Goal: Transaction & Acquisition: Purchase product/service

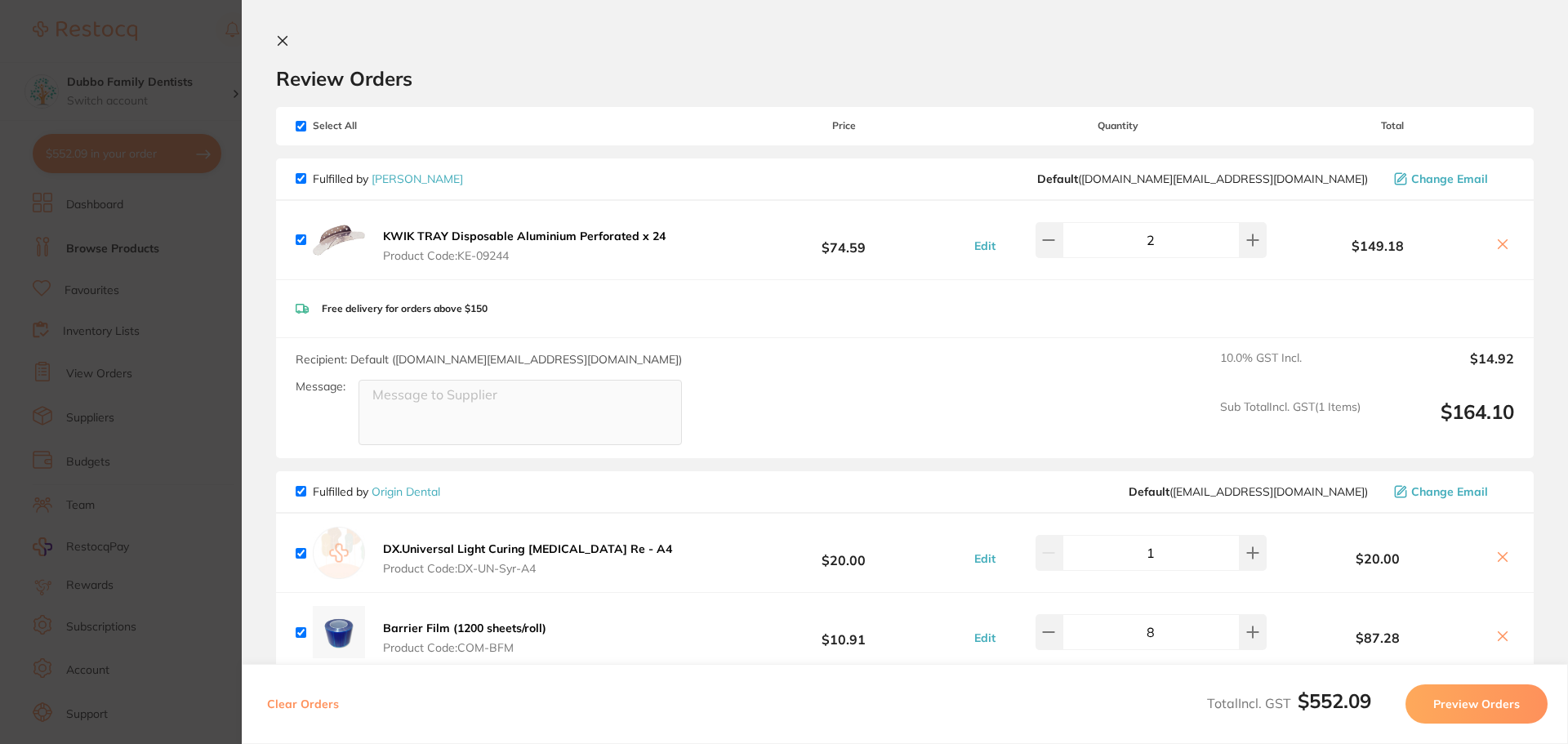
scroll to position [326, 0]
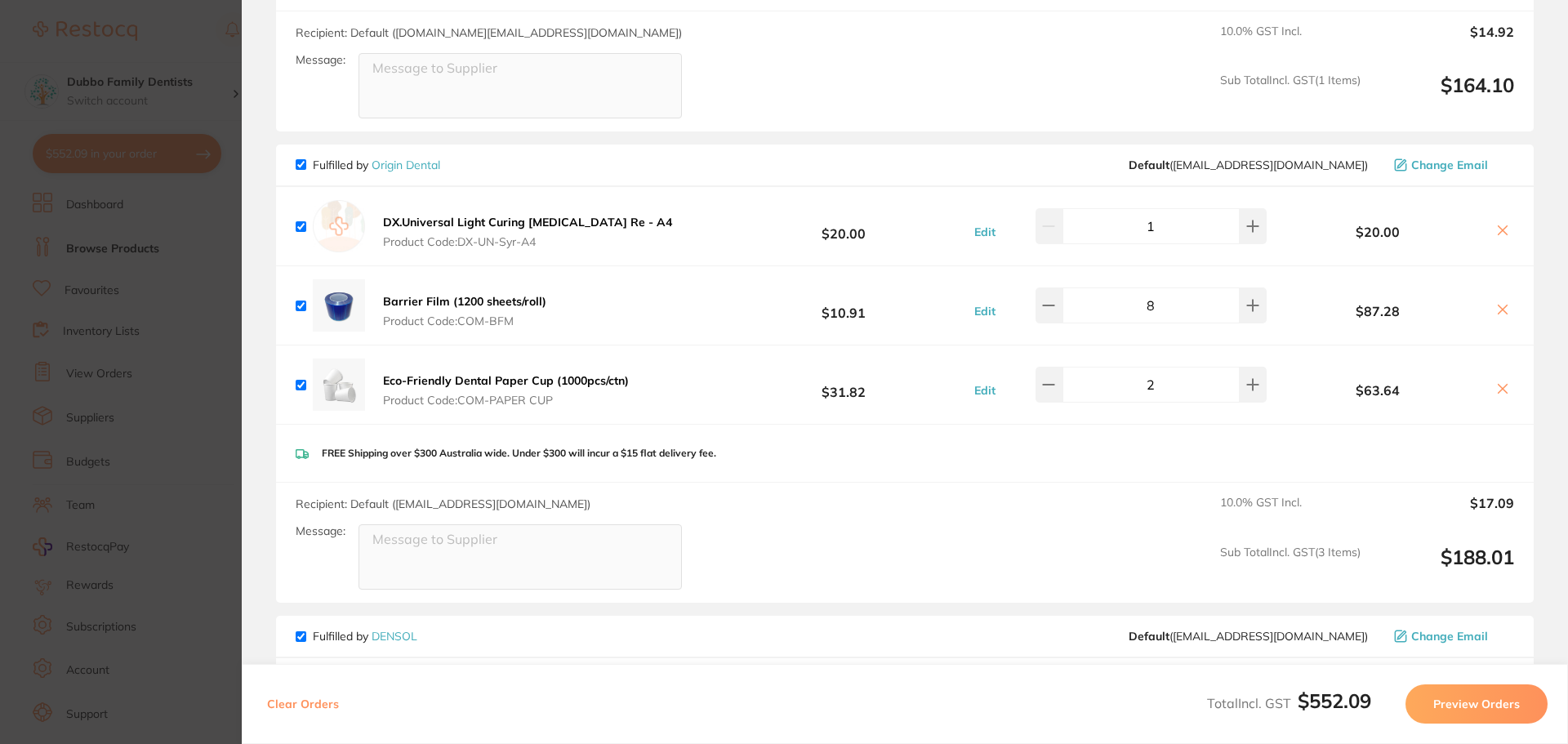
click at [148, 352] on section "Update RRP Set your pre negotiated price for this item. Item Agreed RRP (excl. …" at bounding box center [784, 372] width 1568 height 744
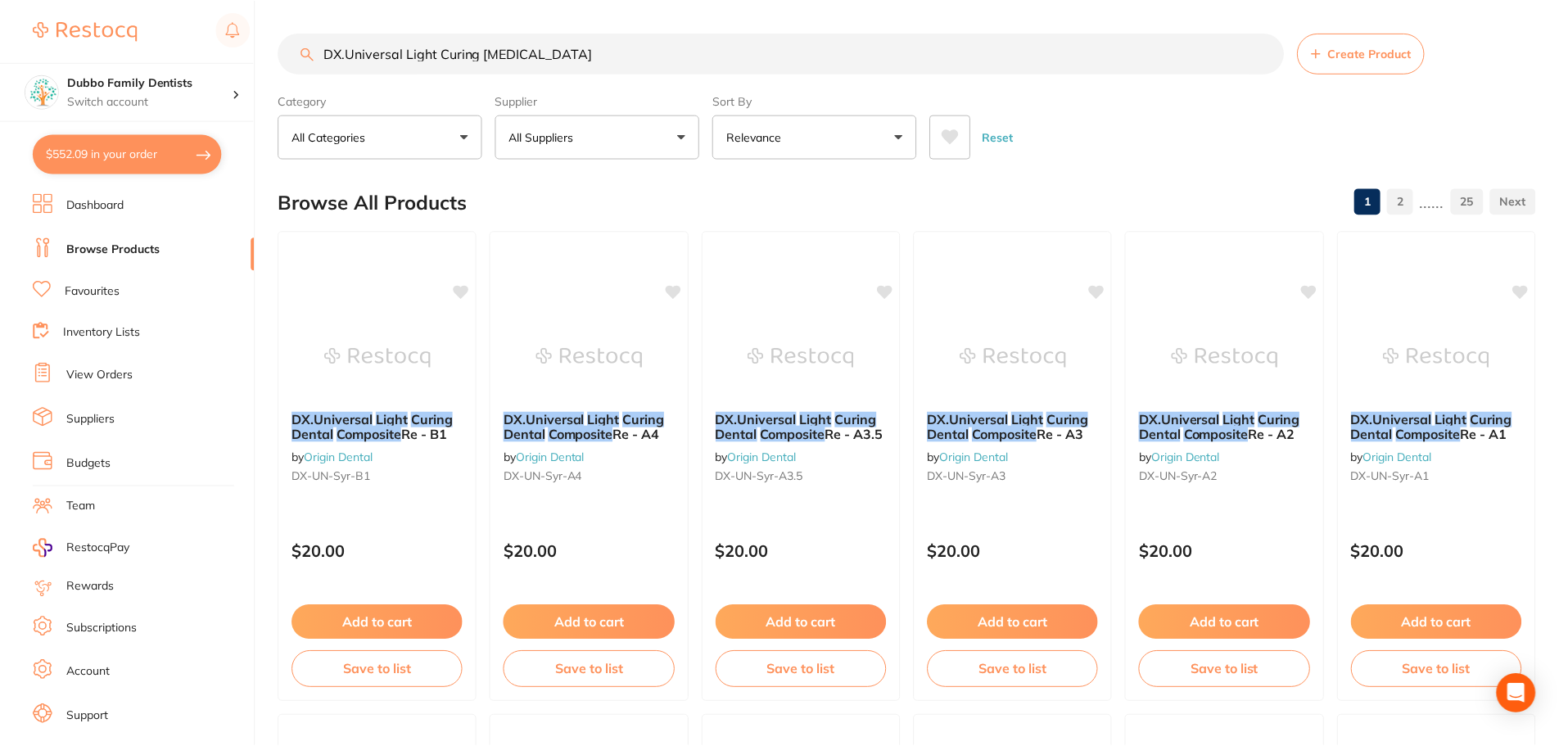
scroll to position [246, 0]
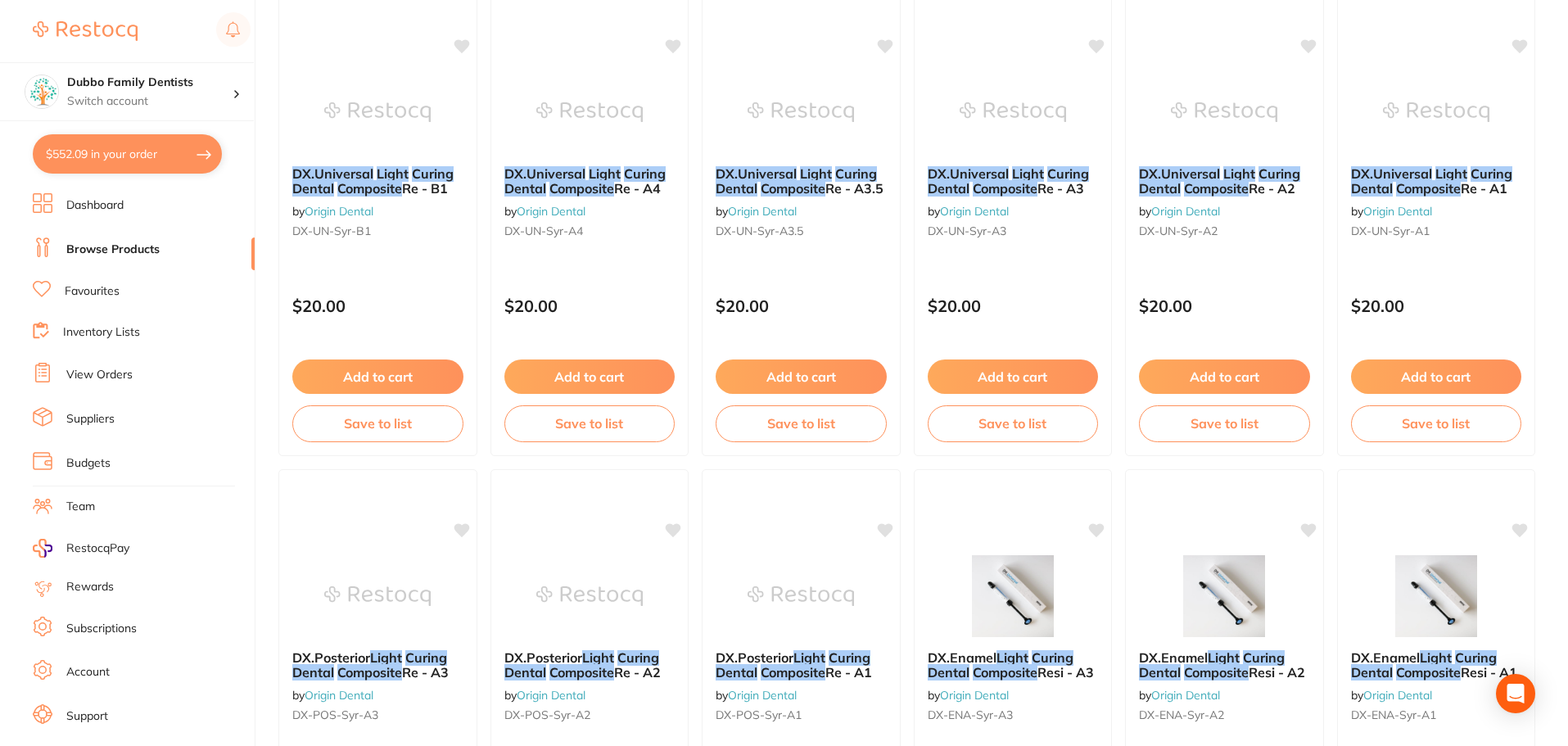
click at [93, 250] on link "Browse Products" at bounding box center [113, 250] width 93 height 16
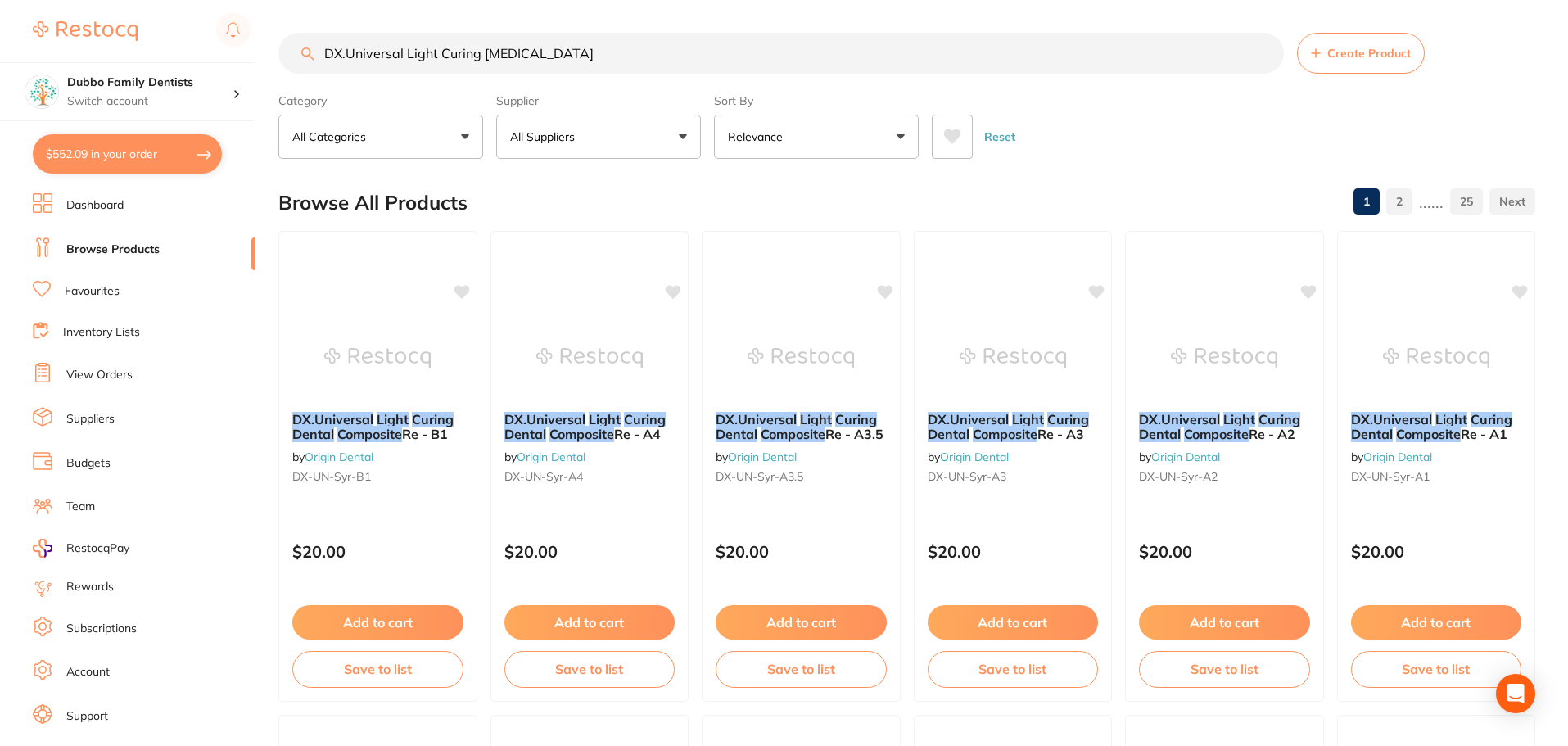
drag, startPoint x: 651, startPoint y: 44, endPoint x: 109, endPoint y: 37, distance: 542.0
click at [109, 37] on div "$552.09 Dubbo Family Dentists Switch account Dubbo Family Dentists $552.09 in y…" at bounding box center [784, 373] width 1568 height 746
type input "v"
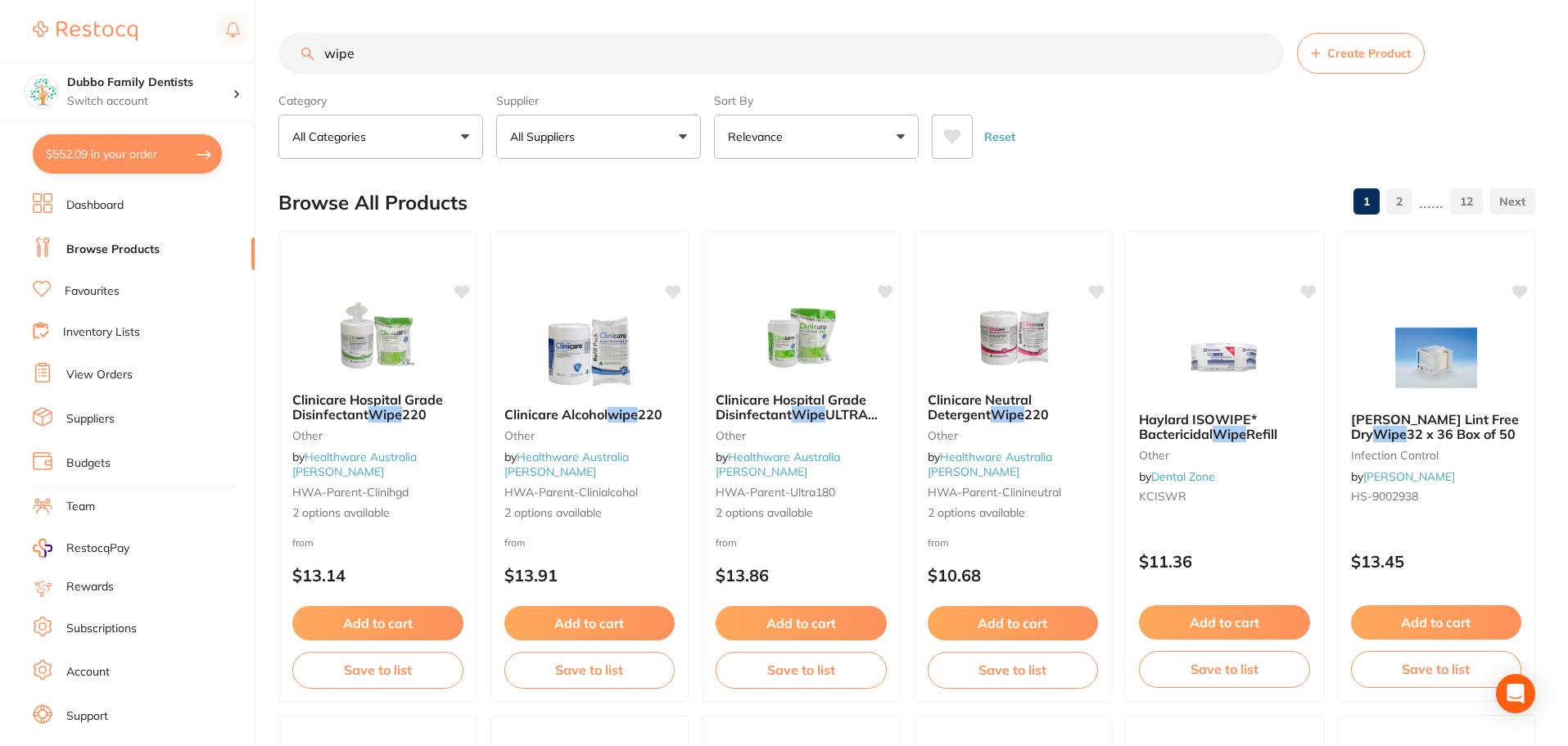
type input "wipe"
click at [604, 135] on button "All Suppliers" at bounding box center [599, 137] width 205 height 45
type input "origi"
click at [612, 269] on li "Origin Dental" at bounding box center [599, 278] width 191 height 46
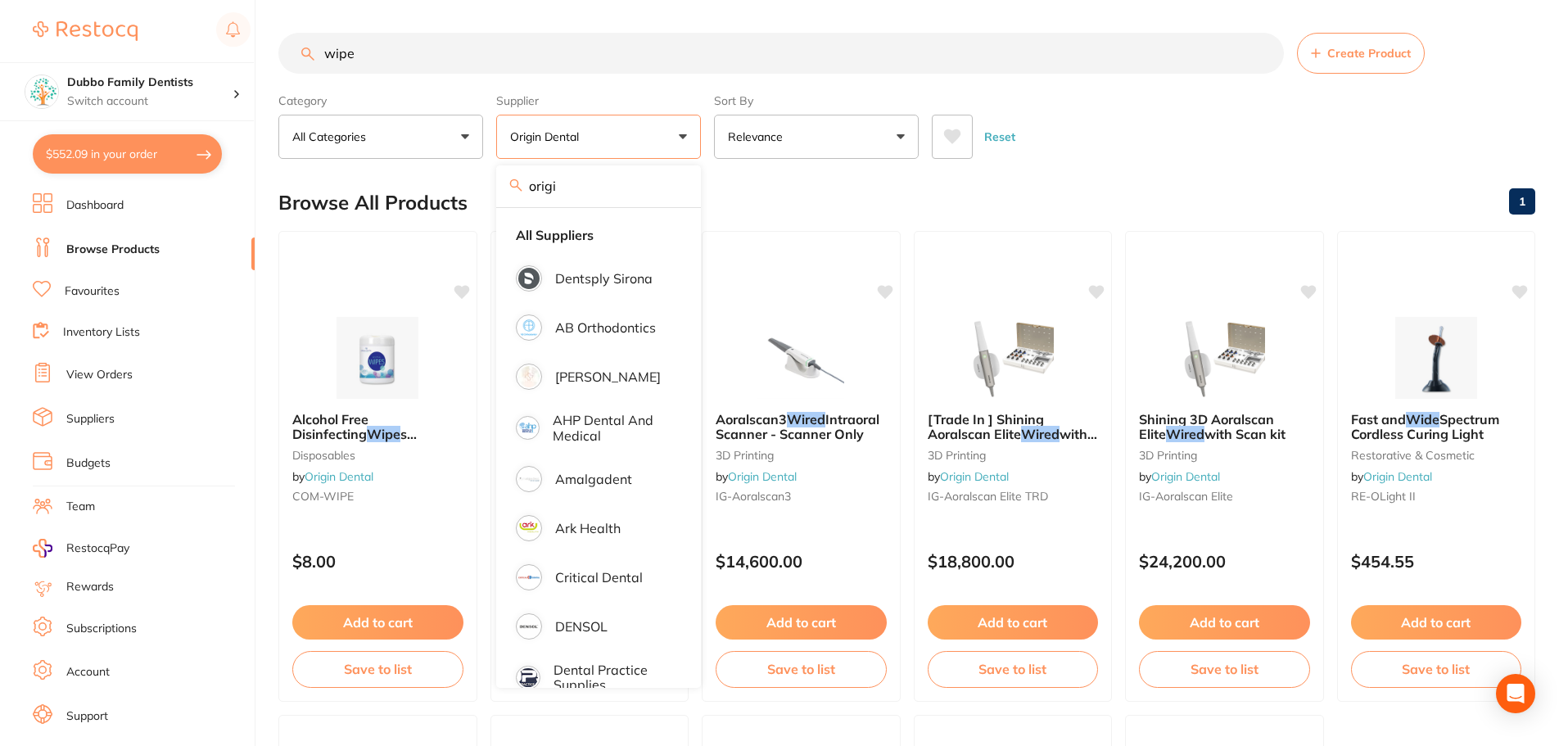
click at [949, 202] on div "Browse All Products 1" at bounding box center [907, 202] width 1256 height 55
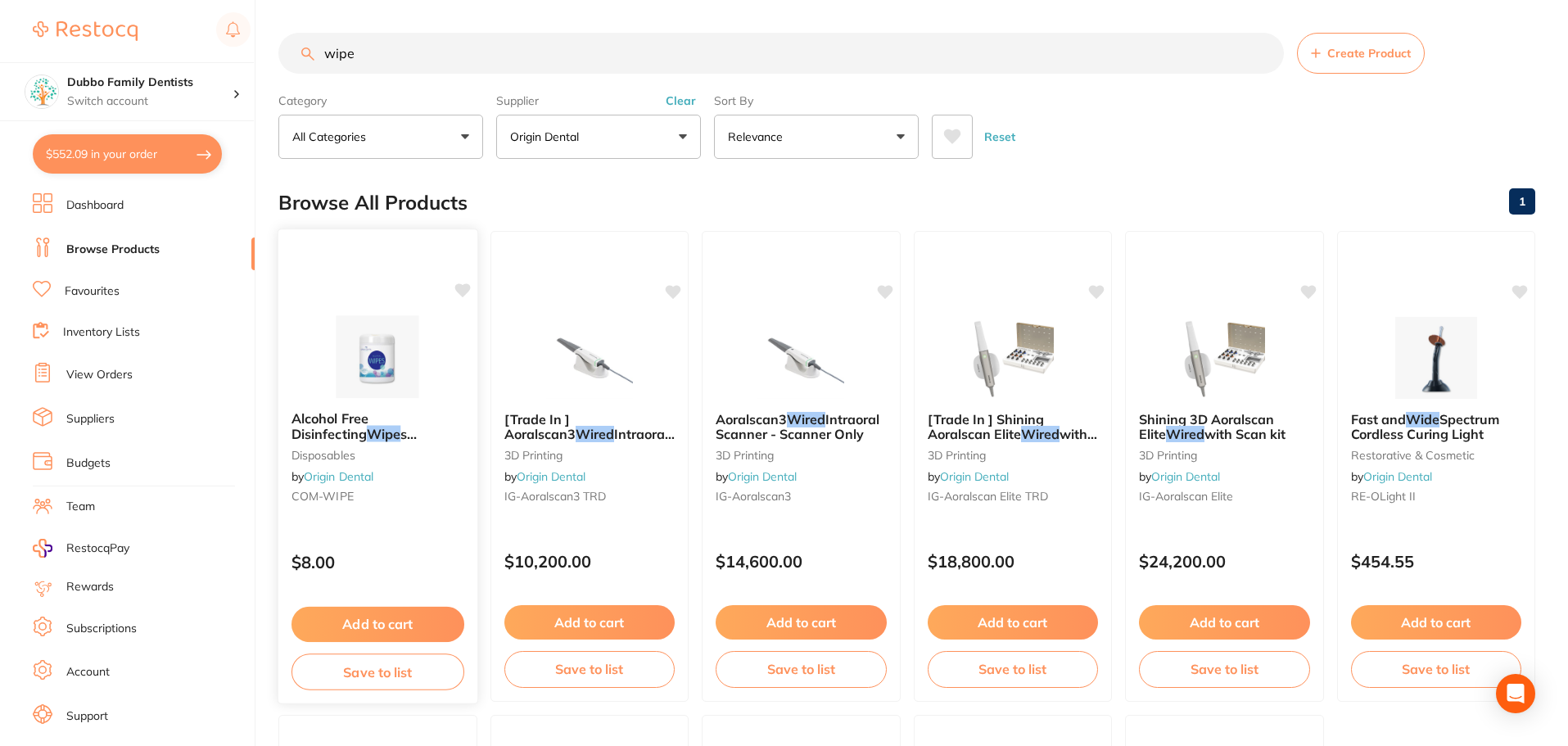
click at [399, 628] on button "Add to cart" at bounding box center [378, 624] width 173 height 36
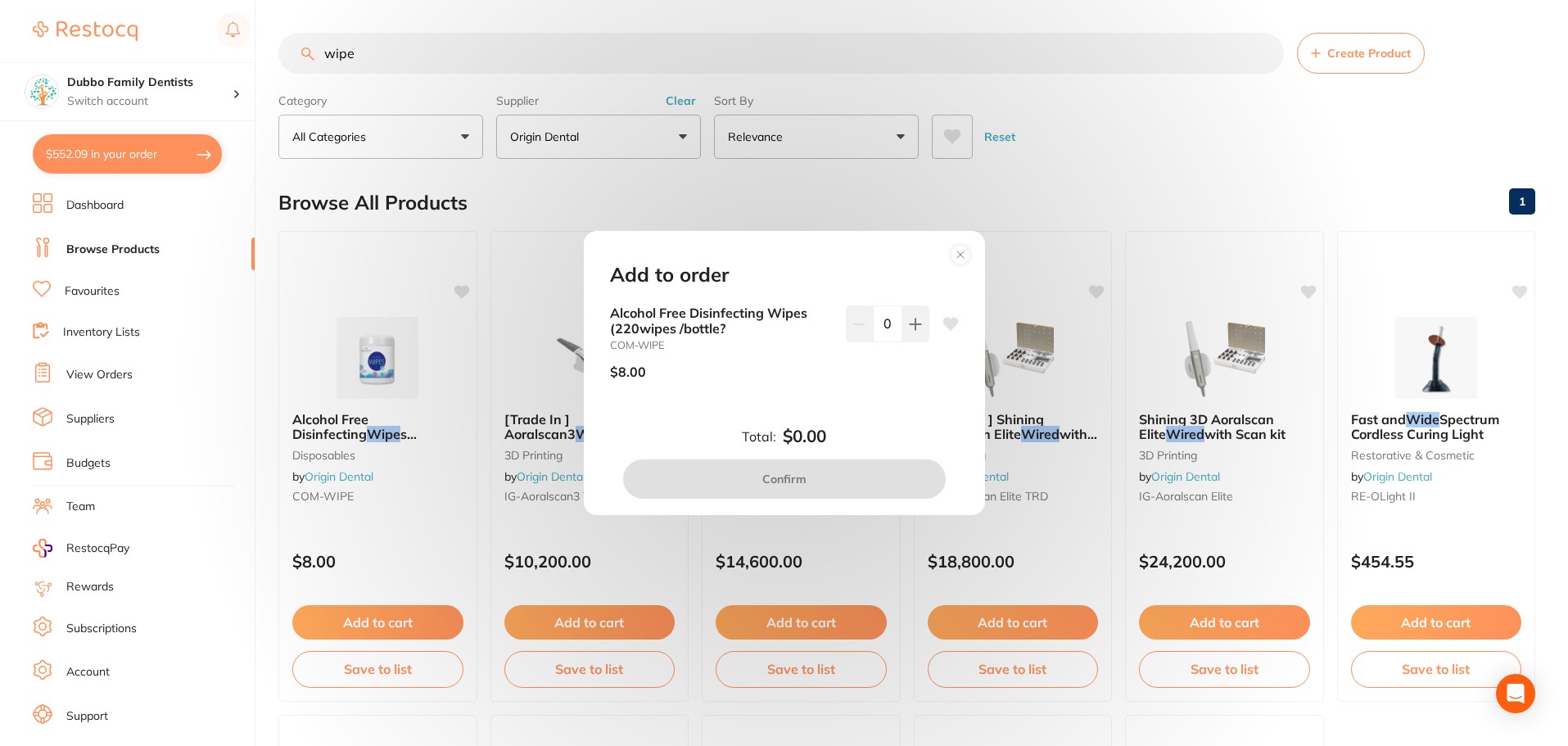
drag, startPoint x: 895, startPoint y: 326, endPoint x: 794, endPoint y: 331, distance: 101.1
click at [794, 331] on div "Alcohol Free Disinfecting Wipes (220wipes /bottle? COM-WIPE $8.00 0" at bounding box center [784, 348] width 349 height 87
type input "20"
click at [794, 331] on b "Alcohol Free Disinfecting Wipes (220wipes /bottle?" at bounding box center [721, 320] width 222 height 30
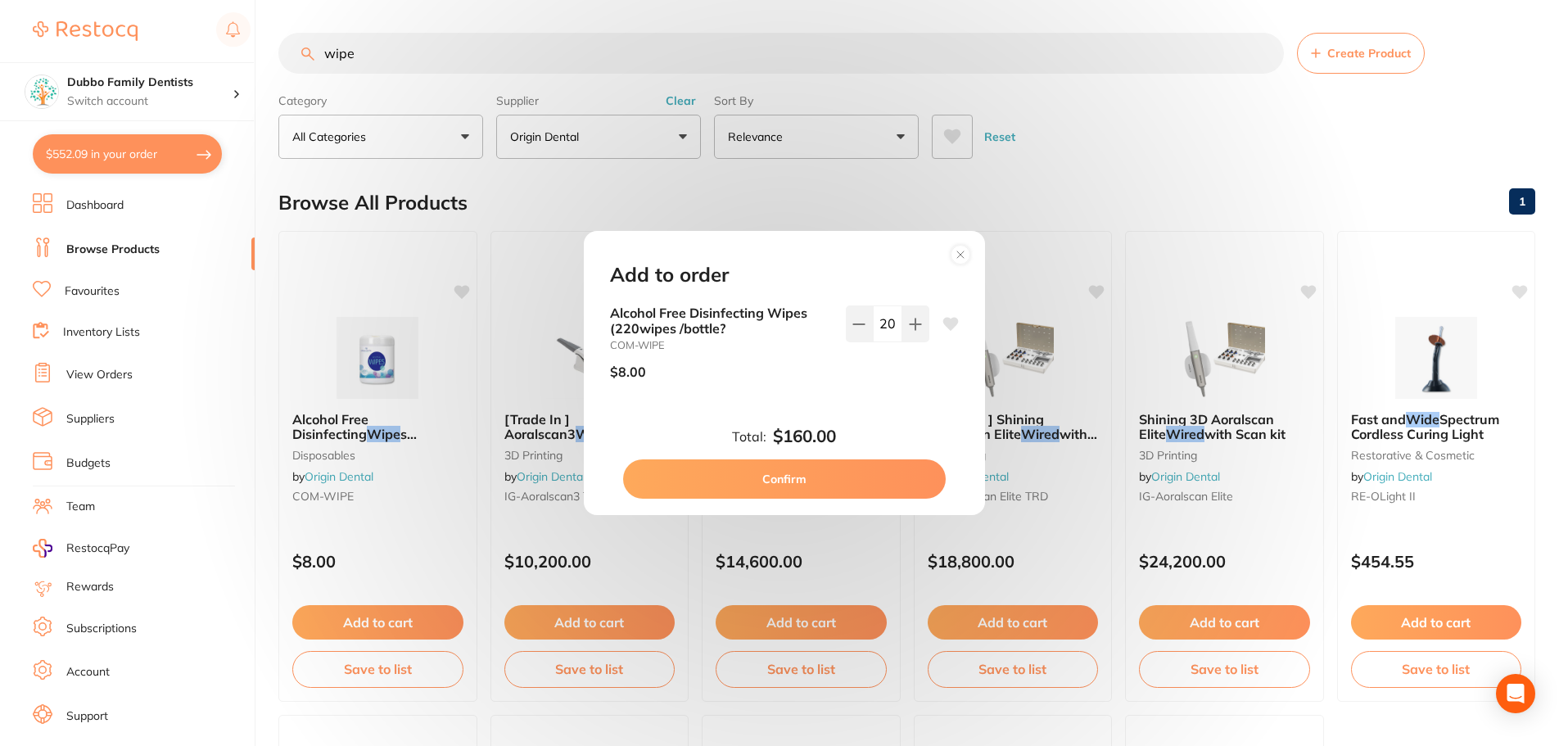
click at [825, 495] on button "Confirm" at bounding box center [784, 478] width 323 height 39
checkbox input "false"
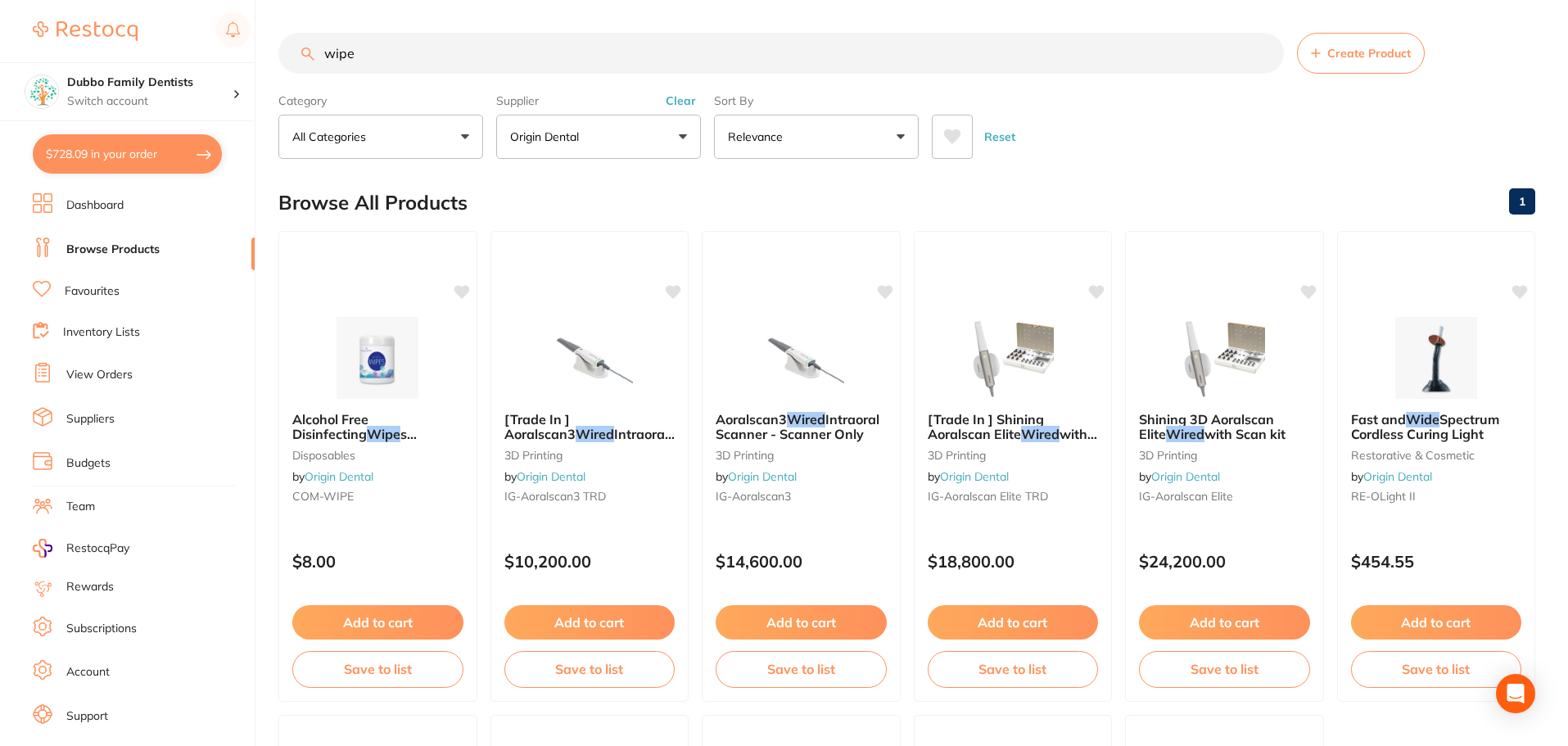
drag, startPoint x: 409, startPoint y: 59, endPoint x: 102, endPoint y: 54, distance: 307.0
click at [102, 54] on div "$728.09 Dubbo Family Dentists Switch account Dubbo Family Dentists $728.09 in y…" at bounding box center [784, 373] width 1568 height 746
click at [674, 99] on button "Clear" at bounding box center [681, 100] width 40 height 15
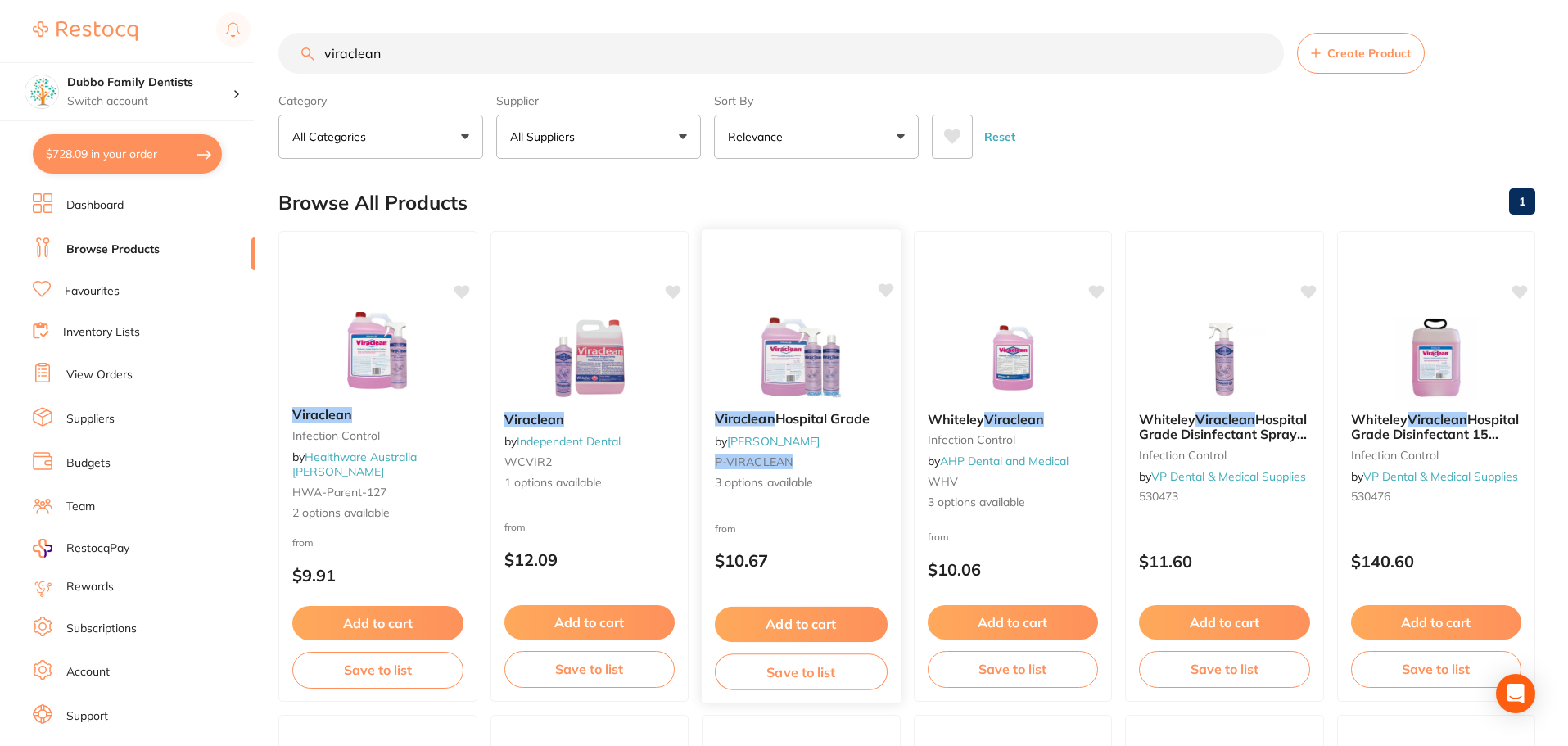
type input "viraclean"
click at [783, 353] on img at bounding box center [801, 356] width 108 height 83
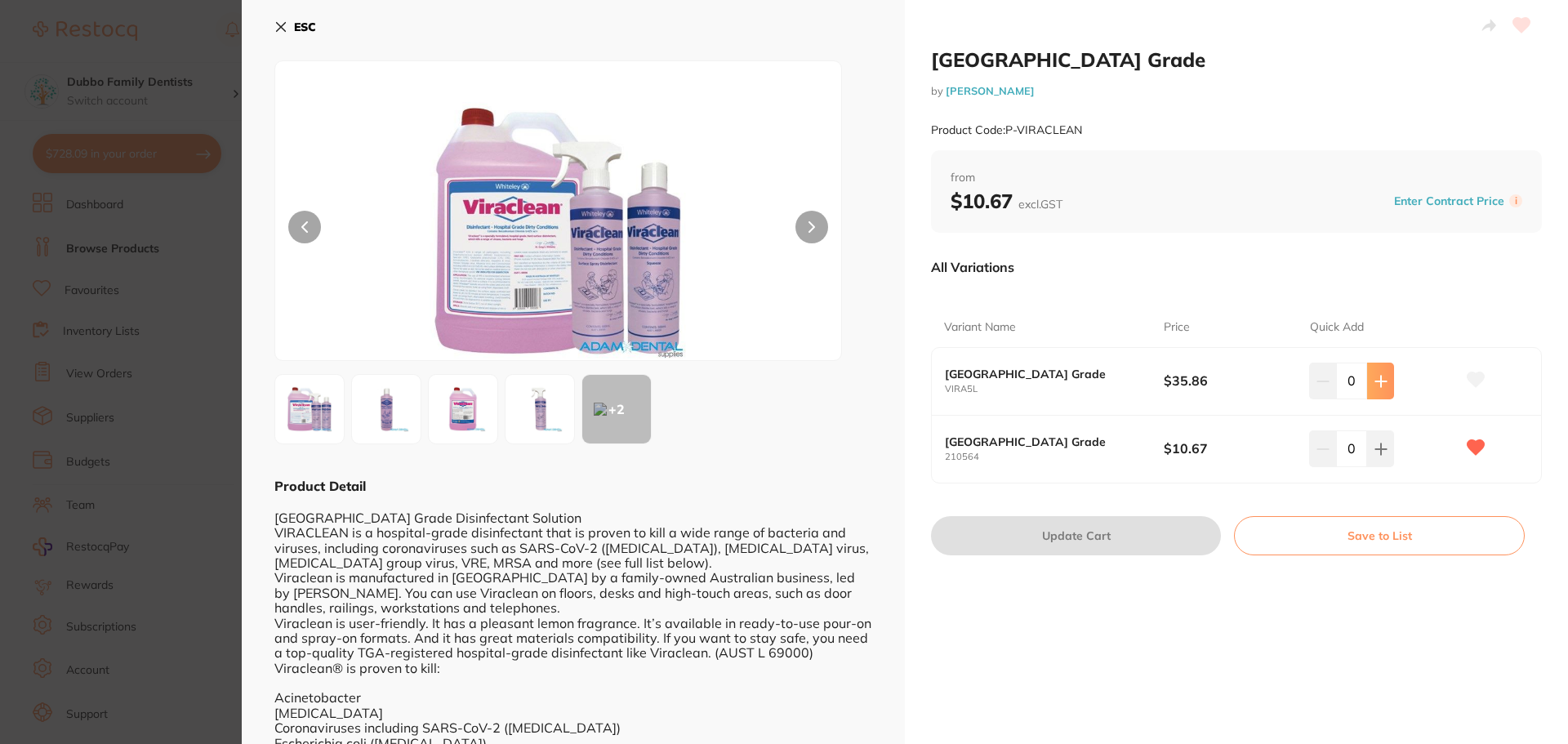
click at [1374, 379] on icon at bounding box center [1381, 381] width 13 height 13
type input "1"
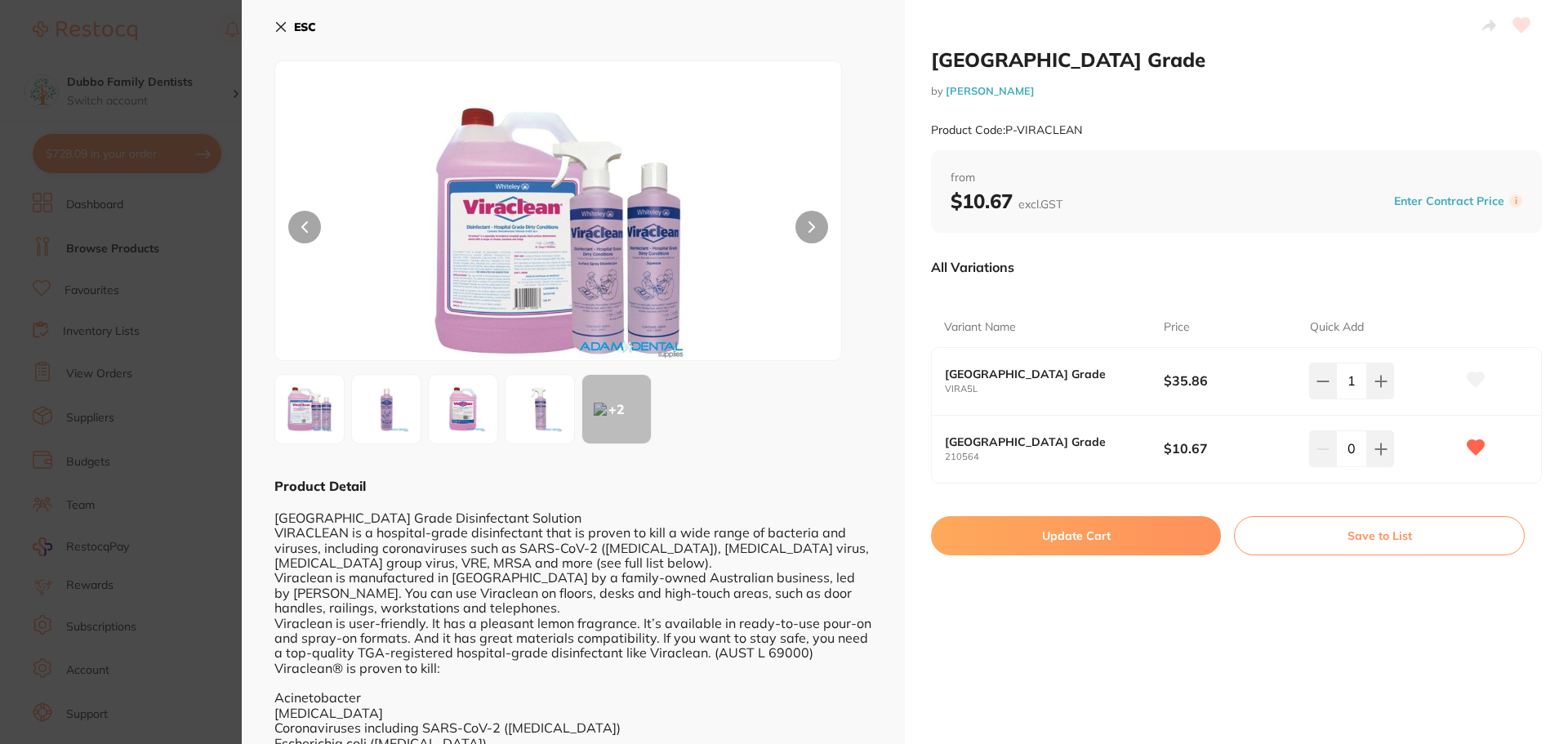
click at [1069, 533] on button "Update Cart" at bounding box center [1075, 535] width 290 height 39
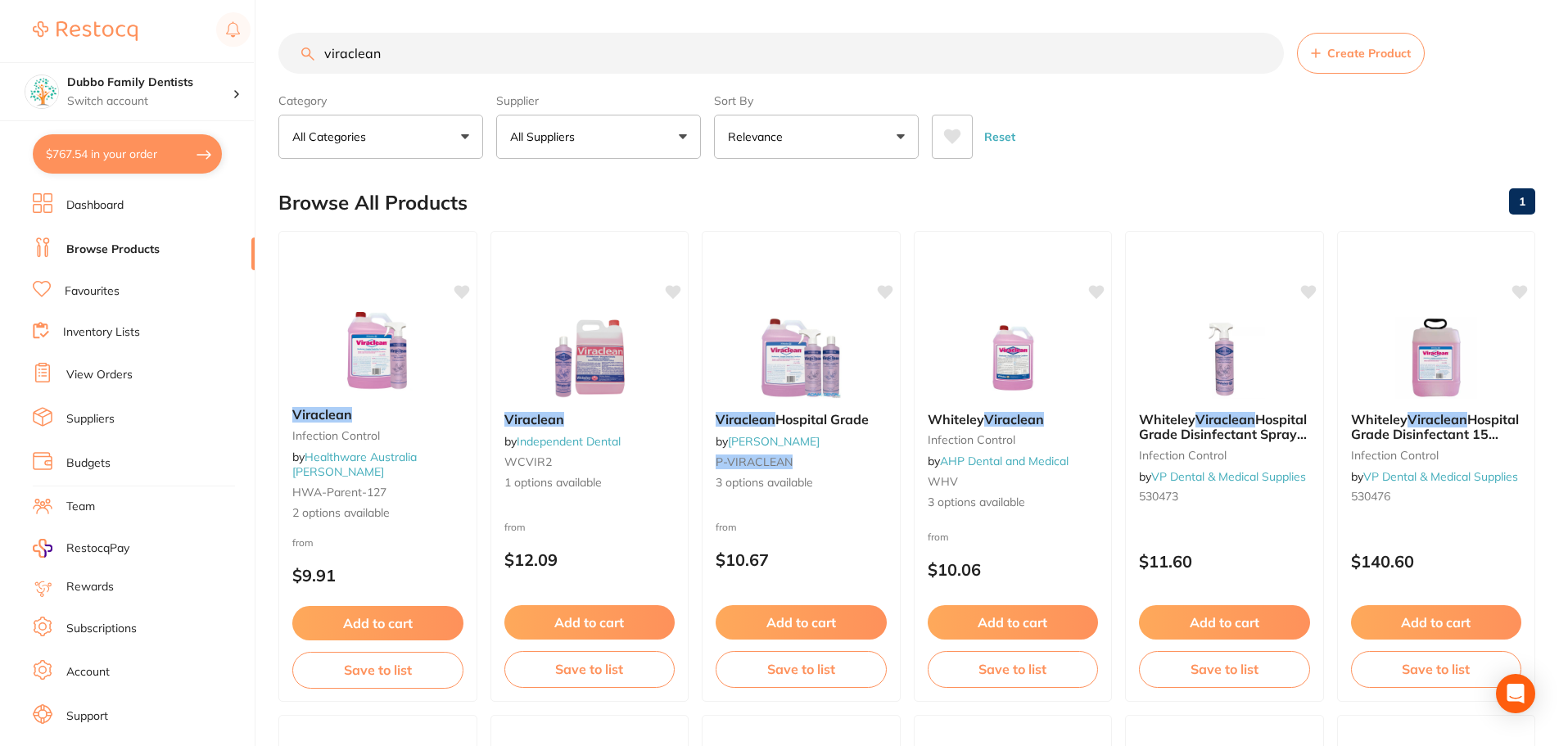
drag, startPoint x: 459, startPoint y: 50, endPoint x: 52, endPoint y: 61, distance: 407.1
click at [52, 61] on div "$767.54 Dubbo Family Dentists Switch account Dubbo Family Dentists $767.54 in y…" at bounding box center [784, 373] width 1568 height 746
type input "aprojet daily"
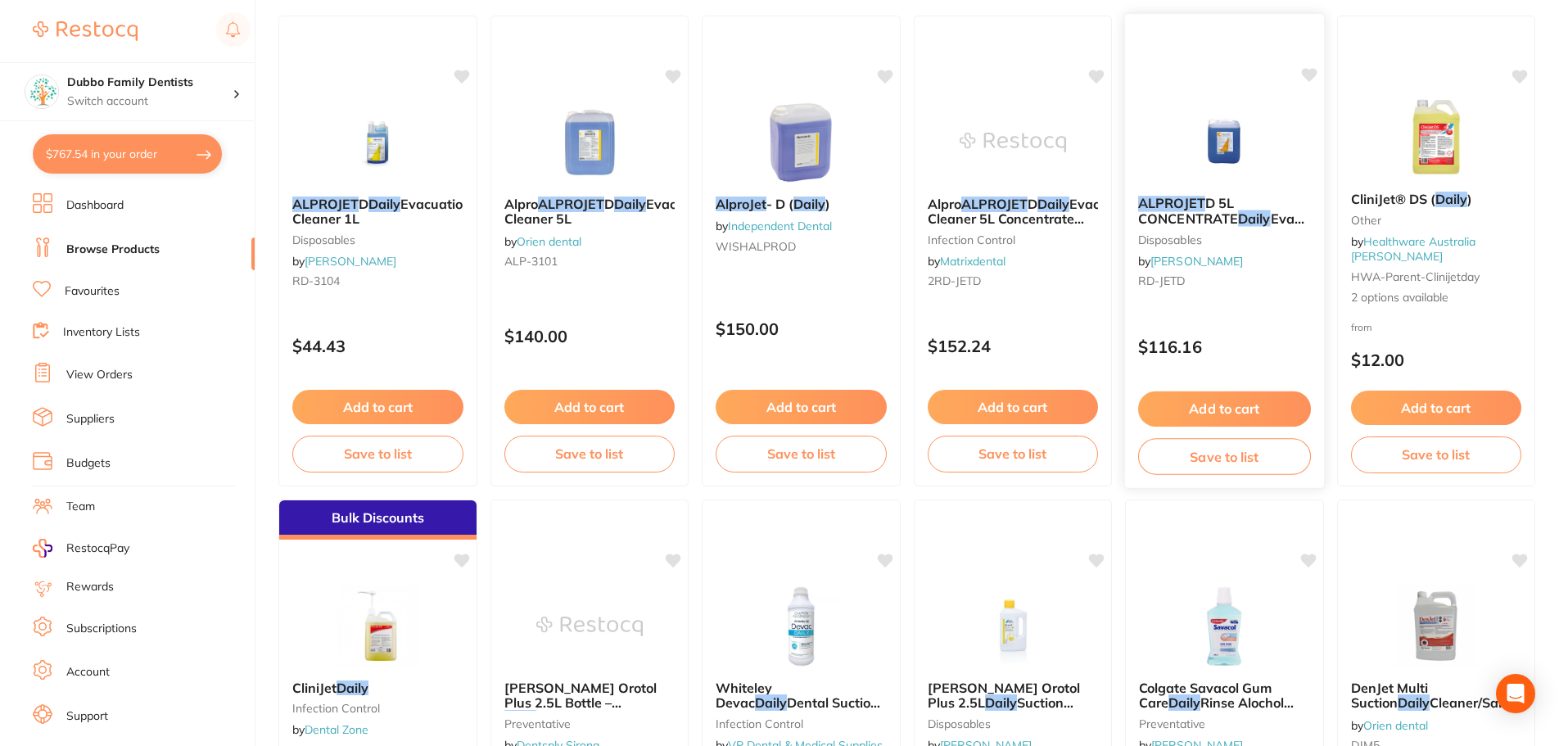
scroll to position [164, 0]
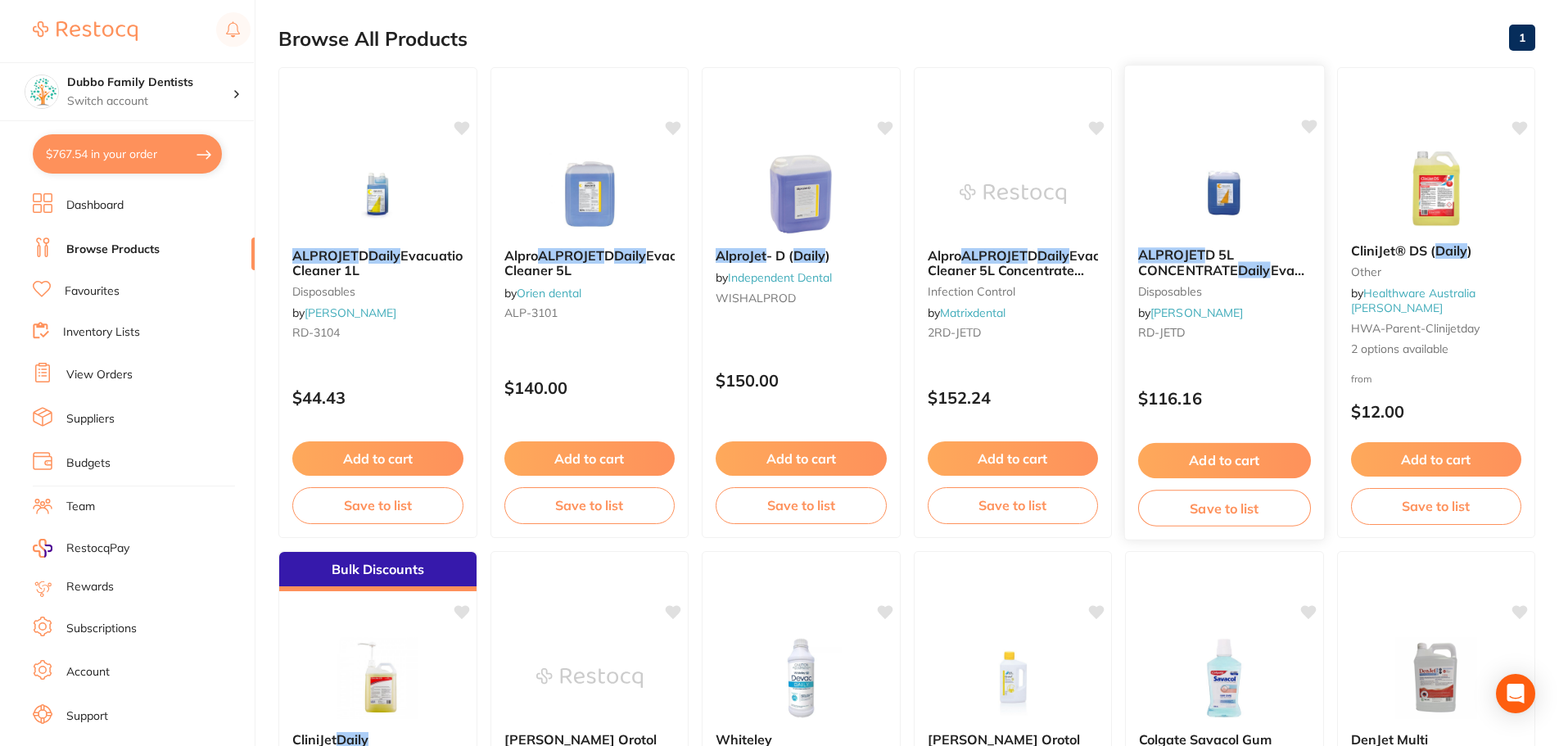
click at [1195, 181] on img at bounding box center [1225, 192] width 108 height 83
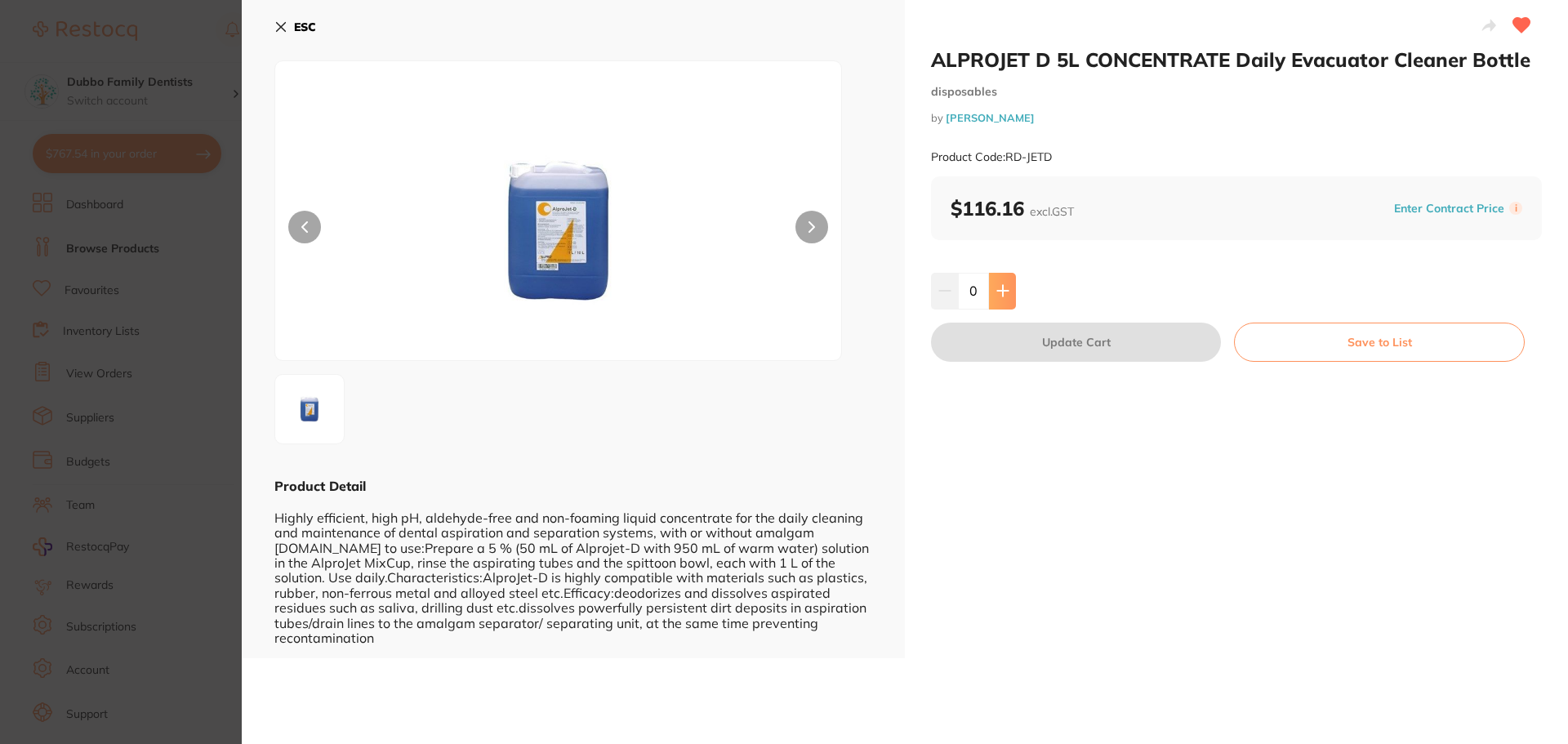
click at [1001, 288] on icon at bounding box center [1003, 291] width 11 height 11
type input "1"
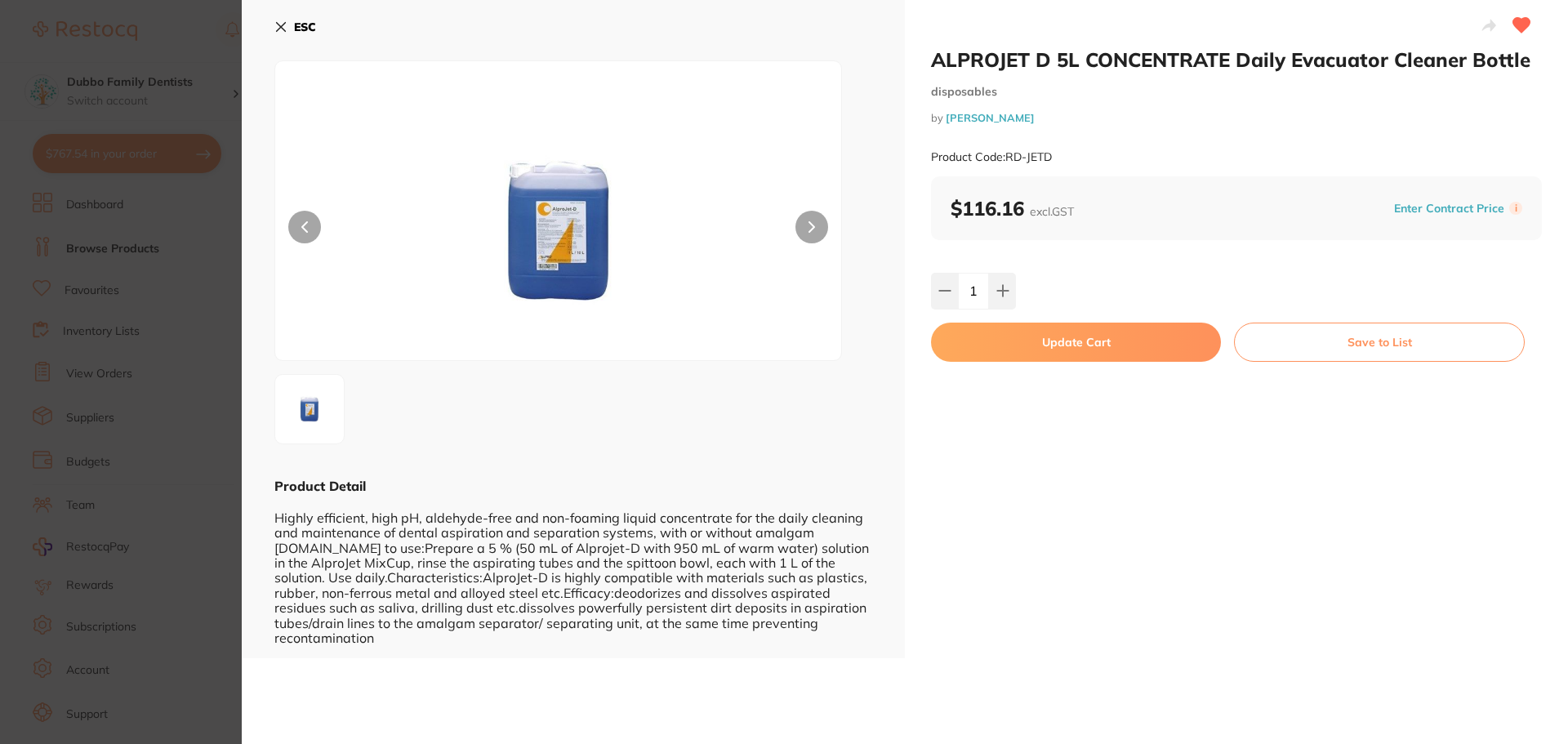
click at [1041, 347] on button "Update Cart" at bounding box center [1075, 342] width 290 height 39
checkbox input "false"
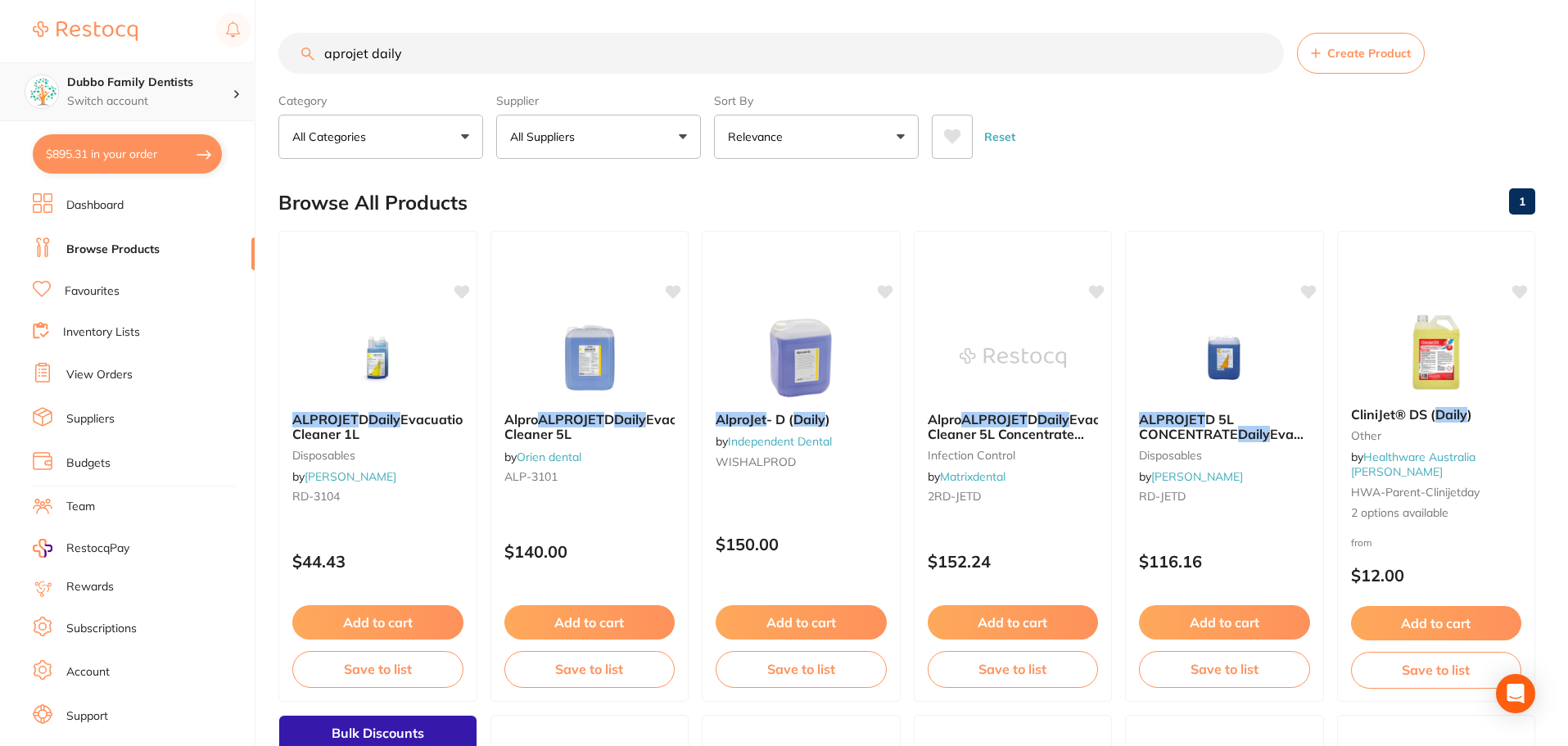
drag, startPoint x: 591, startPoint y: 56, endPoint x: 0, endPoint y: 67, distance: 591.1
click at [0, 67] on div "$895.31 Dubbo Family Dentists Switch account Dubbo Family Dentists $895.31 in y…" at bounding box center [784, 373] width 1568 height 746
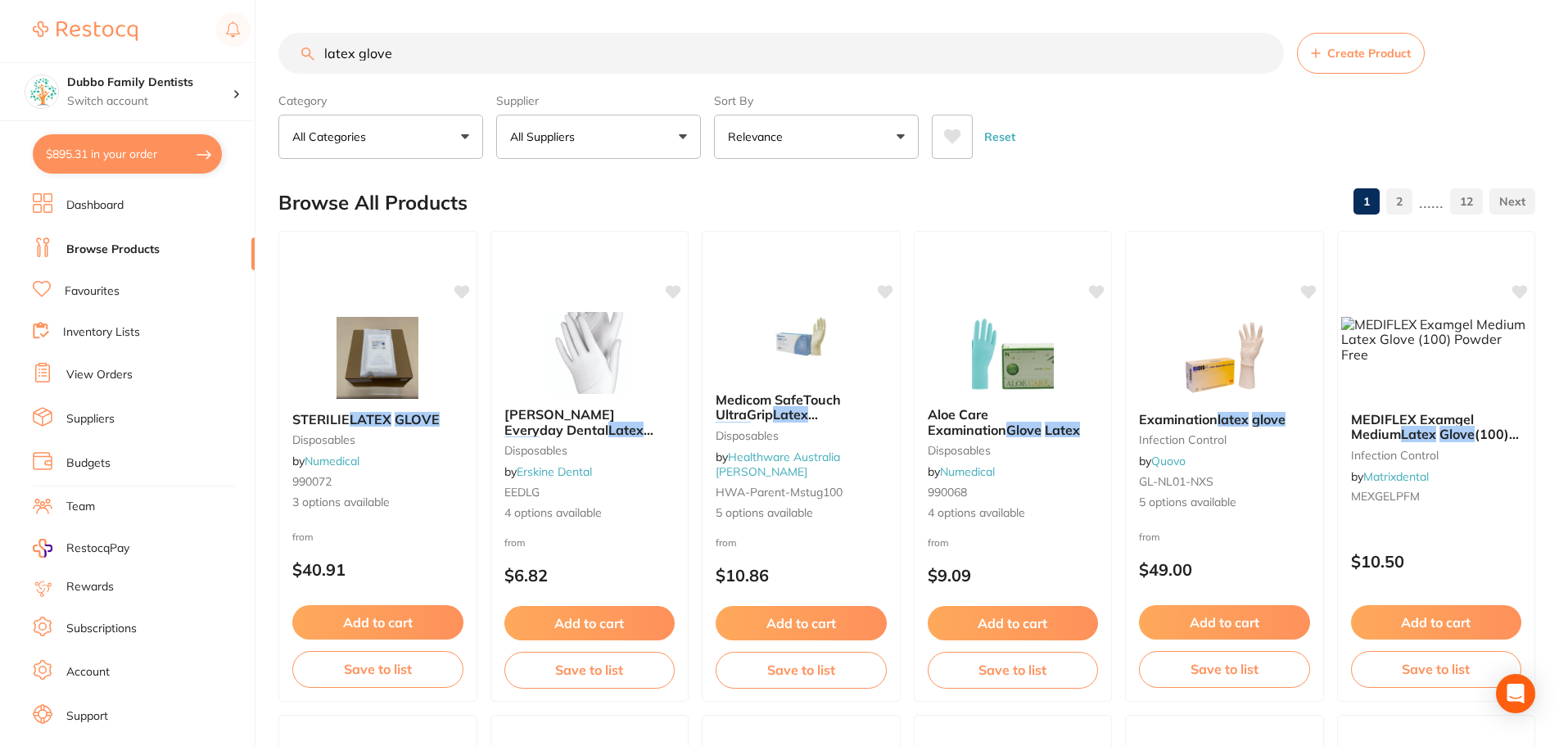
type input "latex glove"
click at [621, 134] on button "All Suppliers" at bounding box center [599, 137] width 205 height 45
type input "origin"
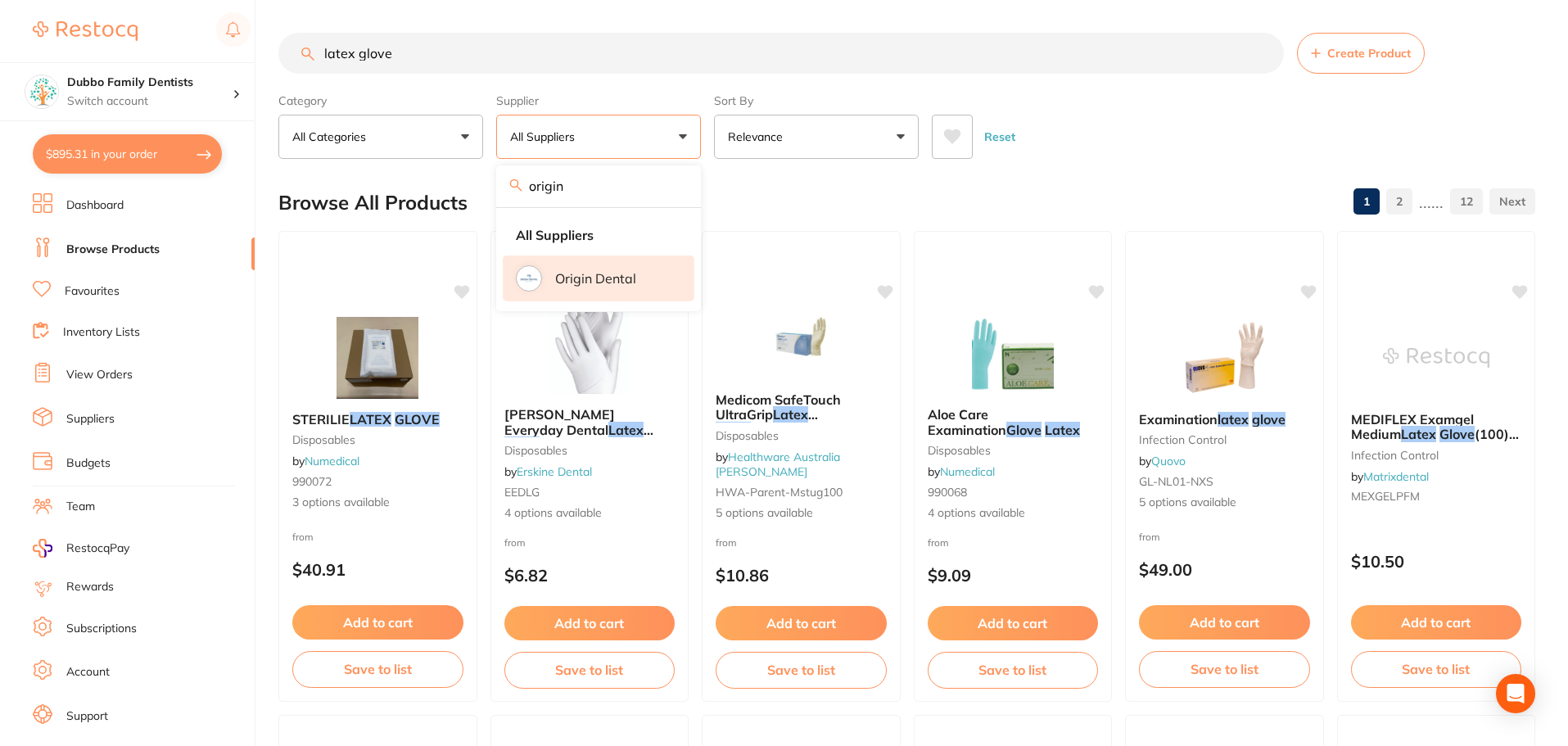
click at [569, 275] on p "Origin Dental" at bounding box center [595, 278] width 81 height 15
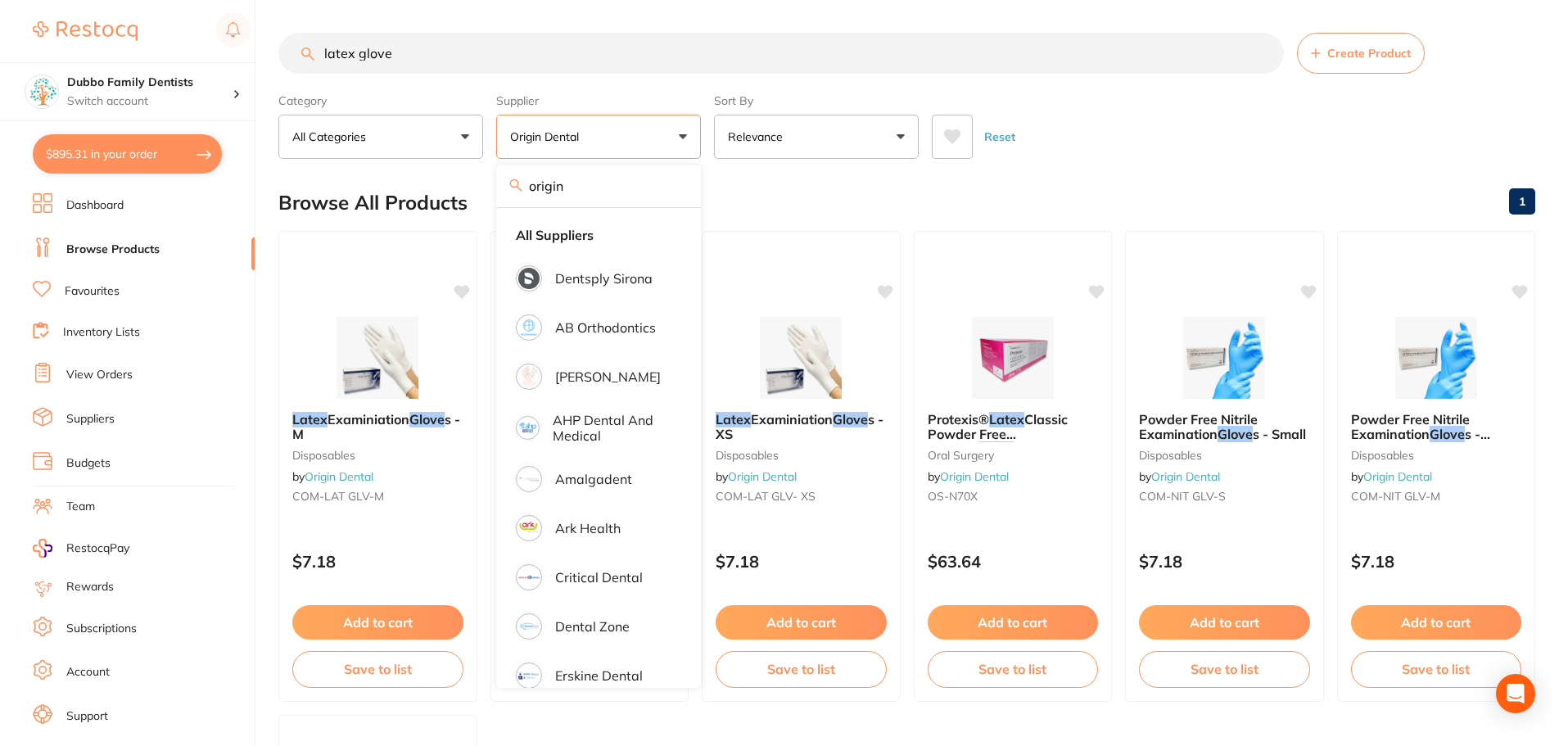
click at [871, 173] on main "latex glove Create Product Category All Categories All Categories disposables o…" at bounding box center [923, 635] width 1289 height 1271
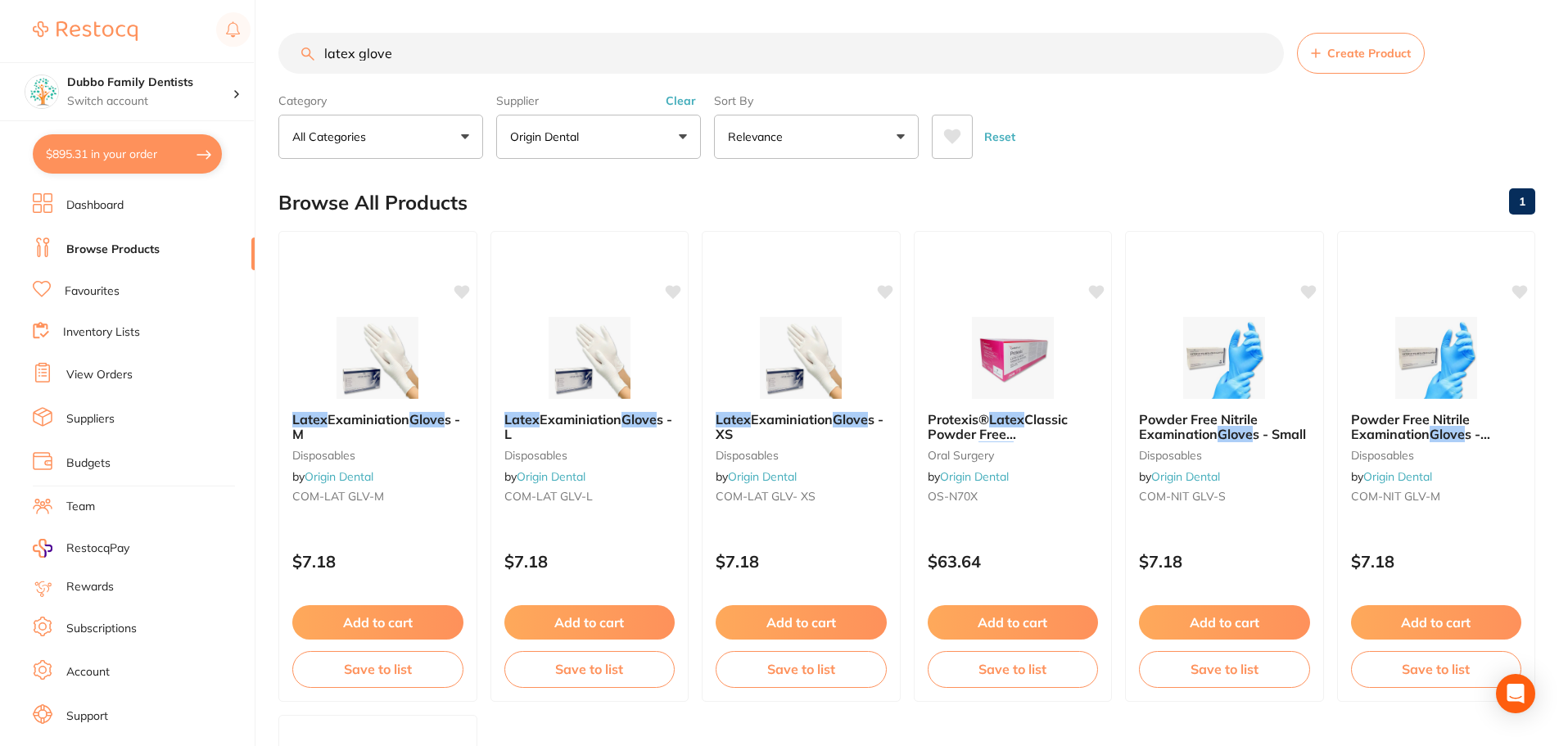
click at [690, 99] on button "Clear" at bounding box center [681, 100] width 40 height 15
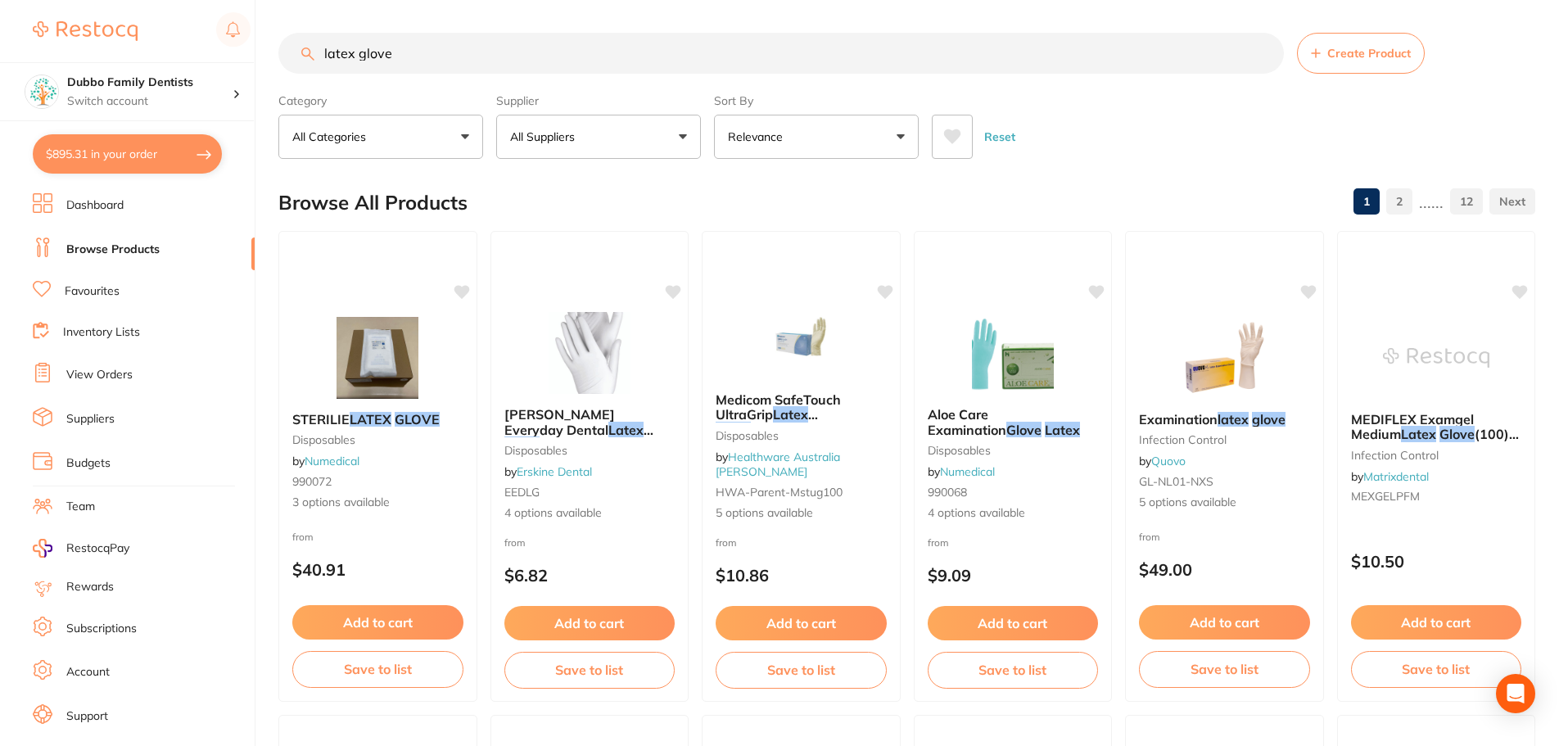
click at [435, 47] on input "latex glove" at bounding box center [781, 53] width 1005 height 41
type input "latex glove small"
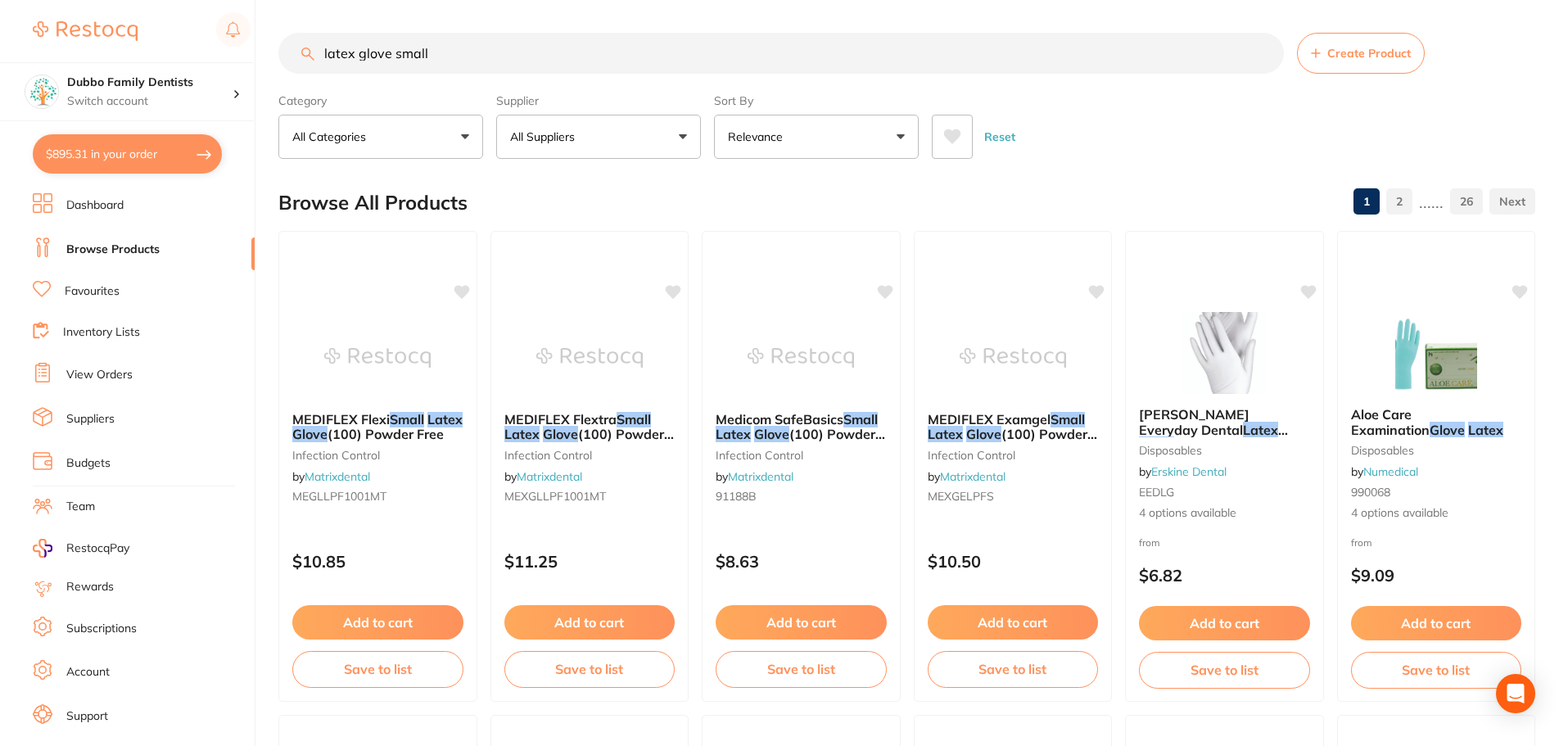
click at [585, 128] on button "All Suppliers" at bounding box center [599, 137] width 205 height 45
type input "nu"
click at [582, 271] on p "Numedical" at bounding box center [588, 278] width 66 height 15
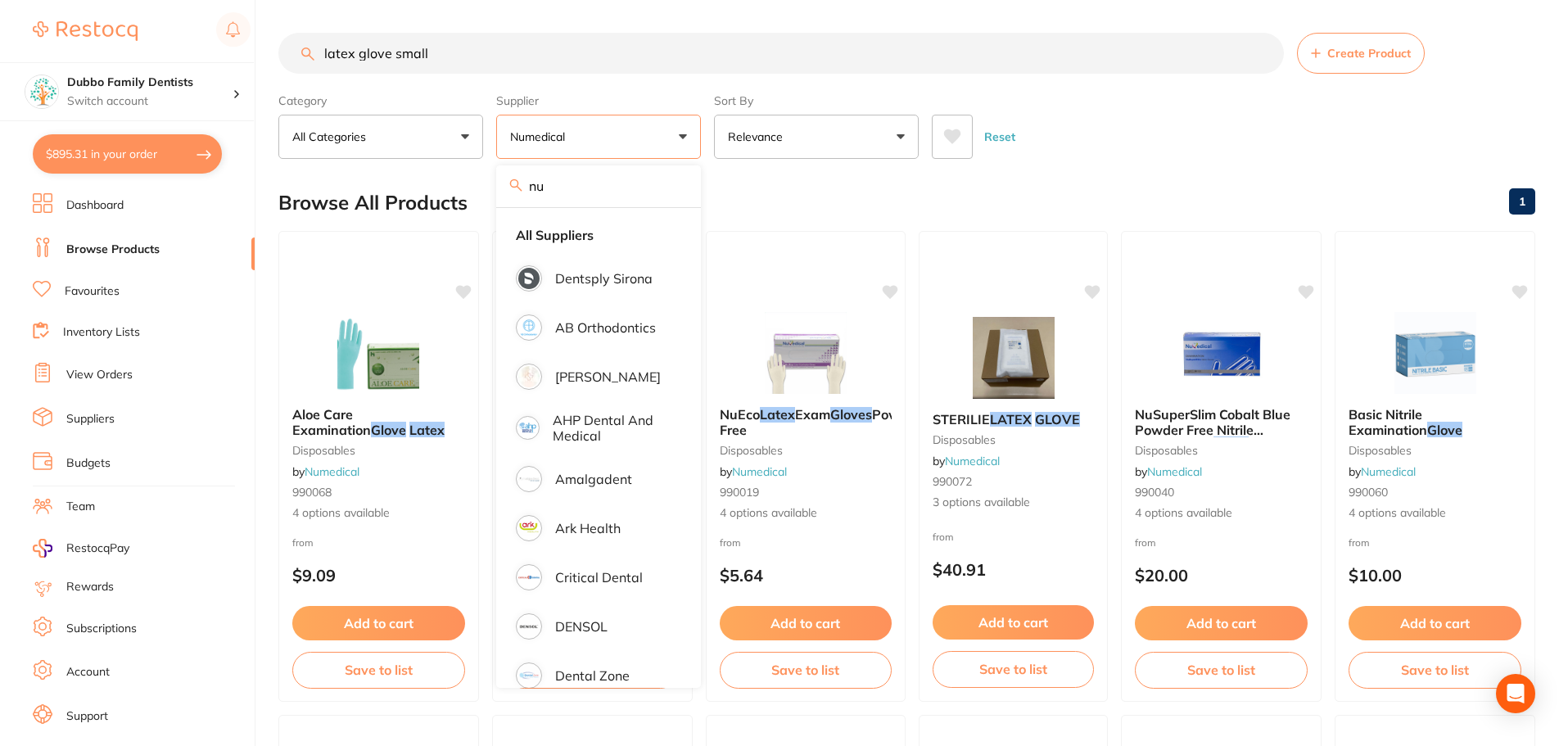
click at [1021, 179] on div "Browse All Products 1" at bounding box center [907, 202] width 1256 height 55
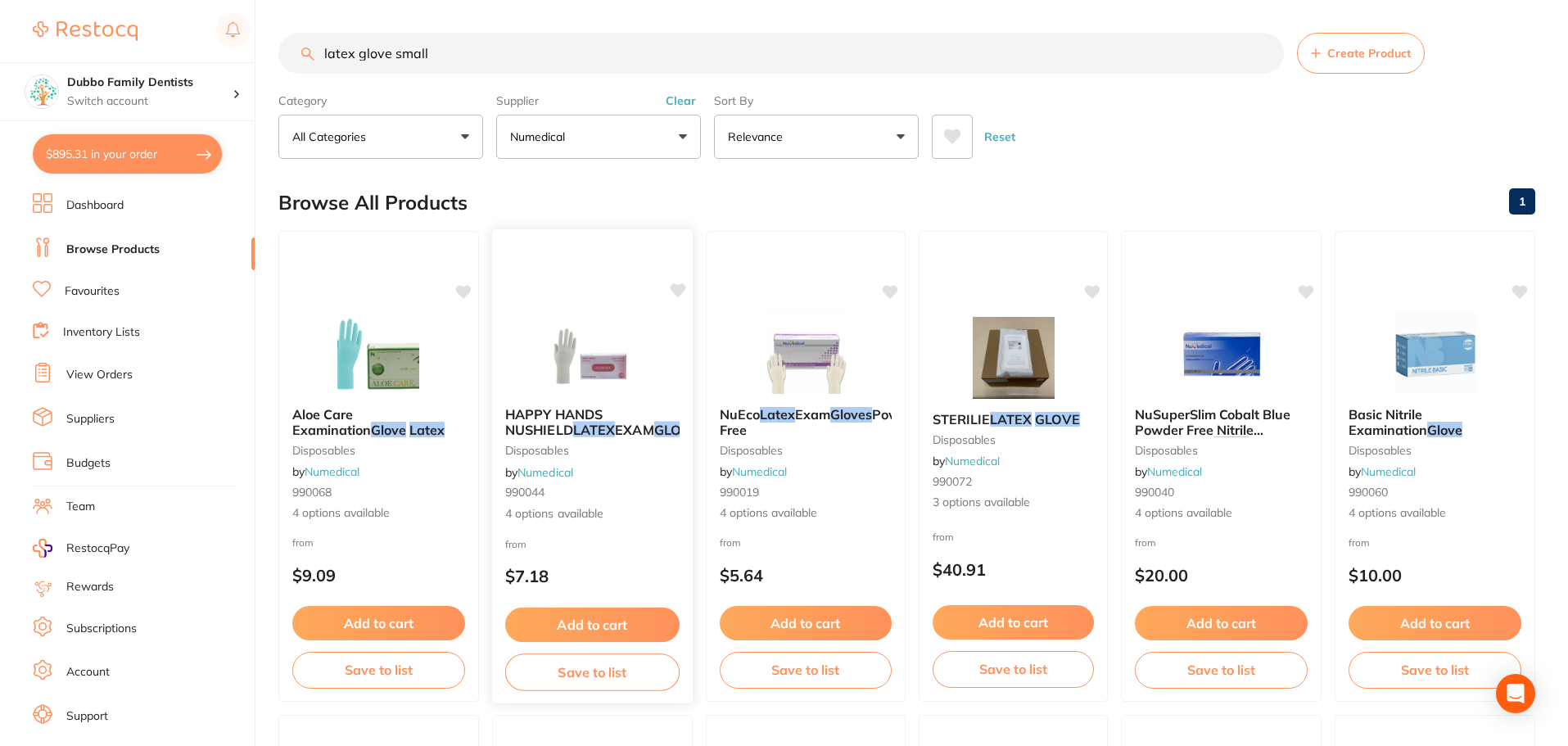
click at [585, 344] on img at bounding box center [592, 352] width 108 height 83
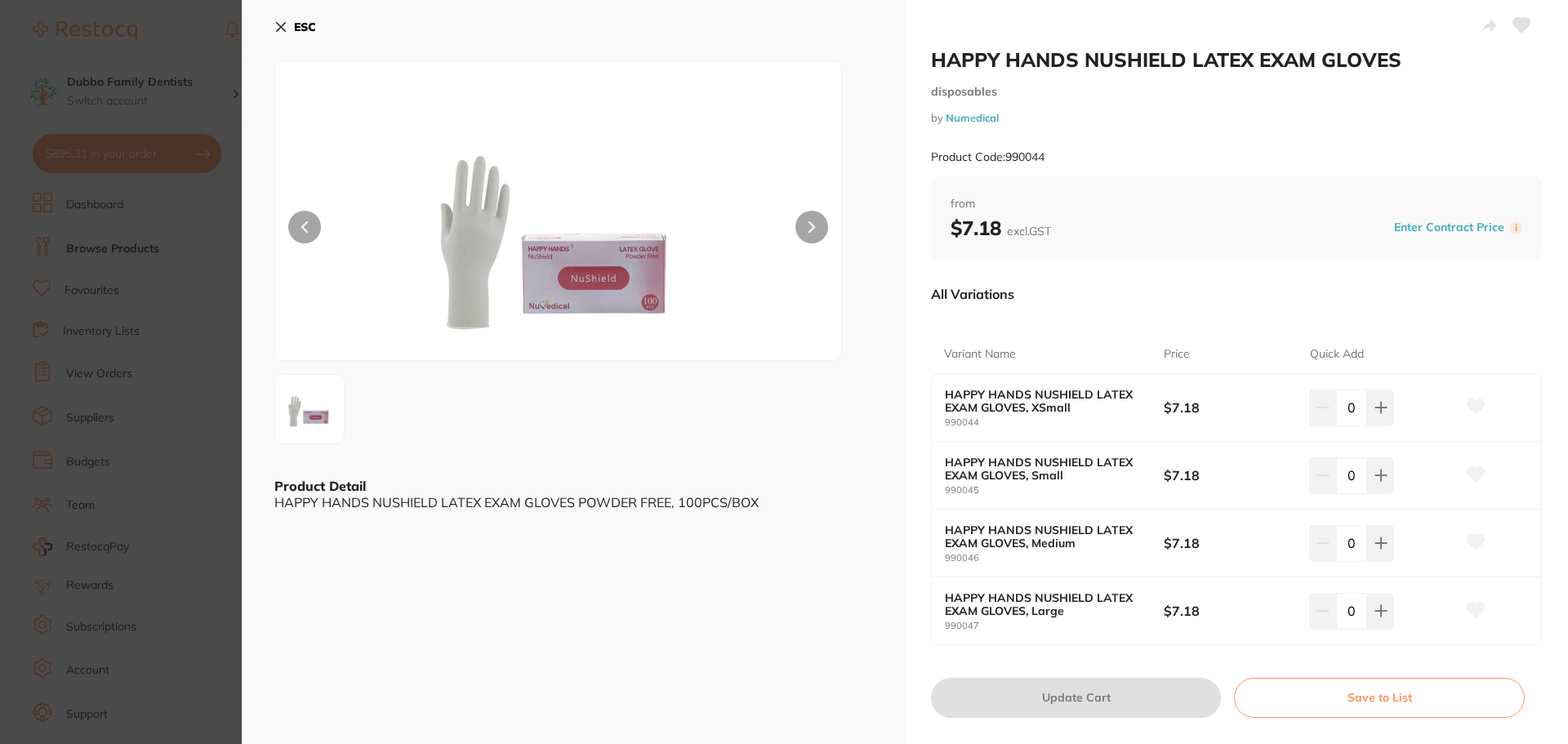
click at [1205, 473] on b "$7.18" at bounding box center [1229, 475] width 132 height 18
click at [202, 451] on section "HAPPY HANDS NUSHIELD LATEX EXAM GLOVES disposables by Numedical Product Code: 9…" at bounding box center [784, 372] width 1568 height 744
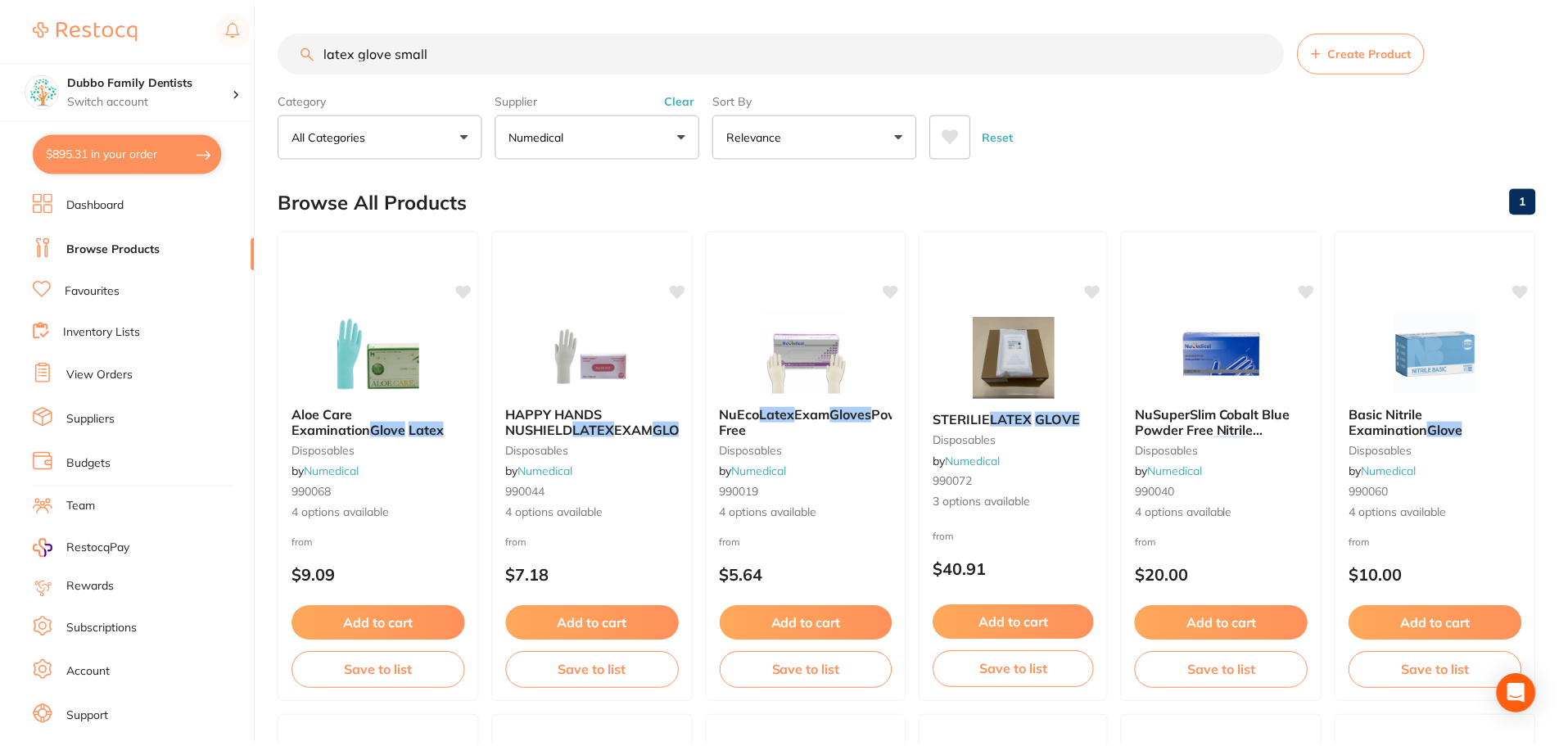
scroll to position [10, 0]
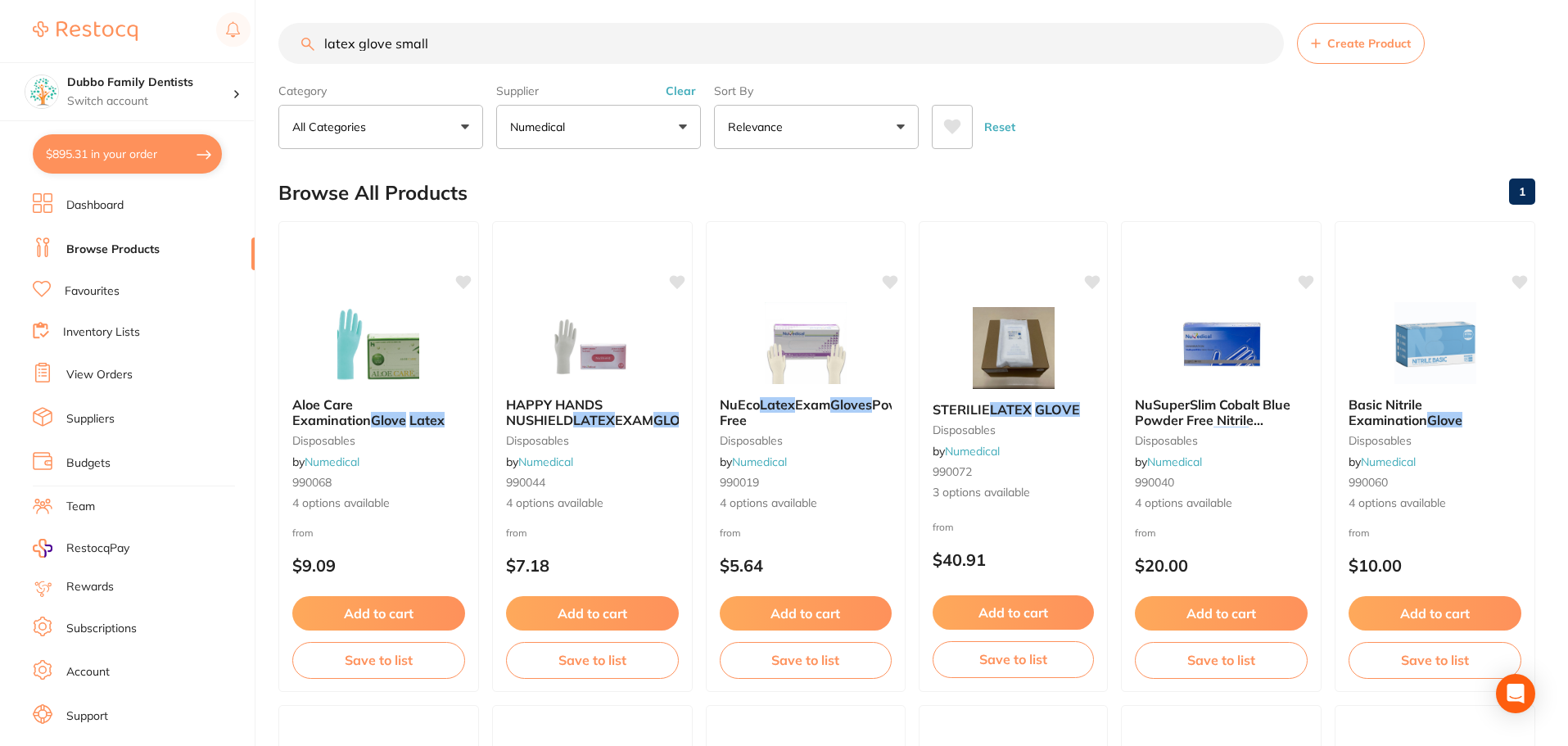
click at [678, 84] on button "Clear" at bounding box center [681, 91] width 40 height 15
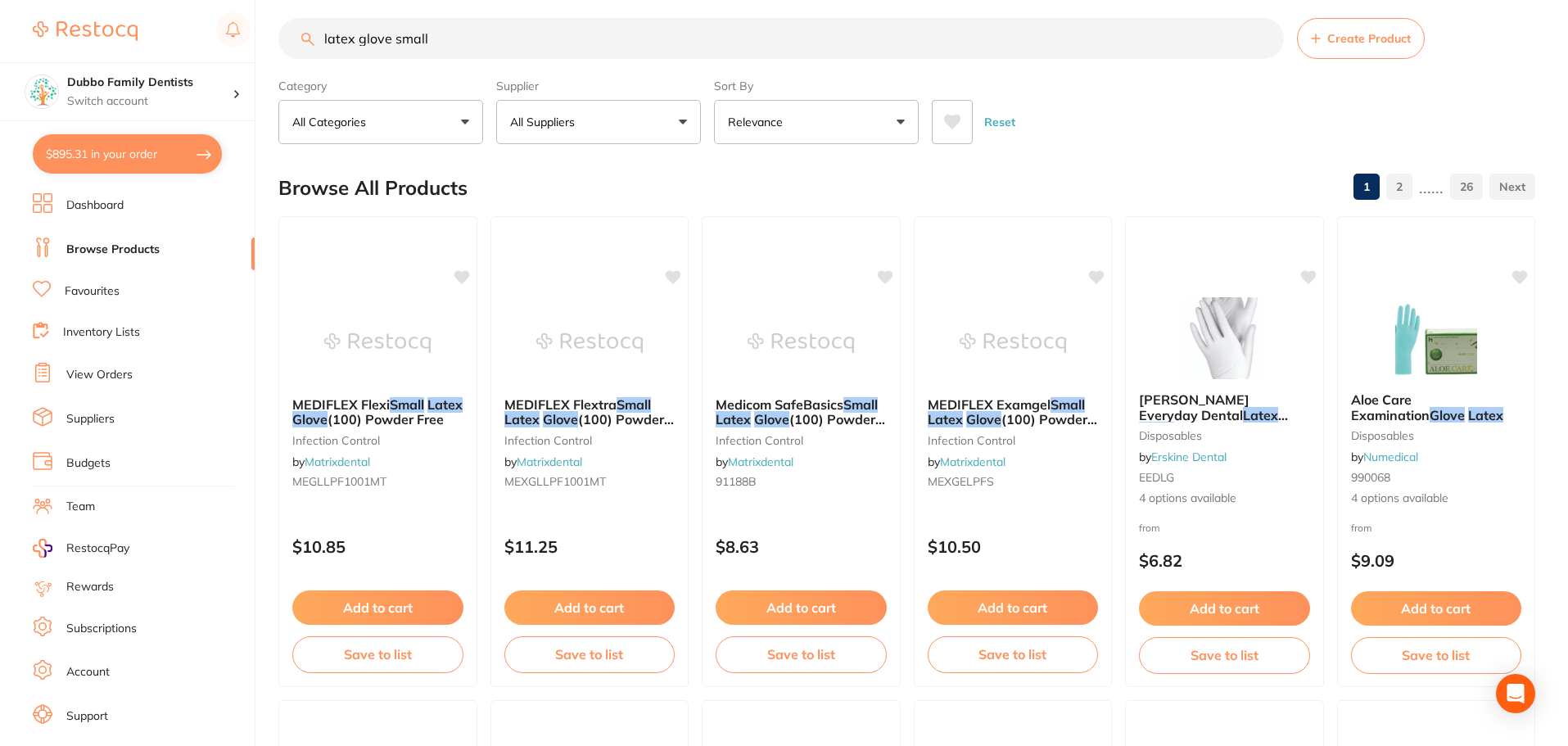
scroll to position [0, 0]
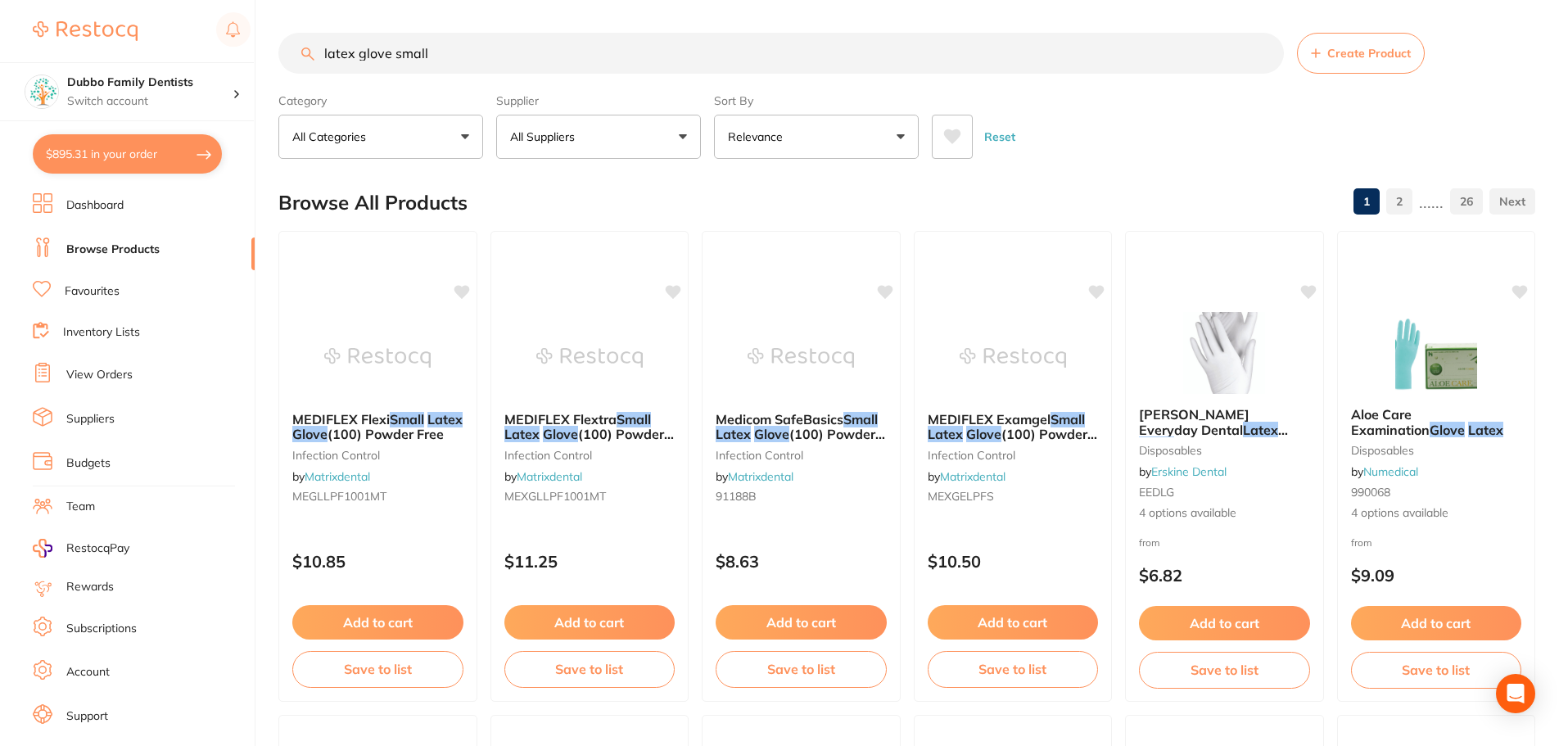
click at [650, 135] on button "All Suppliers" at bounding box center [599, 137] width 205 height 45
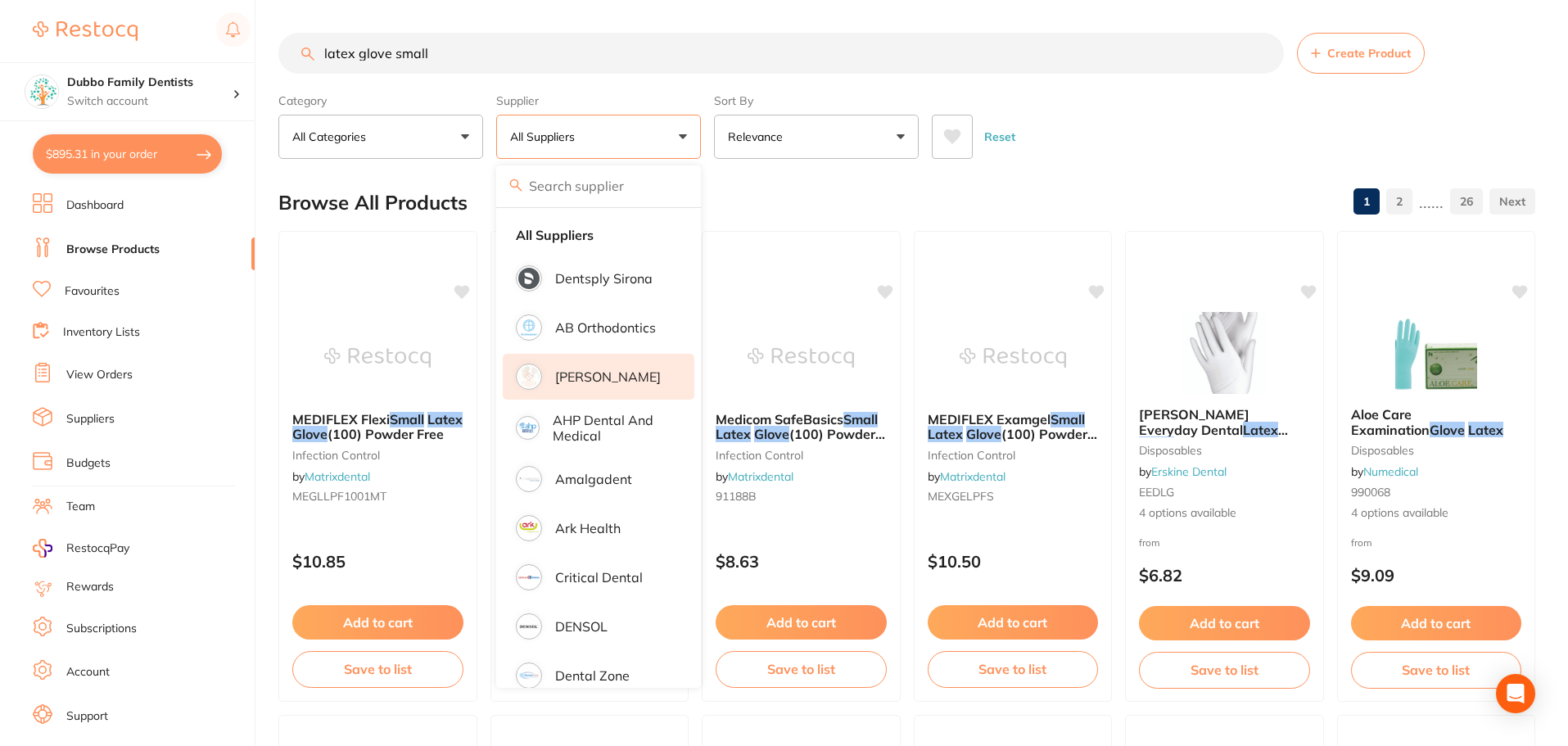
click at [629, 366] on li "[PERSON_NAME]" at bounding box center [599, 376] width 191 height 46
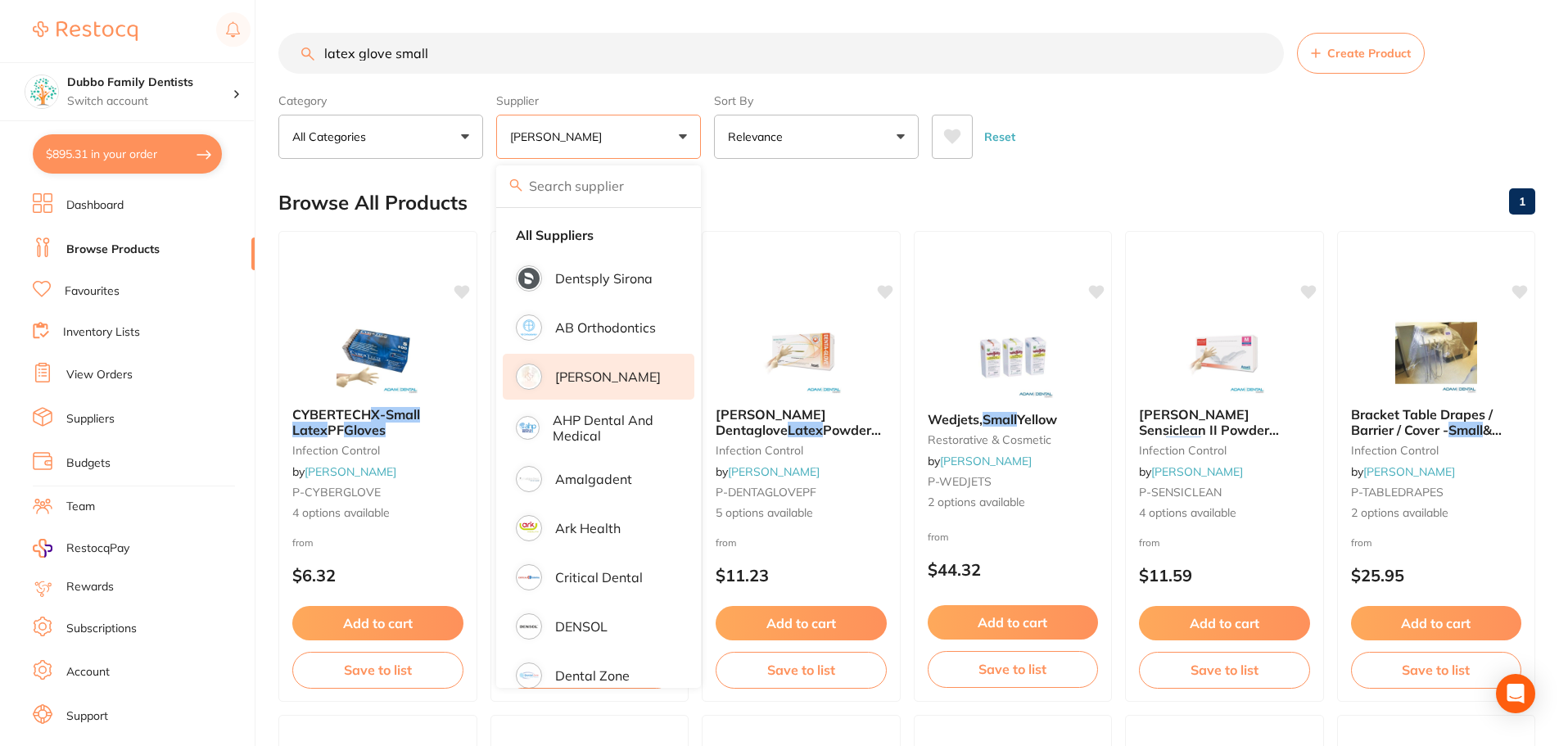
click at [1000, 179] on div "Browse All Products 1" at bounding box center [907, 202] width 1256 height 55
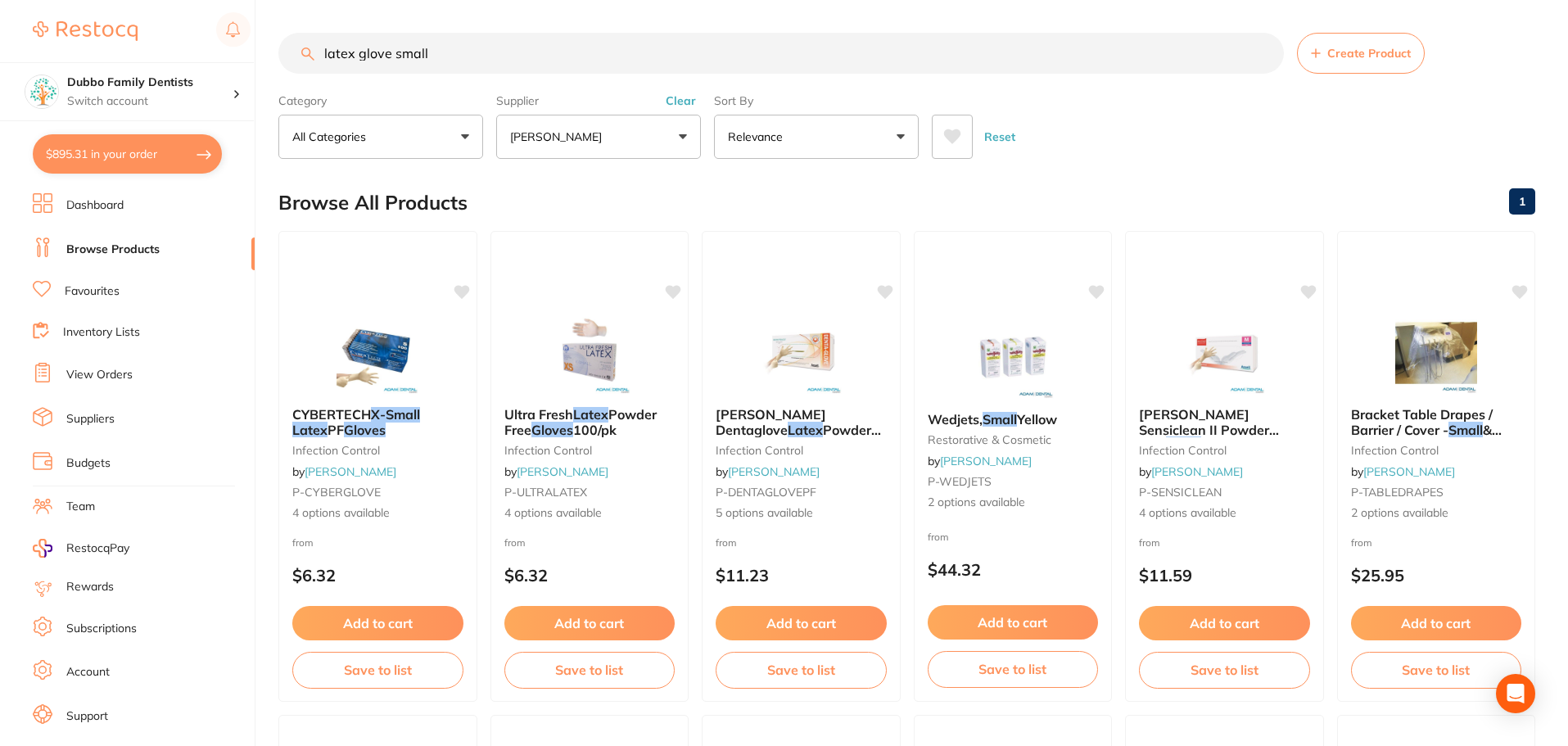
click at [681, 101] on button "Clear" at bounding box center [681, 100] width 40 height 15
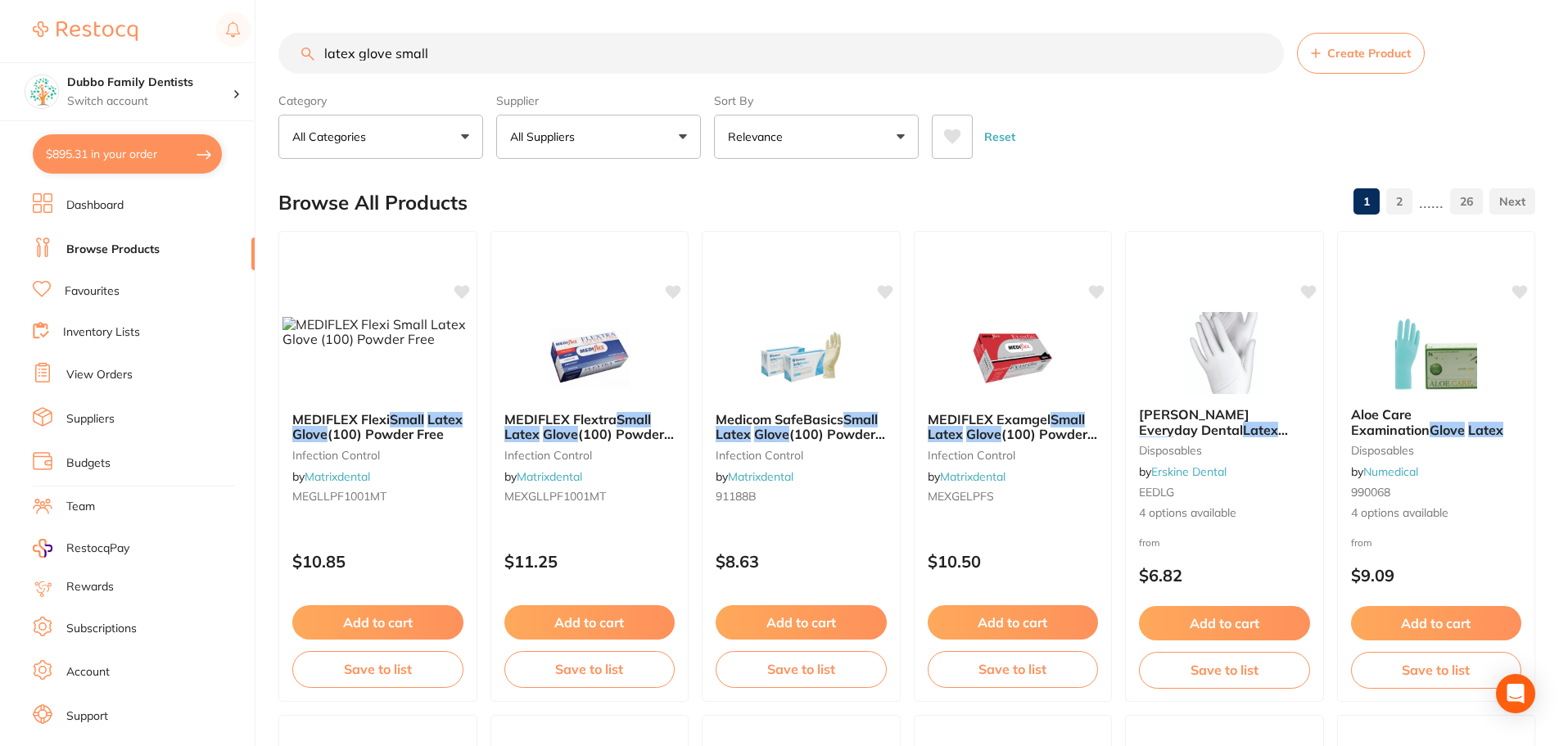
click at [674, 139] on button "All Suppliers" at bounding box center [599, 137] width 205 height 45
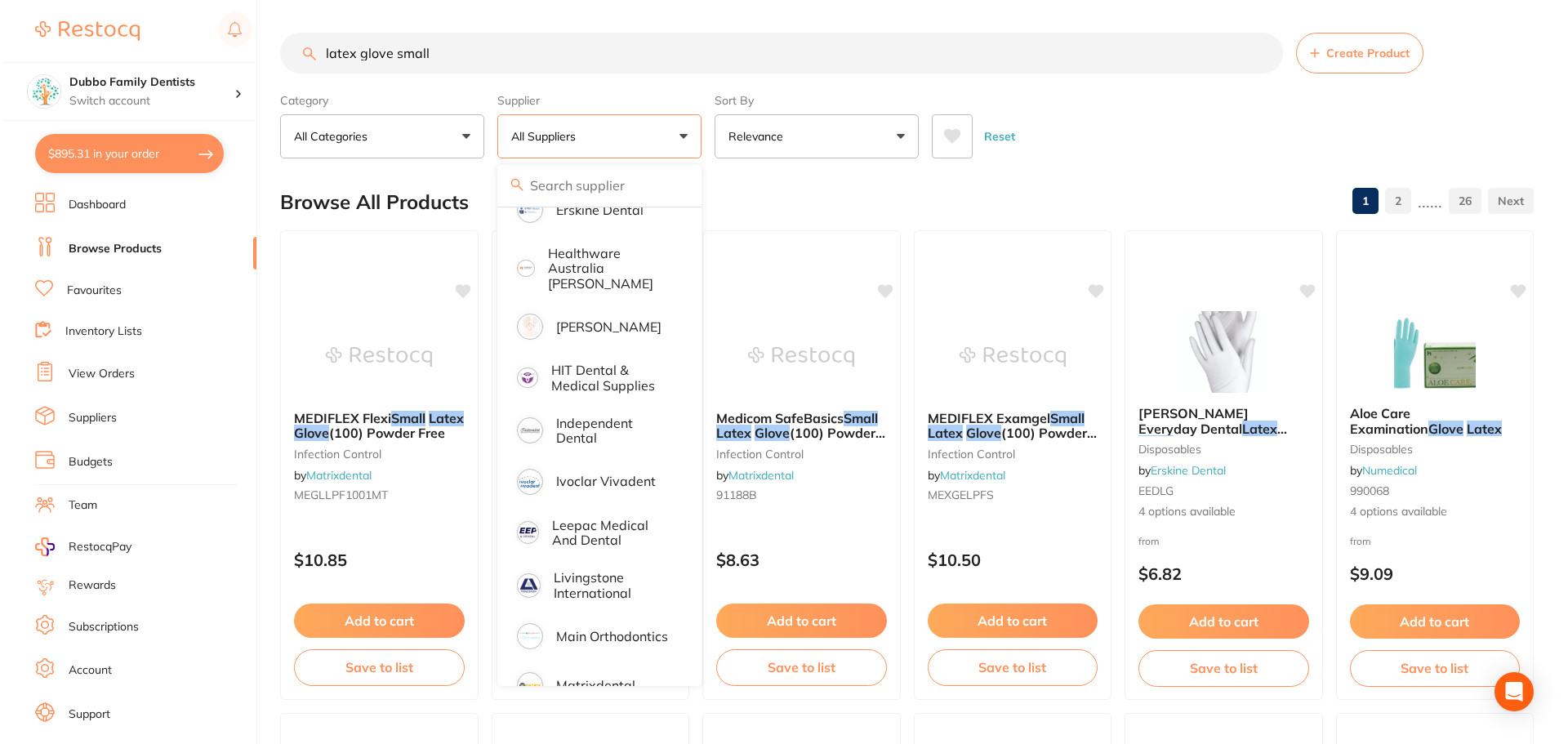
scroll to position [571, 0]
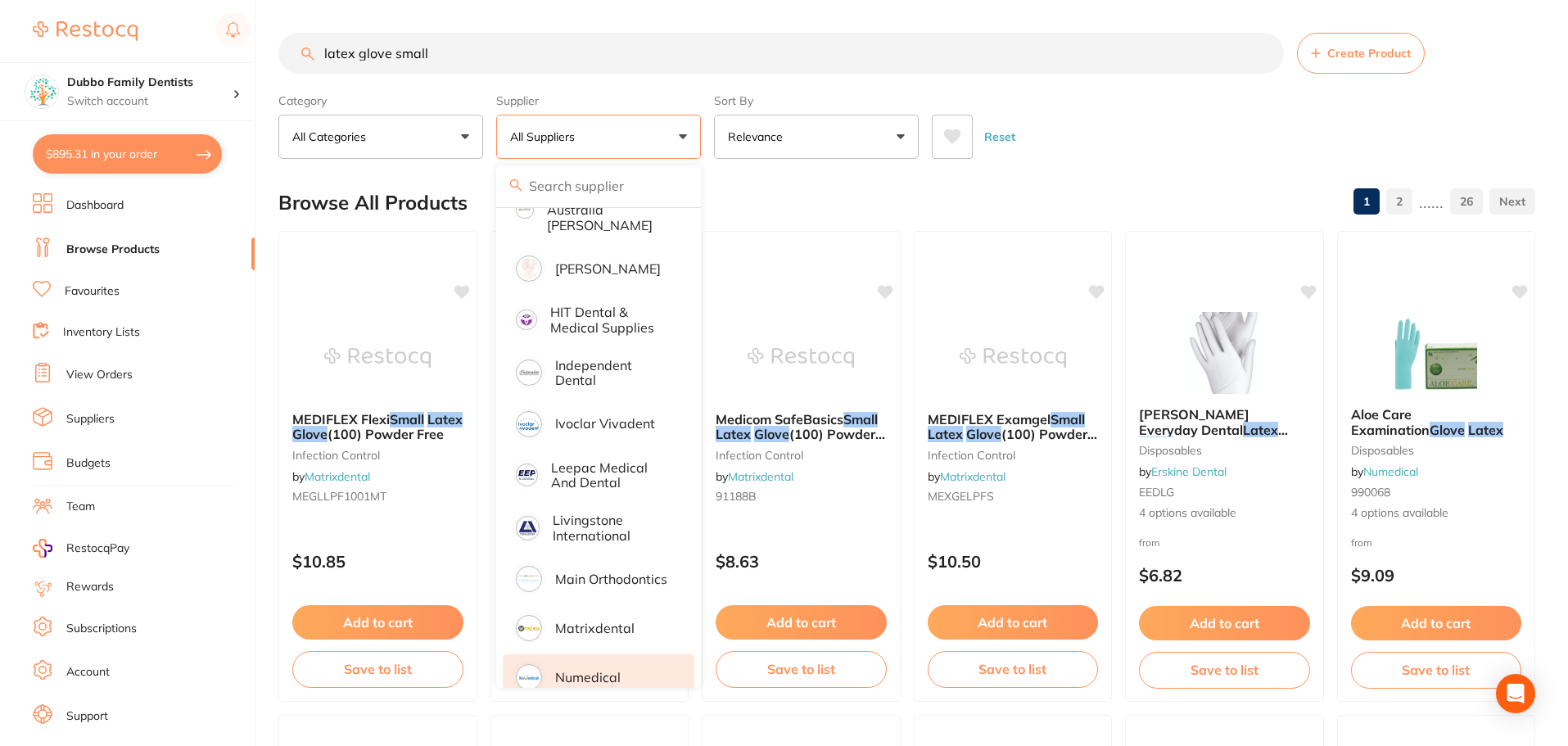
click at [580, 669] on p "Numedical" at bounding box center [588, 677] width 66 height 15
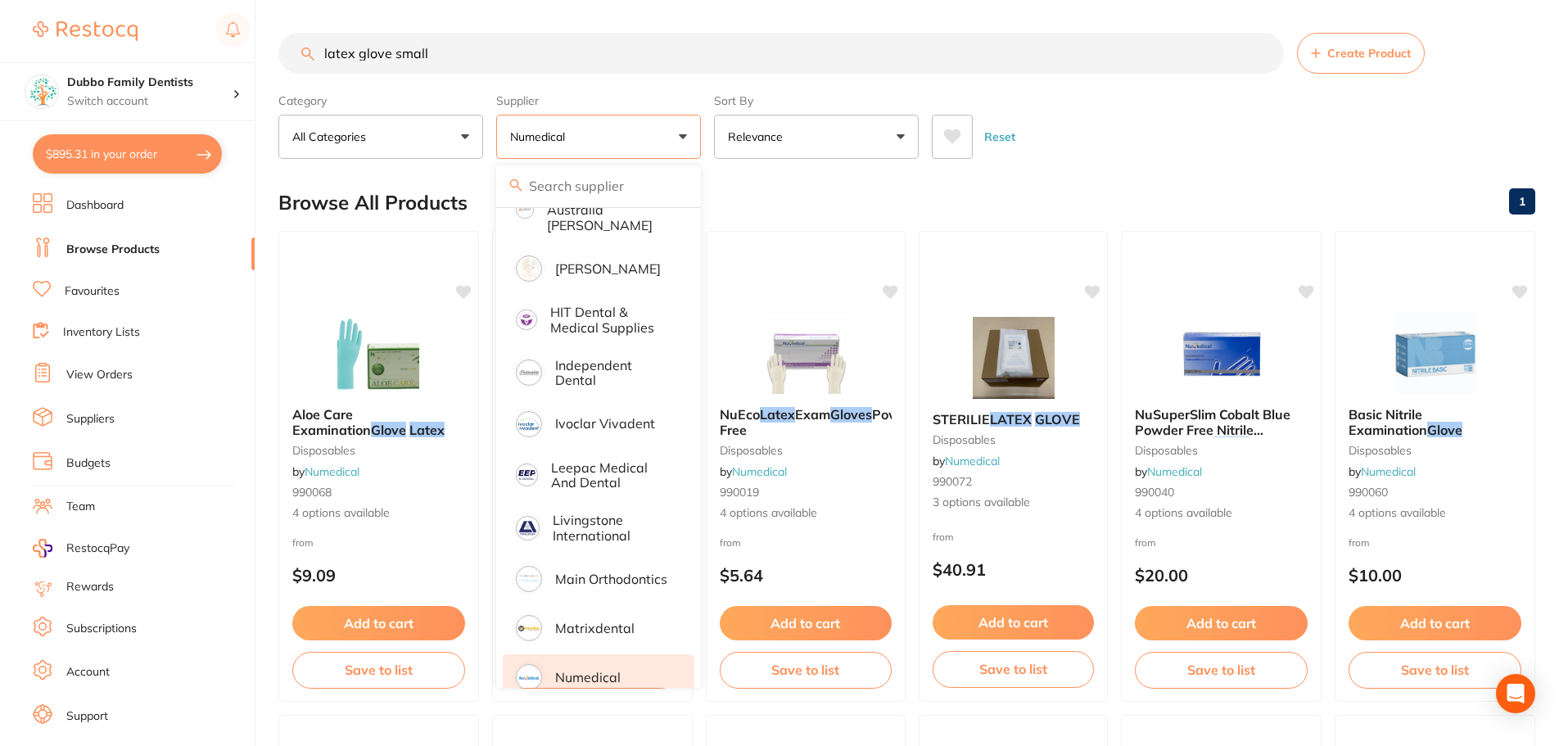
click at [1122, 149] on div "Reset" at bounding box center [1227, 129] width 590 height 57
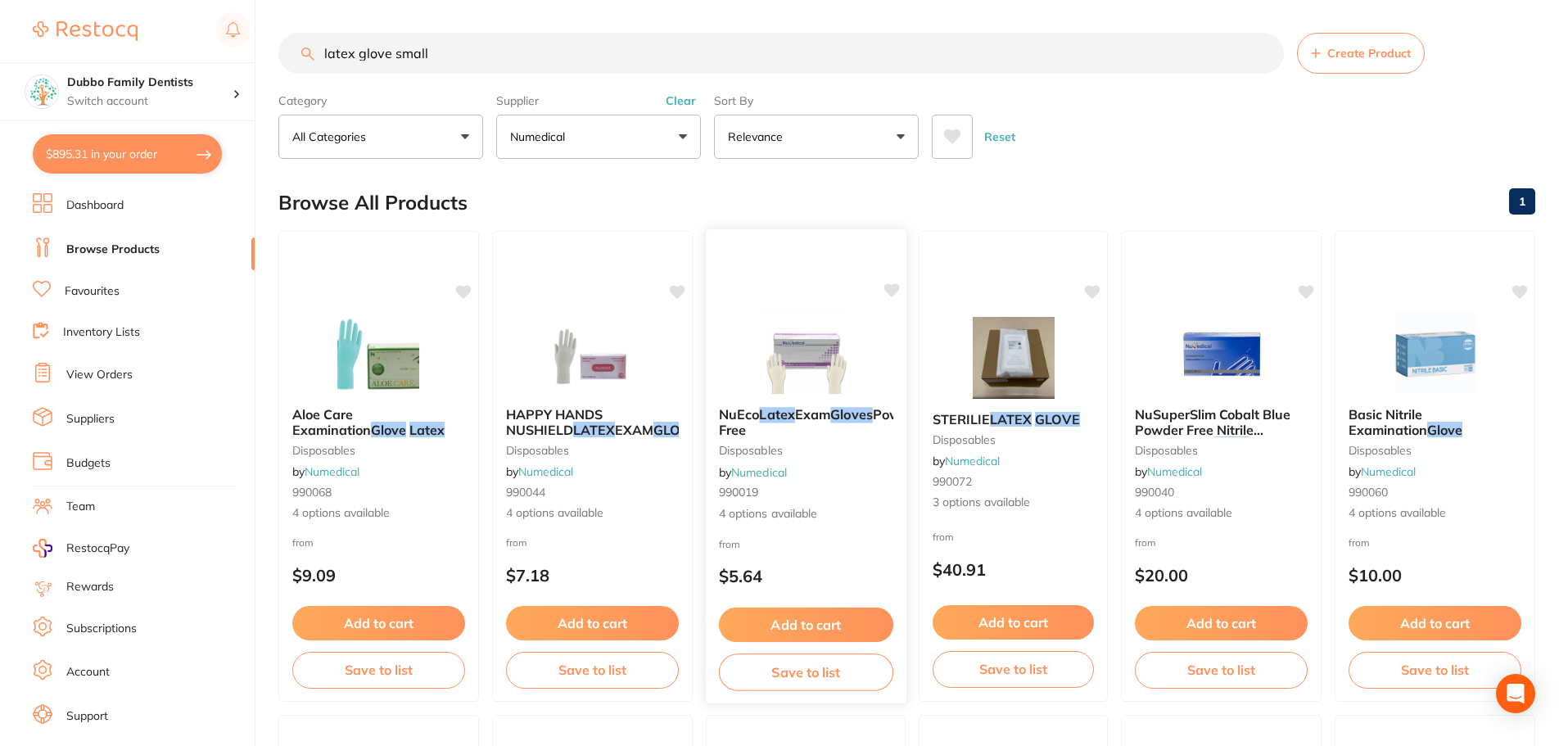
click at [808, 351] on img at bounding box center [805, 352] width 108 height 83
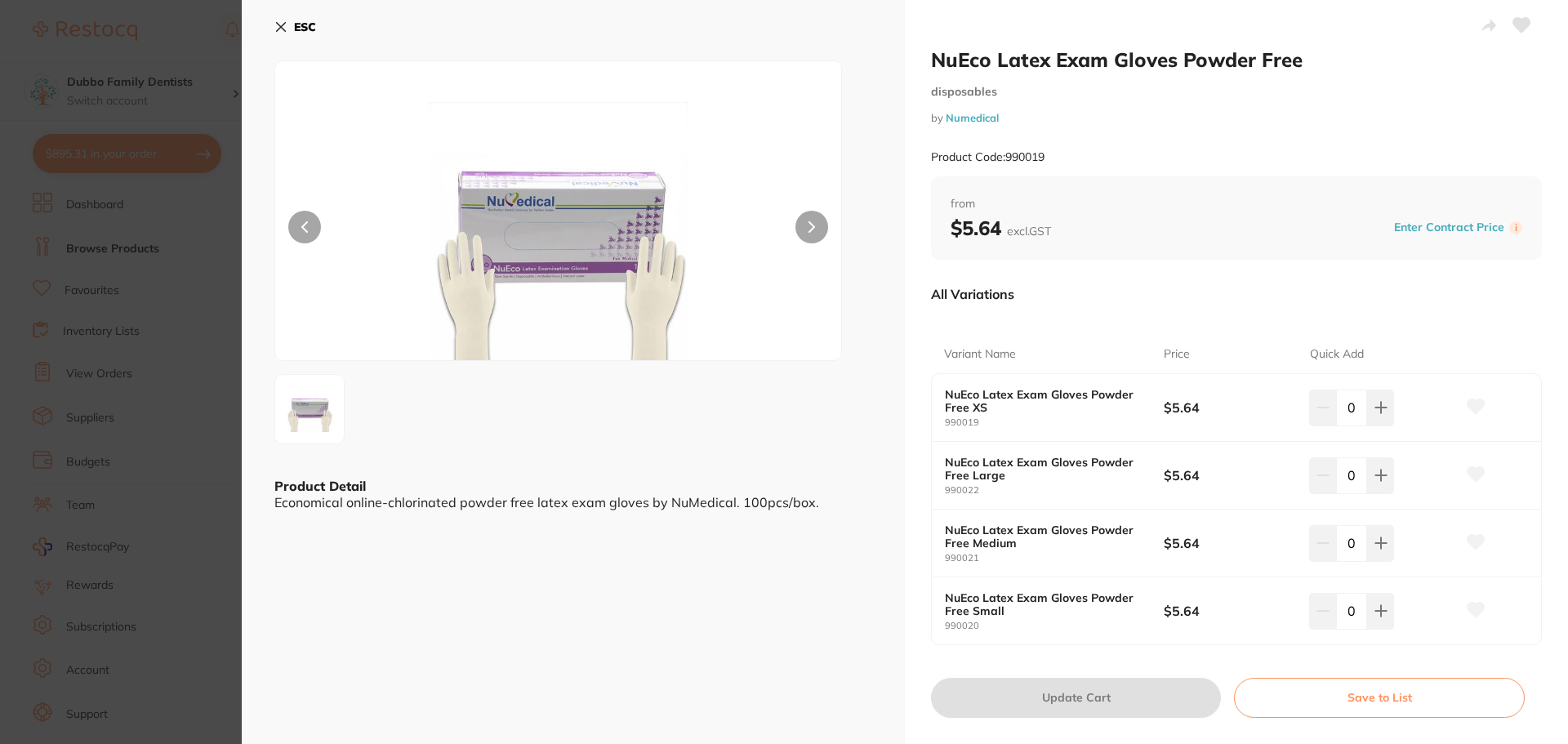
click at [210, 184] on section "NuEco Latex Exam Gloves Powder Free disposables by Numedical Product Code: 9900…" at bounding box center [784, 372] width 1568 height 744
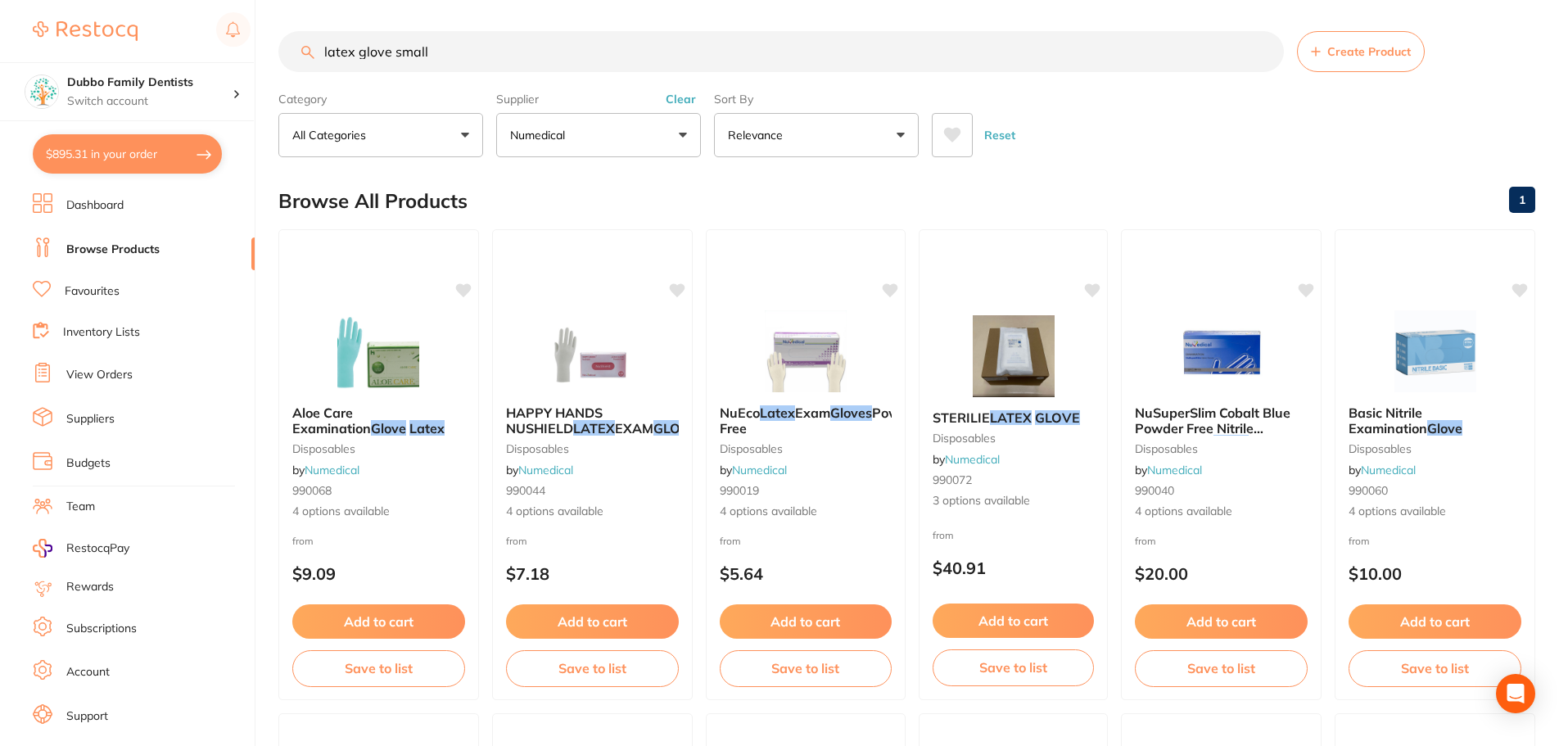
click at [680, 100] on button "Clear" at bounding box center [681, 99] width 40 height 15
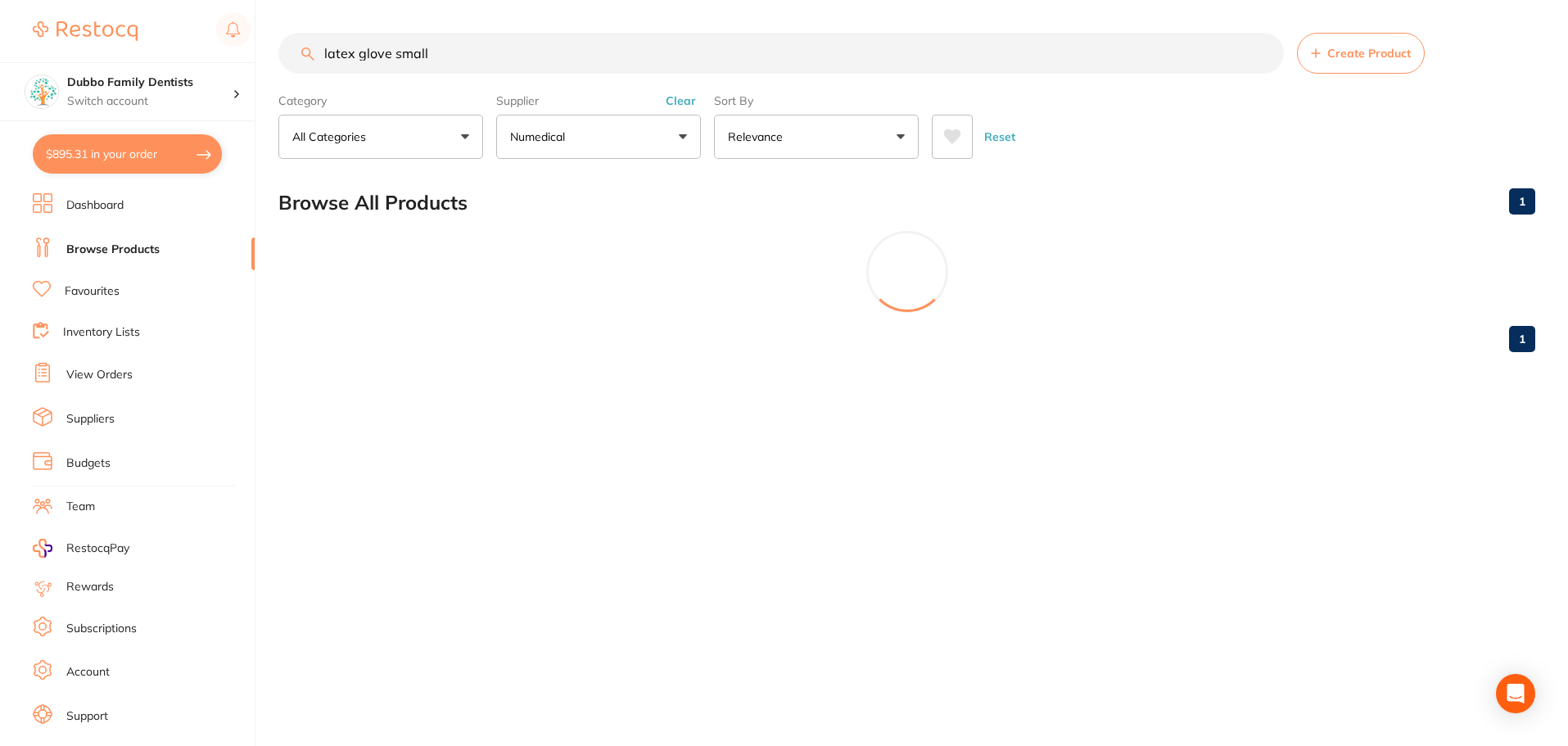
scroll to position [0, 0]
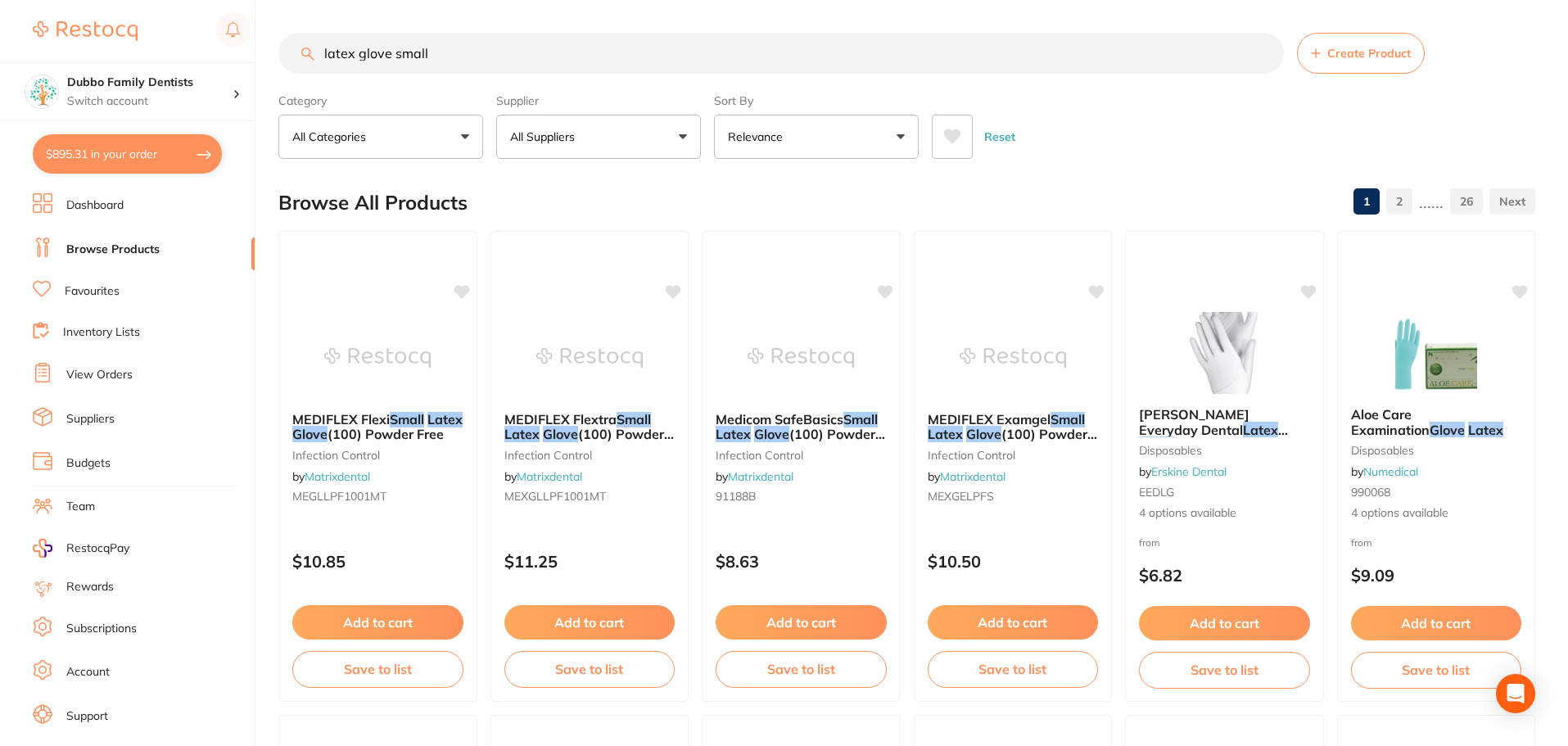
click at [677, 133] on button "All Suppliers" at bounding box center [599, 137] width 205 height 45
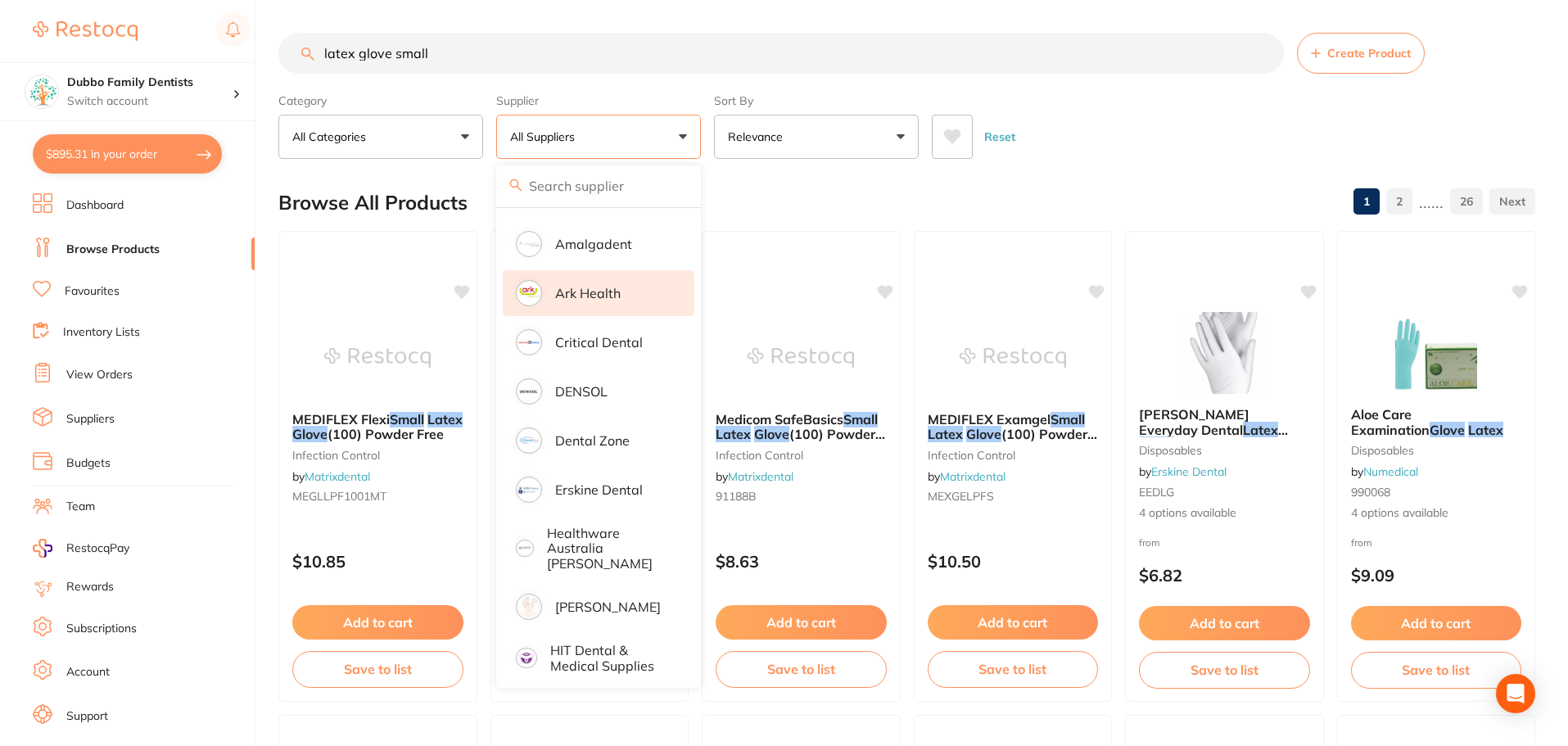
scroll to position [246, 0]
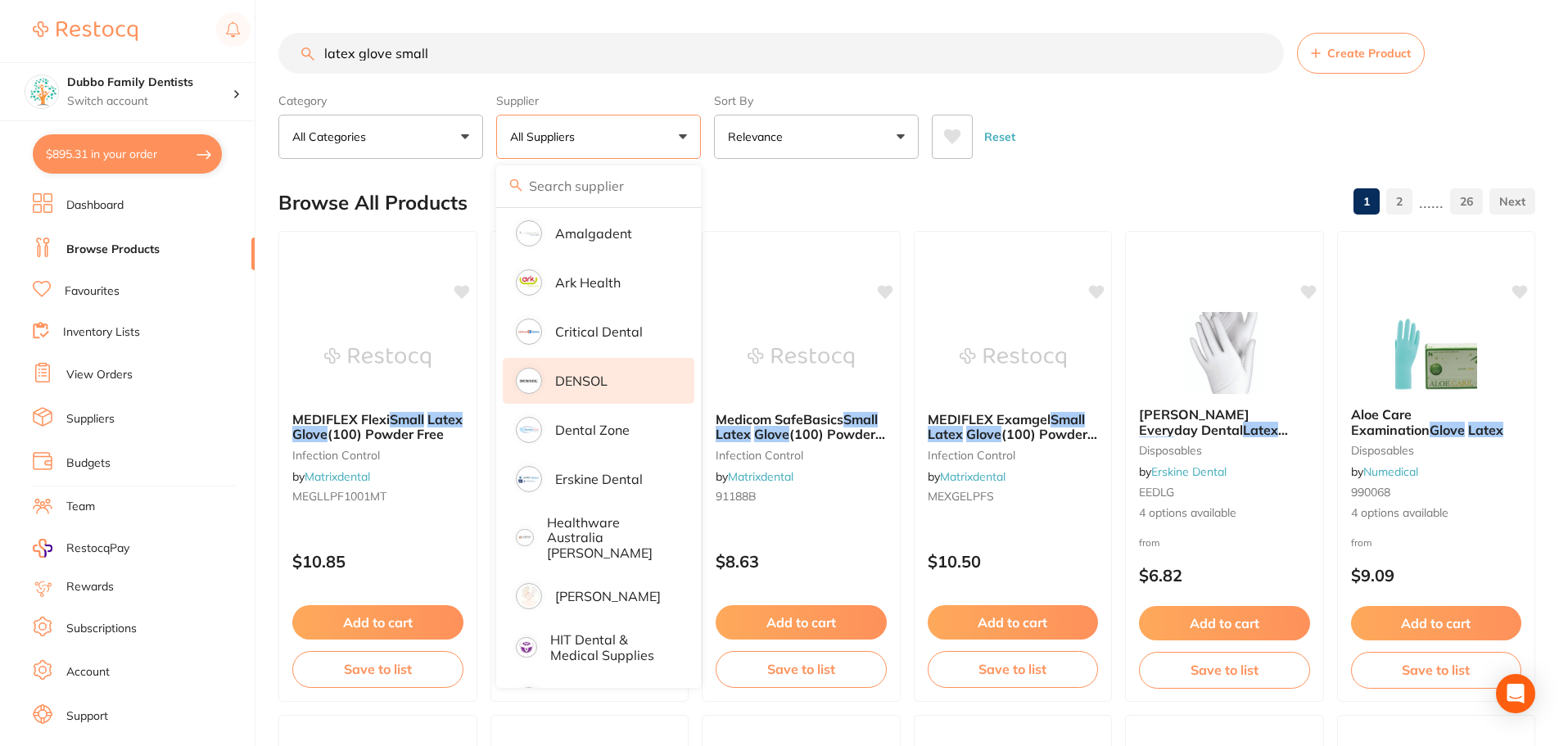
click at [592, 370] on li "DENSOL" at bounding box center [599, 381] width 191 height 46
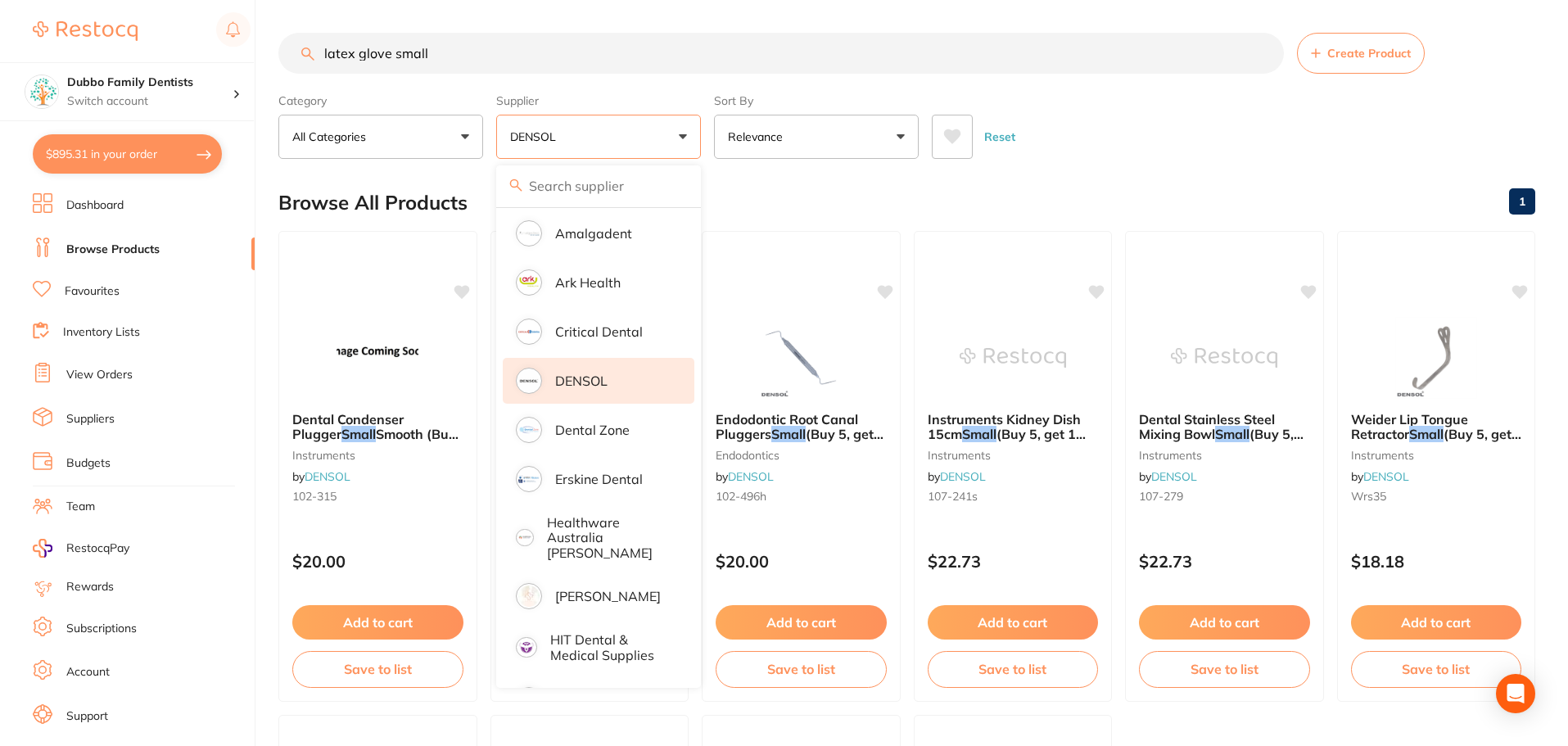
click at [1157, 124] on div "Reset" at bounding box center [1227, 129] width 590 height 57
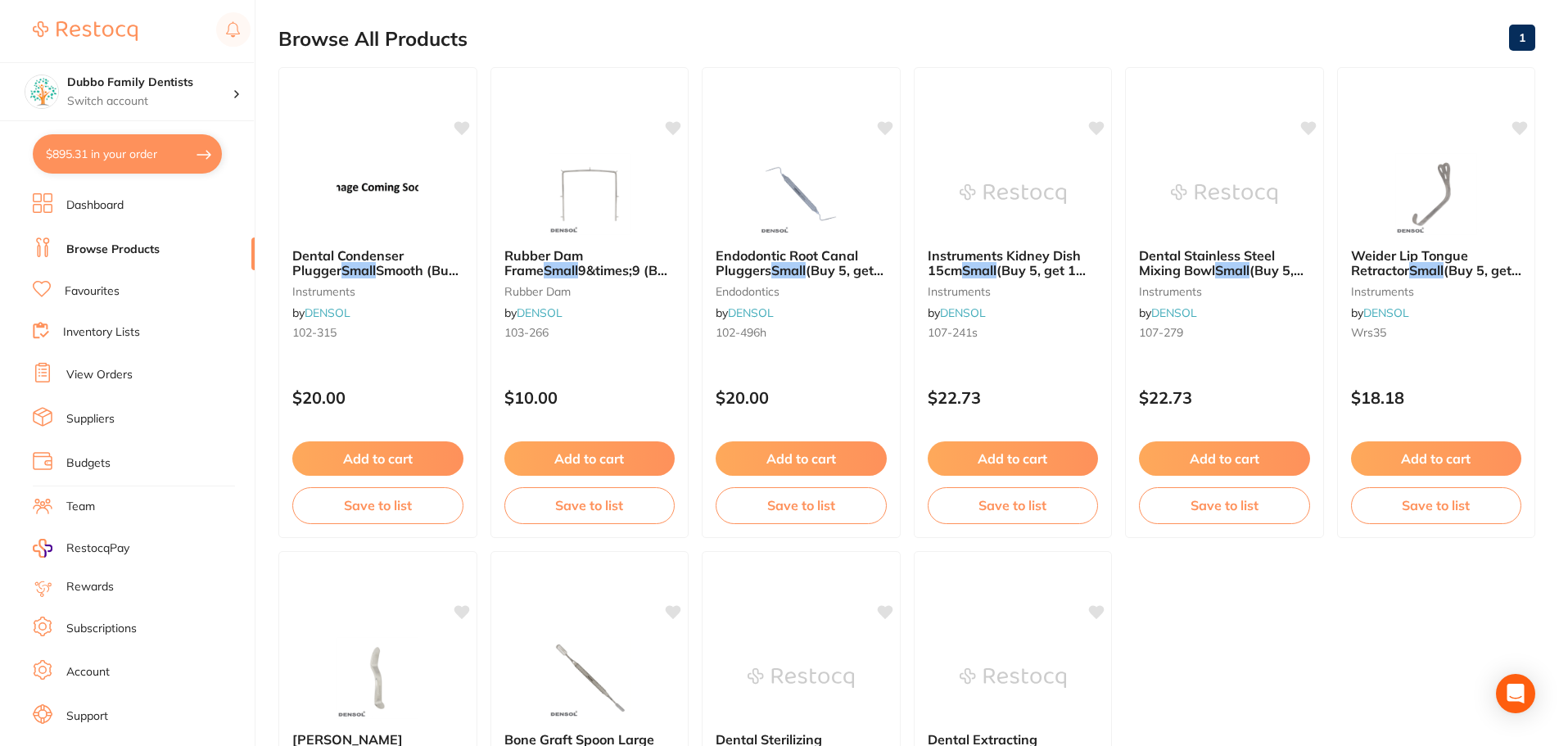
scroll to position [0, 0]
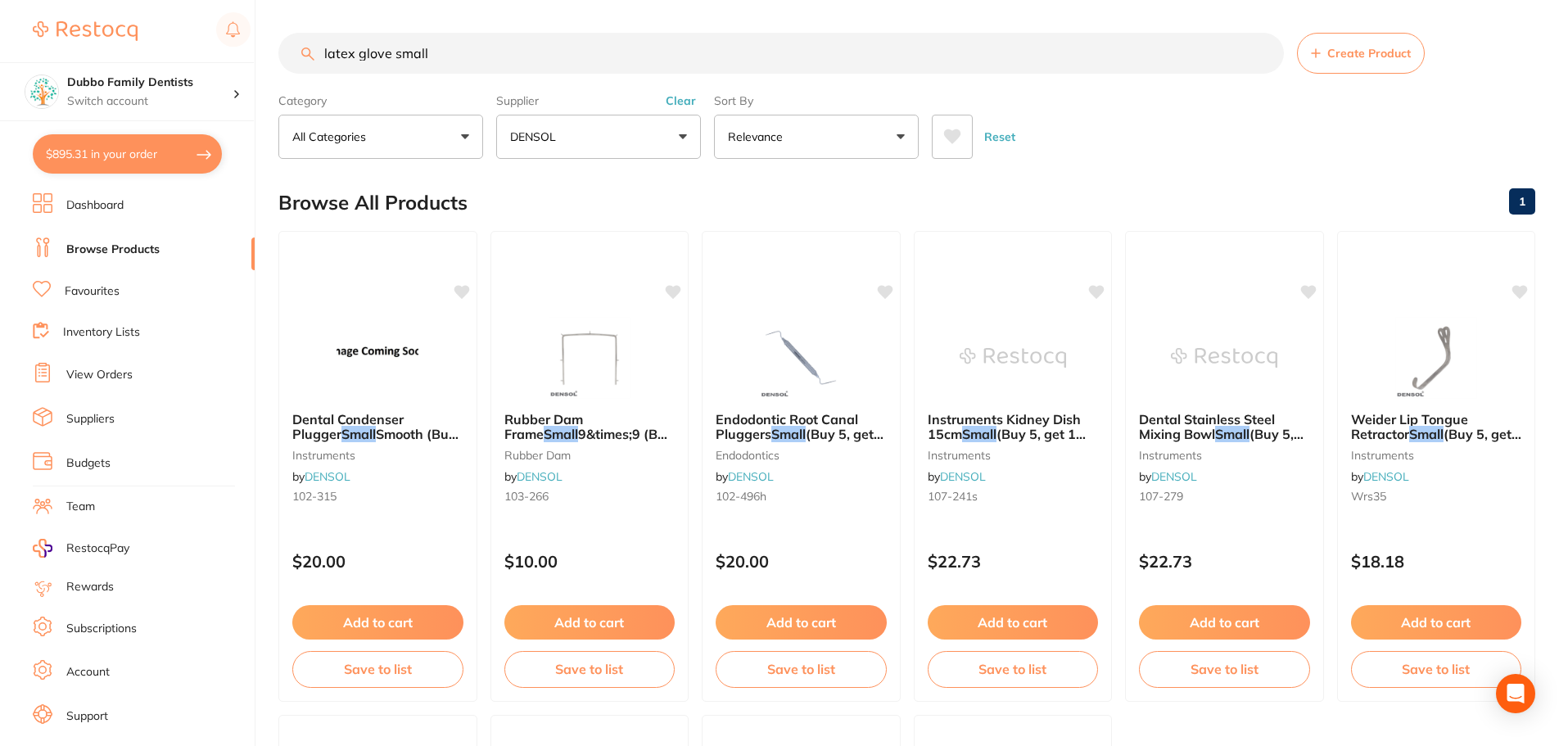
click at [684, 105] on button "Clear" at bounding box center [681, 100] width 40 height 15
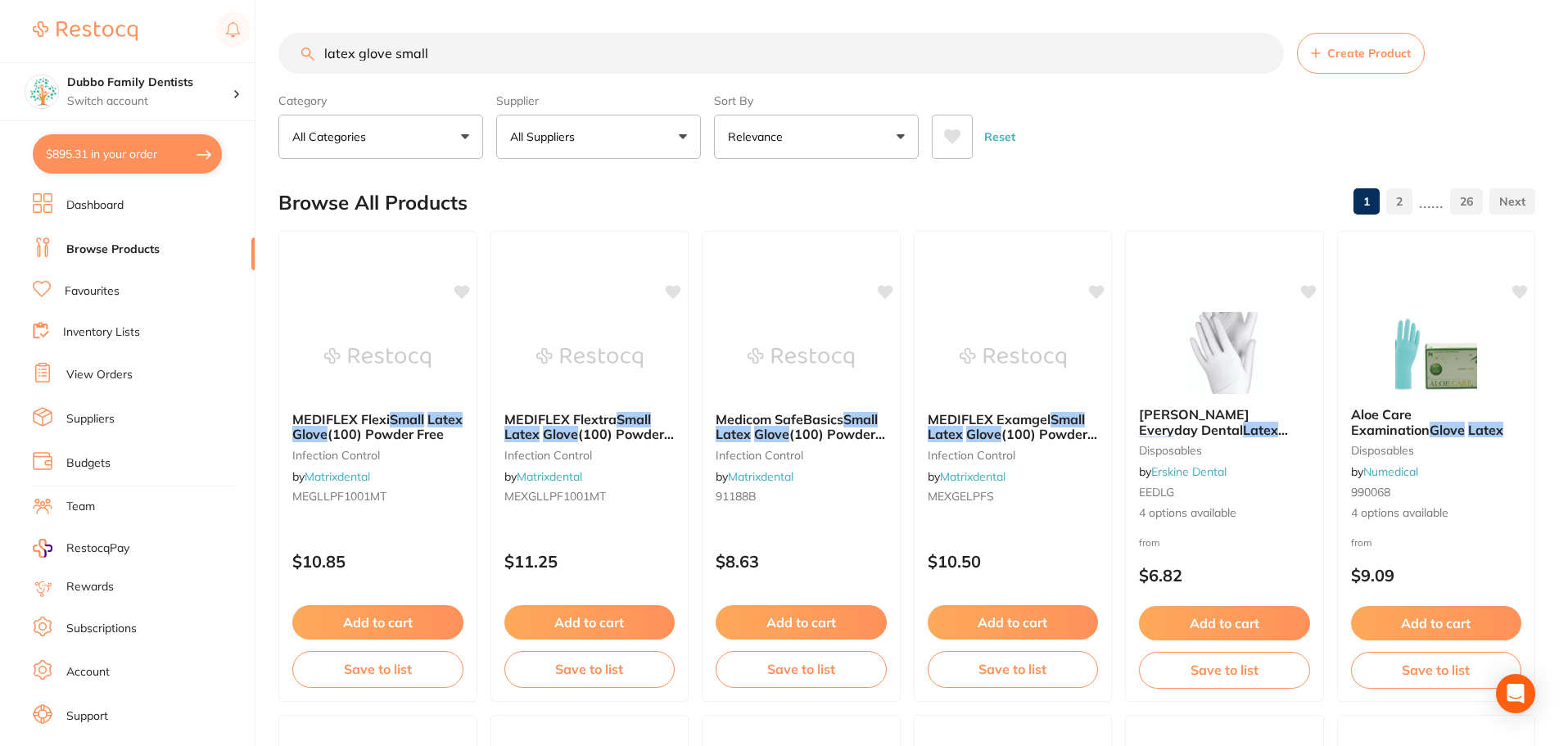
click at [630, 119] on button "All Suppliers" at bounding box center [599, 137] width 205 height 45
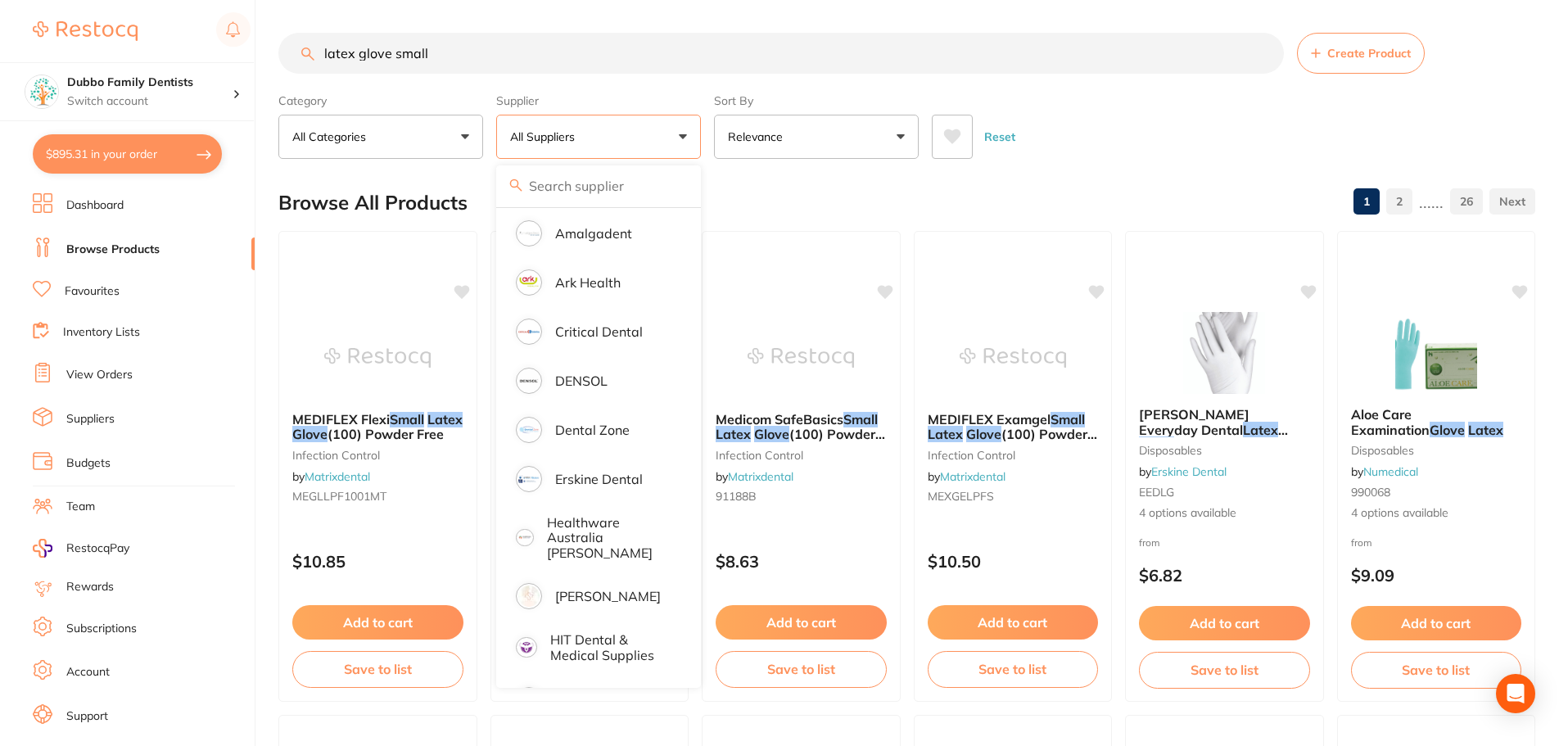
click at [588, 128] on button "All Suppliers" at bounding box center [599, 137] width 205 height 45
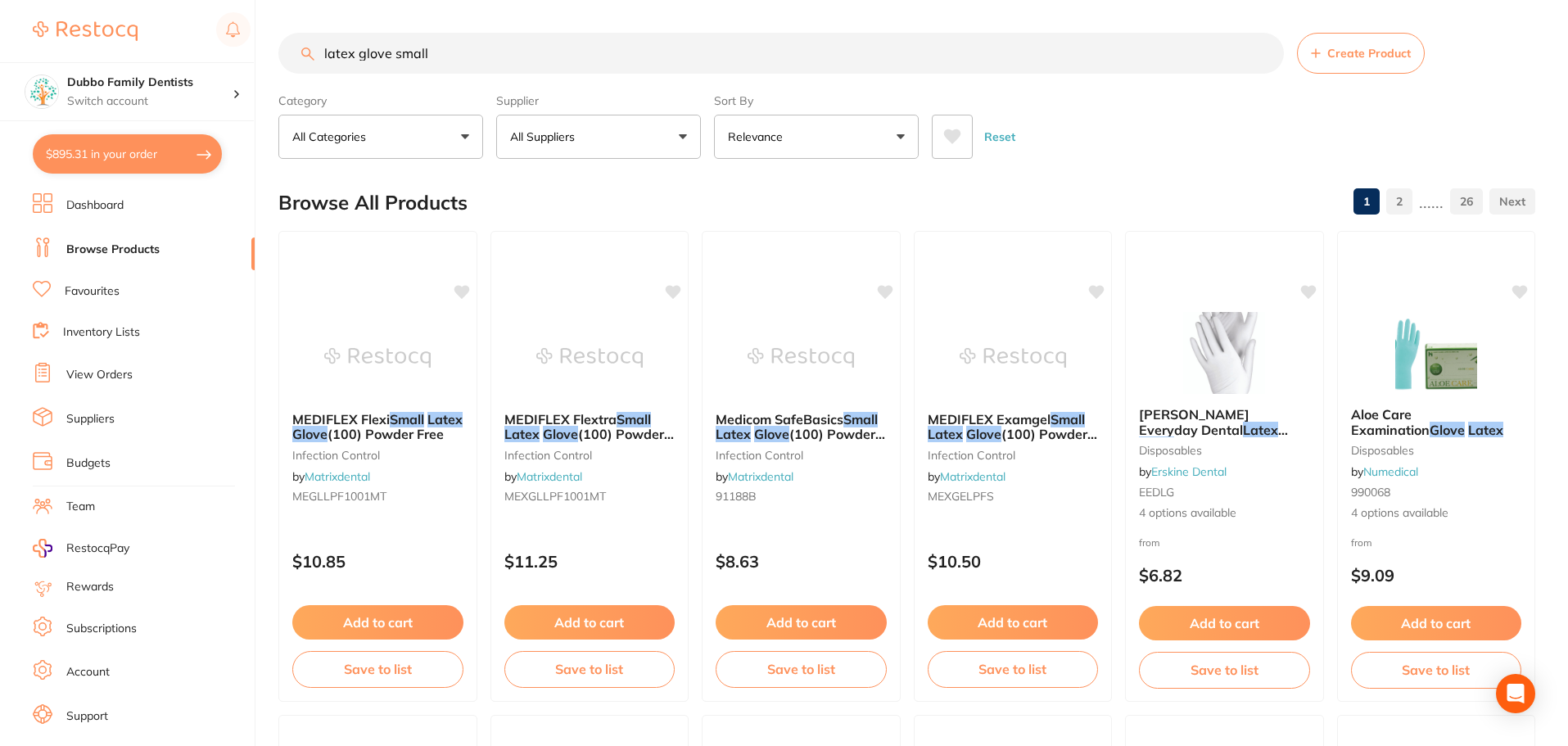
click at [593, 124] on button "All Suppliers" at bounding box center [599, 137] width 205 height 45
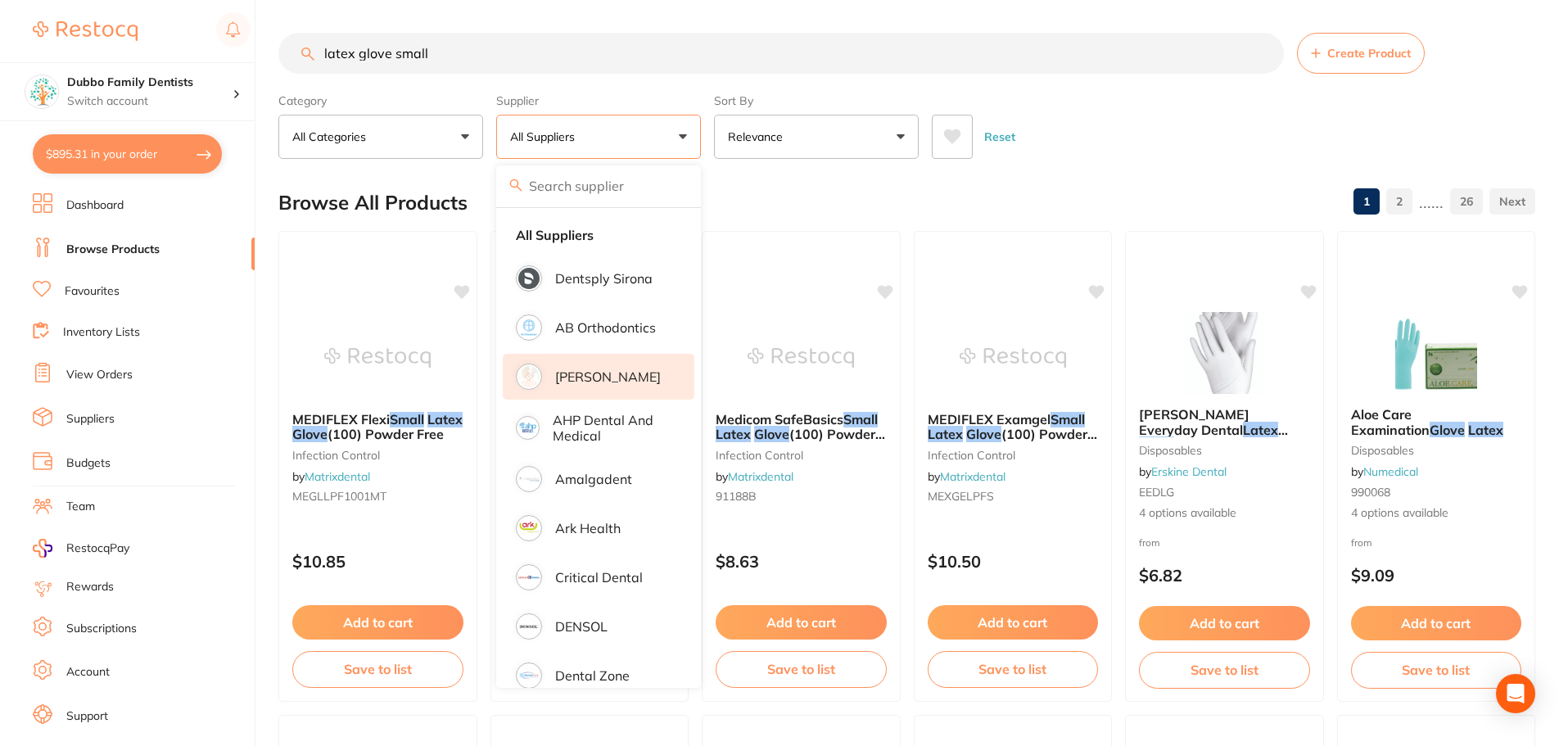
click at [612, 371] on p "[PERSON_NAME]" at bounding box center [608, 376] width 106 height 15
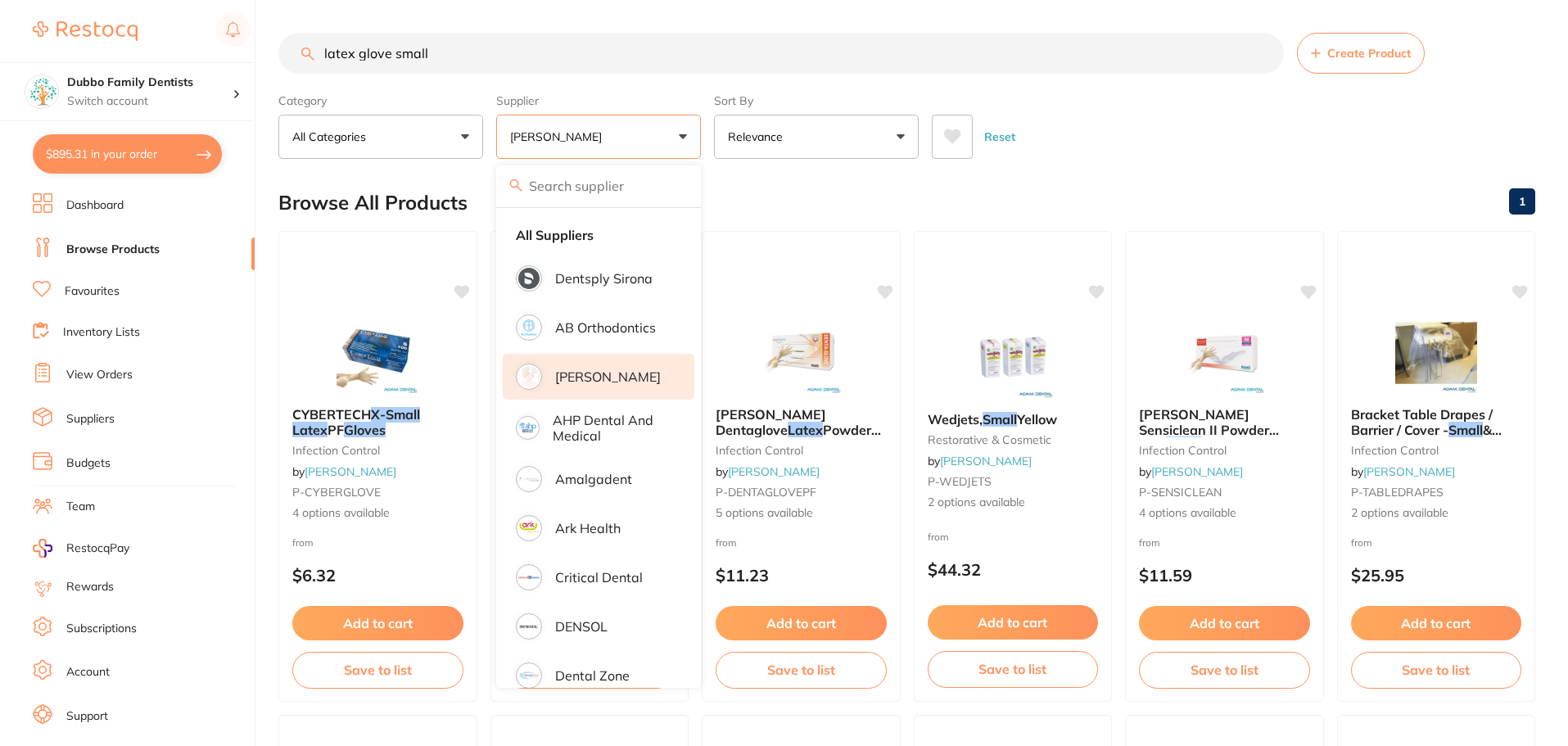
click at [1208, 107] on div "Reset" at bounding box center [1227, 129] width 590 height 57
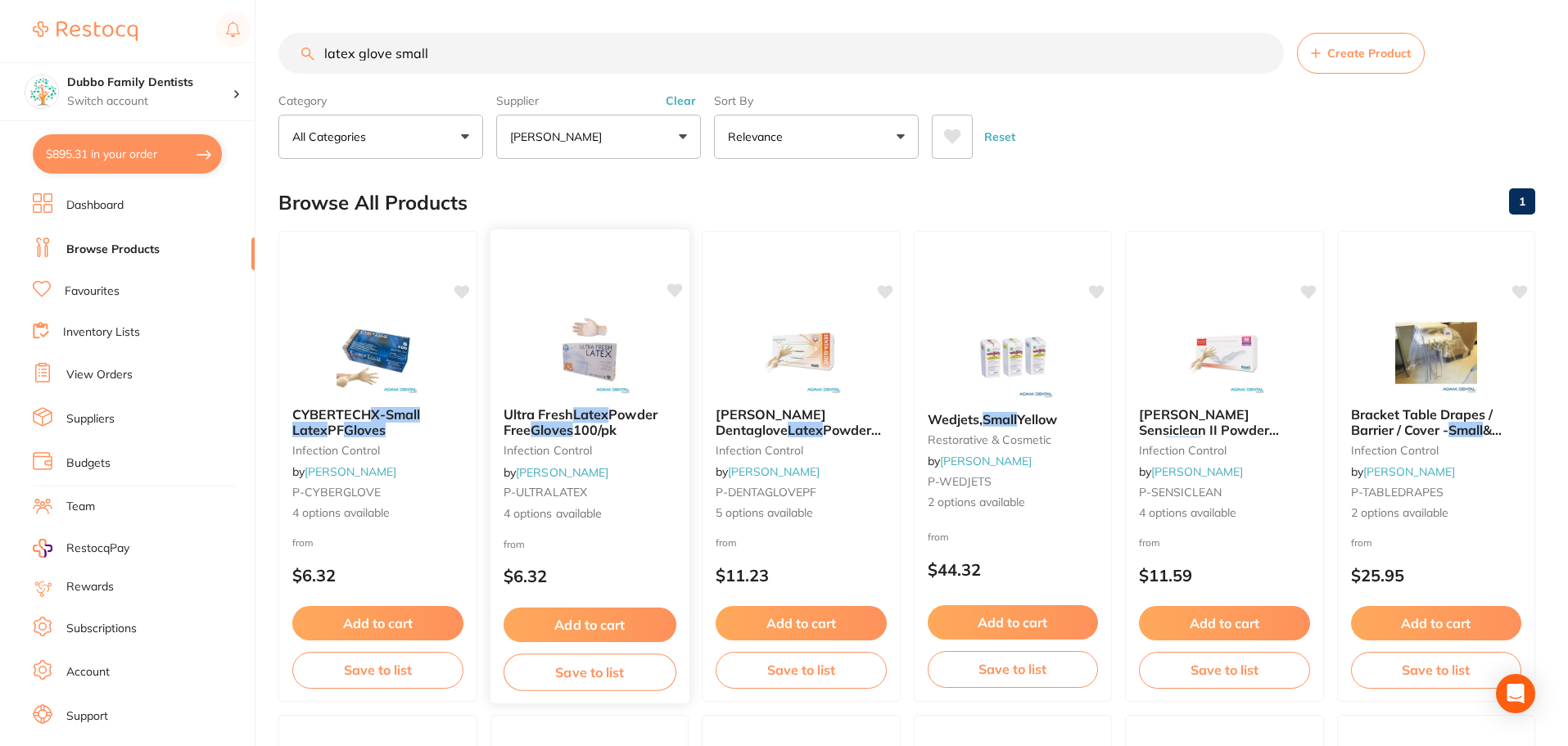
click at [541, 342] on img at bounding box center [589, 352] width 108 height 83
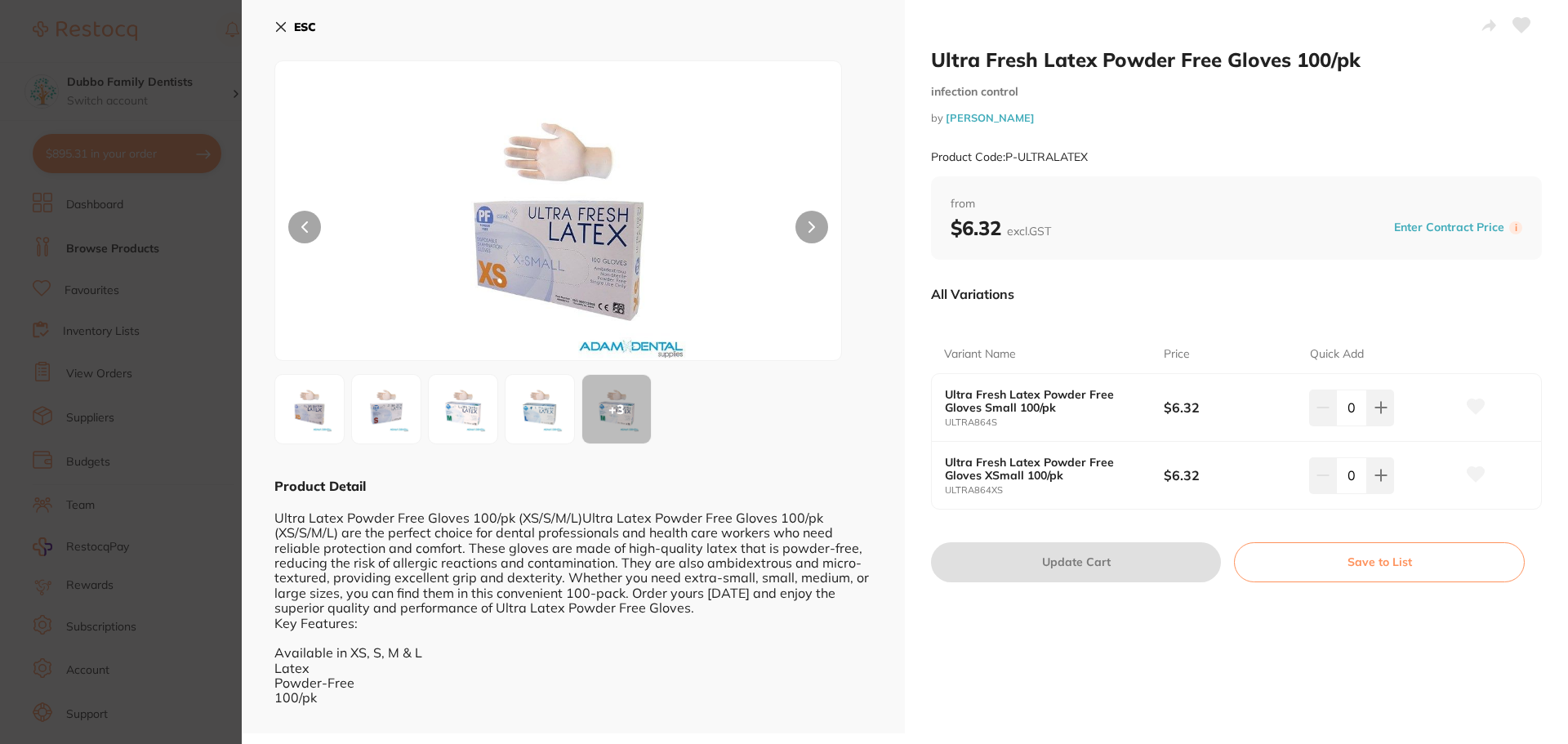
scroll to position [2, 0]
click at [1323, 409] on div "0" at bounding box center [1351, 406] width 85 height 36
type input "30"
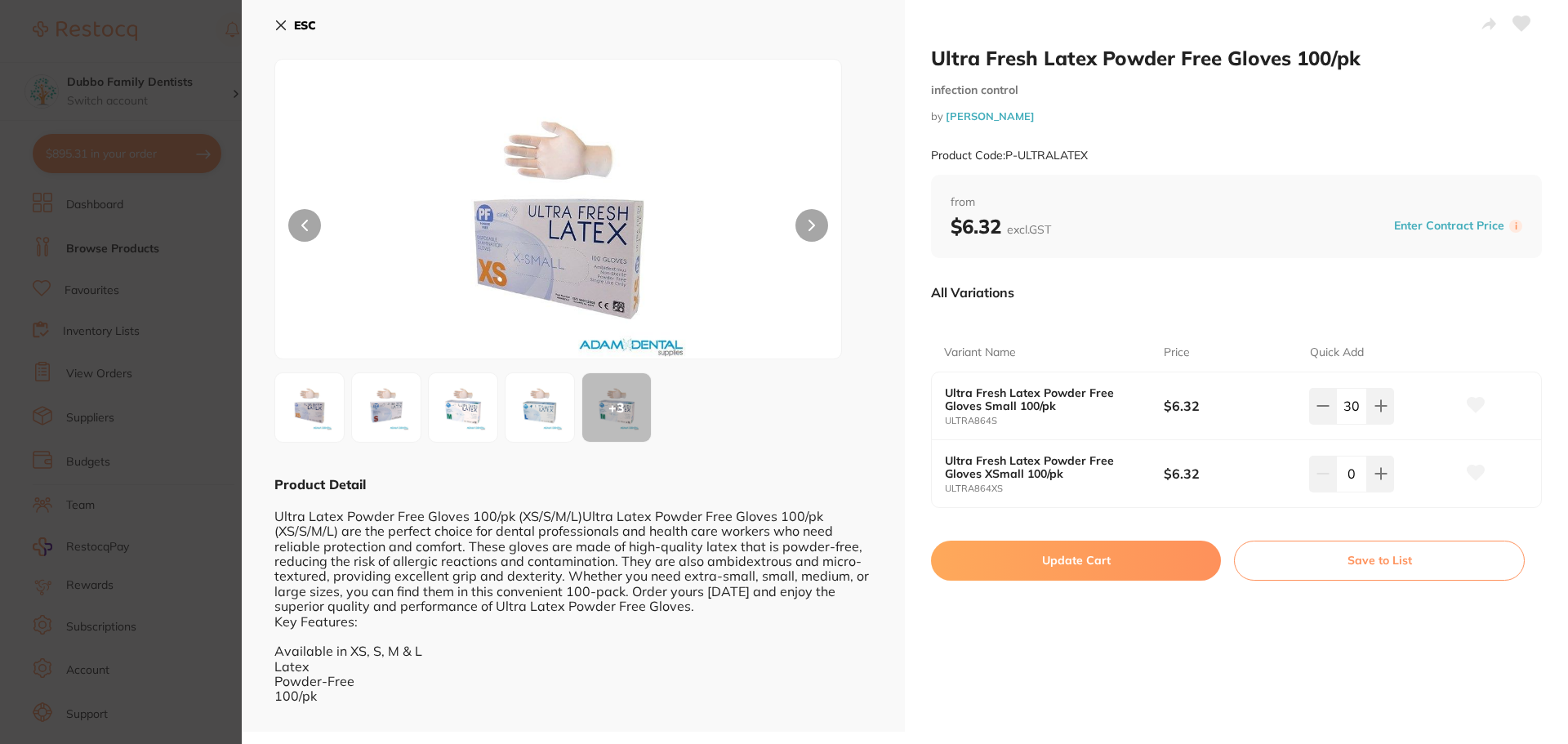
click at [1189, 316] on div "Variant Name Price Quick Add Ultra Fresh Latex Powder Free Gloves Small 100/pk …" at bounding box center [1236, 411] width 611 height 195
click at [1113, 556] on button "Update Cart" at bounding box center [1075, 560] width 290 height 39
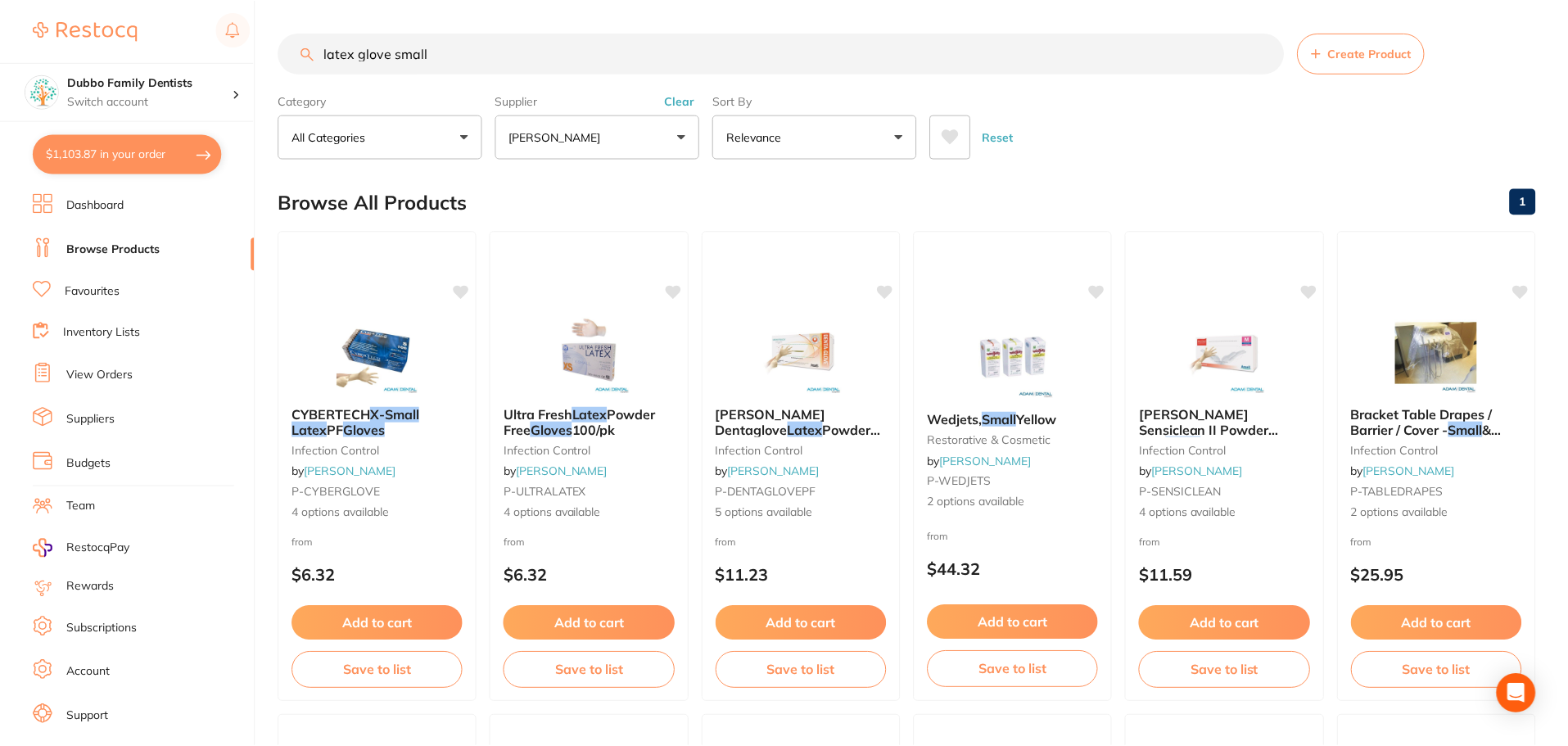
scroll to position [3, 0]
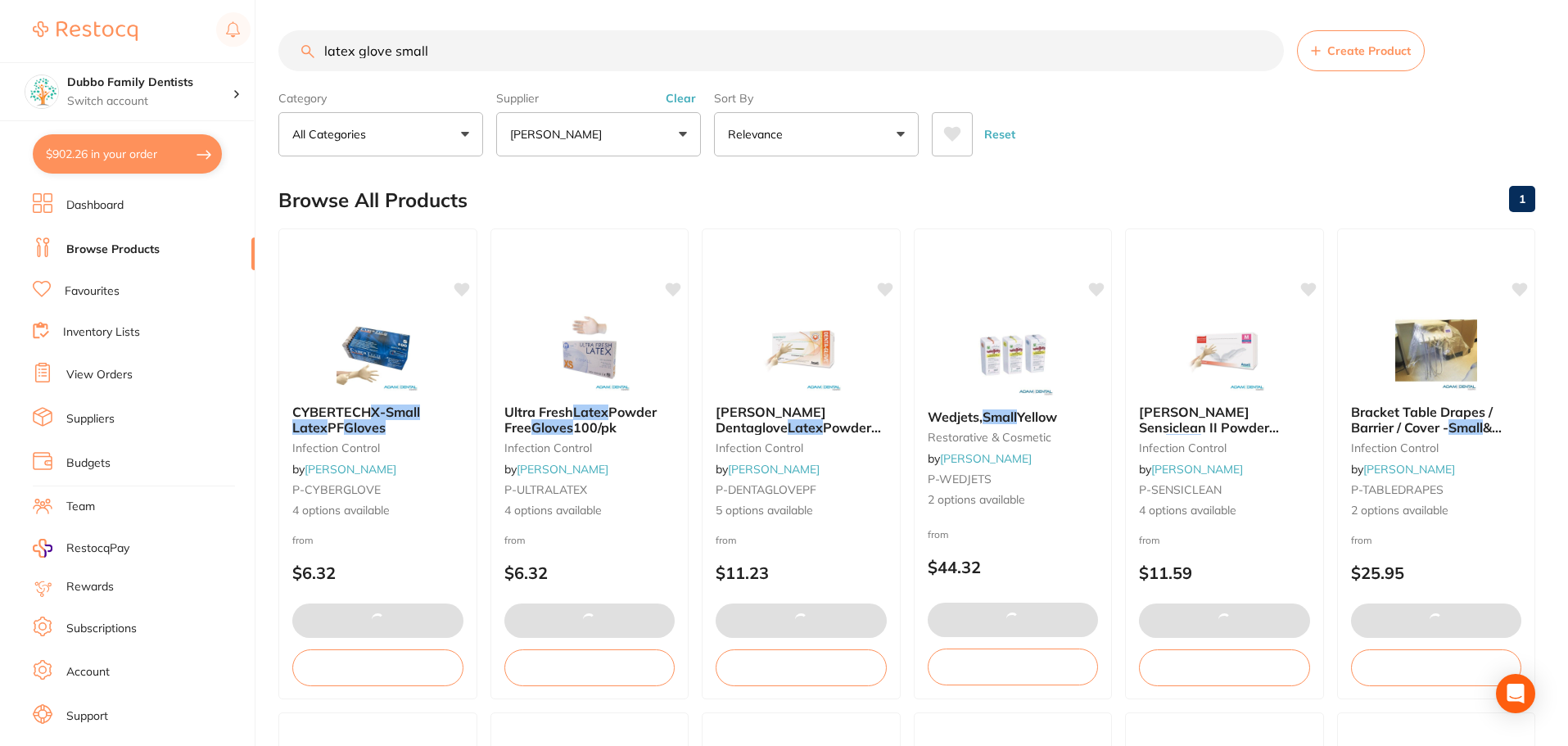
type input "30"
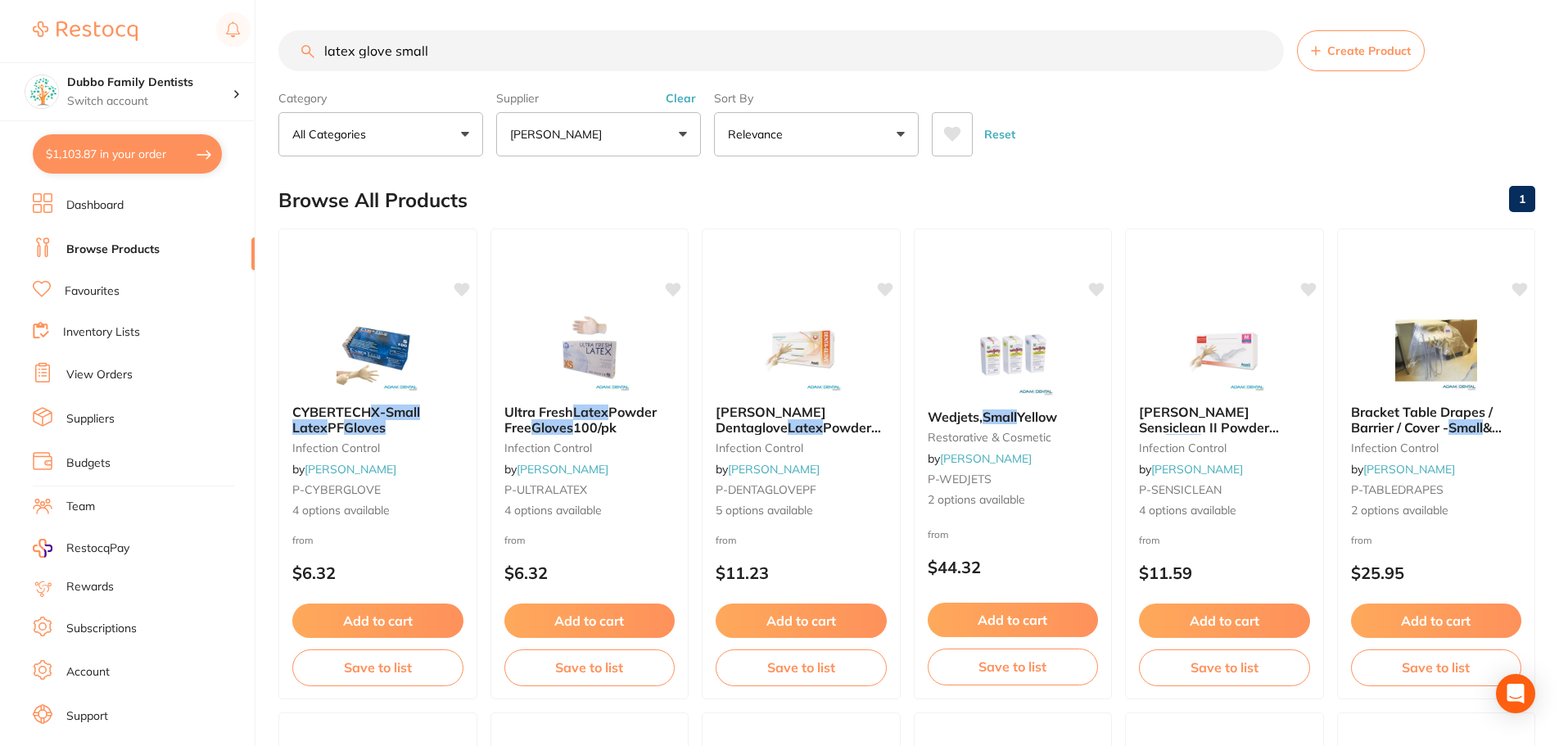
click at [674, 94] on button "Clear" at bounding box center [681, 98] width 40 height 15
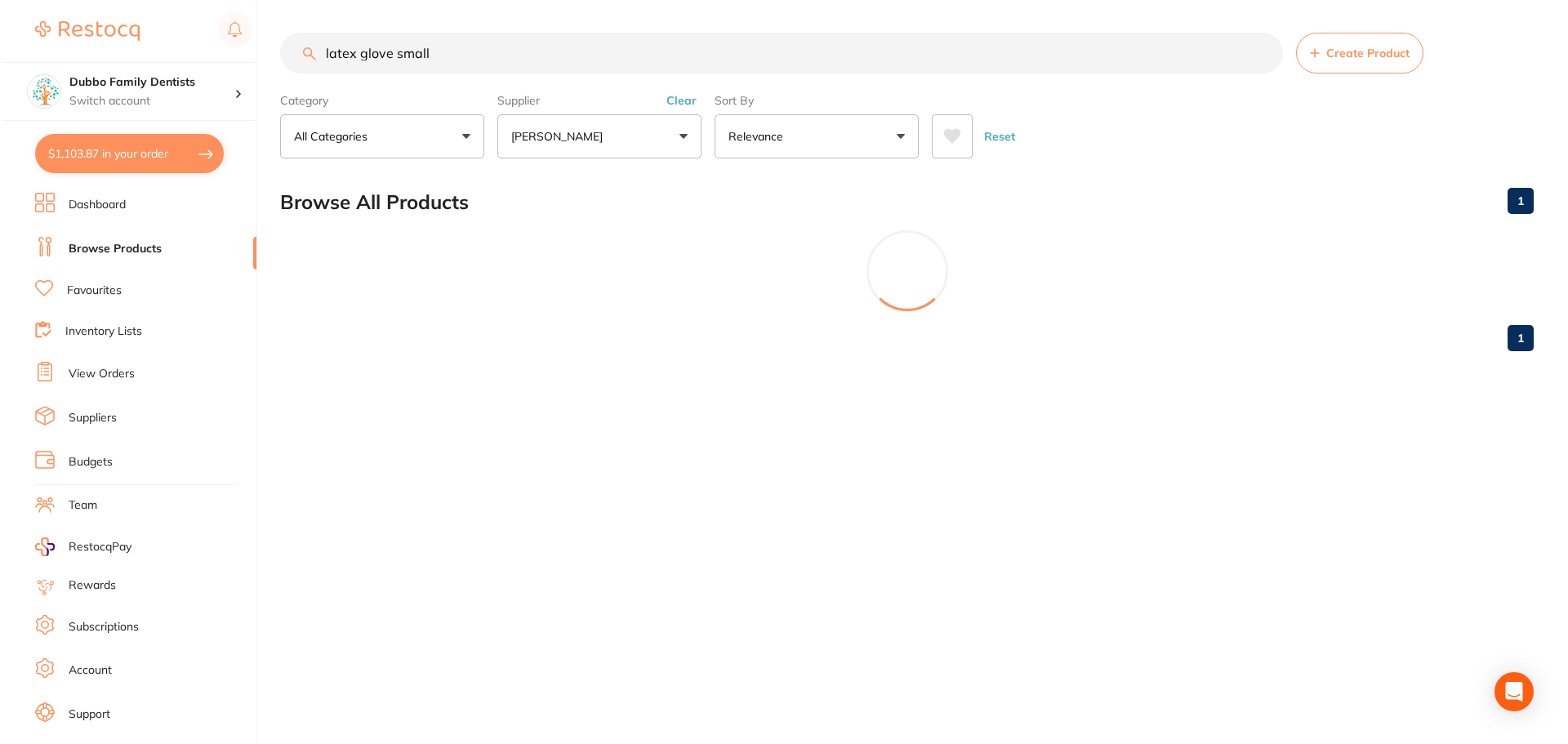
scroll to position [0, 0]
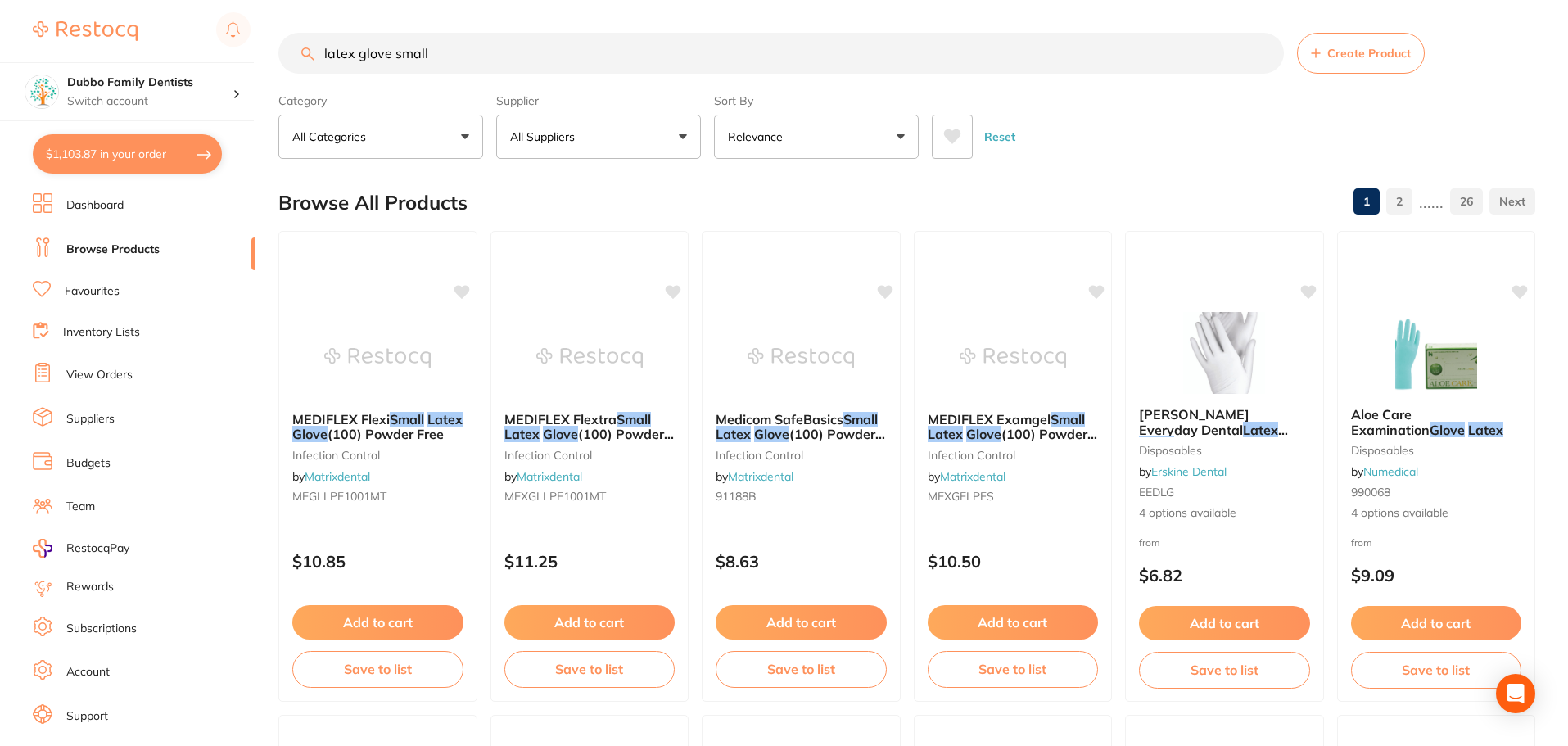
click at [509, 63] on input "latex glove small" at bounding box center [781, 53] width 1005 height 41
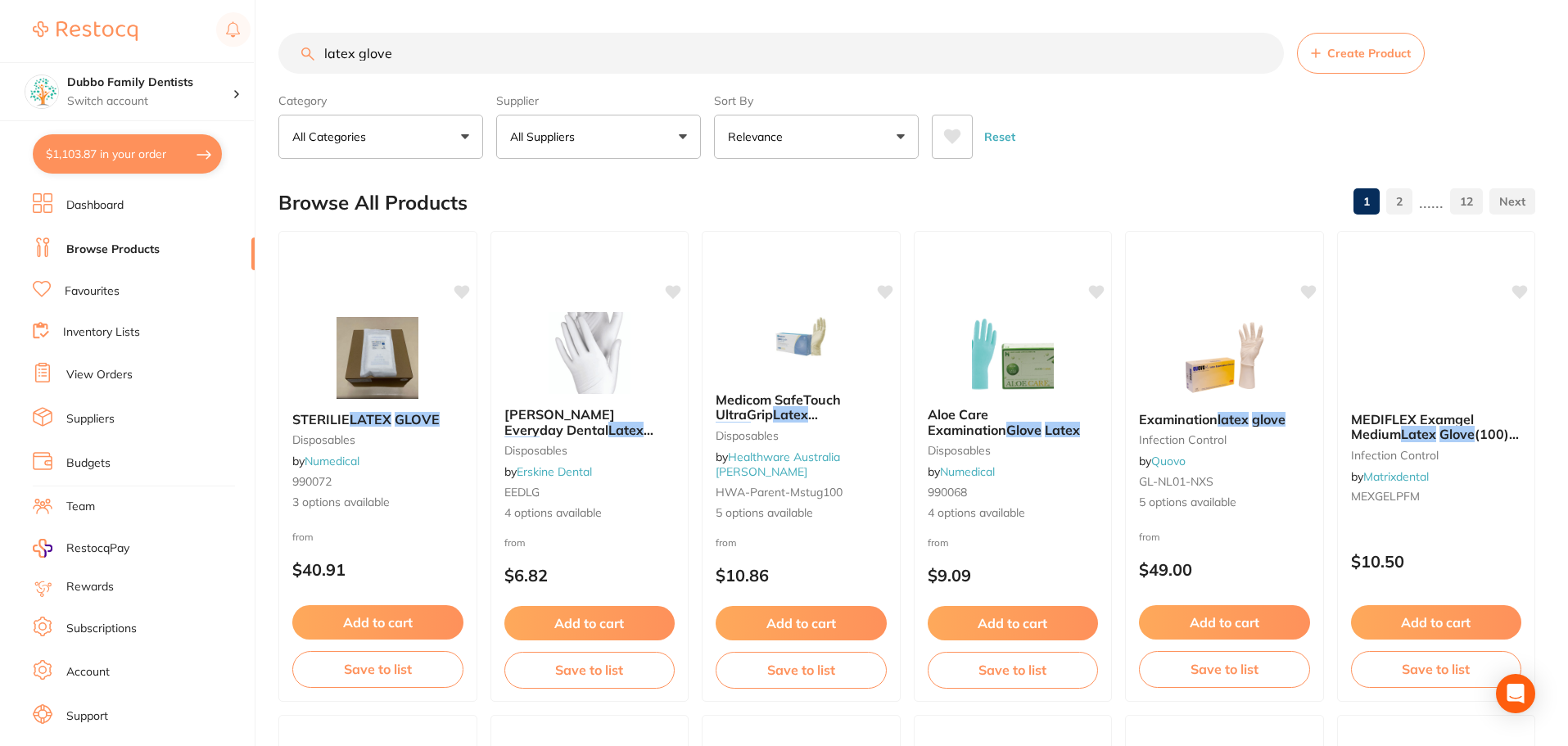
type input "latex glove"
click at [595, 142] on button "All Suppliers" at bounding box center [599, 137] width 205 height 45
type input "origi"
click at [569, 290] on li "Origin Dental" at bounding box center [599, 278] width 191 height 46
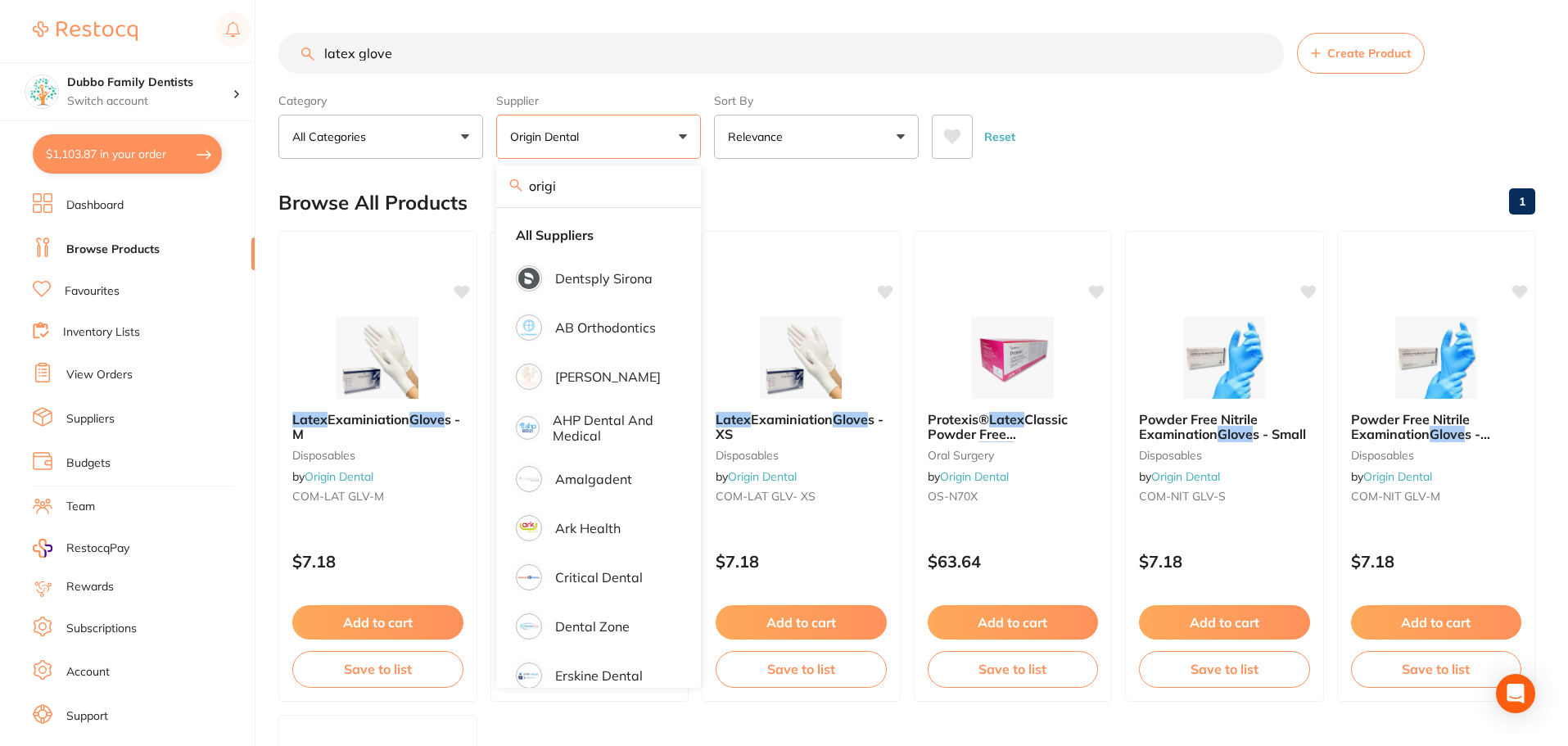
click at [1040, 164] on main "latex glove Create Product Category All Categories All Categories disposables o…" at bounding box center [923, 635] width 1289 height 1271
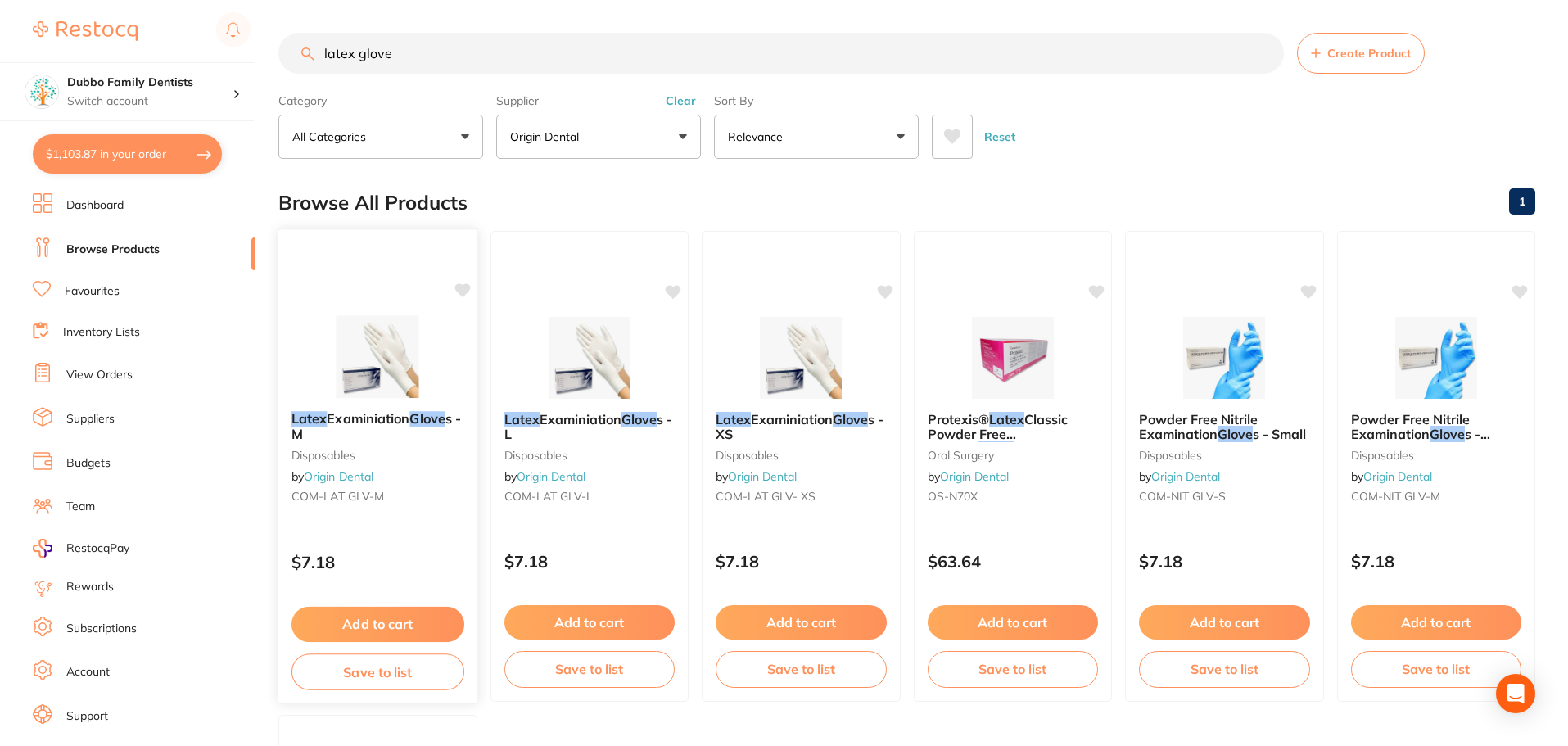
click at [367, 355] on img at bounding box center [378, 356] width 108 height 83
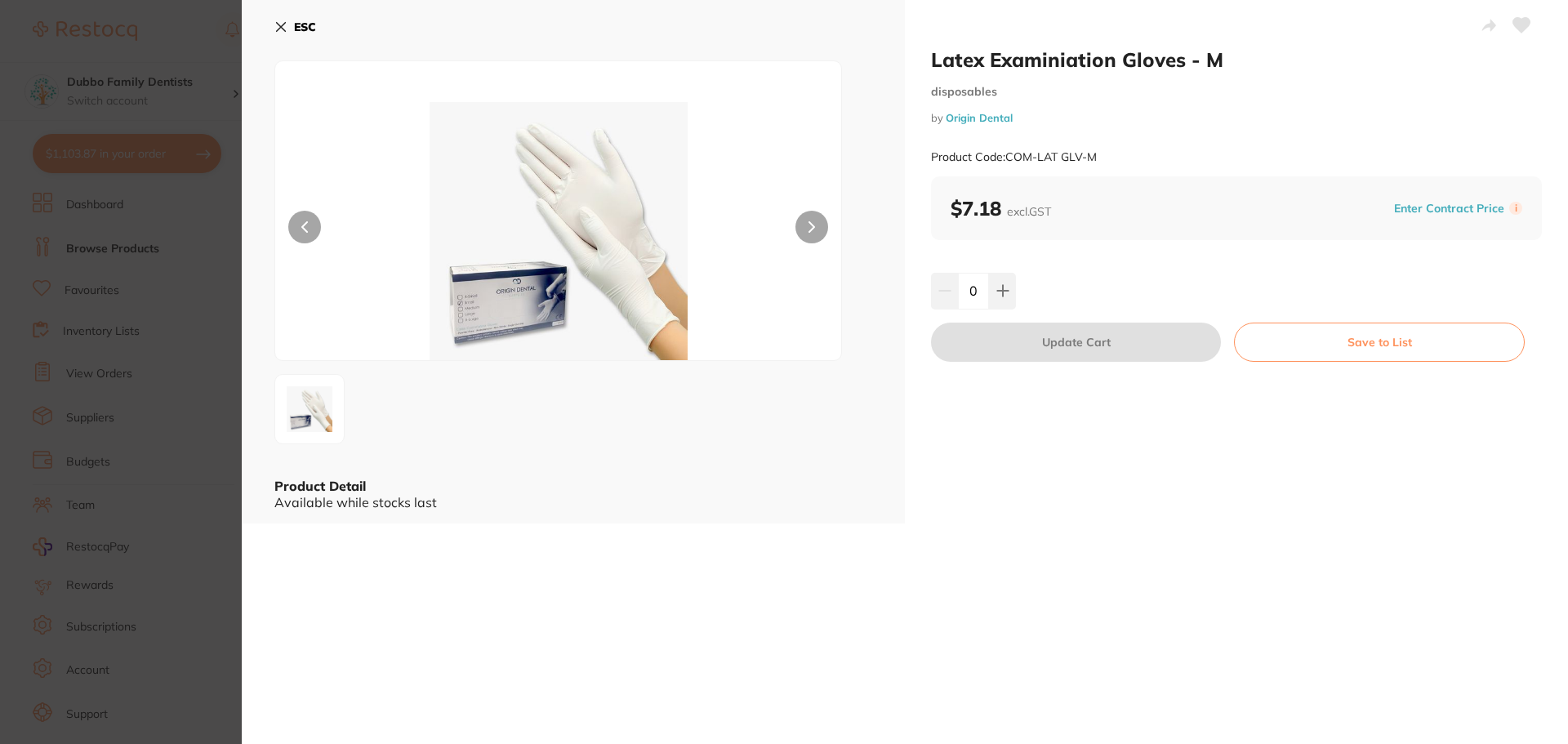
drag, startPoint x: 978, startPoint y: 285, endPoint x: 878, endPoint y: 274, distance: 100.6
click at [878, 274] on div "Latex Examiniation Gloves - M disposables by Origin Dental Product Code: COM-LA…" at bounding box center [904, 262] width 1326 height 523
type input "50"
click at [1144, 293] on div "50" at bounding box center [1236, 291] width 611 height 36
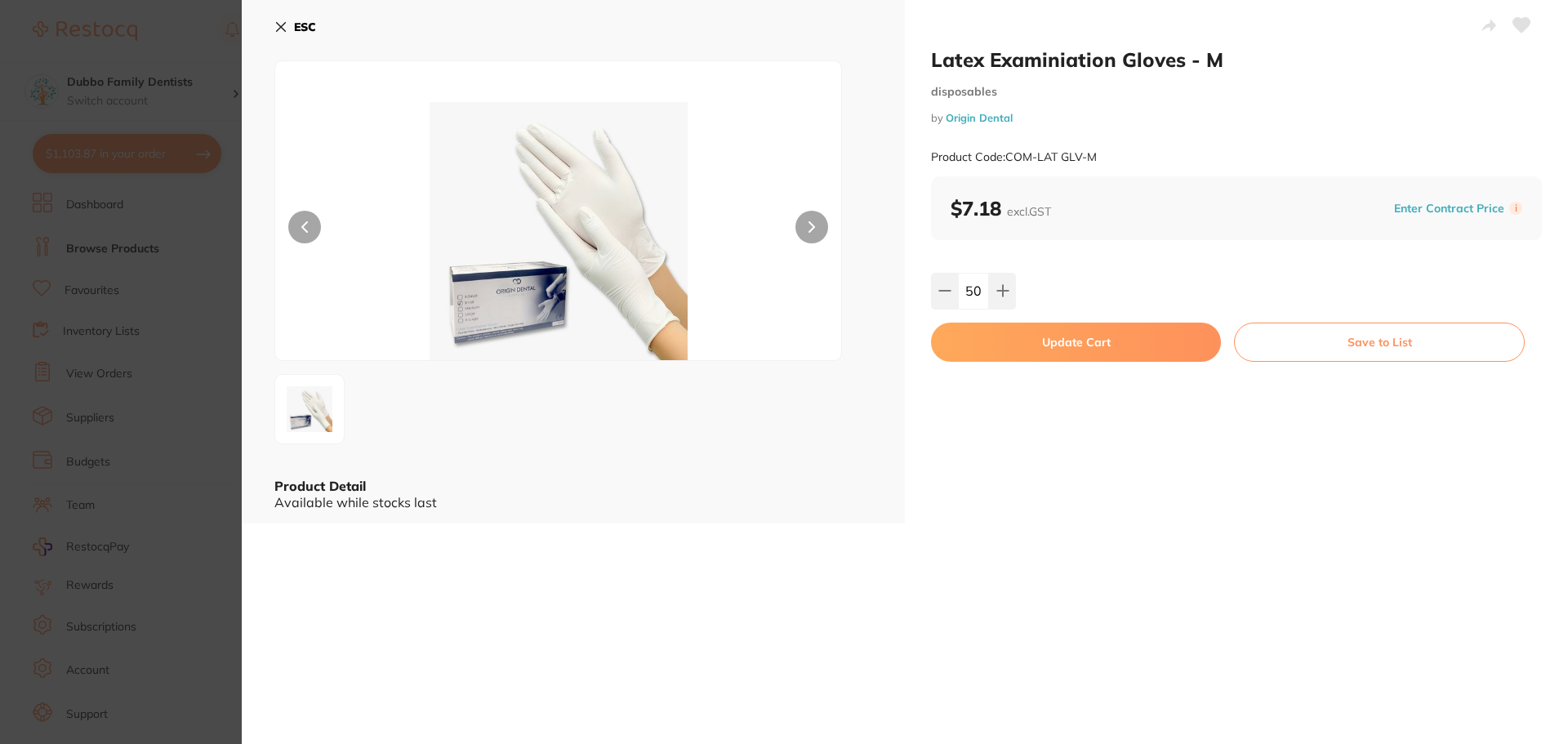
click at [1110, 330] on button "Update Cart" at bounding box center [1075, 342] width 290 height 39
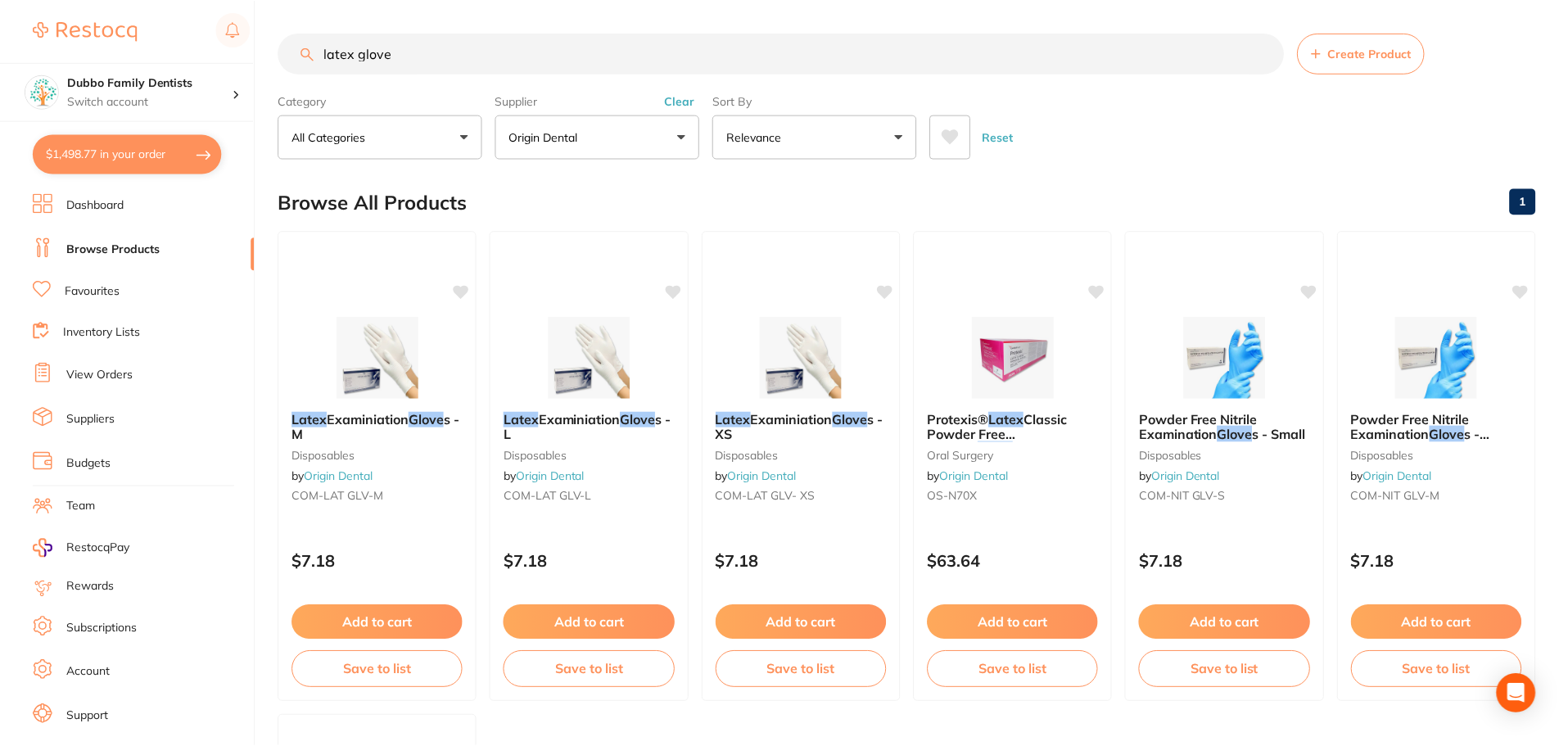
scroll to position [3, 0]
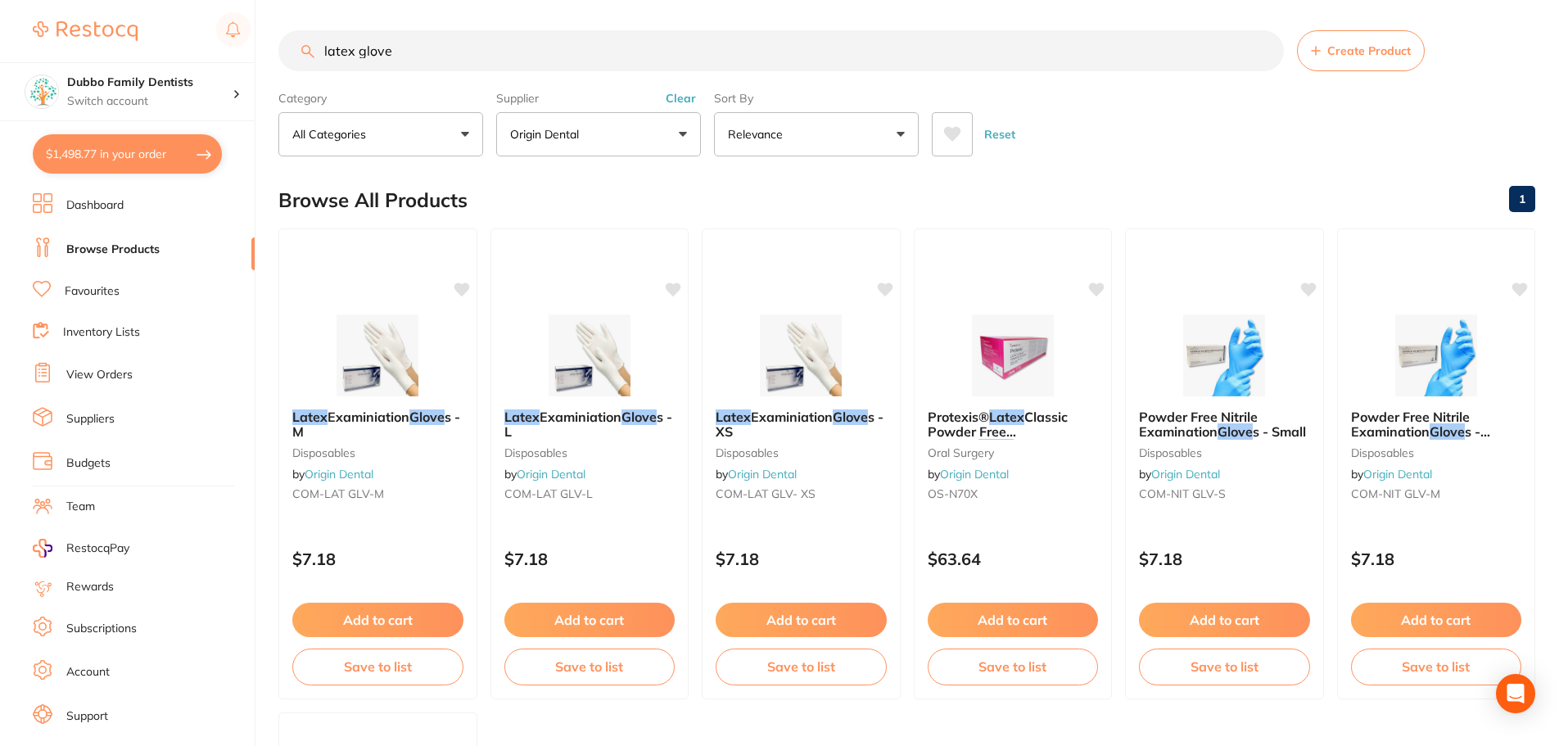
click at [677, 97] on button "Clear" at bounding box center [681, 98] width 40 height 15
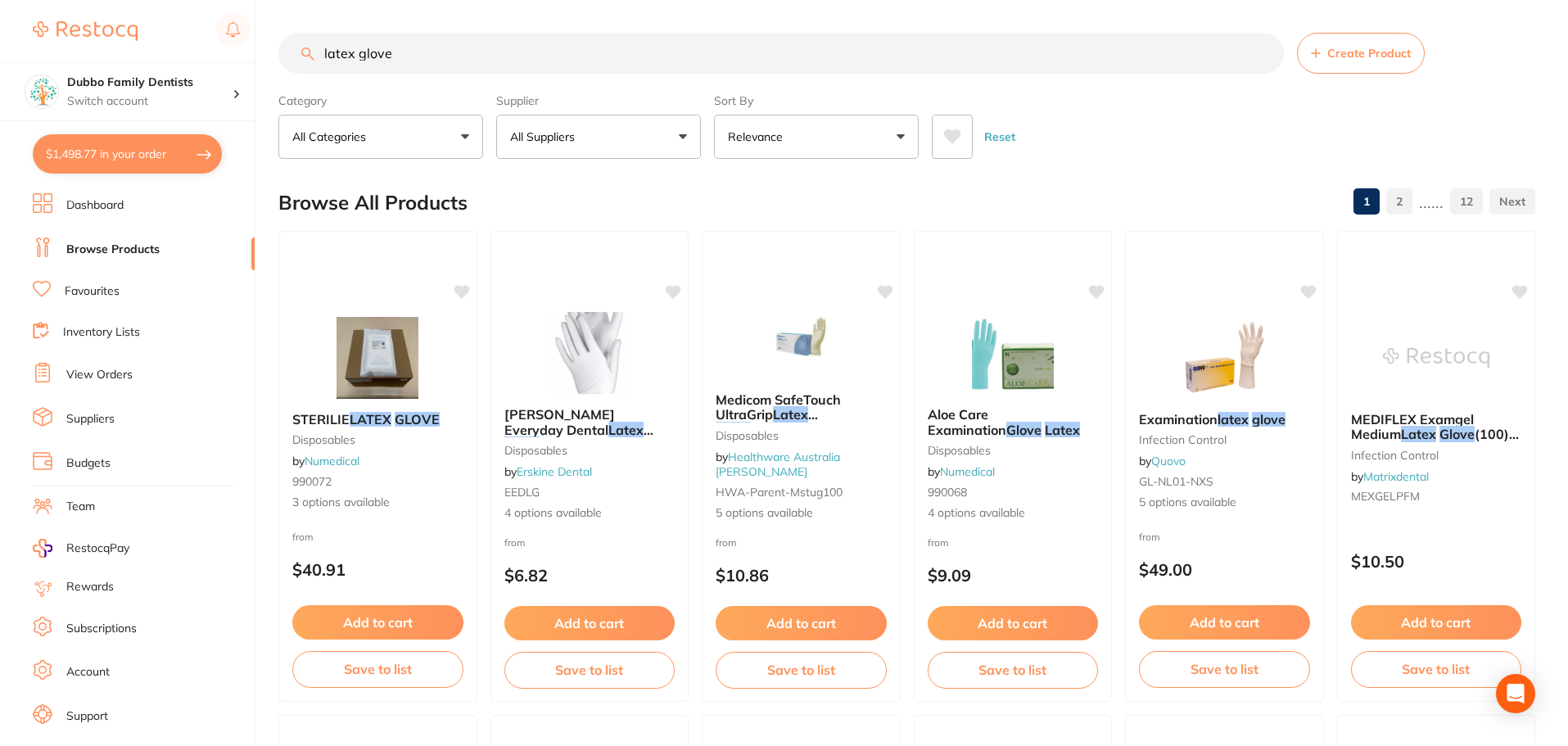
drag, startPoint x: 441, startPoint y: 61, endPoint x: 81, endPoint y: 50, distance: 360.2
click at [81, 50] on div "$1,498.77 Dubbo Family Dentists Switch account Dubbo Family Dentists $1,498.77 …" at bounding box center [784, 373] width 1568 height 746
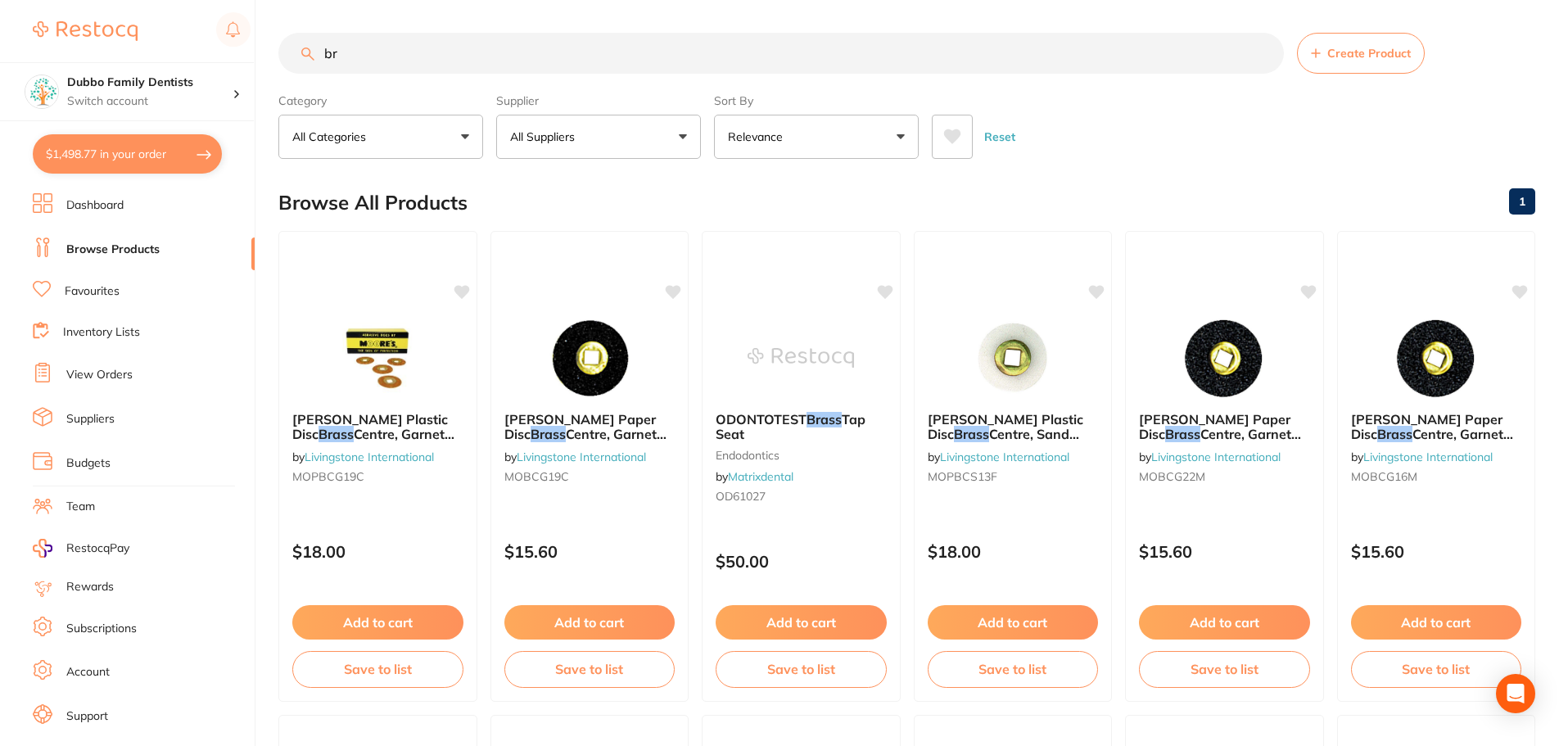
type input "b"
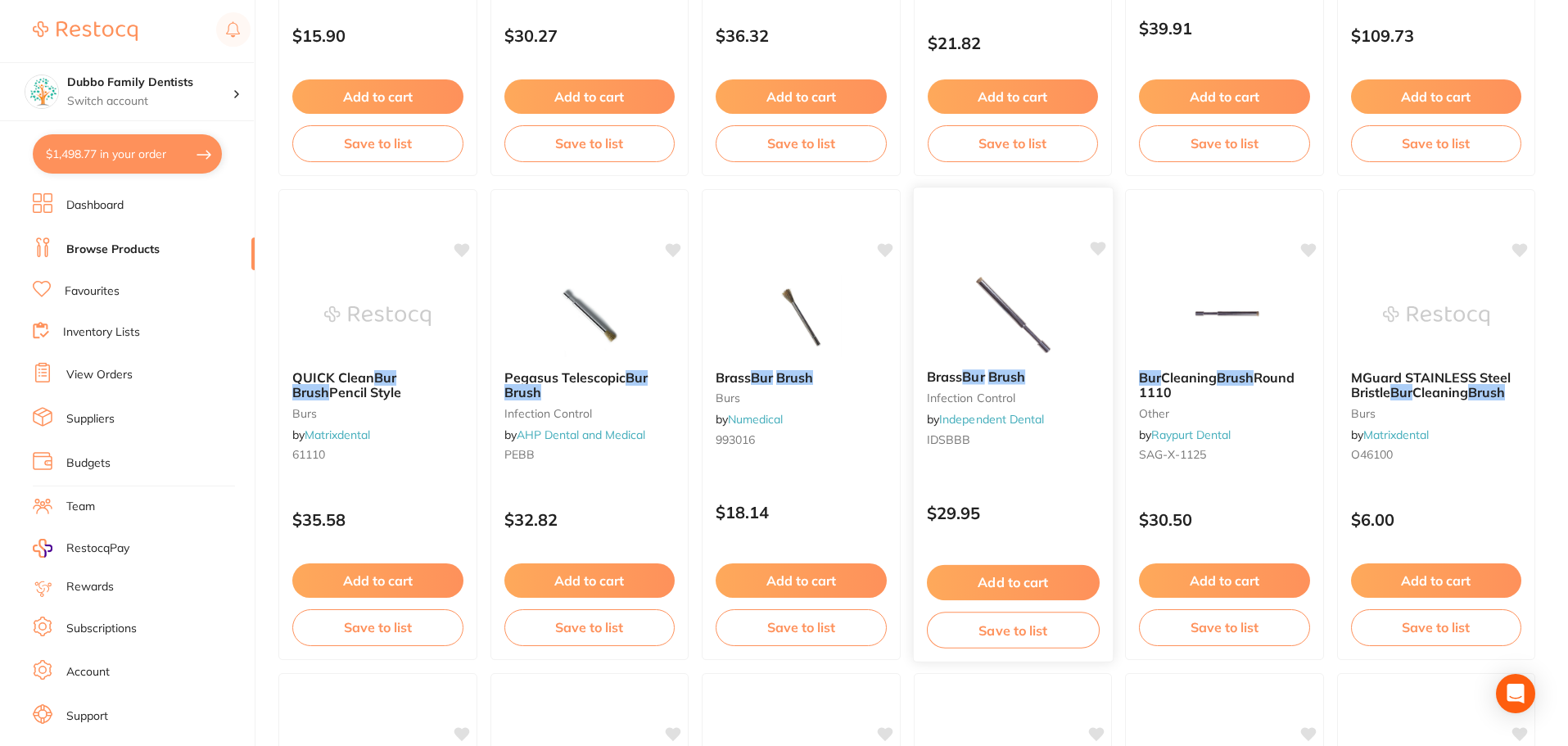
scroll to position [982, 0]
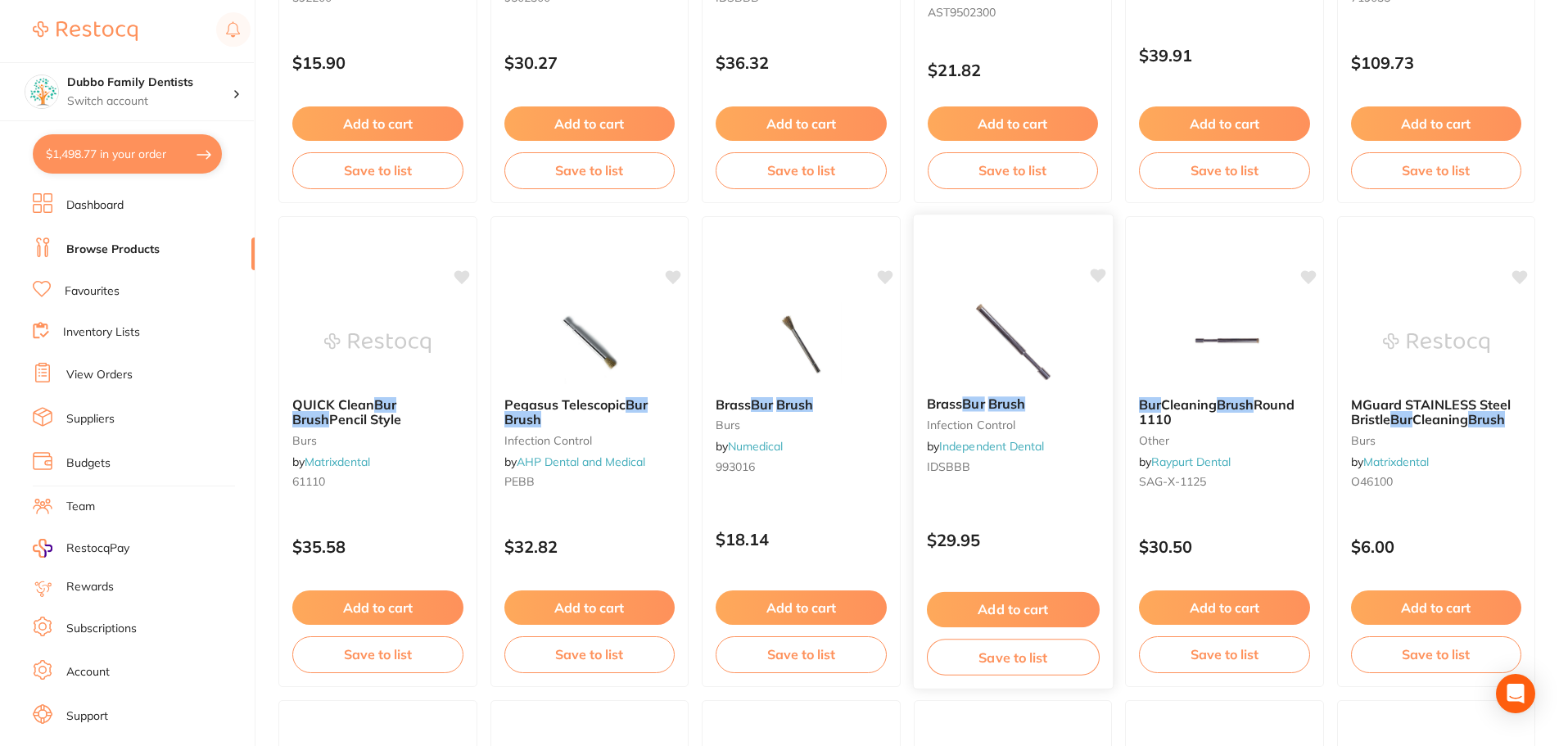
type input "bur brush"
click at [978, 402] on em "Bur" at bounding box center [973, 404] width 22 height 16
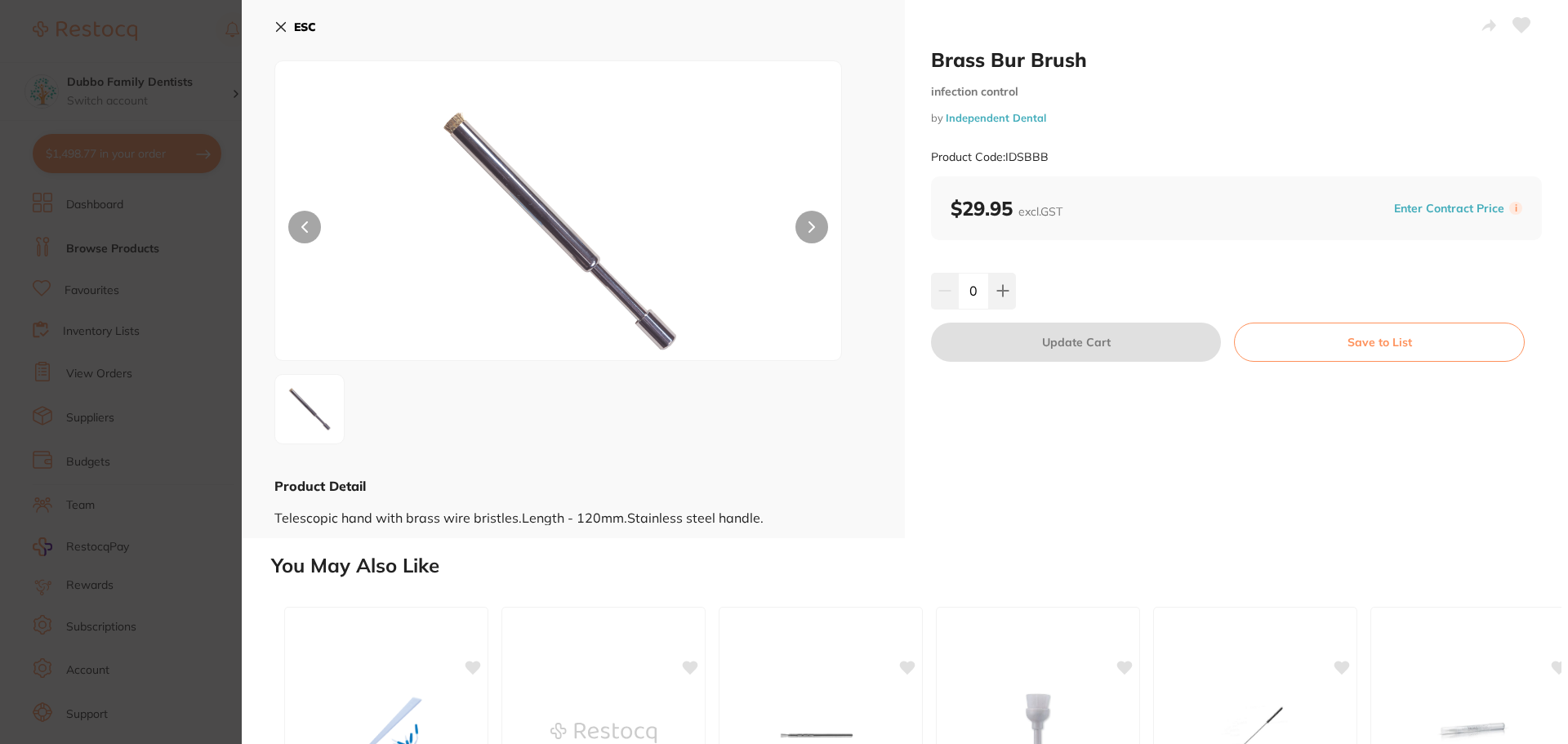
click at [814, 225] on button at bounding box center [812, 227] width 33 height 33
click at [182, 416] on section "Brass Bur Brush infection control by Independent Dental Product Code: IDSBBB ES…" at bounding box center [784, 372] width 1568 height 744
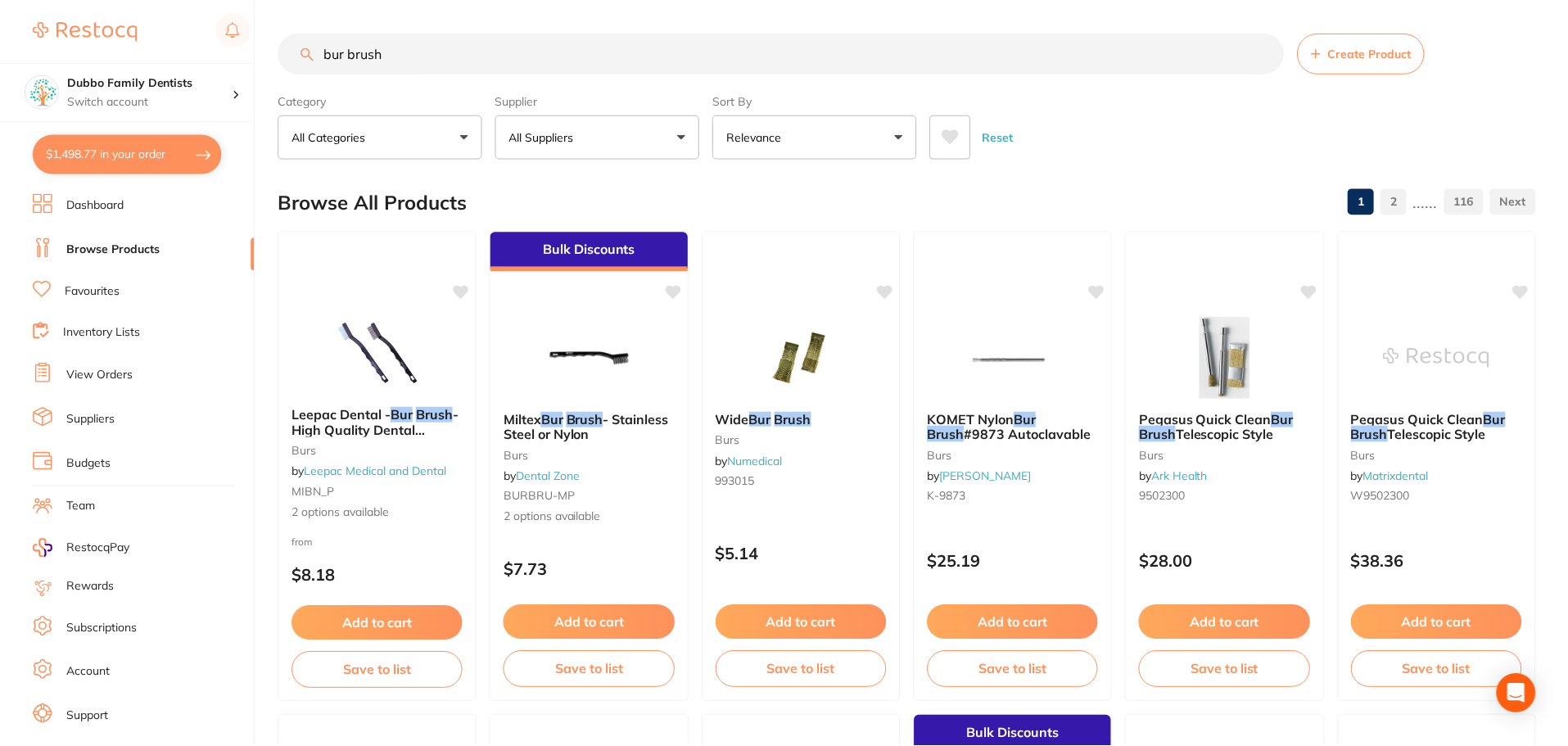
scroll to position [982, 0]
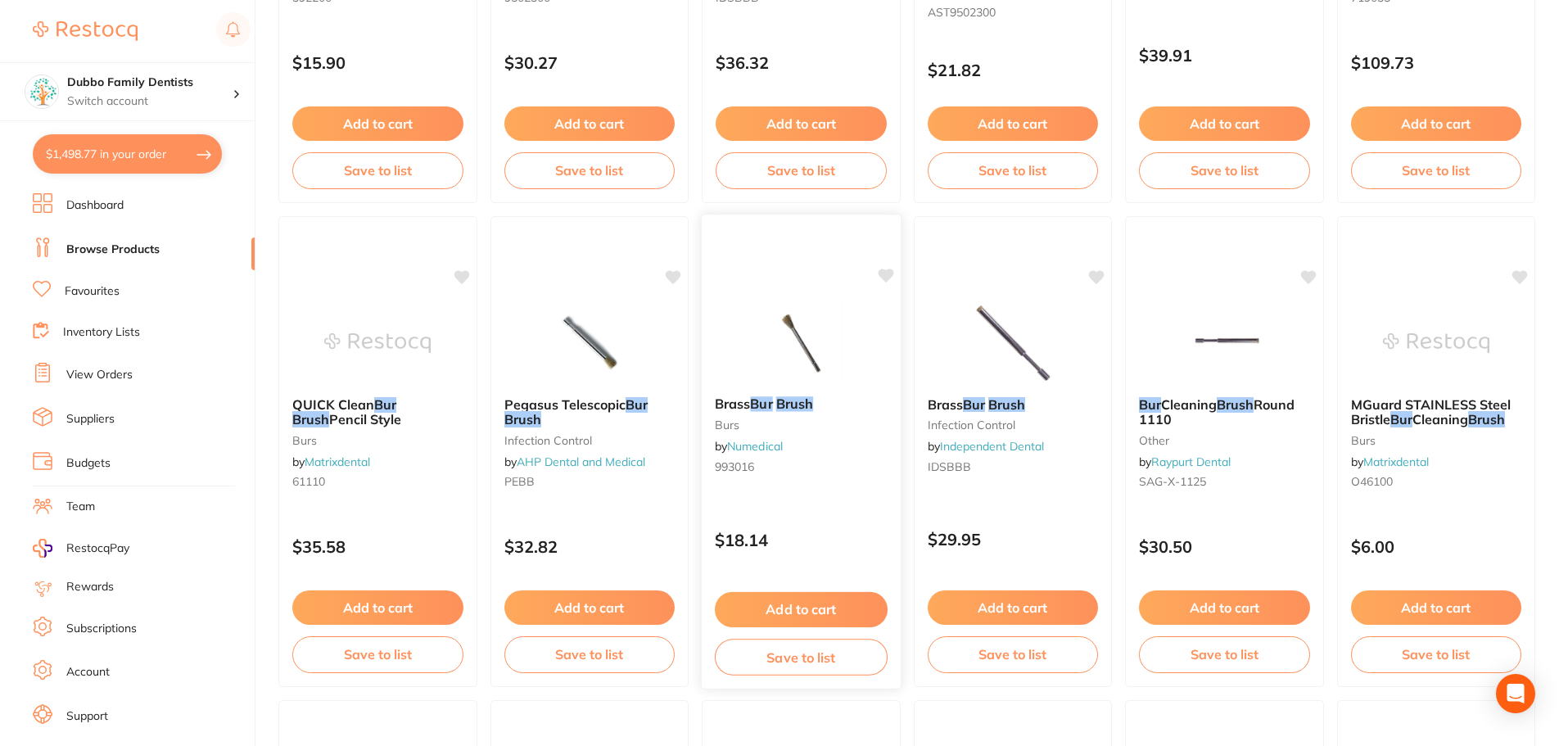
click at [794, 375] on img at bounding box center [801, 342] width 108 height 83
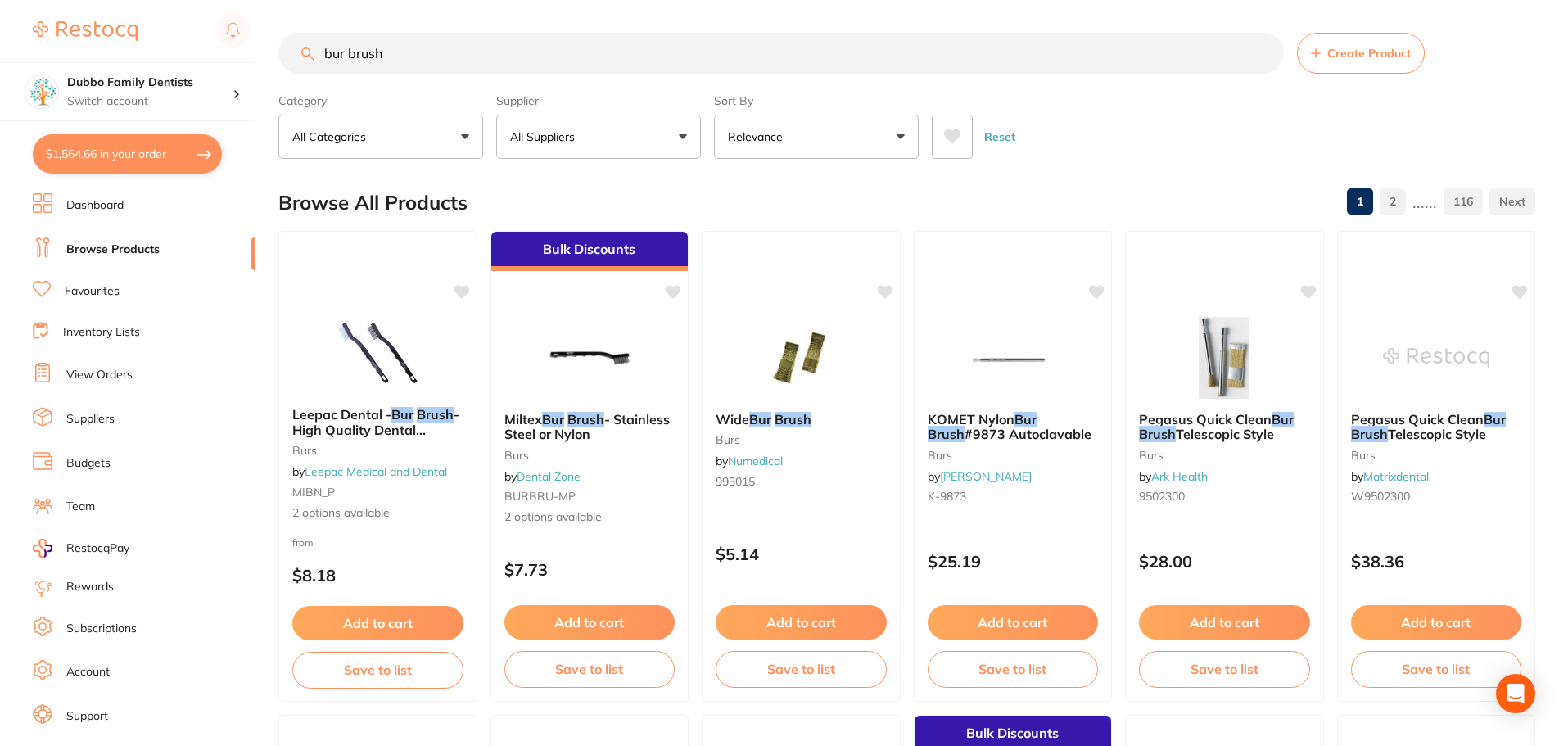
drag, startPoint x: 461, startPoint y: 51, endPoint x: 0, endPoint y: 18, distance: 462.2
click at [0, 18] on div "$1,564.66 Dubbo Family Dentists Switch account Dubbo Family Dentists $1,564.66 …" at bounding box center [784, 373] width 1568 height 746
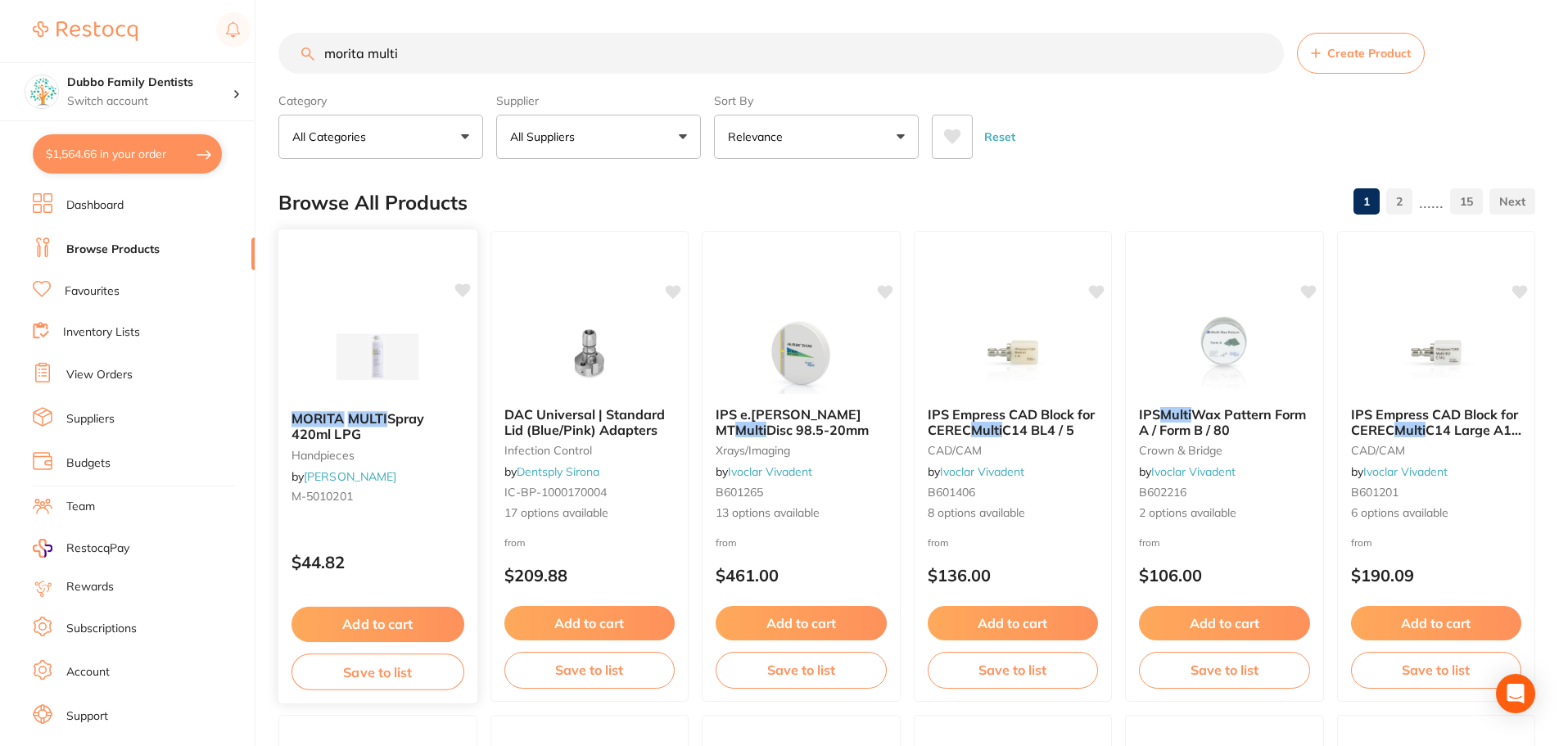
type input "morita multi"
click at [391, 362] on img at bounding box center [378, 356] width 108 height 83
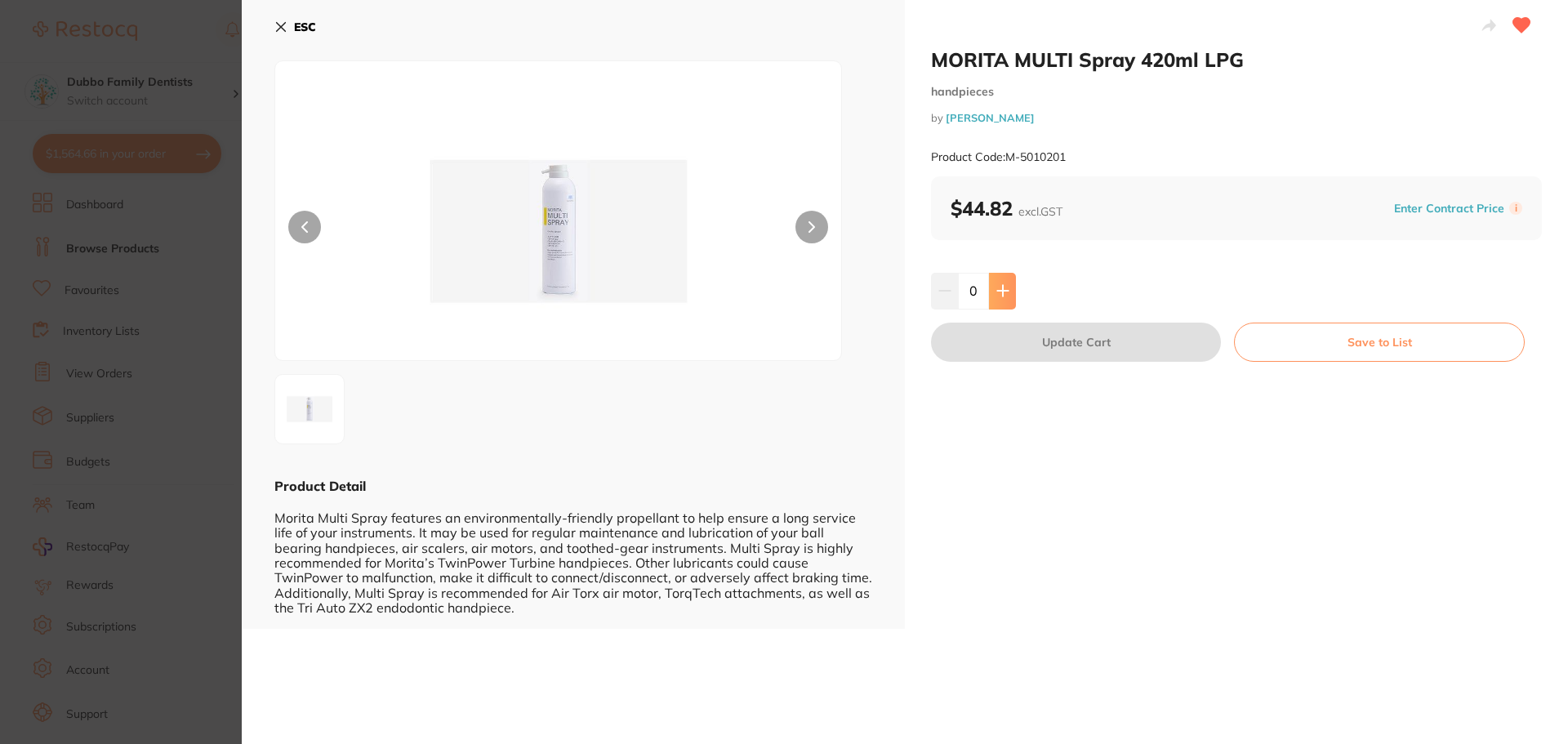
click at [998, 286] on icon at bounding box center [1003, 291] width 13 height 13
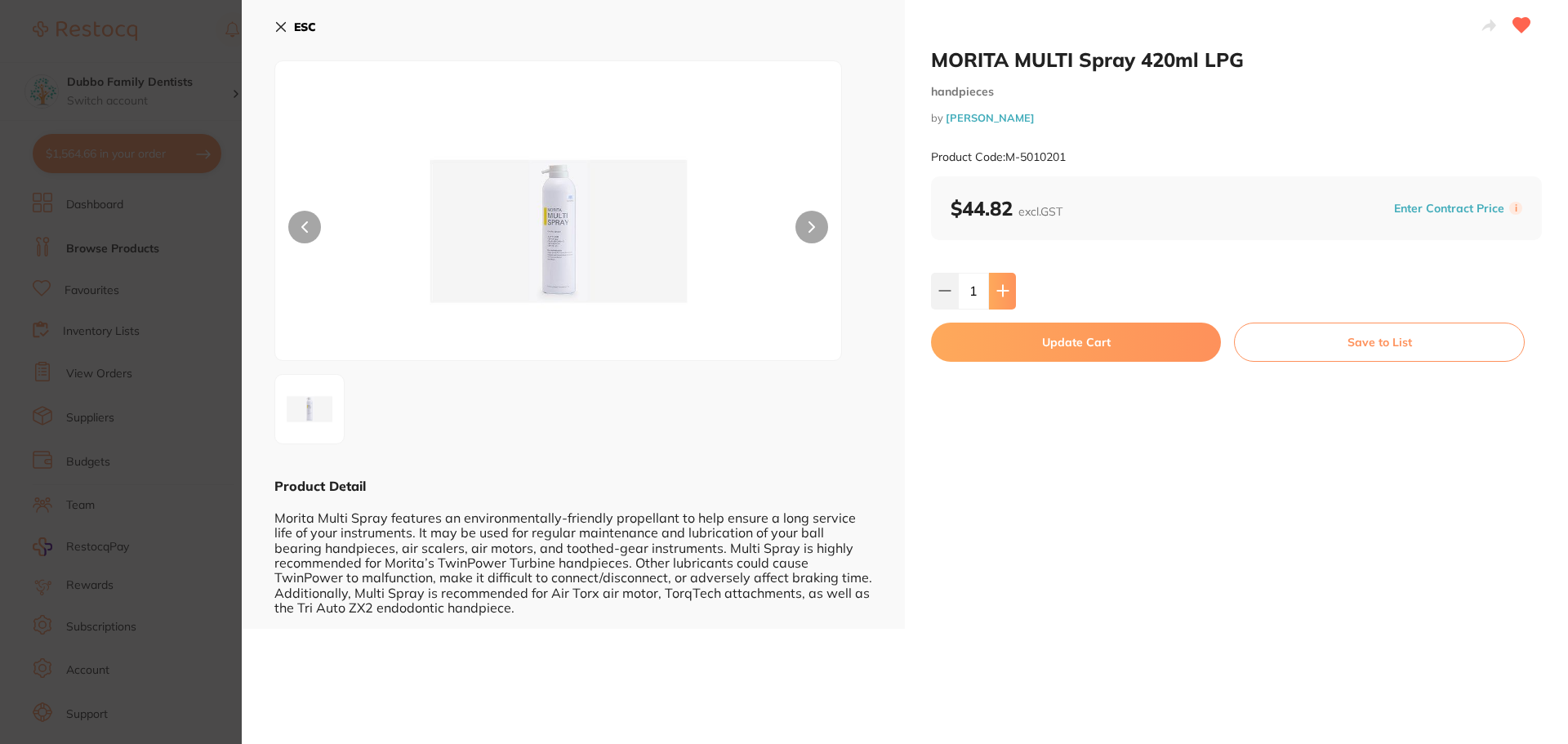
click at [998, 286] on icon at bounding box center [1003, 291] width 13 height 13
type input "4"
click at [1014, 340] on button "Update Cart" at bounding box center [1075, 342] width 290 height 39
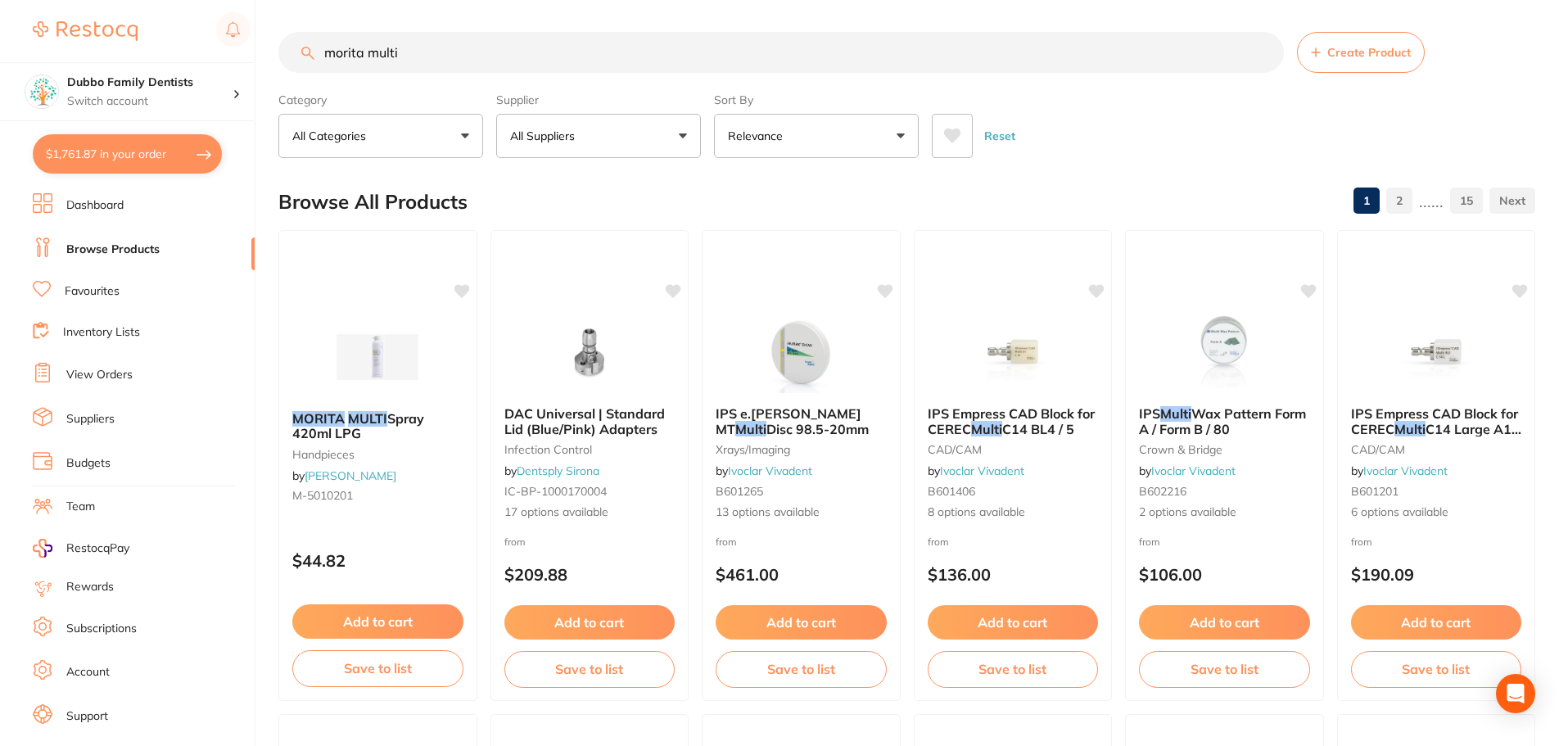
scroll to position [493, 0]
drag, startPoint x: 461, startPoint y: 49, endPoint x: 366, endPoint y: 42, distance: 95.3
click at [366, 42] on input "morita multi" at bounding box center [781, 52] width 1005 height 41
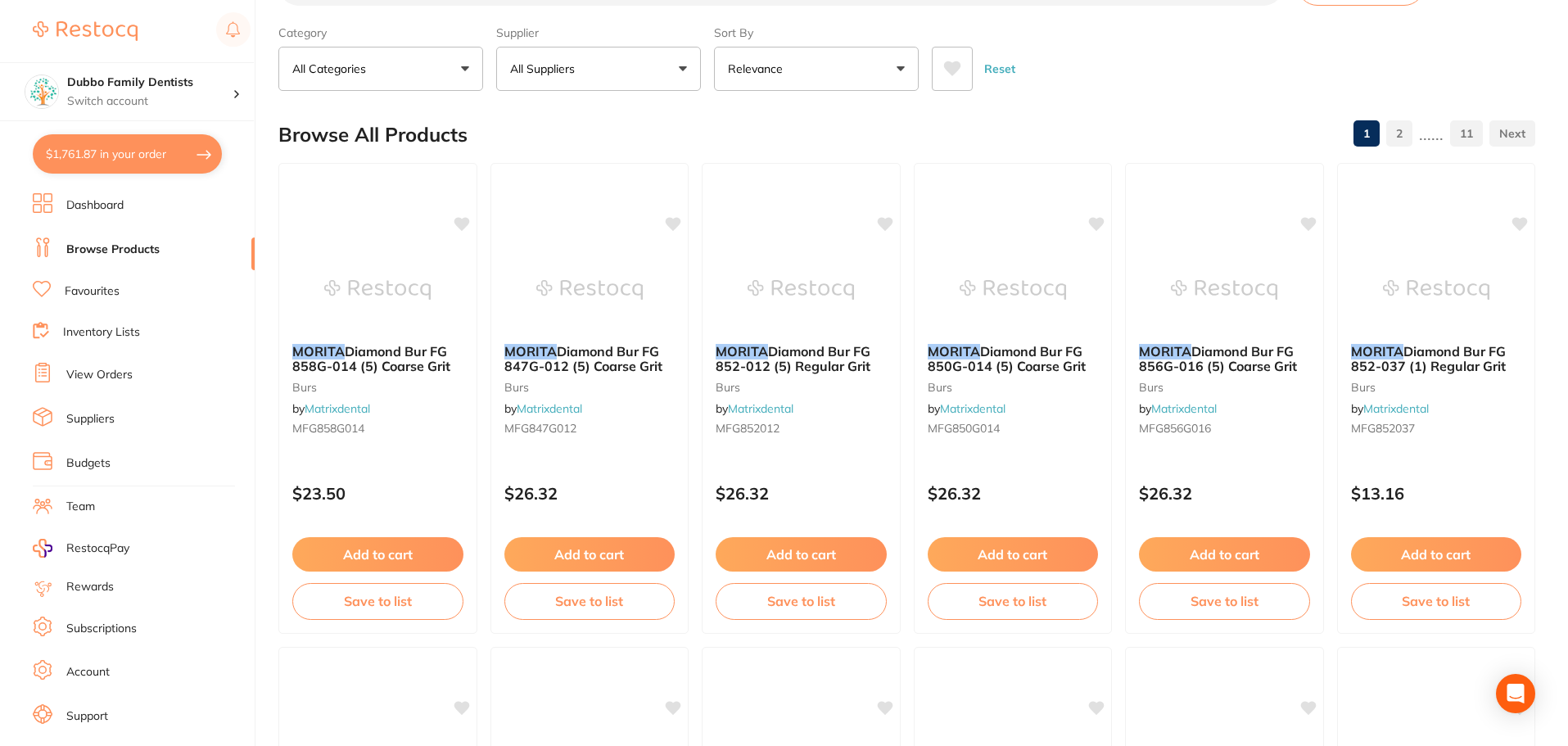
scroll to position [0, 0]
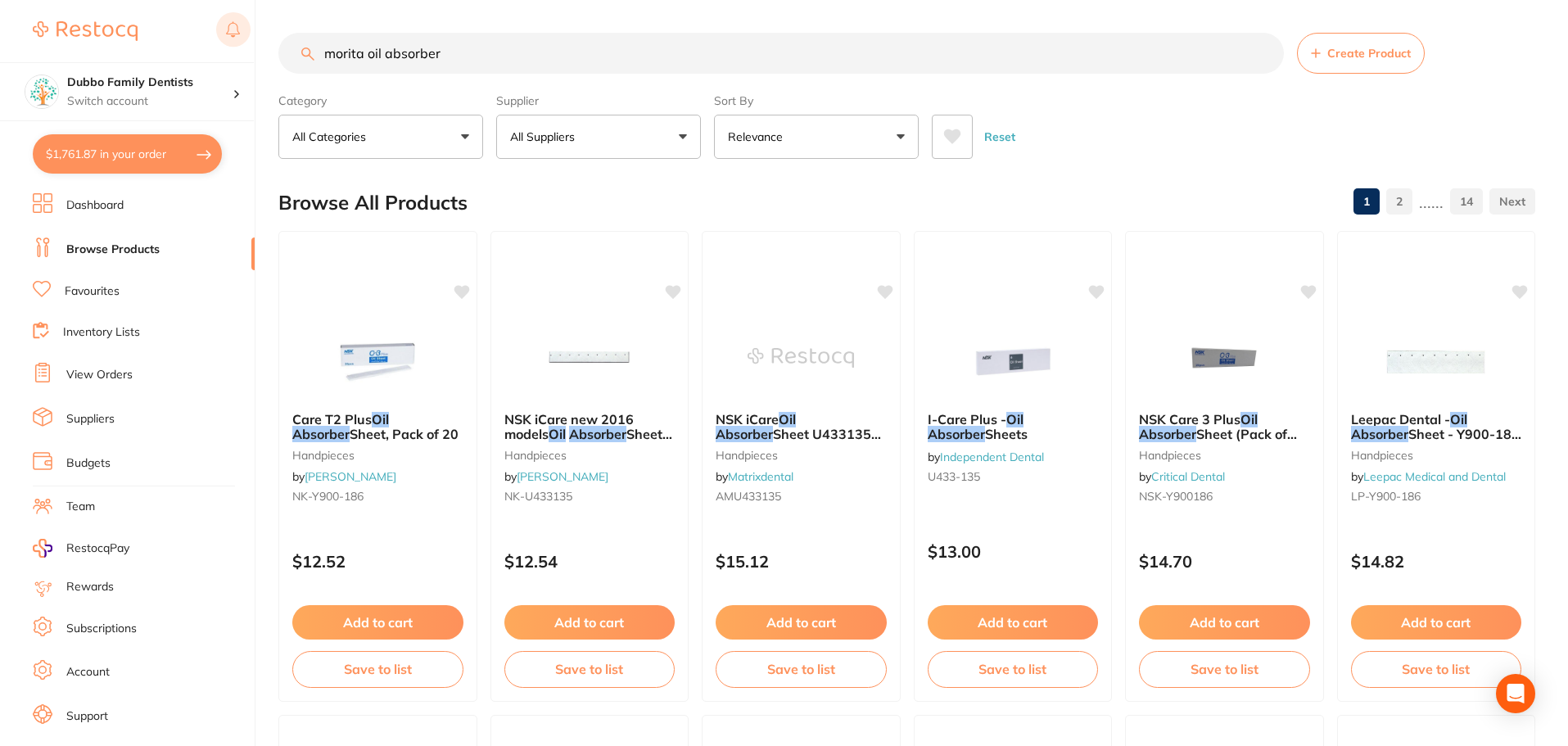
drag, startPoint x: 363, startPoint y: 49, endPoint x: 250, endPoint y: 45, distance: 113.1
click at [250, 45] on div "$1,761.87 Dubbo Family Dentists Switch account Dubbo Family Dentists $1,761.87 …" at bounding box center [784, 373] width 1568 height 746
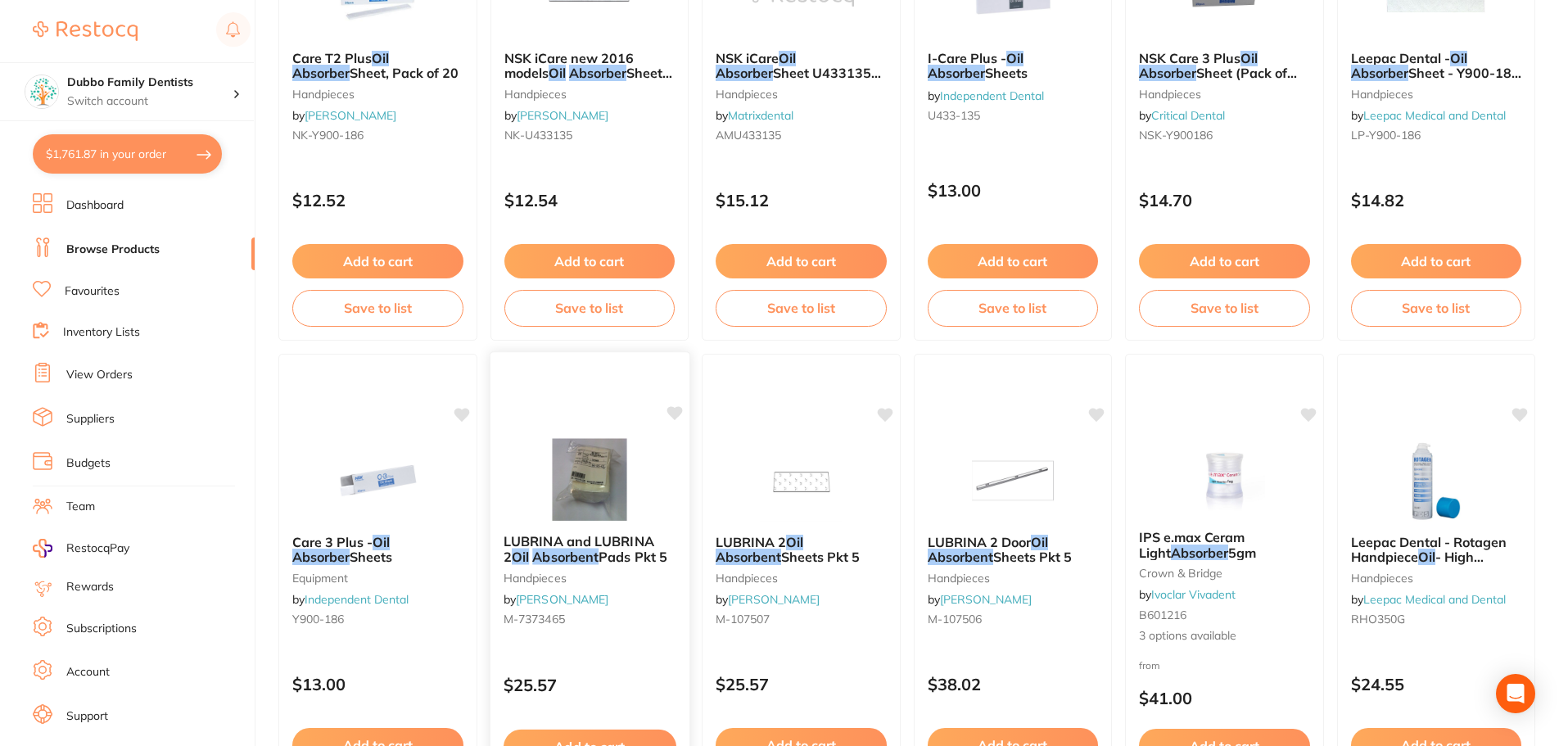
scroll to position [409, 0]
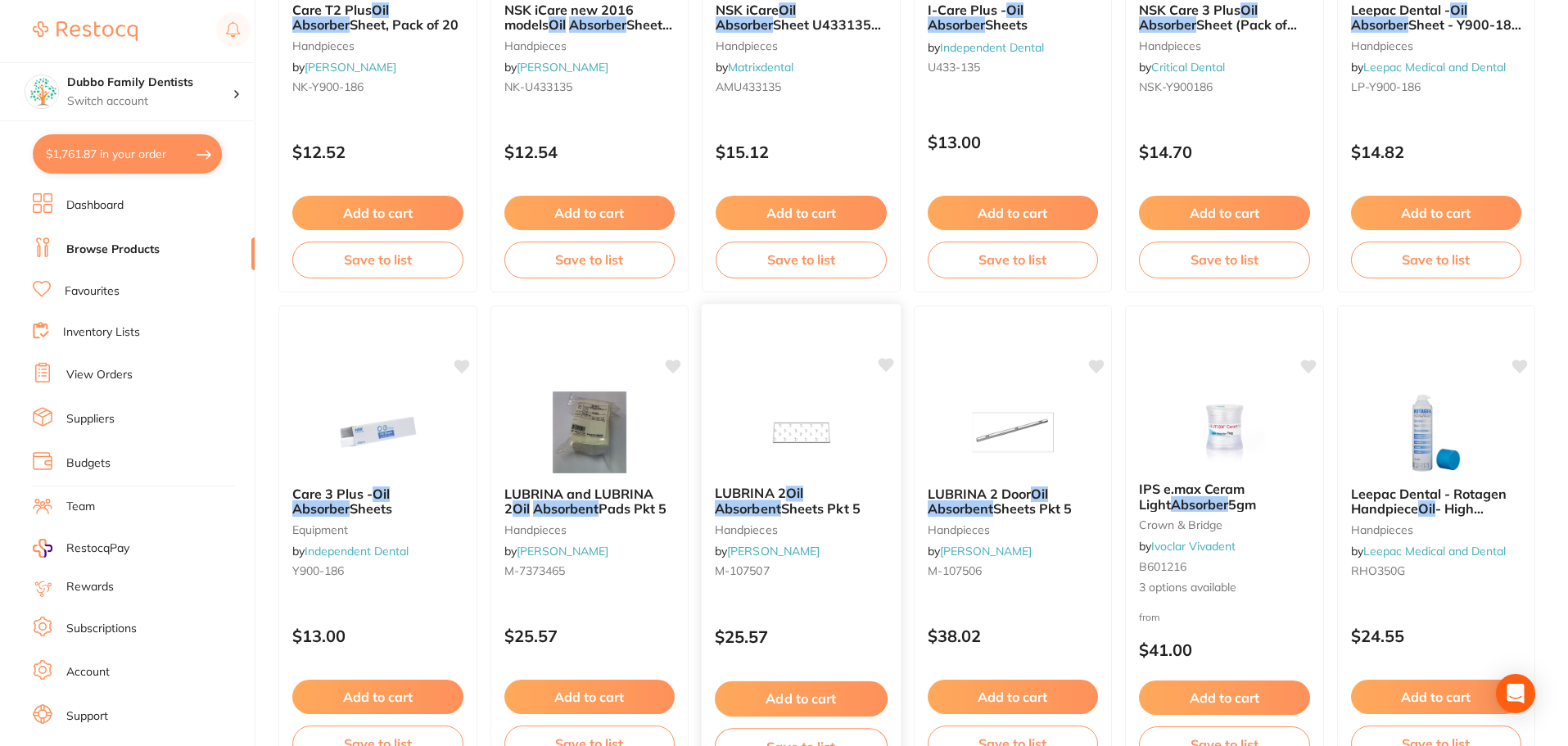
click at [752, 462] on img at bounding box center [801, 431] width 108 height 83
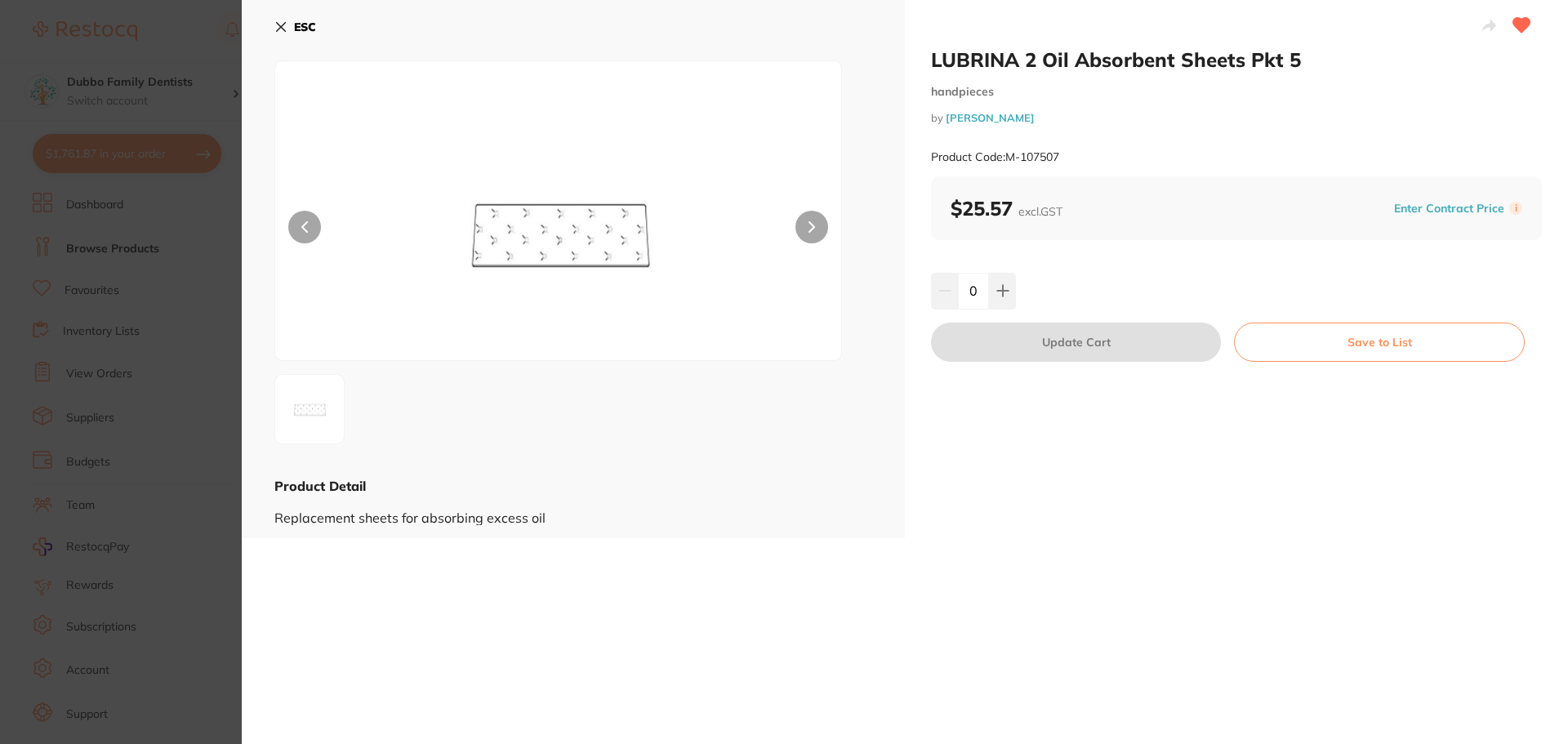
click at [140, 340] on section "LUBRINA 2 Oil Absorbent Sheets Pkt 5 handpieces by Henry Schein Halas Product C…" at bounding box center [784, 372] width 1568 height 744
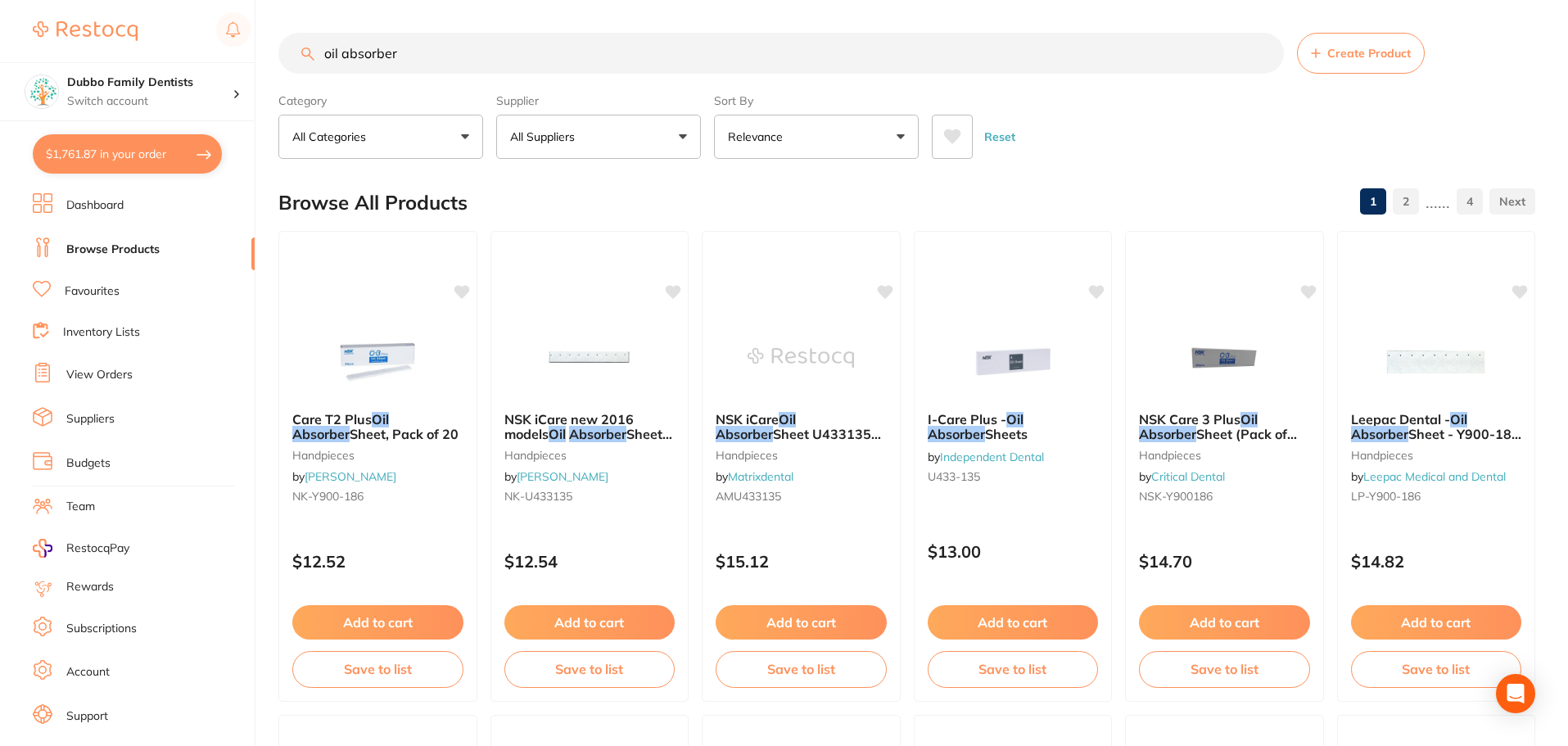
click at [316, 41] on input "oil absorber" at bounding box center [781, 53] width 1005 height 41
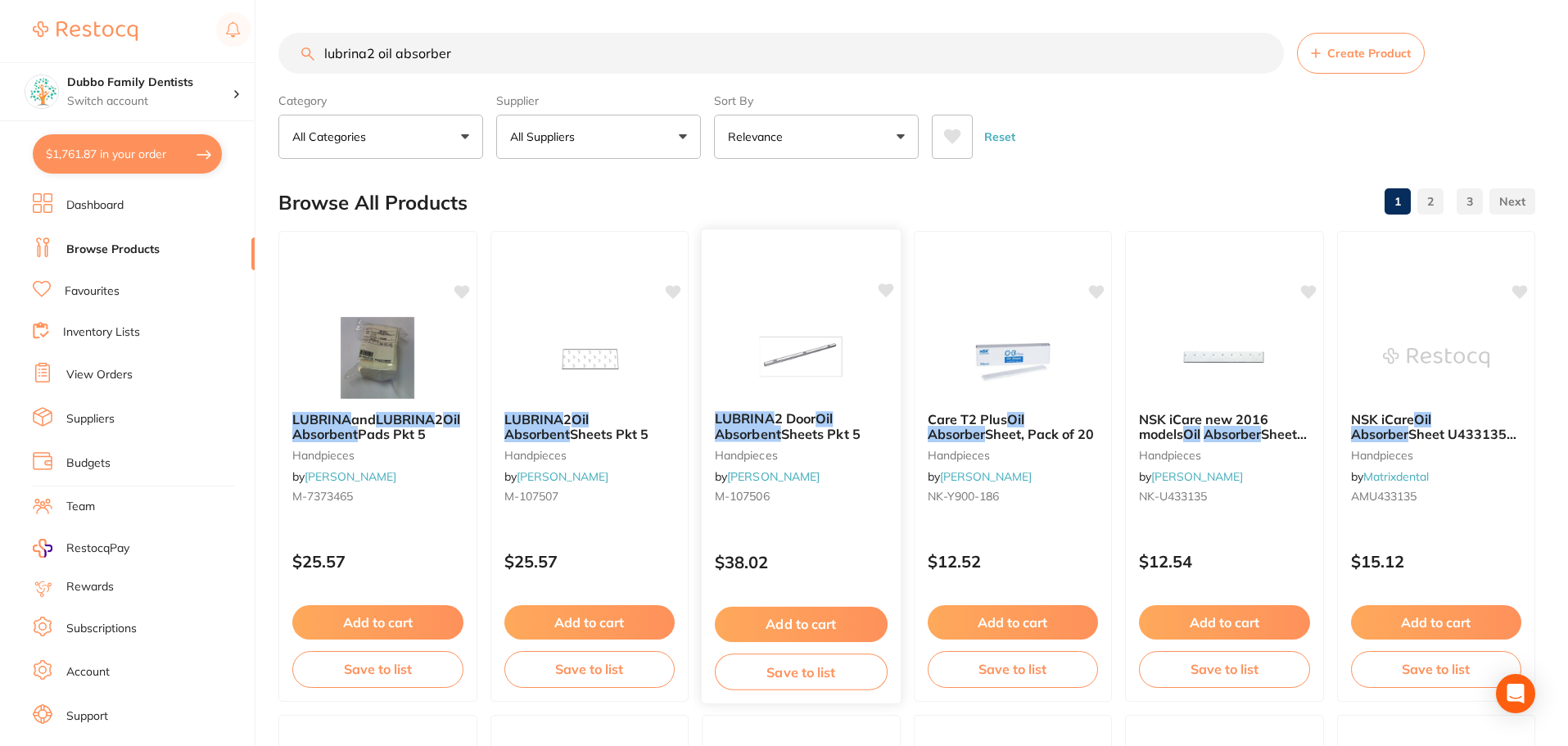
type input "lubrina2 oil absorber"
click at [815, 338] on img at bounding box center [801, 356] width 108 height 83
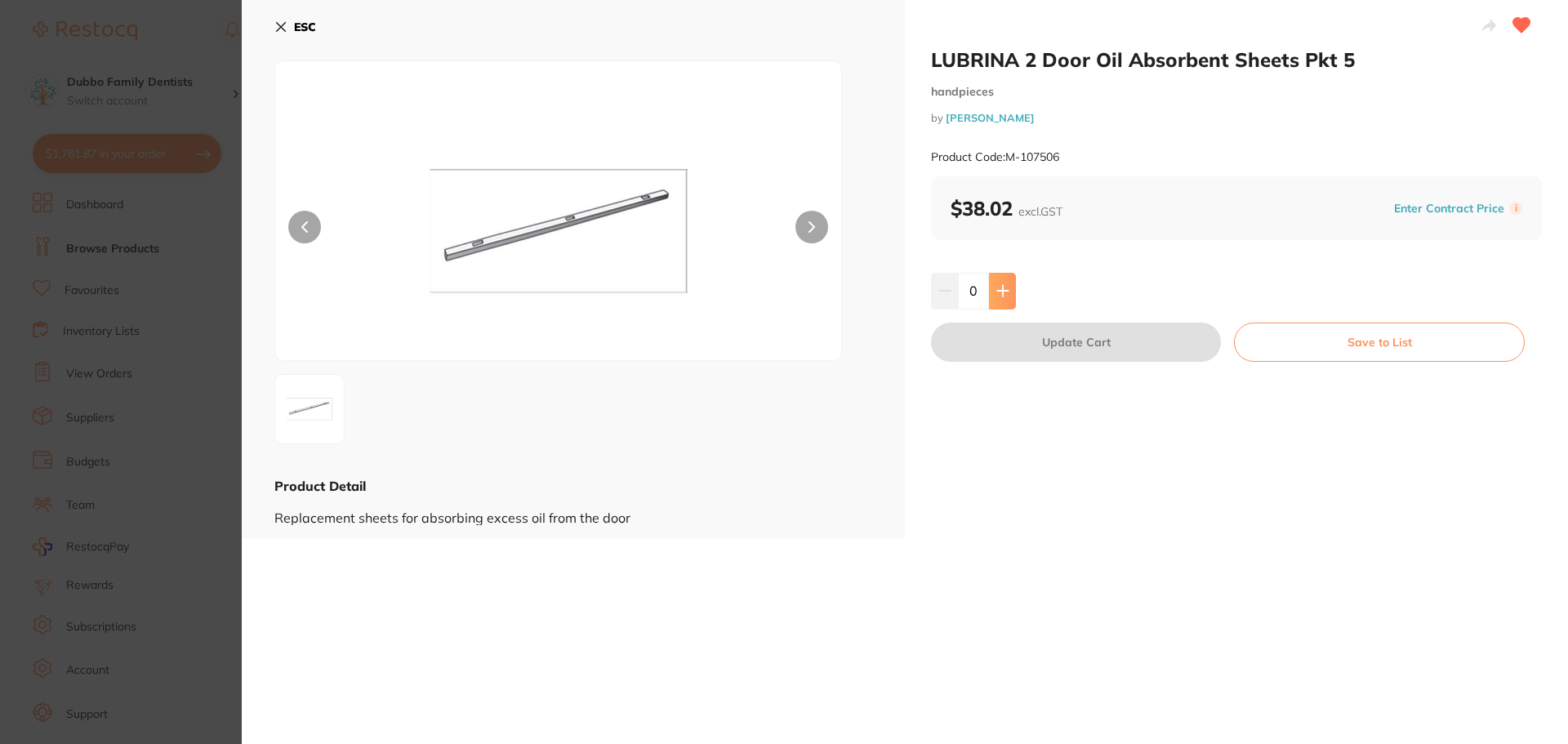
click at [998, 290] on icon at bounding box center [1003, 291] width 13 height 13
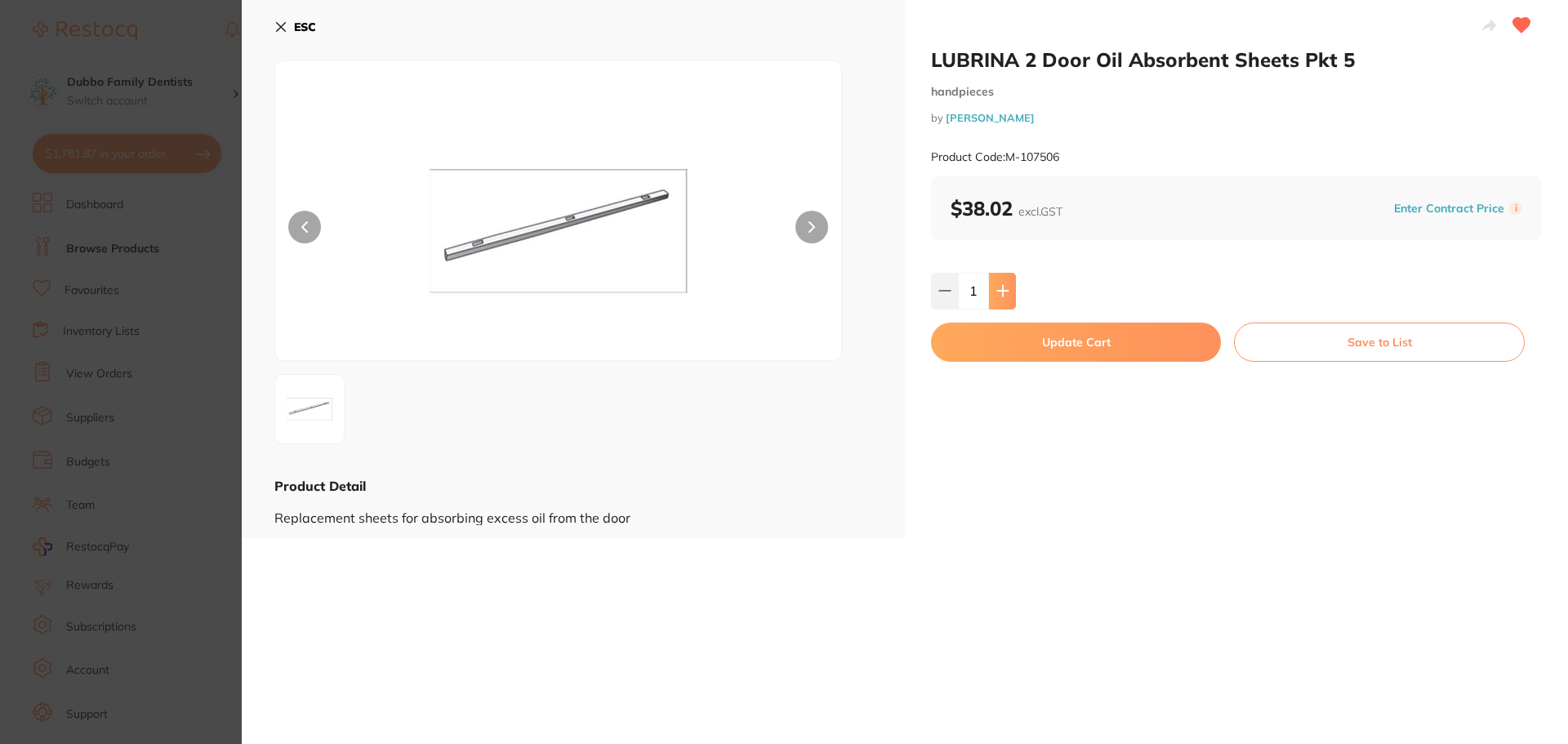
click at [998, 290] on icon at bounding box center [1003, 291] width 13 height 13
type input "2"
click at [1029, 341] on button "Update Cart" at bounding box center [1075, 342] width 290 height 39
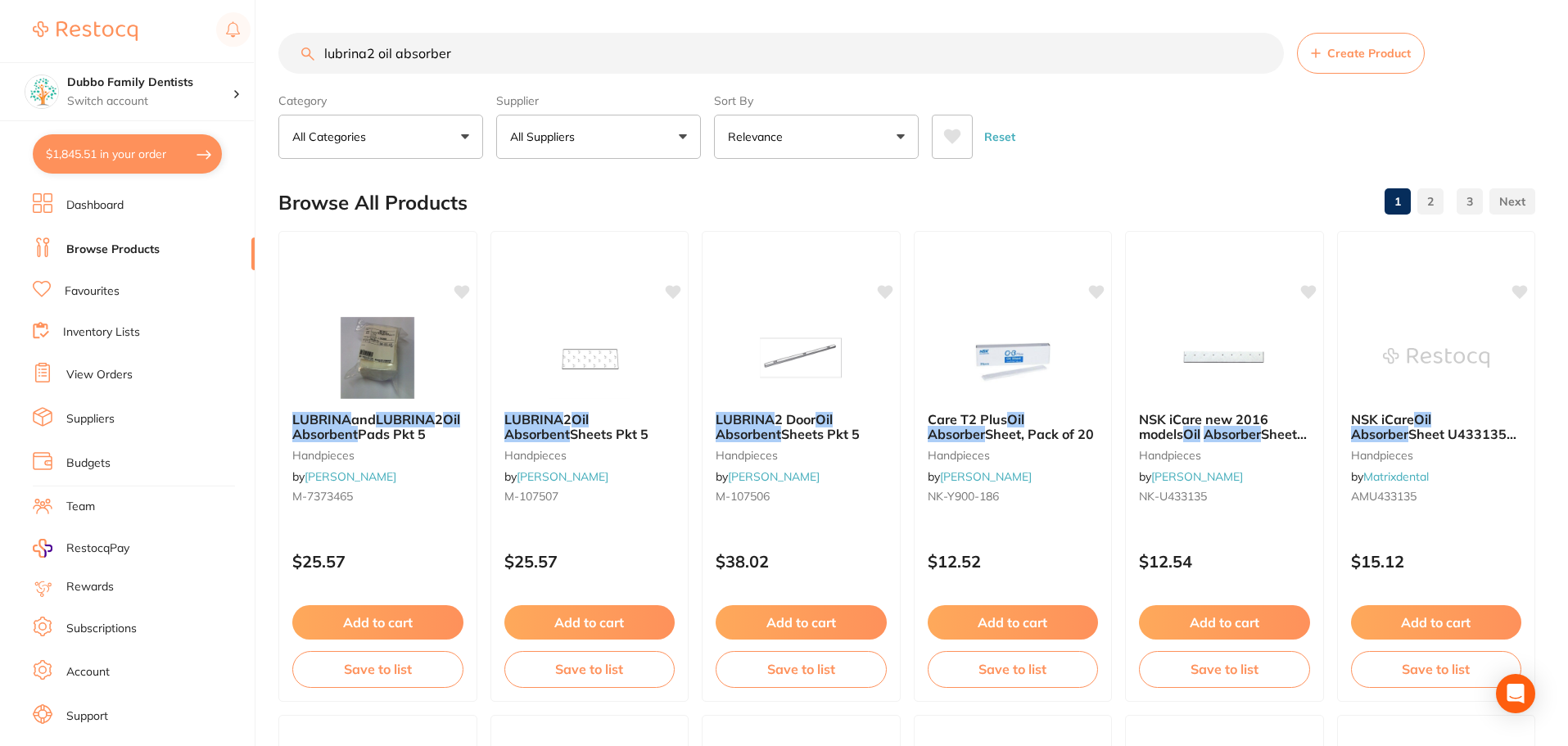
drag, startPoint x: 507, startPoint y: 50, endPoint x: 0, endPoint y: 36, distance: 507.2
click at [0, 36] on div "$1,845.51 Dubbo Family Dentists Switch account Dubbo Family Dentists $1,845.51 …" at bounding box center [784, 373] width 1568 height 746
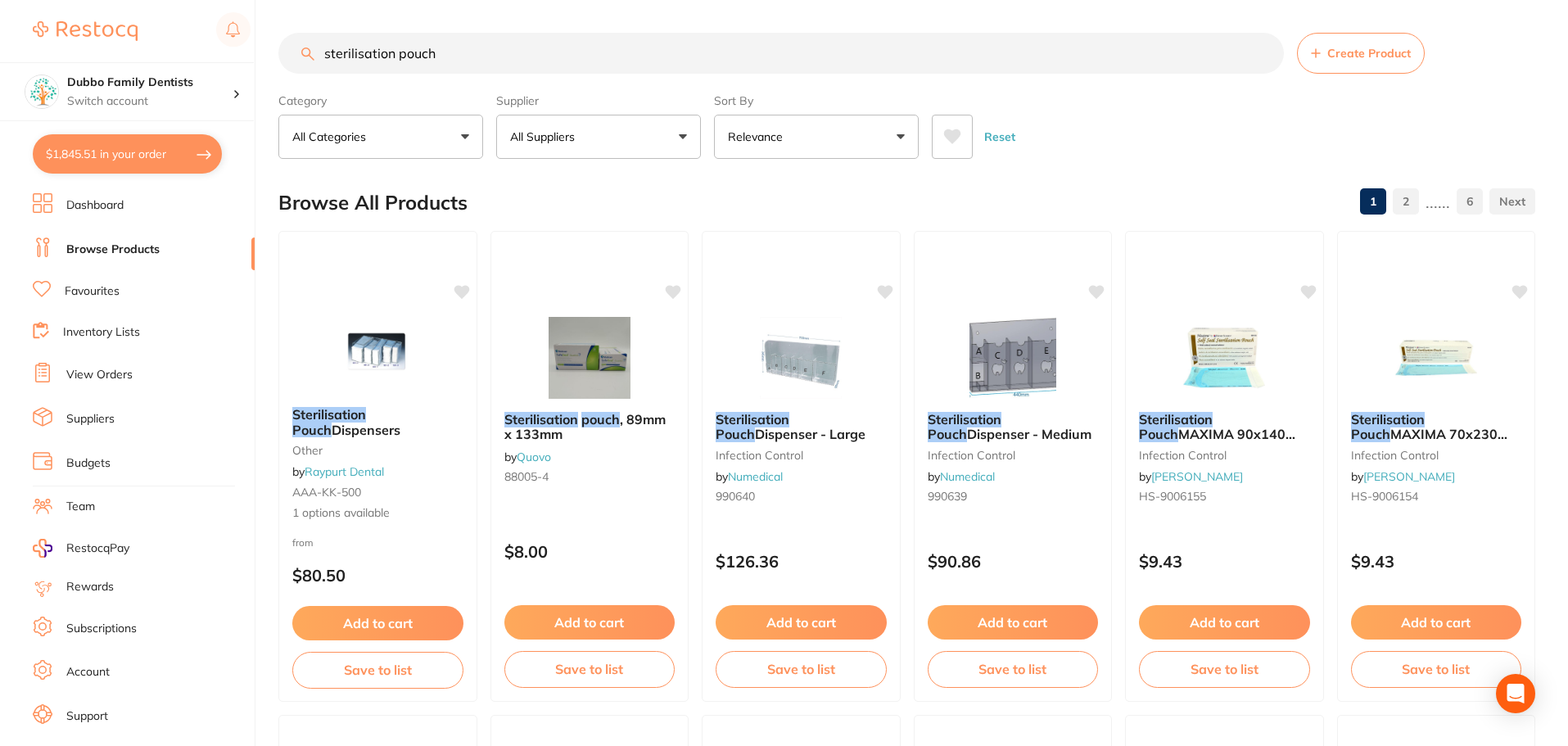
type input "sterilisation pouch"
click at [581, 143] on p "All Suppliers" at bounding box center [546, 137] width 71 height 16
type input "origin"
click at [600, 282] on p "Origin Dental" at bounding box center [595, 278] width 81 height 15
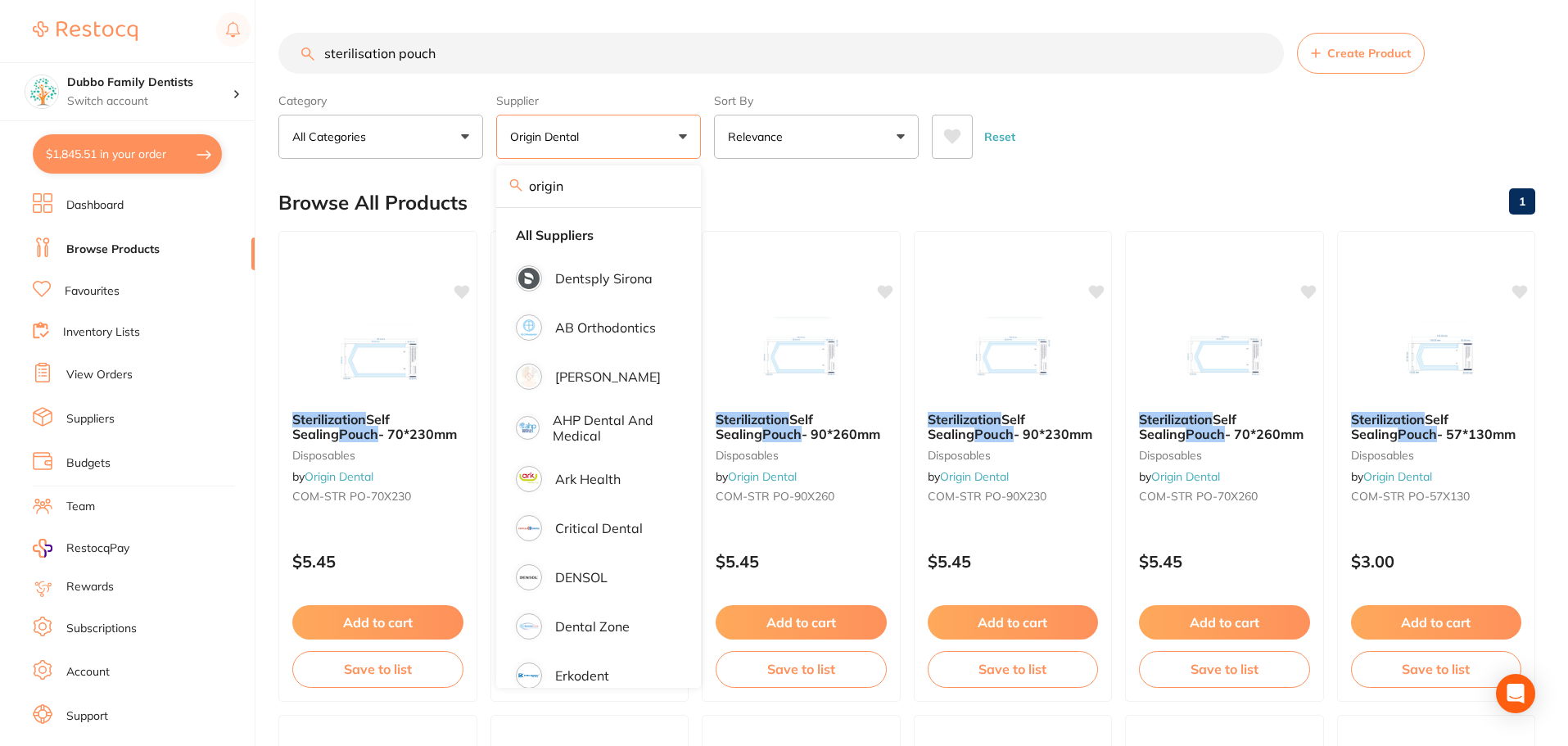
click at [1163, 149] on div "Reset" at bounding box center [1227, 129] width 590 height 57
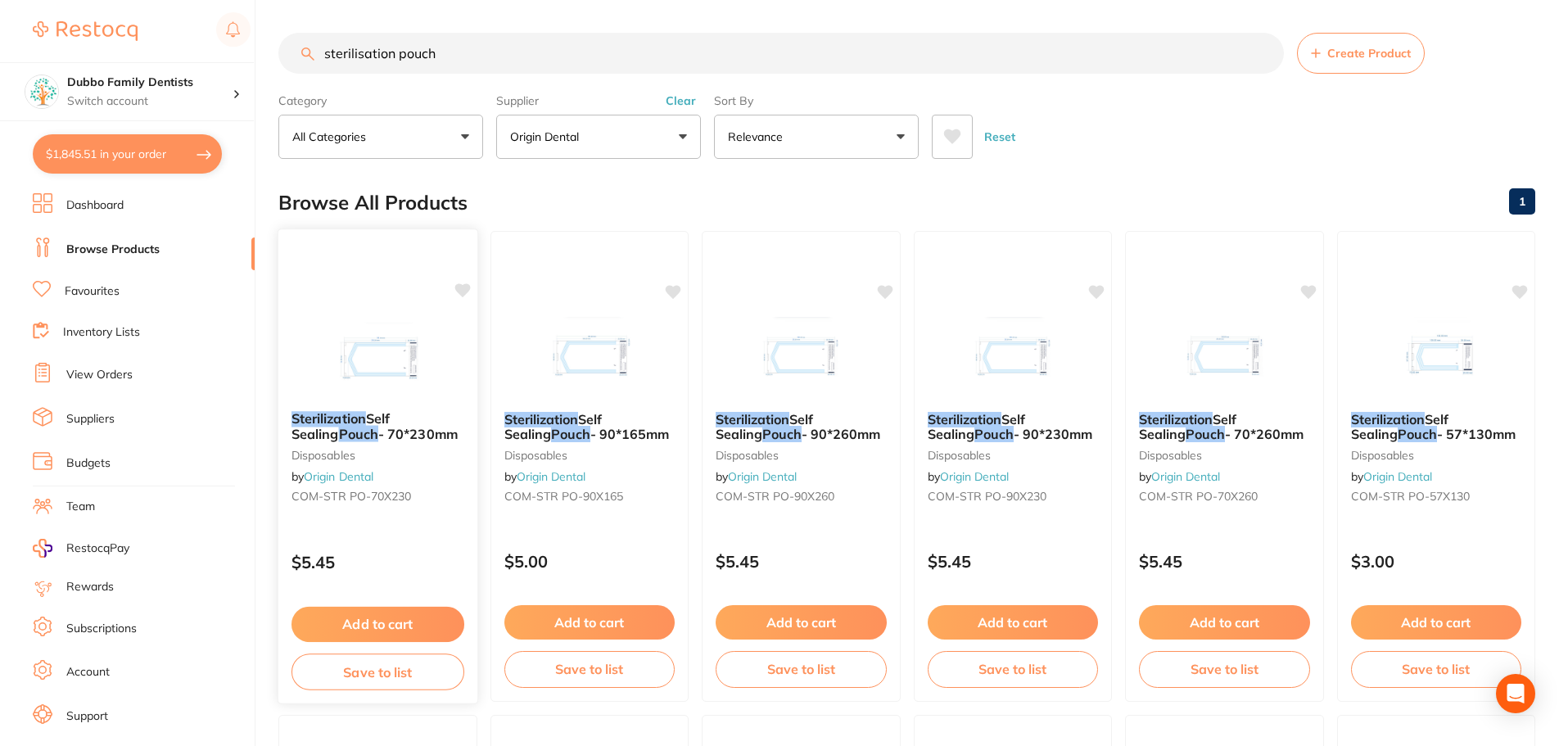
click at [340, 354] on img at bounding box center [378, 356] width 108 height 83
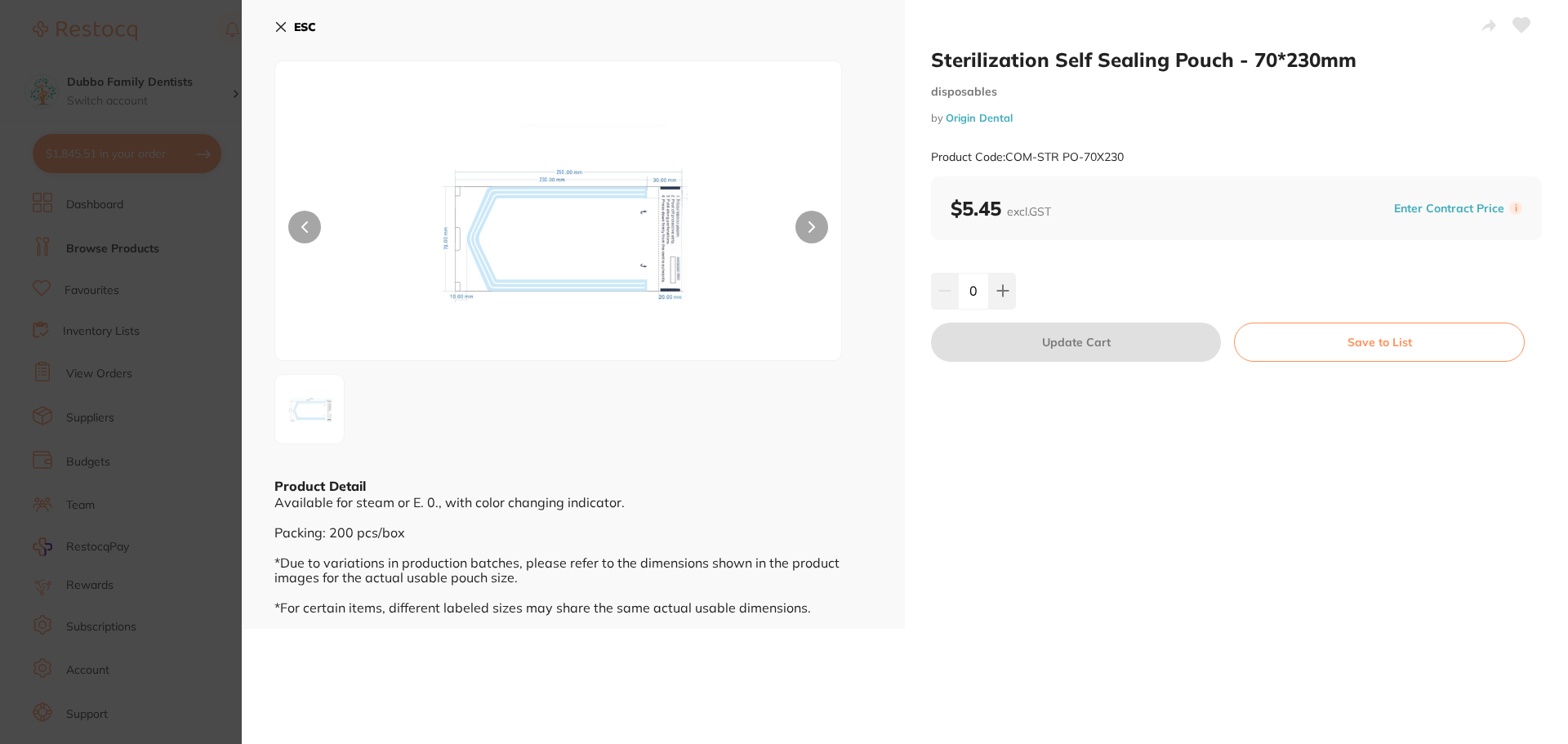
drag, startPoint x: 974, startPoint y: 290, endPoint x: 854, endPoint y: 289, distance: 120.0
click at [854, 289] on div "Sterilization Self Sealing Pouch - 70*230mm disposables by Origin Dental Produc…" at bounding box center [904, 314] width 1326 height 629
type input "10"
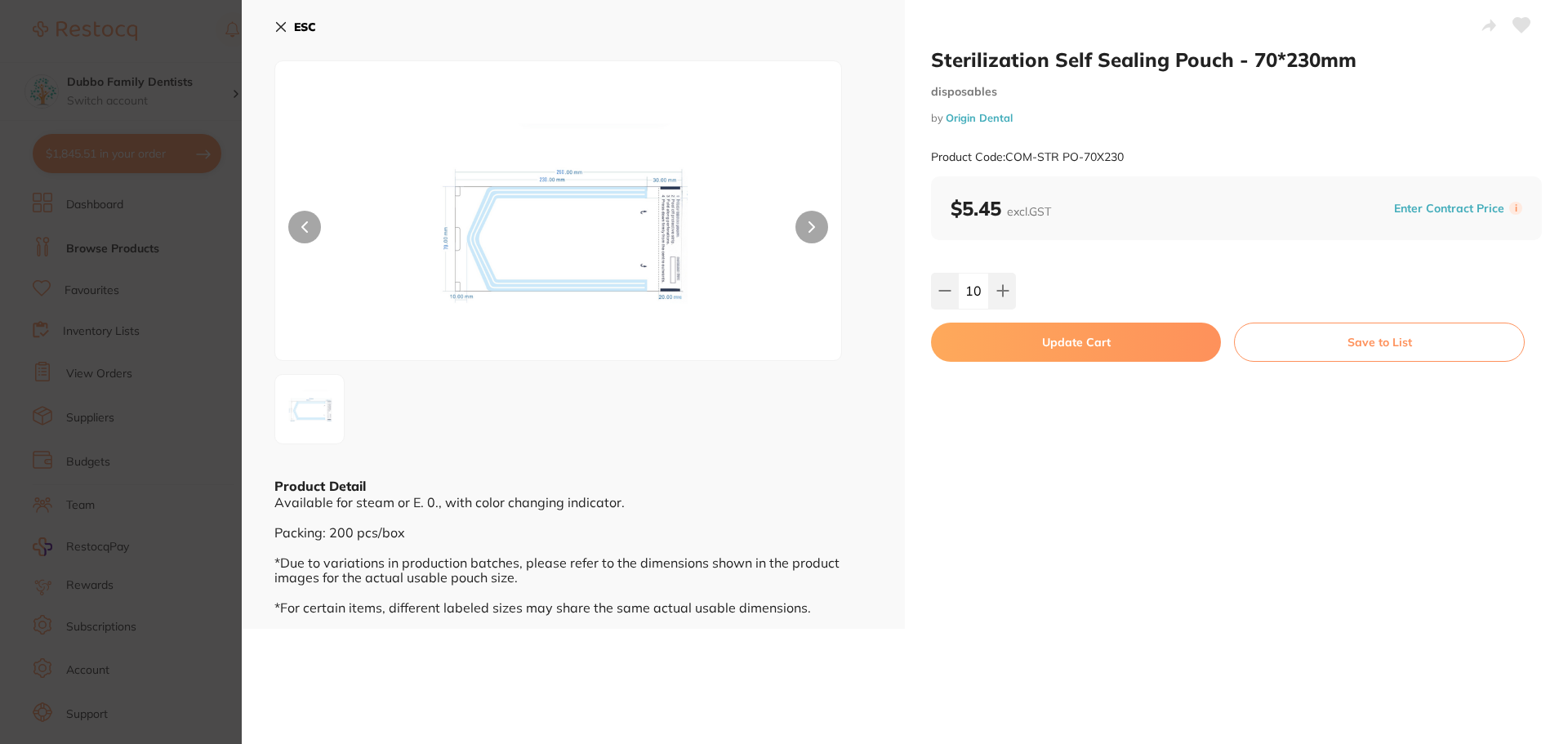
click at [1160, 275] on div "10" at bounding box center [1236, 291] width 611 height 36
click at [1115, 347] on button "Update Cart" at bounding box center [1075, 342] width 290 height 39
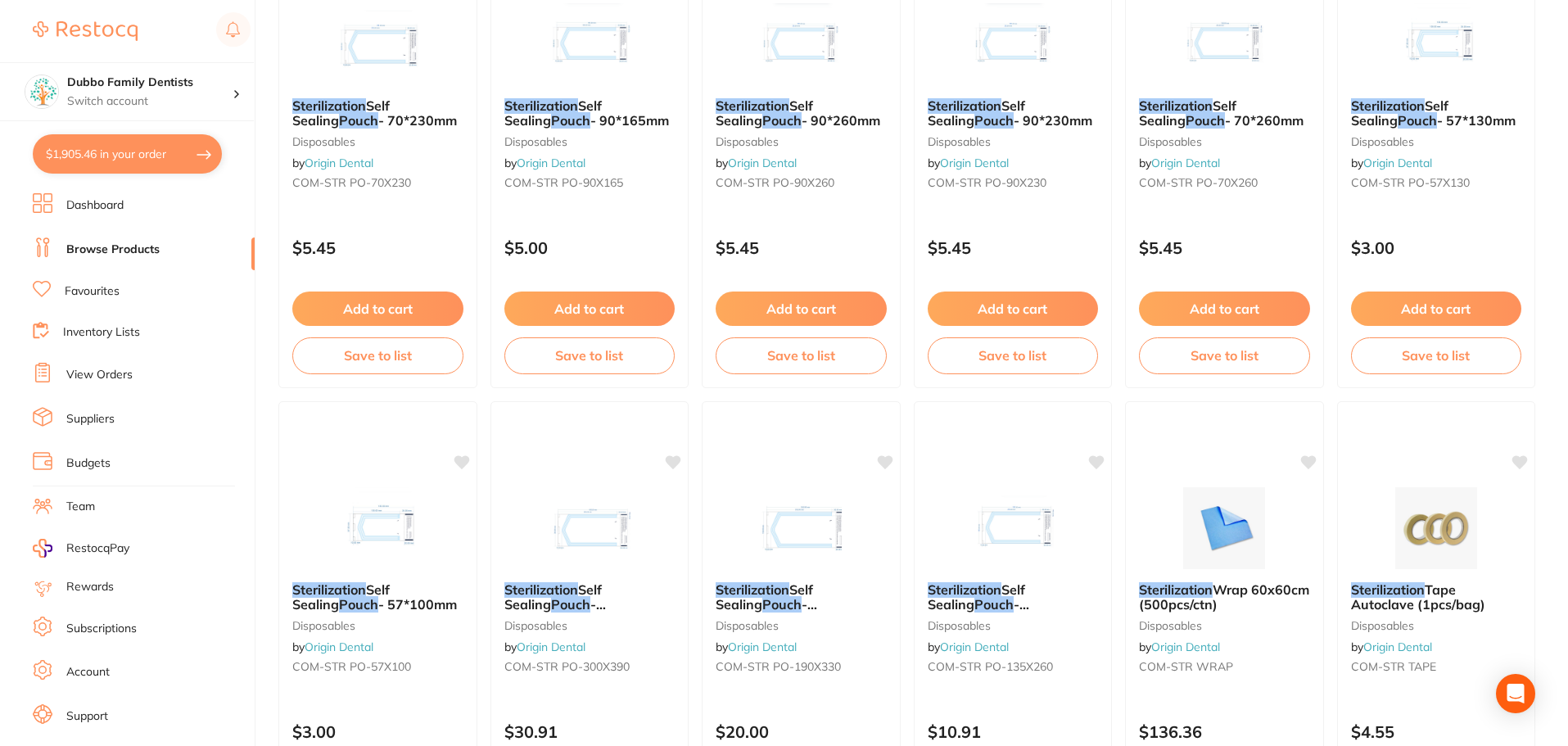
scroll to position [328, 0]
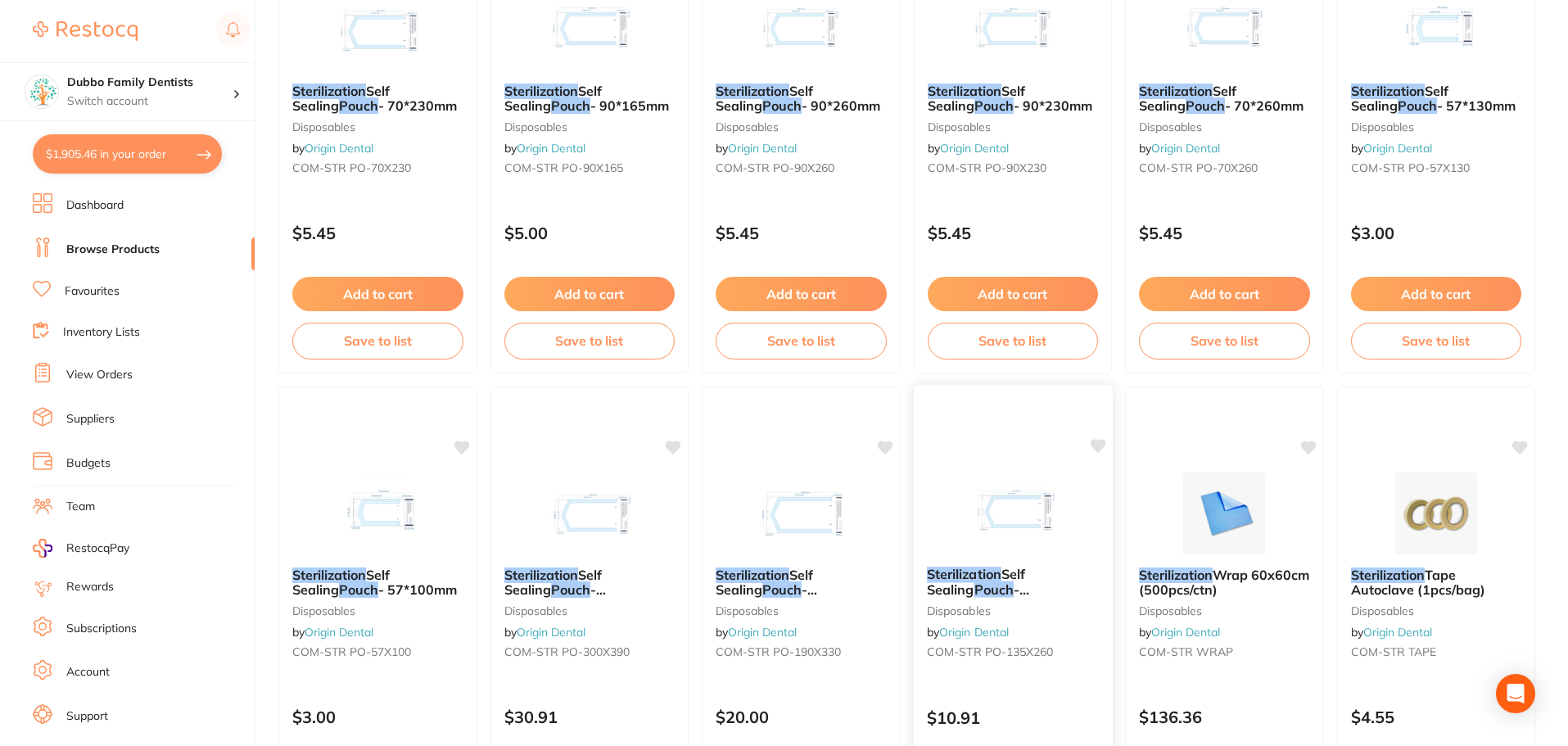
click at [974, 591] on span "- 135*260mm" at bounding box center [977, 597] width 102 height 32
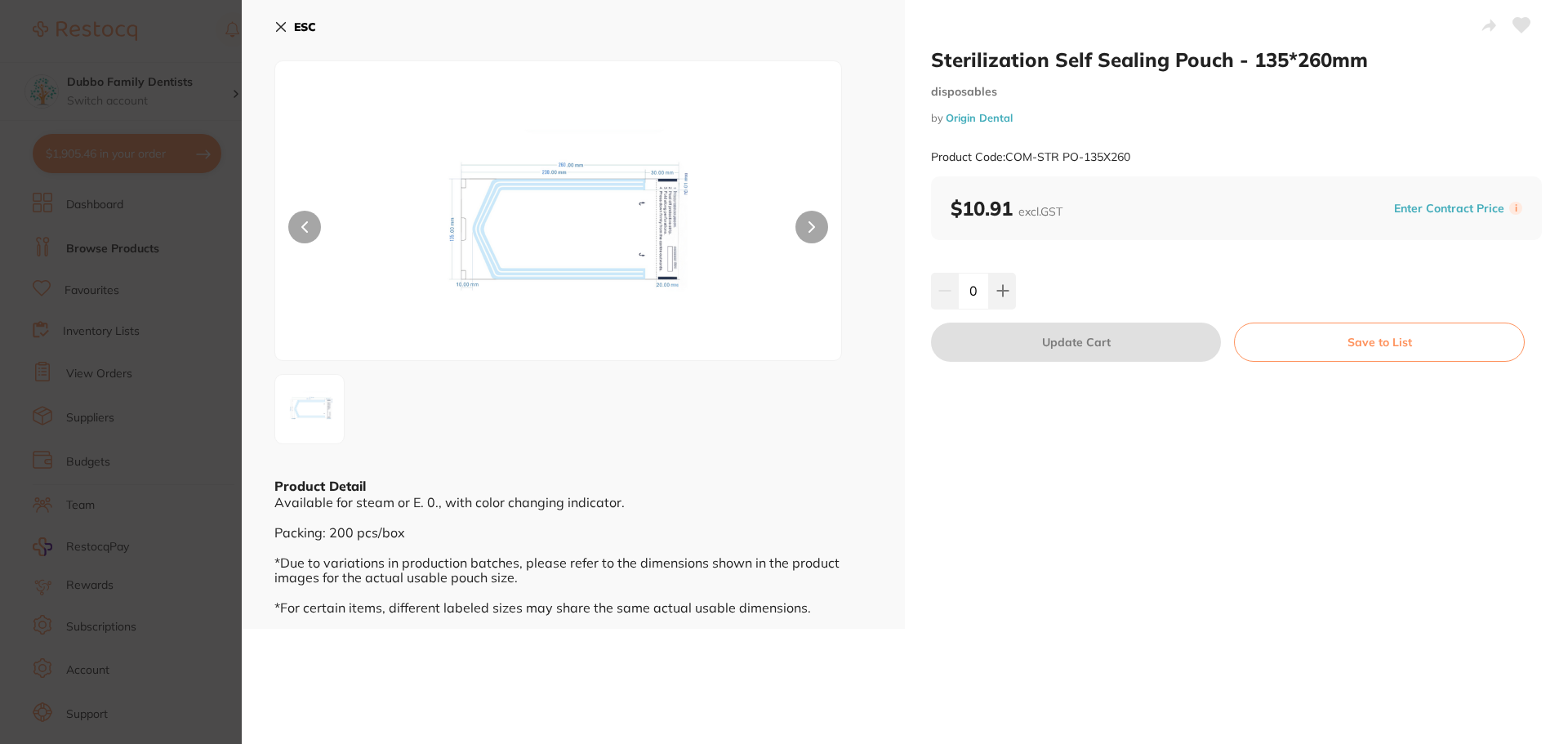
click at [964, 291] on input "0" at bounding box center [974, 291] width 31 height 36
type input "10"
click at [1132, 270] on div "Sterilization Self Sealing Pouch - 135*260mm disposables by Origin Dental Produ…" at bounding box center [1237, 314] width 664 height 629
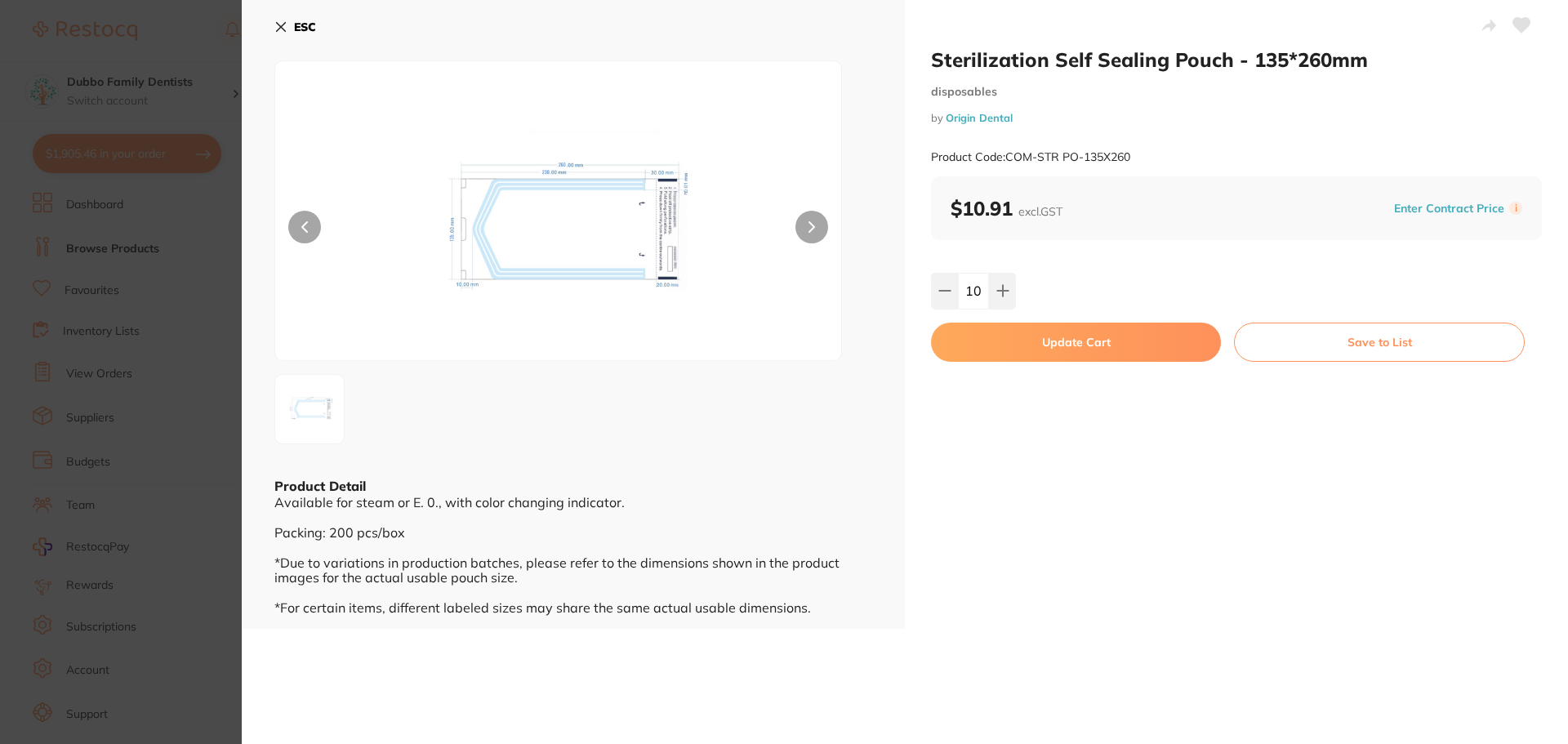
click at [1111, 347] on button "Update Cart" at bounding box center [1075, 342] width 290 height 39
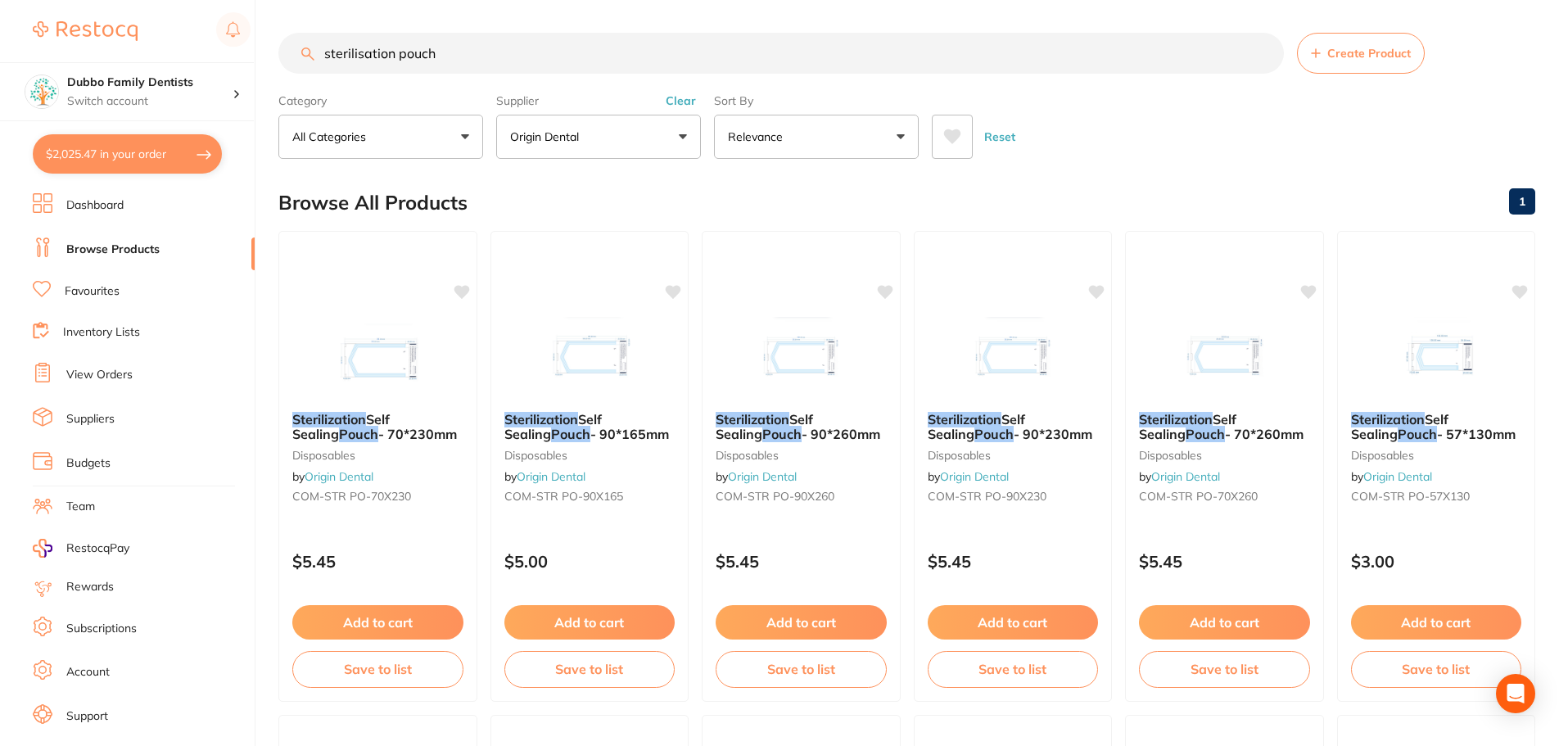
click at [679, 95] on button "Clear" at bounding box center [681, 100] width 40 height 15
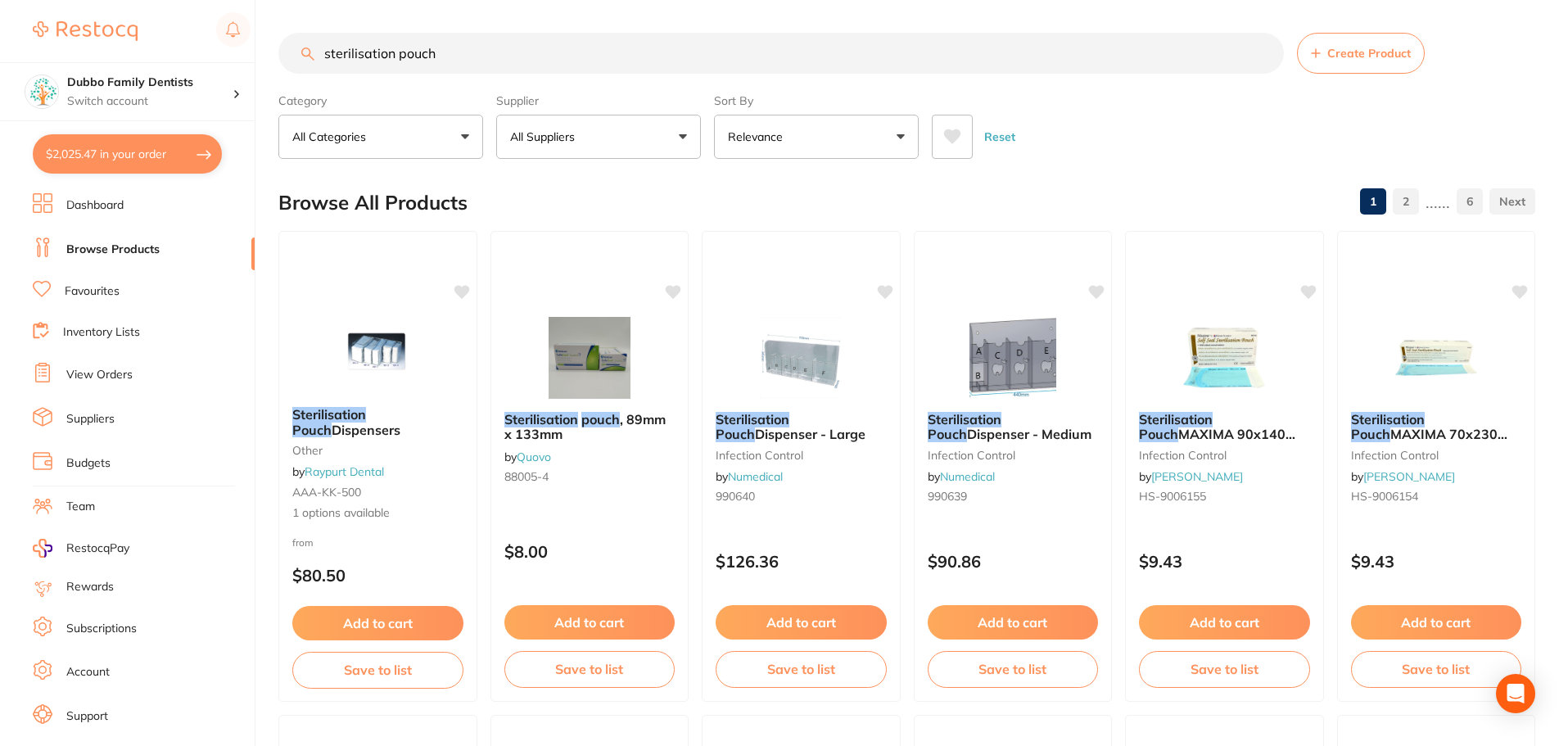
click at [644, 138] on button "All Suppliers" at bounding box center [599, 137] width 205 height 45
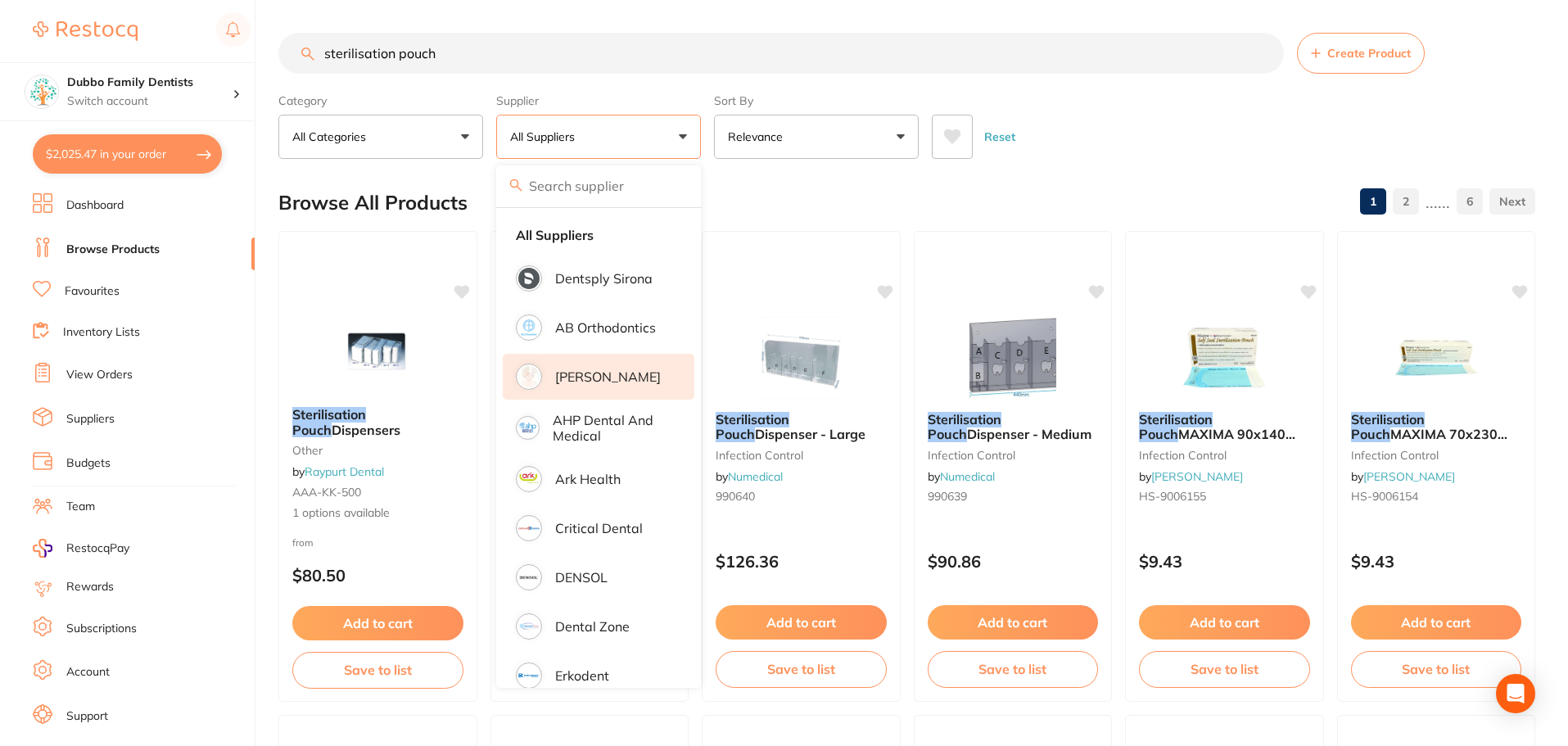
click at [605, 387] on li "[PERSON_NAME]" at bounding box center [599, 376] width 191 height 46
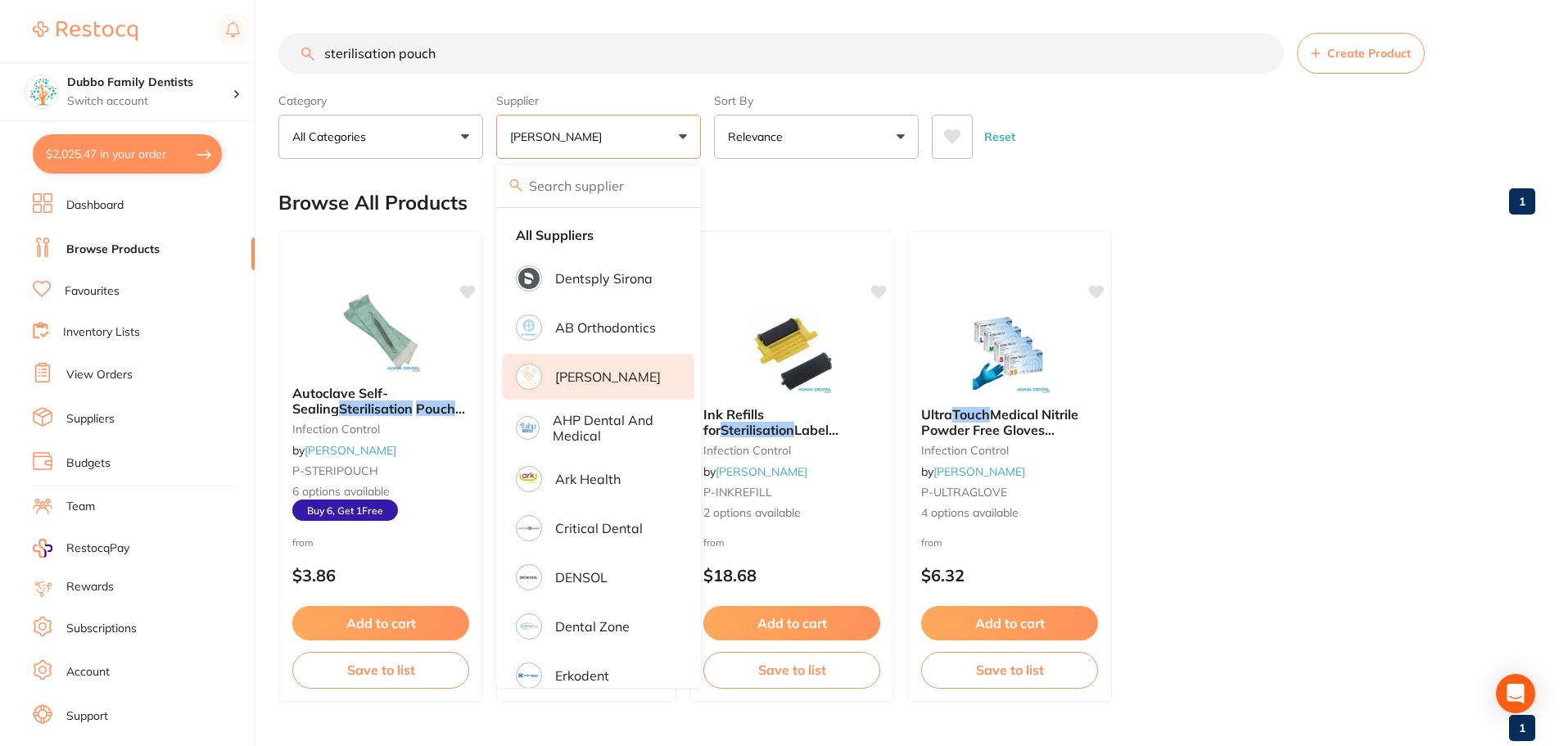
click at [840, 173] on main "sterilisation pouch Create Product Category All Categories All Categories infec…" at bounding box center [923, 393] width 1289 height 787
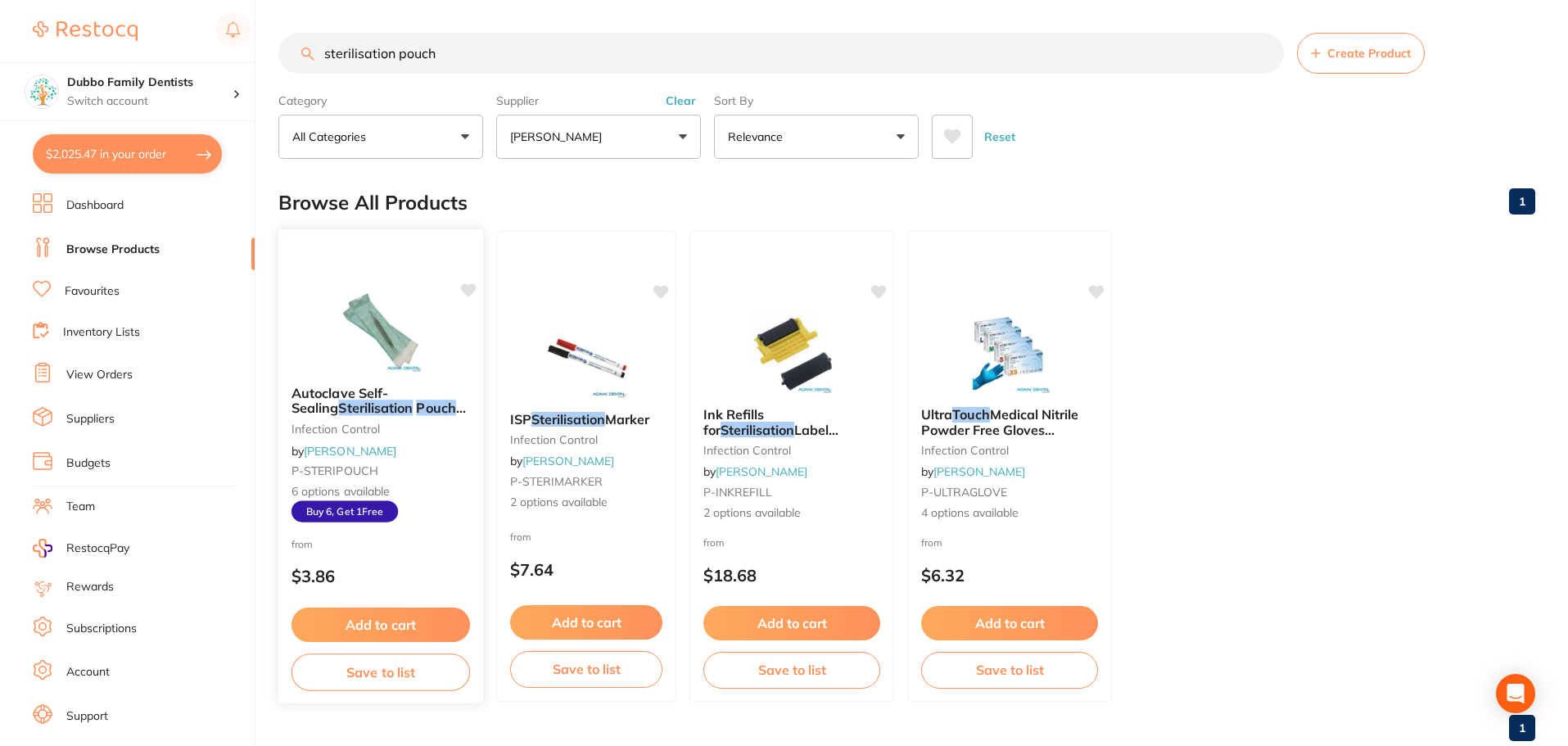
click at [408, 301] on img at bounding box center [381, 330] width 108 height 83
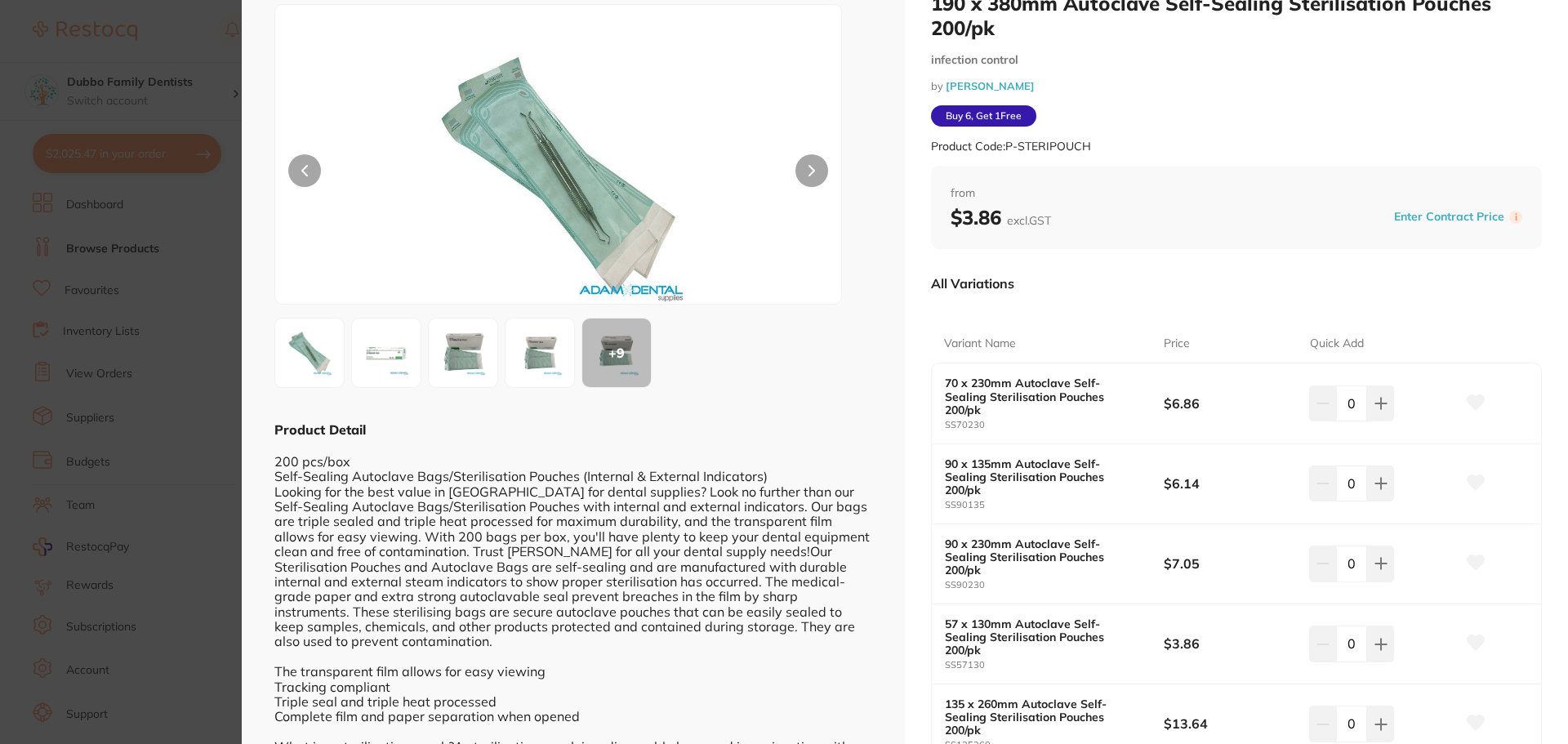
scroll to position [82, 0]
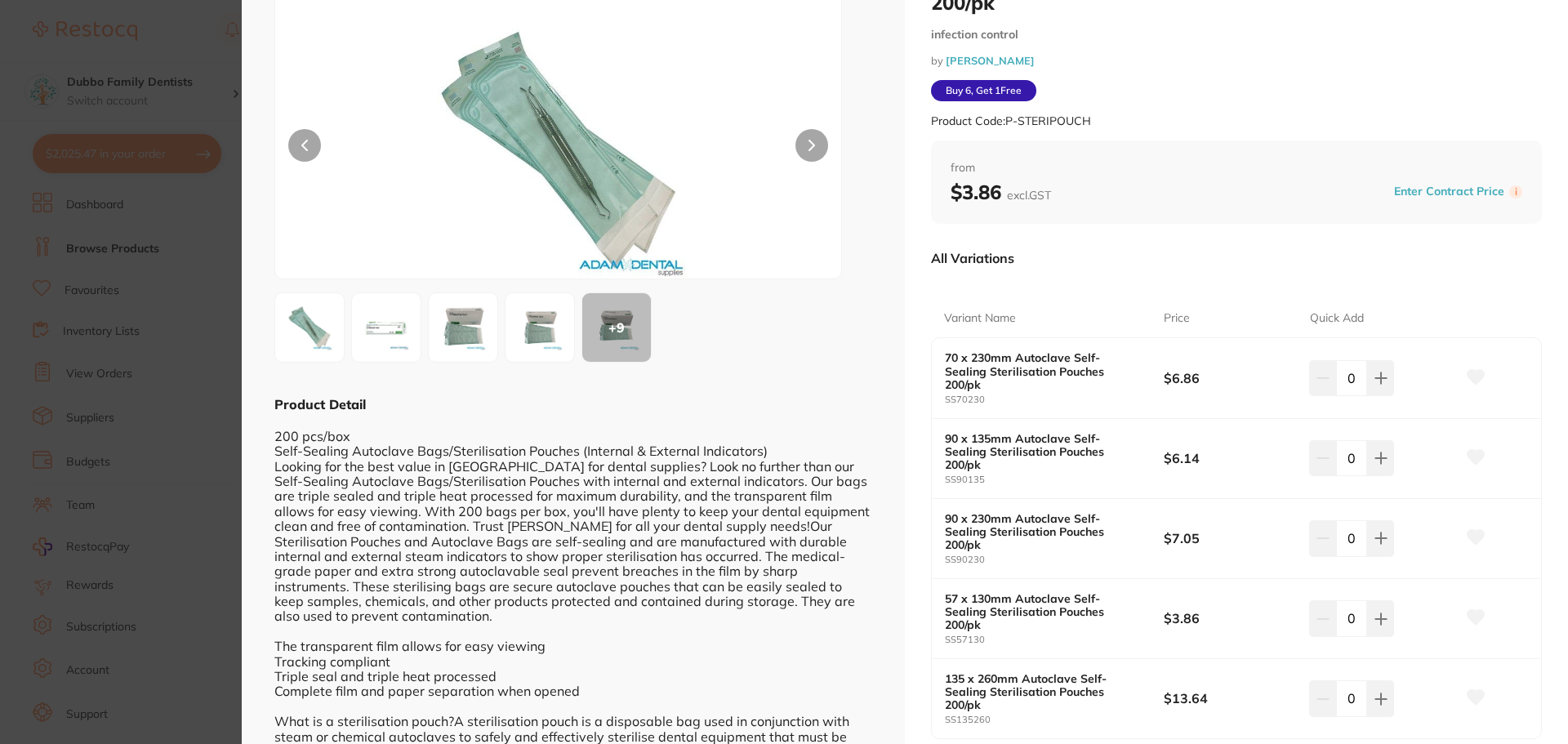
click at [1358, 441] on input "0" at bounding box center [1352, 458] width 31 height 36
type input "10"
click at [1279, 449] on b "$6.14" at bounding box center [1229, 458] width 132 height 18
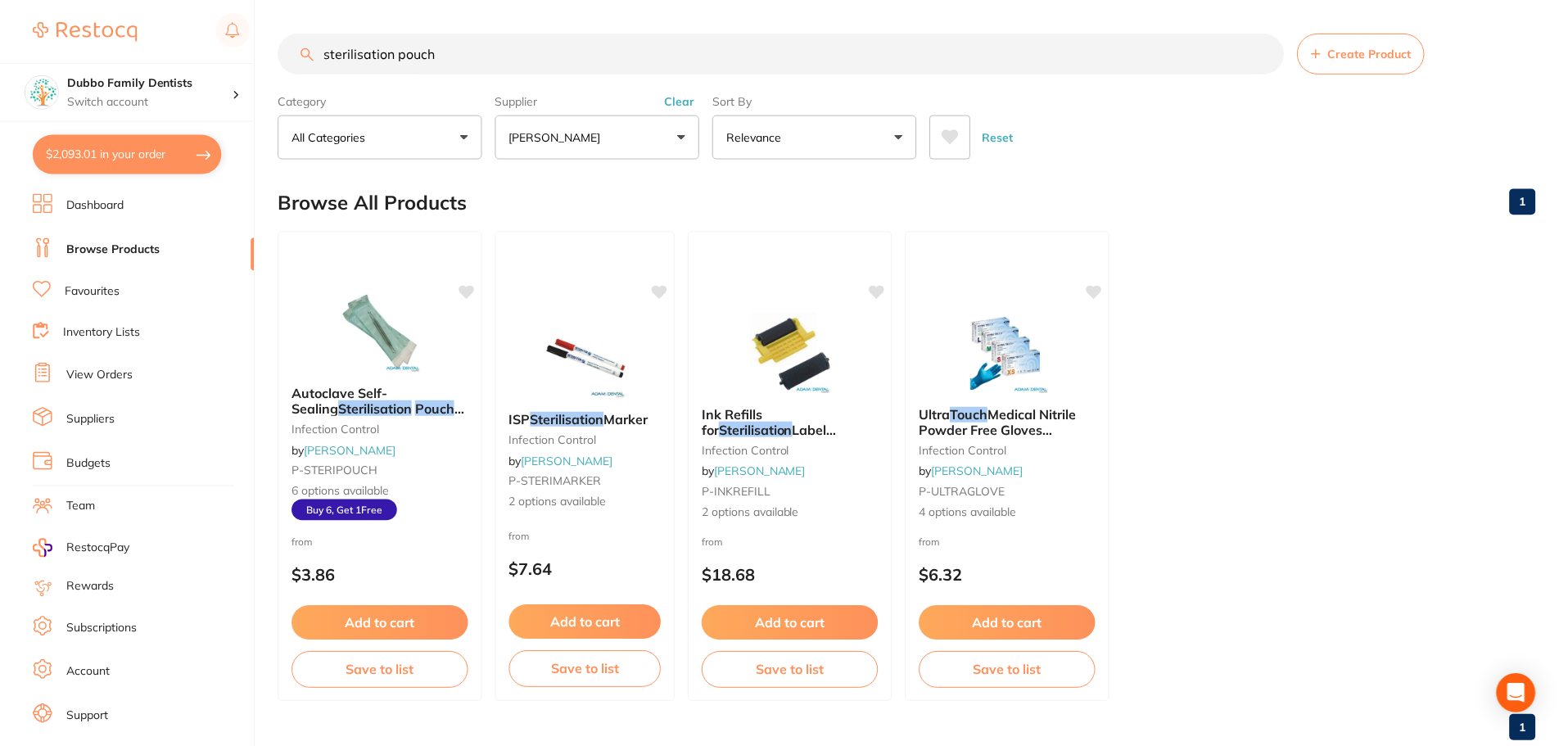
scroll to position [1, 0]
click at [682, 103] on button "Clear" at bounding box center [681, 100] width 40 height 15
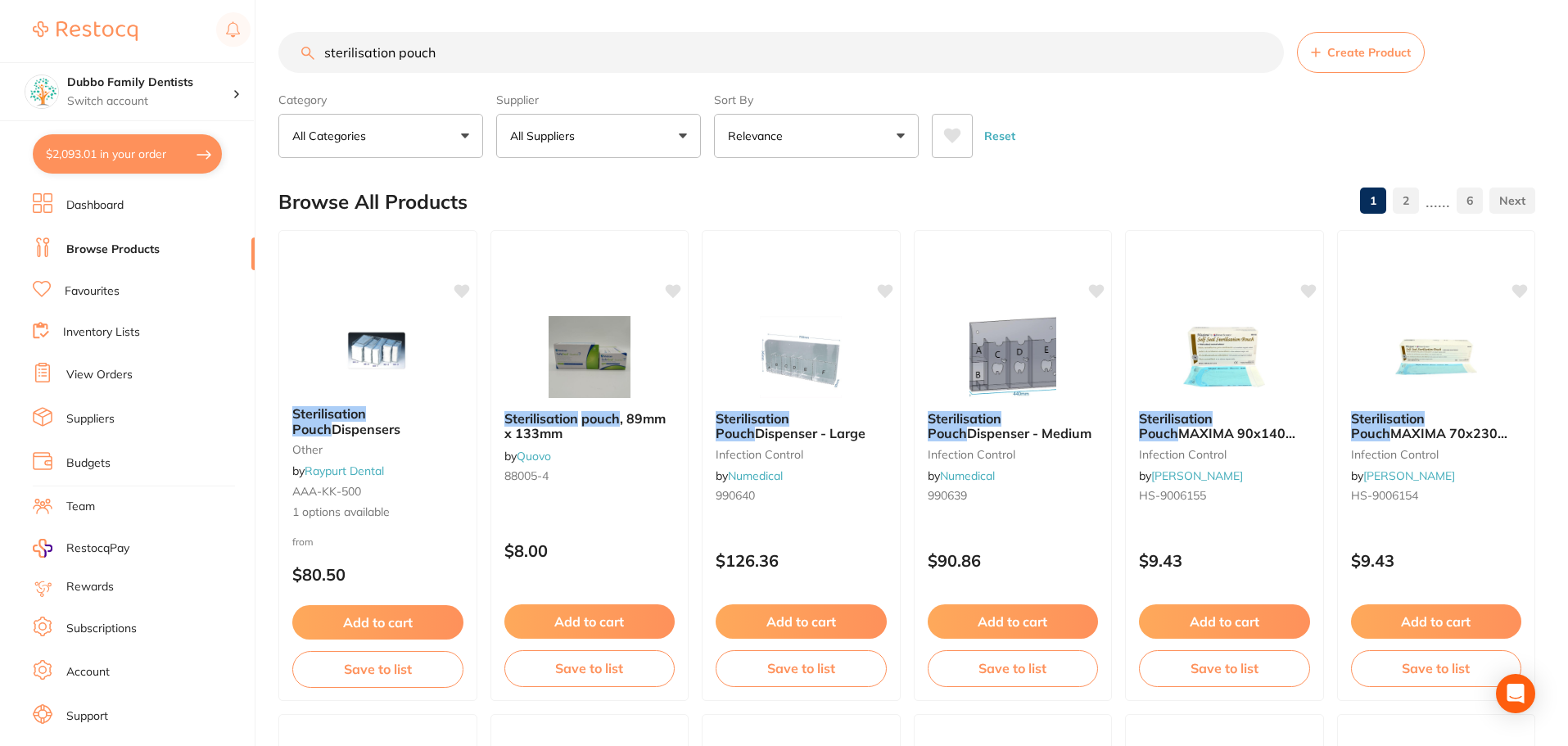
scroll to position [0, 0]
drag, startPoint x: 507, startPoint y: 52, endPoint x: 0, endPoint y: 38, distance: 507.2
click at [0, 38] on div "$2,093.01 Dubbo Family Dentists Switch account Dubbo Family Dentists $2,093.01 …" at bounding box center [784, 373] width 1568 height 746
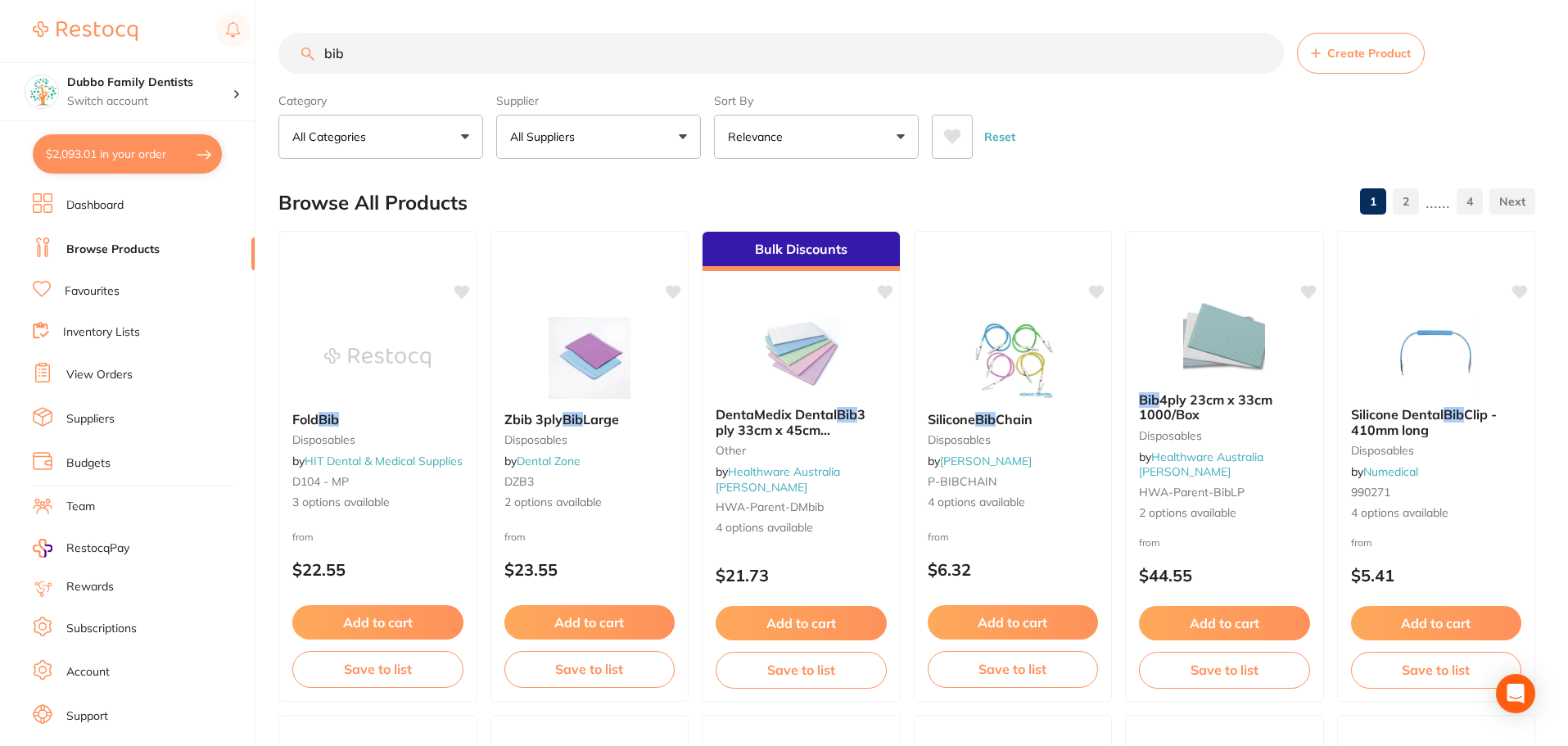
click at [545, 141] on p "All Suppliers" at bounding box center [546, 137] width 71 height 16
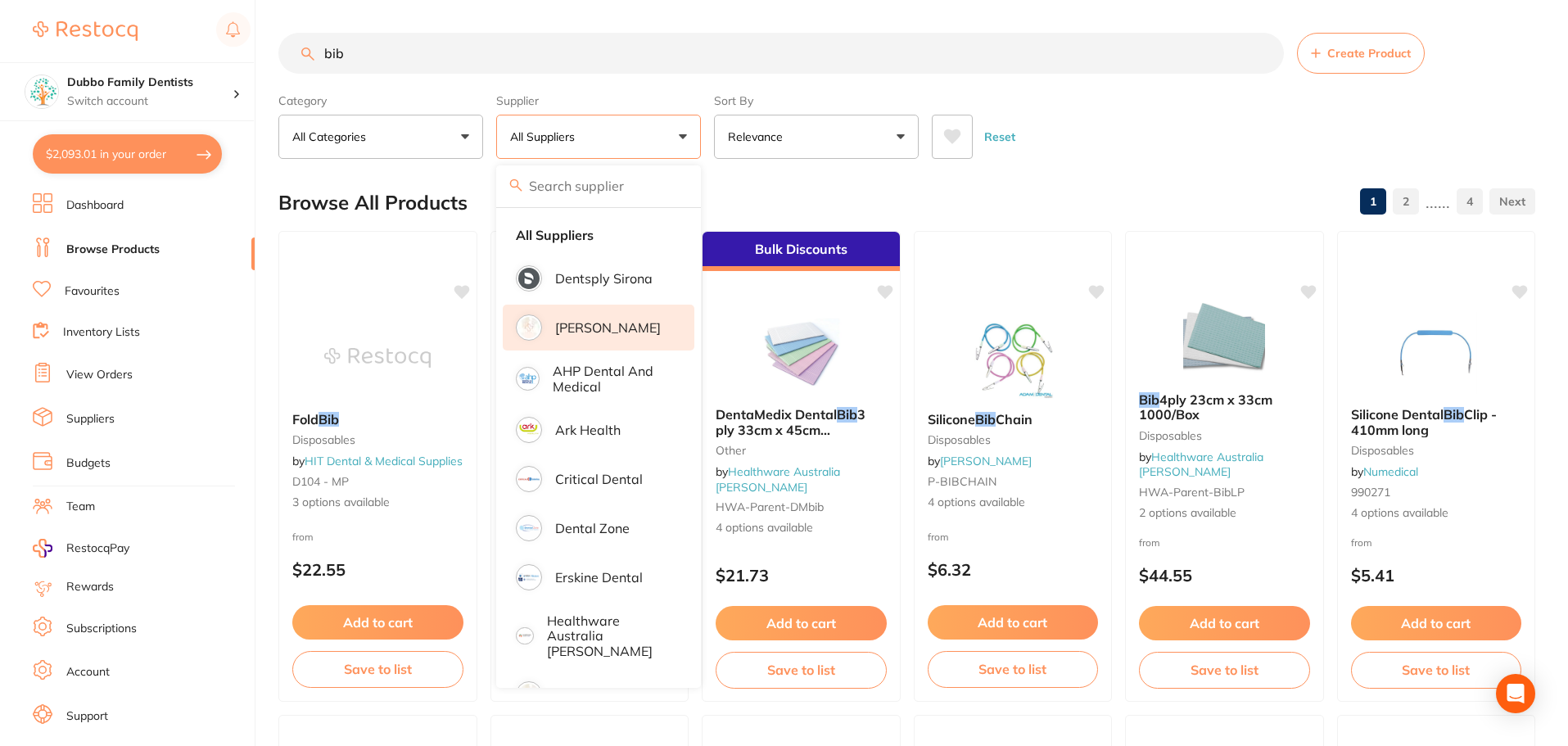
click at [620, 319] on li "[PERSON_NAME]" at bounding box center [599, 327] width 191 height 46
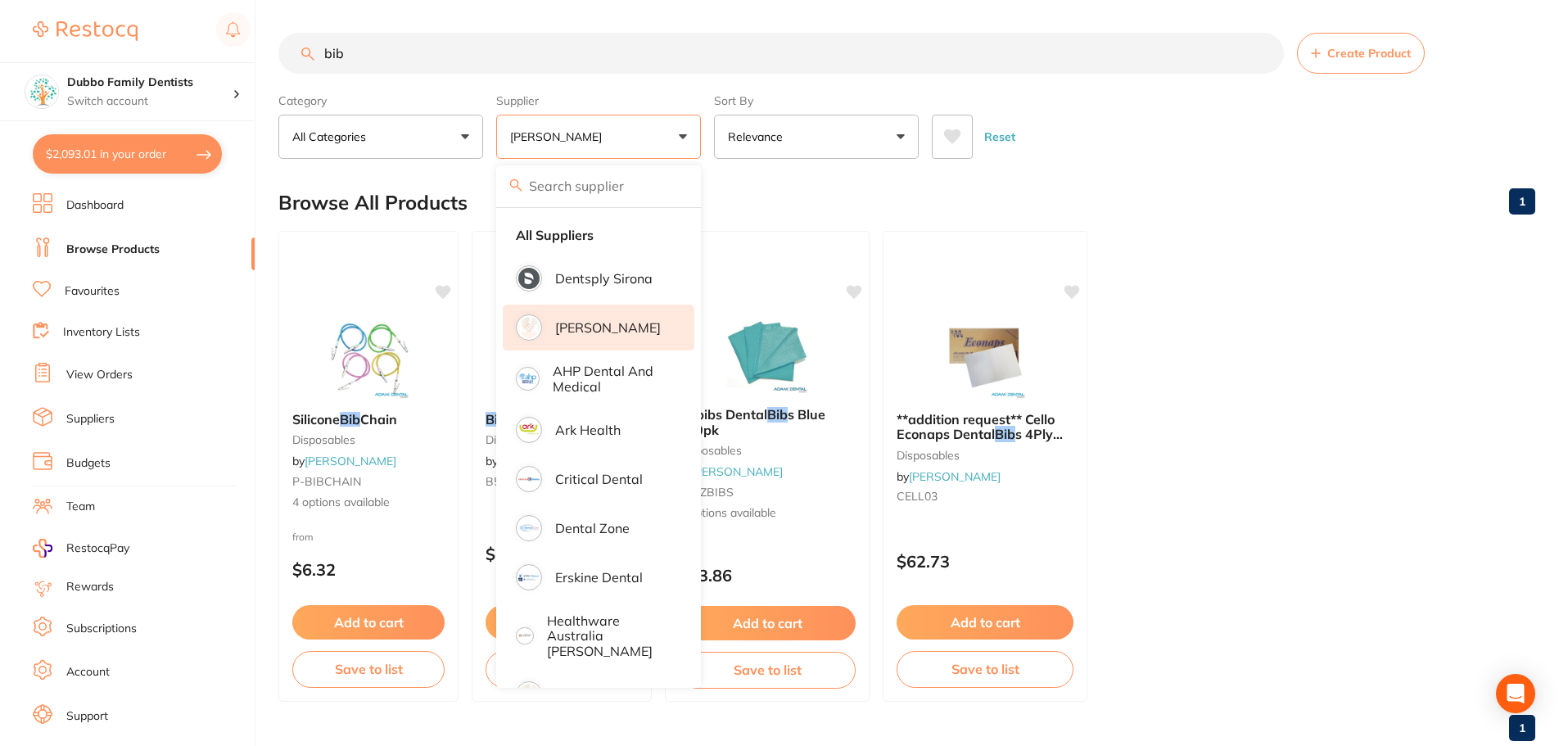
click at [926, 198] on div "Browse All Products 1" at bounding box center [907, 202] width 1256 height 55
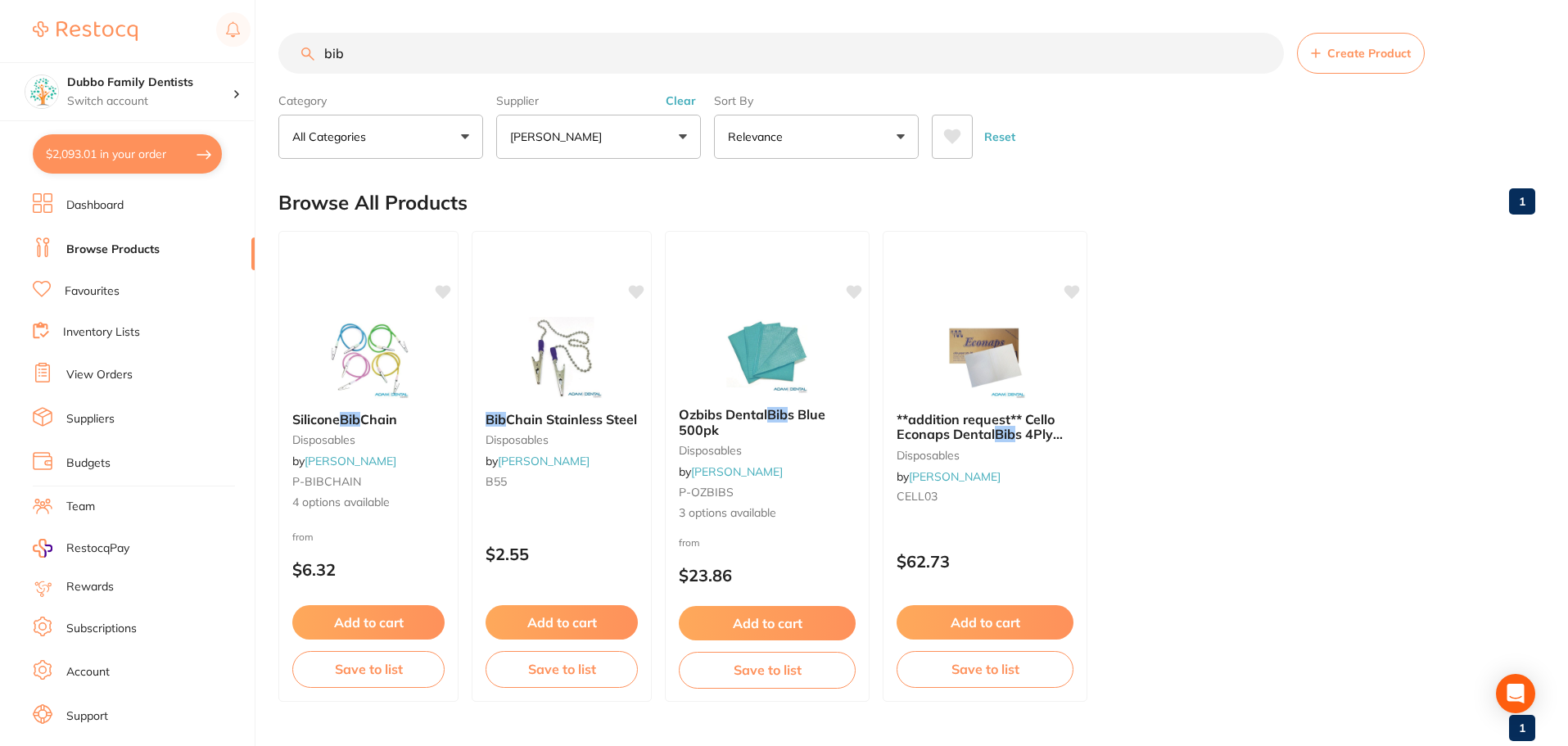
click at [655, 124] on button "[PERSON_NAME]" at bounding box center [599, 137] width 205 height 45
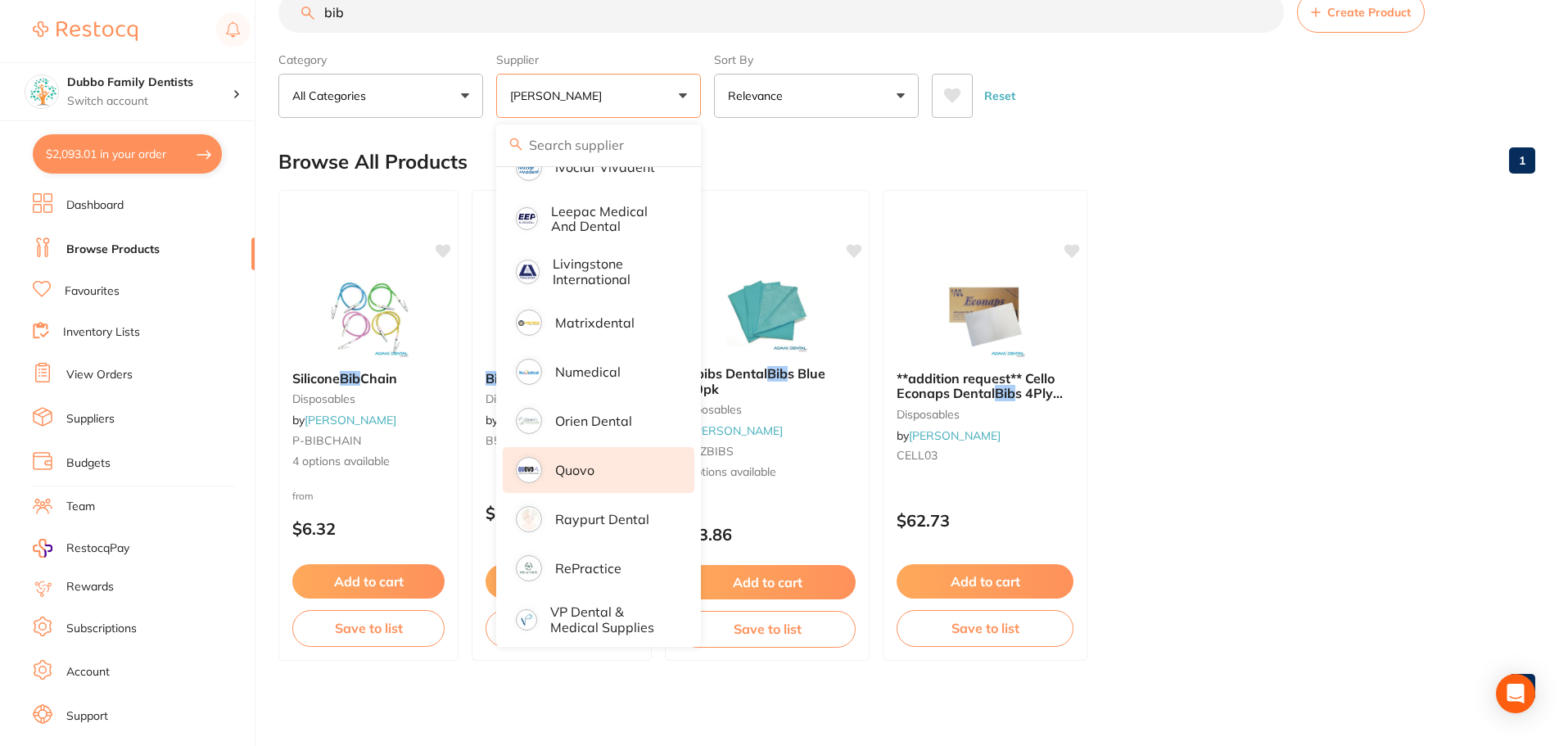
scroll to position [559, 0]
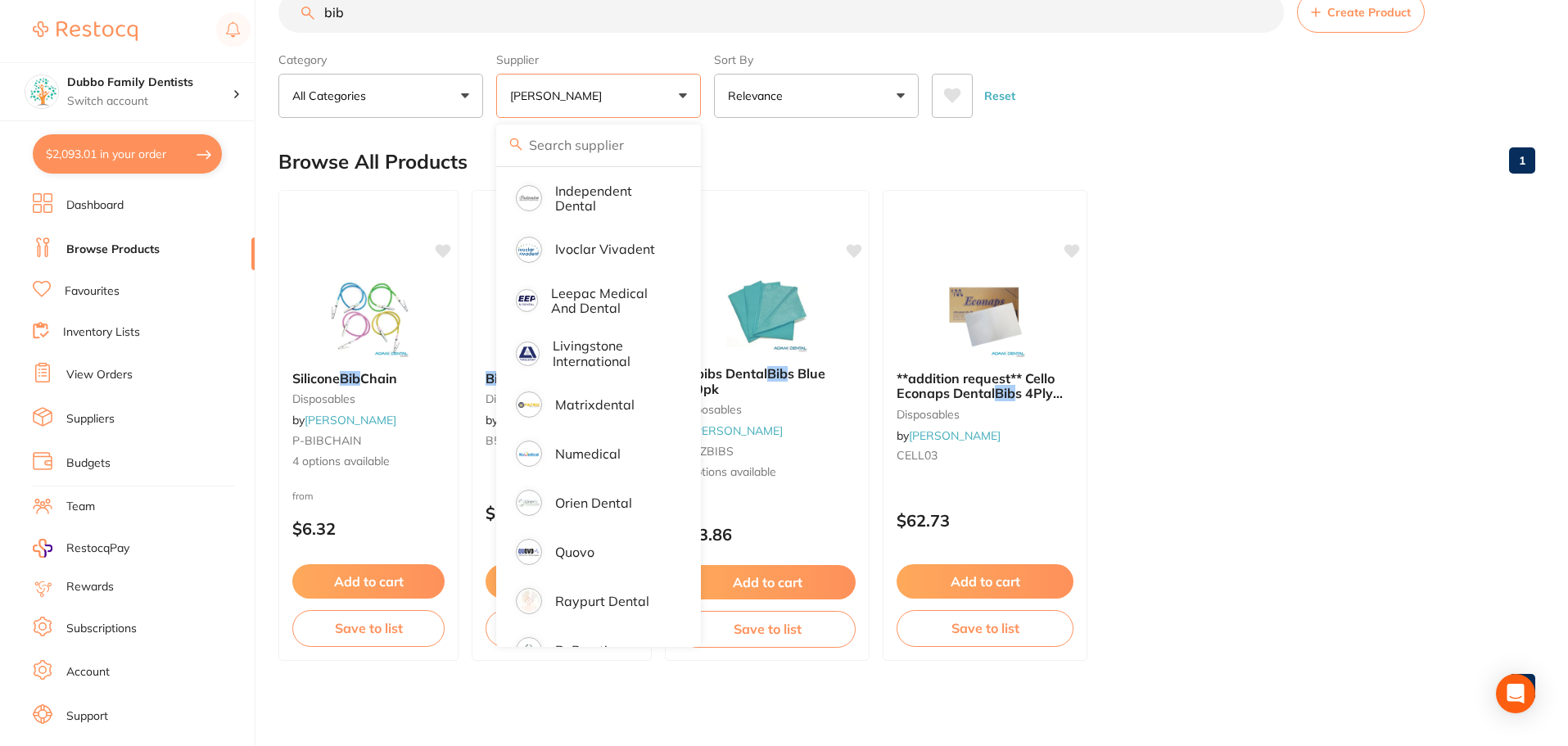
click at [804, 179] on div "Browse All Products 1" at bounding box center [907, 161] width 1256 height 55
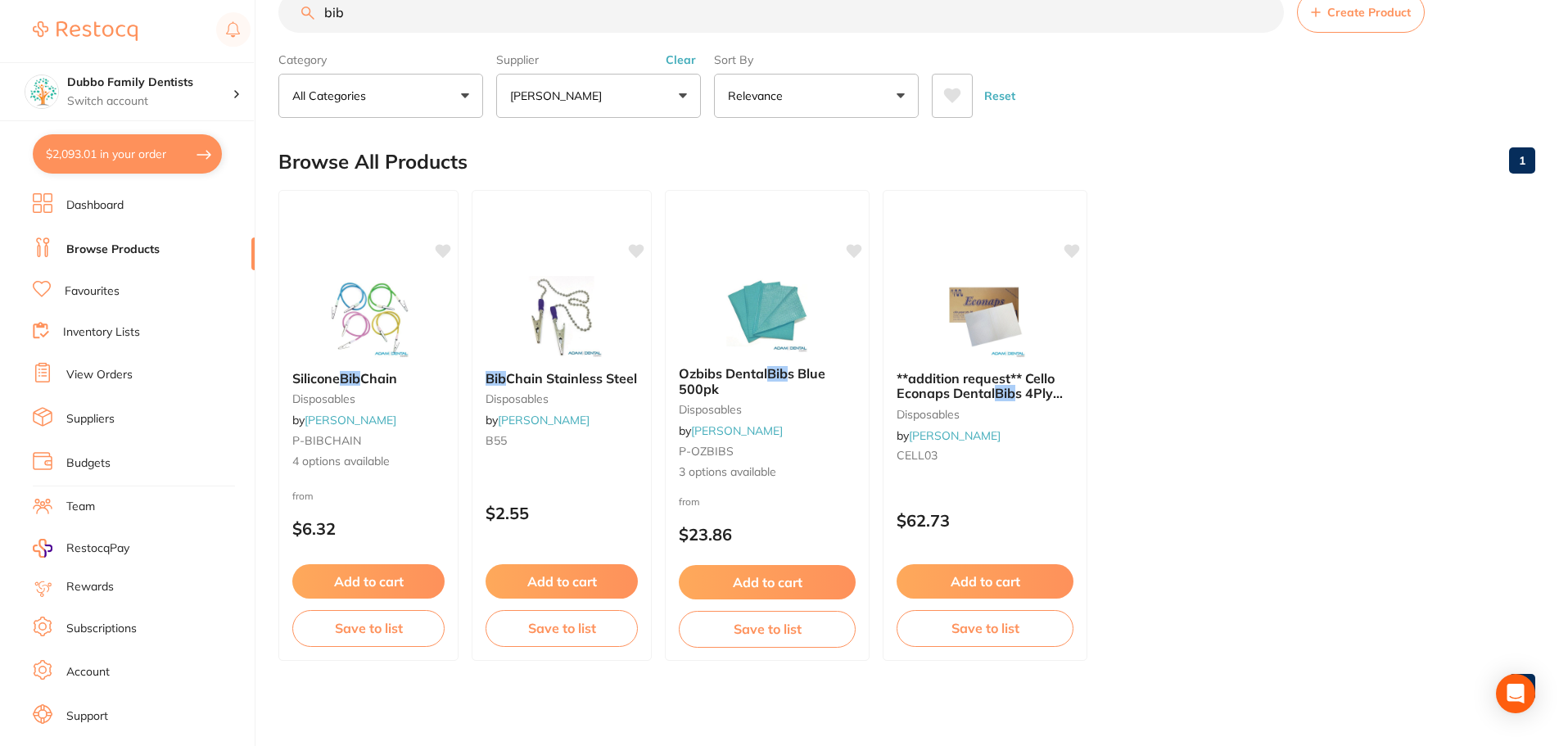
click at [545, 12] on input "bib" at bounding box center [781, 12] width 1005 height 41
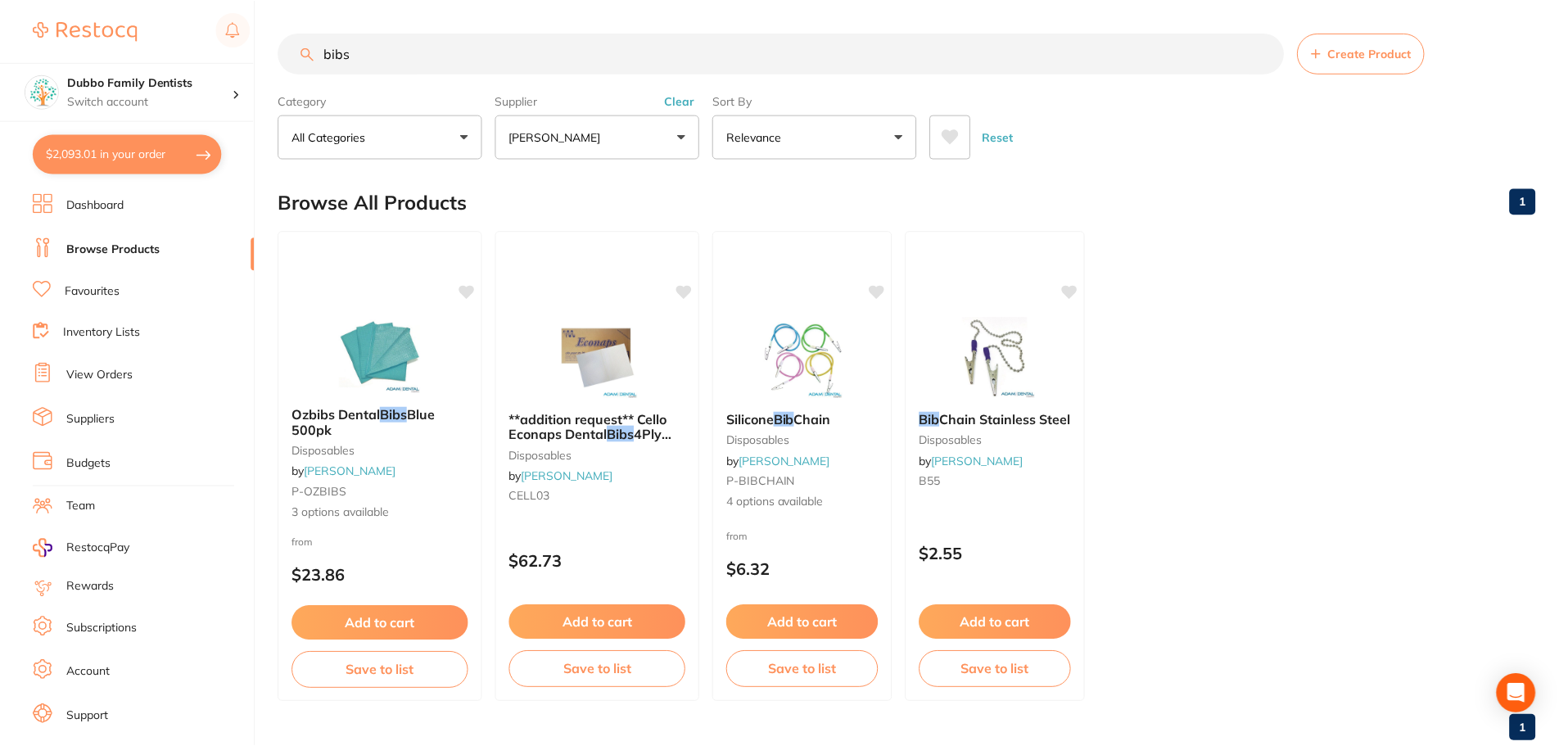
scroll to position [658, 0]
type input "bibs"
click at [683, 99] on button "Clear" at bounding box center [681, 100] width 40 height 15
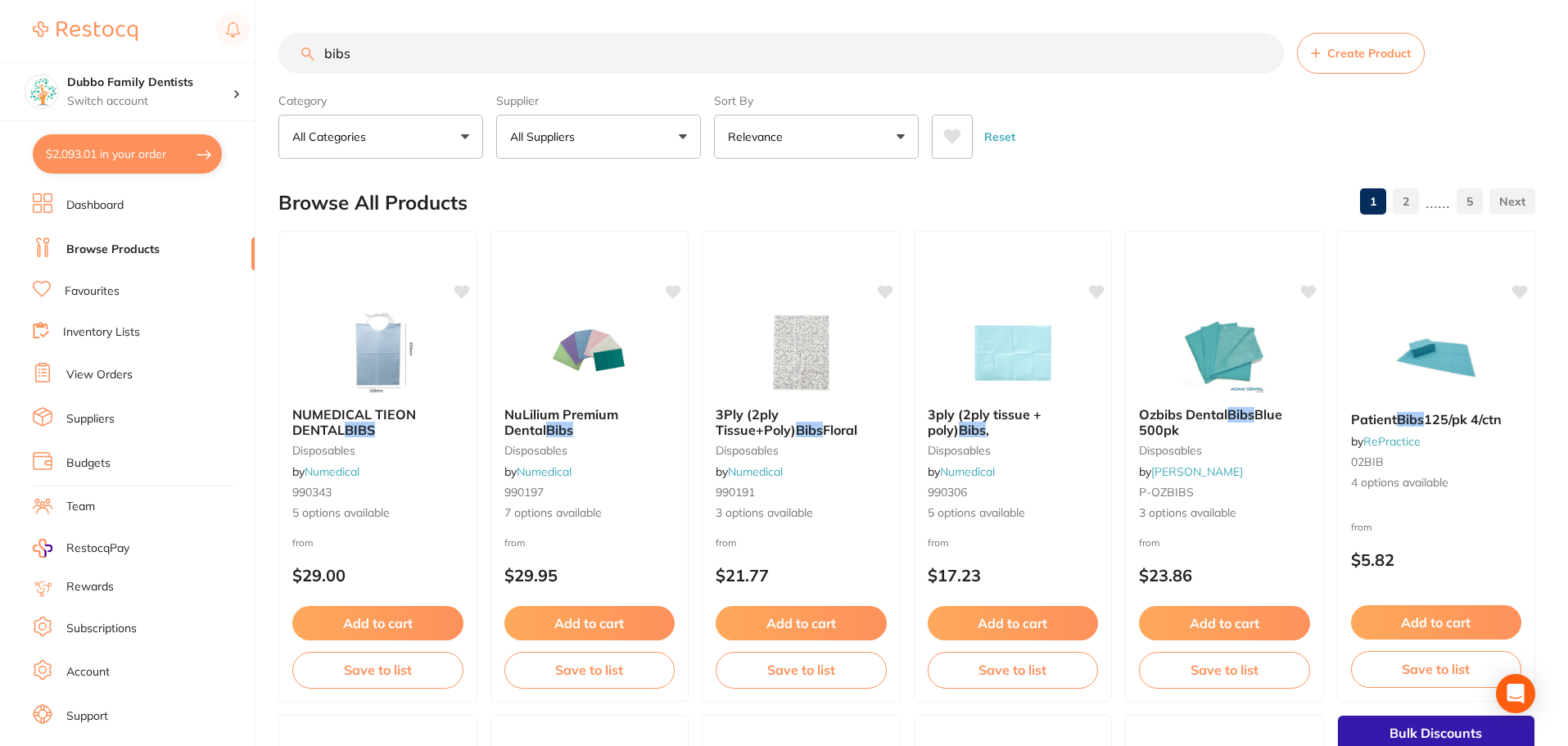
click at [680, 141] on button "All Suppliers" at bounding box center [599, 137] width 205 height 45
type input "o"
click at [981, 192] on div "Browse All Products 1 2 ...... 5" at bounding box center [907, 202] width 1256 height 55
click at [1213, 339] on img at bounding box center [1225, 352] width 108 height 83
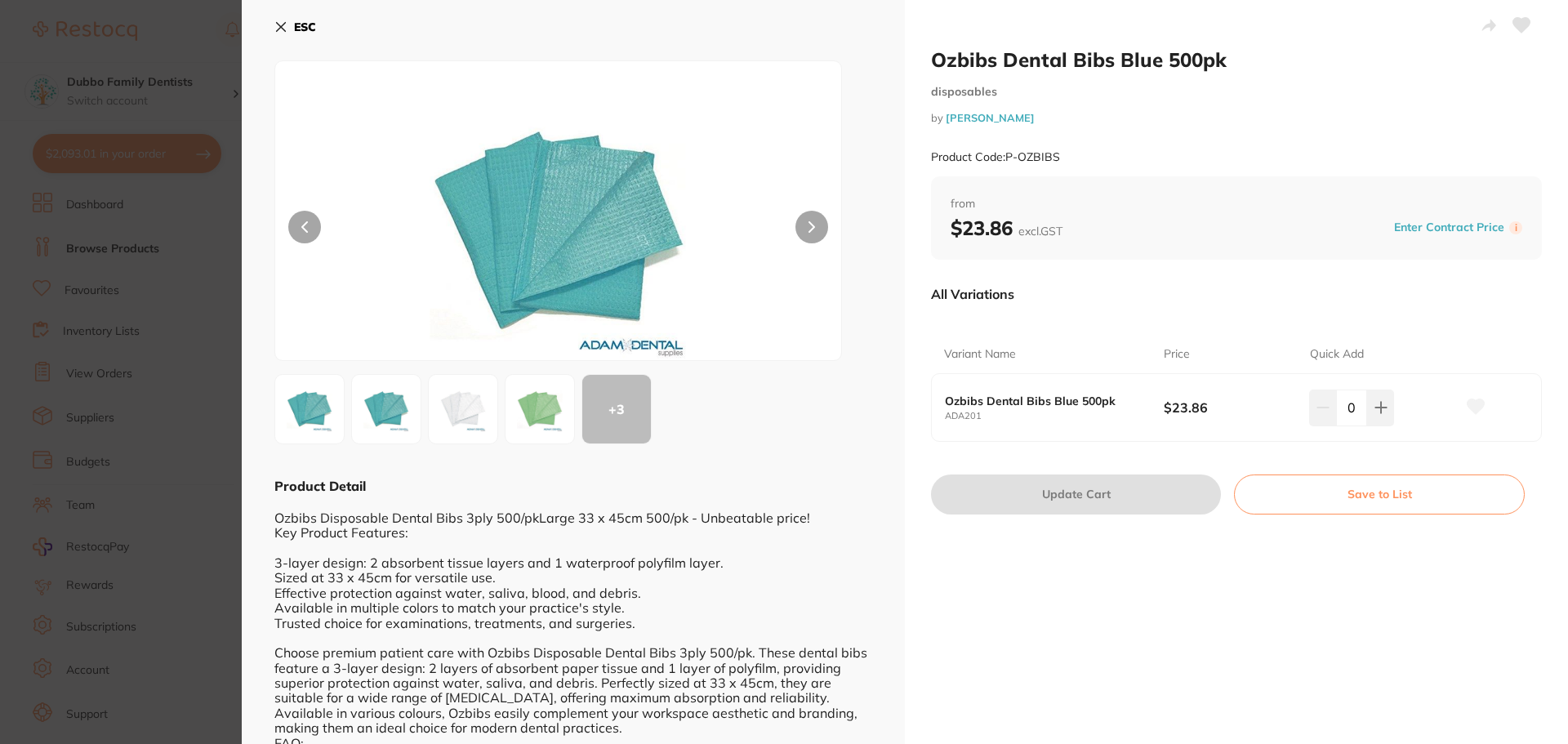
click at [1074, 412] on small "ADA201" at bounding box center [1054, 416] width 219 height 11
click at [1382, 405] on icon at bounding box center [1381, 407] width 13 height 13
type input "2"
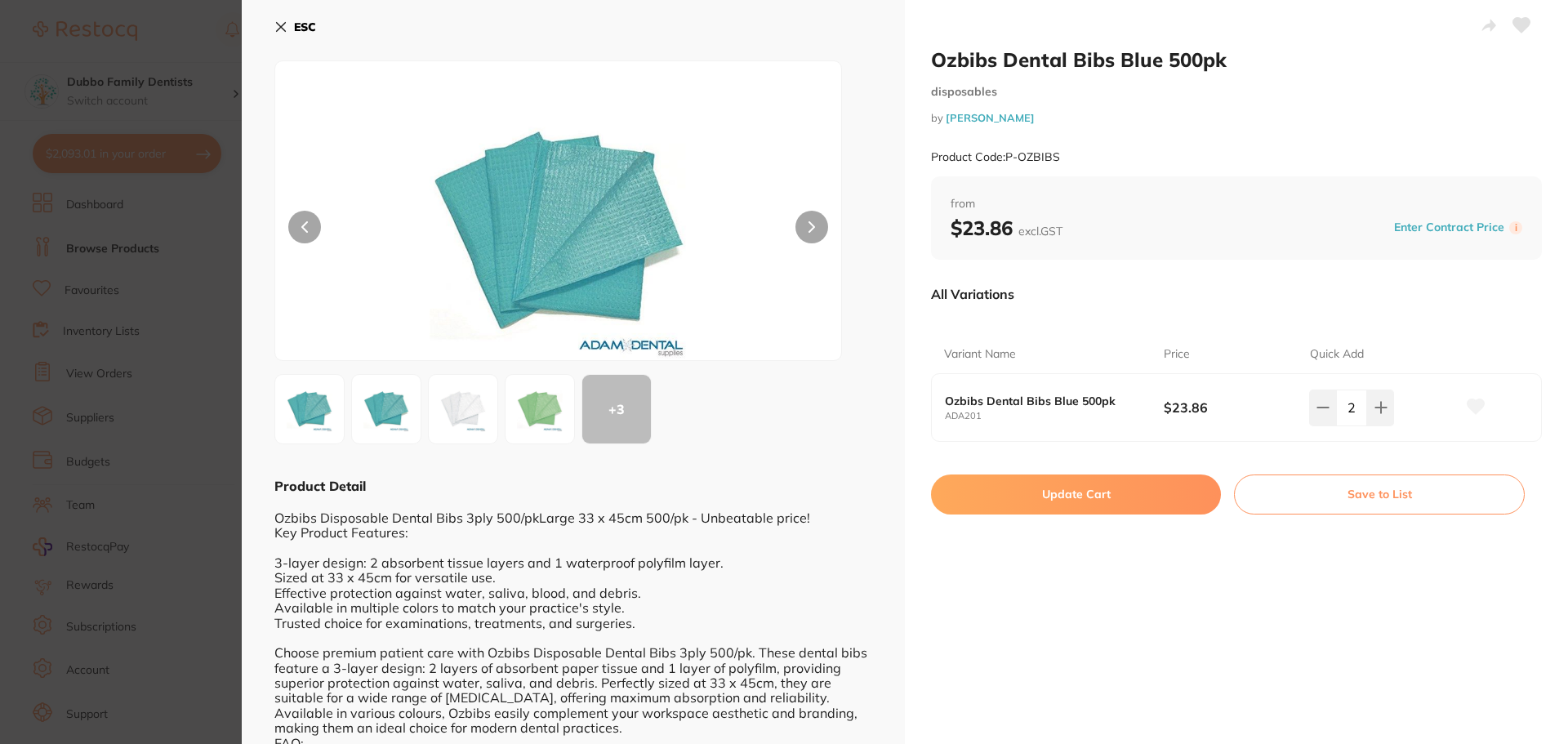
click at [1382, 405] on icon at bounding box center [1381, 407] width 13 height 13
type input "4"
click at [1144, 490] on button "Update Cart" at bounding box center [1075, 493] width 290 height 39
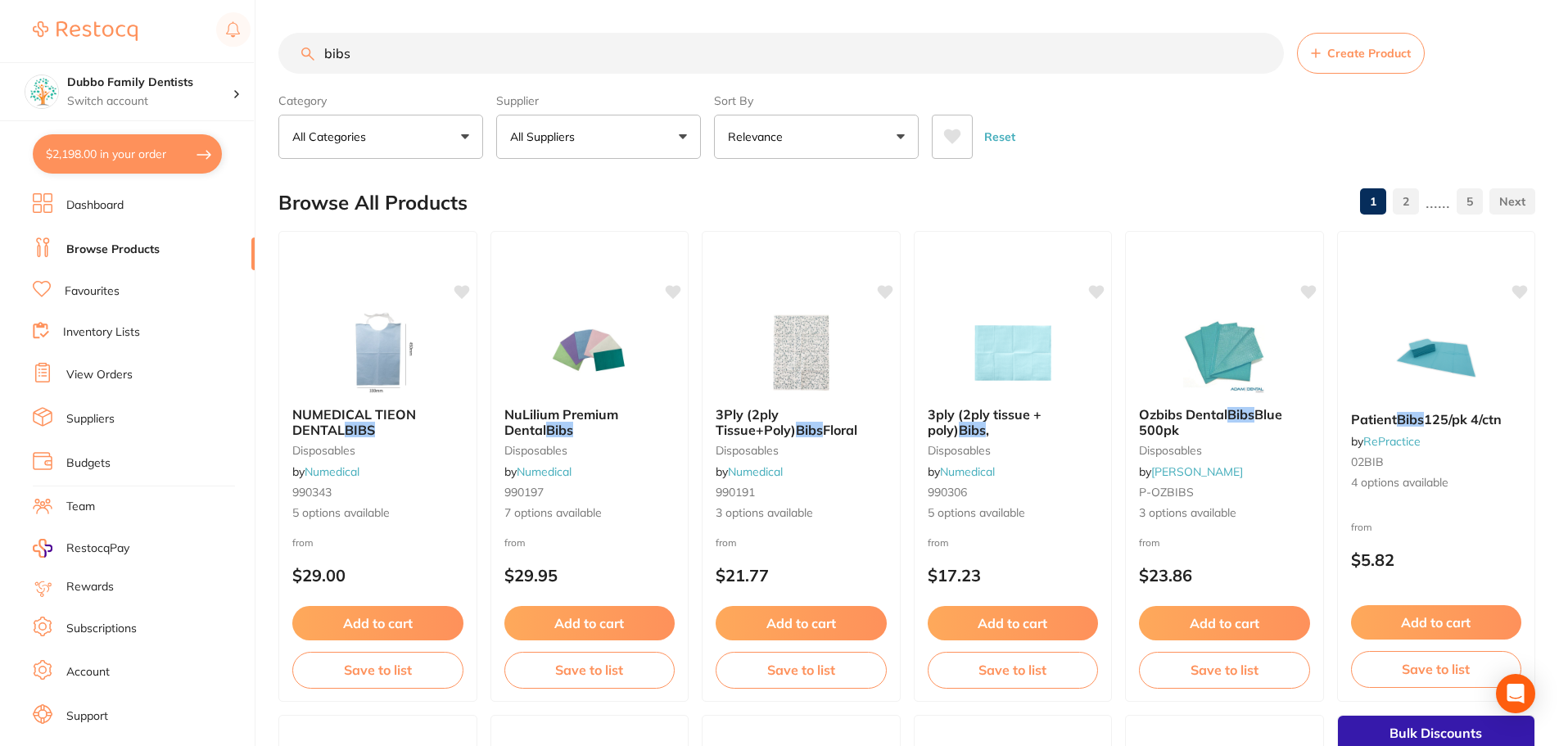
drag, startPoint x: 395, startPoint y: 67, endPoint x: 165, endPoint y: 46, distance: 231.0
click at [165, 46] on div "$2,198.00 Dubbo Family Dentists Switch account Dubbo Family Dentists $2,198.00 …" at bounding box center [784, 373] width 1568 height 746
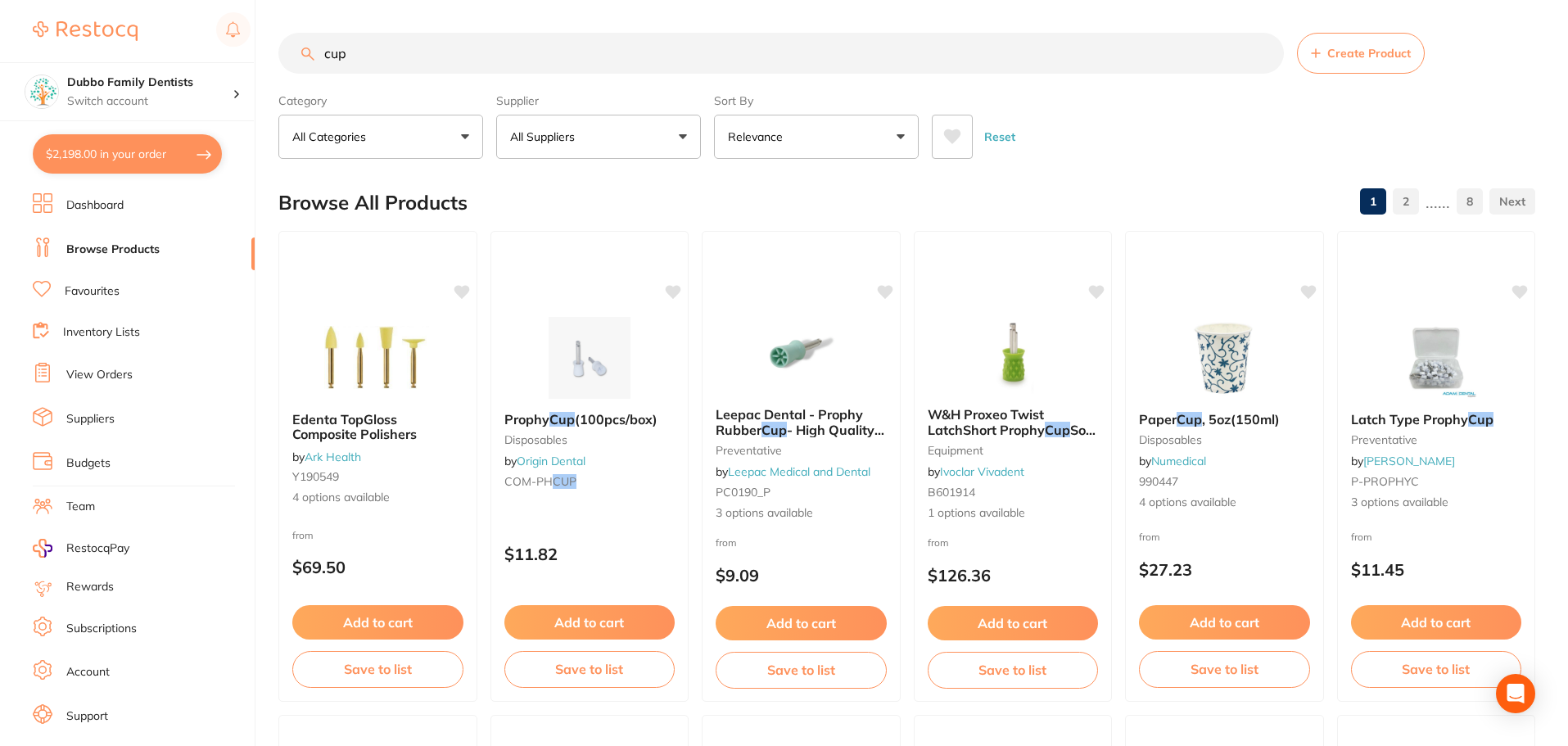
click at [321, 50] on input "cup" at bounding box center [781, 53] width 1005 height 41
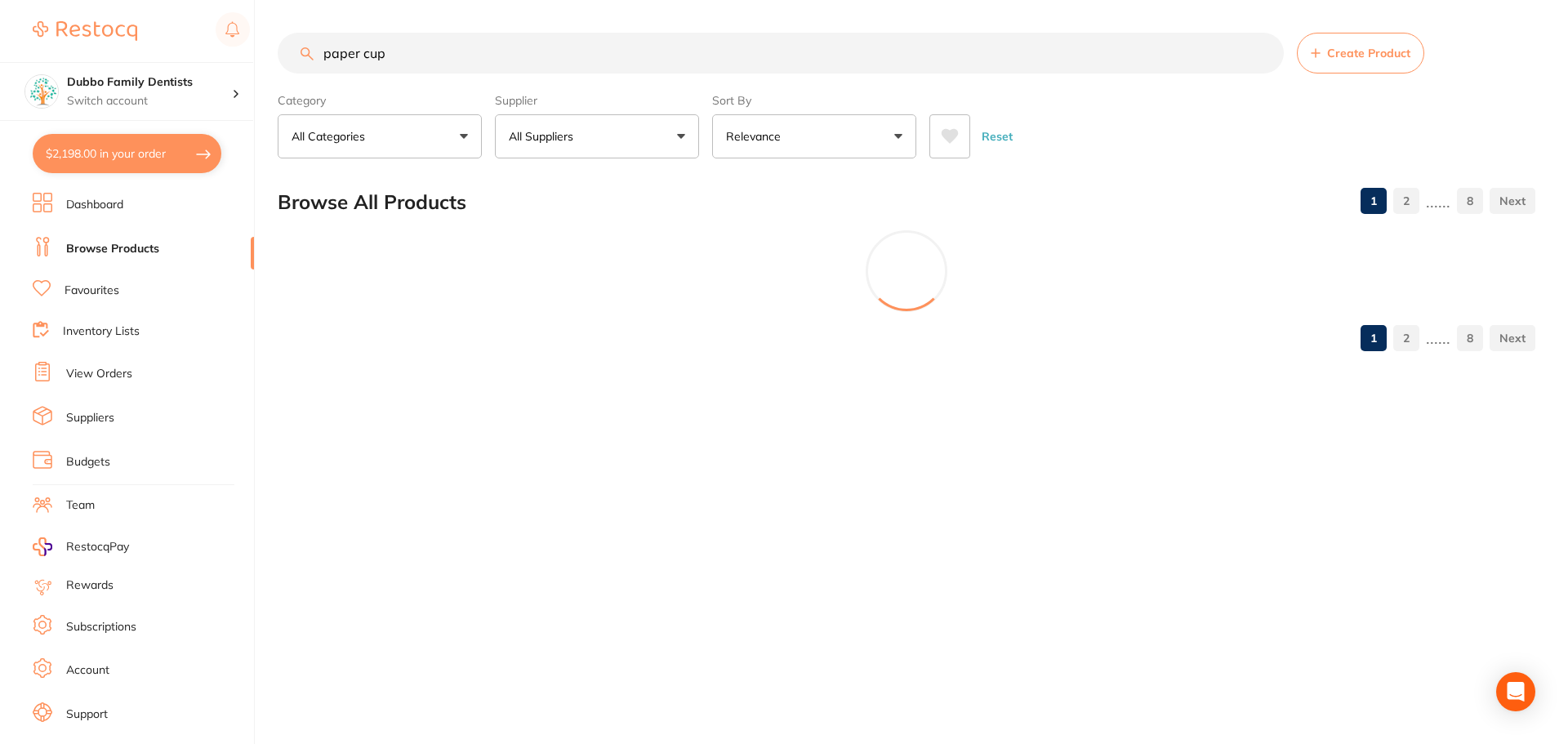
type input "paper cup"
drag, startPoint x: 131, startPoint y: 144, endPoint x: 123, endPoint y: 159, distance: 17.0
click at [131, 144] on button "$2,198.00 in your order" at bounding box center [127, 153] width 189 height 39
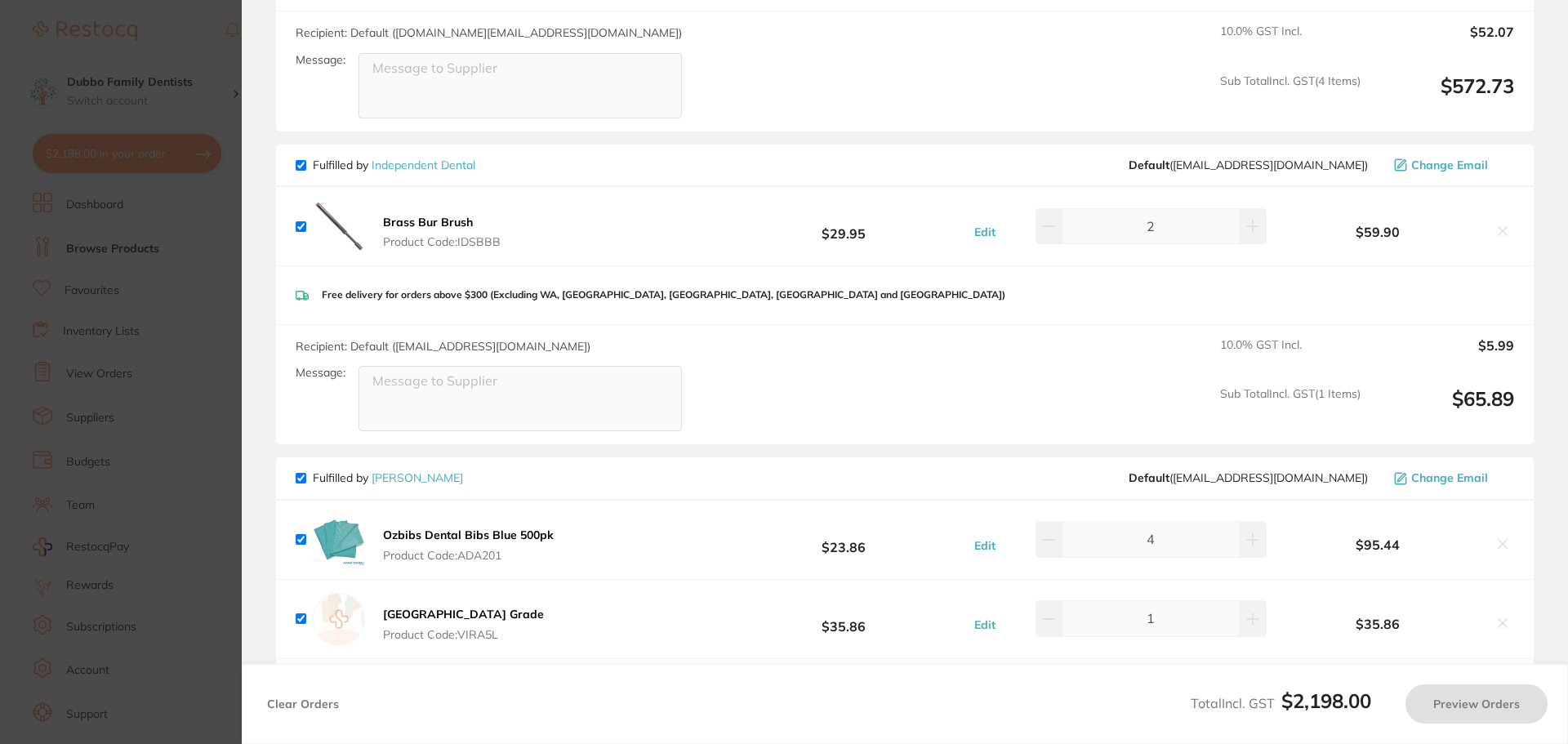
checkbox input "true"
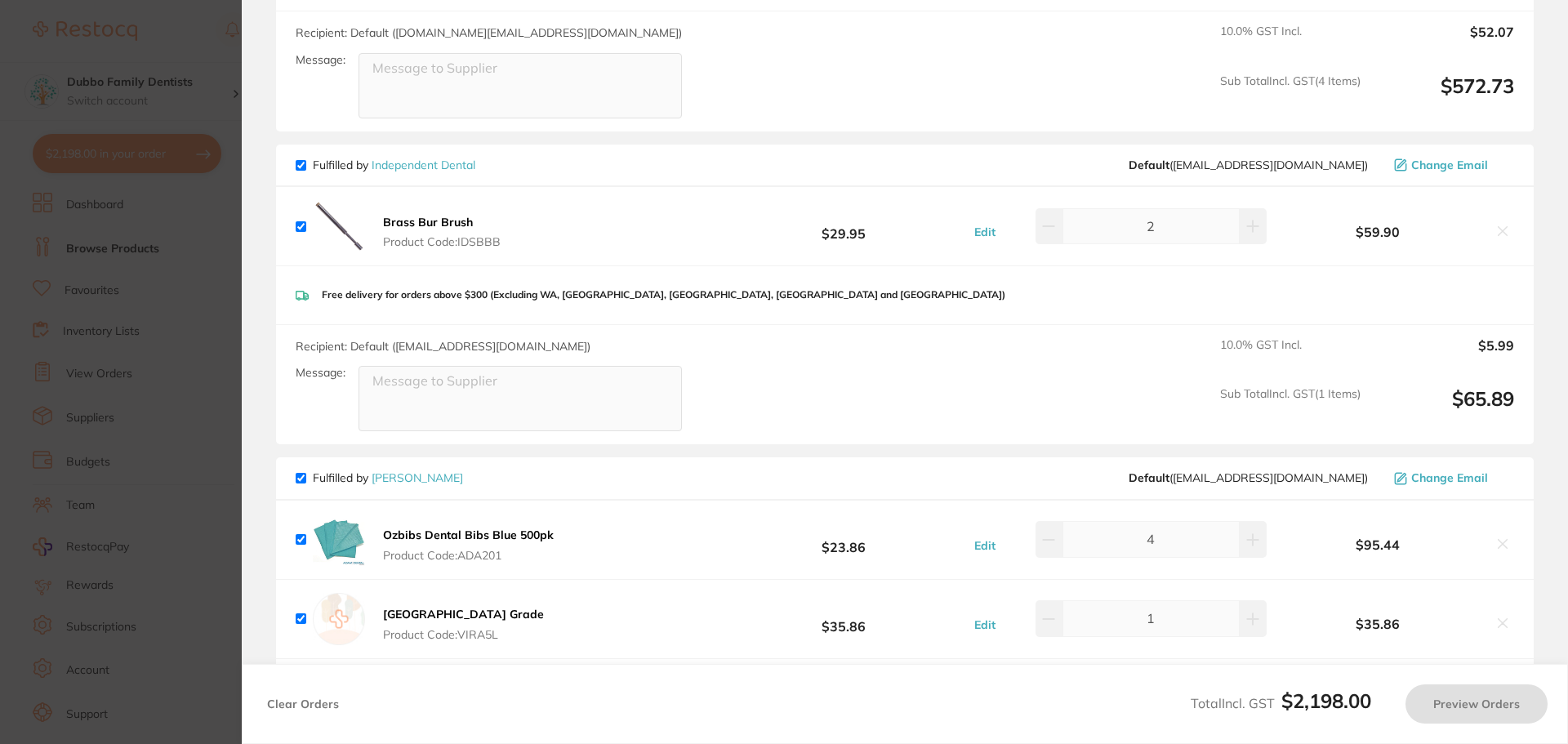
checkbox input "true"
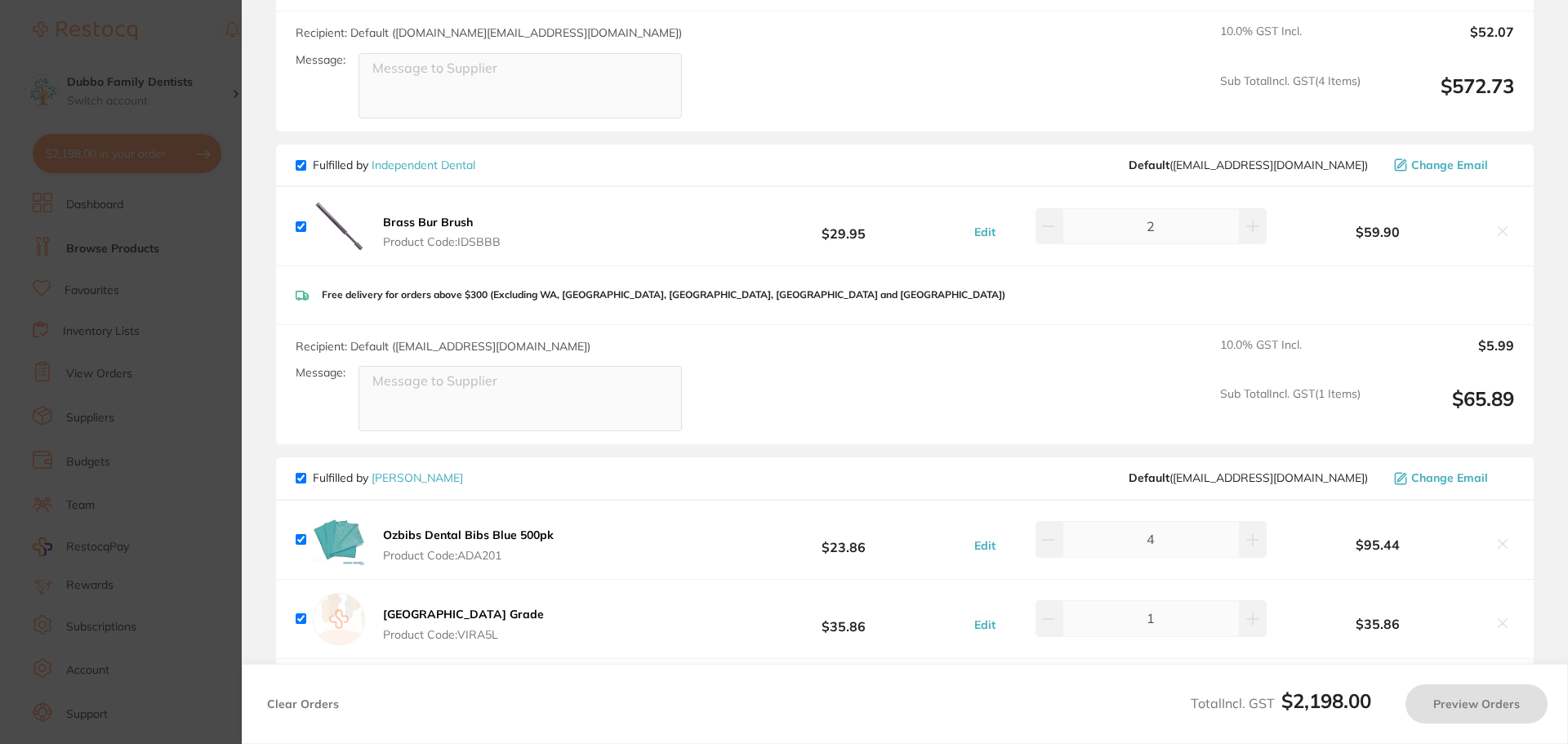
checkbox input "true"
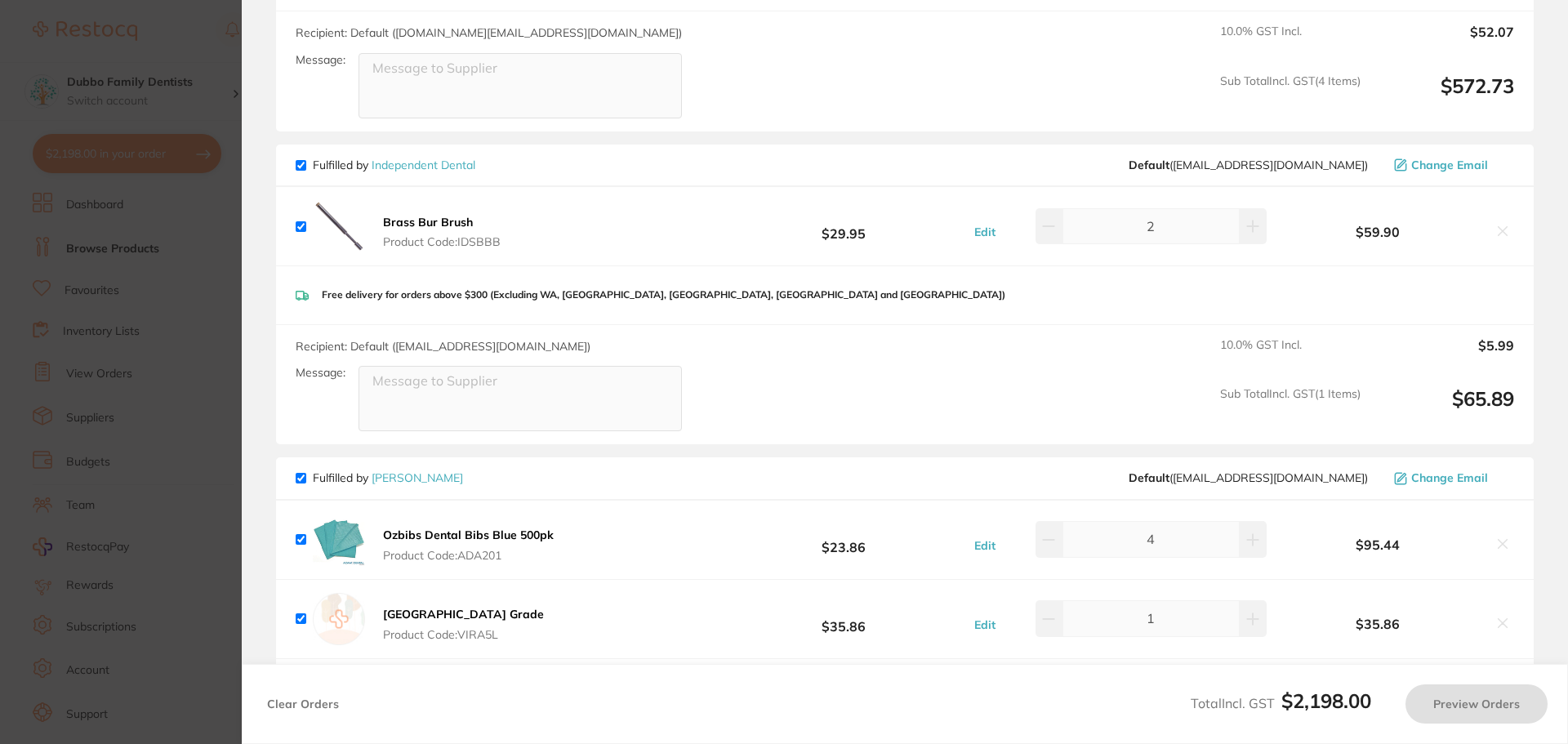
checkbox input "true"
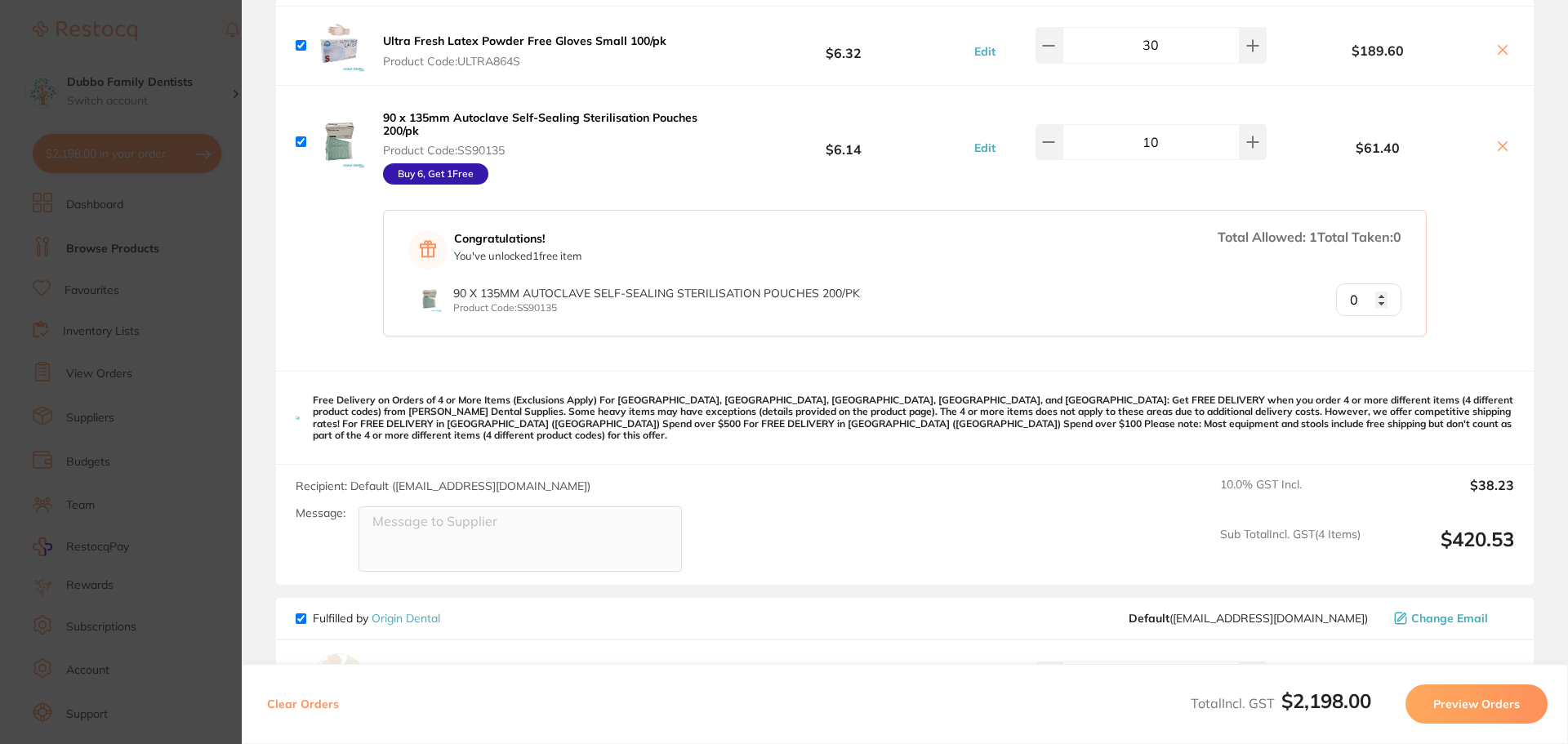
scroll to position [1224, 0]
drag, startPoint x: 479, startPoint y: 254, endPoint x: 556, endPoint y: 251, distance: 77.1
click at [556, 251] on p "You've unlocked 1 free item" at bounding box center [518, 254] width 127 height 12
click at [596, 258] on div "Congratulations! You've unlocked 1 free item Total Allowed: 1 Total Taken: 0" at bounding box center [904, 248] width 994 height 39
type input "1"
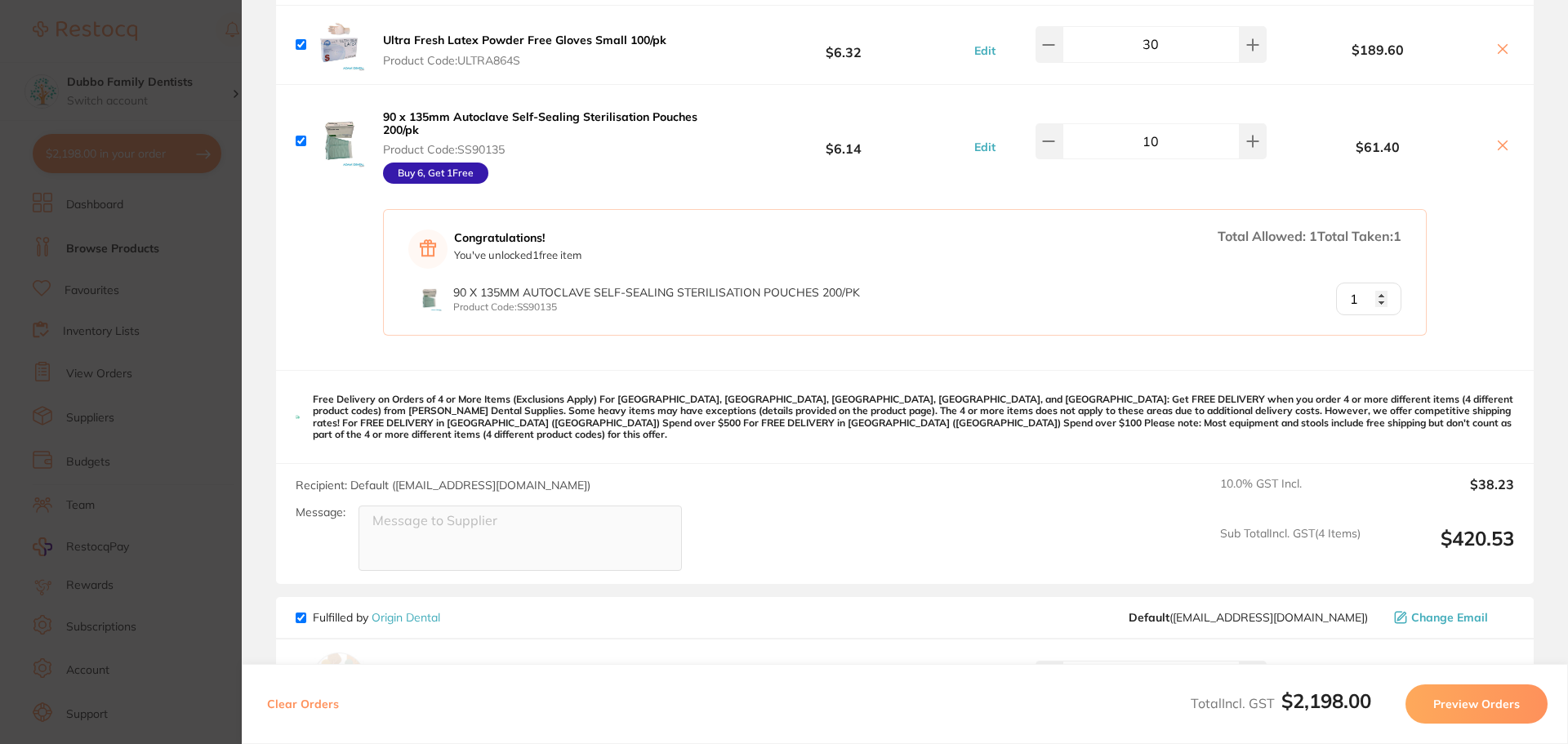
click at [1373, 293] on input "1" at bounding box center [1369, 299] width 65 height 33
click at [1464, 283] on div "Congratulations! You've unlocked 1 free item Total Allowed: 1 Total Taken: 1 90…" at bounding box center [905, 283] width 1258 height 173
click at [1243, 132] on button at bounding box center [1253, 142] width 27 height 36
type input "12"
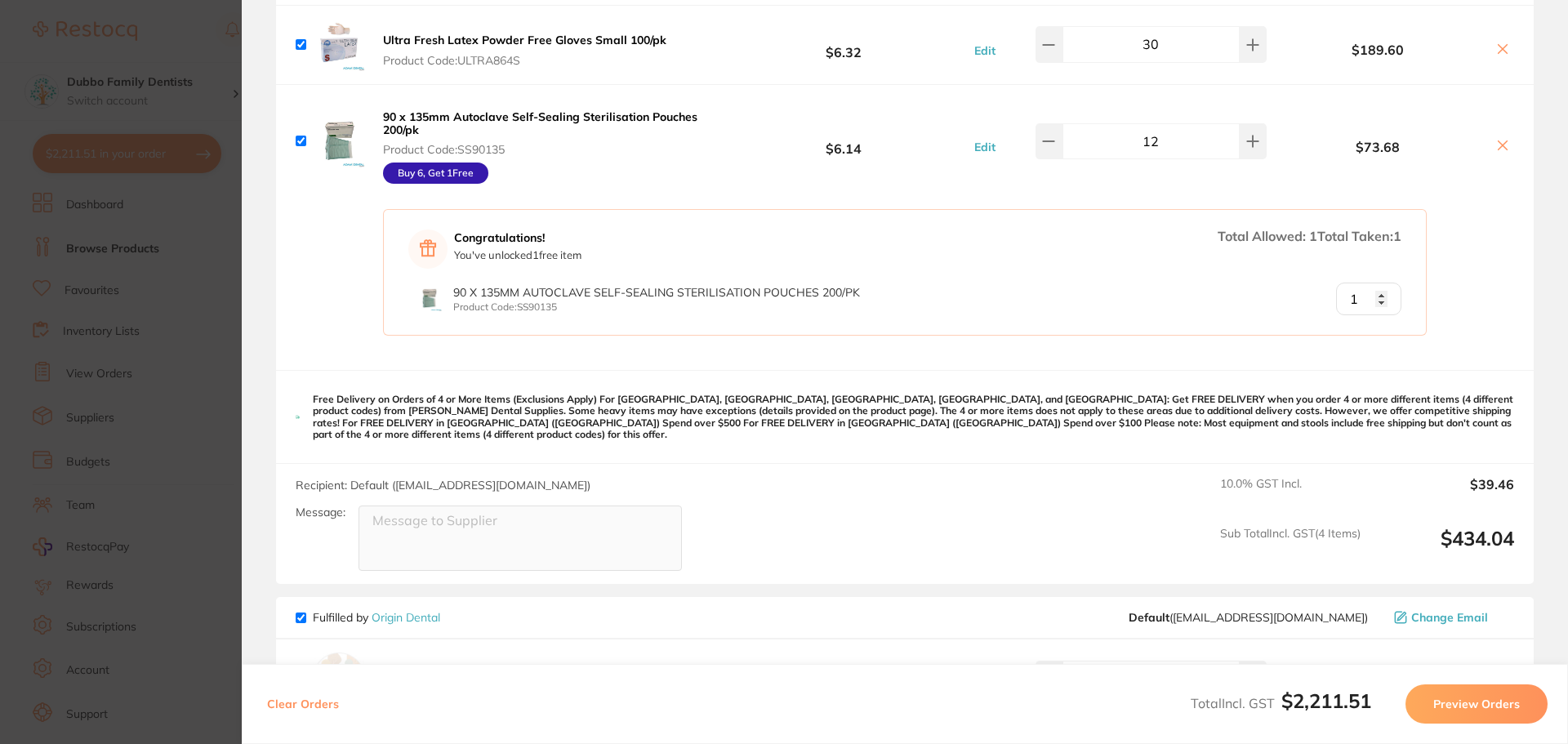
click at [1092, 193] on div "90 x 135mm Autoclave Self-Sealing Sterilisation Pouches 200/pk Product Code: SS…" at bounding box center [905, 141] width 1258 height 113
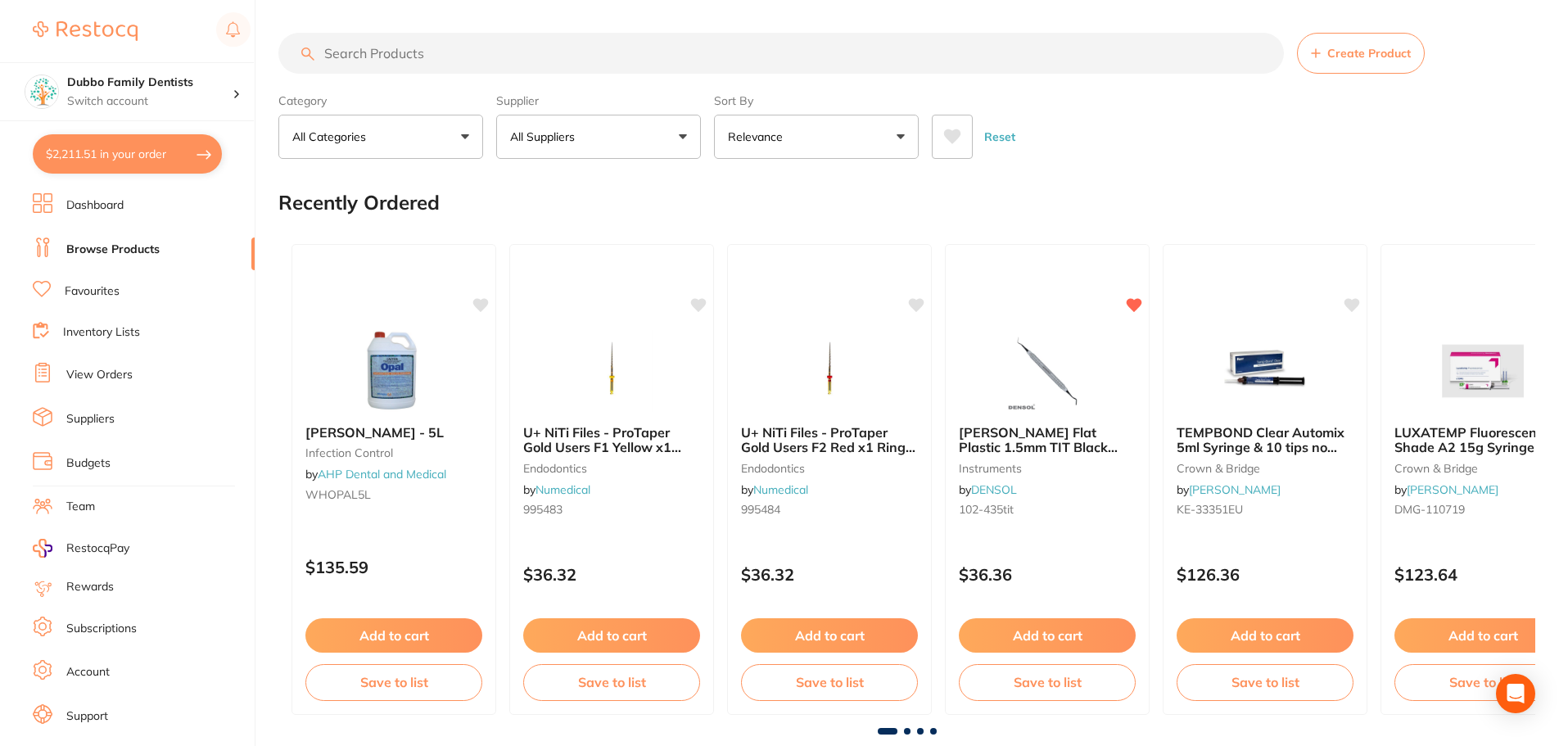
click at [131, 153] on button "$2,211.51 in your order" at bounding box center [128, 153] width 190 height 39
checkbox input "true"
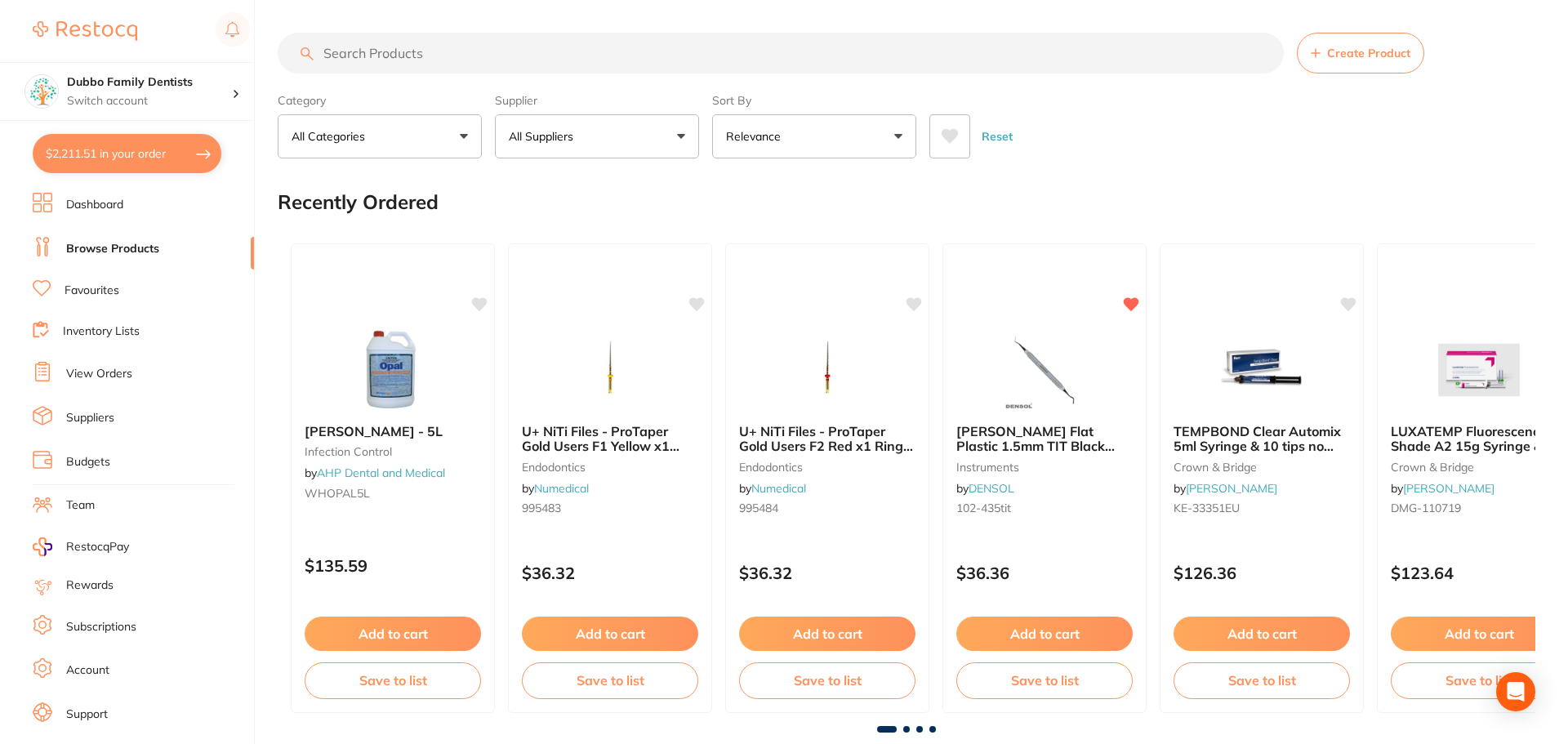
checkbox input "true"
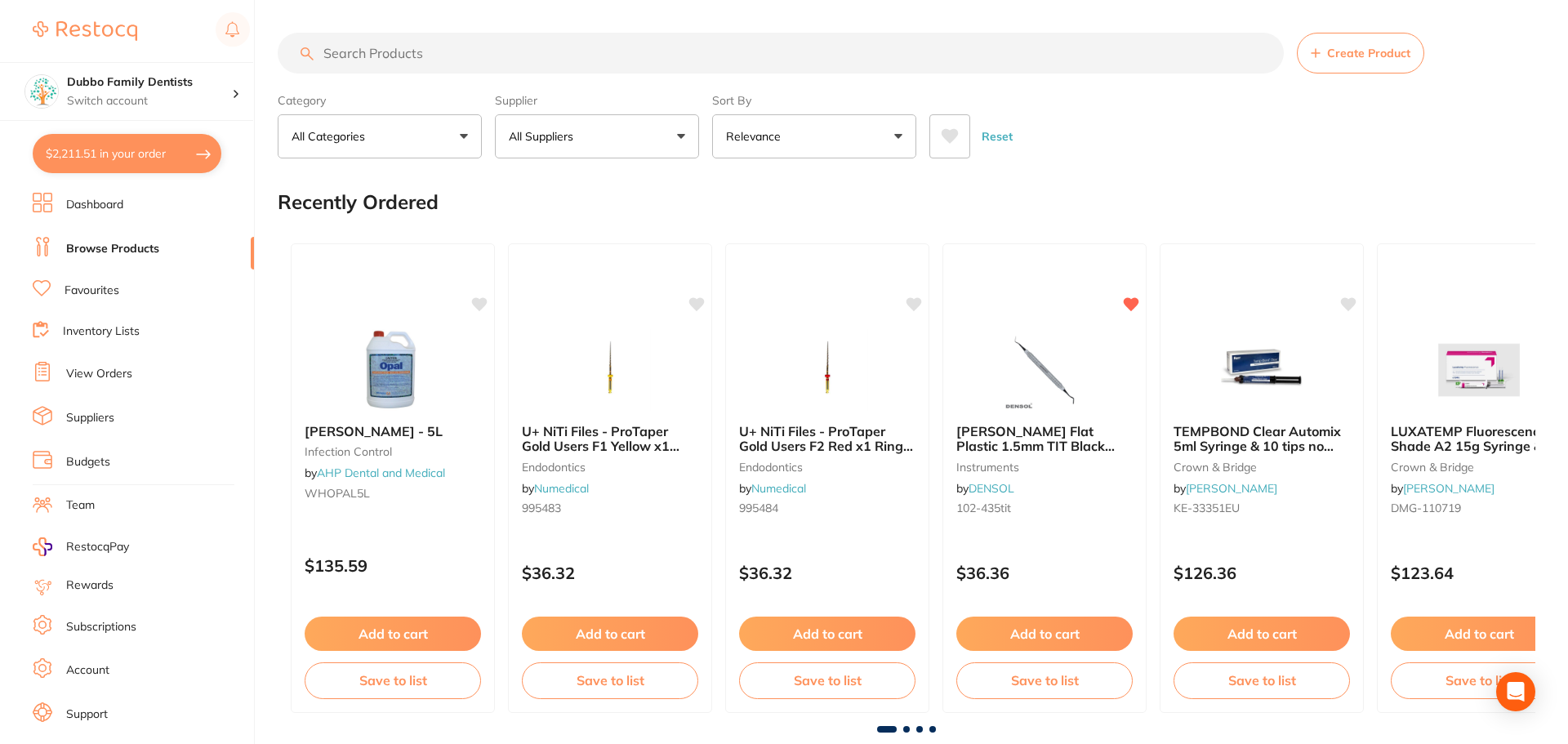
checkbox input "true"
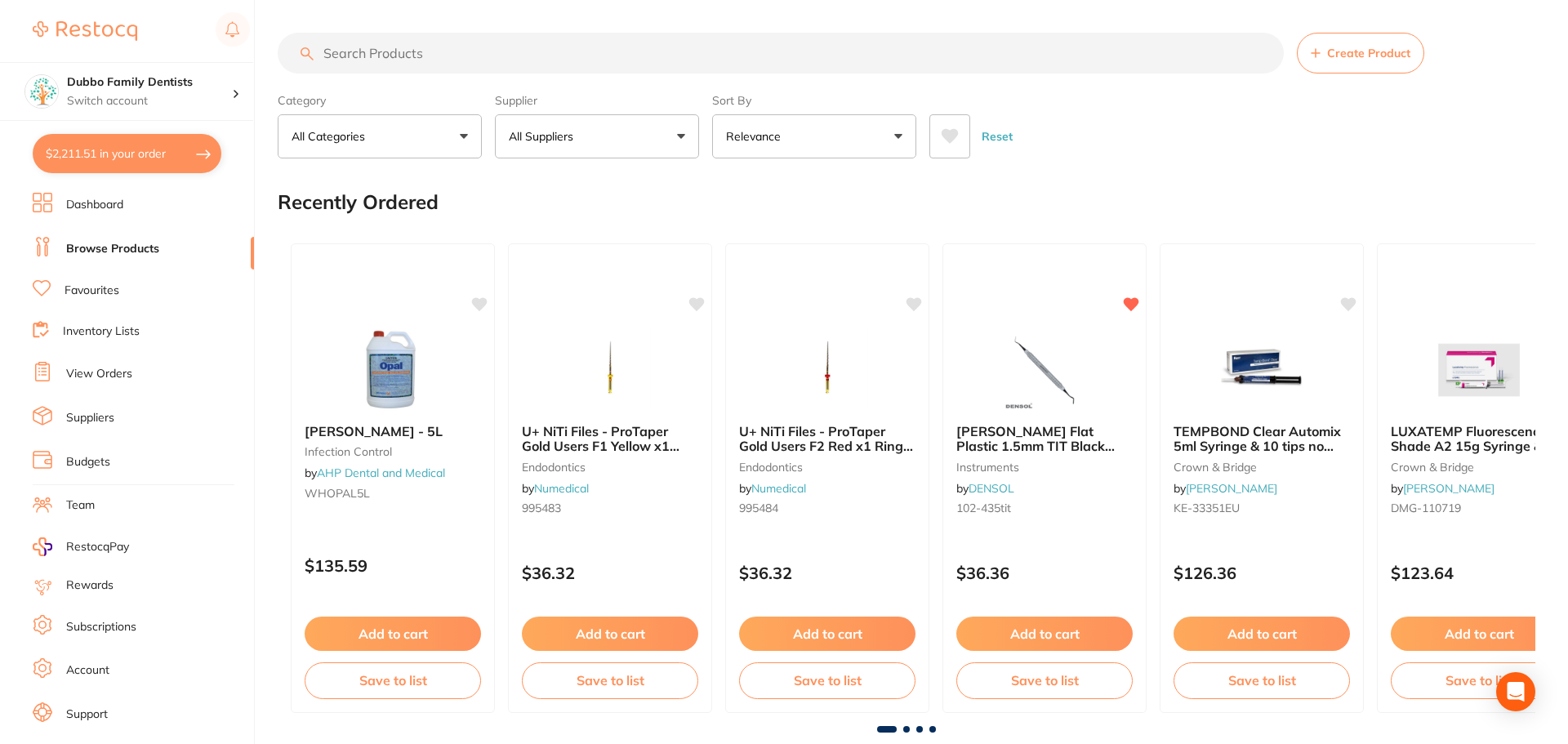
checkbox input "true"
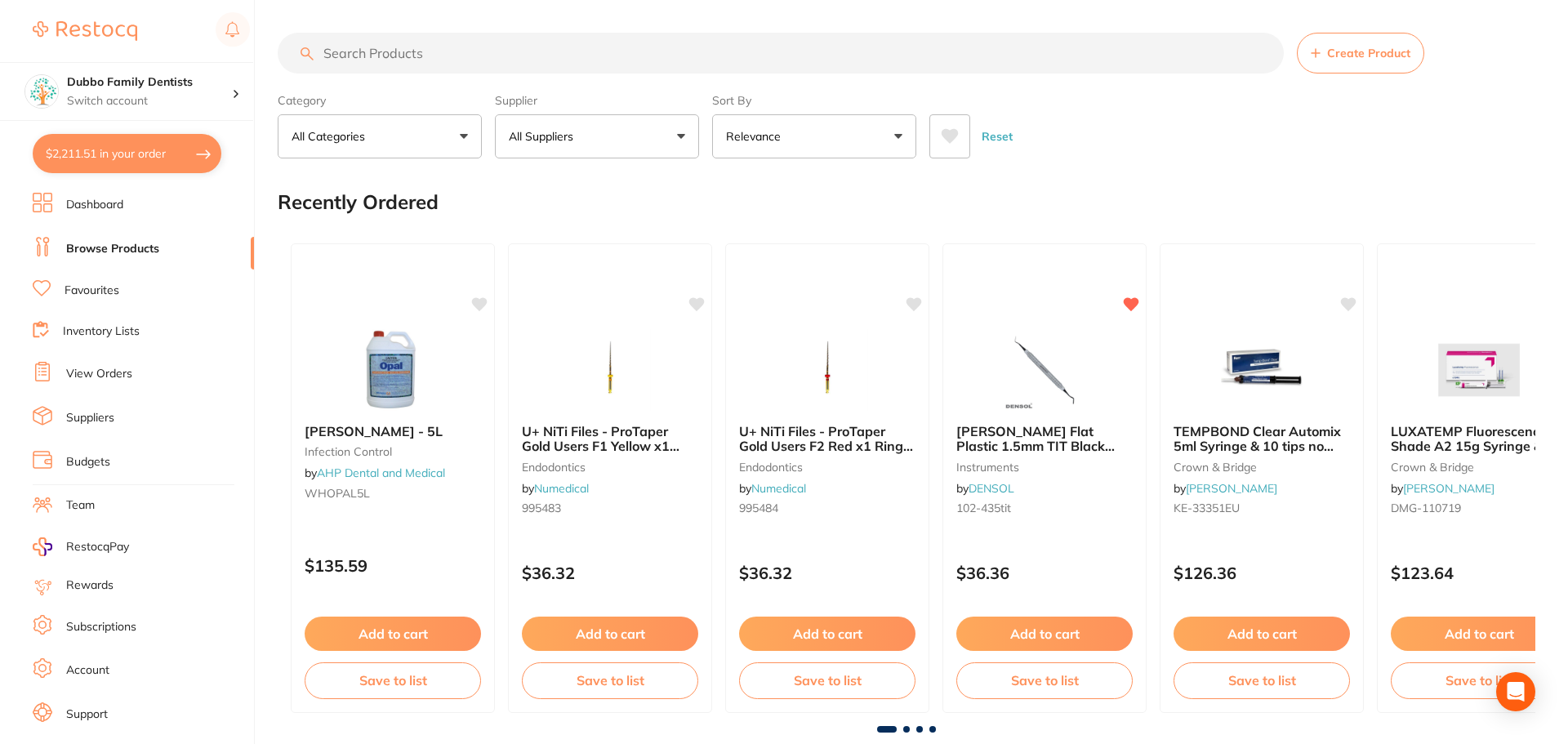
checkbox input "true"
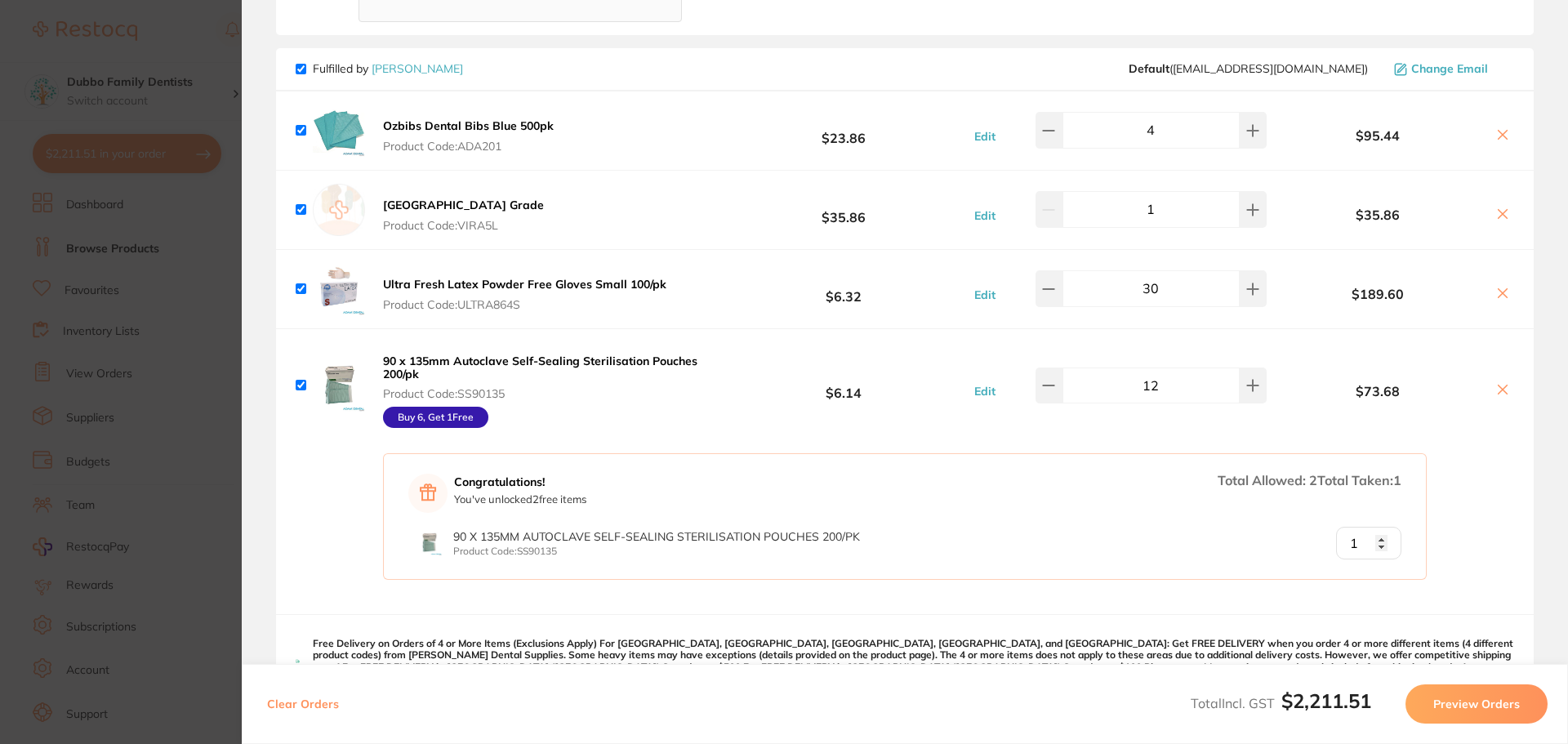
scroll to position [1143, 0]
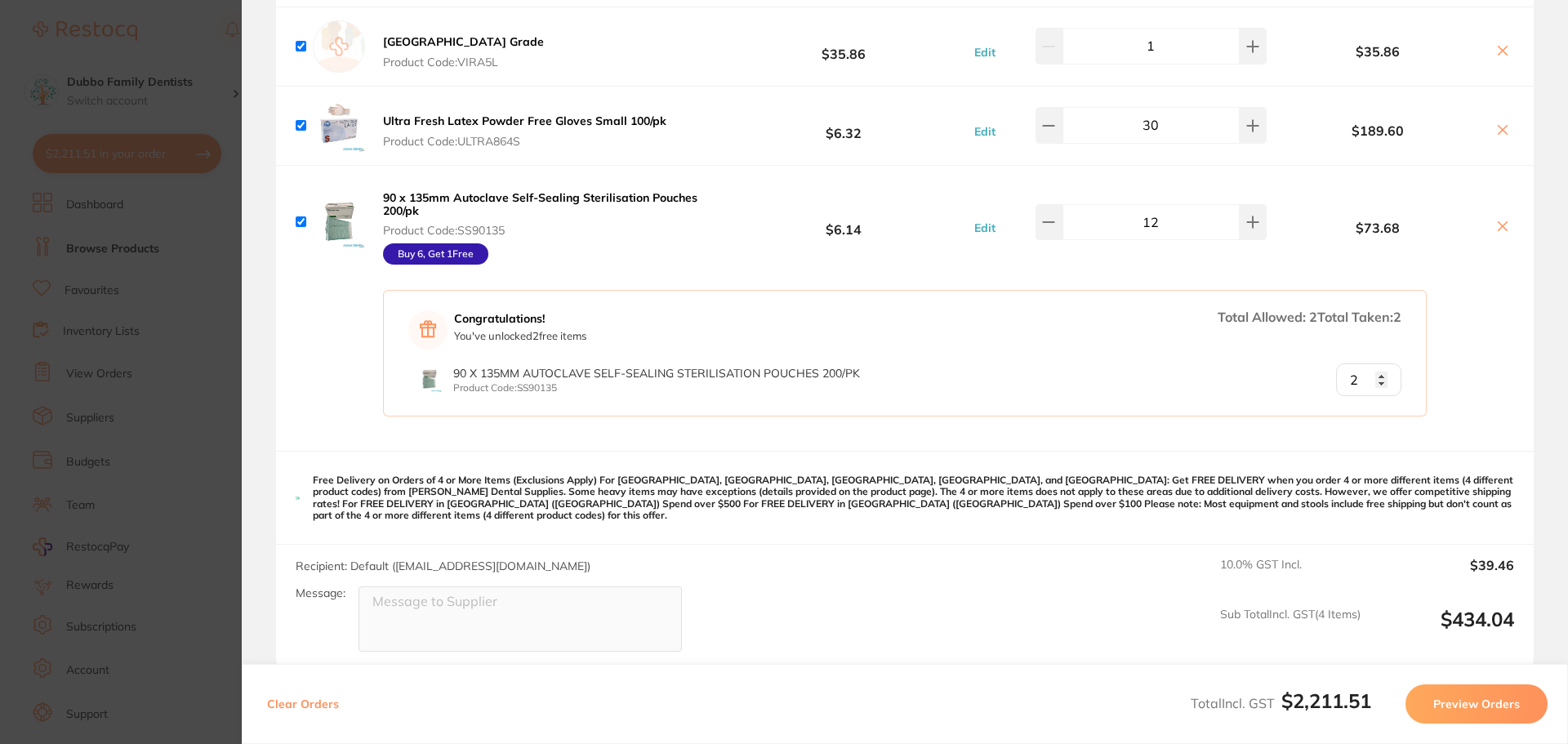
type input "2"
click at [1375, 374] on input "2" at bounding box center [1369, 380] width 65 height 33
click at [326, 365] on div "Congratulations! You've unlocked 2 free item s Total Allowed: 2 Total Taken: 2 …" at bounding box center [905, 364] width 1258 height 173
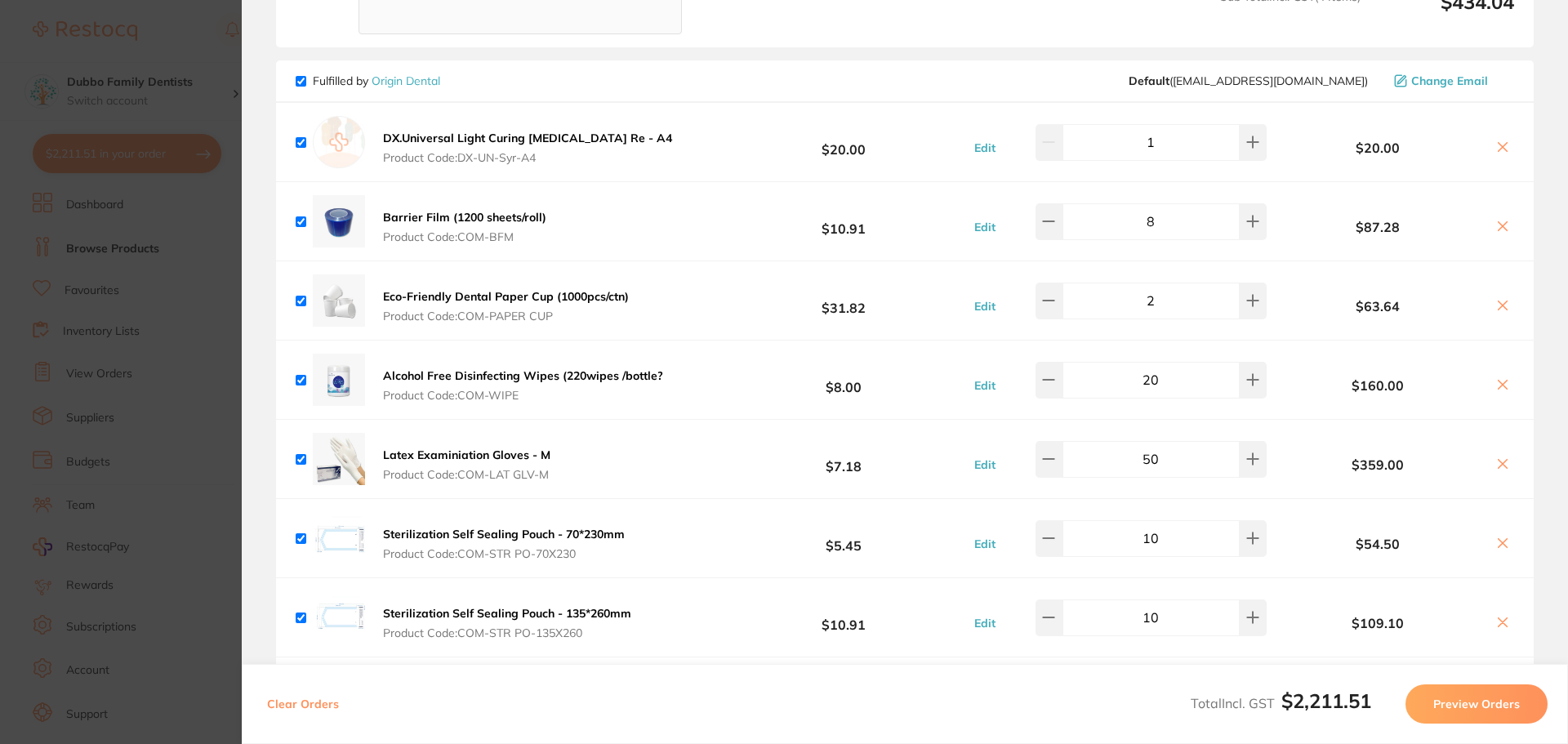
scroll to position [1796, 0]
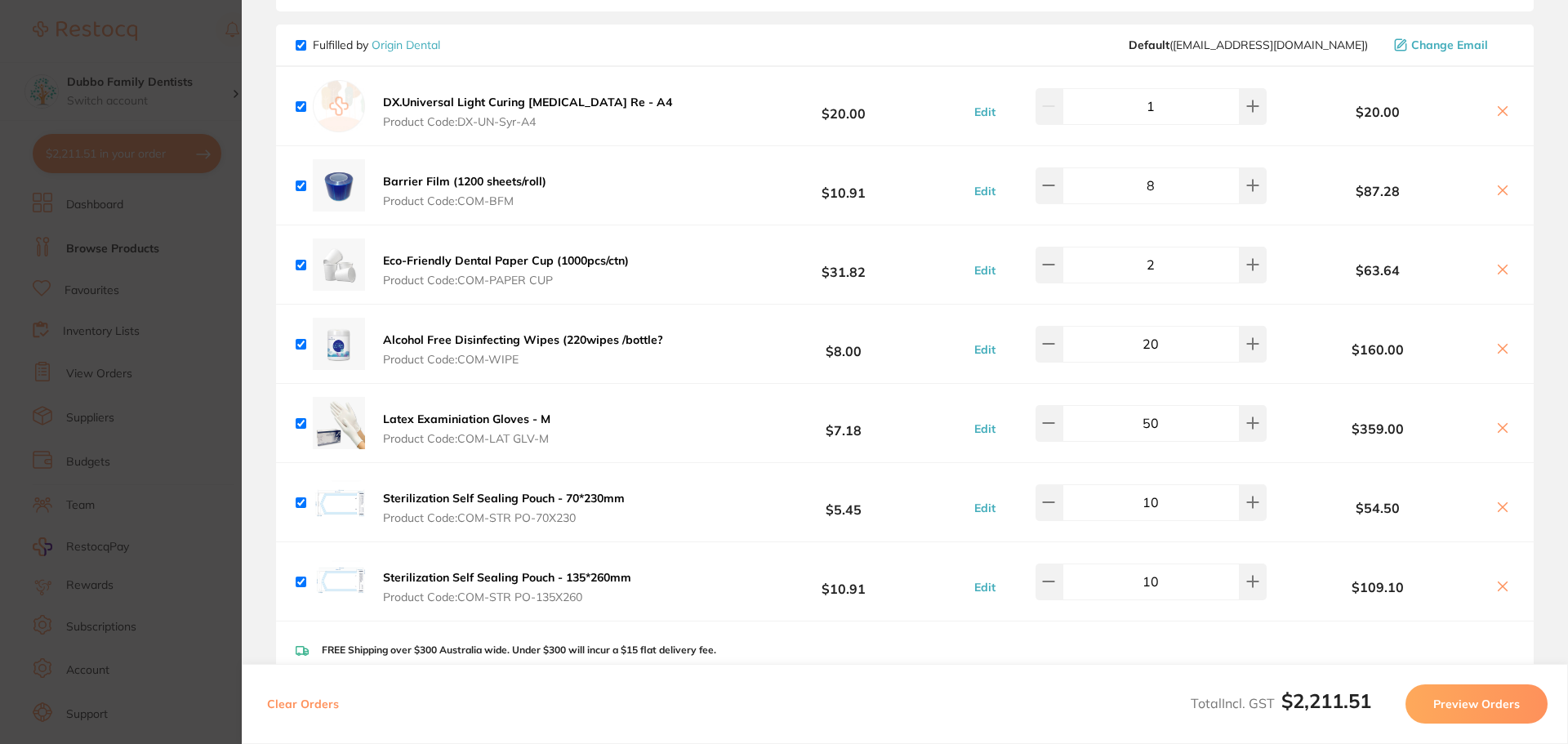
click at [125, 400] on section "Update RRP Set your pre negotiated price for this item. Item Agreed RRP (excl. …" at bounding box center [784, 372] width 1568 height 744
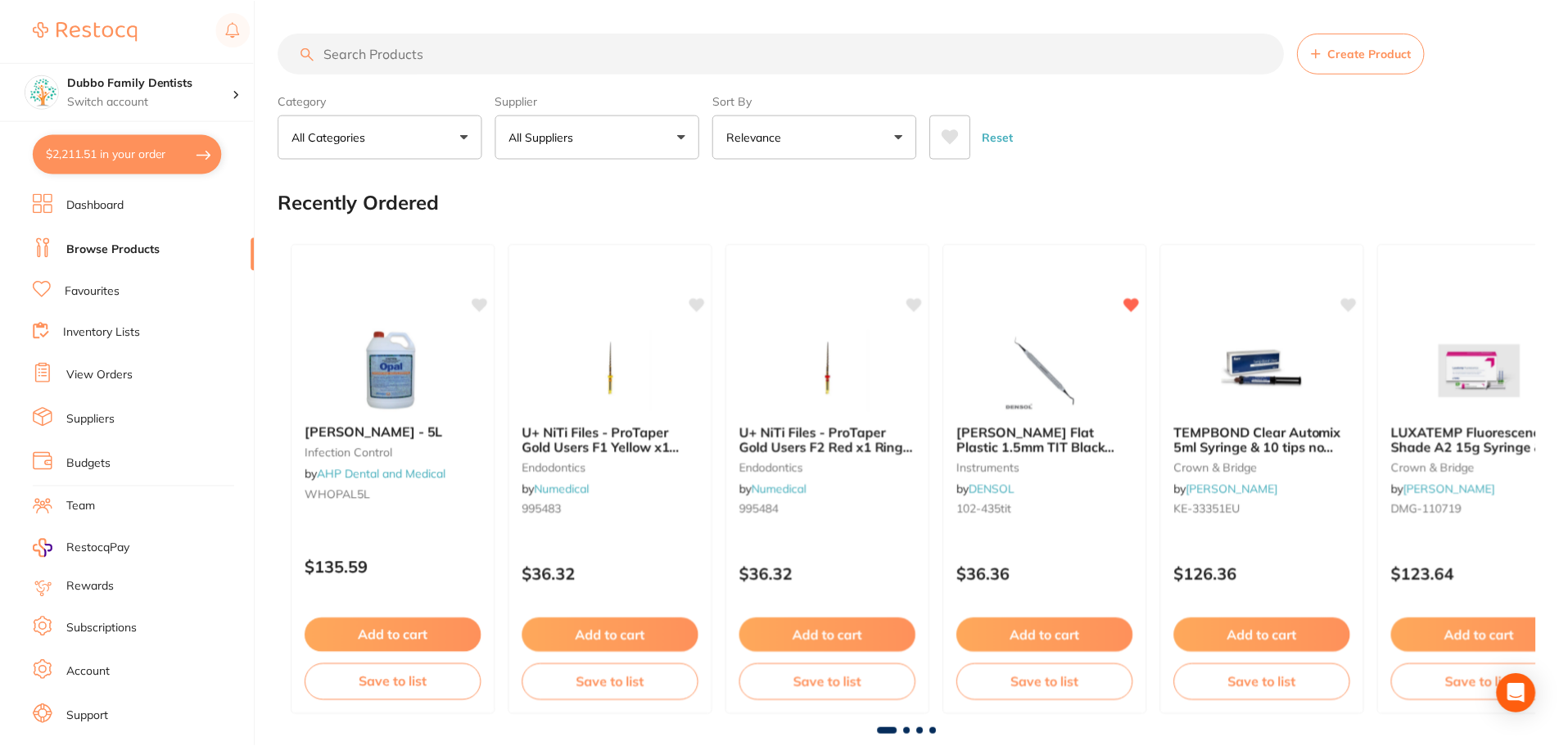
scroll to position [1, 0]
click at [405, 46] on input "search" at bounding box center [781, 52] width 1005 height 41
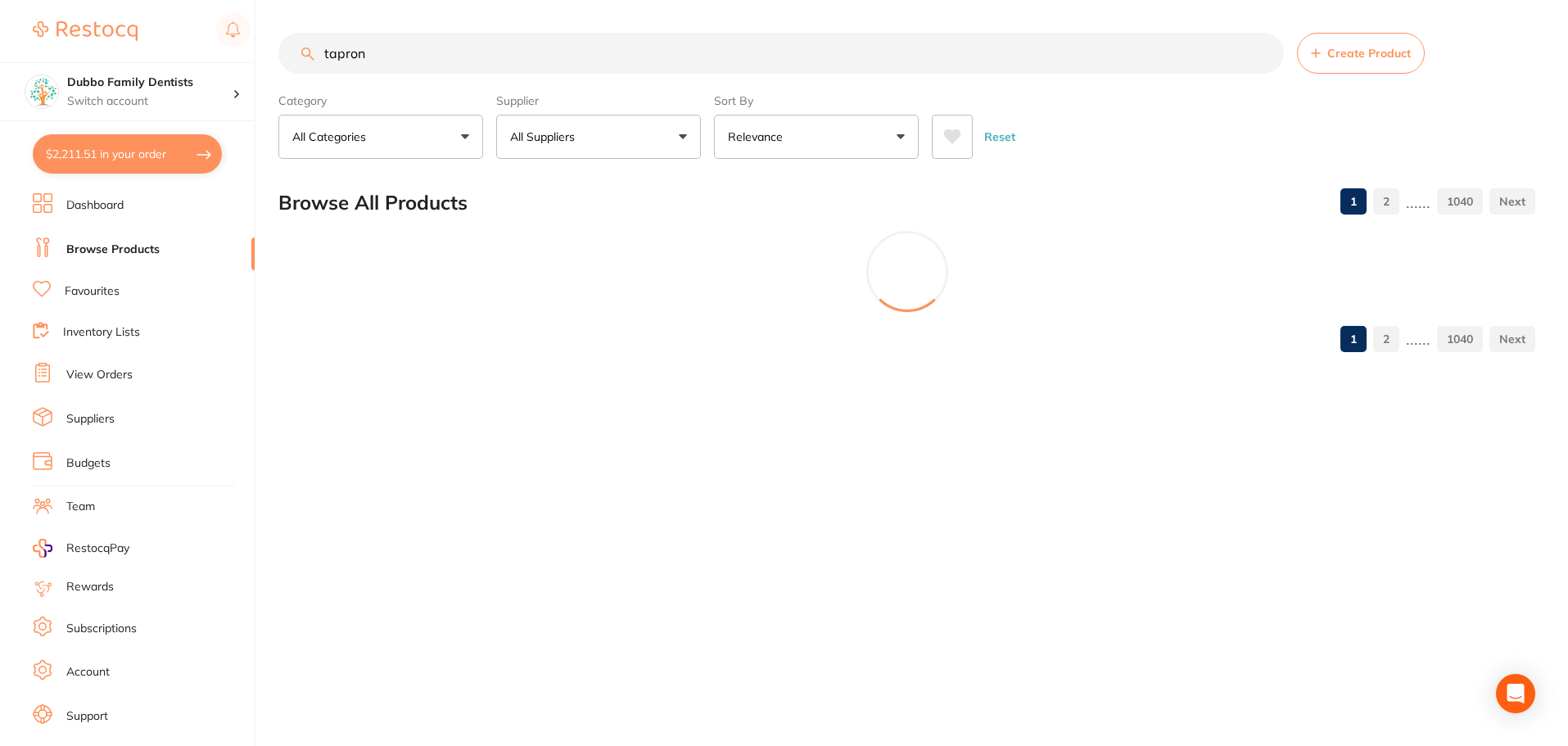
scroll to position [0, 0]
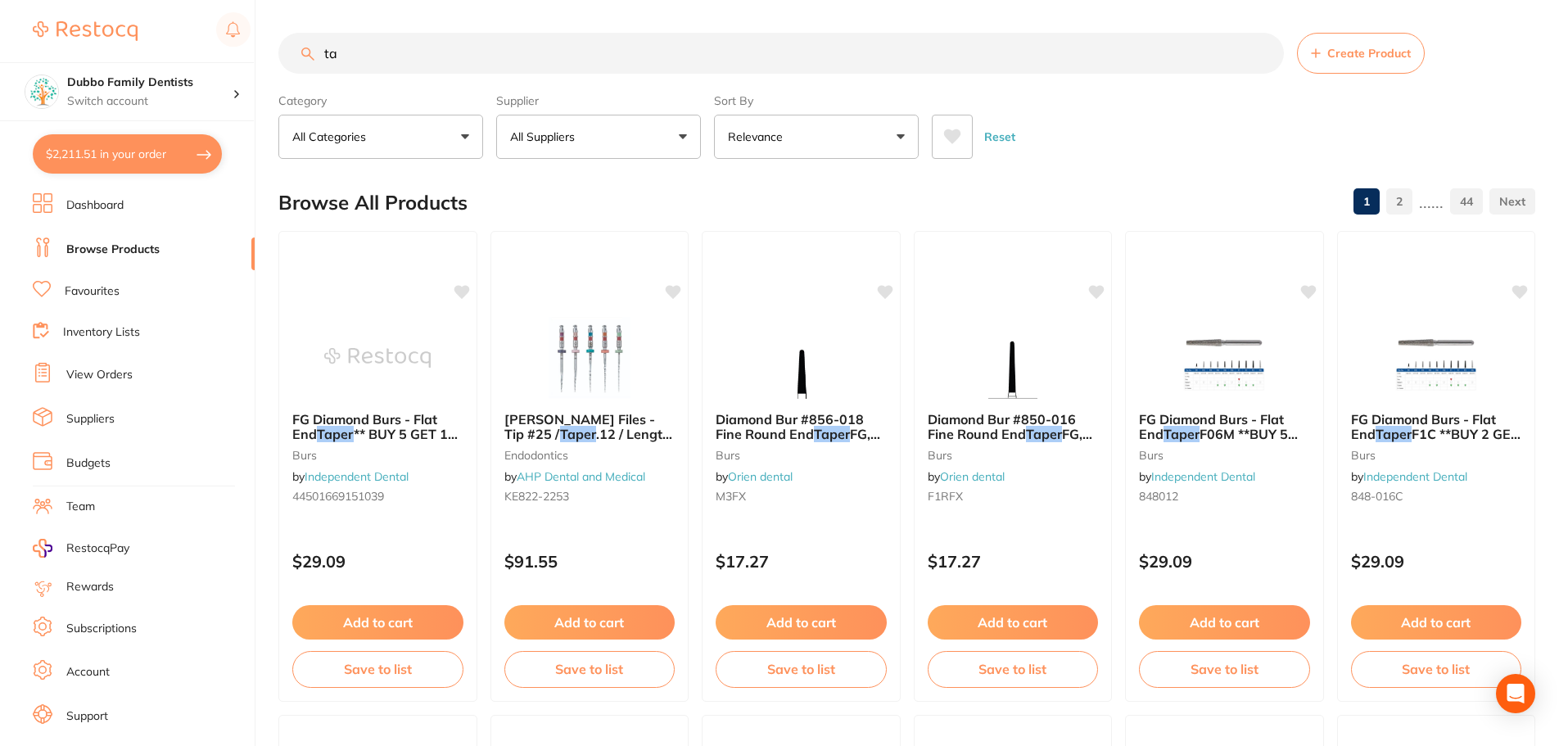
type input "t"
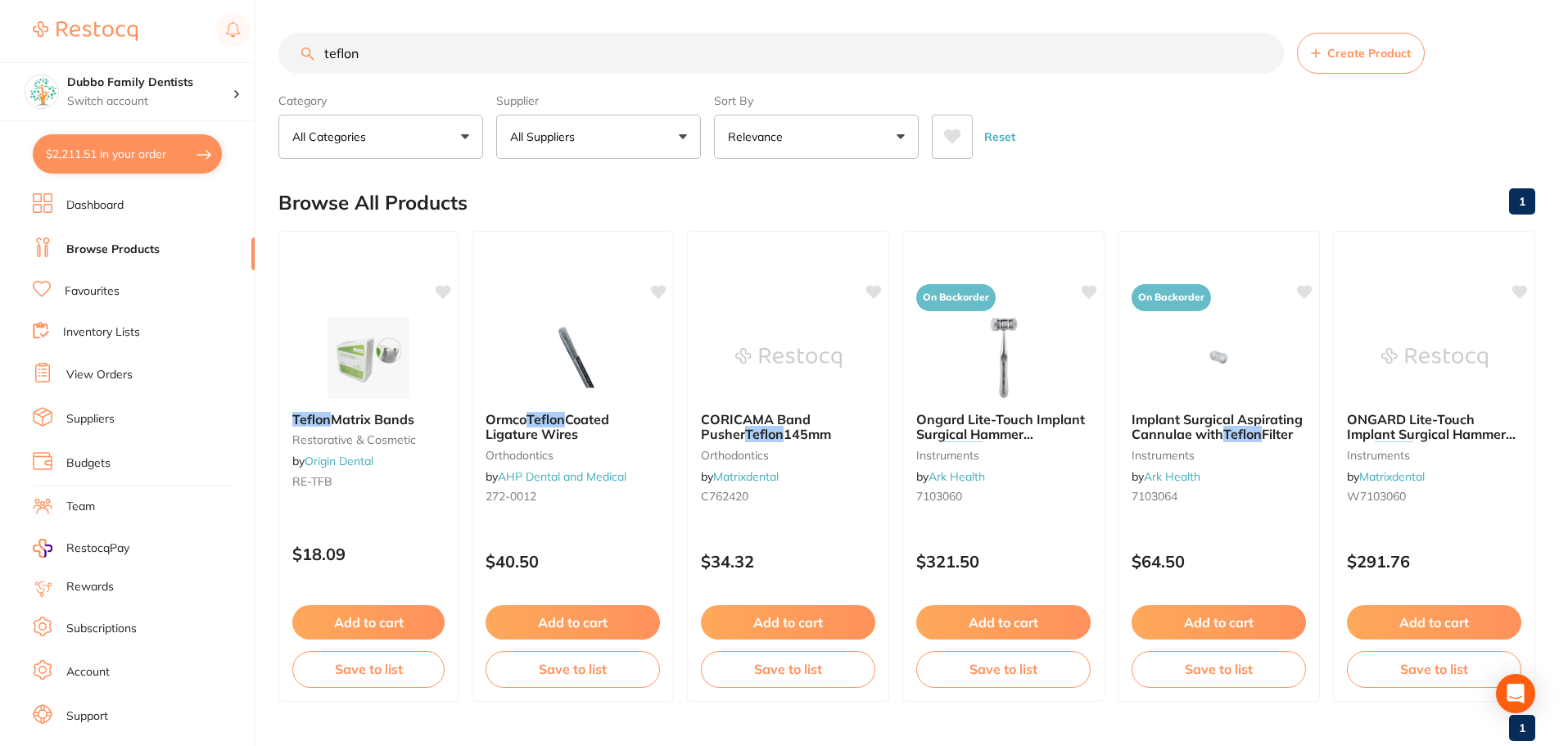
click at [402, 50] on input "teflon" at bounding box center [781, 53] width 1005 height 41
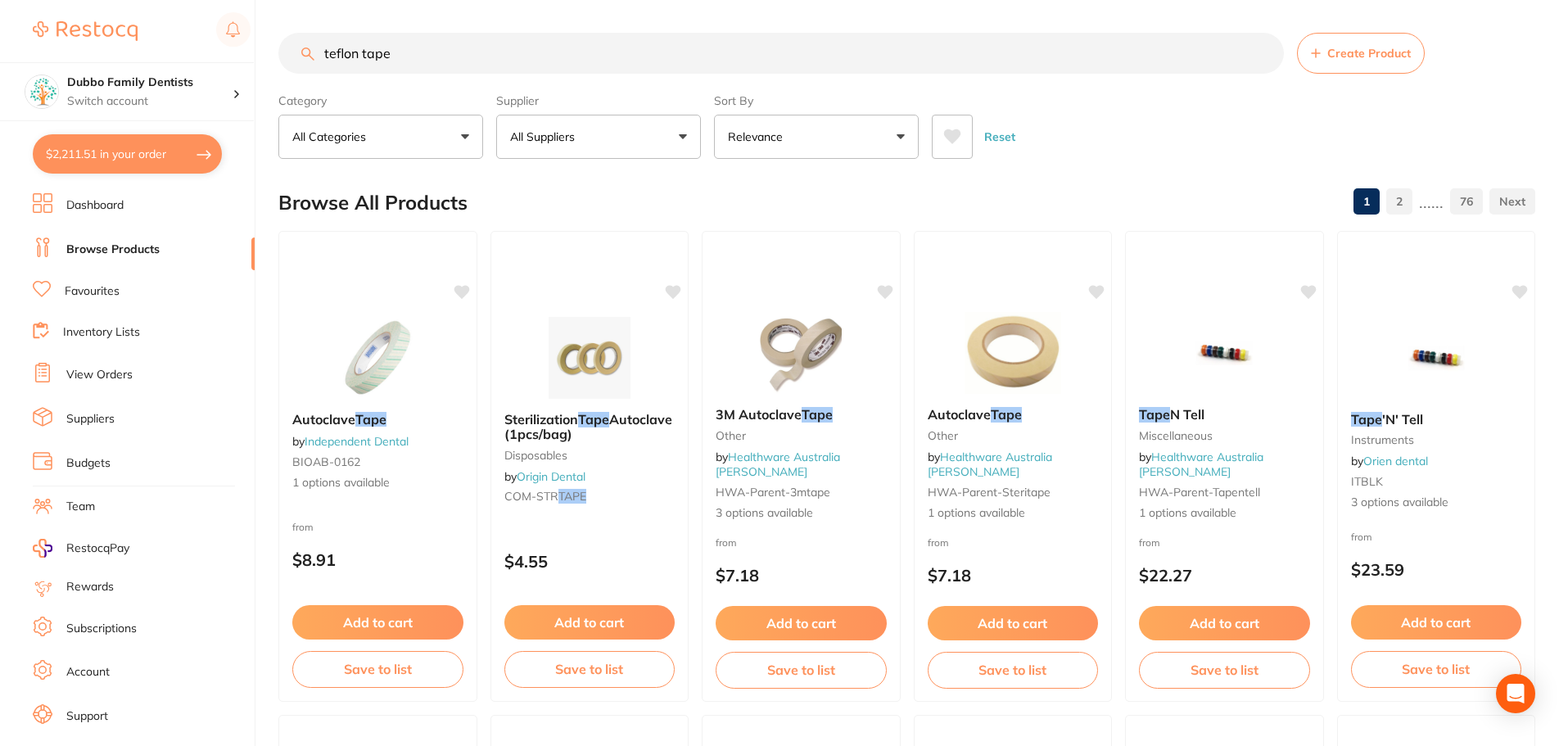
drag, startPoint x: 359, startPoint y: 53, endPoint x: 478, endPoint y: 42, distance: 119.5
click at [478, 42] on input "teflon tape" at bounding box center [781, 53] width 1005 height 41
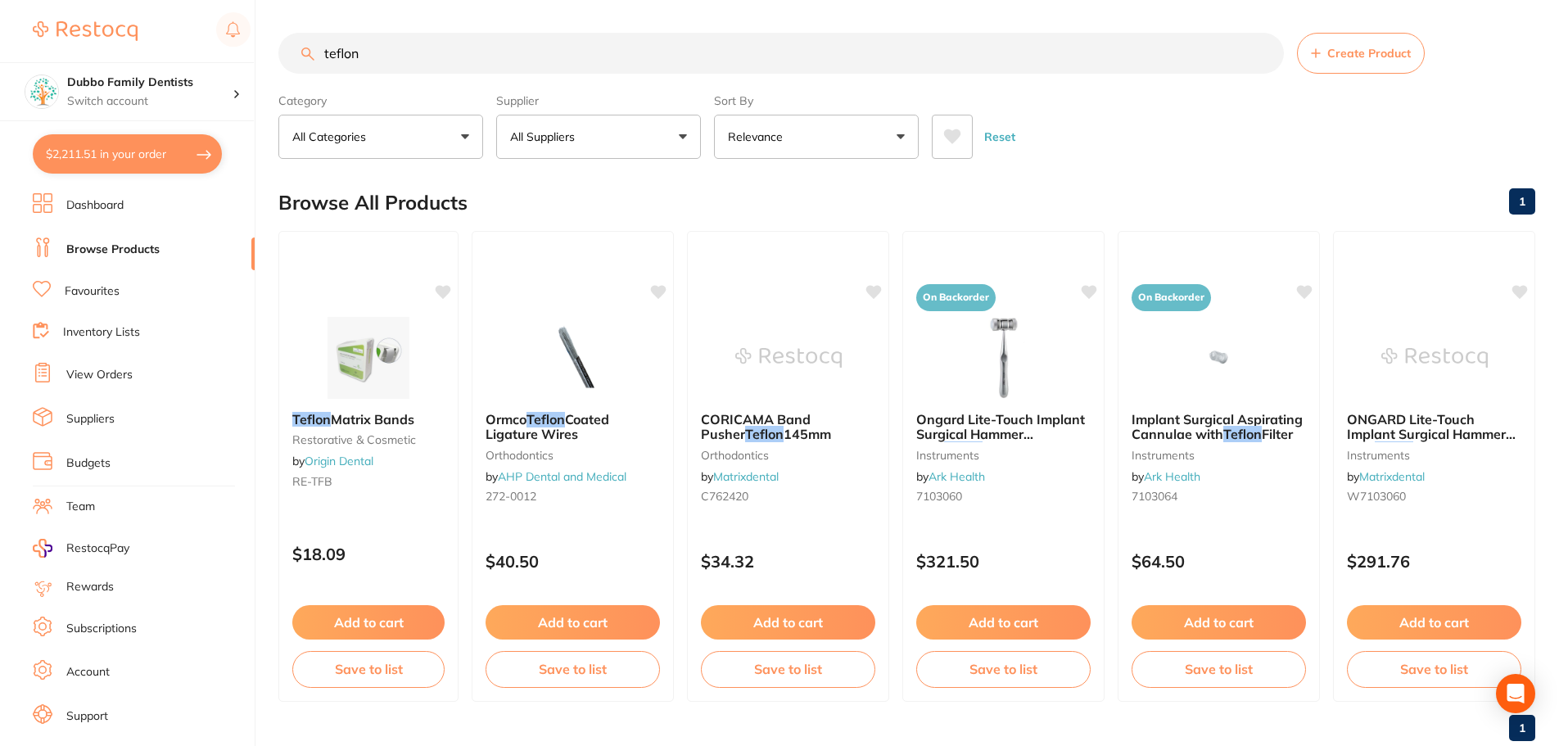
click at [760, 203] on div "Browse All Products 1" at bounding box center [907, 202] width 1256 height 55
click at [552, 58] on input "teflon" at bounding box center [781, 53] width 1005 height 41
click at [591, 149] on button "All Suppliers" at bounding box center [599, 137] width 205 height 45
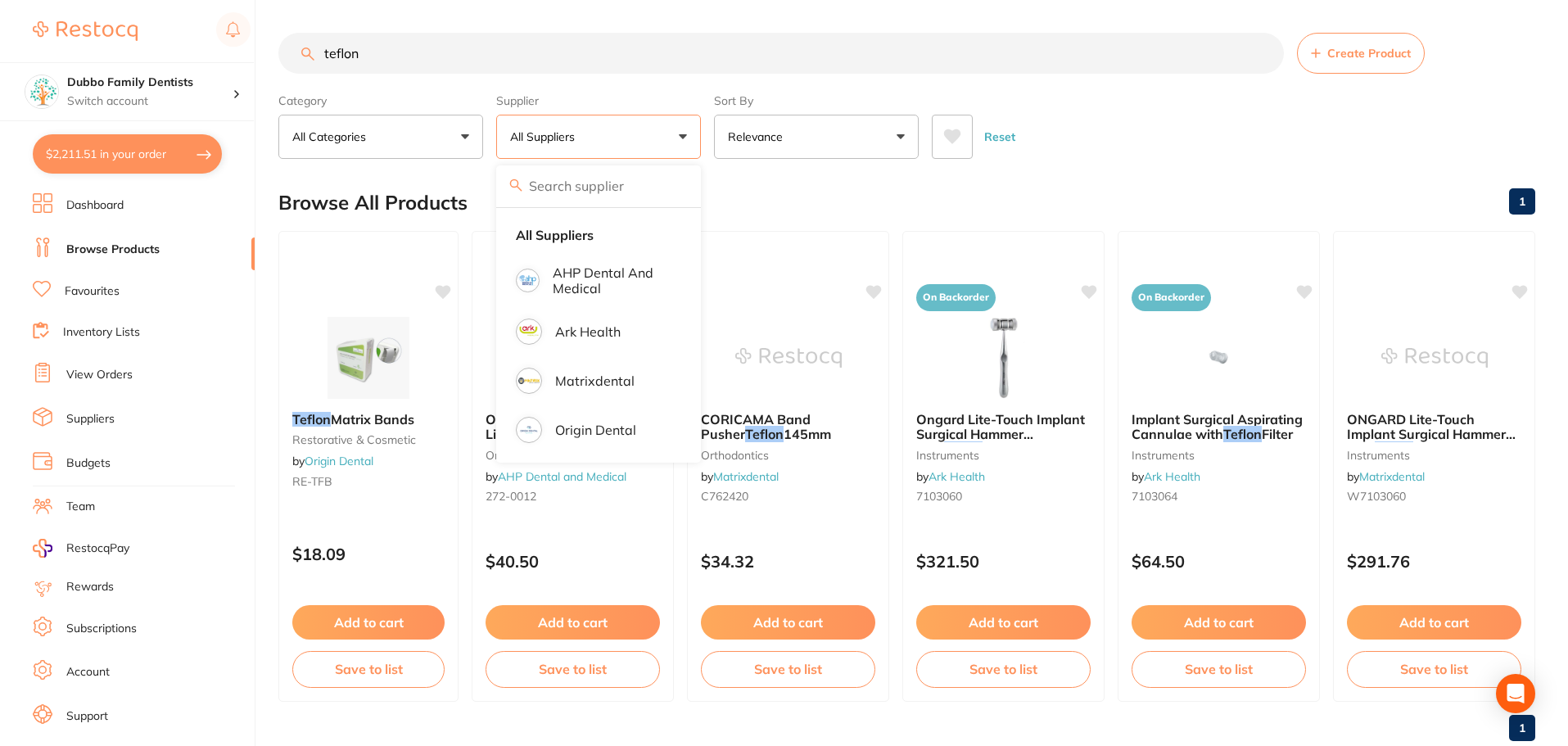
click at [770, 225] on div "Browse All Products 1" at bounding box center [907, 202] width 1256 height 55
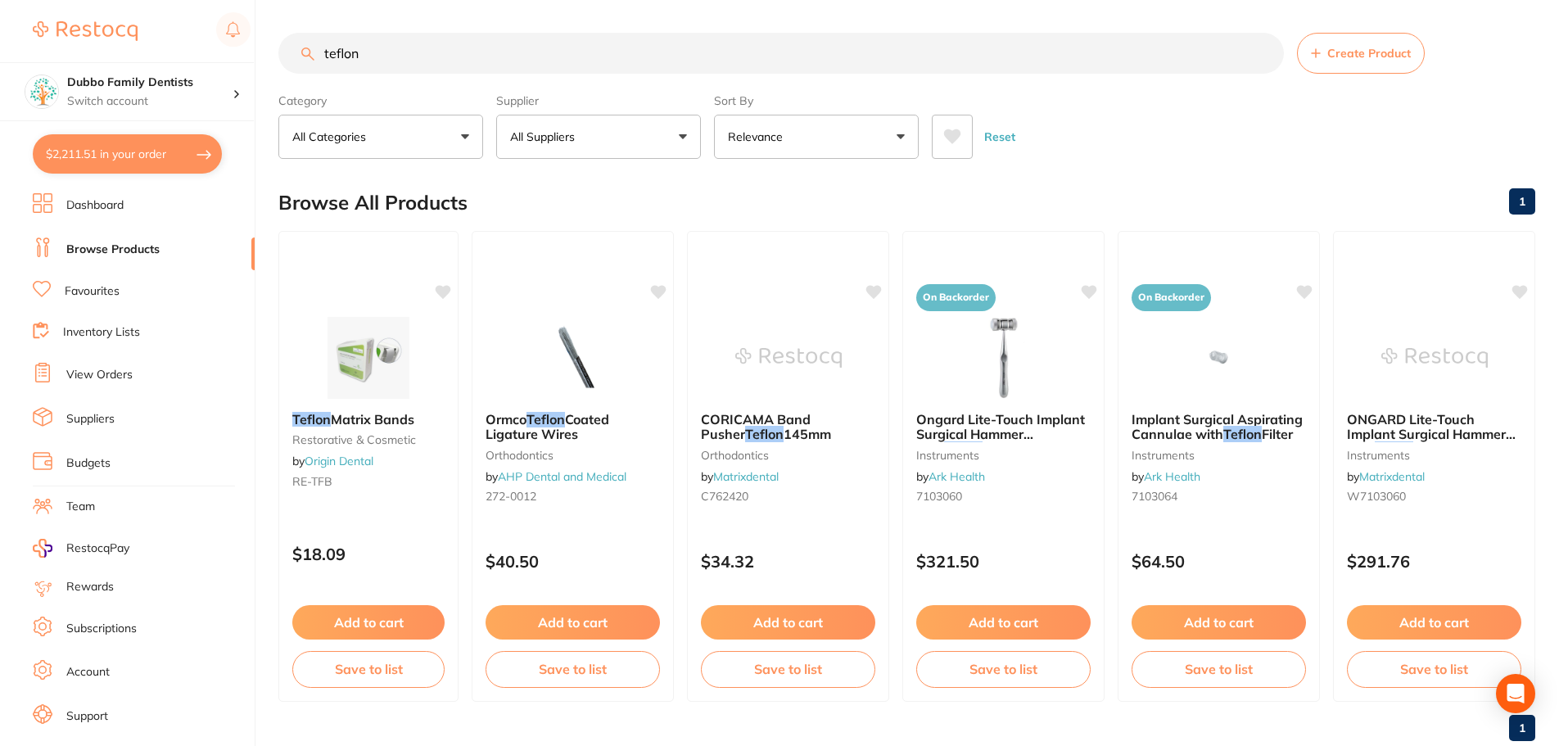
drag, startPoint x: 395, startPoint y: 56, endPoint x: 0, endPoint y: 42, distance: 395.2
click at [0, 42] on div "$2,211.51 Dubbo Family Dentists Switch account Dubbo Family Dentists $2,211.51 …" at bounding box center [784, 373] width 1568 height 746
paste input "6428927"
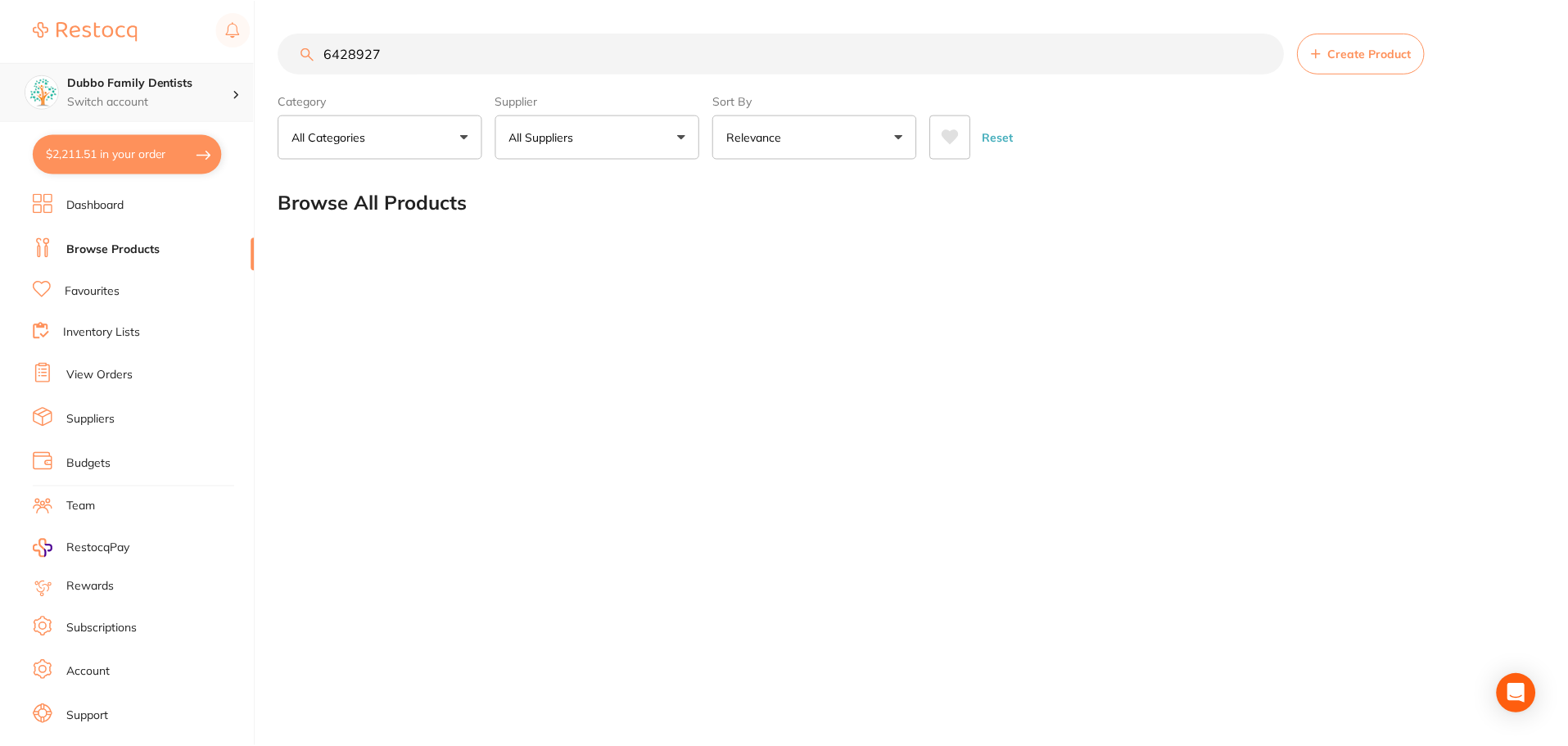
scroll to position [1, 0]
drag, startPoint x: 437, startPoint y: 61, endPoint x: 90, endPoint y: 63, distance: 347.0
click at [90, 63] on div "$2,211.51 Dubbo Family Dentists Switch account Dubbo Family Dentists $2,211.51 …" at bounding box center [785, 373] width 1572 height 746
paste input "Teflon Tape"
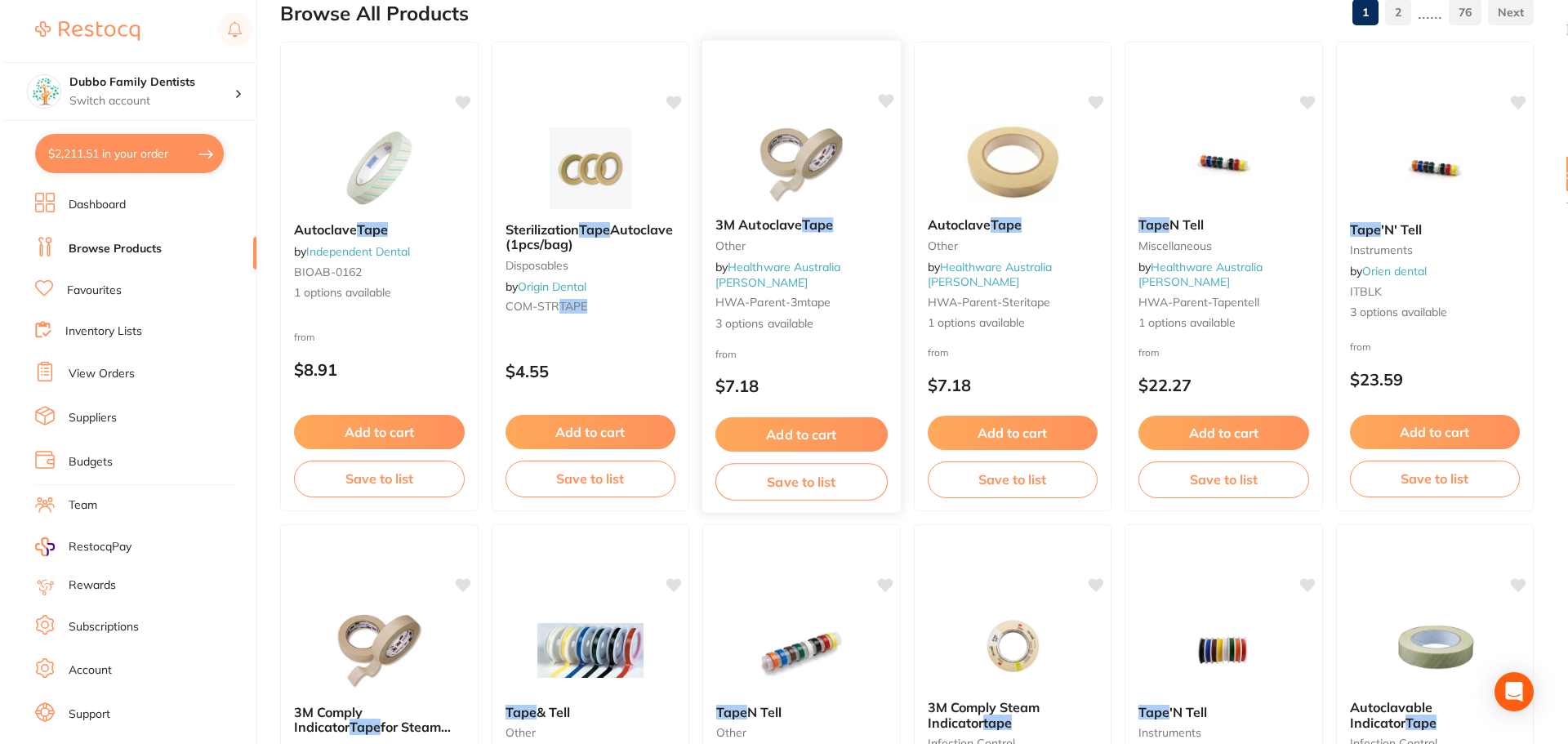
scroll to position [0, 0]
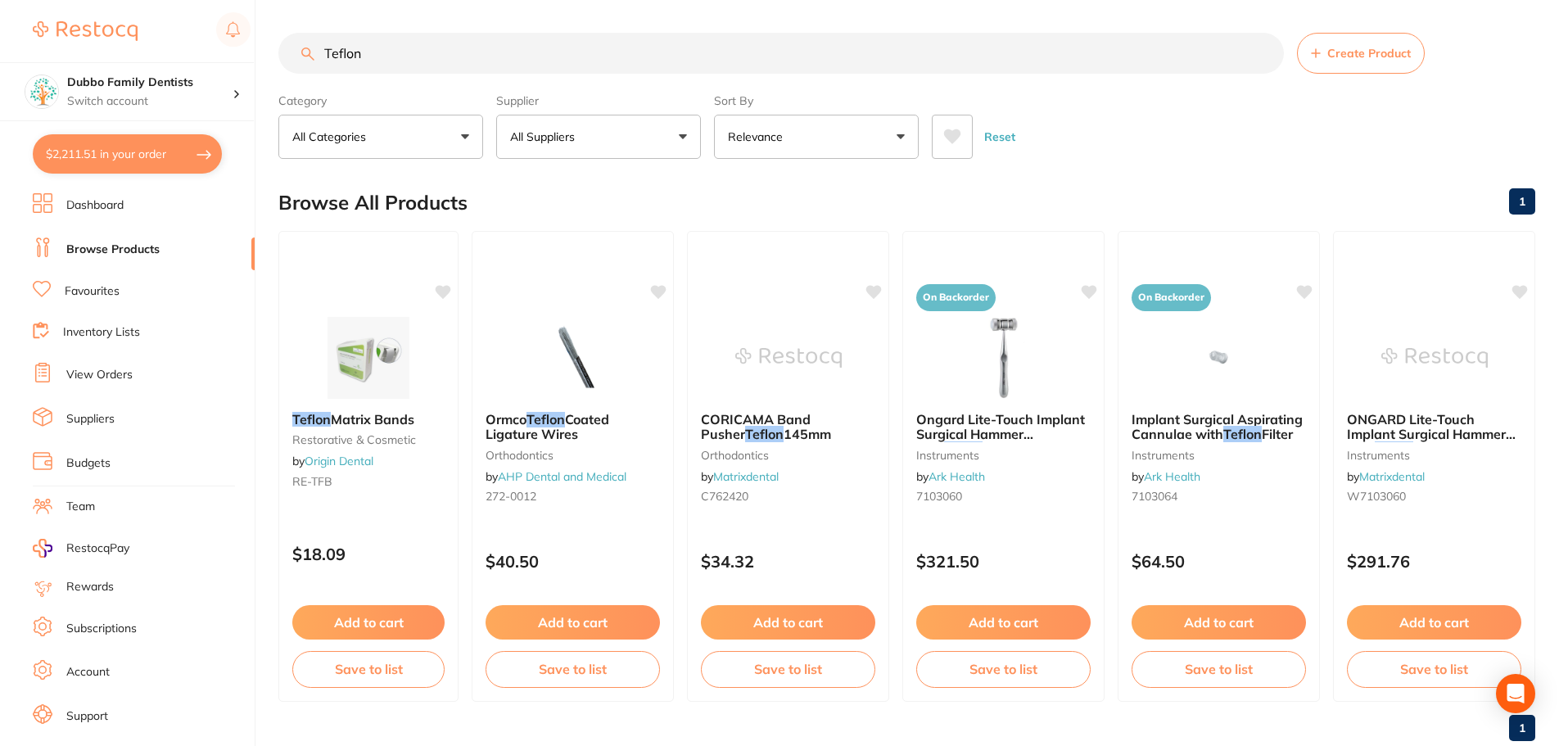
type input "Teflon"
click at [621, 129] on button "All Suppliers" at bounding box center [599, 137] width 205 height 45
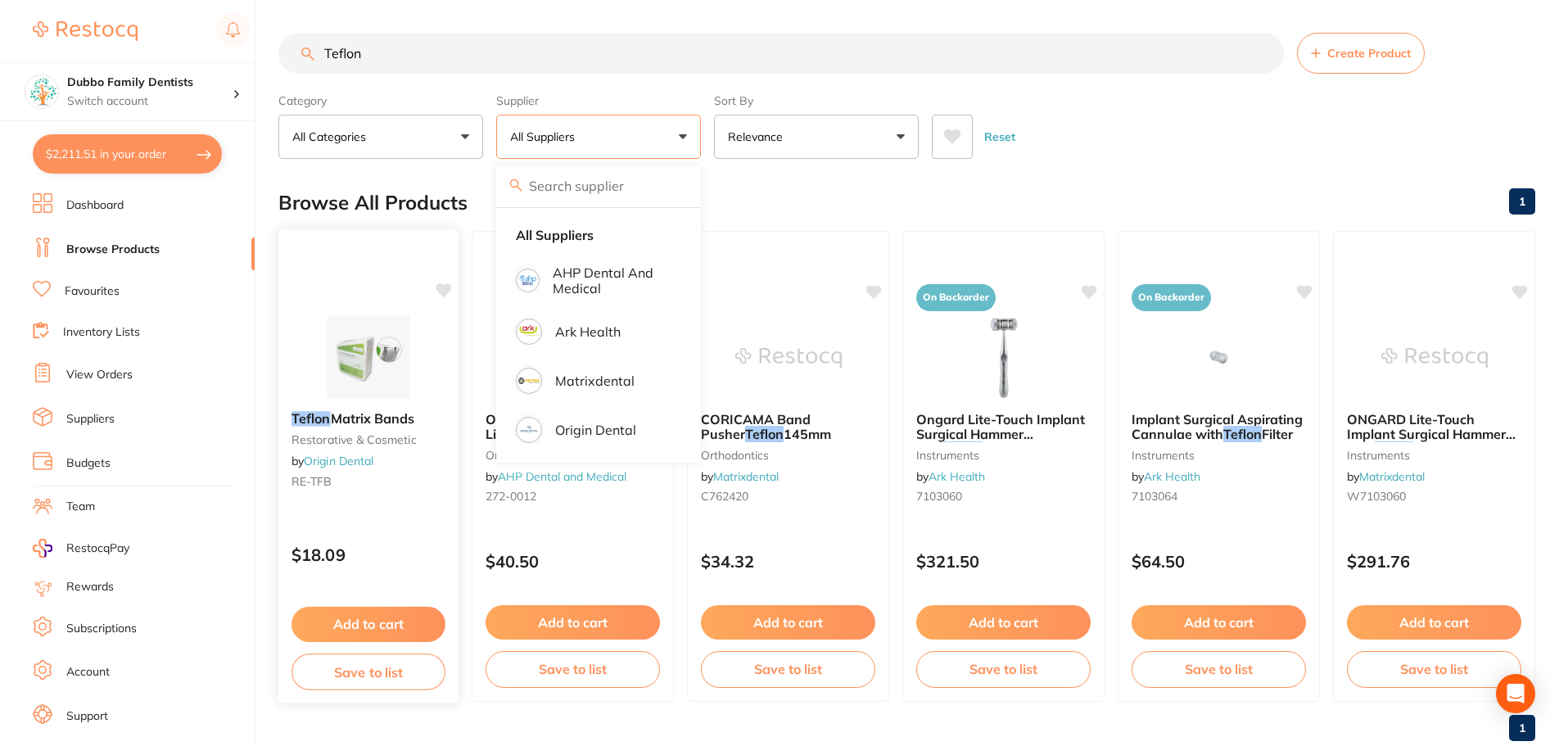
click at [375, 355] on img at bounding box center [368, 356] width 108 height 83
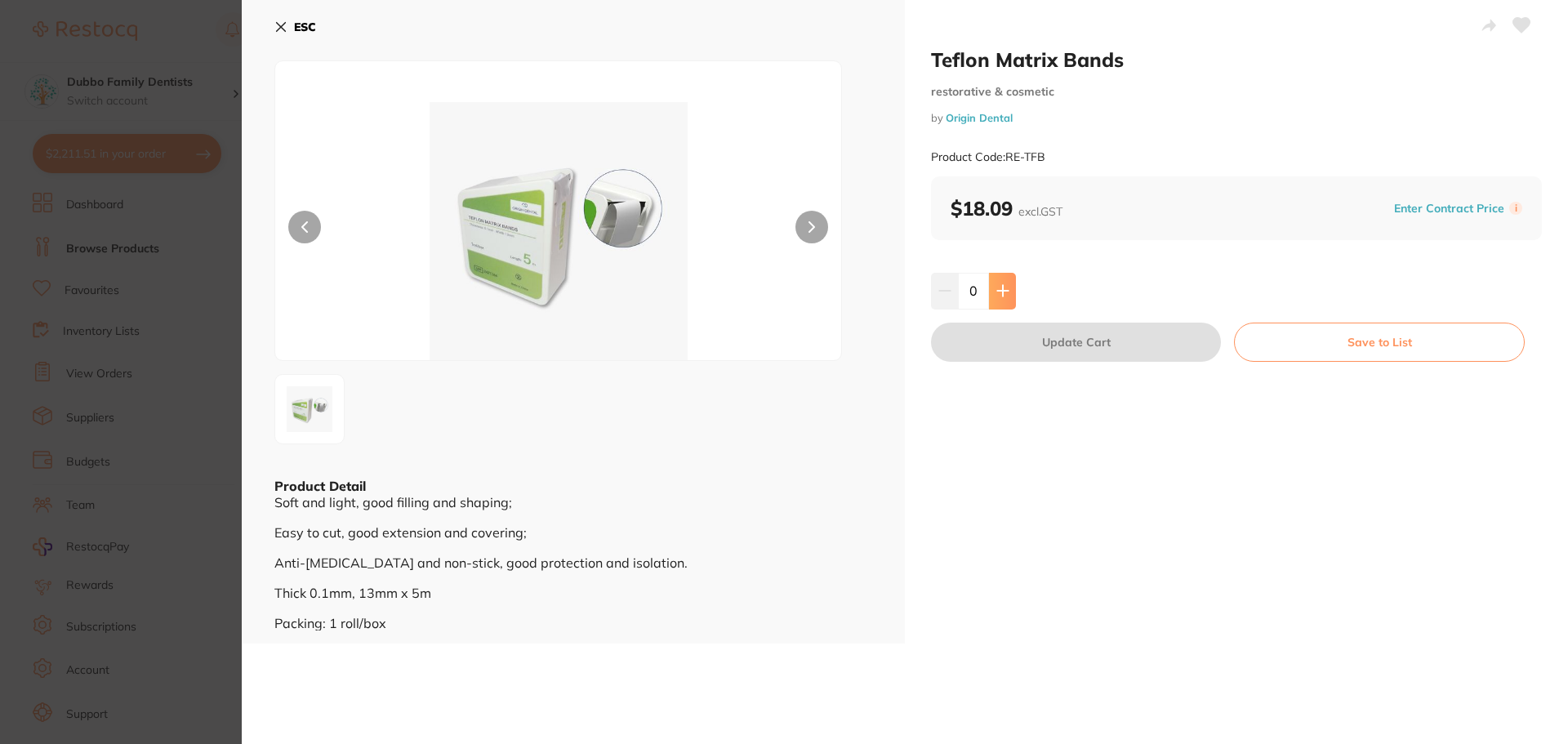
click at [1007, 297] on button at bounding box center [1003, 291] width 27 height 36
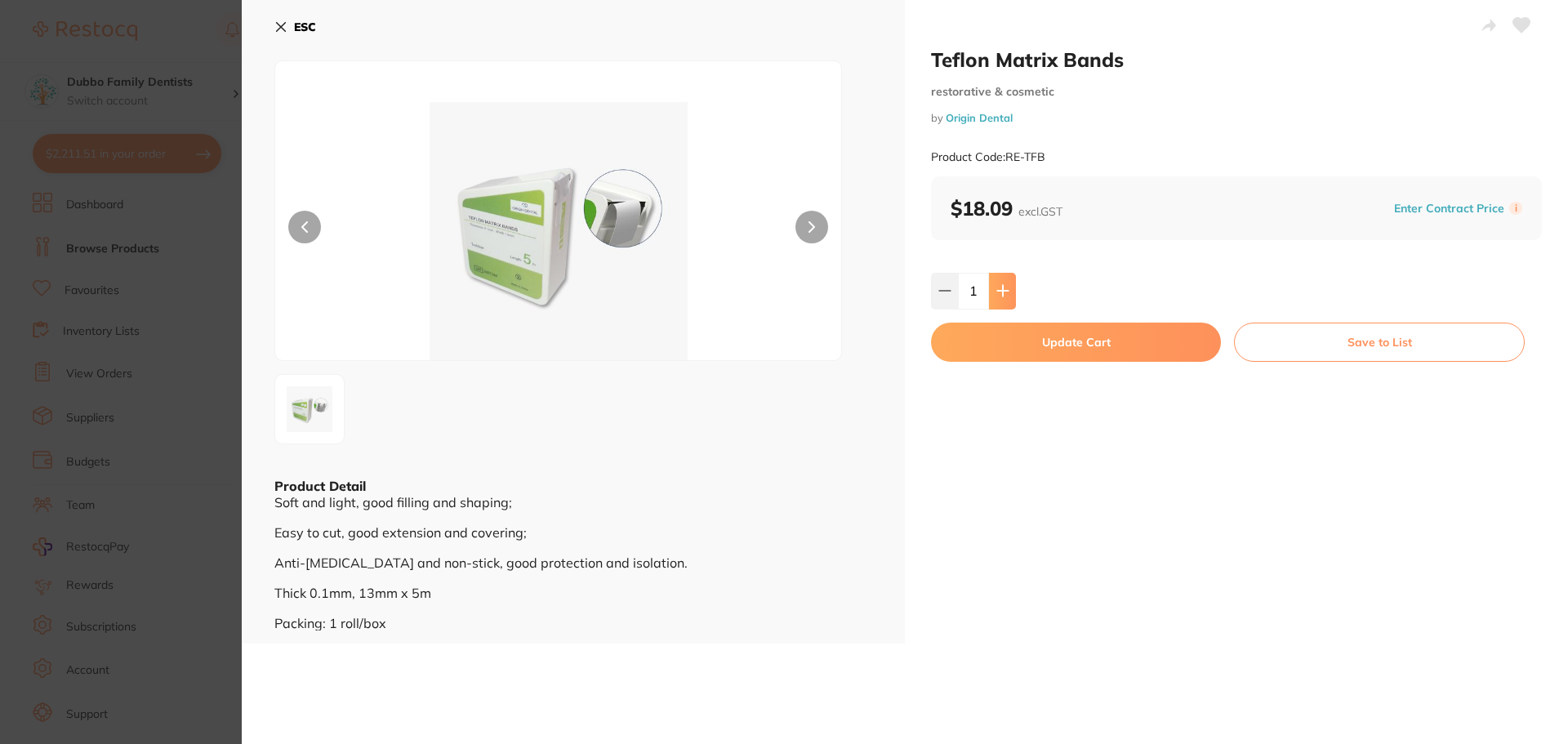
click at [1007, 297] on button at bounding box center [1003, 291] width 27 height 36
type input "2"
click at [1014, 342] on button "Update Cart" at bounding box center [1075, 342] width 290 height 39
checkbox input "false"
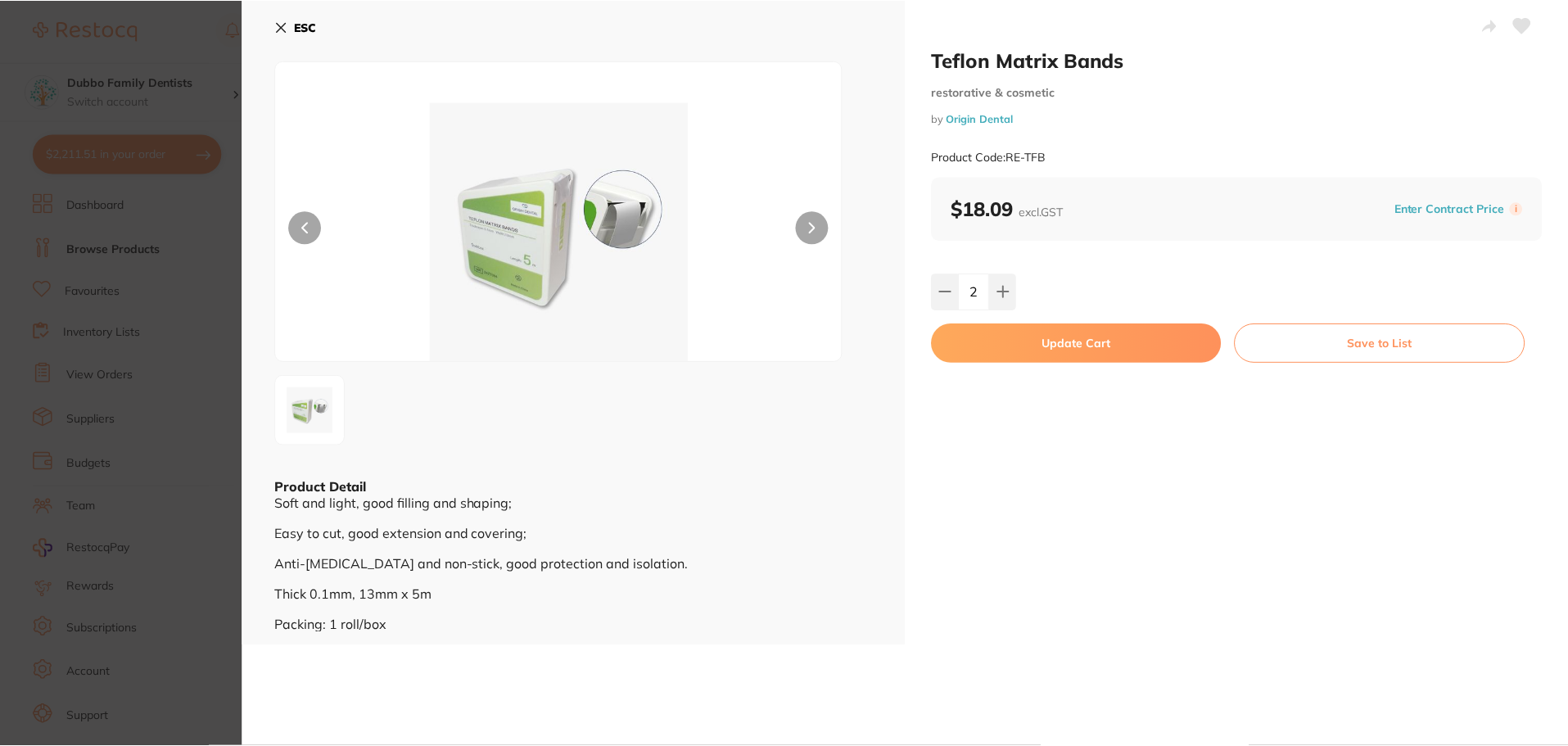
scroll to position [2, 0]
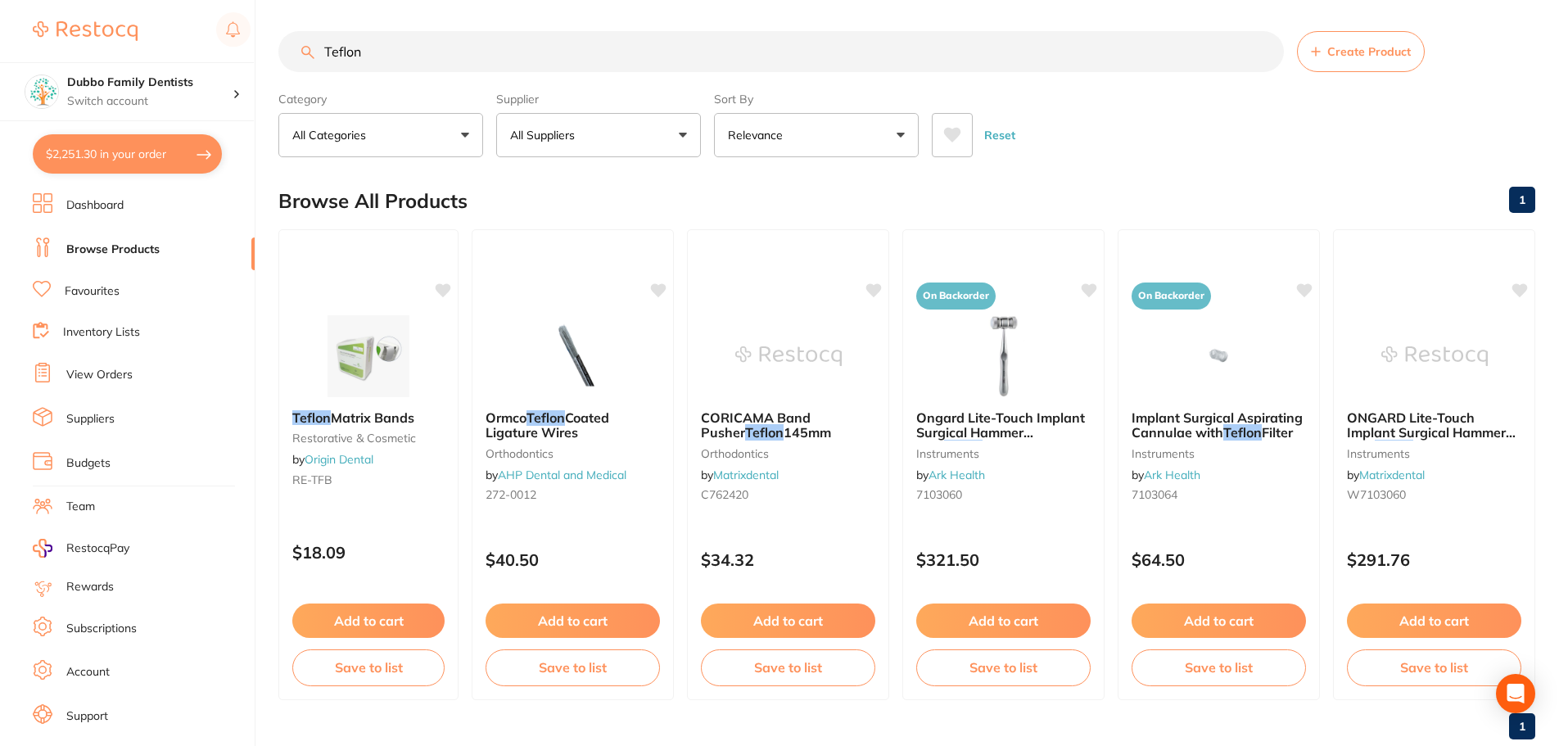
drag, startPoint x: 415, startPoint y: 45, endPoint x: 47, endPoint y: 5, distance: 370.2
click at [48, 6] on div "$2,251.30 Dubbo Family Dentists Switch account Dubbo Family Dentists $2,251.30 …" at bounding box center [784, 371] width 1568 height 746
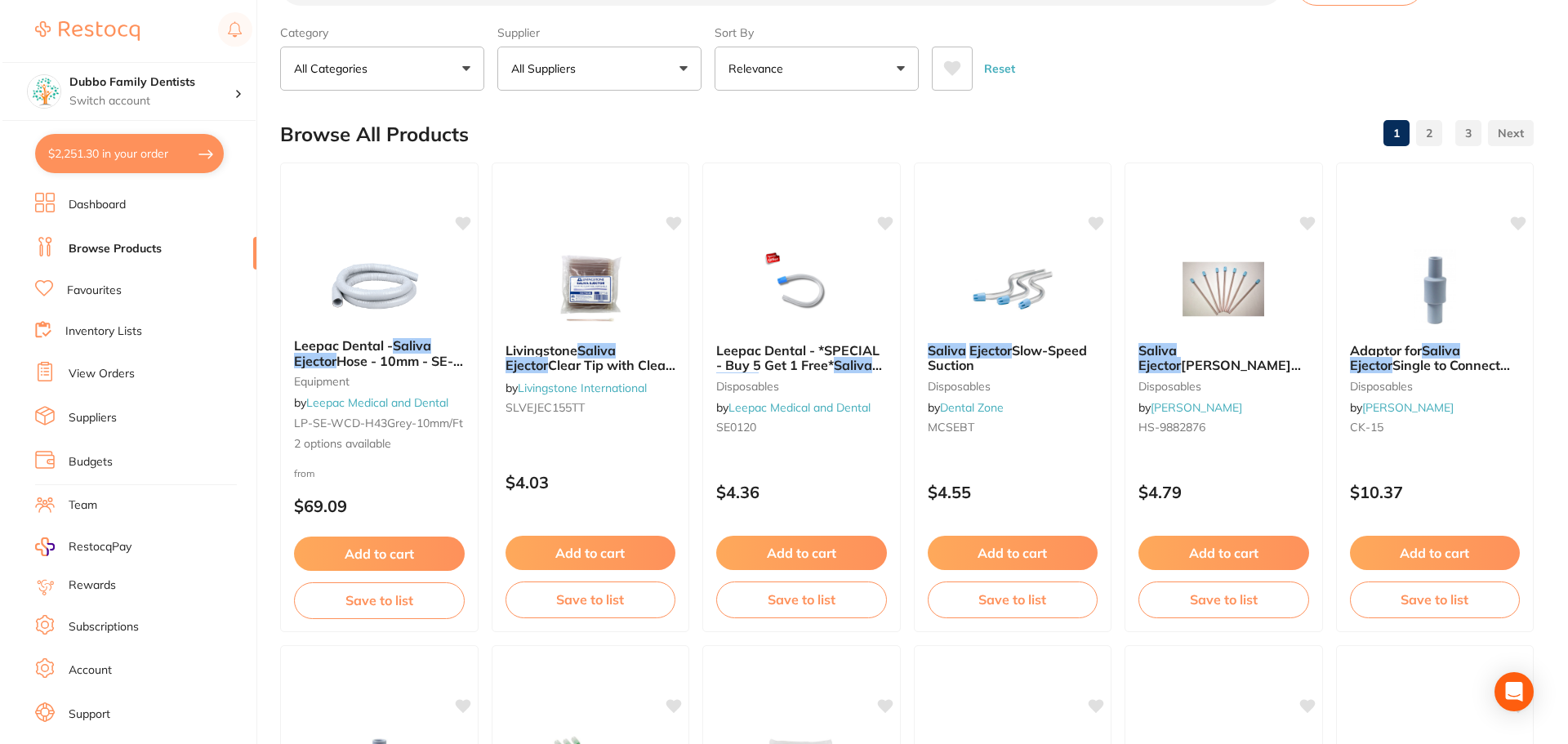
scroll to position [0, 0]
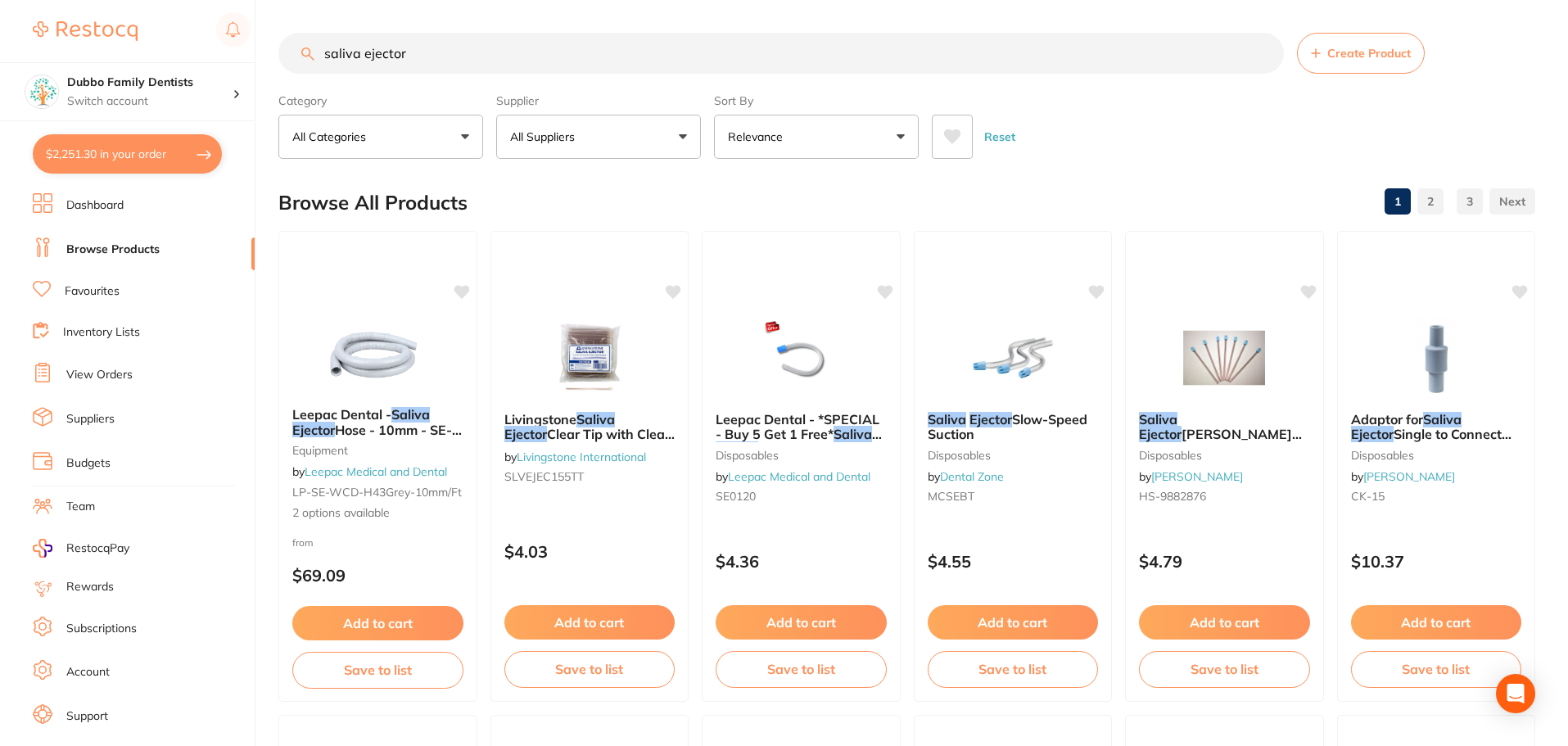
type input "saliva ejector"
click at [579, 146] on button "All Suppliers" at bounding box center [599, 137] width 205 height 45
type input "origi"
click at [545, 282] on li "Origin Dental" at bounding box center [599, 278] width 191 height 46
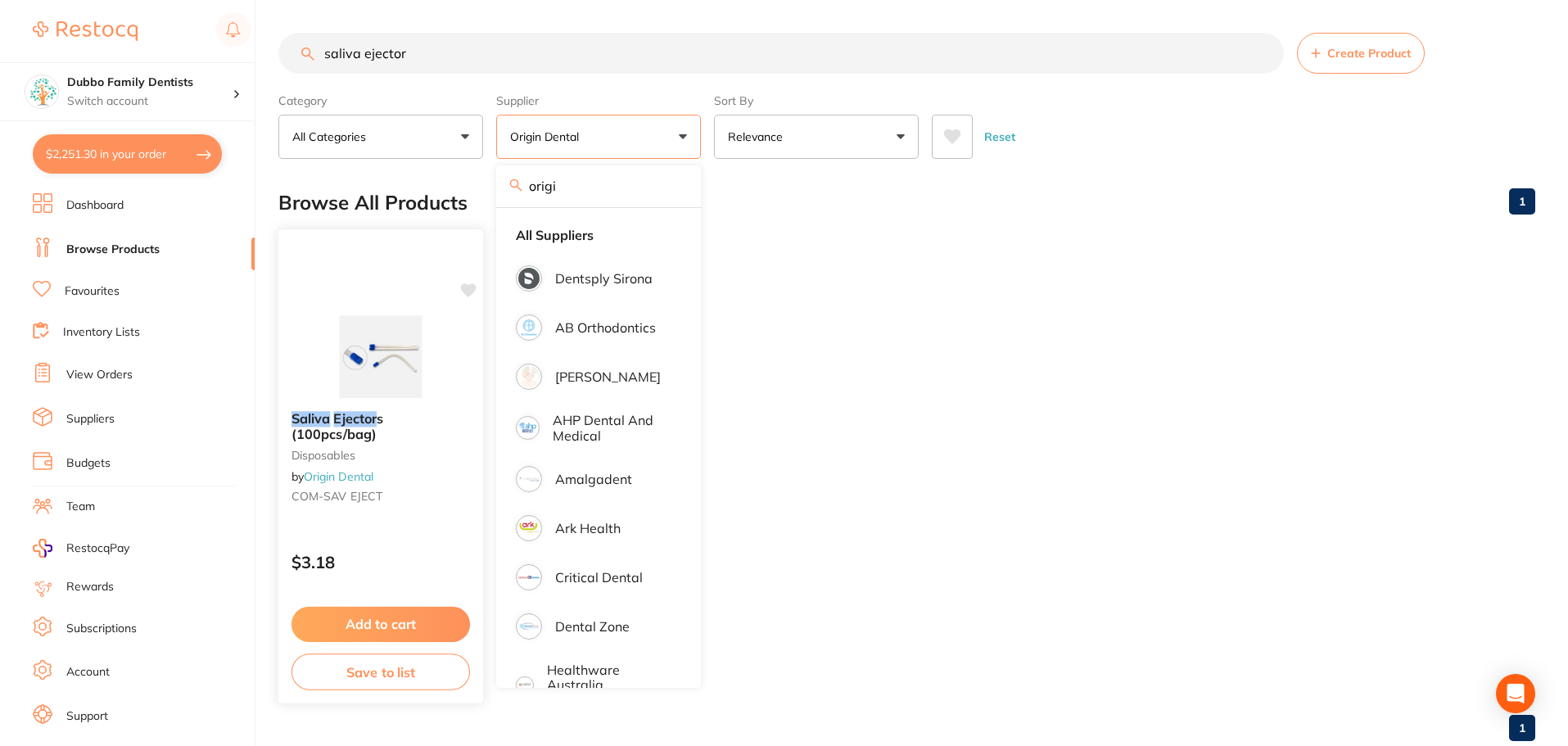
click at [348, 349] on img at bounding box center [381, 356] width 108 height 83
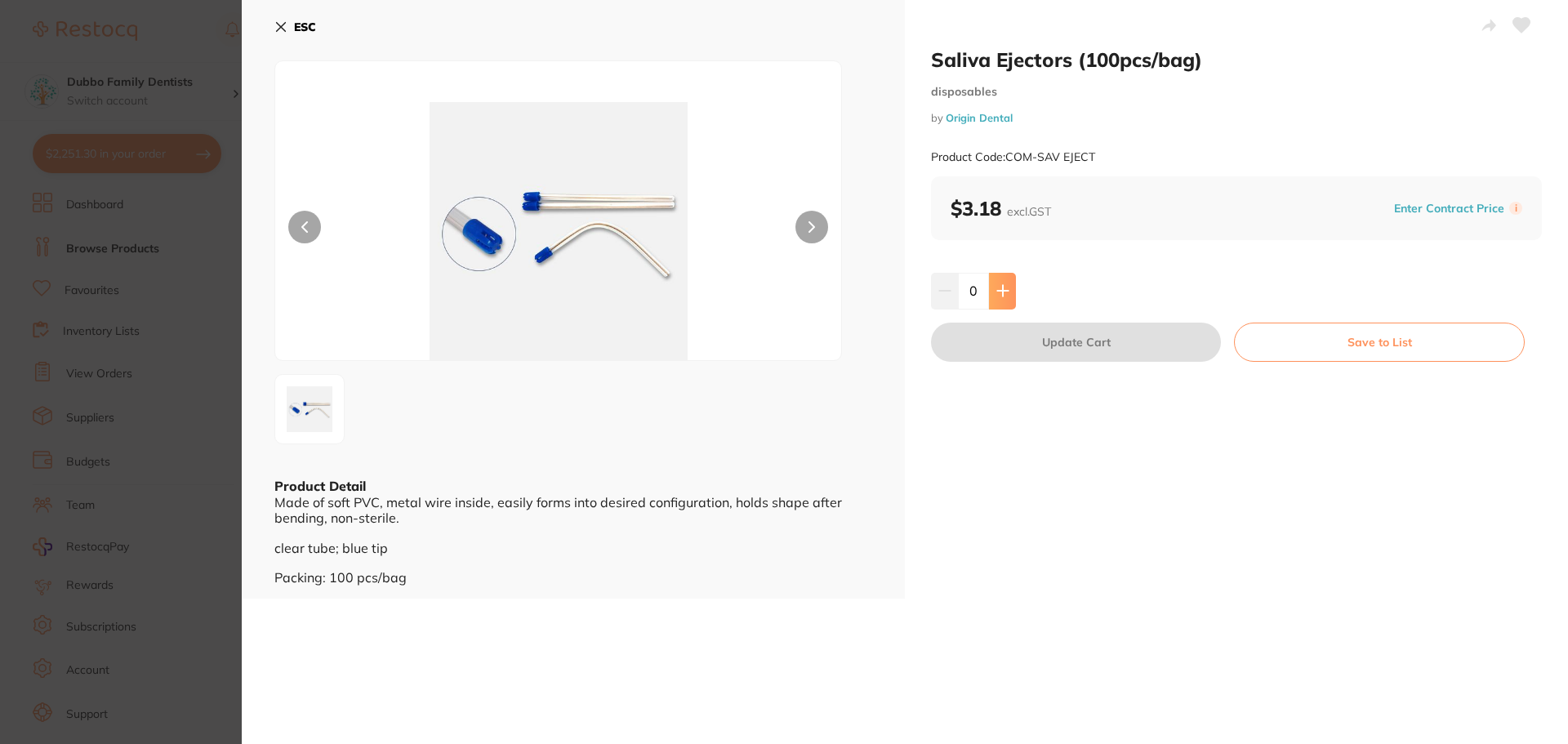
click at [1007, 294] on button at bounding box center [1003, 291] width 27 height 36
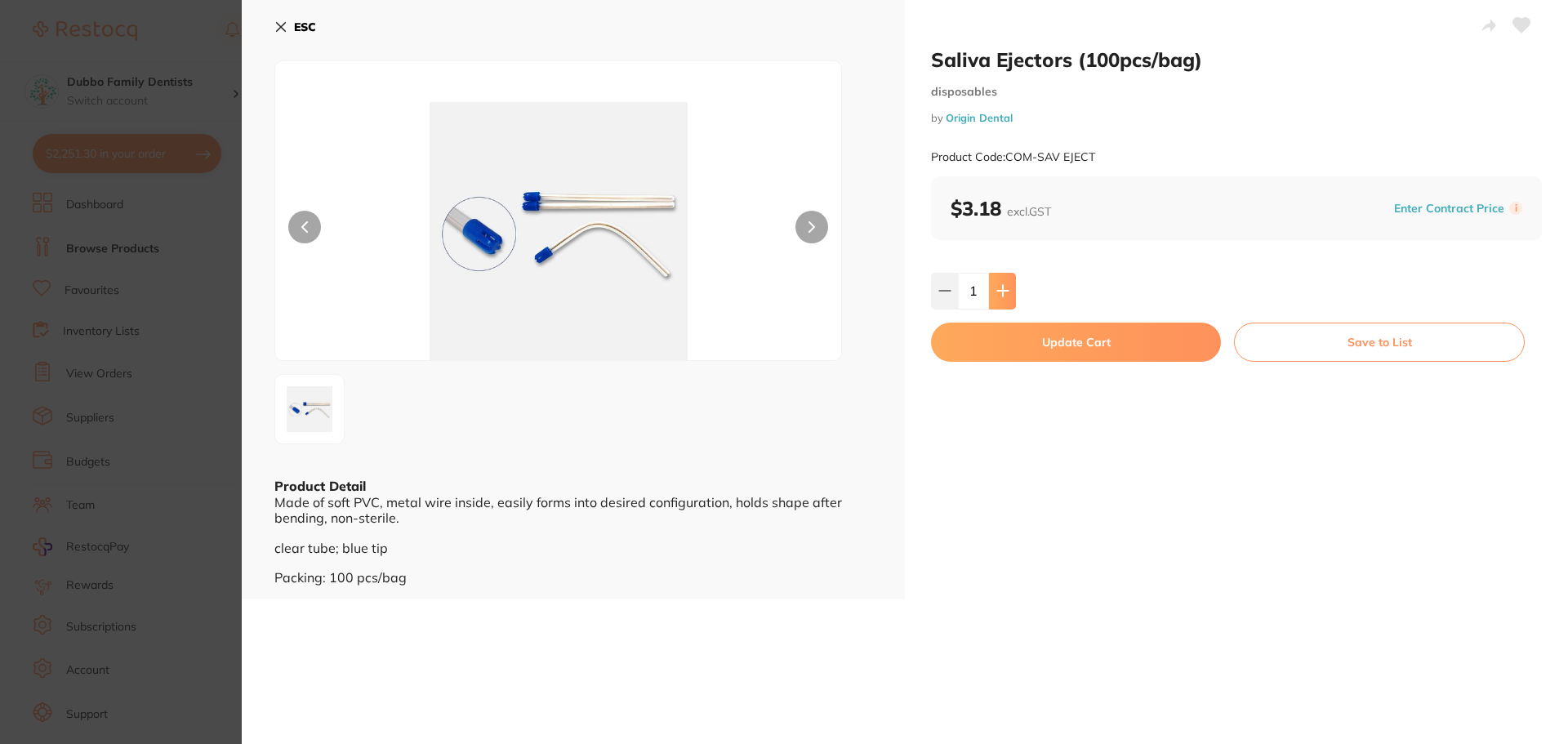
click at [1007, 294] on button at bounding box center [1003, 291] width 27 height 36
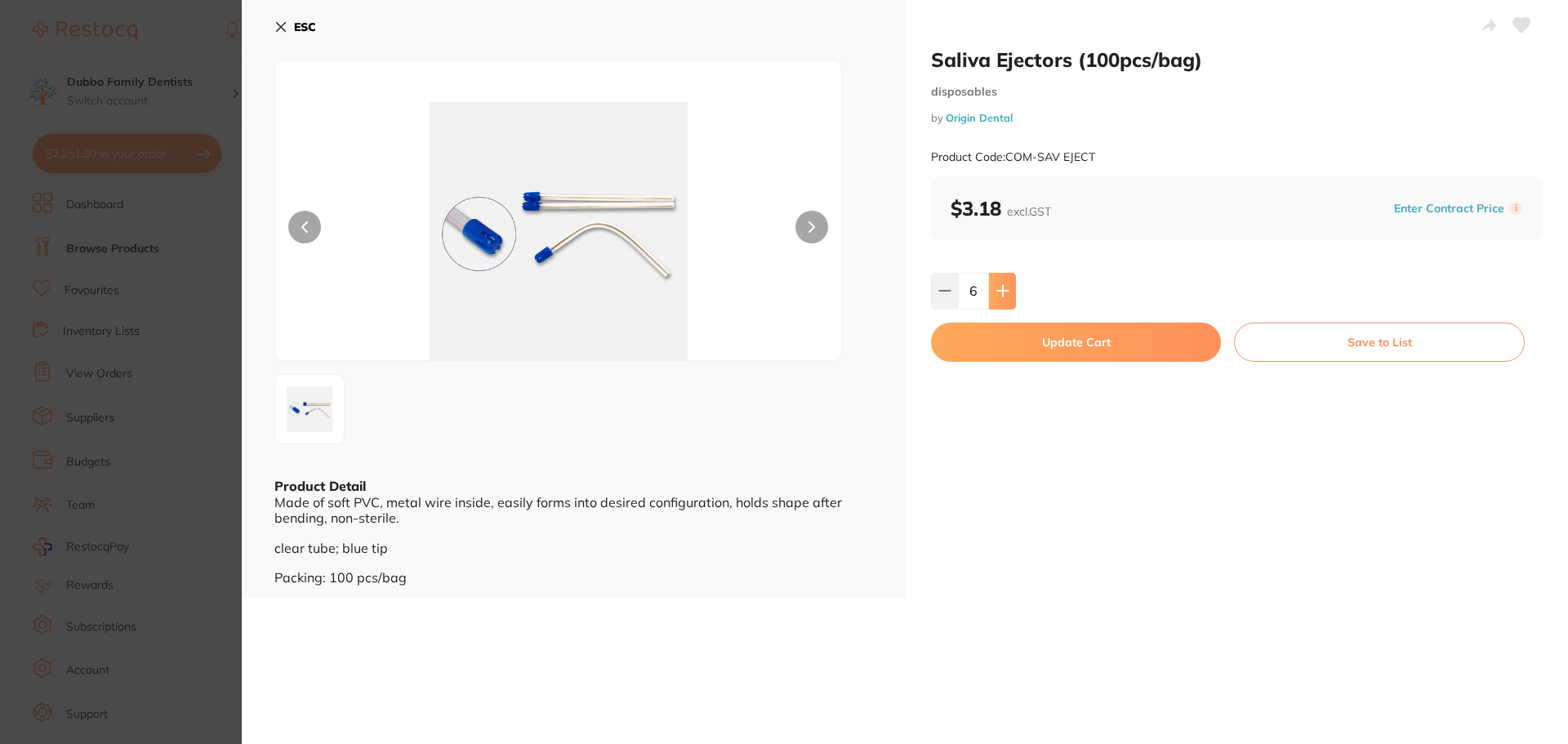
click at [1007, 294] on button at bounding box center [1003, 291] width 27 height 36
type input "10"
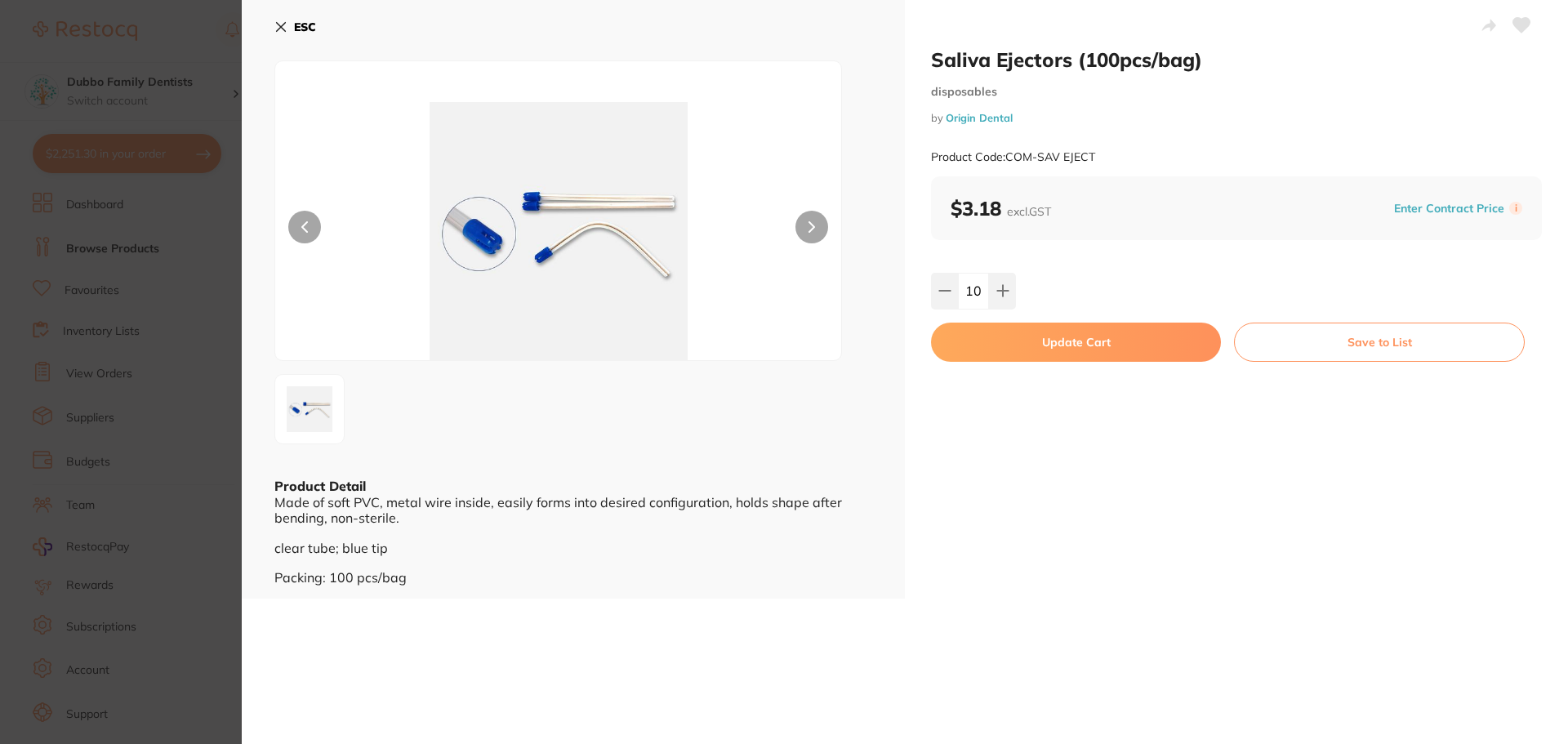
click at [1023, 335] on button "Update Cart" at bounding box center [1075, 342] width 290 height 39
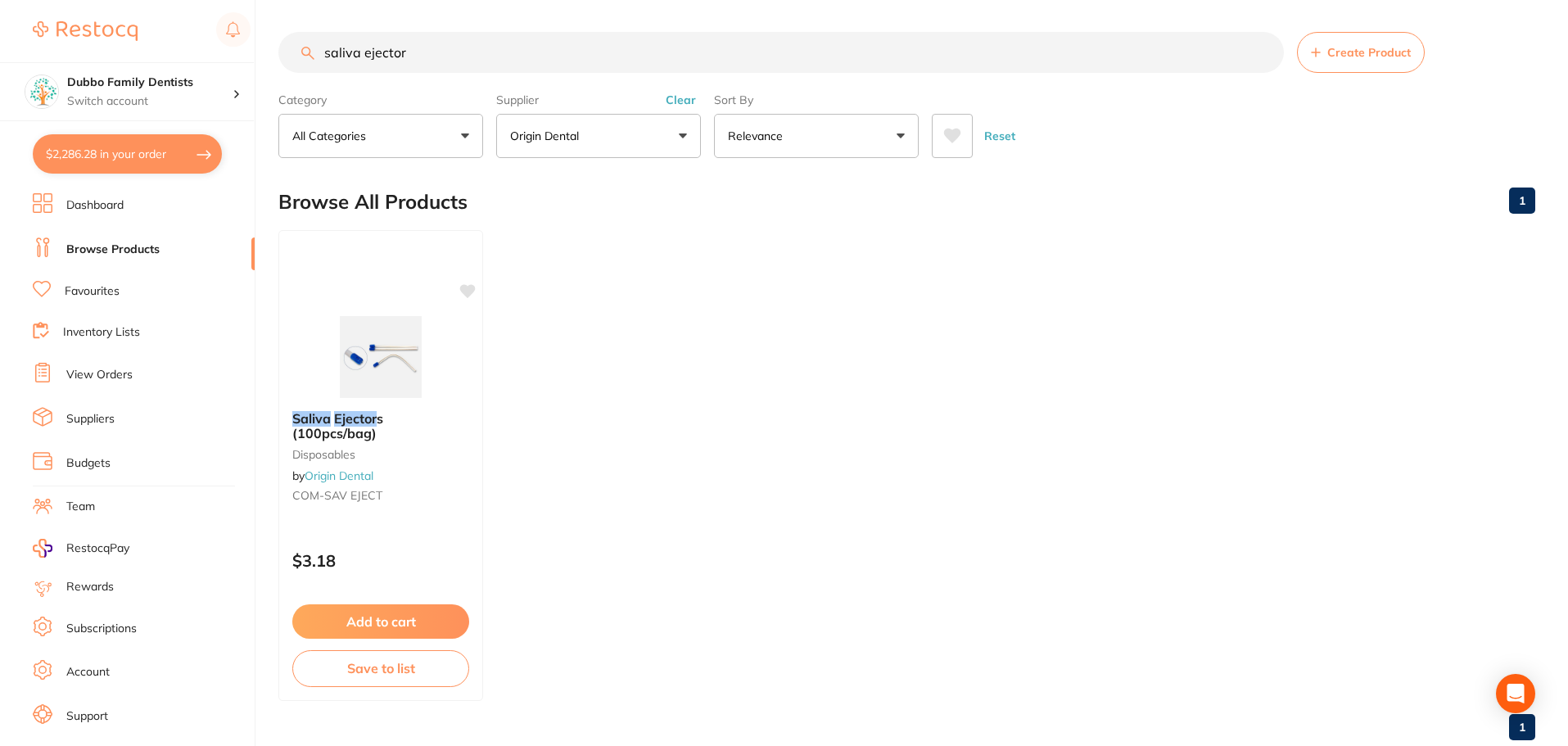
click at [671, 103] on button "Clear" at bounding box center [681, 100] width 40 height 15
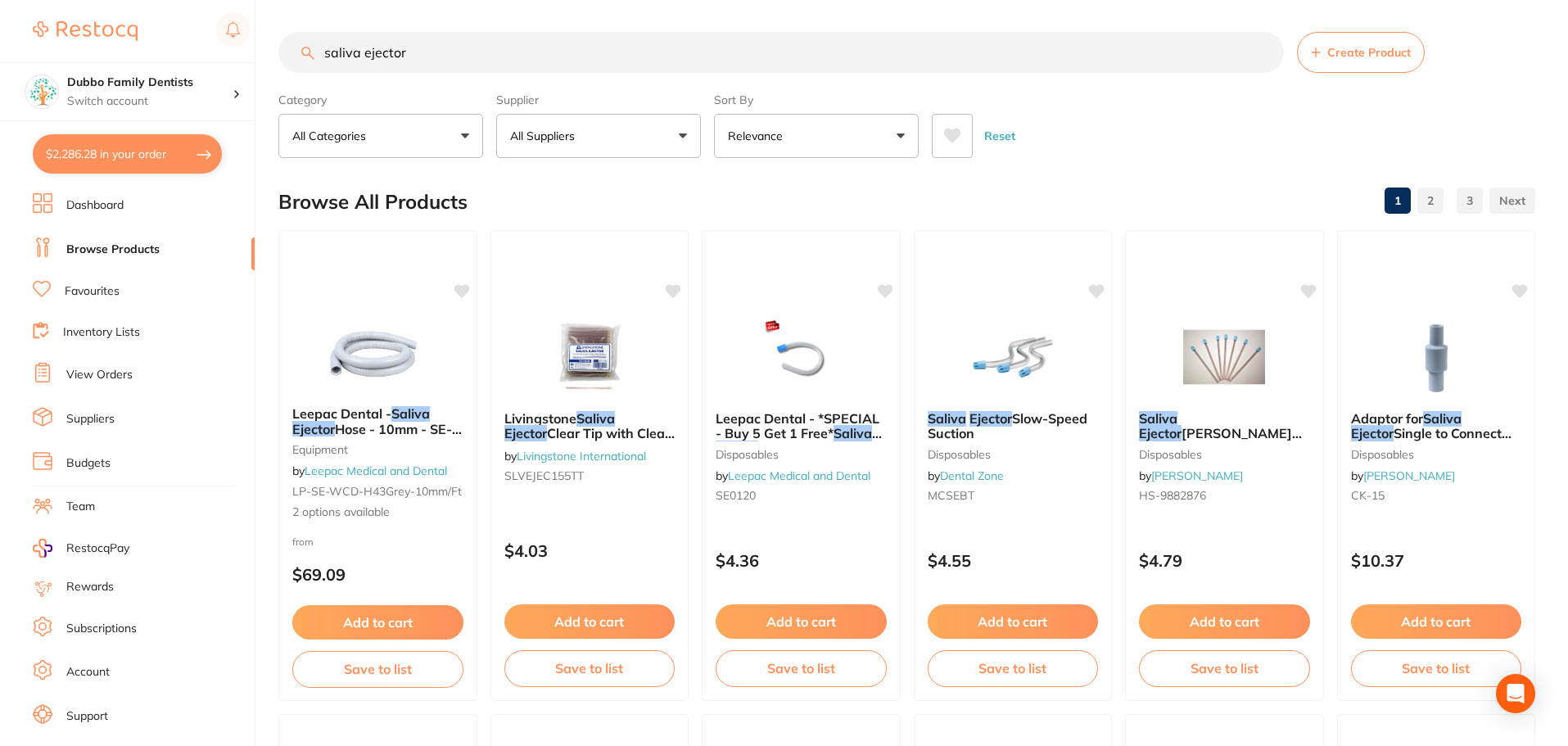
scroll to position [0, 0]
drag, startPoint x: 428, startPoint y: 56, endPoint x: 0, endPoint y: 48, distance: 428.1
click at [0, 48] on div "$2,286.28 Dubbo Family Dentists Switch account Dubbo Family Dentists $2,286.28 …" at bounding box center [784, 373] width 1568 height 746
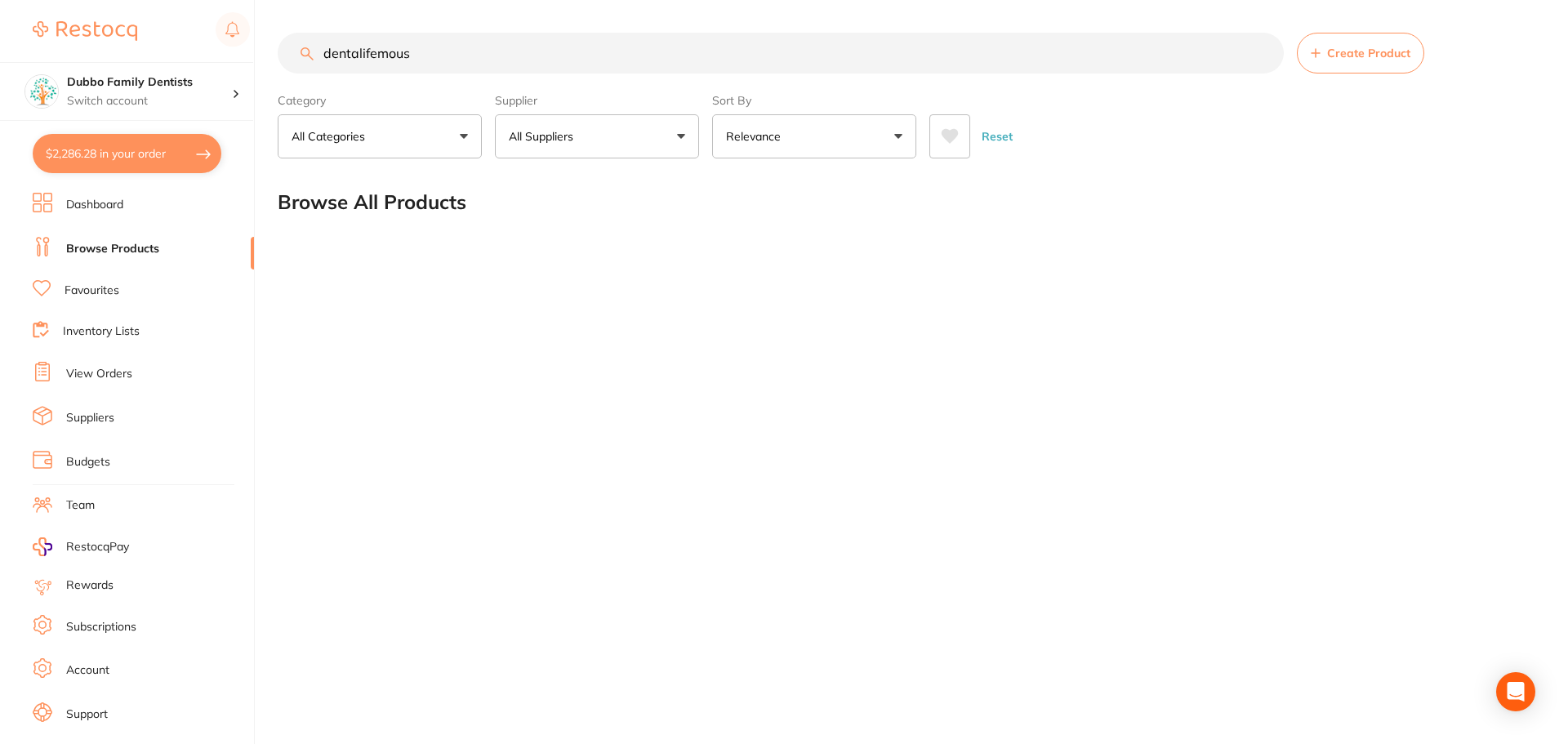
click at [375, 55] on input "dentalifemous" at bounding box center [781, 53] width 1006 height 41
click at [432, 53] on input "dentalife mous" at bounding box center [781, 53] width 1006 height 41
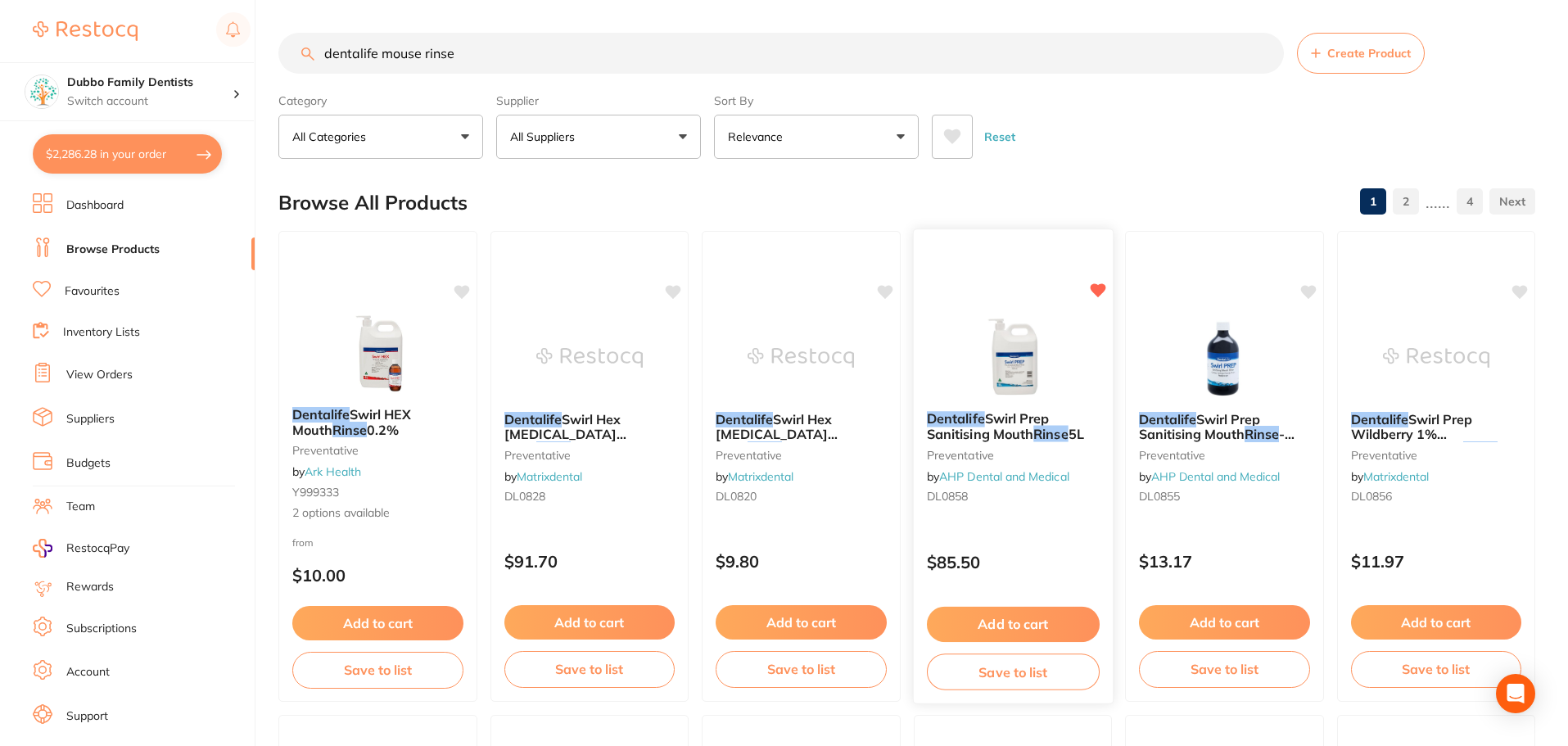
type input "dentalife mouse rinse"
click at [975, 375] on img at bounding box center [1012, 358] width 107 height 82
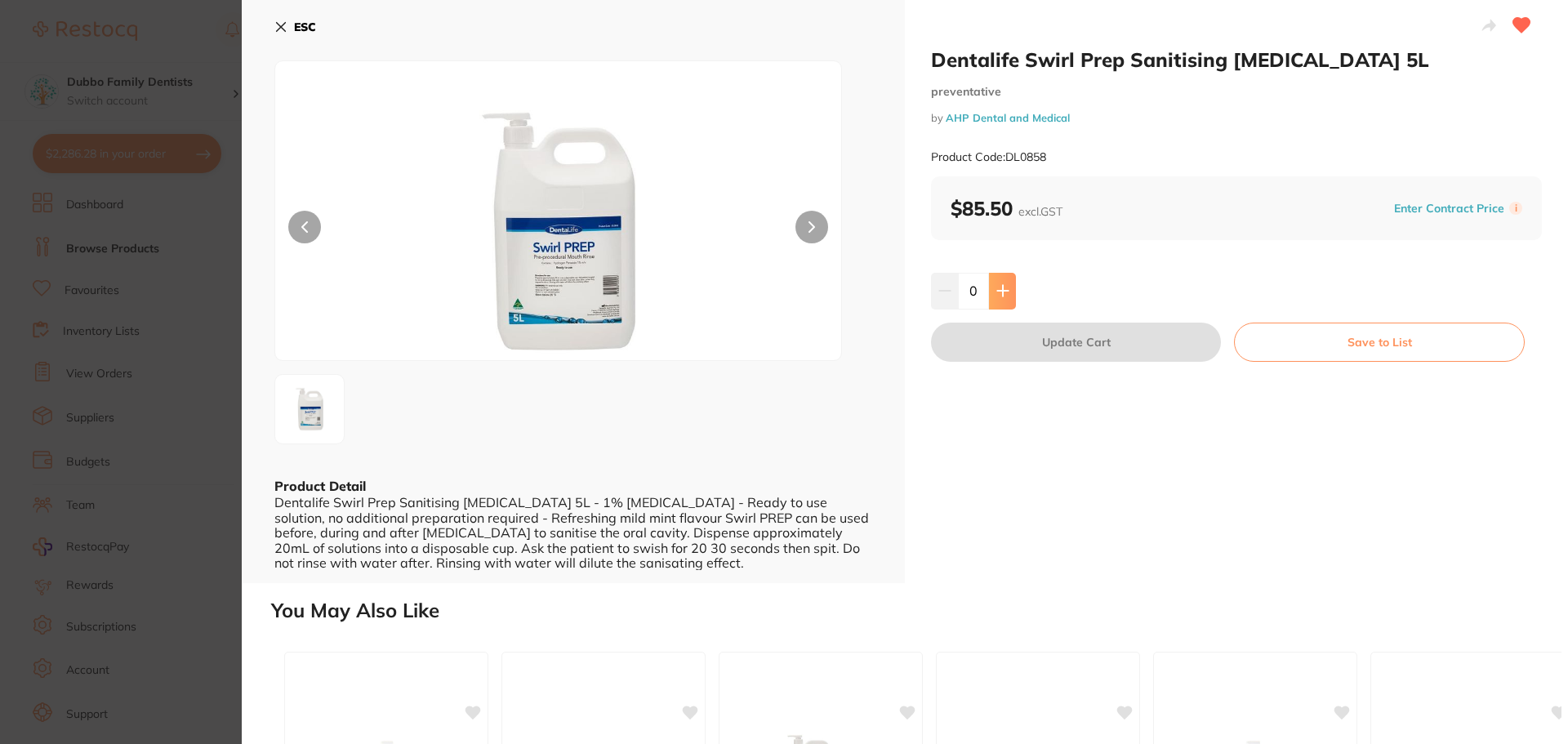
click at [1009, 282] on button at bounding box center [1003, 291] width 27 height 36
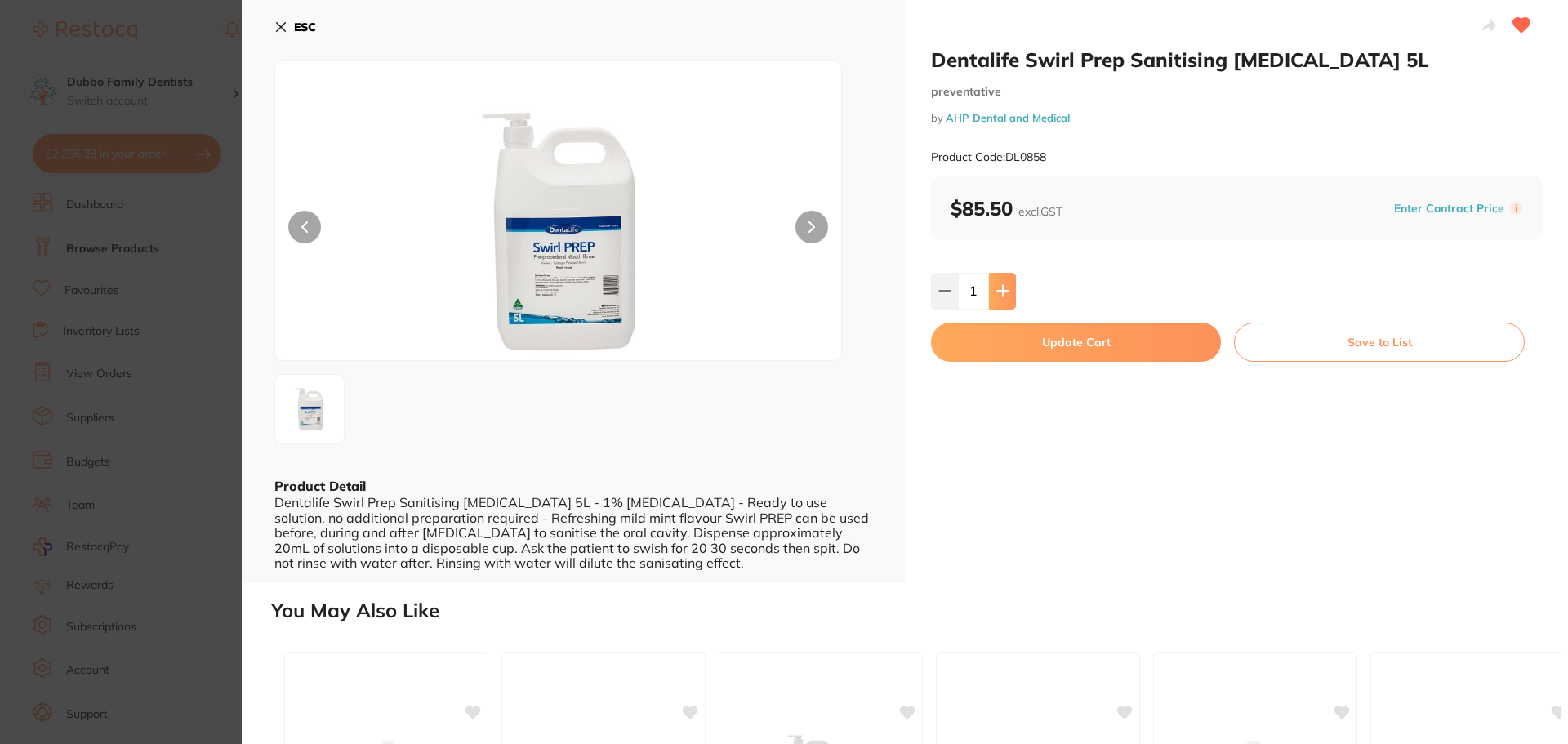
click at [1009, 282] on button at bounding box center [1003, 291] width 27 height 36
type input "2"
click at [1014, 332] on button "Update Cart" at bounding box center [1075, 342] width 290 height 39
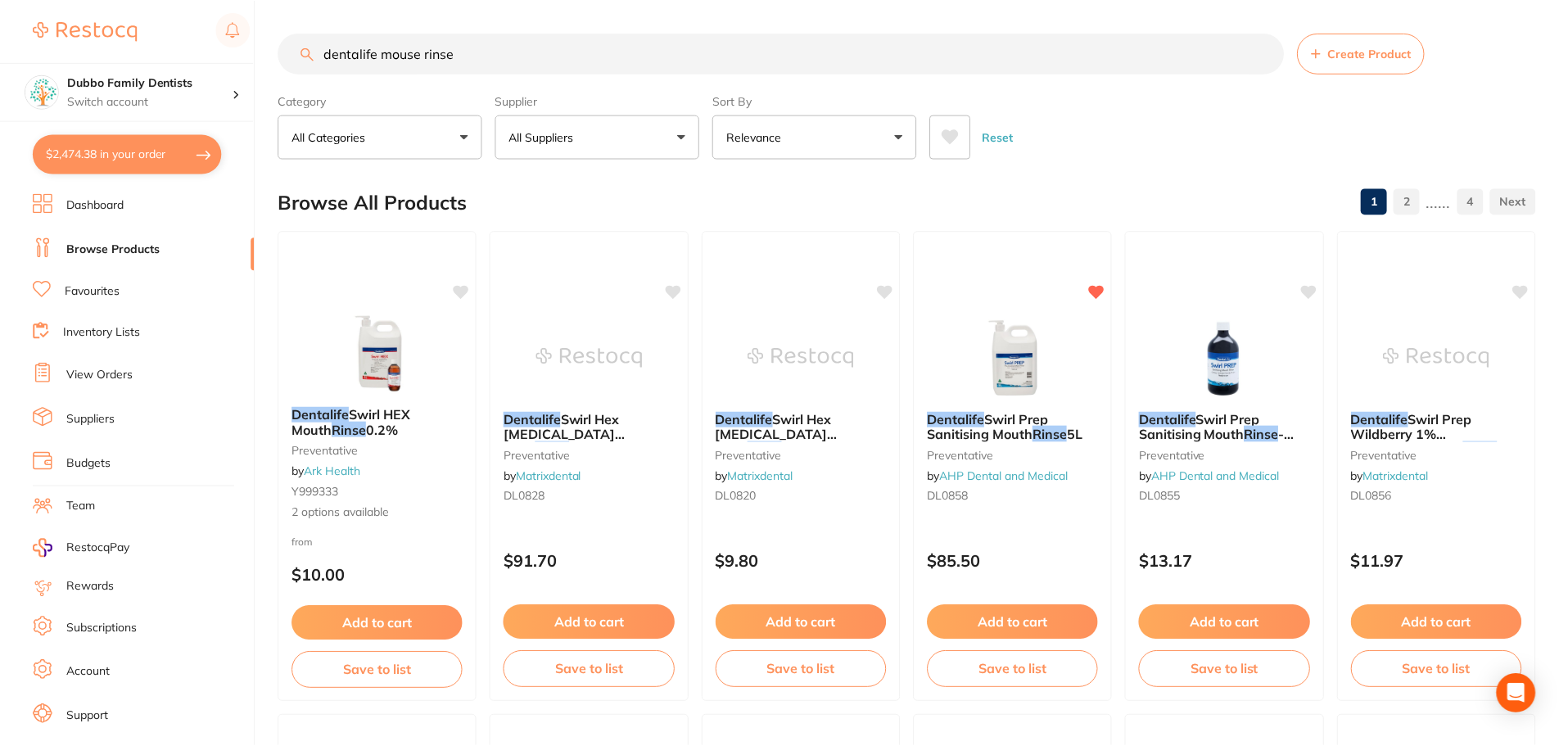
scroll to position [16, 0]
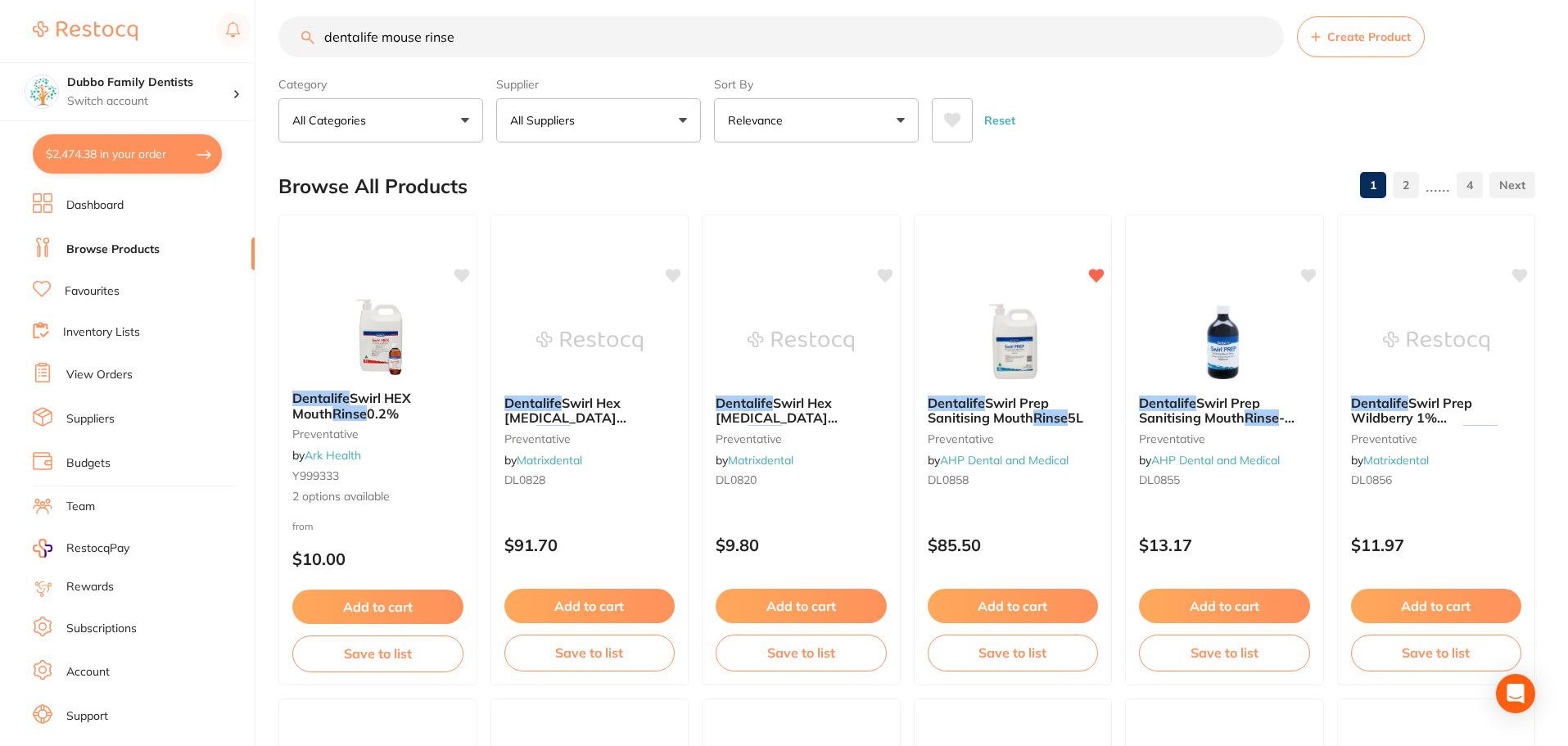
drag, startPoint x: 489, startPoint y: 46, endPoint x: 0, endPoint y: 20, distance: 489.7
click at [0, 20] on div "$2,474.38 Dubbo Family Dentists Switch account Dubbo Family Dentists $2,474.38 …" at bounding box center [784, 356] width 1568 height 746
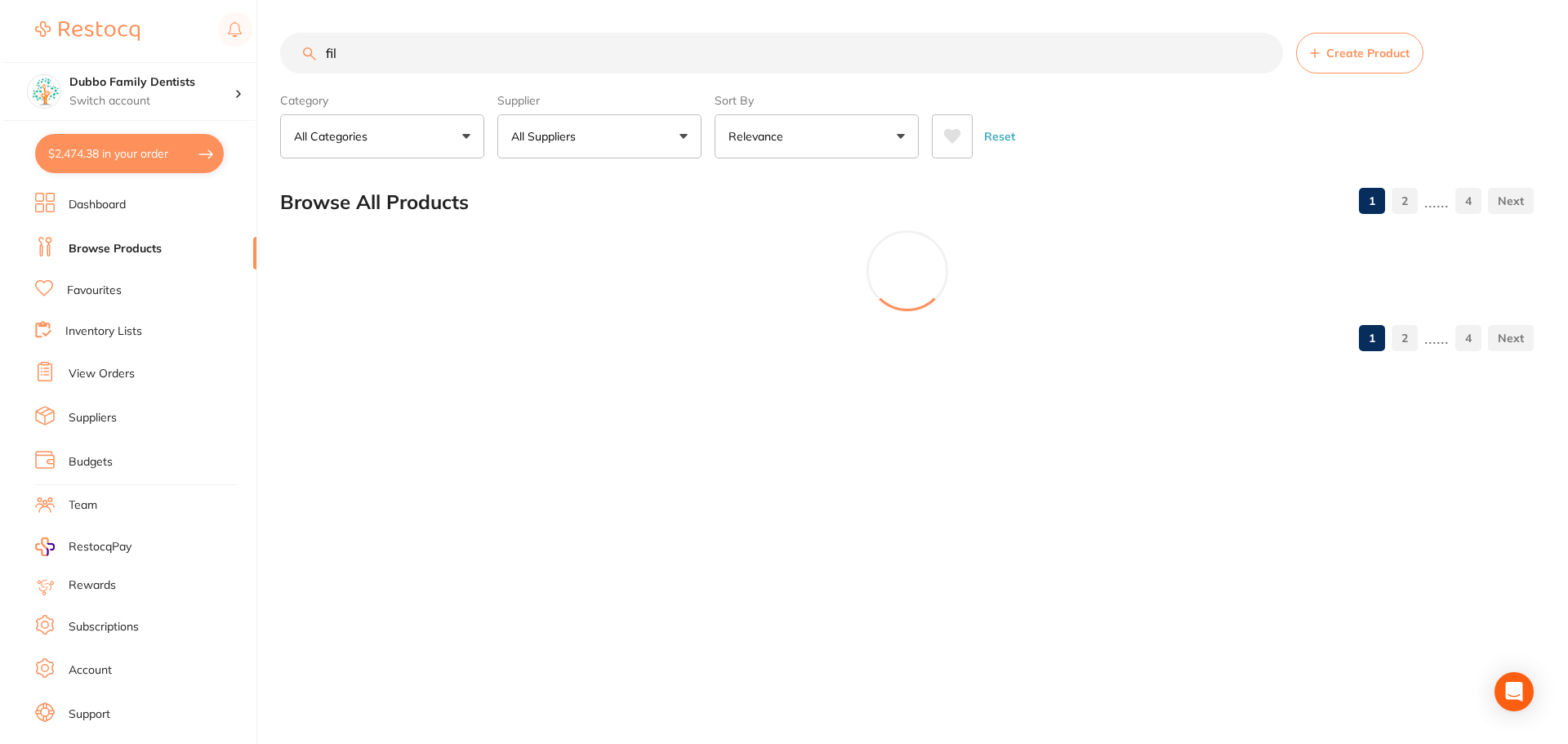
scroll to position [0, 0]
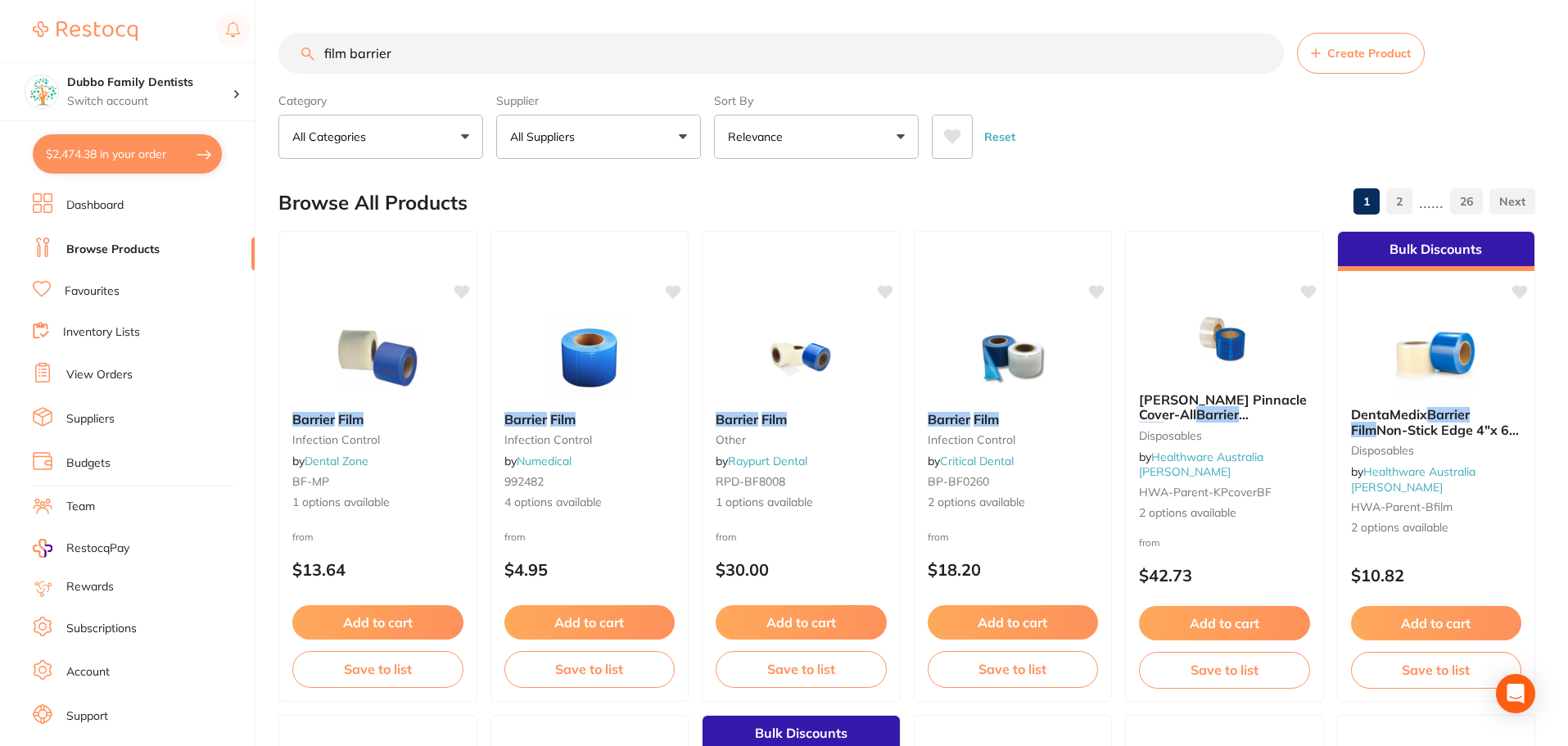
type input "film barrier"
click at [610, 144] on button "All Suppliers" at bounding box center [599, 137] width 205 height 45
type input "origin"
click at [610, 290] on li "Origin Dental" at bounding box center [599, 278] width 191 height 46
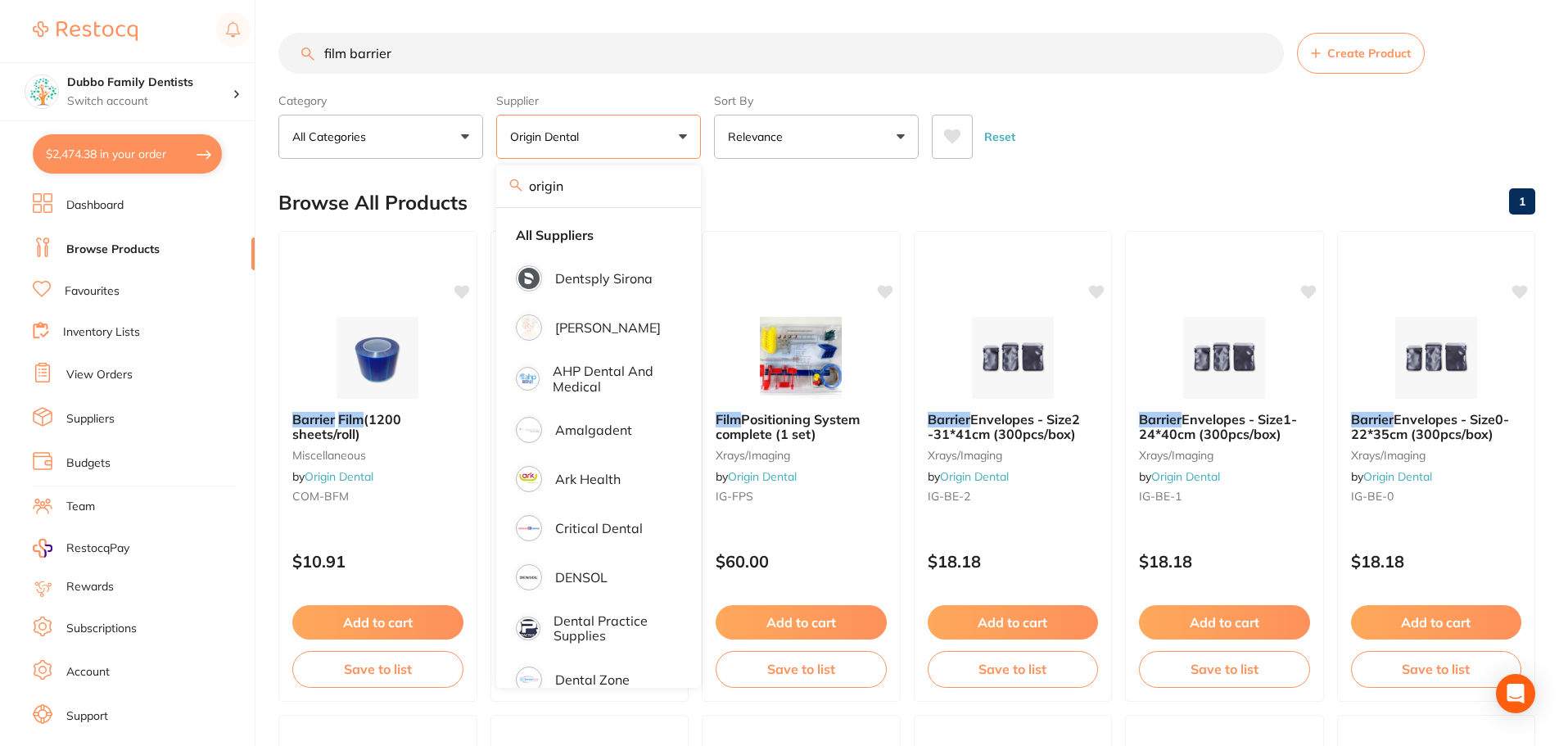
click at [839, 205] on div "Browse All Products 1" at bounding box center [907, 202] width 1256 height 55
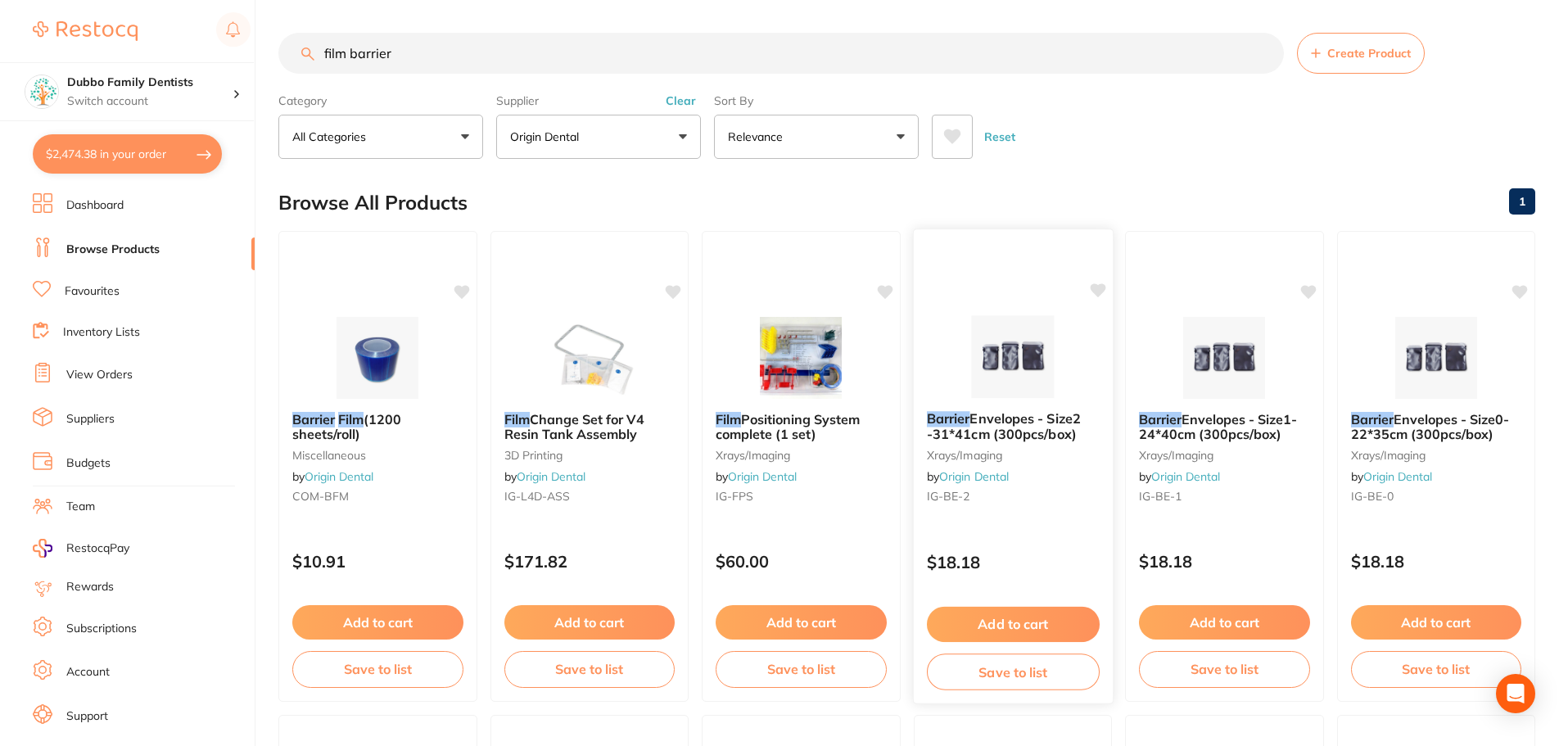
click at [1037, 343] on img at bounding box center [1012, 356] width 108 height 83
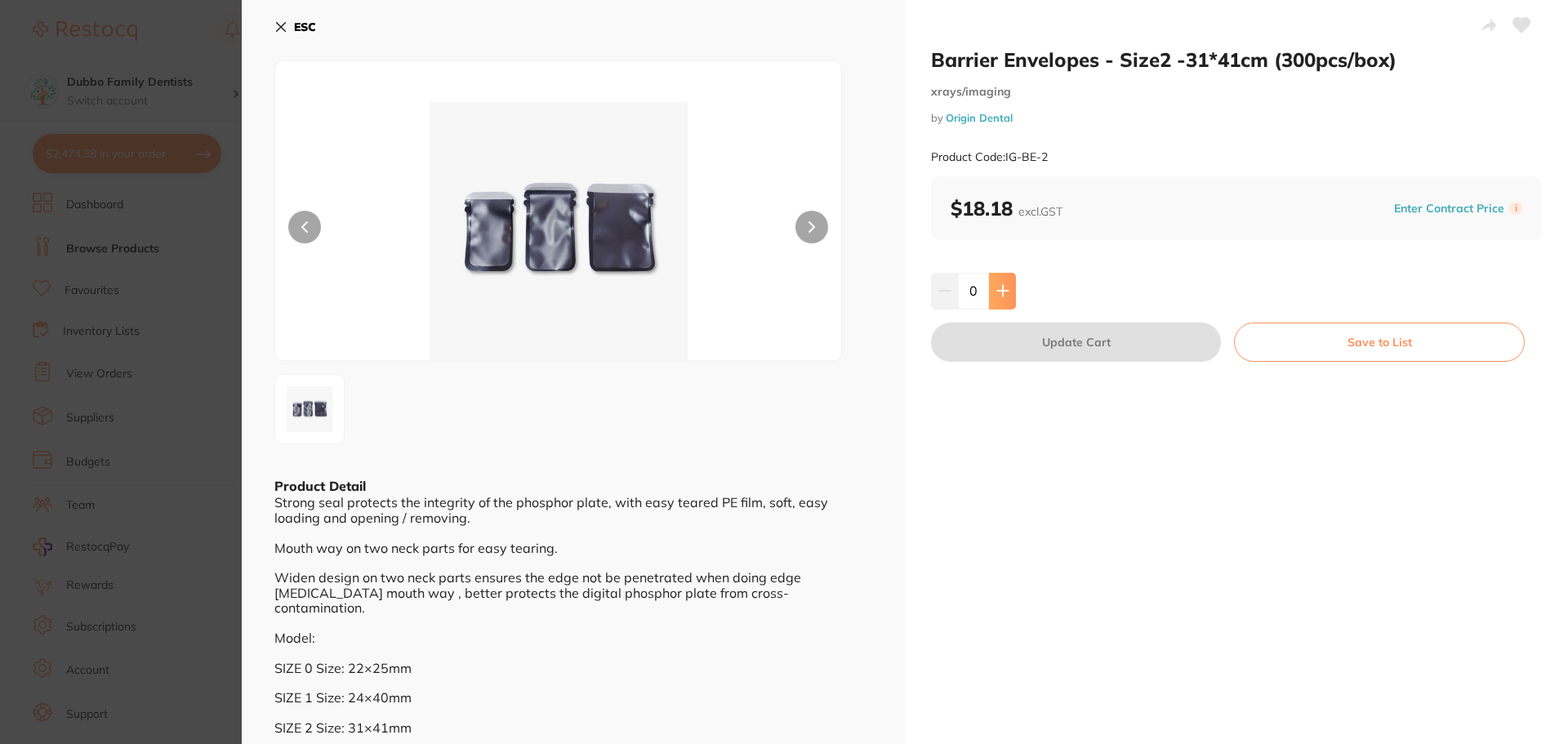
click at [989, 296] on button at bounding box center [1003, 291] width 27 height 36
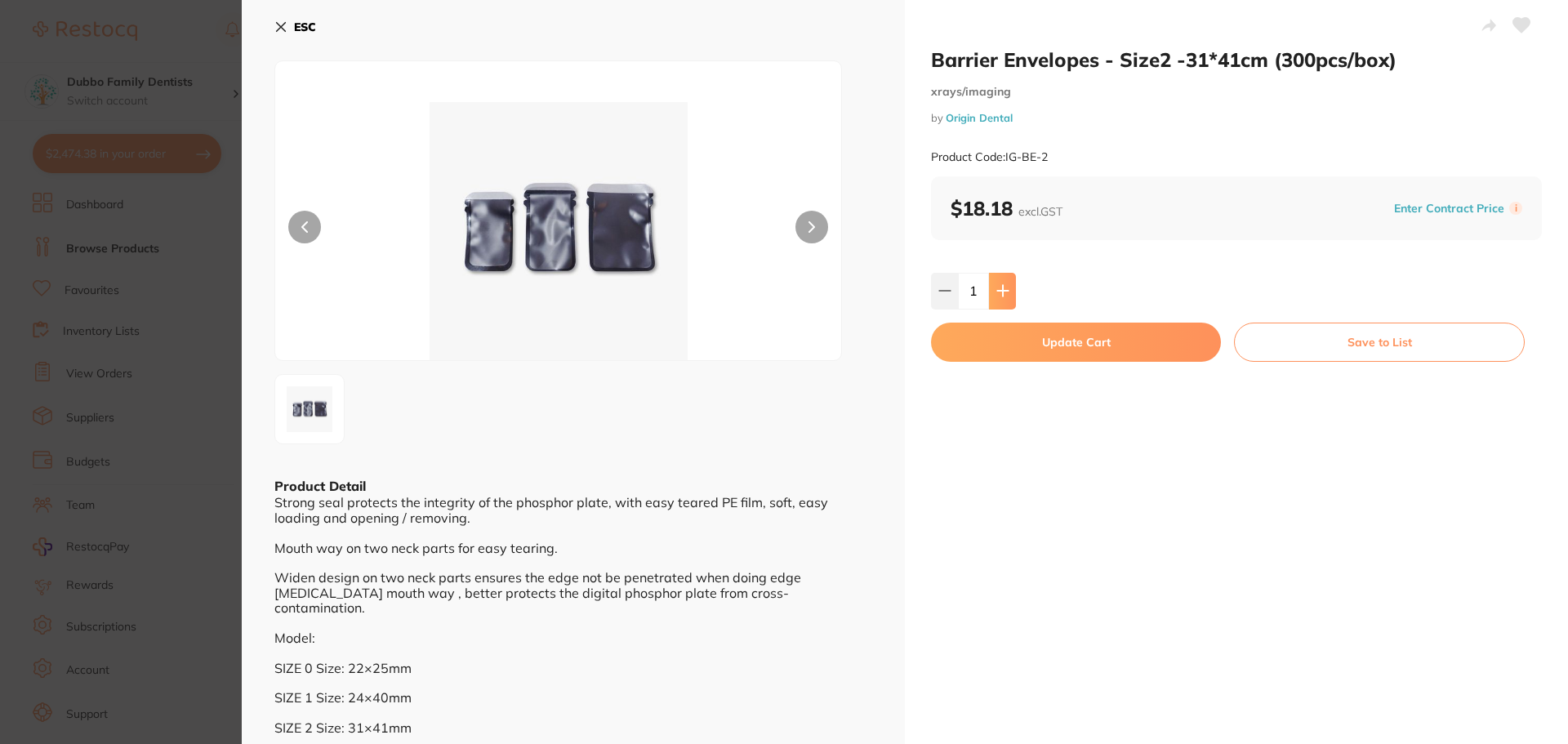
click at [989, 296] on button at bounding box center [1003, 291] width 27 height 36
type input "5"
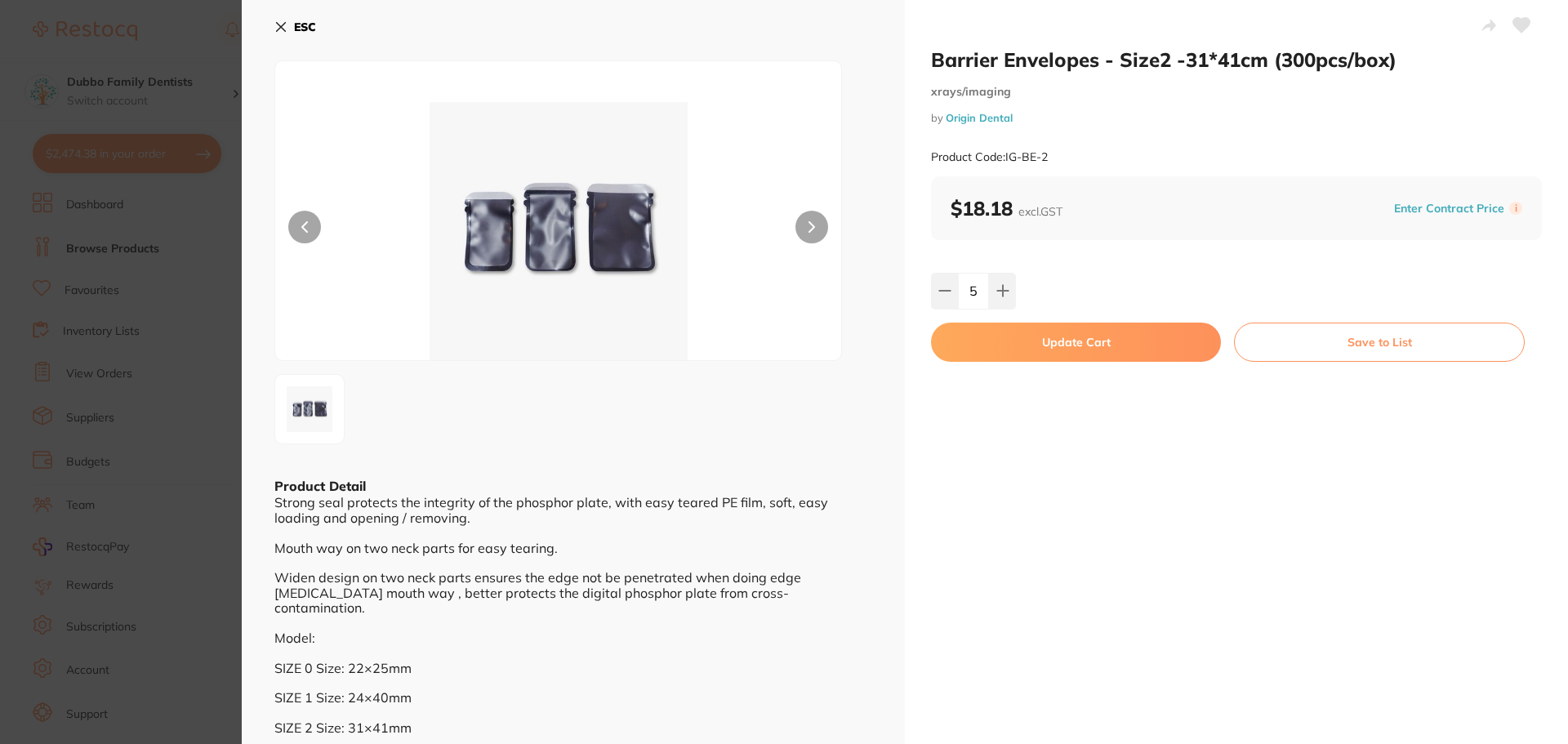
click at [1054, 341] on button "Update Cart" at bounding box center [1075, 342] width 290 height 39
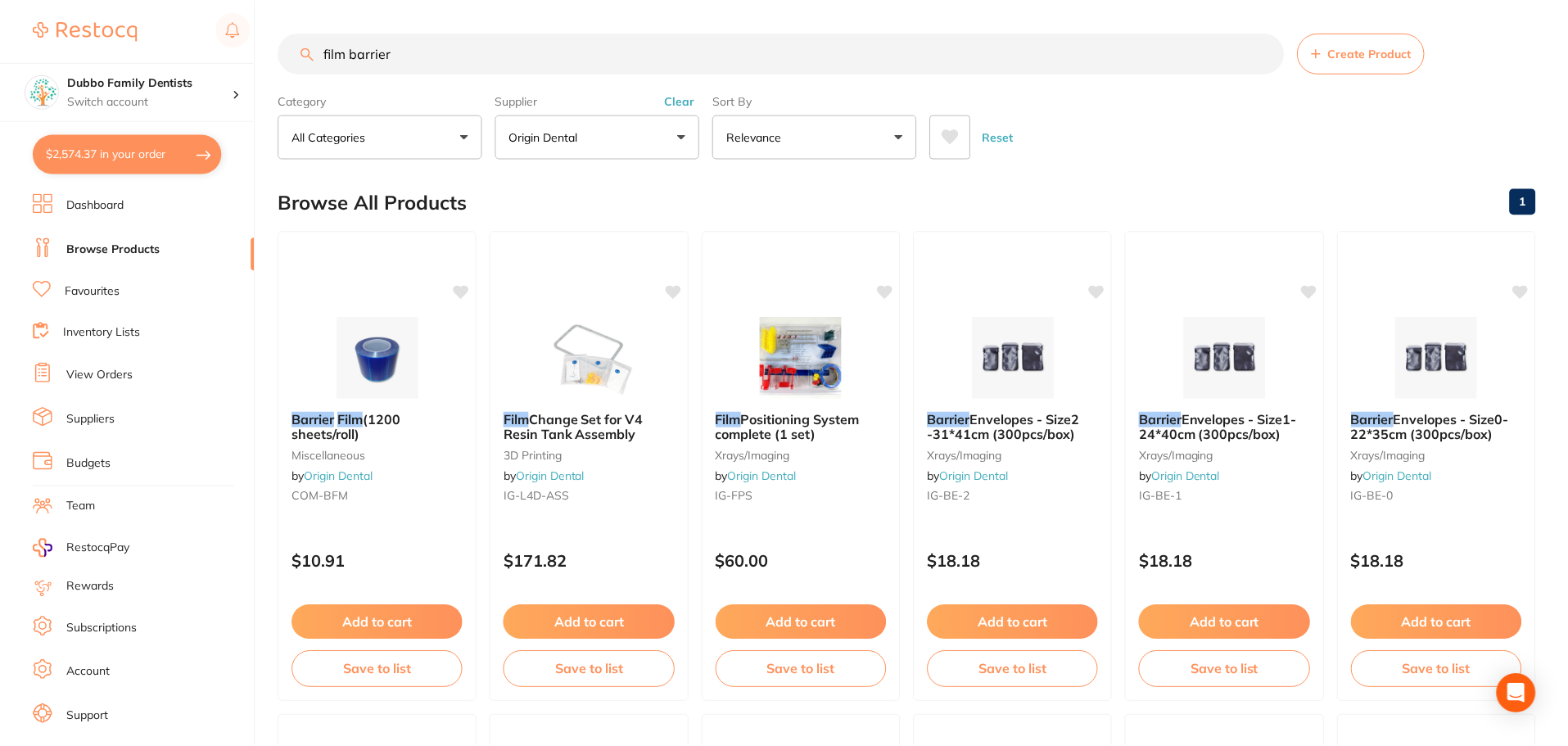
scroll to position [16, 0]
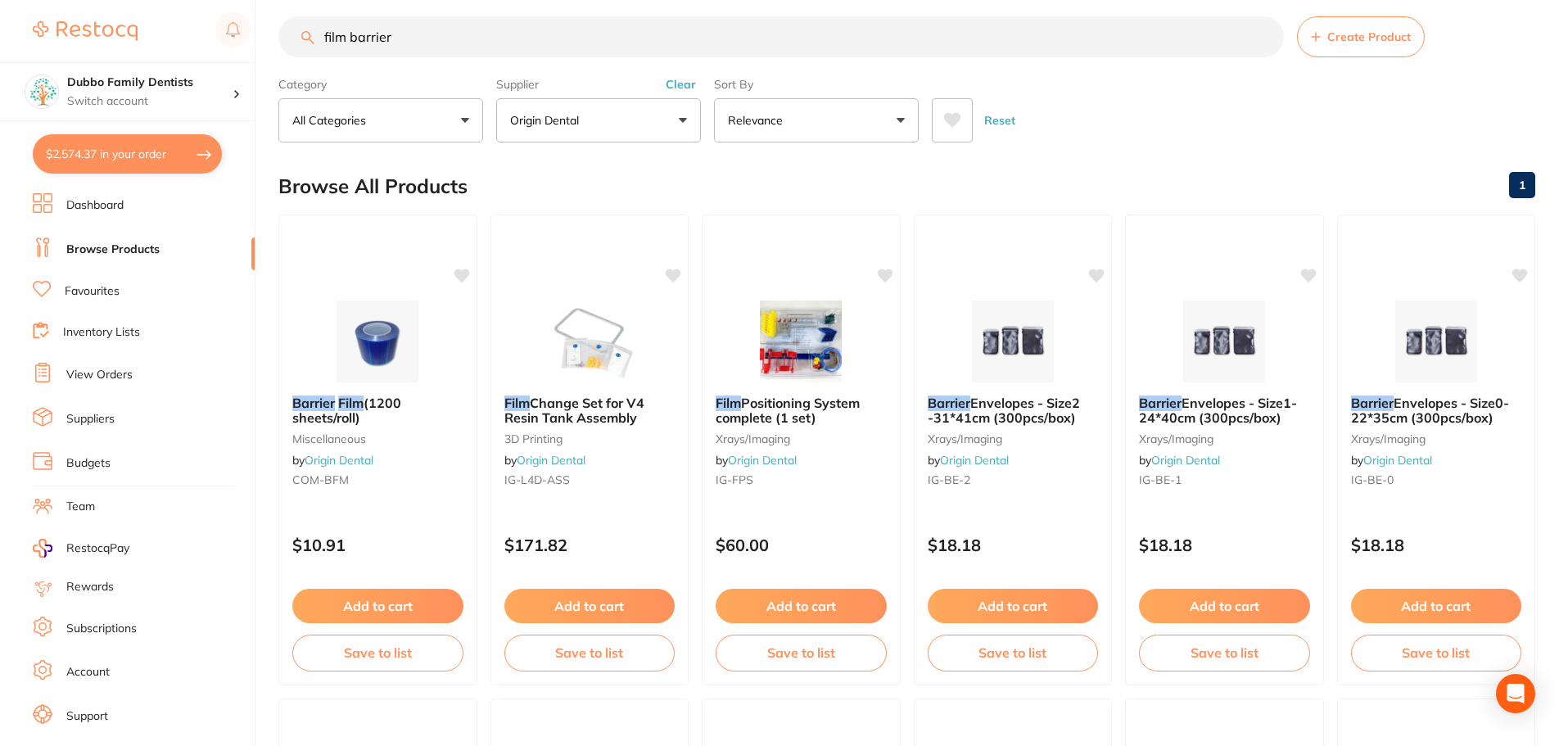
drag, startPoint x: 460, startPoint y: 40, endPoint x: 49, endPoint y: 26, distance: 411.2
click at [49, 26] on div "$2,574.37 Dubbo Family Dentists Switch account Dubbo Family Dentists $2,574.37 …" at bounding box center [784, 356] width 1568 height 746
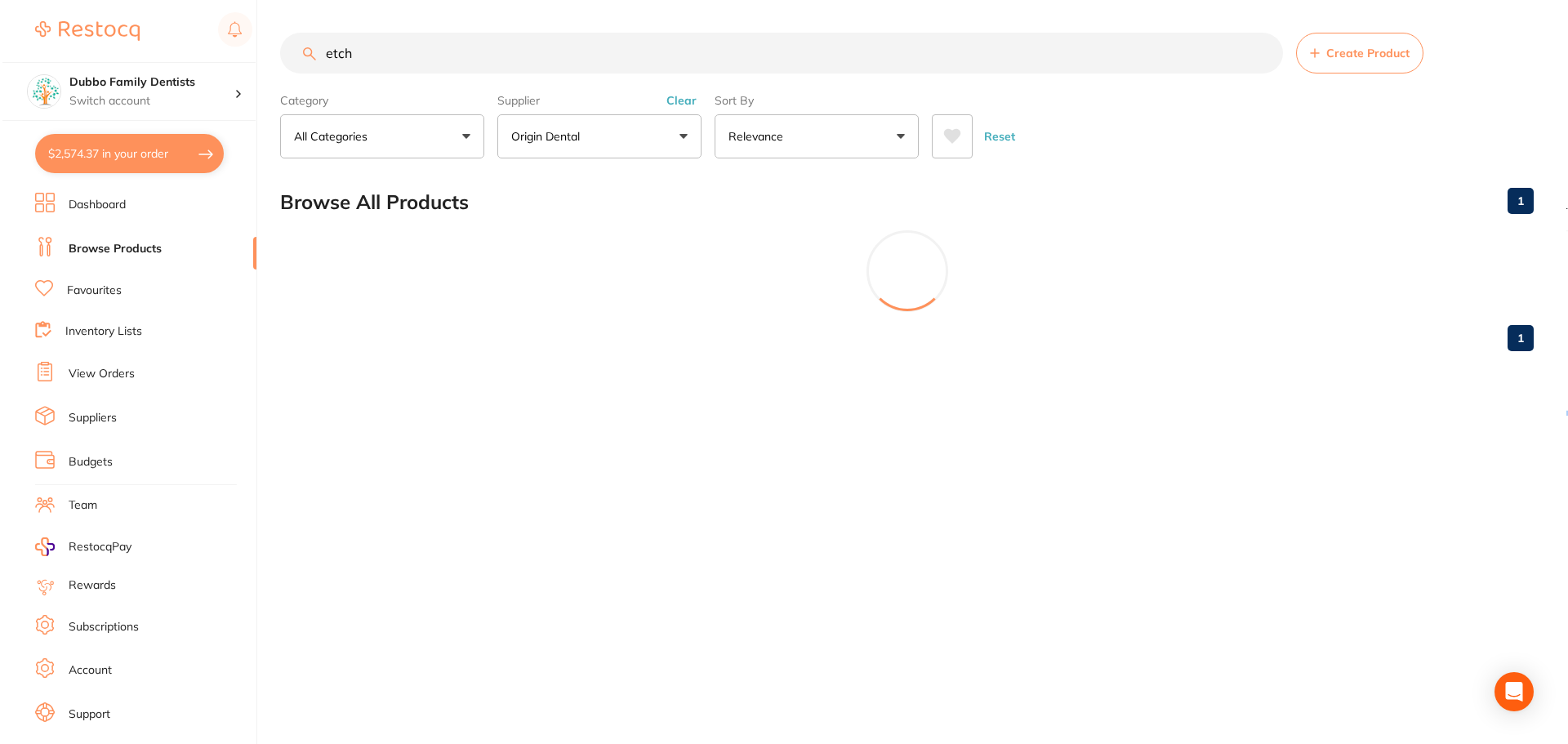
scroll to position [0, 0]
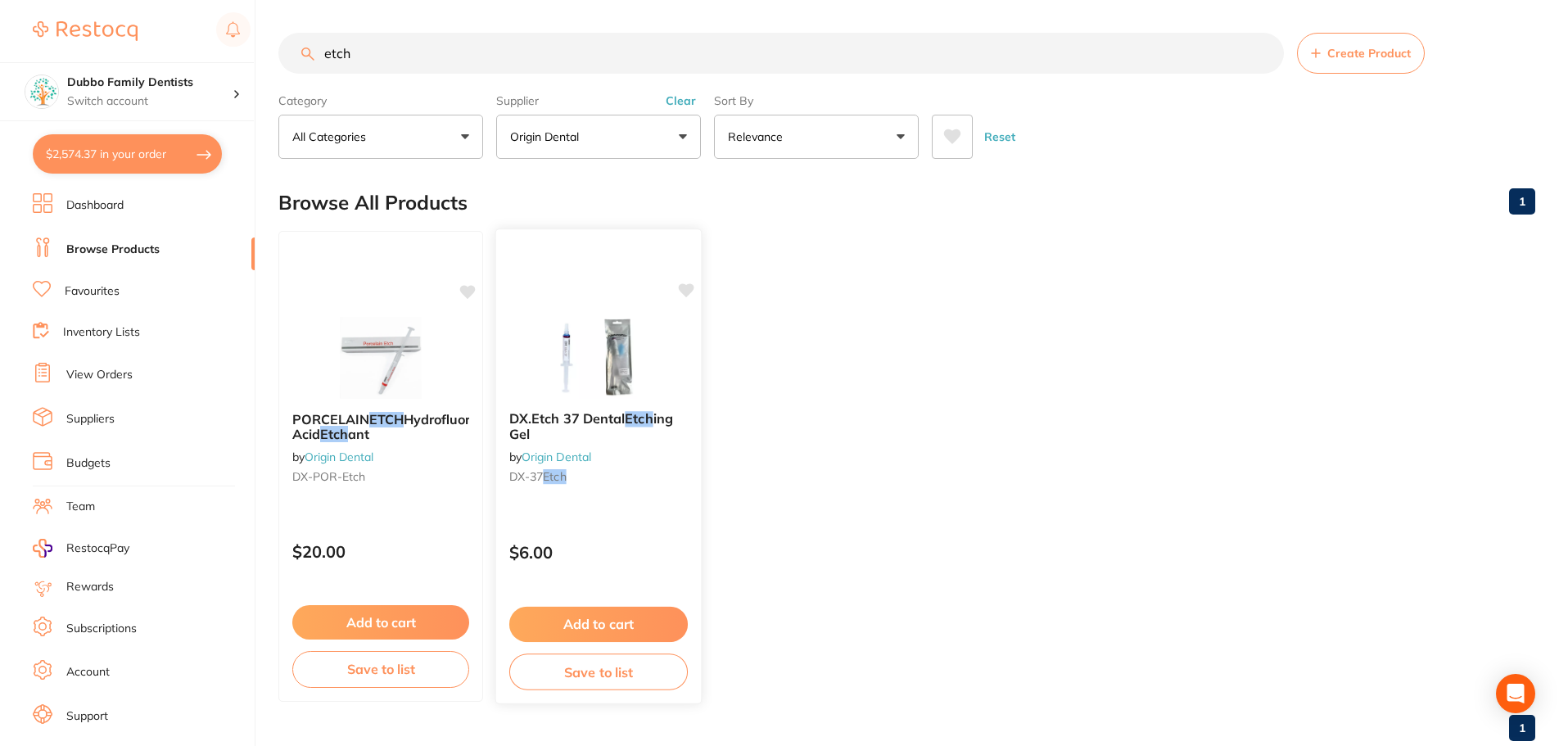
type input "etch"
click at [601, 342] on img at bounding box center [599, 356] width 108 height 83
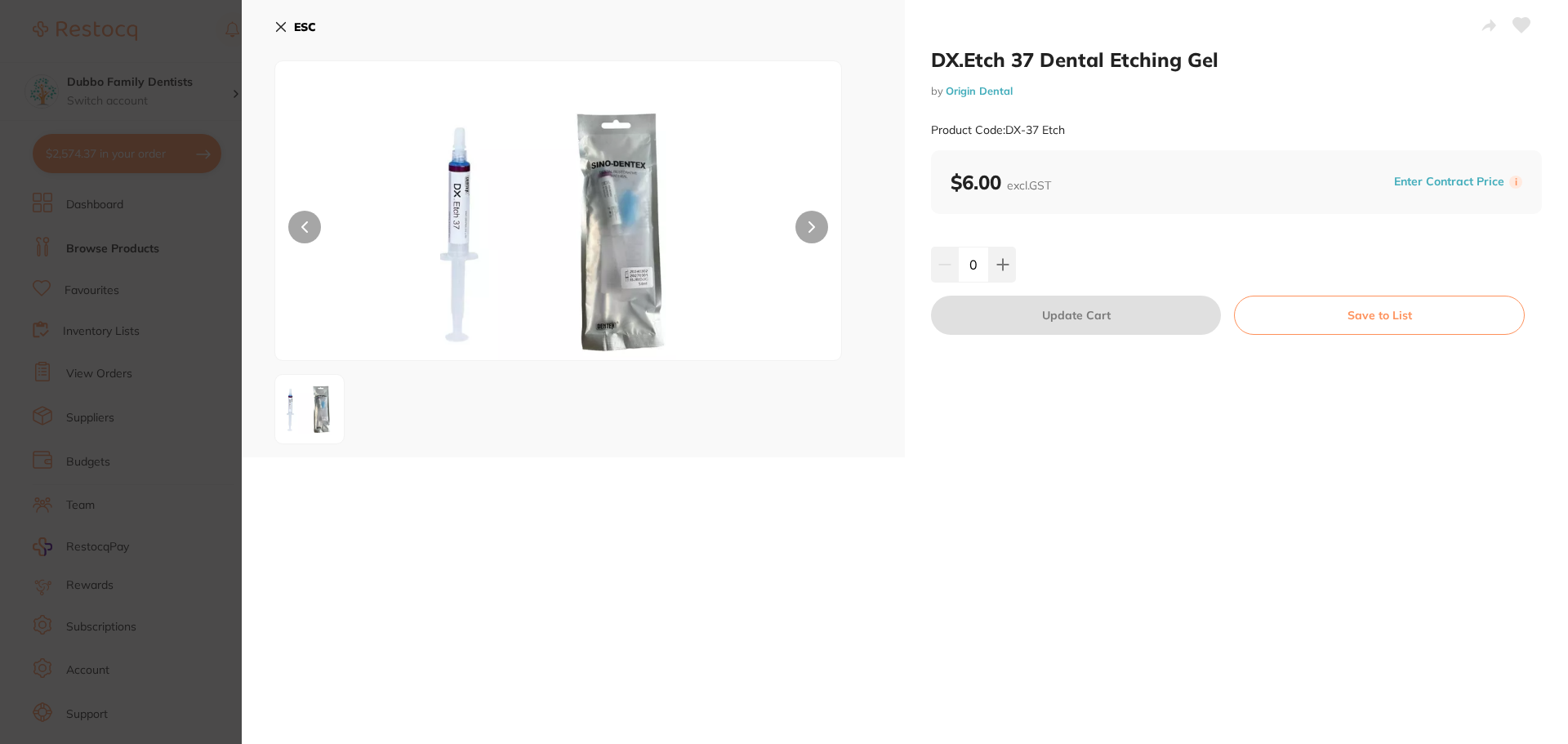
click at [164, 229] on section "DX.Etch 37 Dental Etching Gel by Origin Dental Product Code: DX-37 Etch ESC DX.…" at bounding box center [784, 372] width 1568 height 744
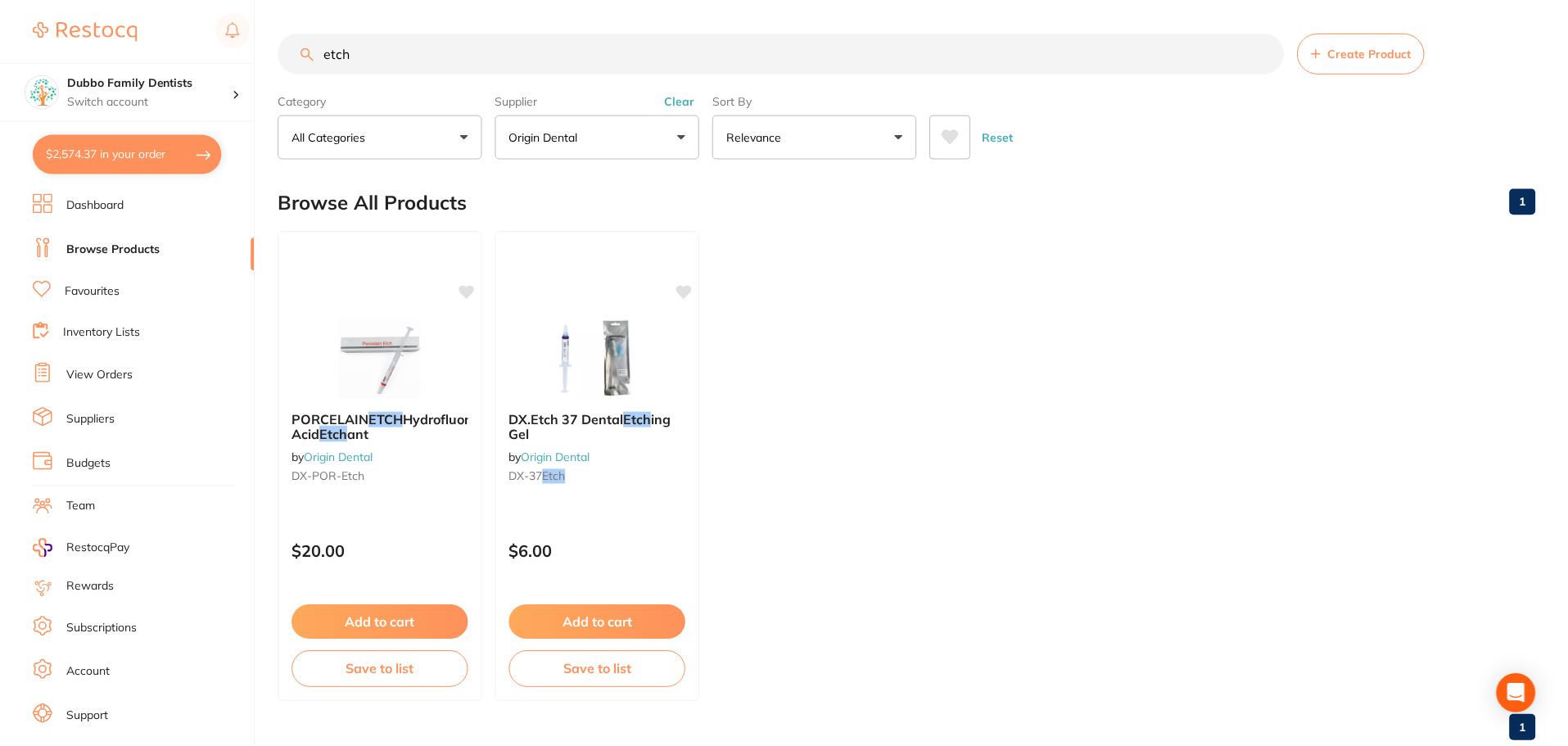
scroll to position [16, 0]
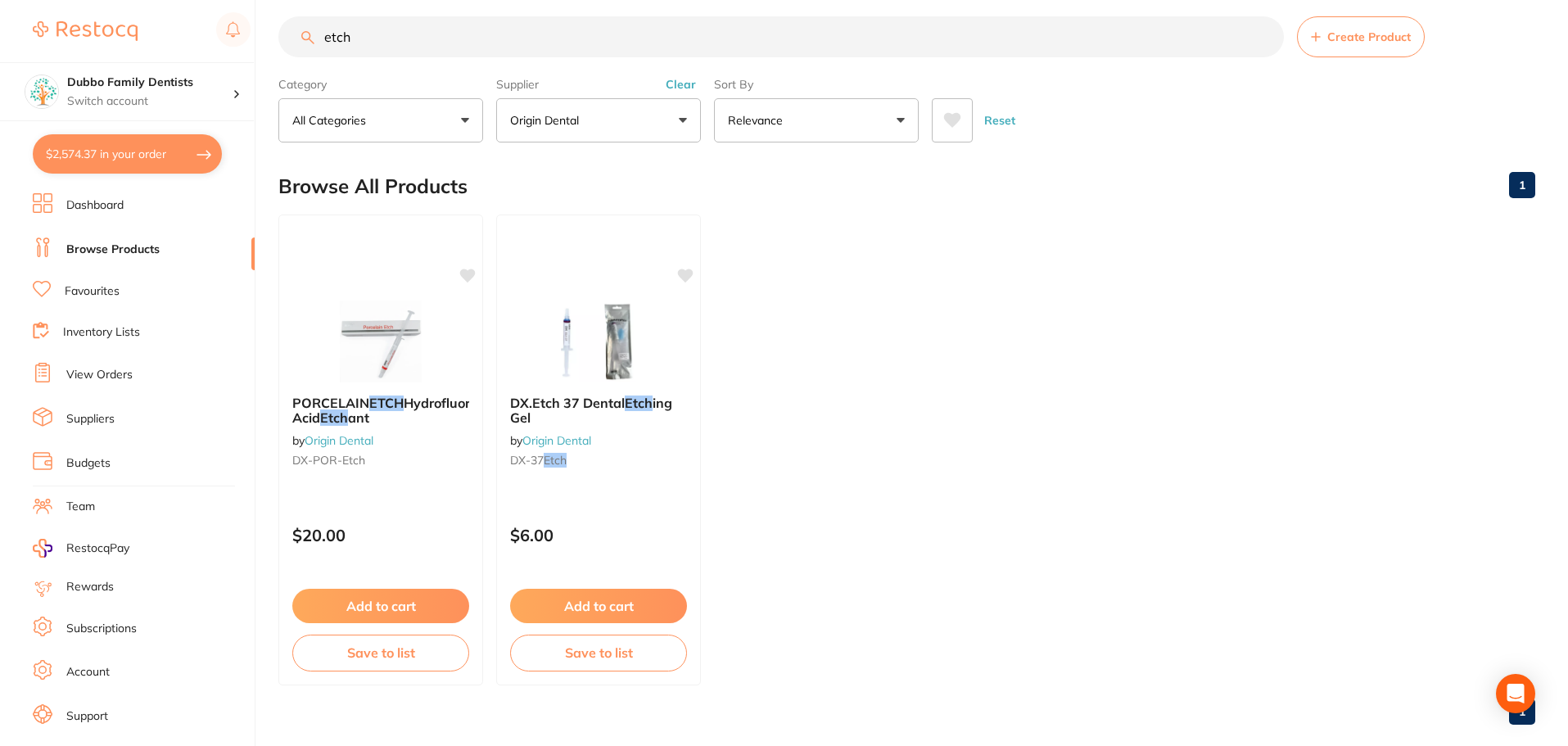
click at [682, 88] on button "Clear" at bounding box center [681, 84] width 40 height 15
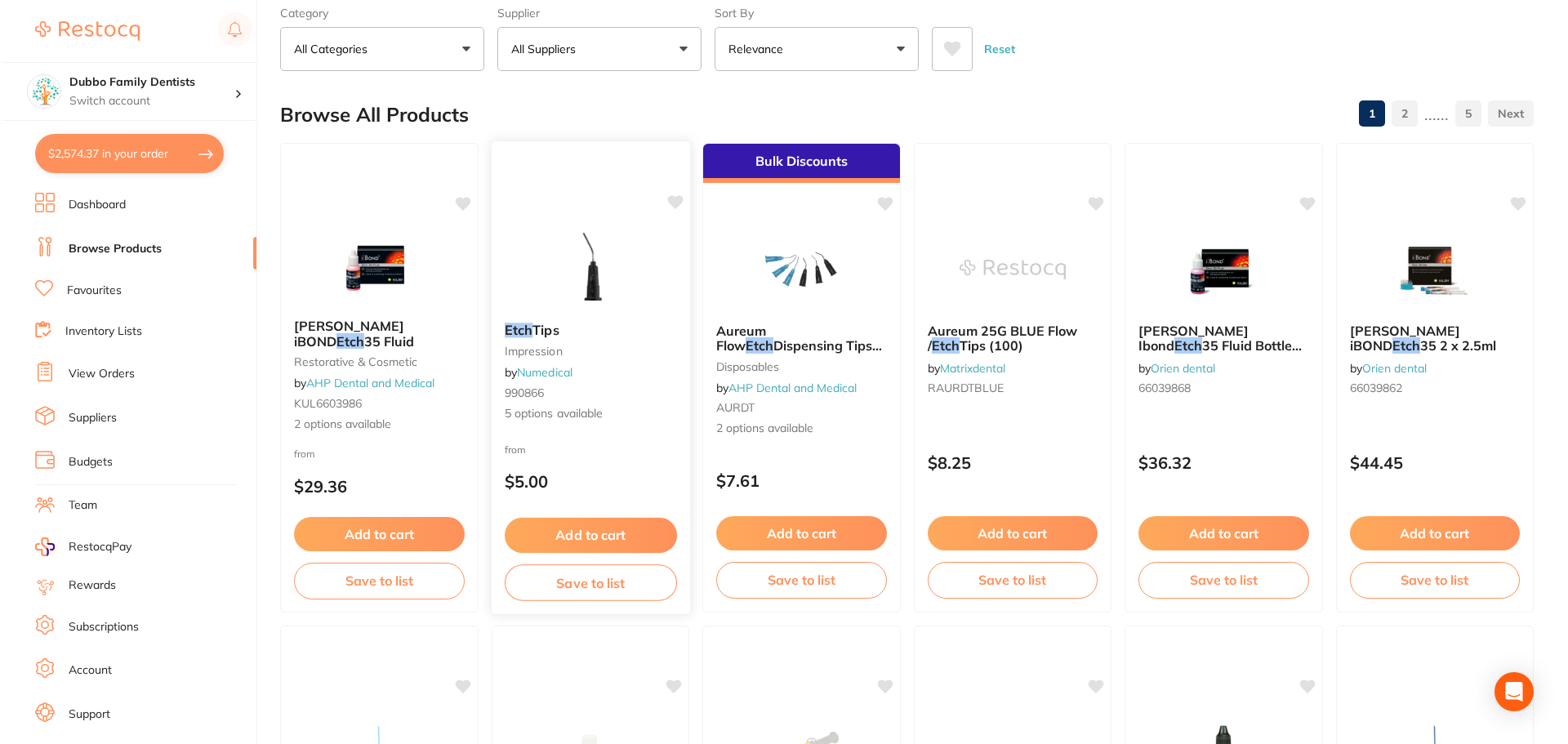
scroll to position [0, 0]
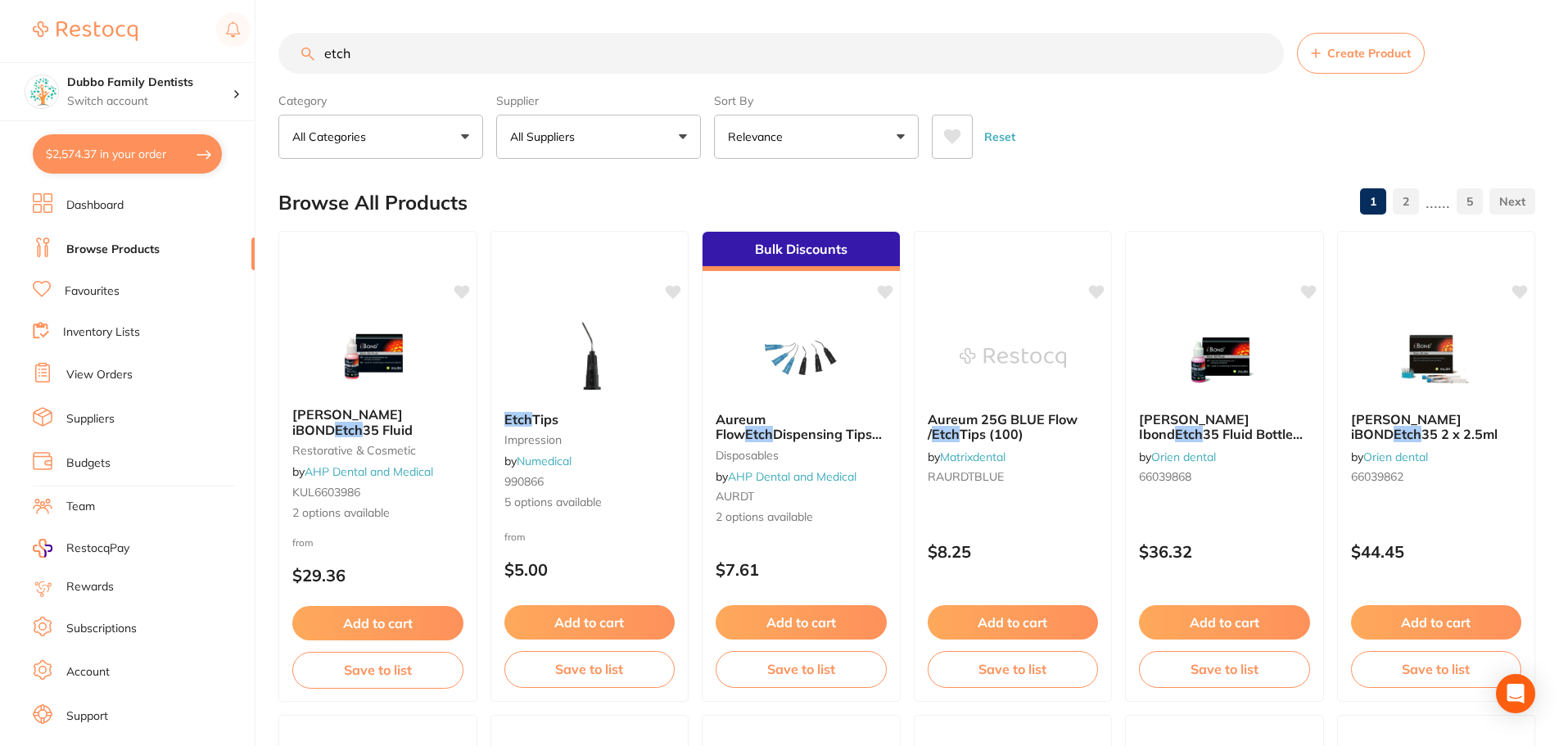
click at [616, 138] on button "All Suppliers" at bounding box center [599, 137] width 205 height 45
type input "origin"
click at [624, 275] on p "Origin Dental" at bounding box center [595, 278] width 81 height 15
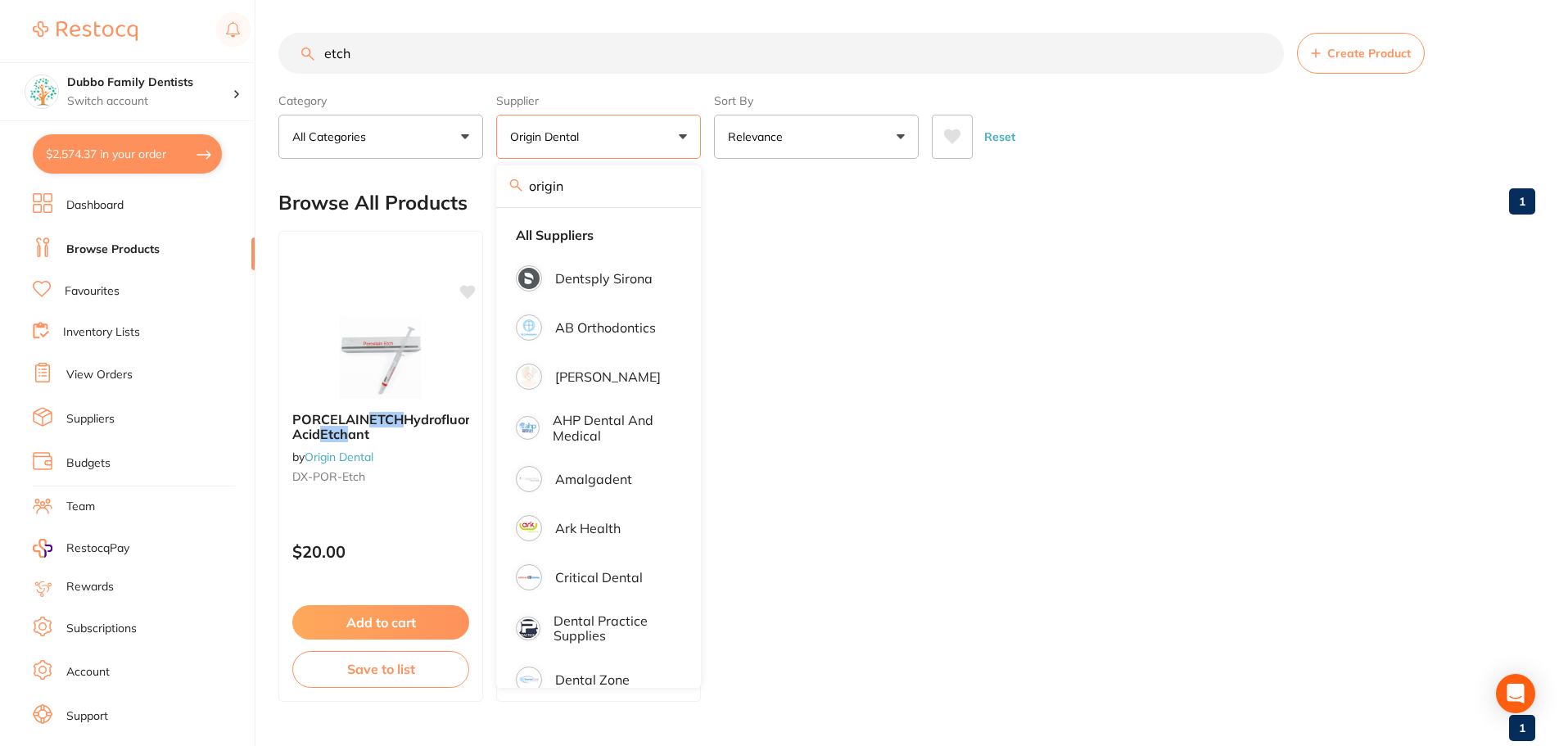
click at [1050, 325] on ul "PORCELAIN ETCH Hydrofluoric Acid Etch ant by Origin Dental DX-POR-Etch $20.00 A…" at bounding box center [907, 465] width 1256 height 471
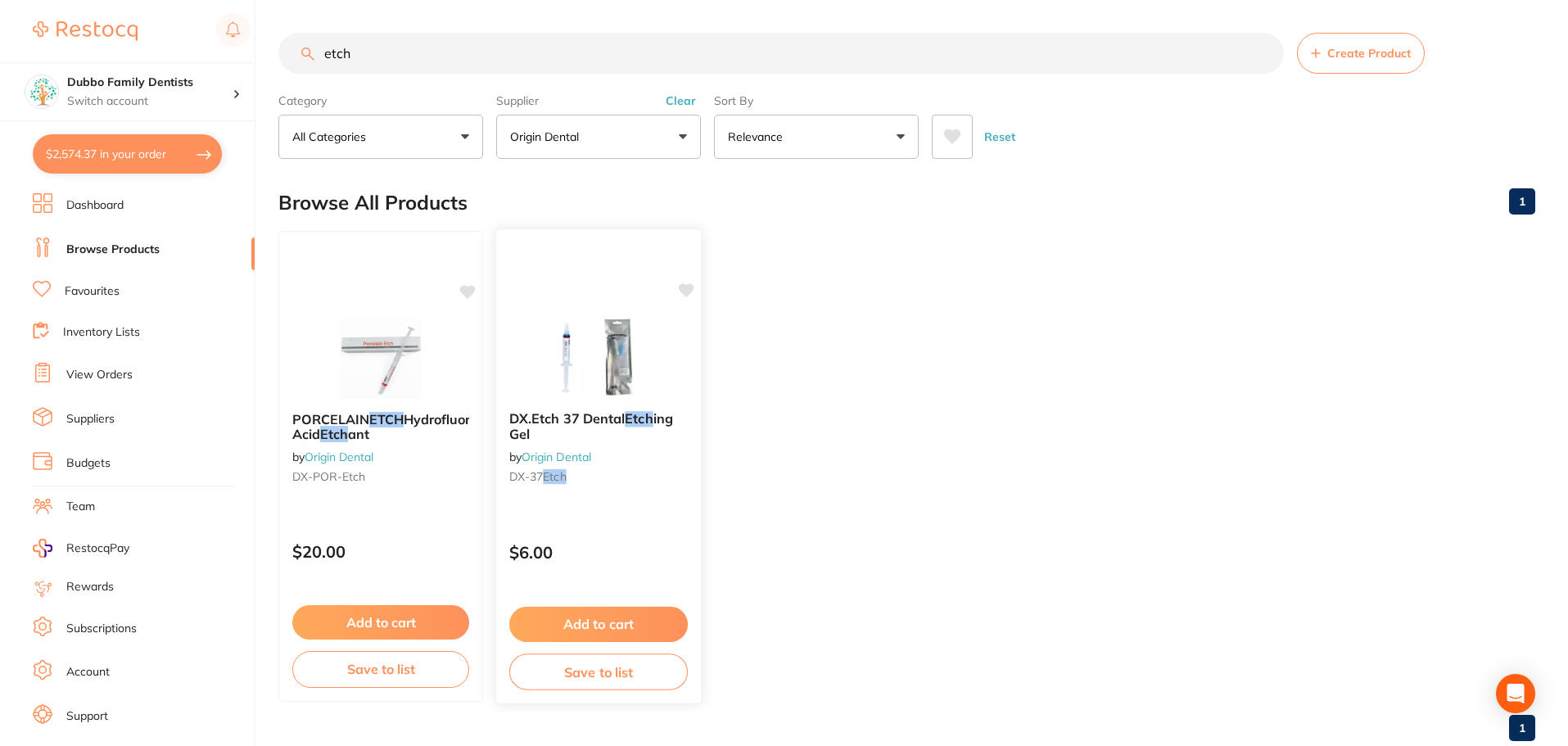
click at [564, 343] on img at bounding box center [599, 356] width 108 height 83
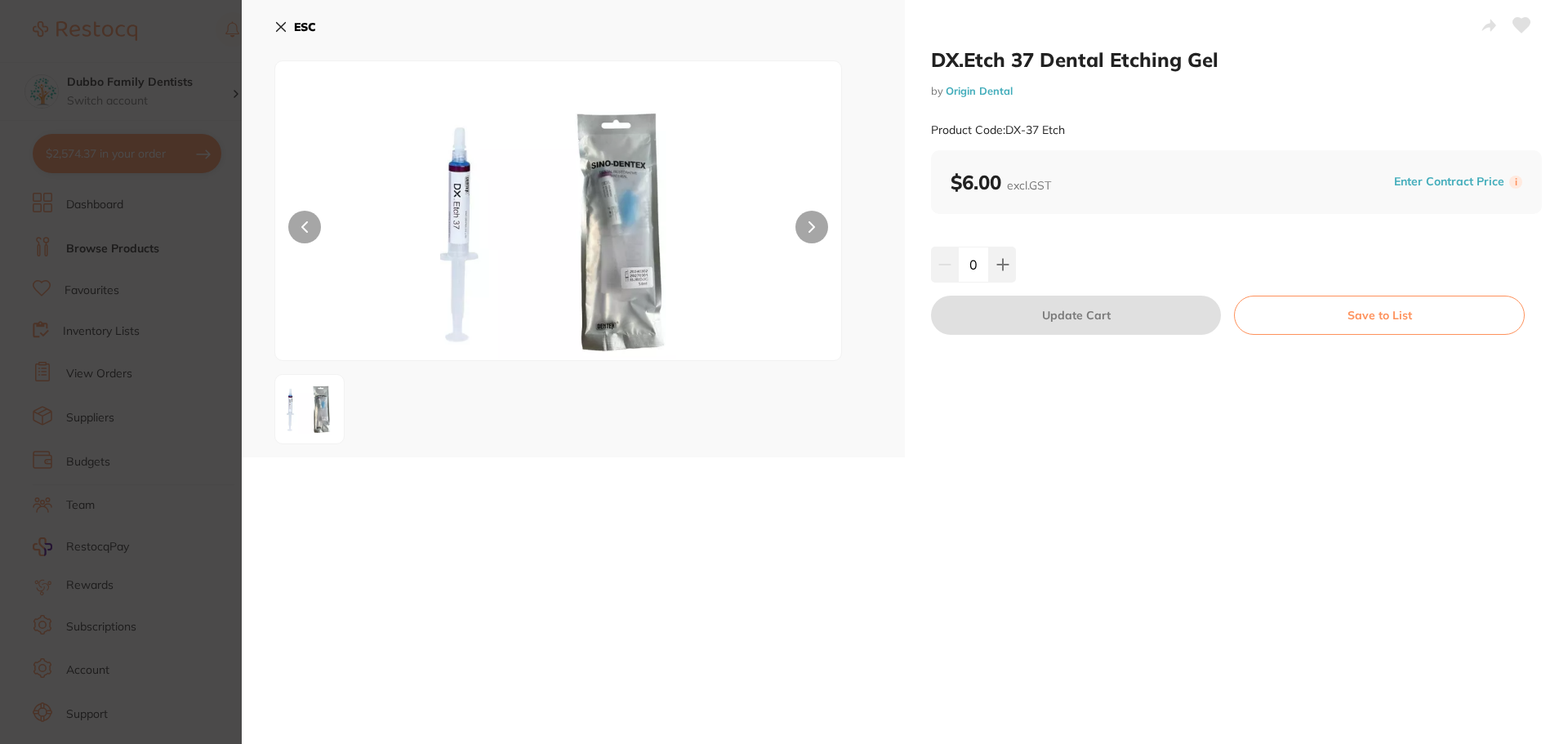
click at [941, 259] on div "0" at bounding box center [973, 264] width 85 height 36
type input "10"
click at [1074, 256] on div "10" at bounding box center [1236, 264] width 611 height 36
click at [1061, 324] on button "Update Cart" at bounding box center [1075, 314] width 290 height 39
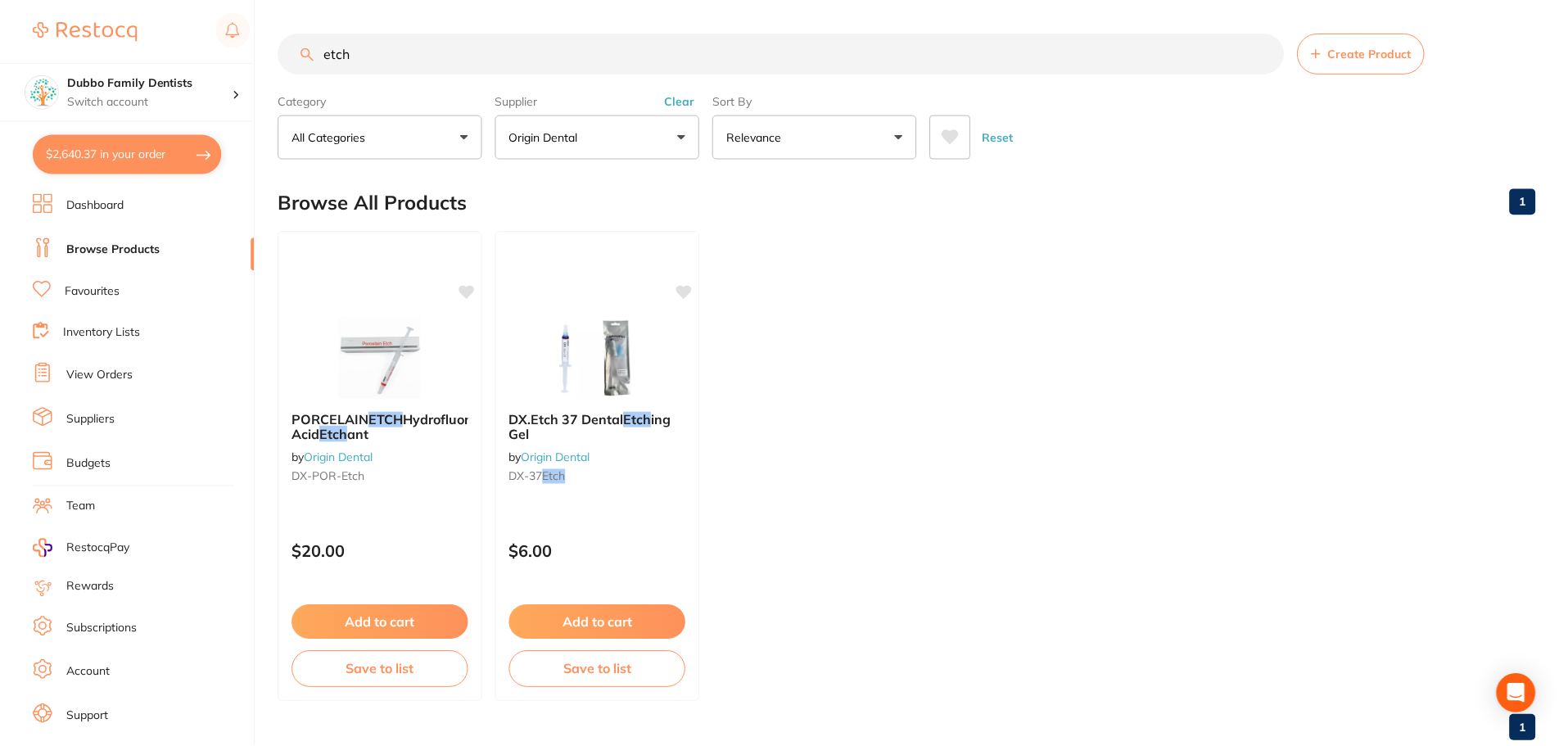
scroll to position [1, 0]
click at [392, 48] on input "etch" at bounding box center [781, 52] width 1005 height 41
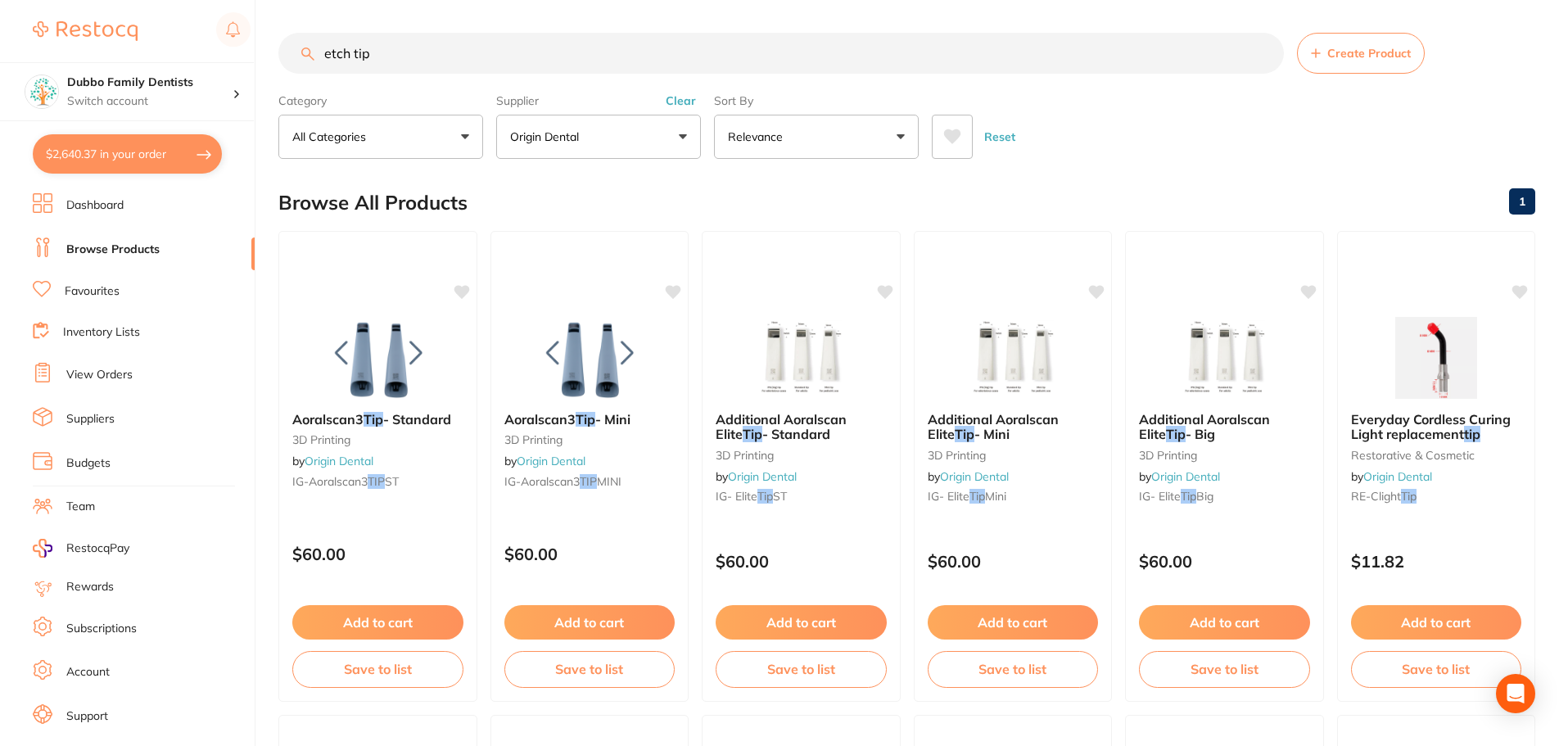
type input "etch tip"
click at [680, 101] on button "Clear" at bounding box center [681, 100] width 40 height 15
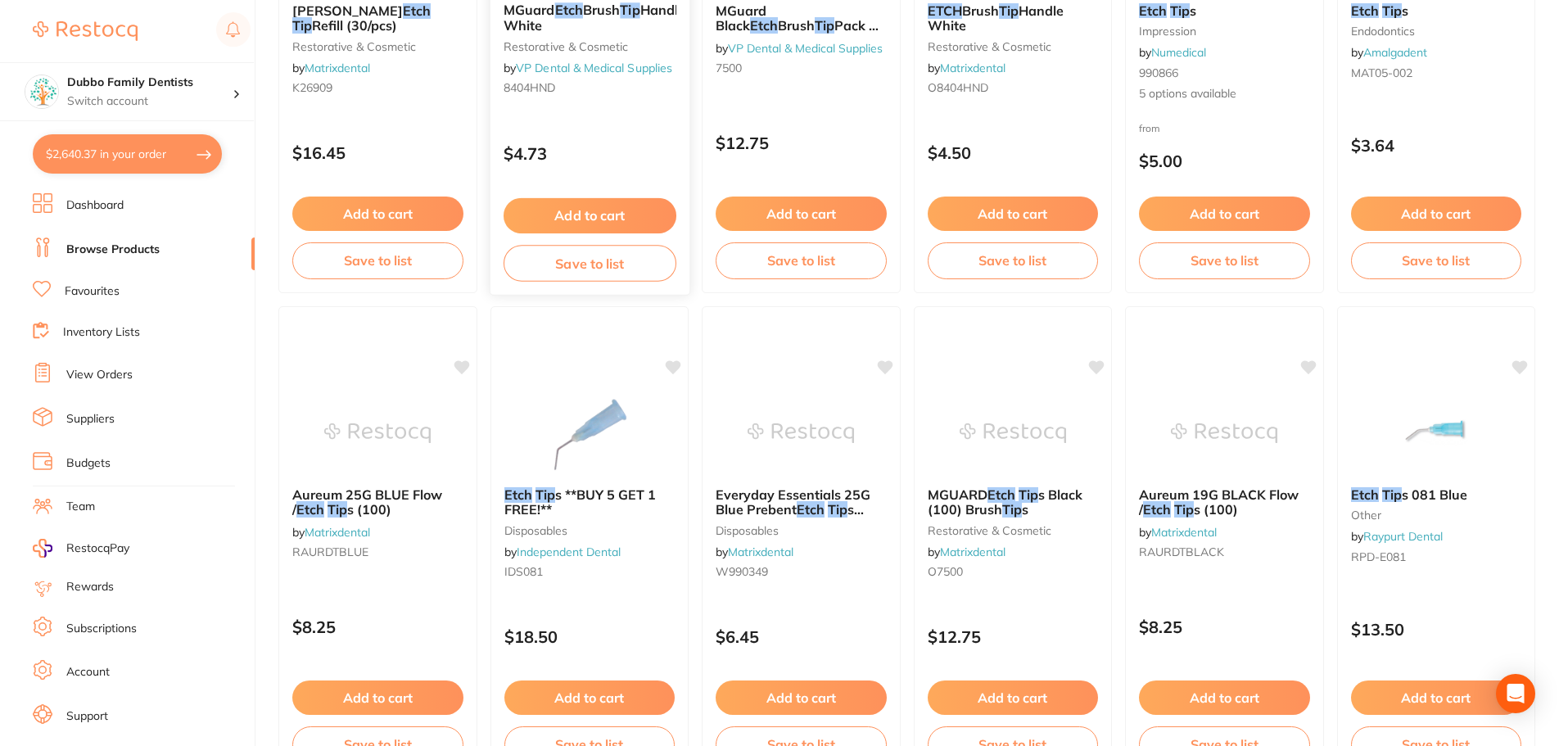
scroll to position [491, 0]
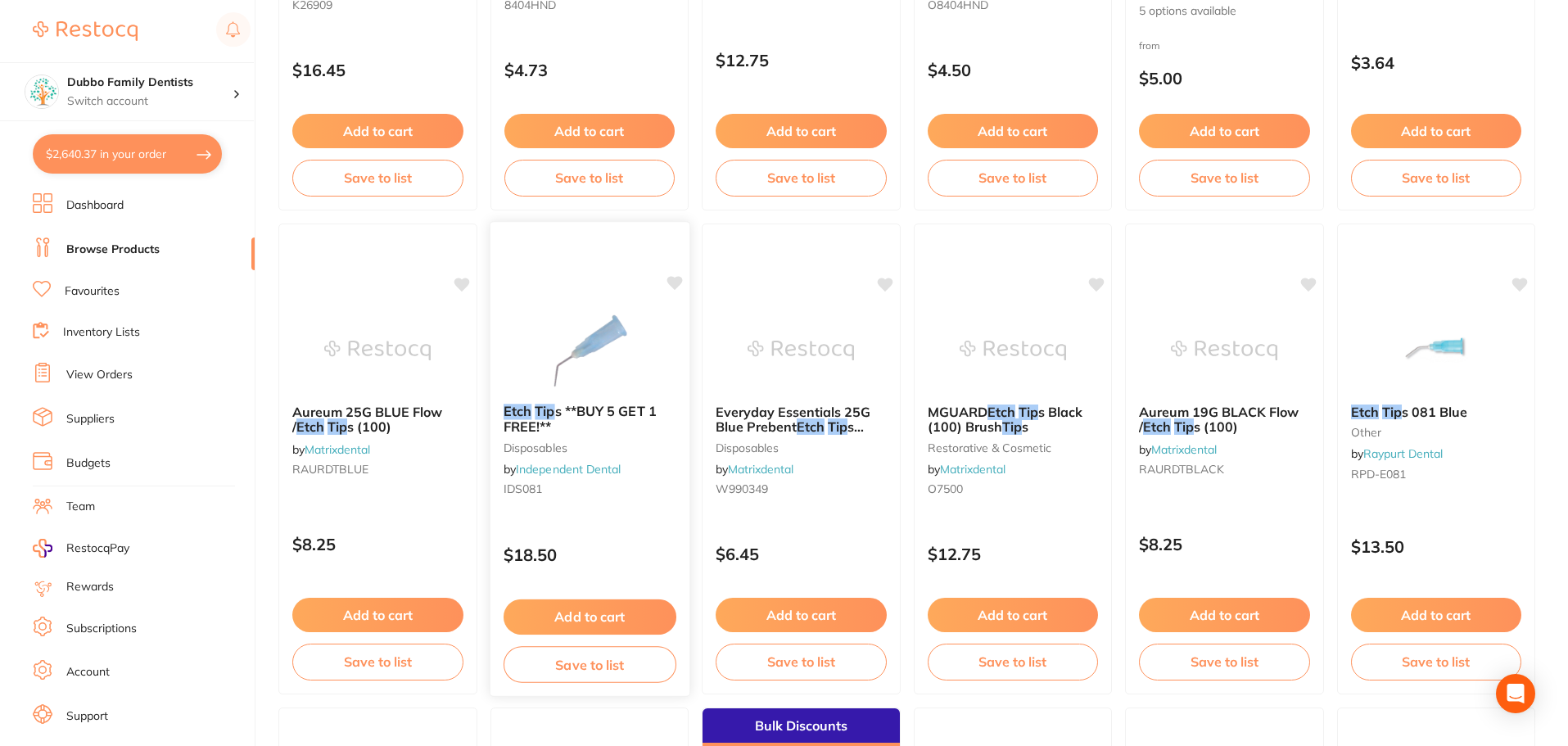
click at [601, 335] on img at bounding box center [589, 349] width 108 height 83
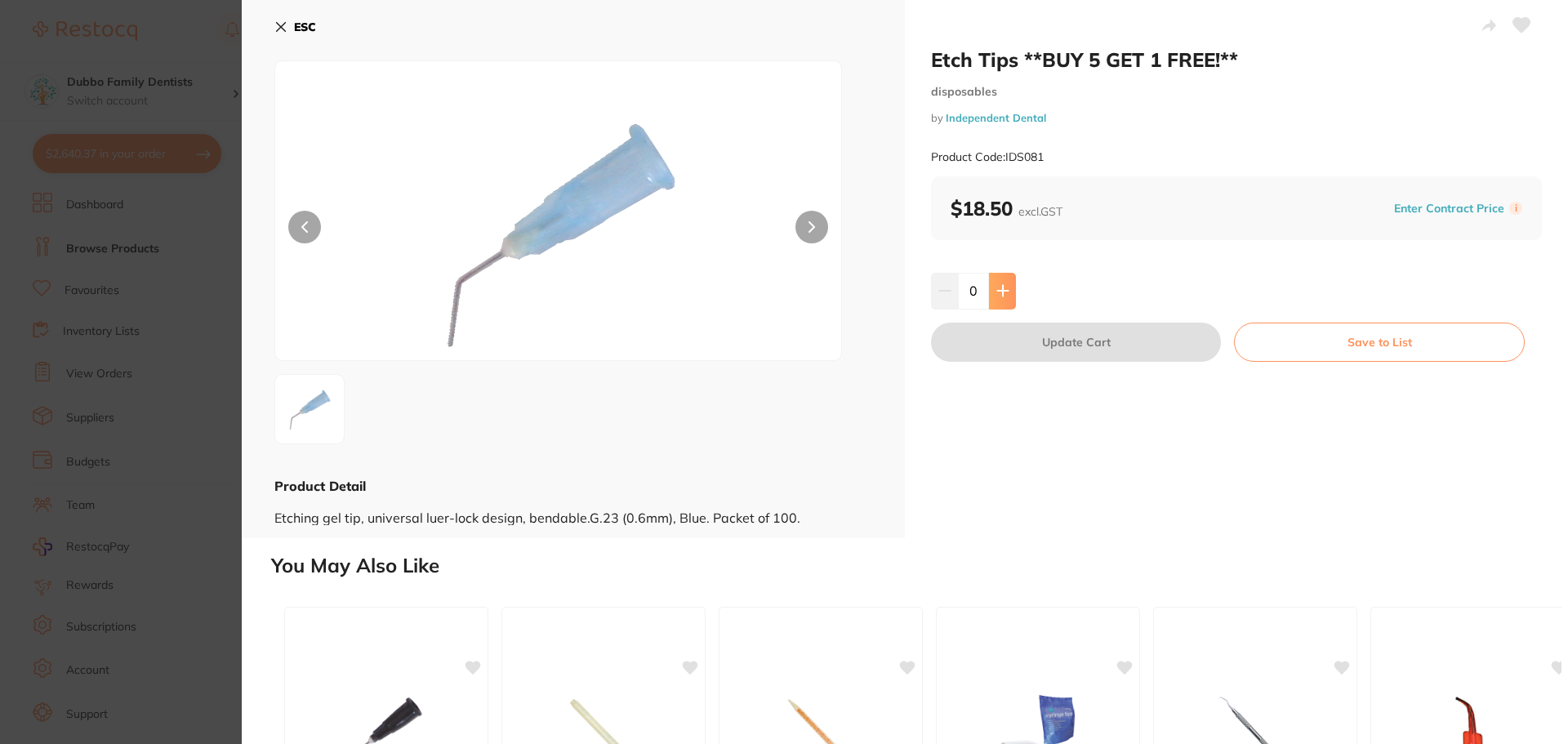
click at [1000, 292] on icon at bounding box center [1003, 291] width 11 height 11
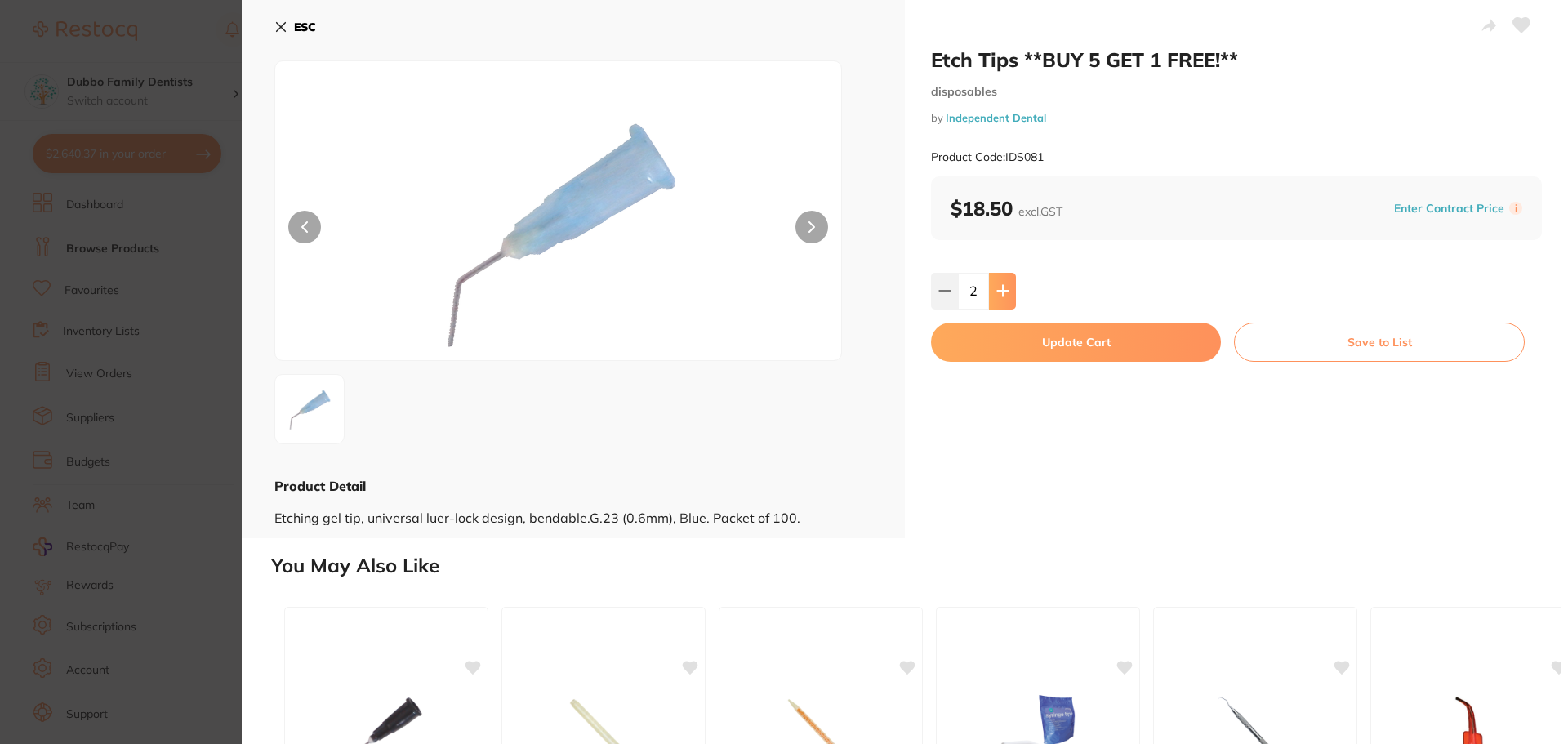
click at [1000, 292] on icon at bounding box center [1003, 291] width 11 height 11
click at [938, 295] on icon at bounding box center [944, 291] width 13 height 13
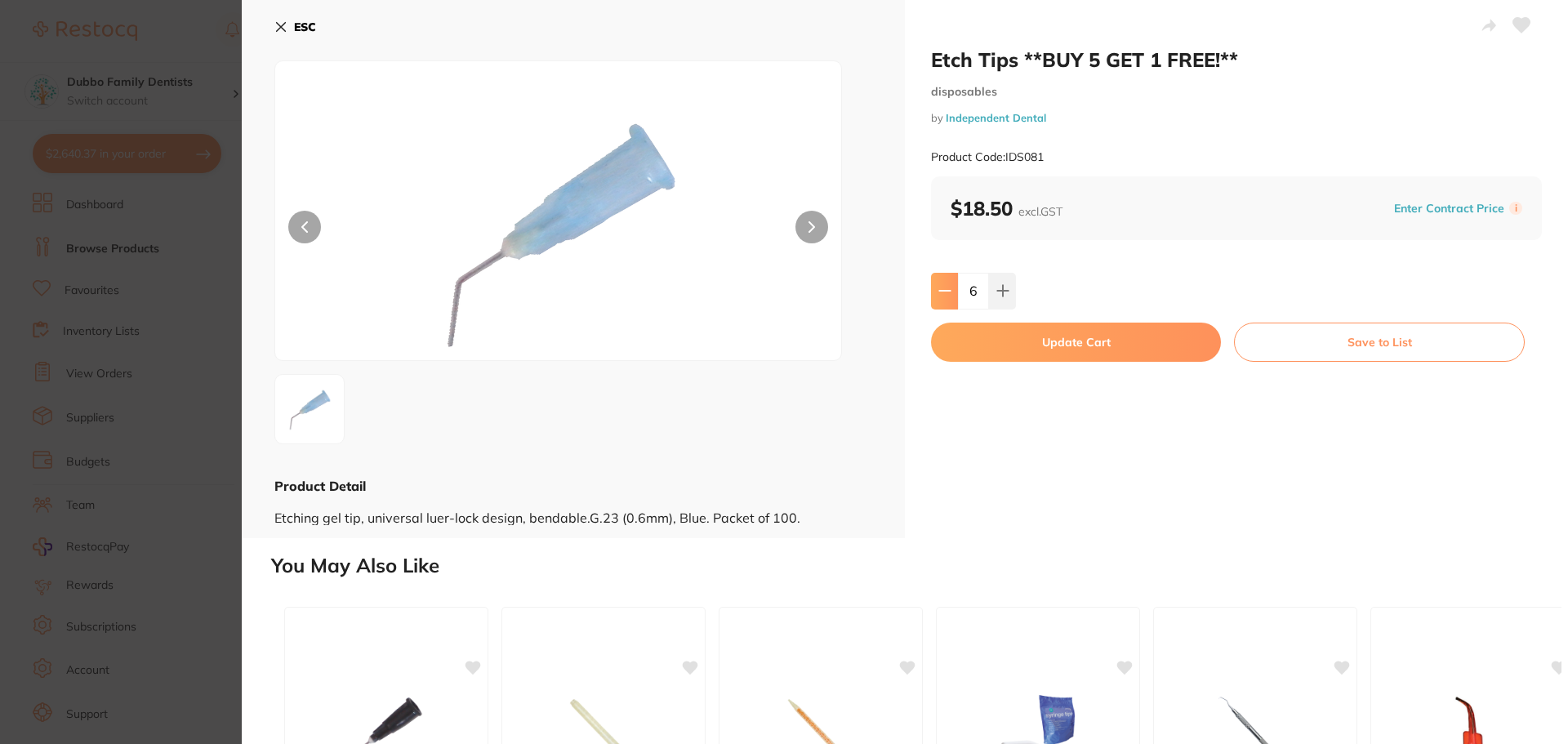
type input "5"
click at [1072, 352] on button "Update Cart" at bounding box center [1075, 342] width 290 height 39
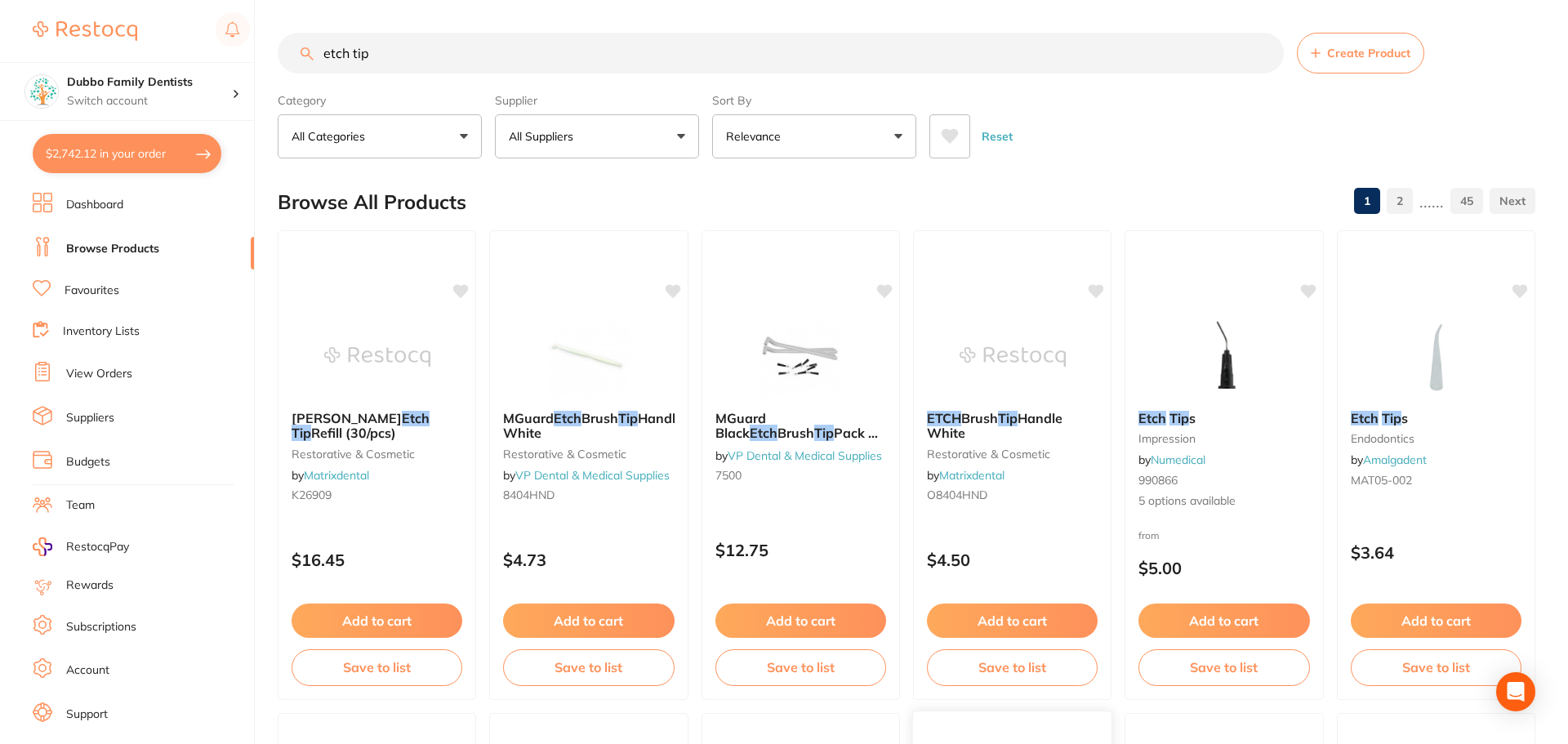
checkbox input "false"
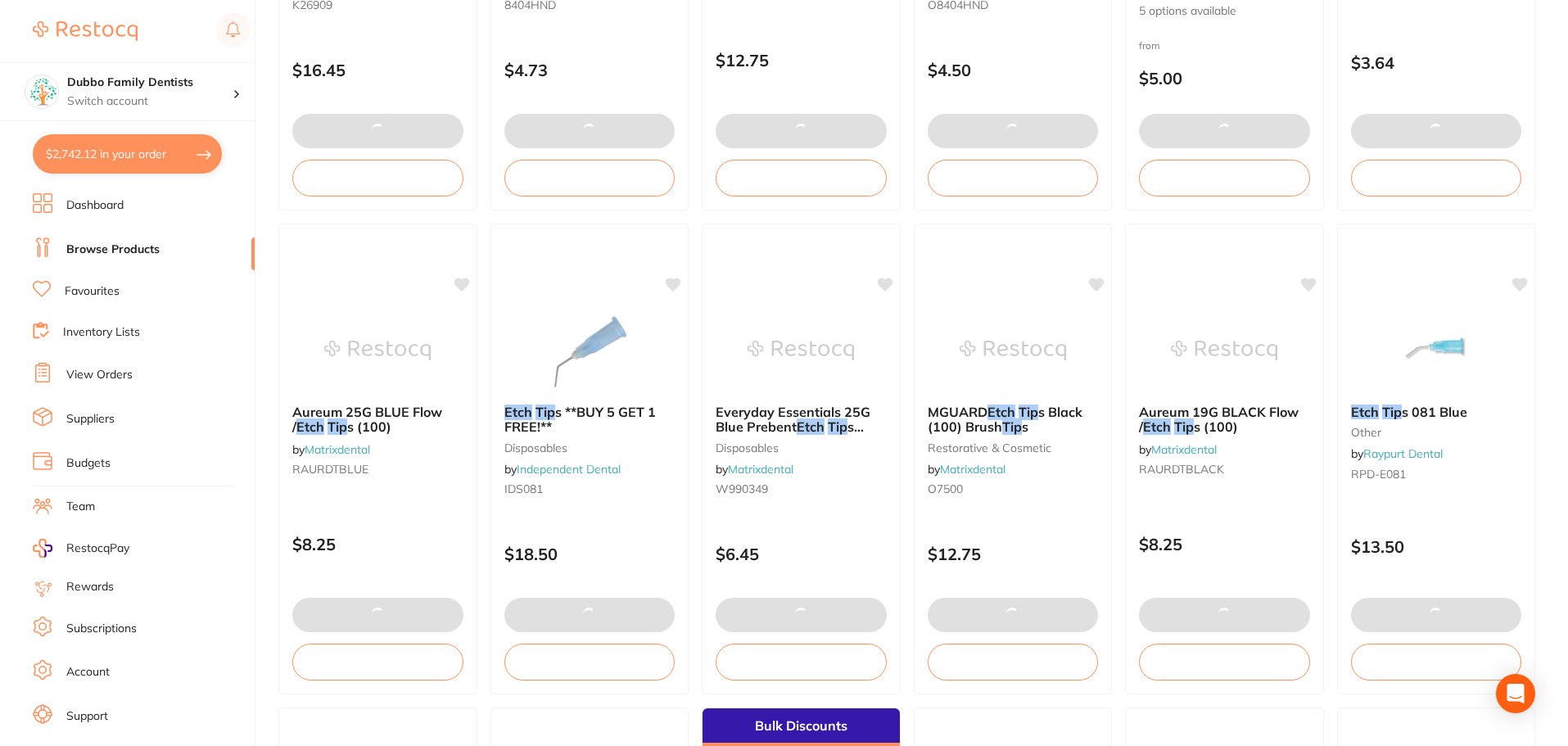
click at [114, 158] on button "$2,742.12 in your order" at bounding box center [128, 153] width 190 height 39
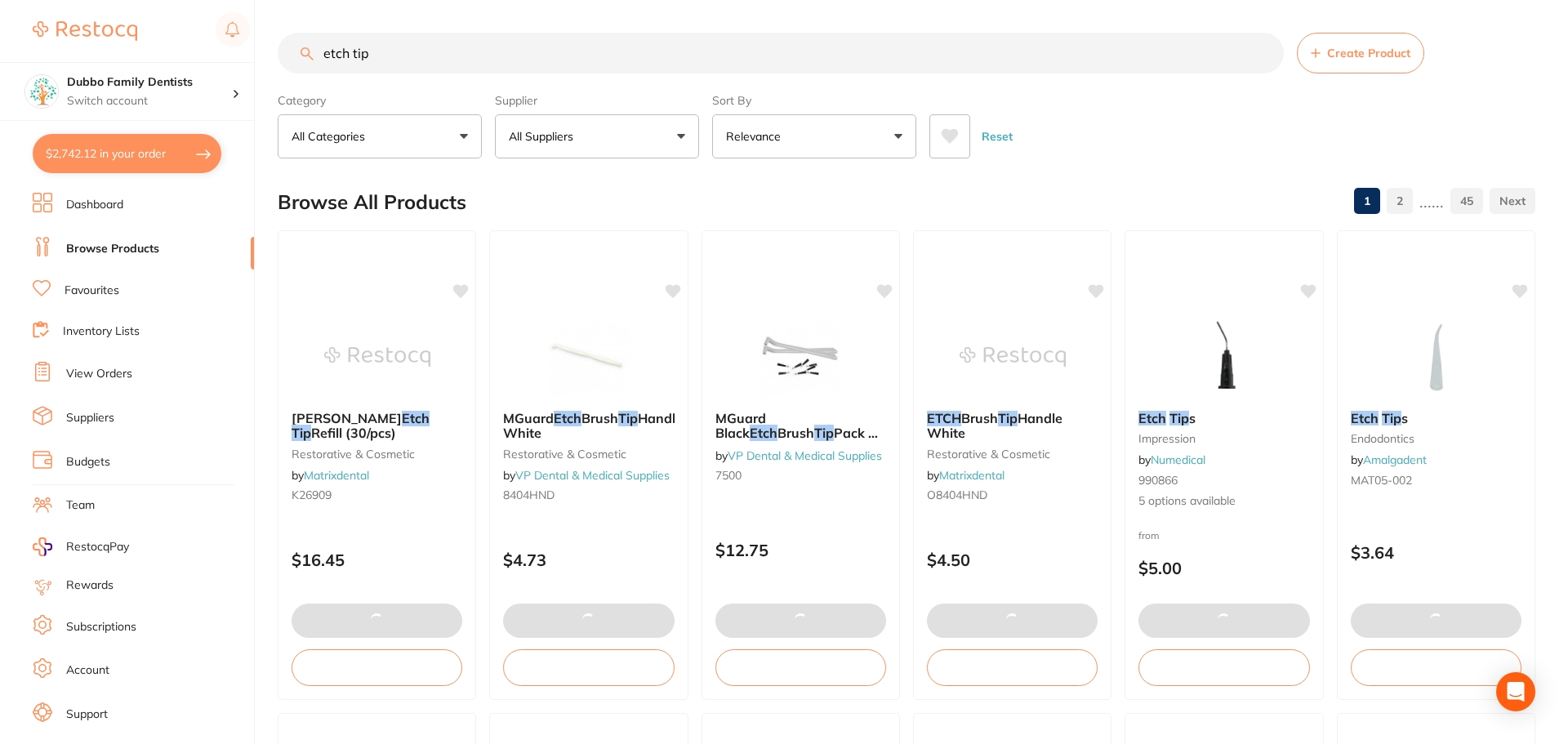
checkbox input "true"
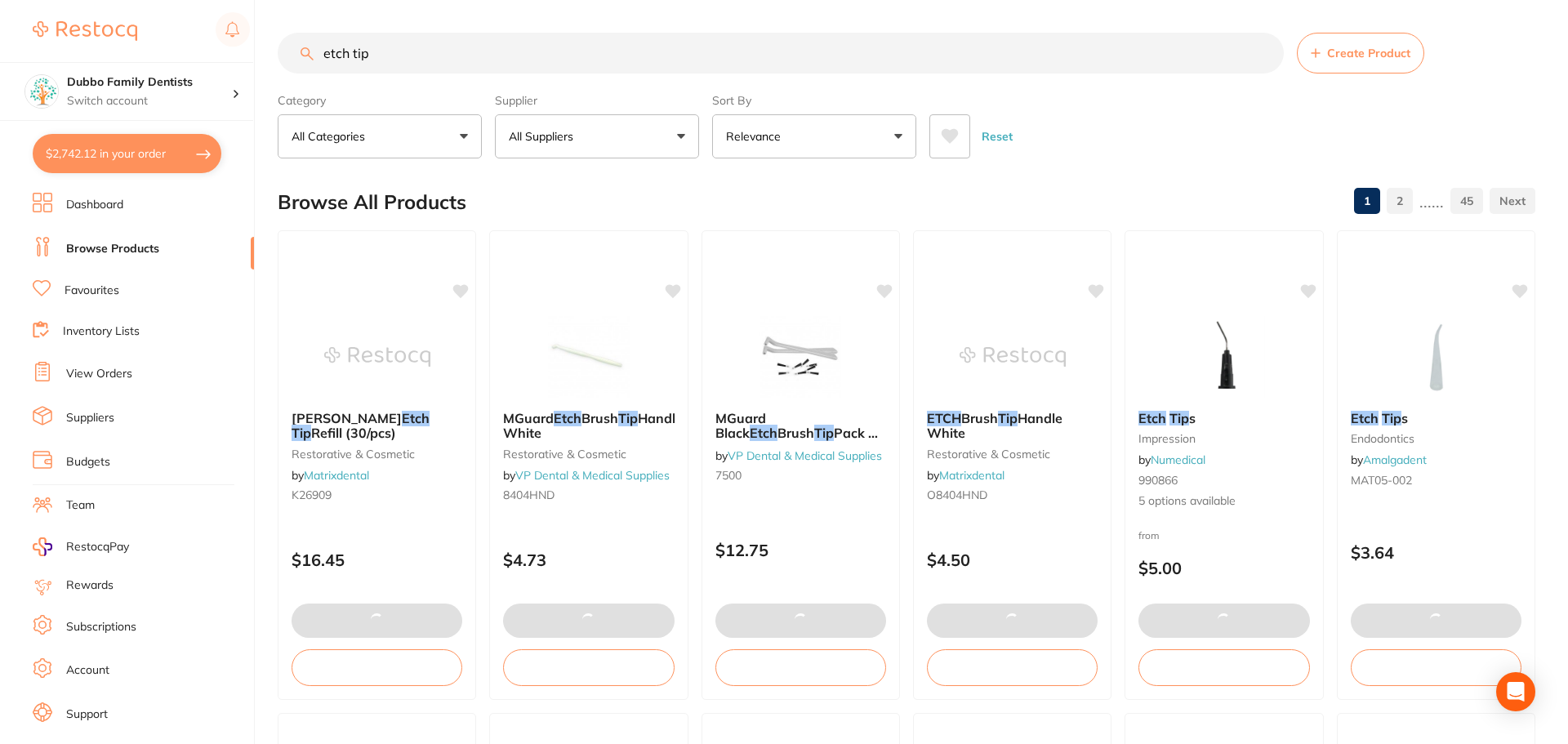
checkbox input "true"
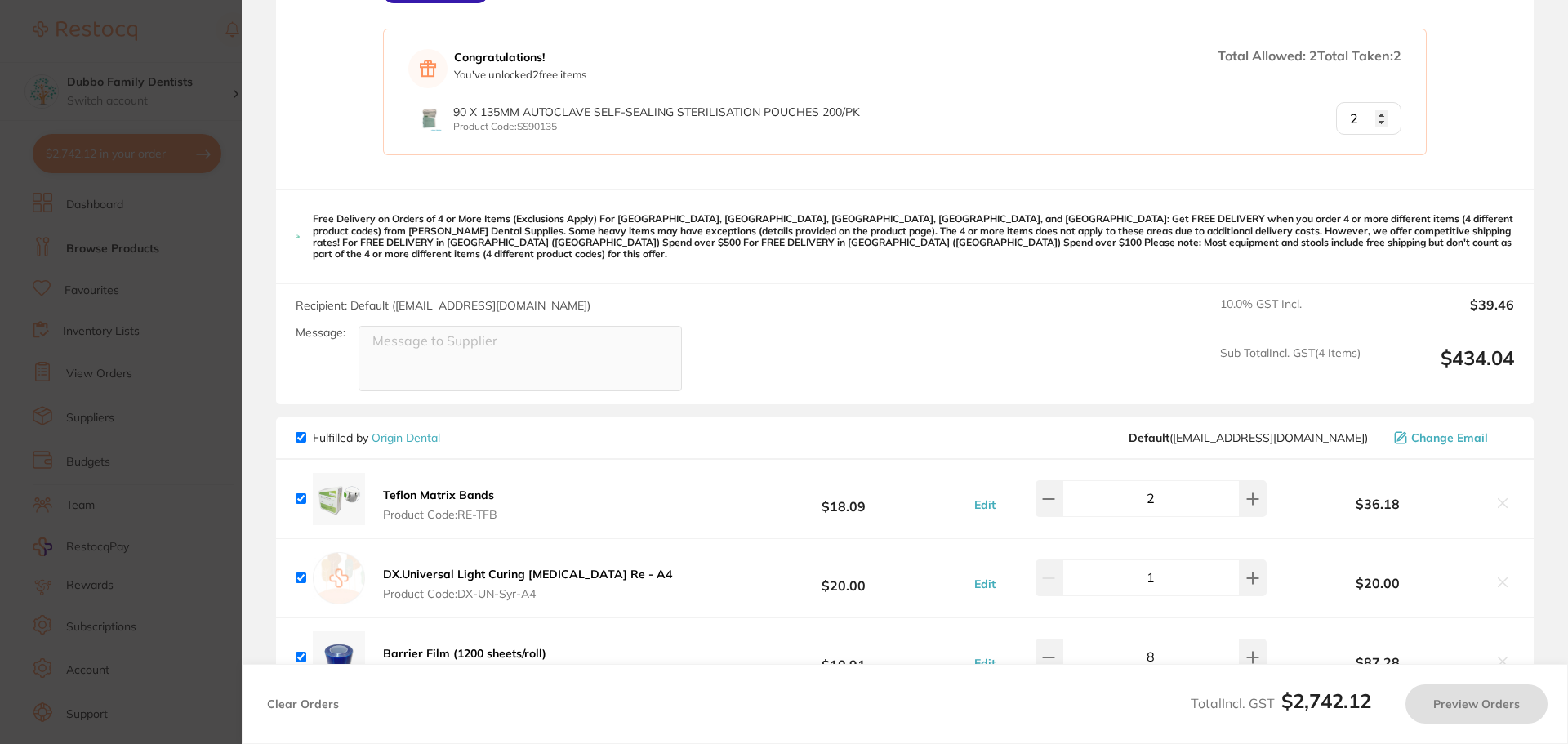
checkbox input "false"
checkbox input "true"
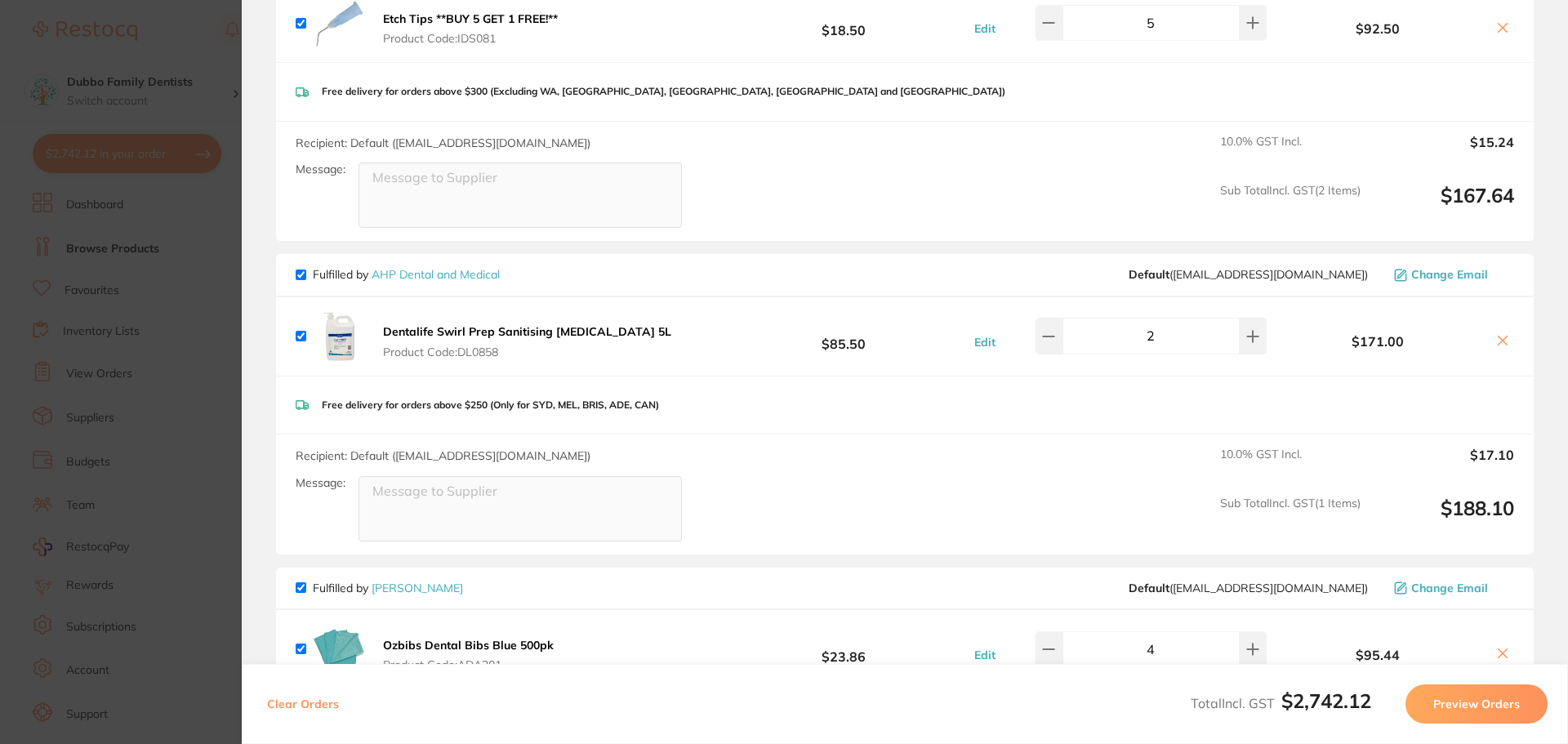
scroll to position [838, 0]
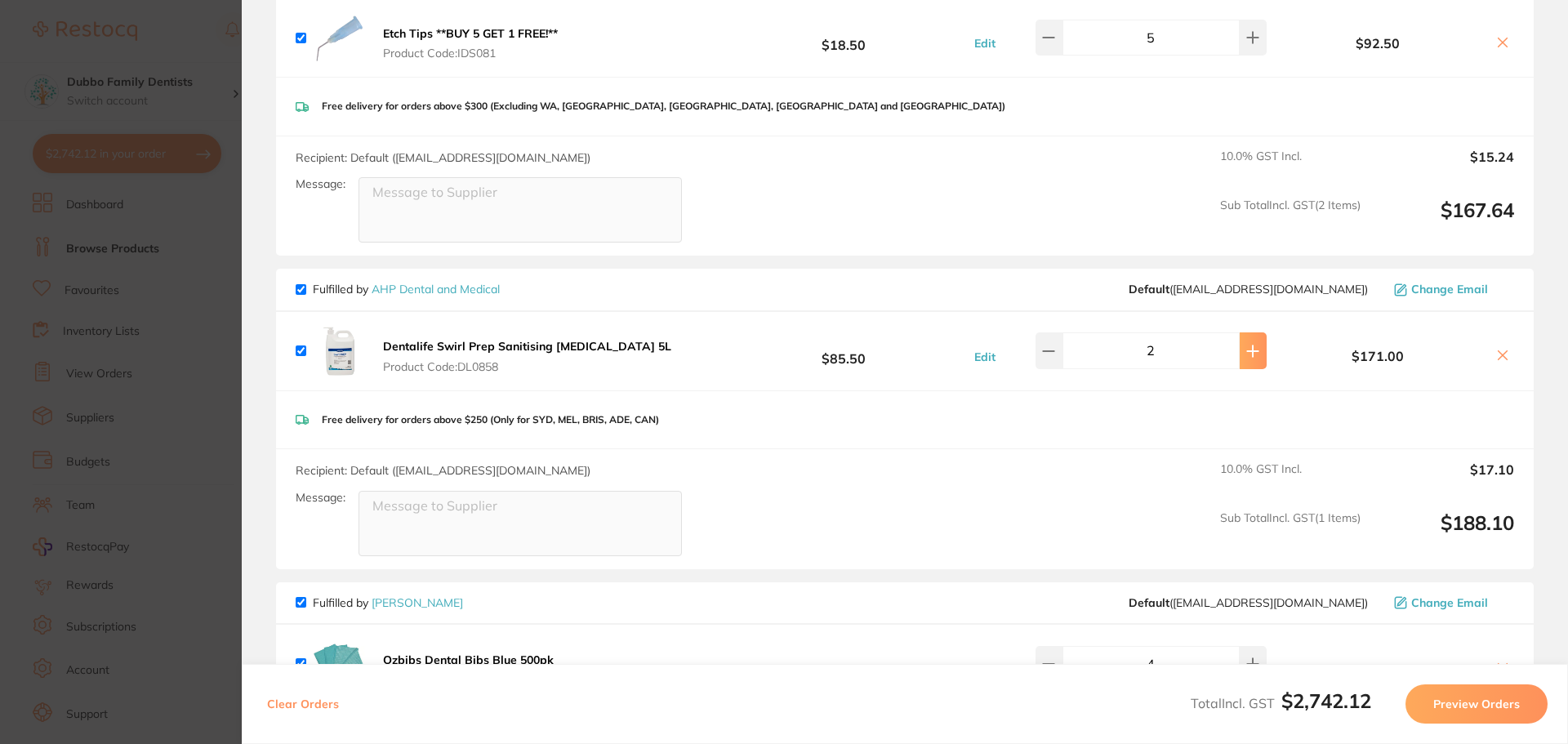
click at [1246, 357] on icon at bounding box center [1253, 351] width 13 height 13
type input "3"
click at [1189, 416] on div "Free delivery for orders above $250 (Only for SYD, MEL, BRIS, ADE, CAN)" at bounding box center [905, 420] width 1258 height 58
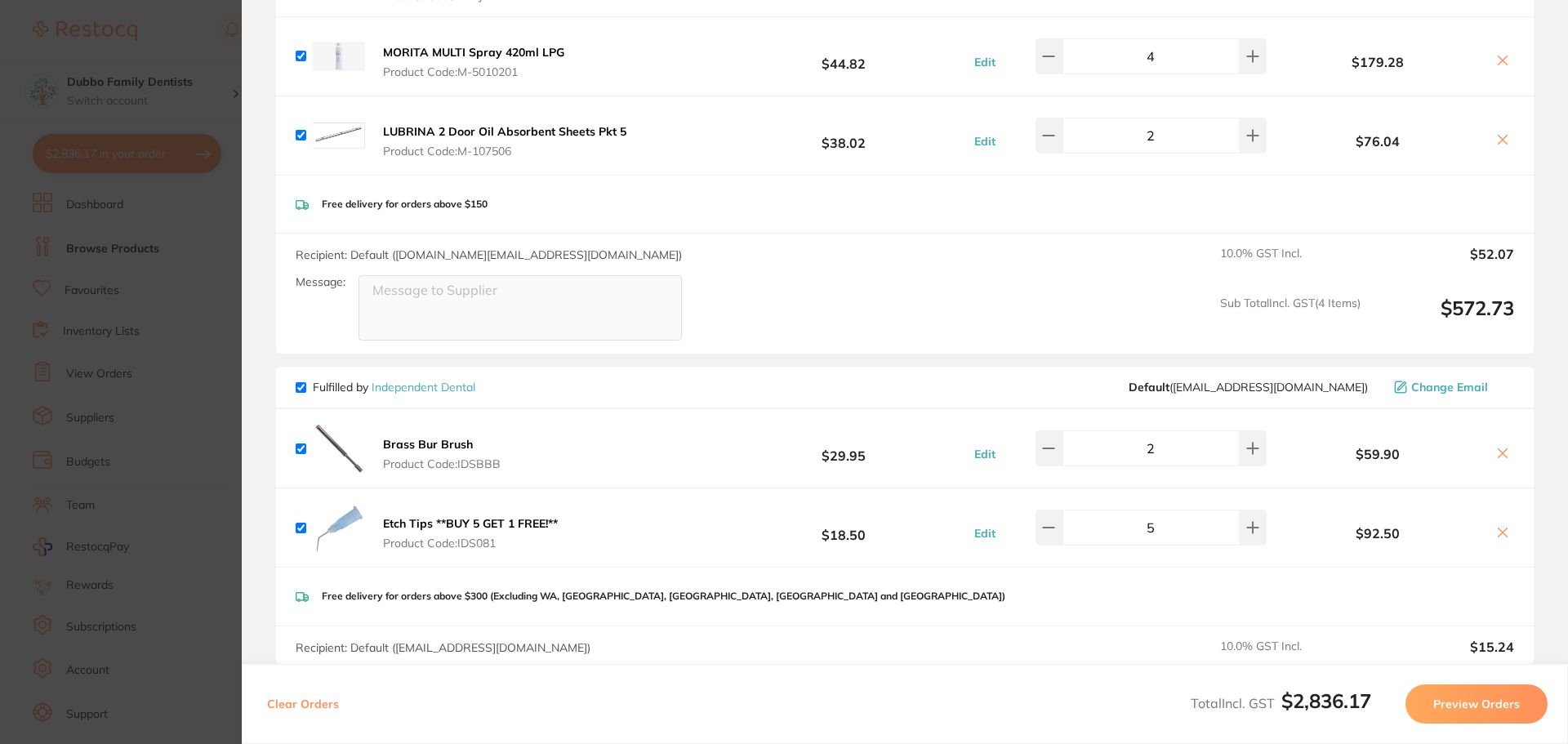
scroll to position [1, 0]
drag, startPoint x: 1196, startPoint y: 532, endPoint x: 1040, endPoint y: 544, distance: 156.5
click at [1040, 544] on div "5" at bounding box center [1135, 528] width 262 height 36
type input "10"
click at [1067, 583] on div "Free delivery for orders above $300 (Excluding WA, [GEOGRAPHIC_DATA], [GEOGRAPH…" at bounding box center [905, 596] width 1258 height 58
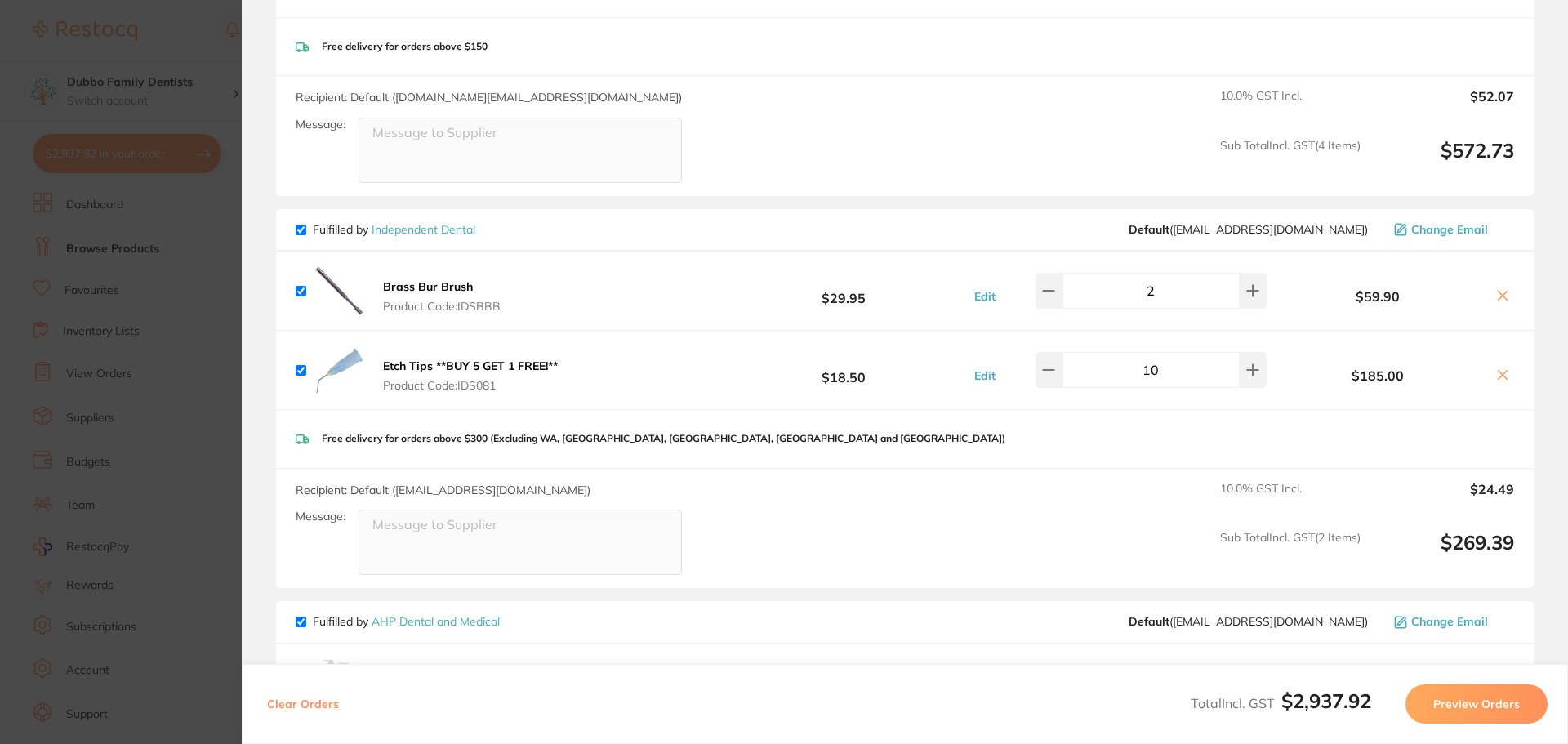
scroll to position [511, 0]
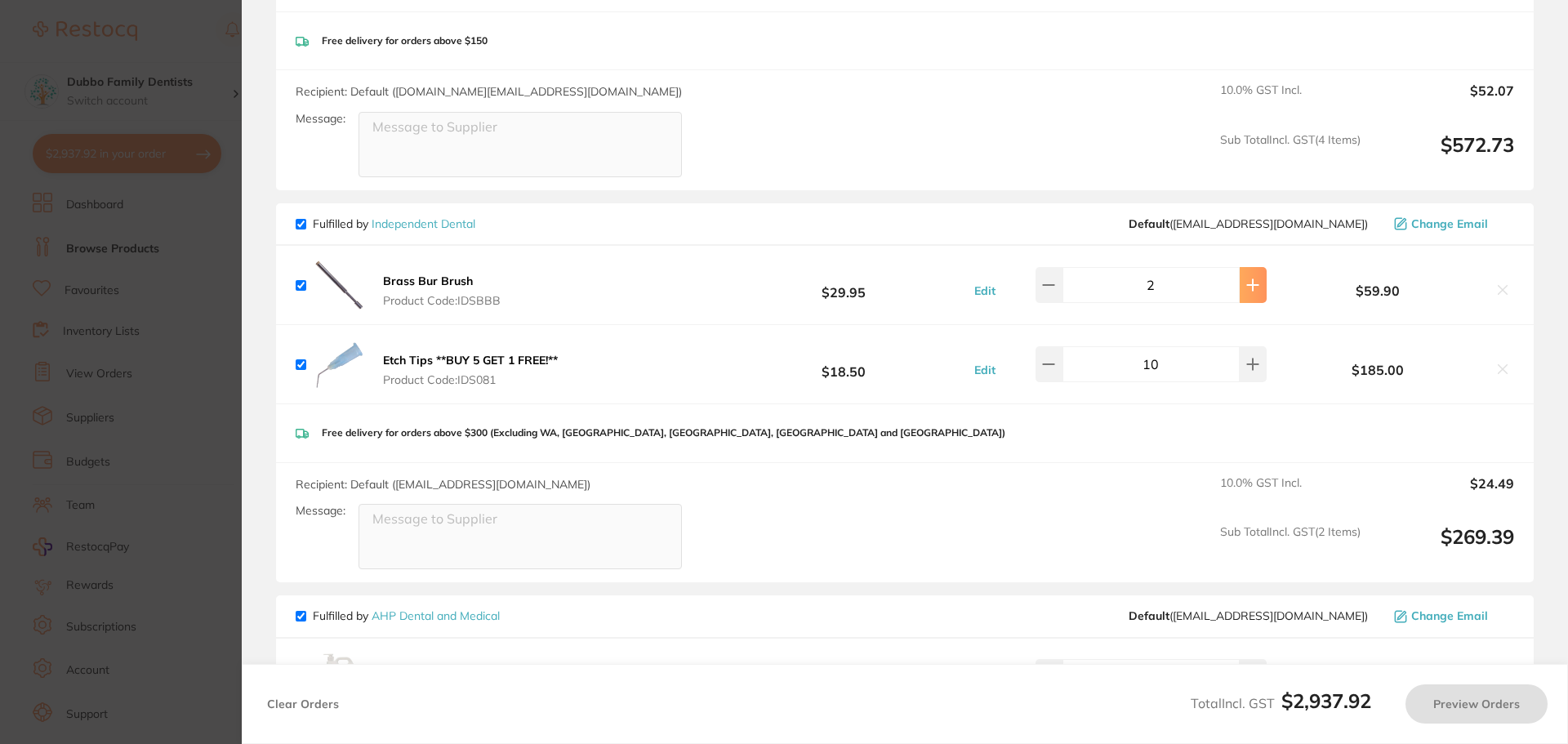
click at [1248, 285] on icon at bounding box center [1253, 285] width 11 height 11
type input "4"
click at [680, 348] on div "Etch Tips **BUY 5 GET 1 FREE!** Product Code: IDS081 $18.50 Edit 10 $185.00" at bounding box center [905, 364] width 1258 height 78
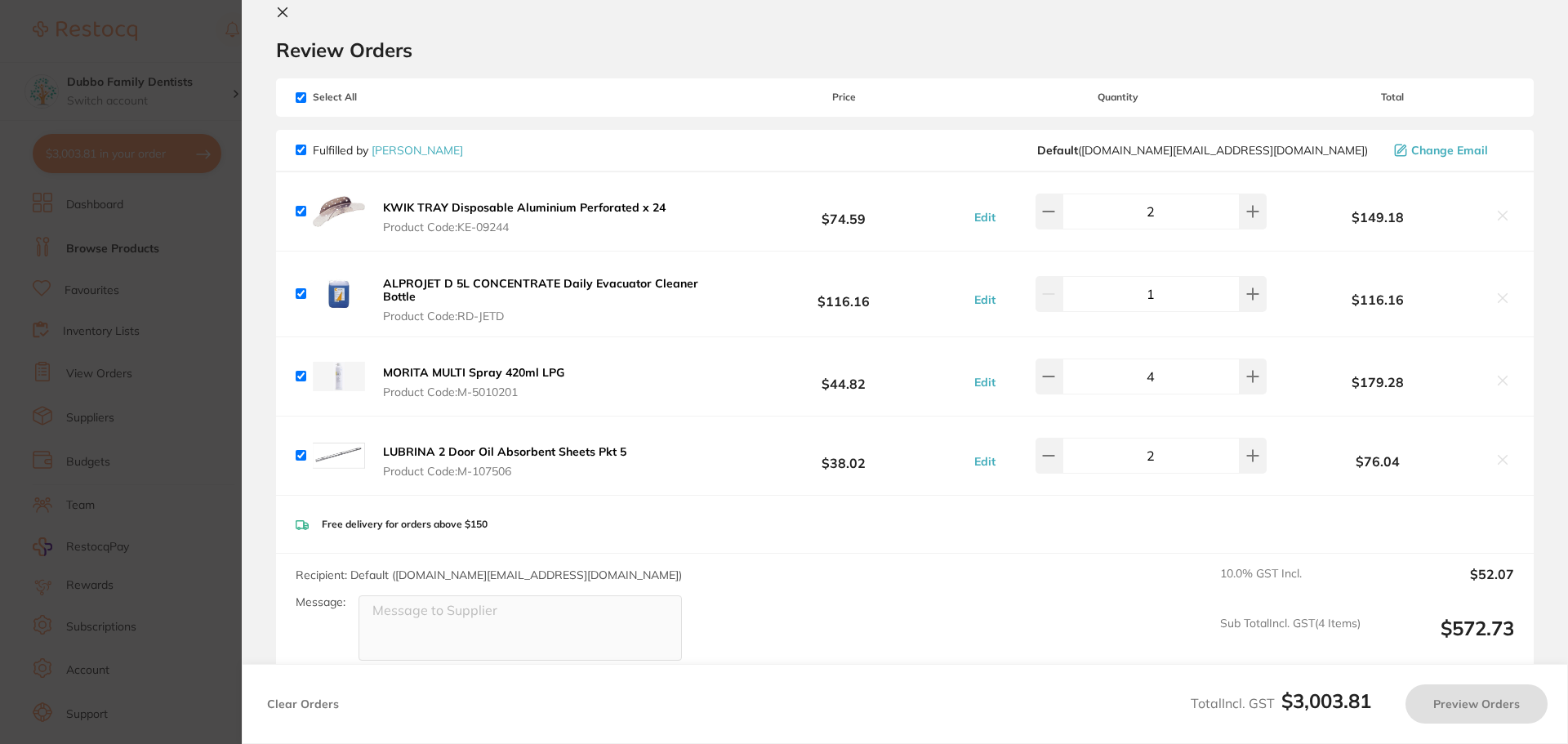
scroll to position [0, 0]
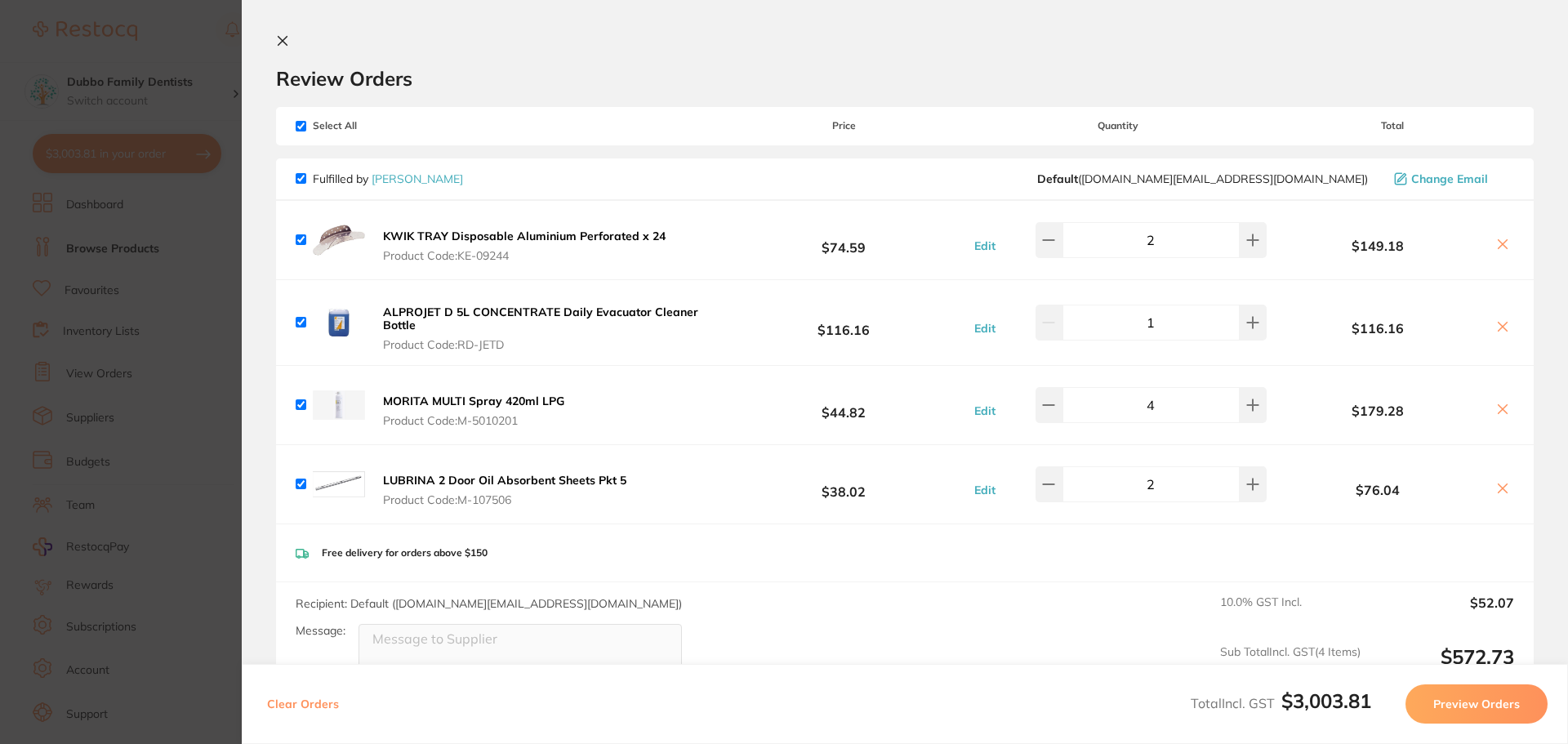
click at [173, 541] on section "Update RRP Set your pre negotiated price for this item. Item Agreed RRP (excl. …" at bounding box center [784, 372] width 1568 height 744
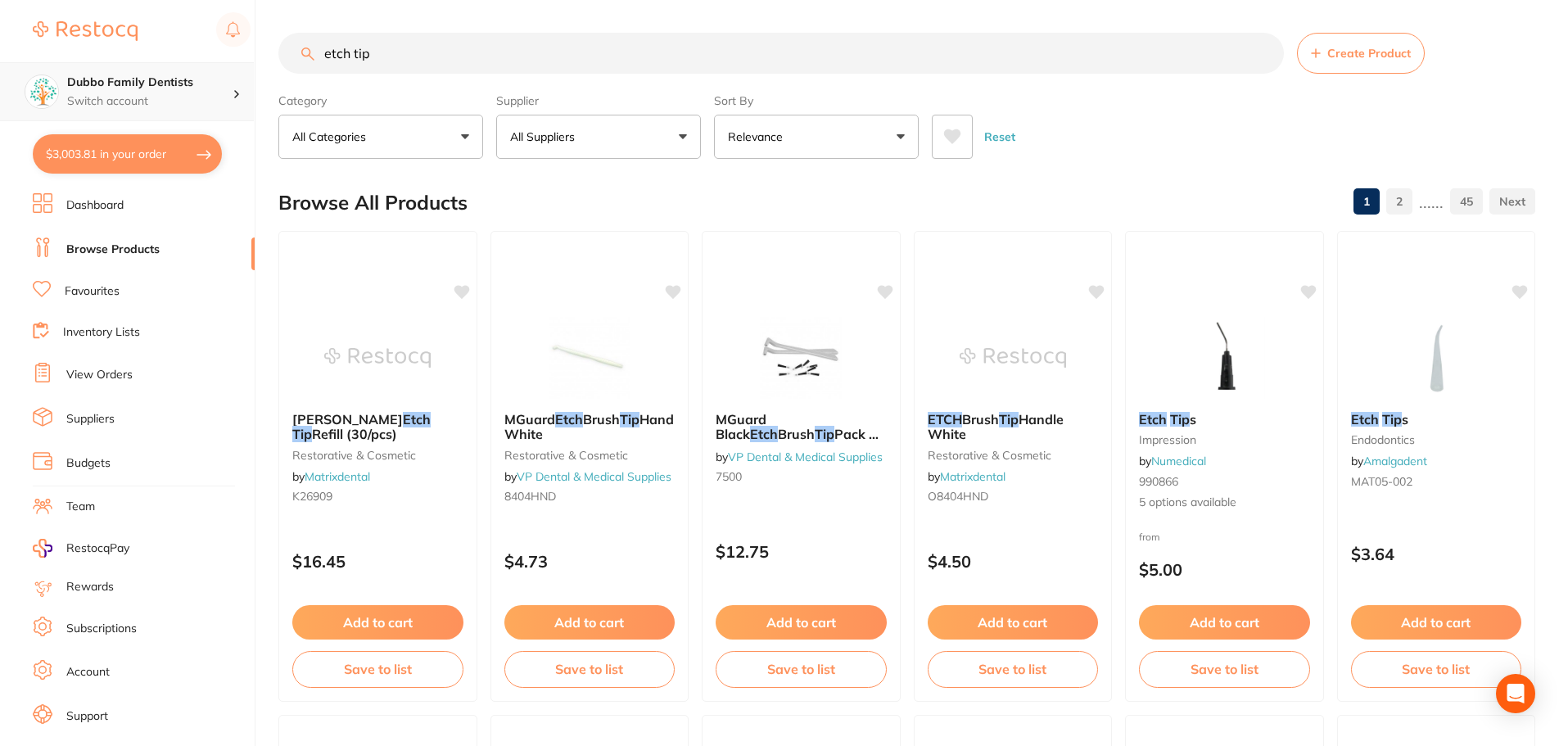
scroll to position [1, 0]
drag, startPoint x: 512, startPoint y: 52, endPoint x: 0, endPoint y: 77, distance: 512.6
click at [0, 77] on div "$3,003.81 Dubbo Family Dentists Switch account Dubbo Family Dentists $3,003.81 …" at bounding box center [784, 373] width 1568 height 746
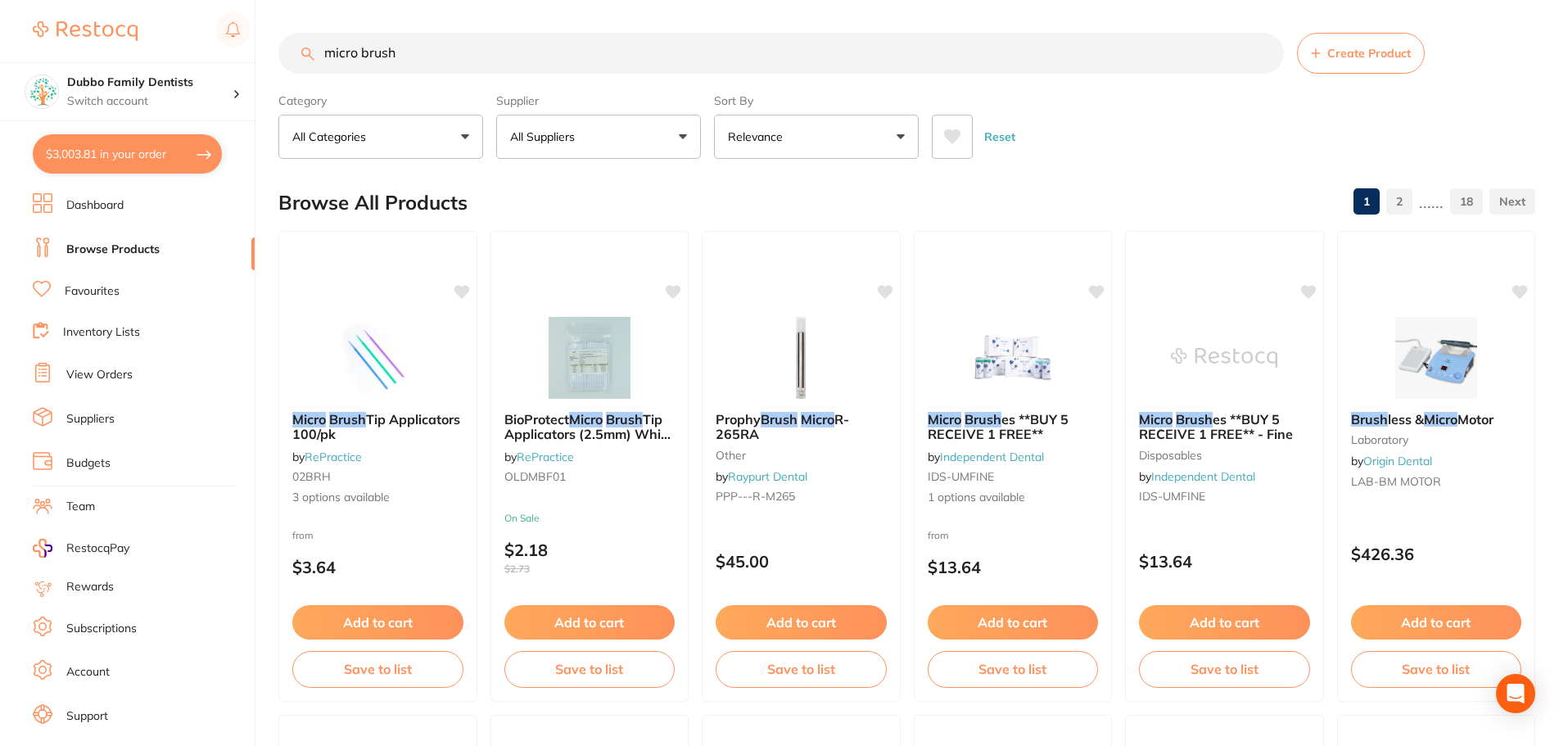
type input "micro brush"
click at [647, 135] on button "All Suppliers" at bounding box center [599, 137] width 205 height 45
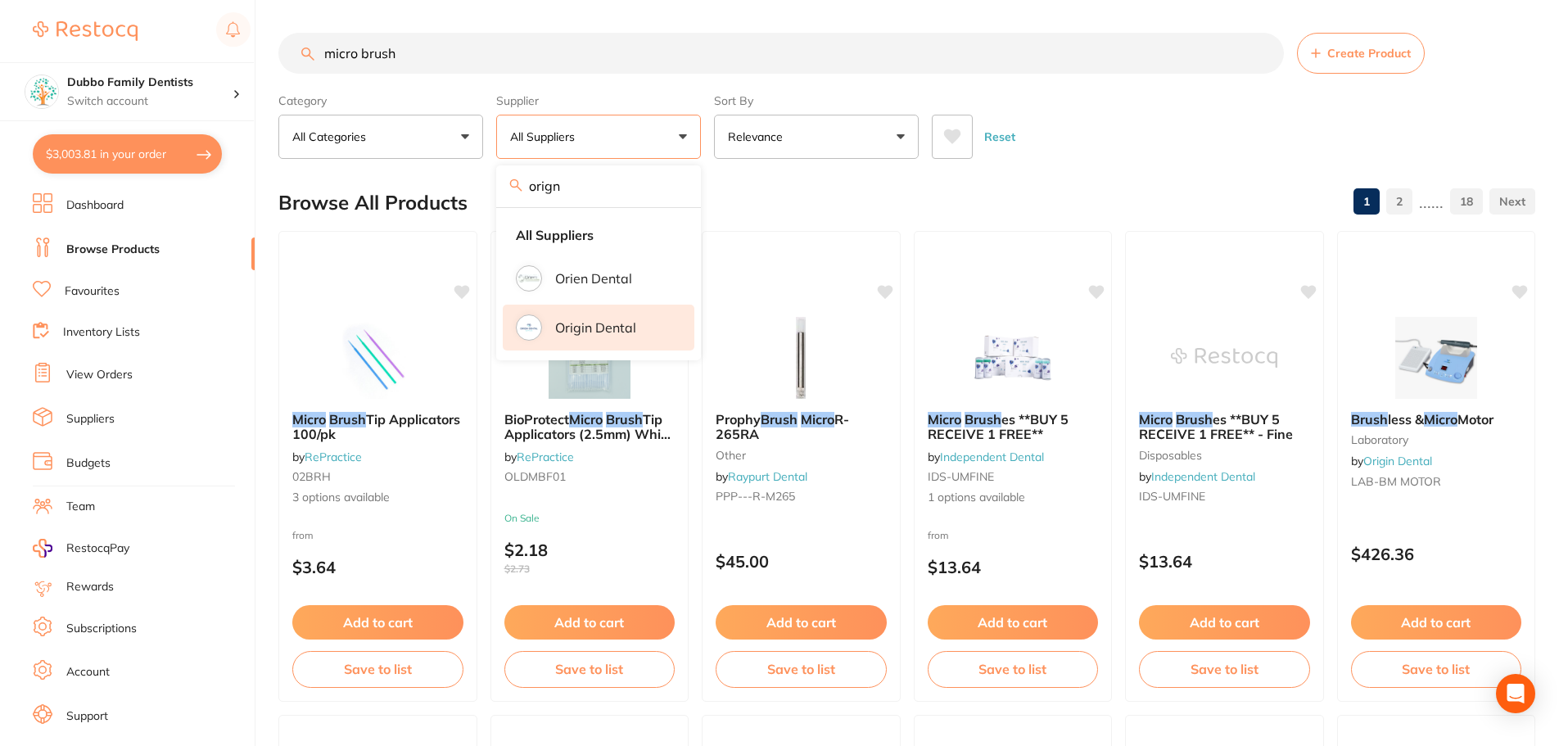
type input "orign"
click at [610, 324] on p "Origin Dental" at bounding box center [595, 327] width 81 height 15
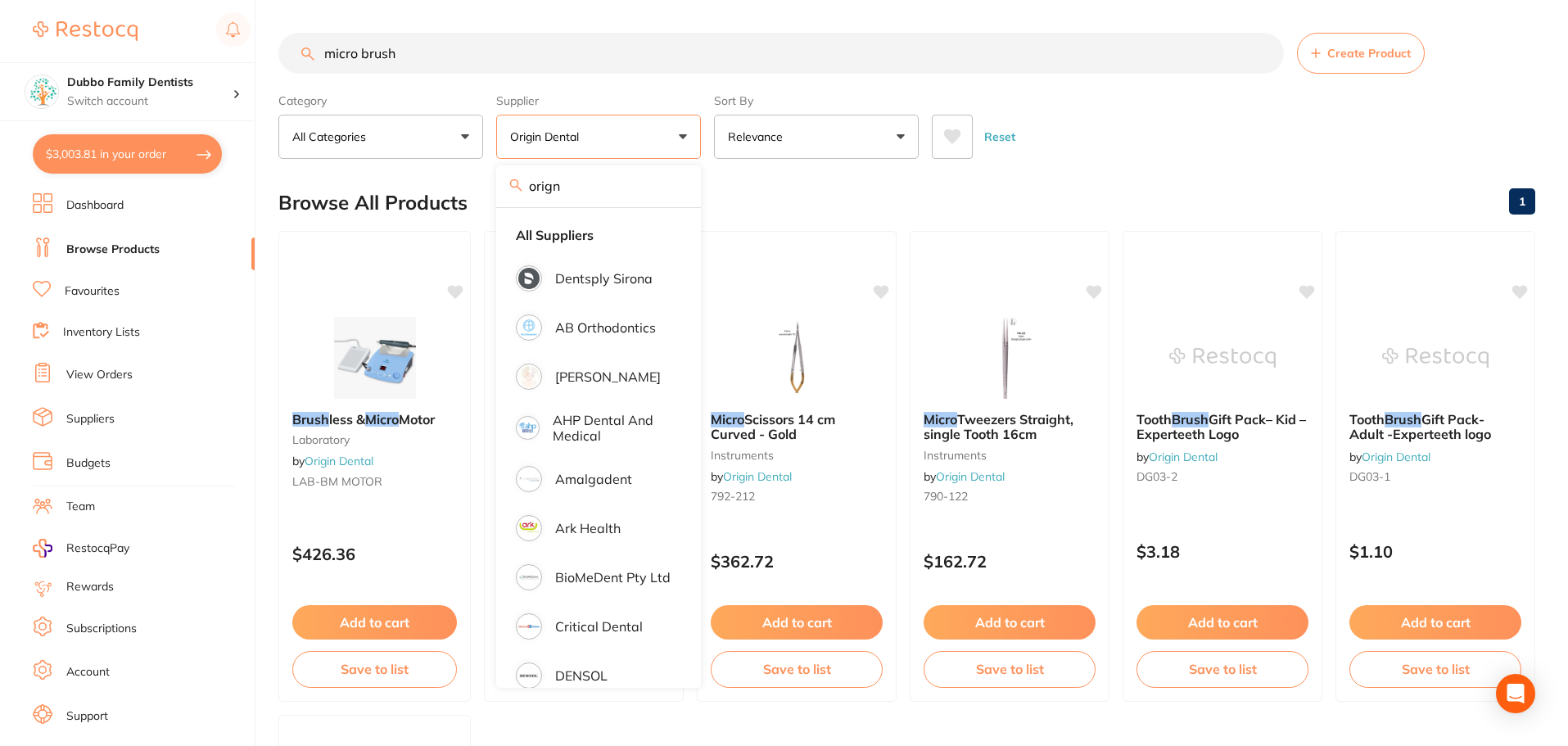
click at [911, 213] on div "Browse All Products 1" at bounding box center [907, 202] width 1256 height 55
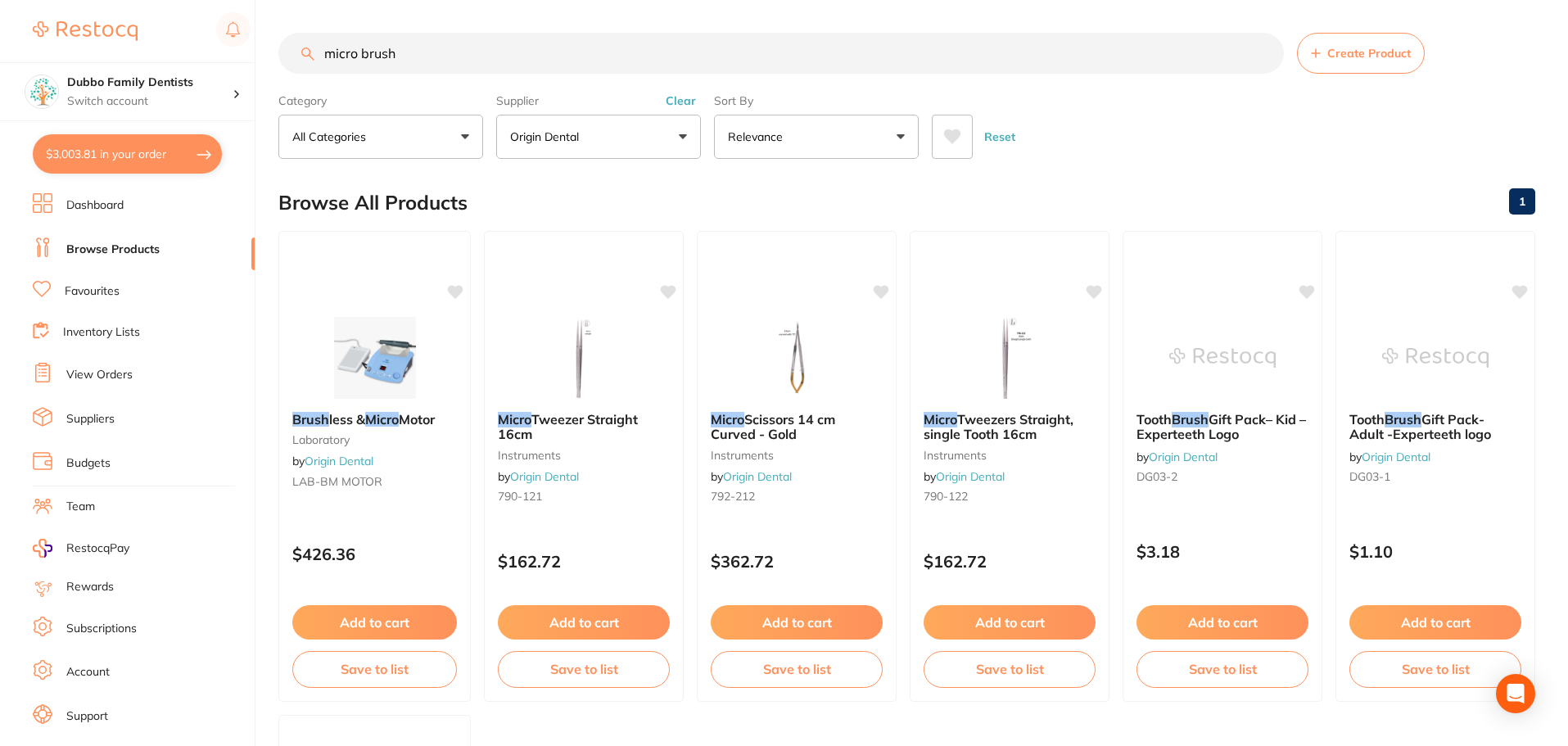
drag, startPoint x: 359, startPoint y: 53, endPoint x: 244, endPoint y: 53, distance: 115.0
click at [244, 53] on div "$3,003.81 Dubbo Family Dentists Switch account Dubbo Family Dentists $3,003.81 …" at bounding box center [784, 373] width 1568 height 746
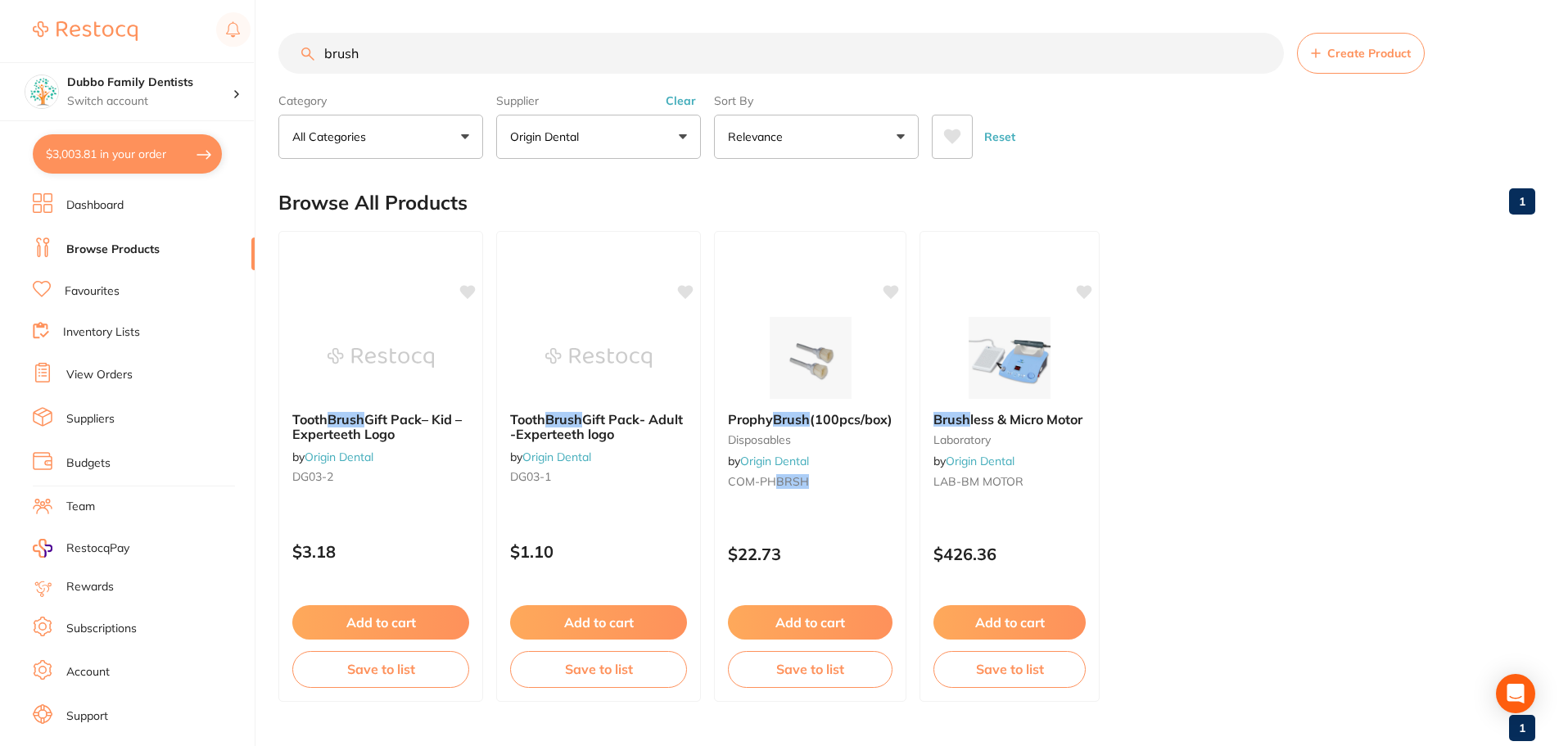
drag, startPoint x: 418, startPoint y: 57, endPoint x: 279, endPoint y: 58, distance: 139.0
click at [279, 58] on input "brush" at bounding box center [781, 53] width 1005 height 41
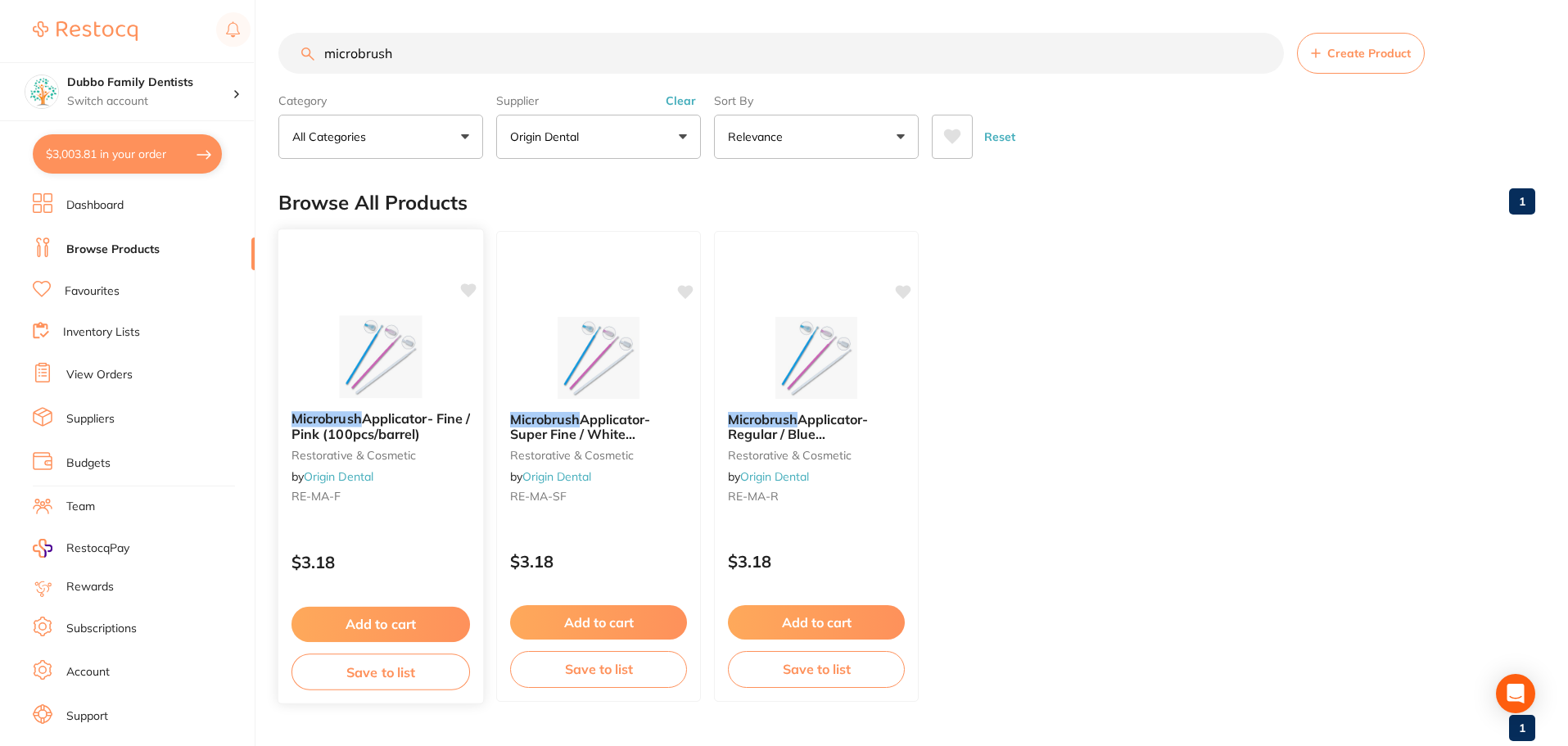
type input "microbrush"
click at [367, 362] on img at bounding box center [381, 356] width 108 height 83
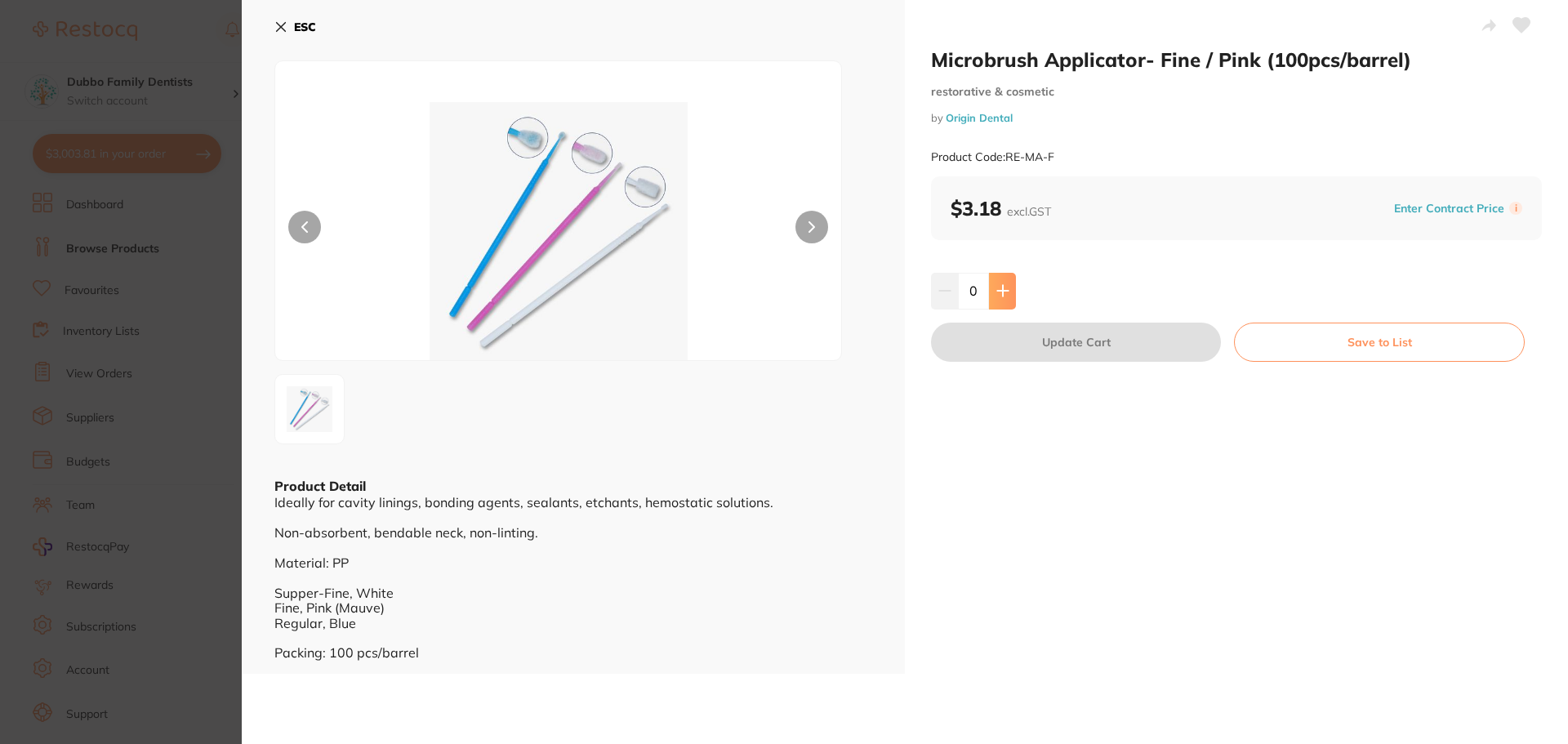
click at [1003, 293] on icon at bounding box center [1003, 291] width 13 height 13
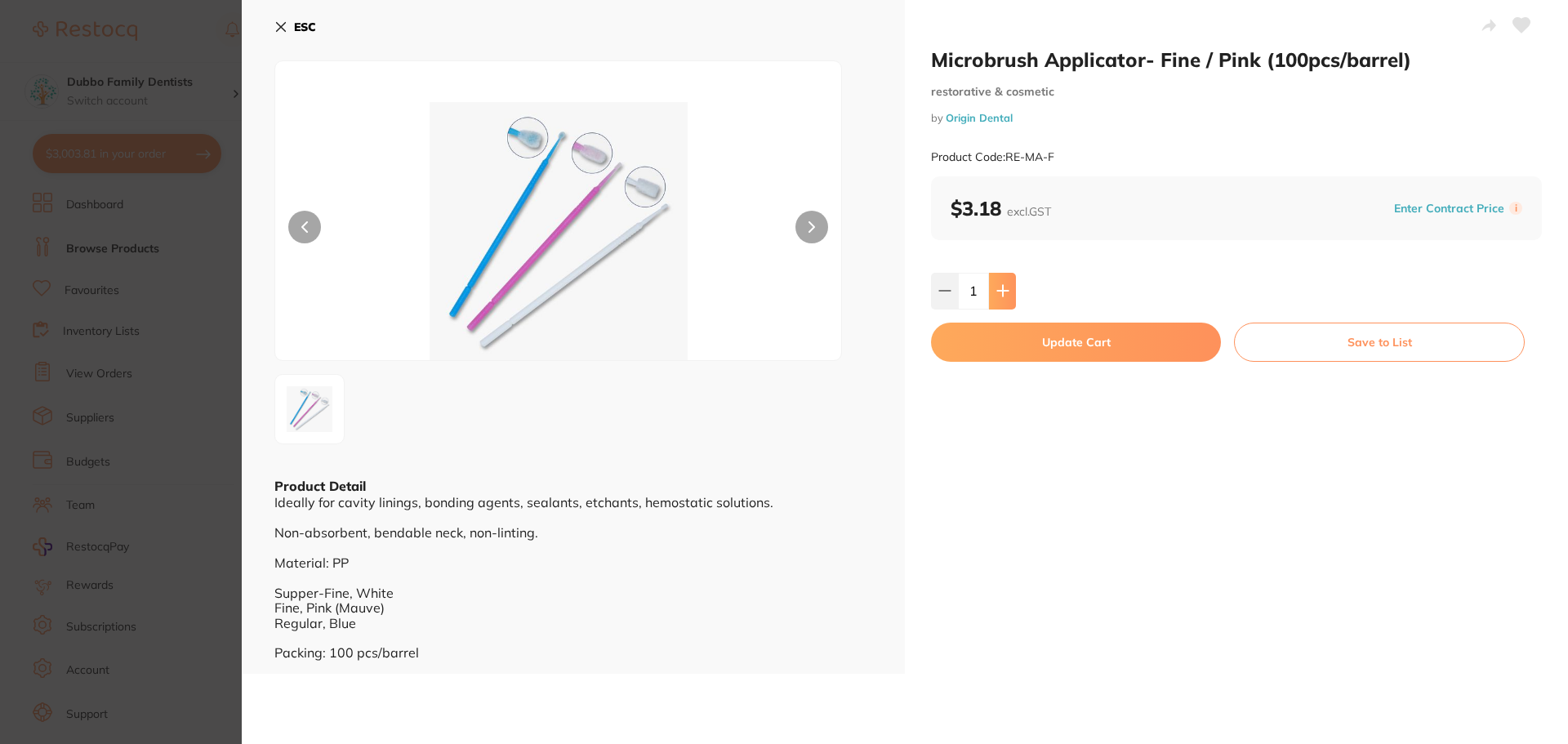
click at [1003, 293] on icon at bounding box center [1003, 291] width 13 height 13
type input "5"
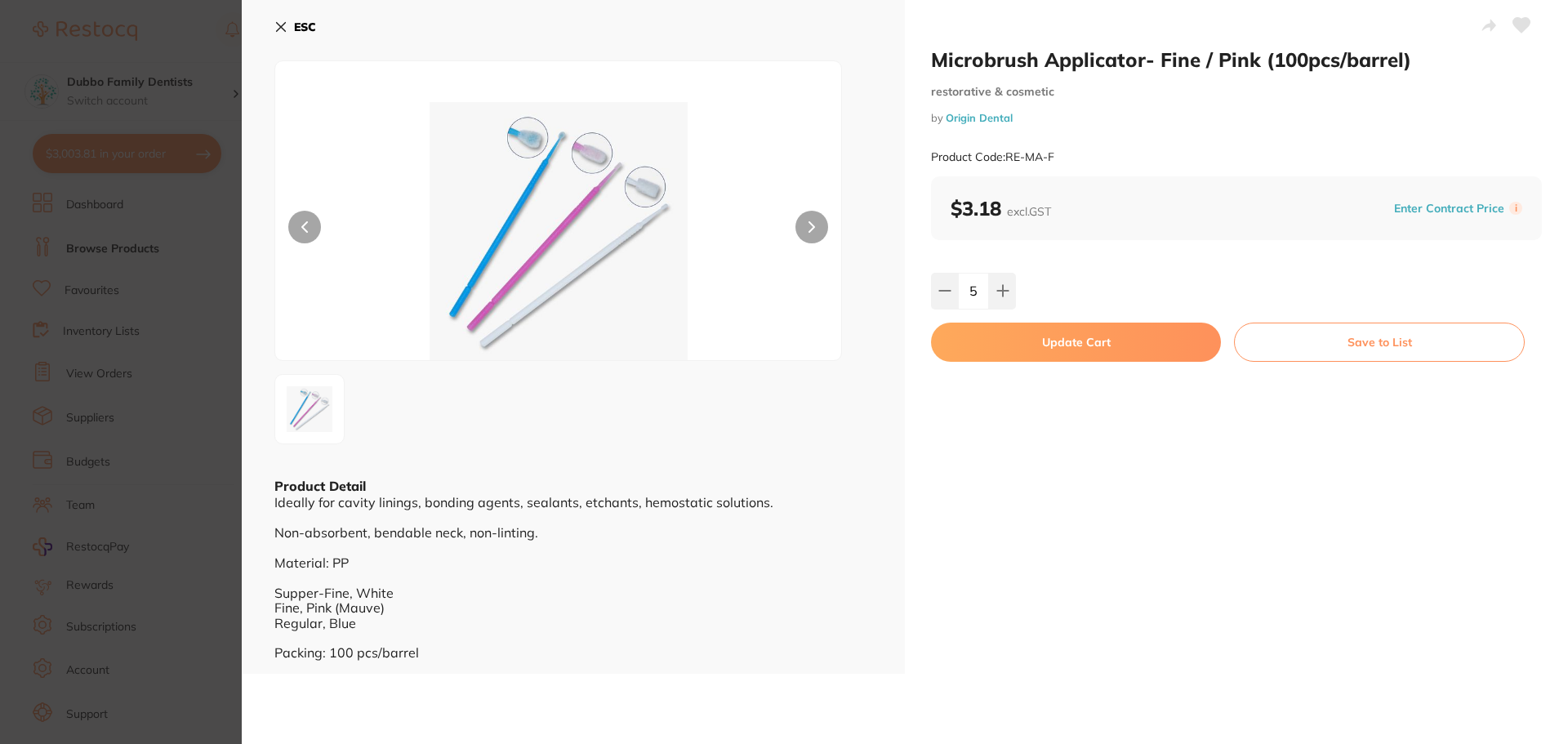
click at [1016, 350] on button "Update Cart" at bounding box center [1075, 342] width 290 height 39
checkbox input "false"
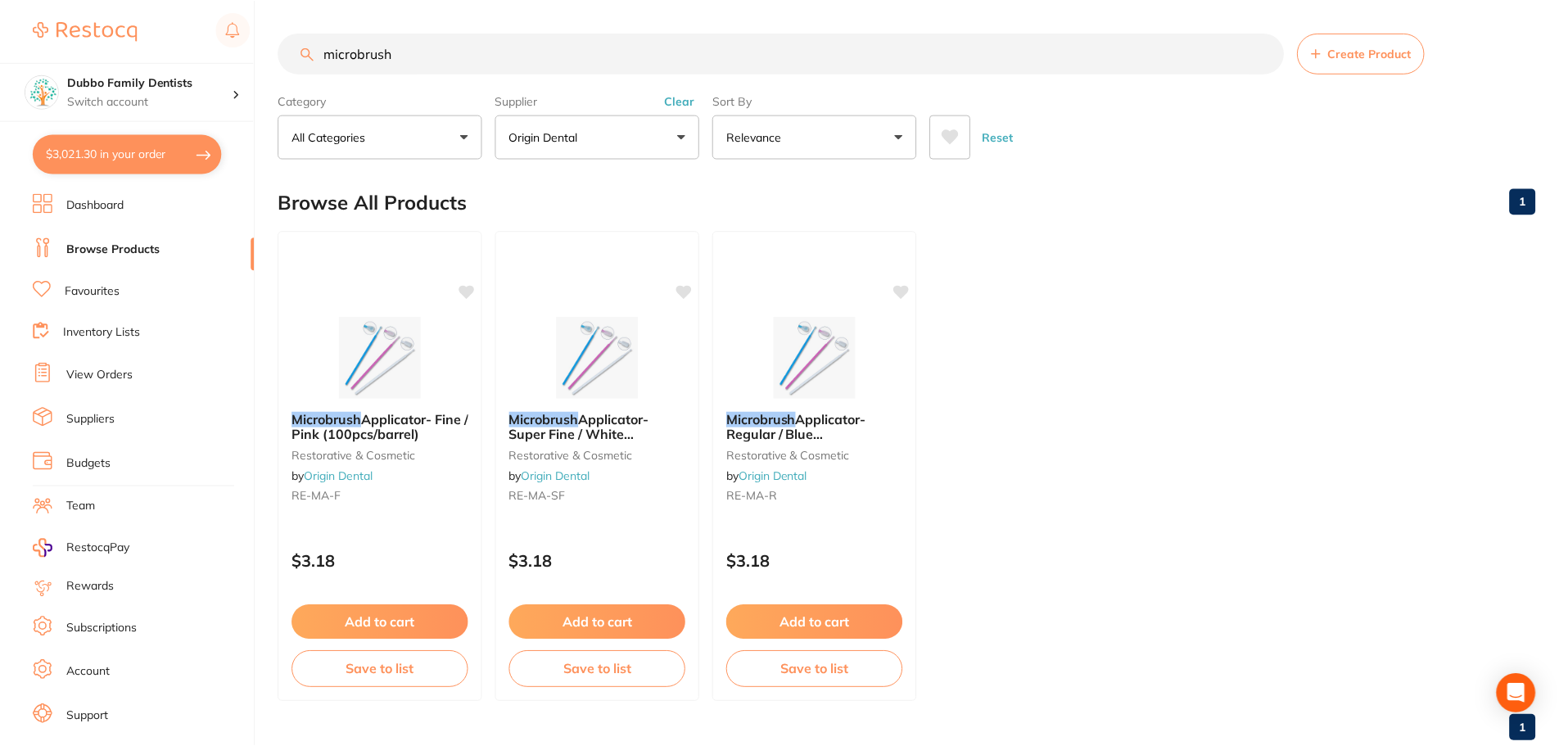
scroll to position [2, 0]
click at [687, 101] on button "Clear" at bounding box center [681, 99] width 40 height 15
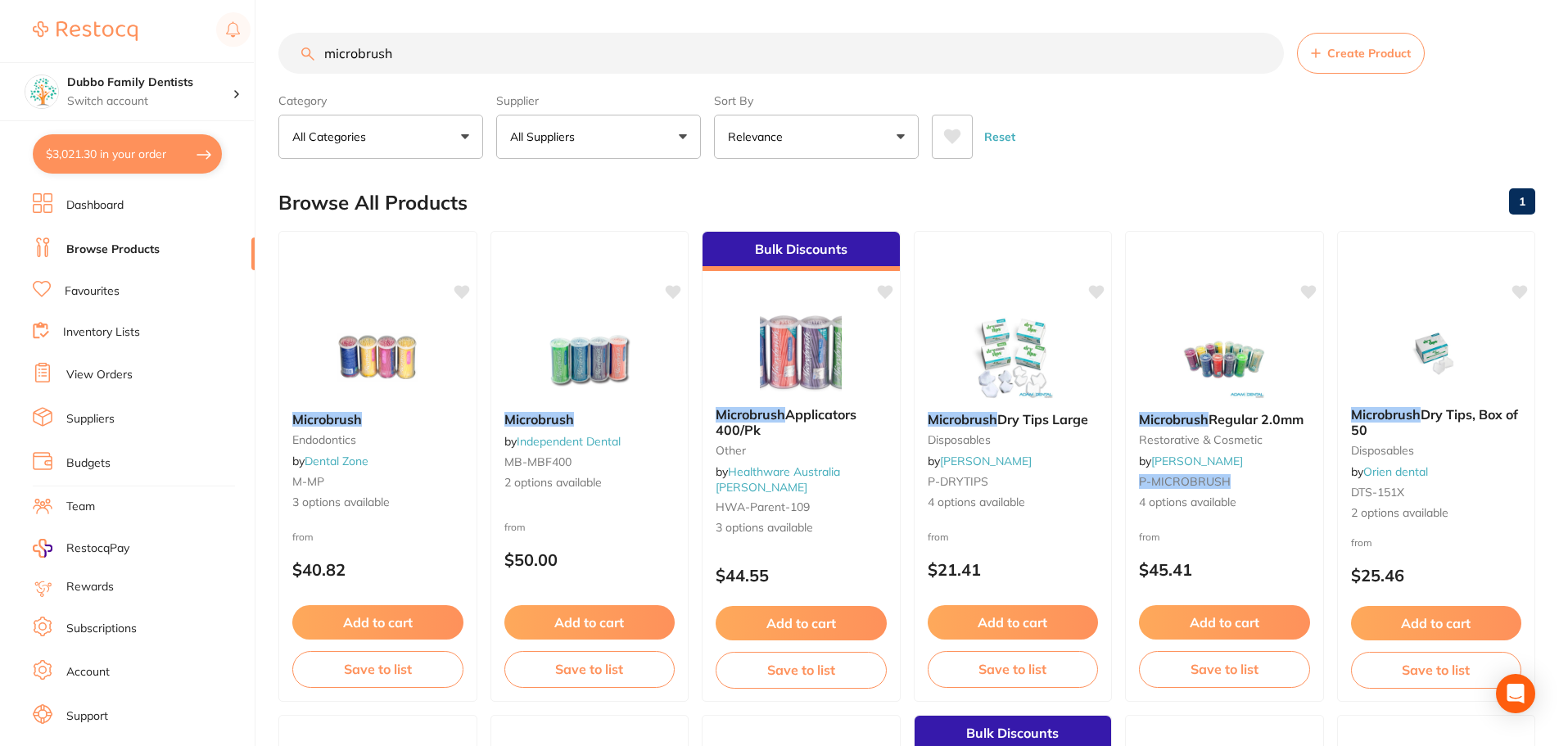
drag, startPoint x: 501, startPoint y: 50, endPoint x: 0, endPoint y: 37, distance: 501.2
click at [0, 37] on div "$3,021.30 Dubbo Family Dentists Switch account Dubbo Family Dentists $3,021.30 …" at bounding box center [784, 373] width 1568 height 746
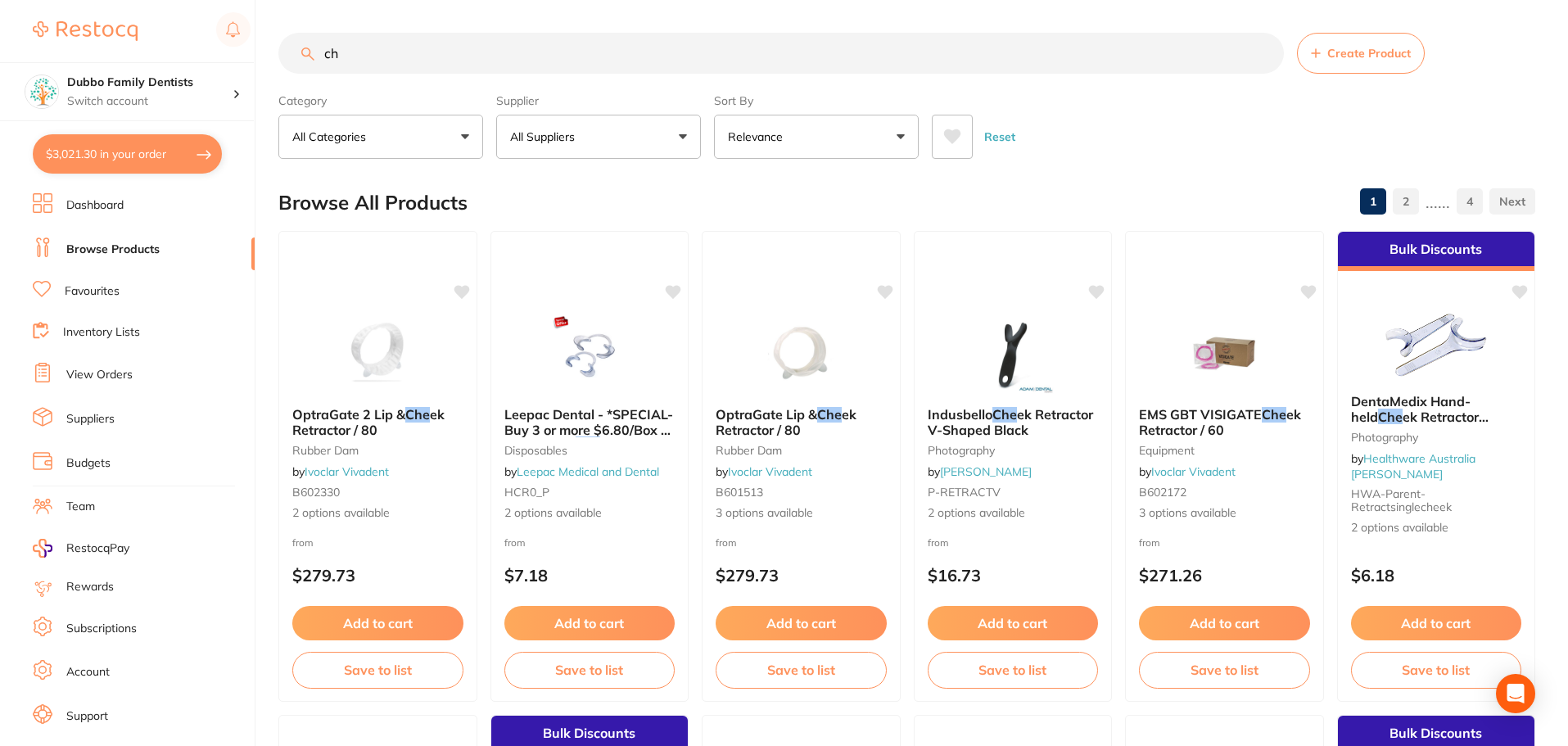
type input "c"
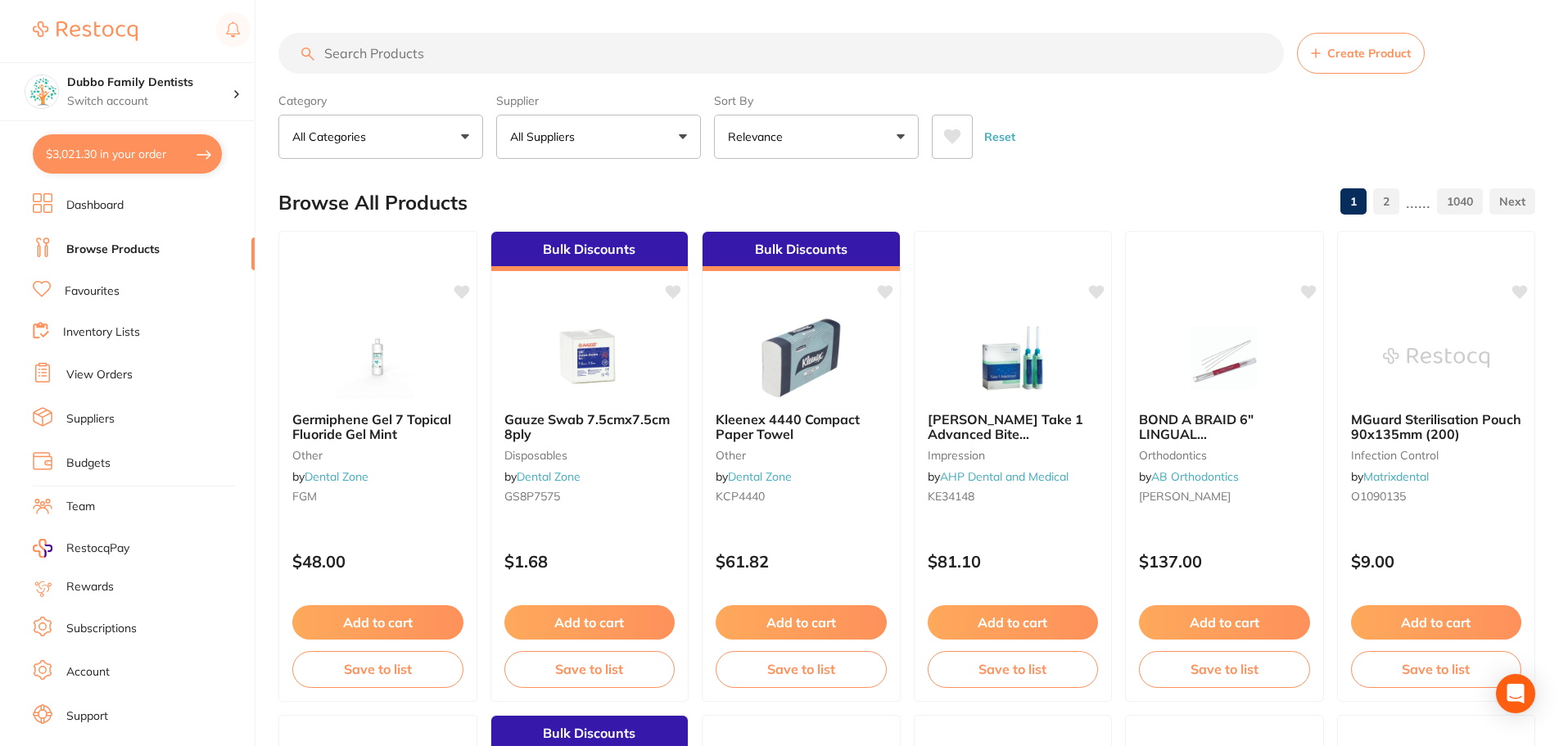
click at [138, 294] on li "Favourites" at bounding box center [144, 291] width 222 height 21
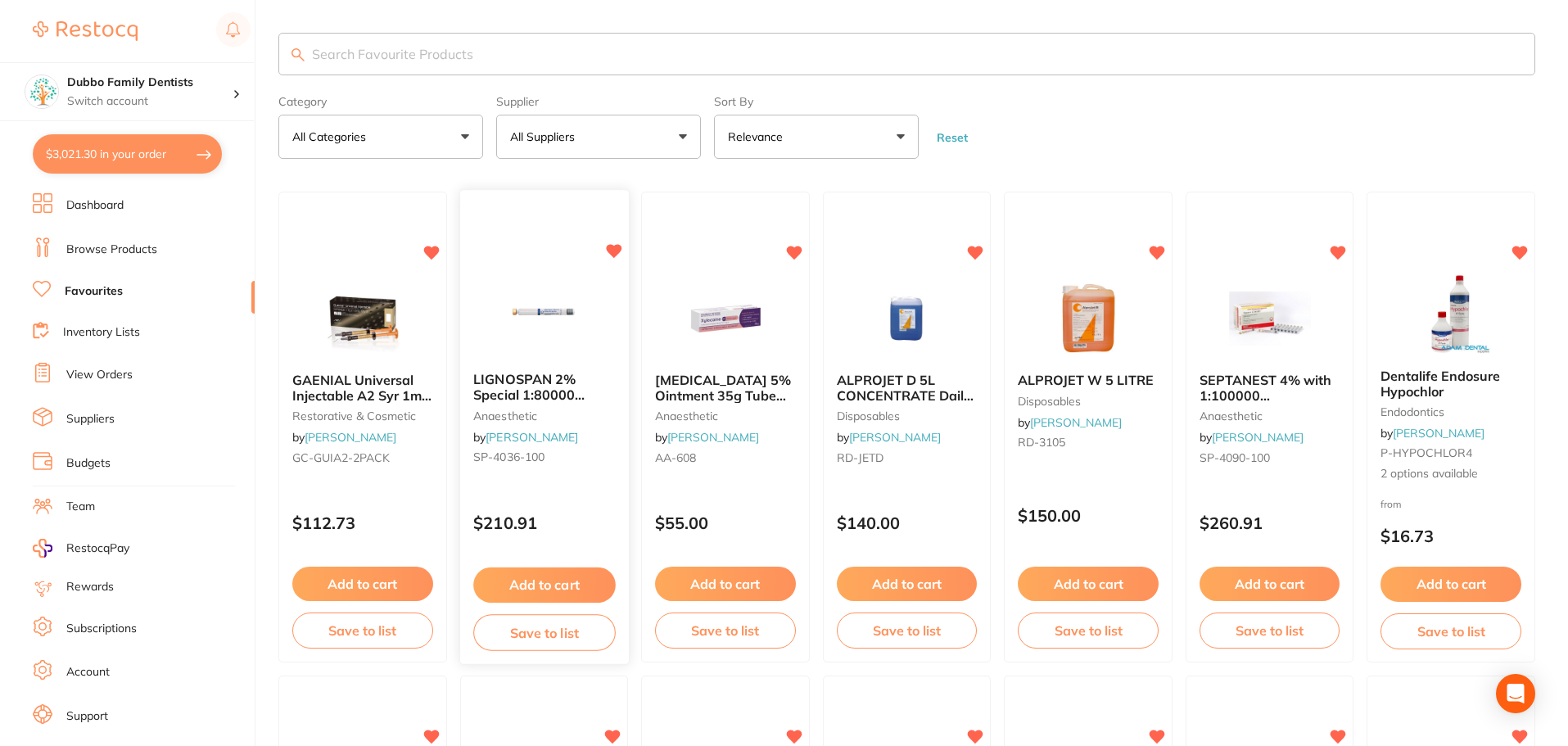
click at [517, 342] on img at bounding box center [544, 318] width 108 height 83
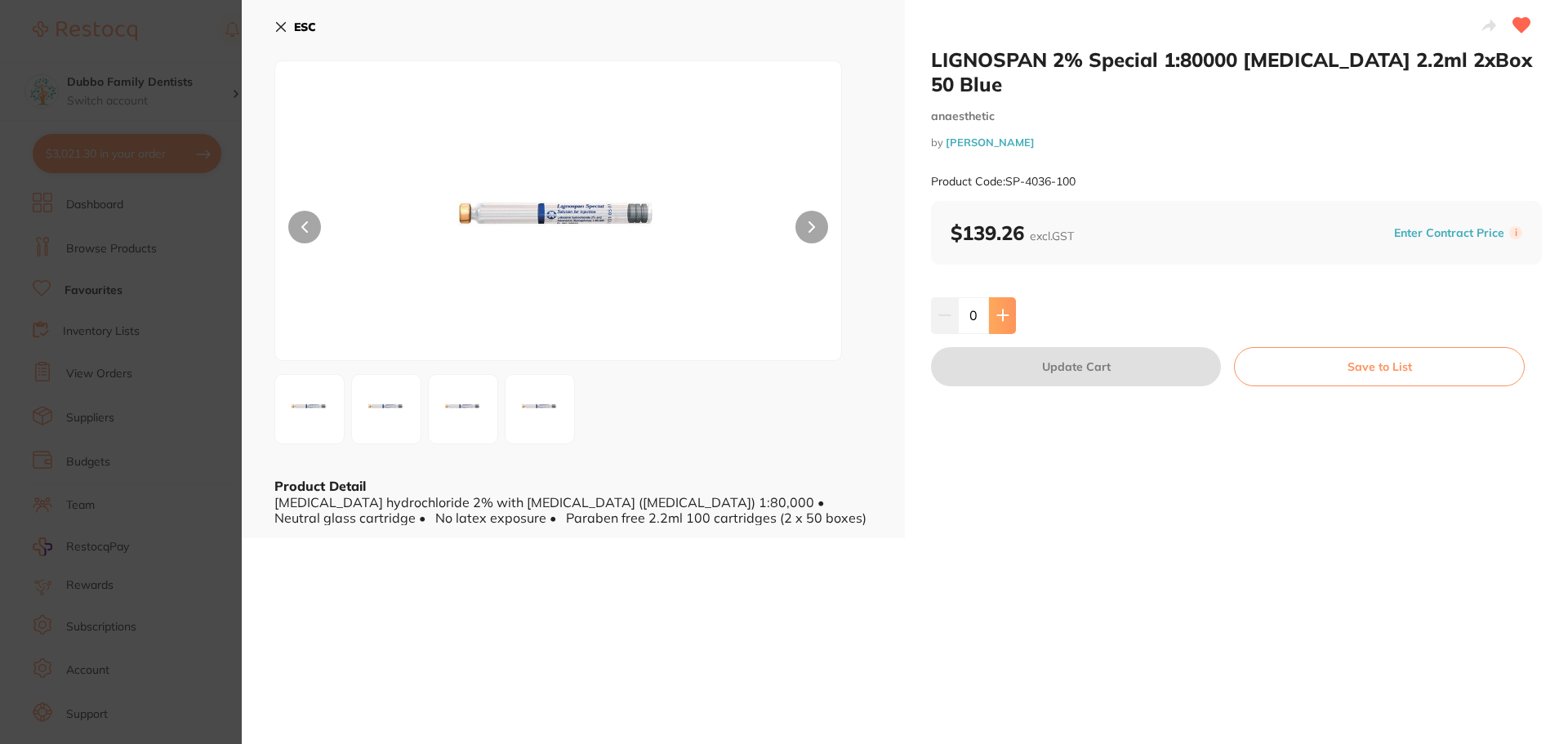
click at [1008, 297] on button at bounding box center [1003, 315] width 27 height 36
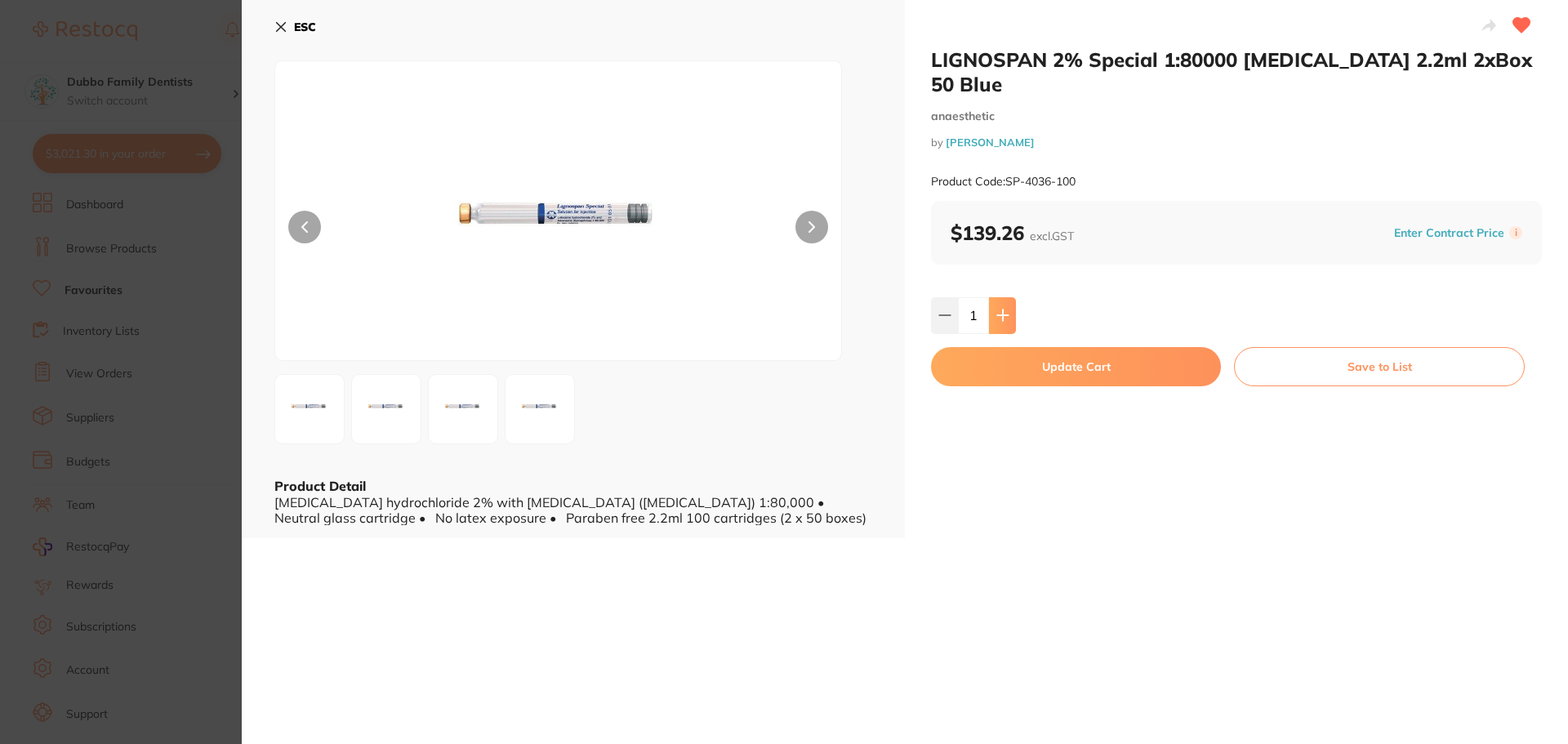
click at [1008, 297] on button at bounding box center [1003, 315] width 27 height 36
type input "3"
click at [1025, 354] on button "Update Cart" at bounding box center [1075, 366] width 290 height 39
checkbox input "false"
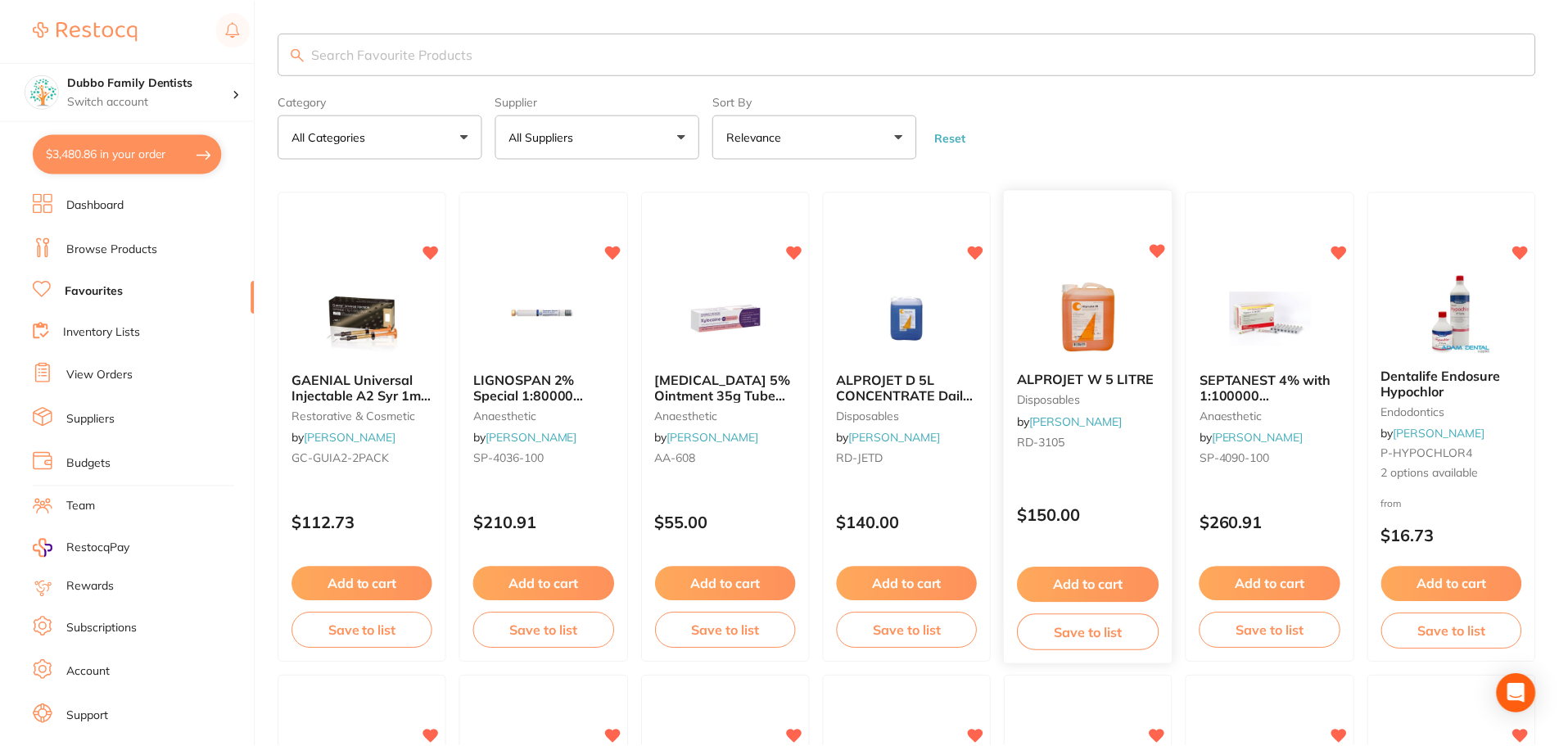
scroll to position [2, 0]
click at [1258, 323] on img at bounding box center [1269, 316] width 108 height 83
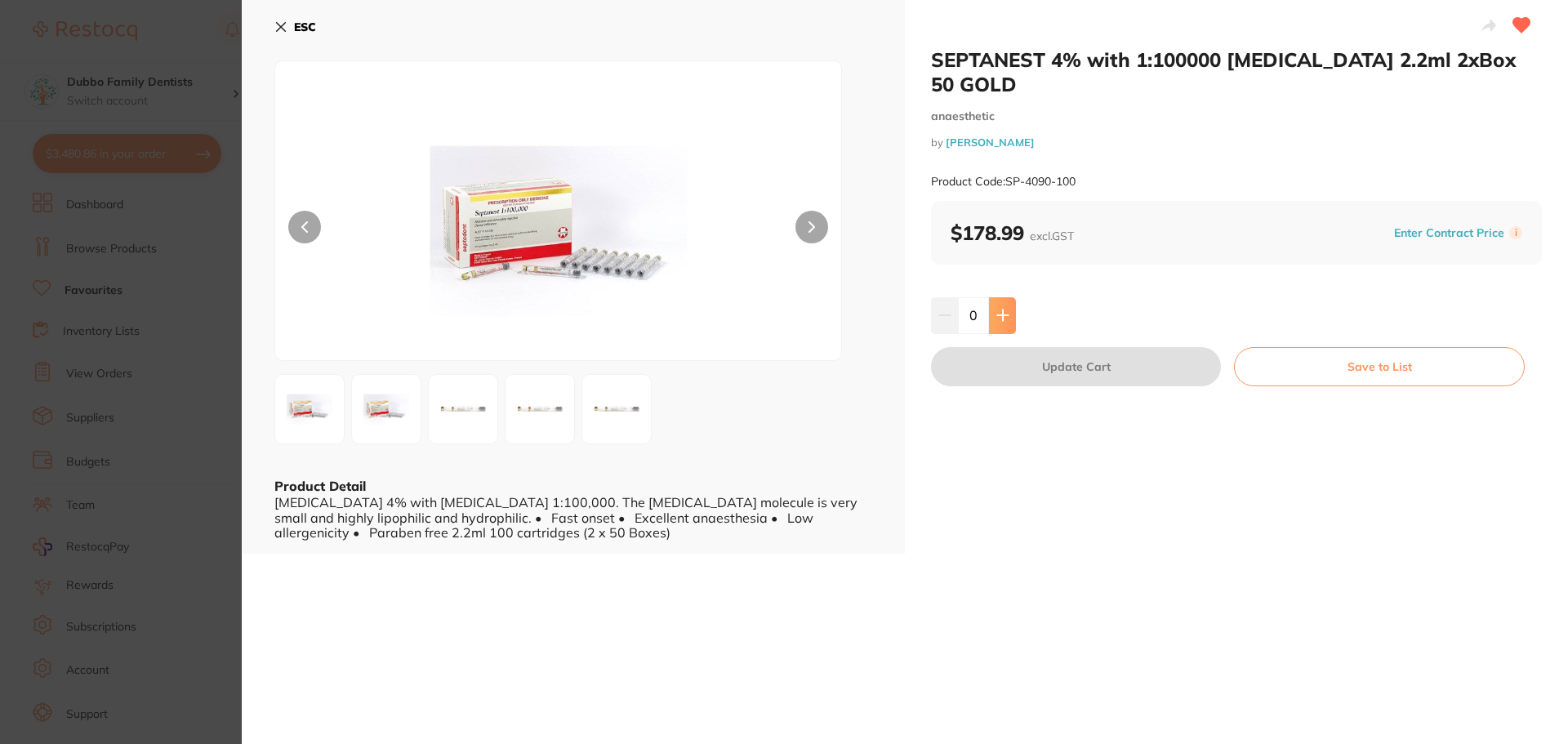
click at [1004, 297] on button at bounding box center [1003, 315] width 27 height 36
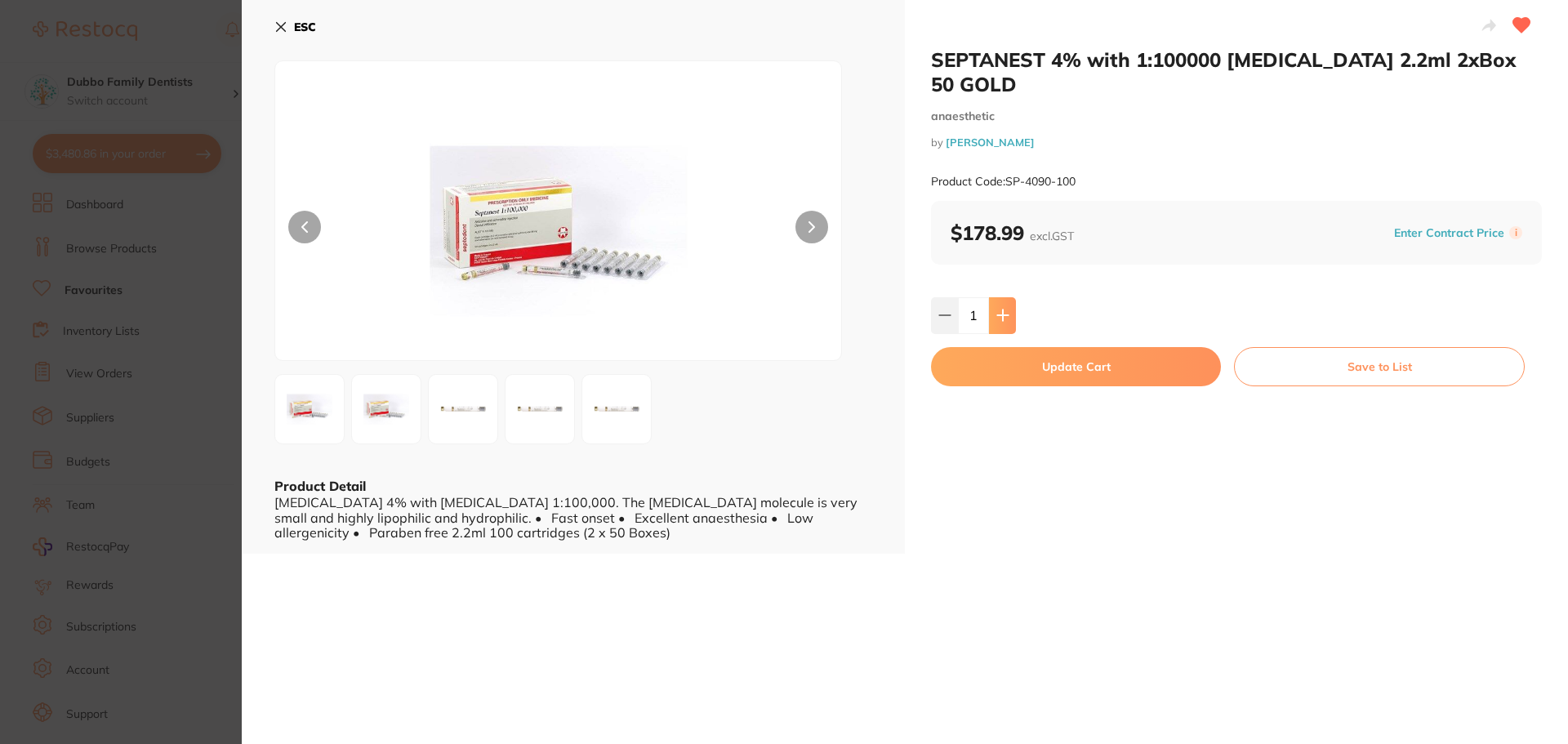
click at [1004, 297] on button at bounding box center [1003, 315] width 27 height 36
type input "3"
click at [1029, 347] on button "Update Cart" at bounding box center [1075, 366] width 290 height 39
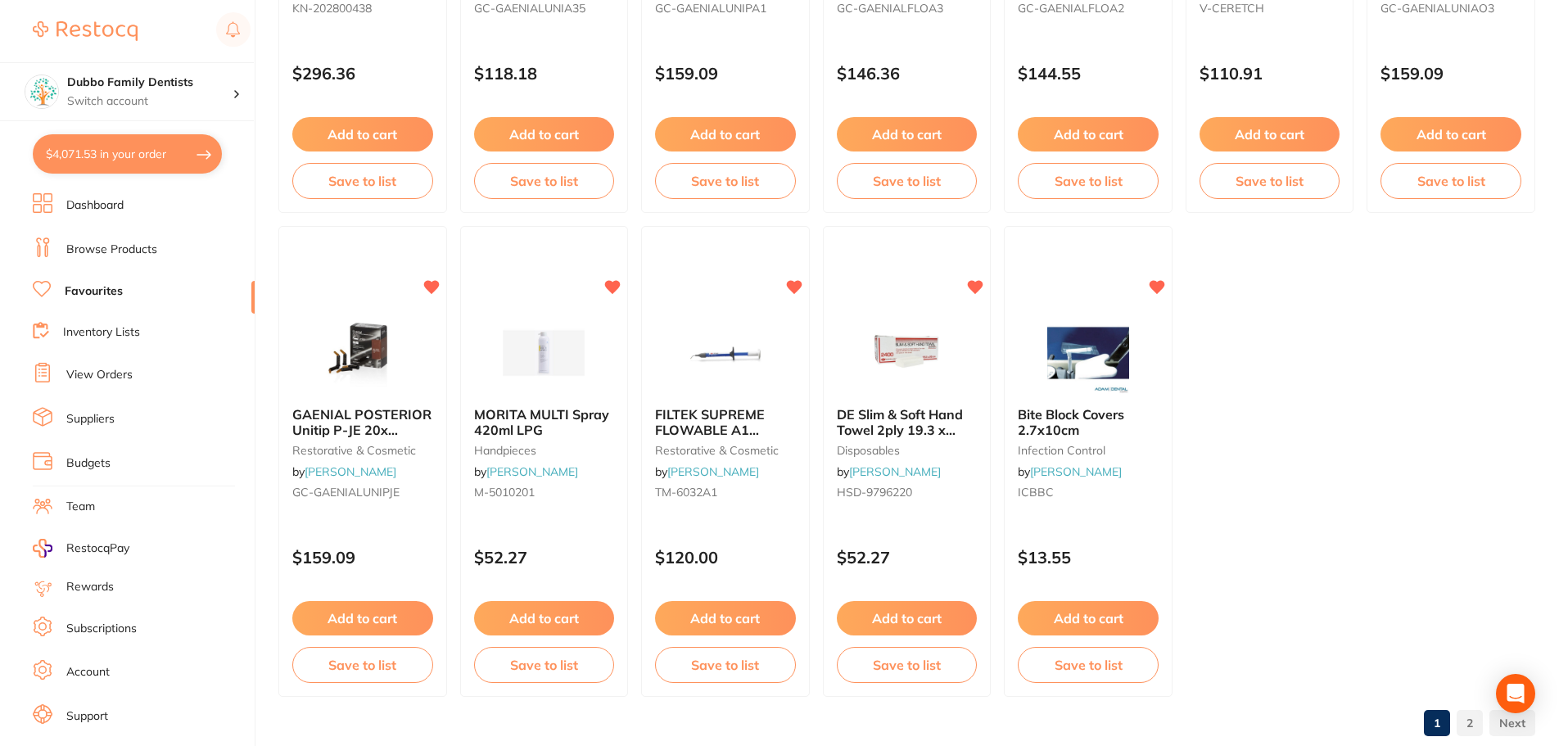
scroll to position [3388, 0]
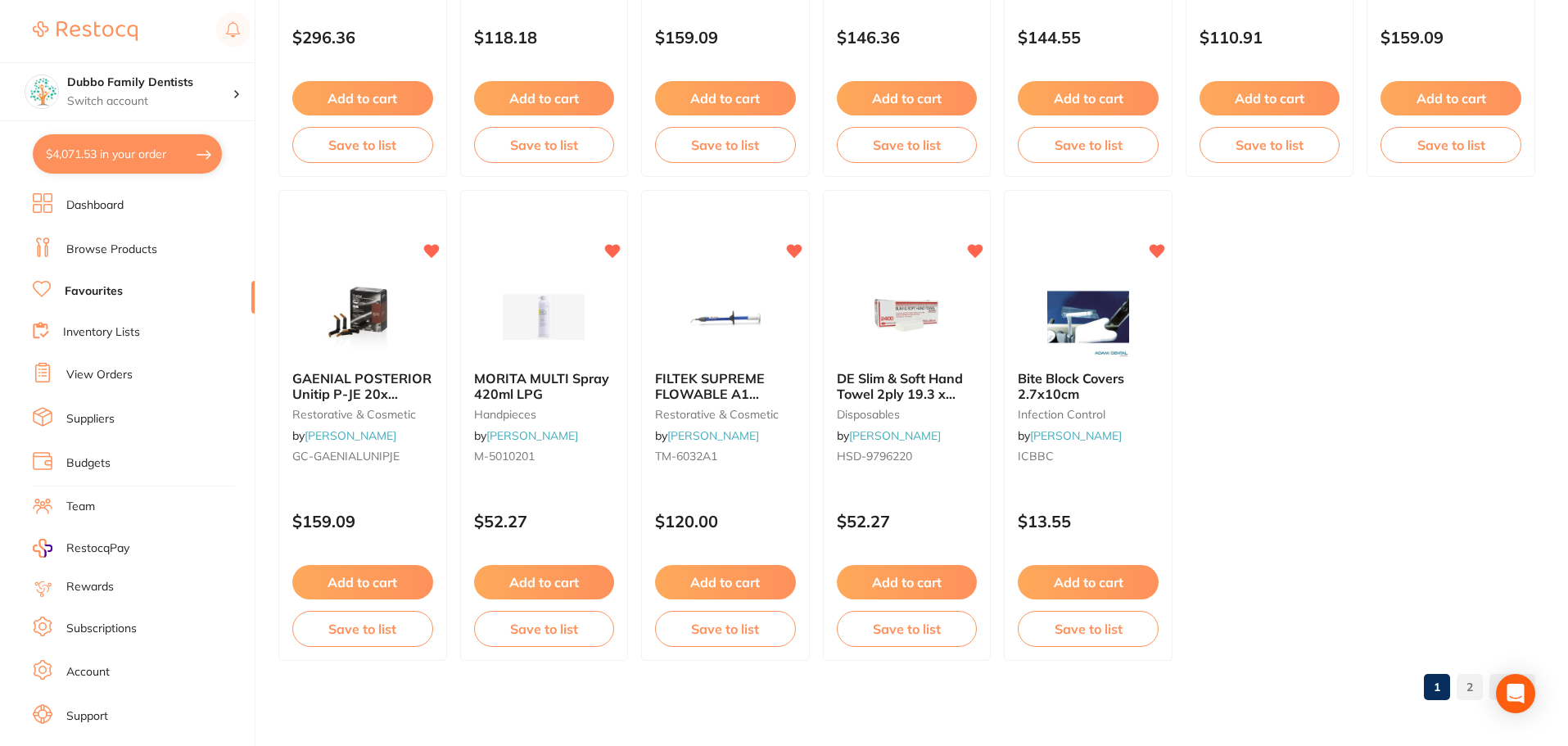
click at [1472, 683] on link "2" at bounding box center [1470, 687] width 26 height 33
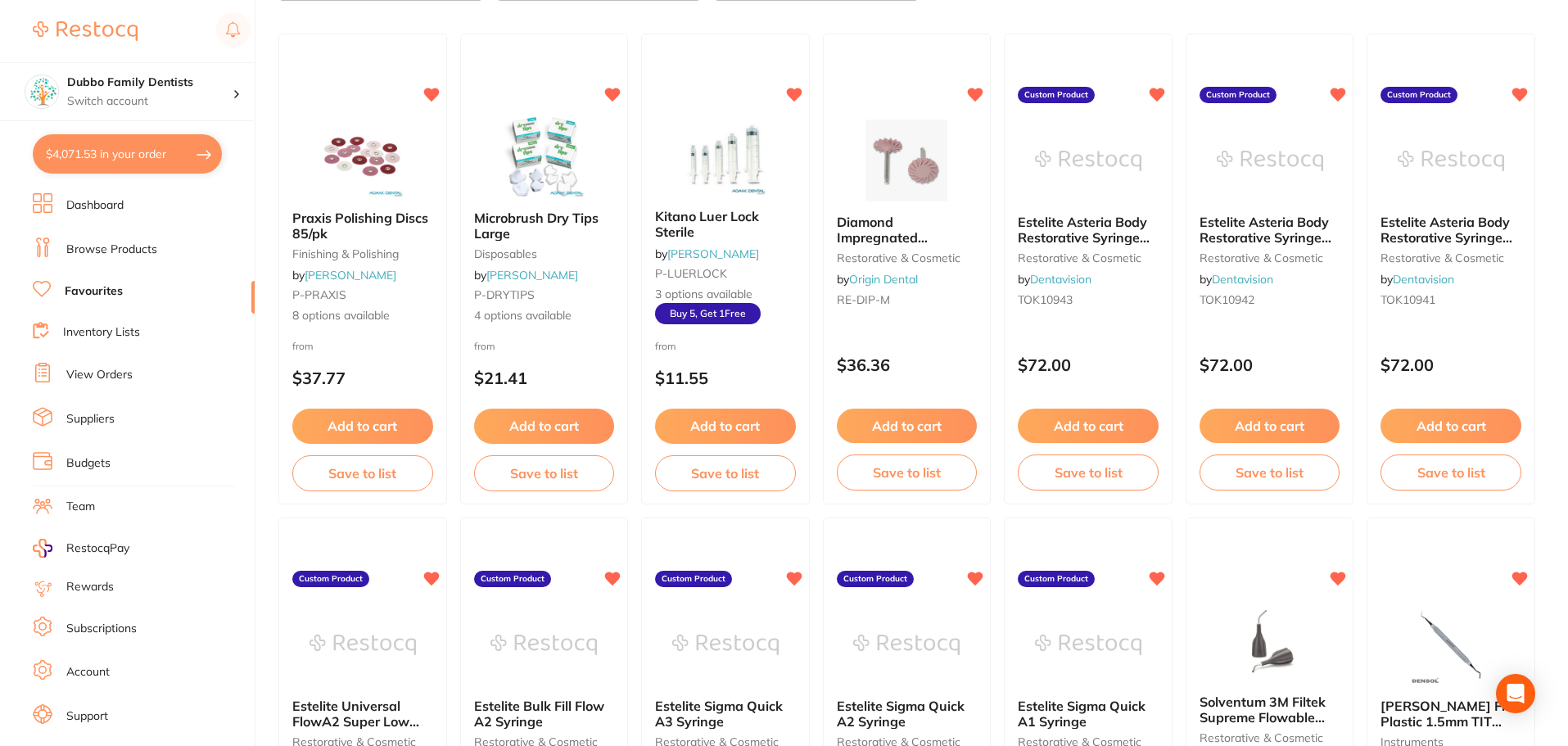
scroll to position [143, 0]
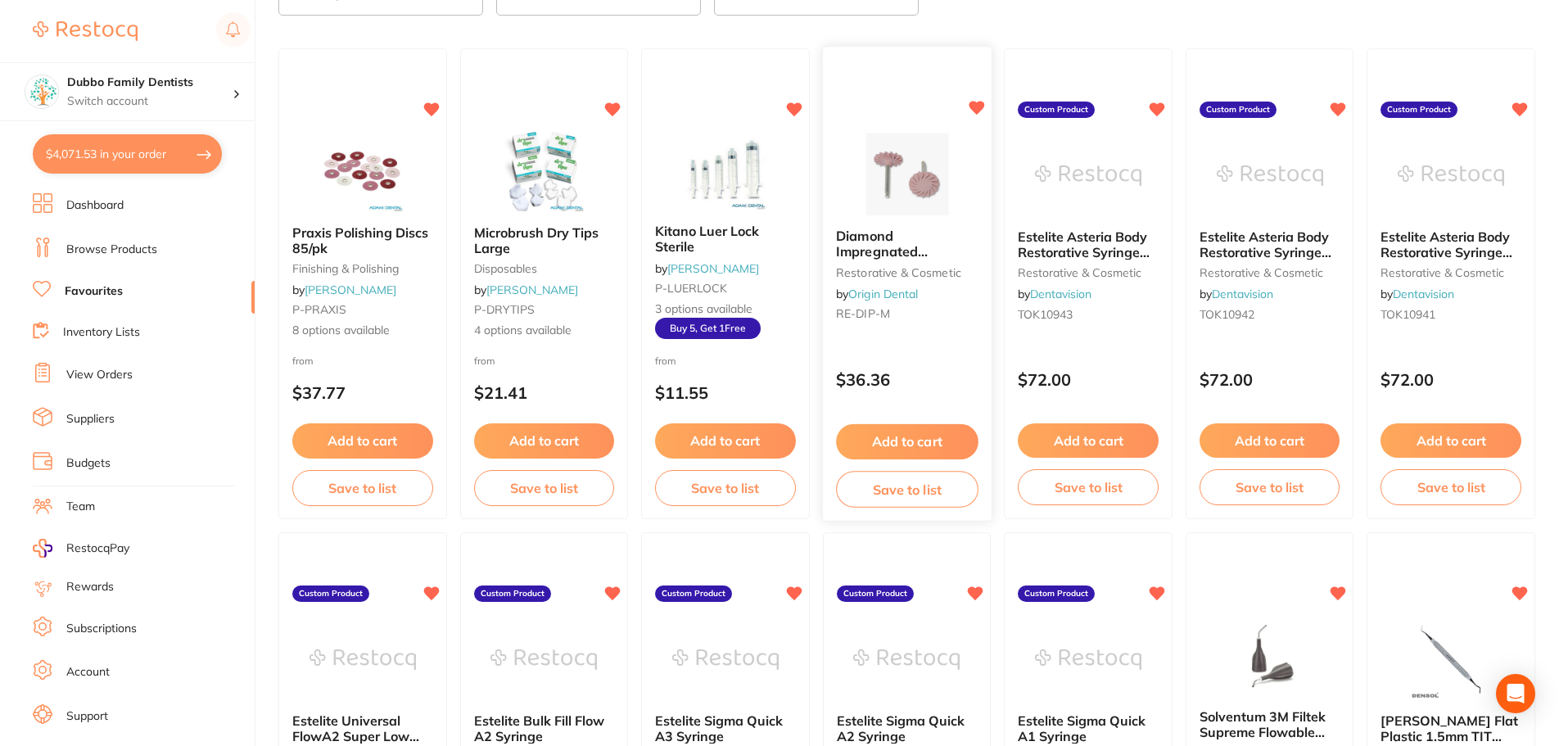
click at [922, 444] on button "Add to cart" at bounding box center [906, 441] width 141 height 36
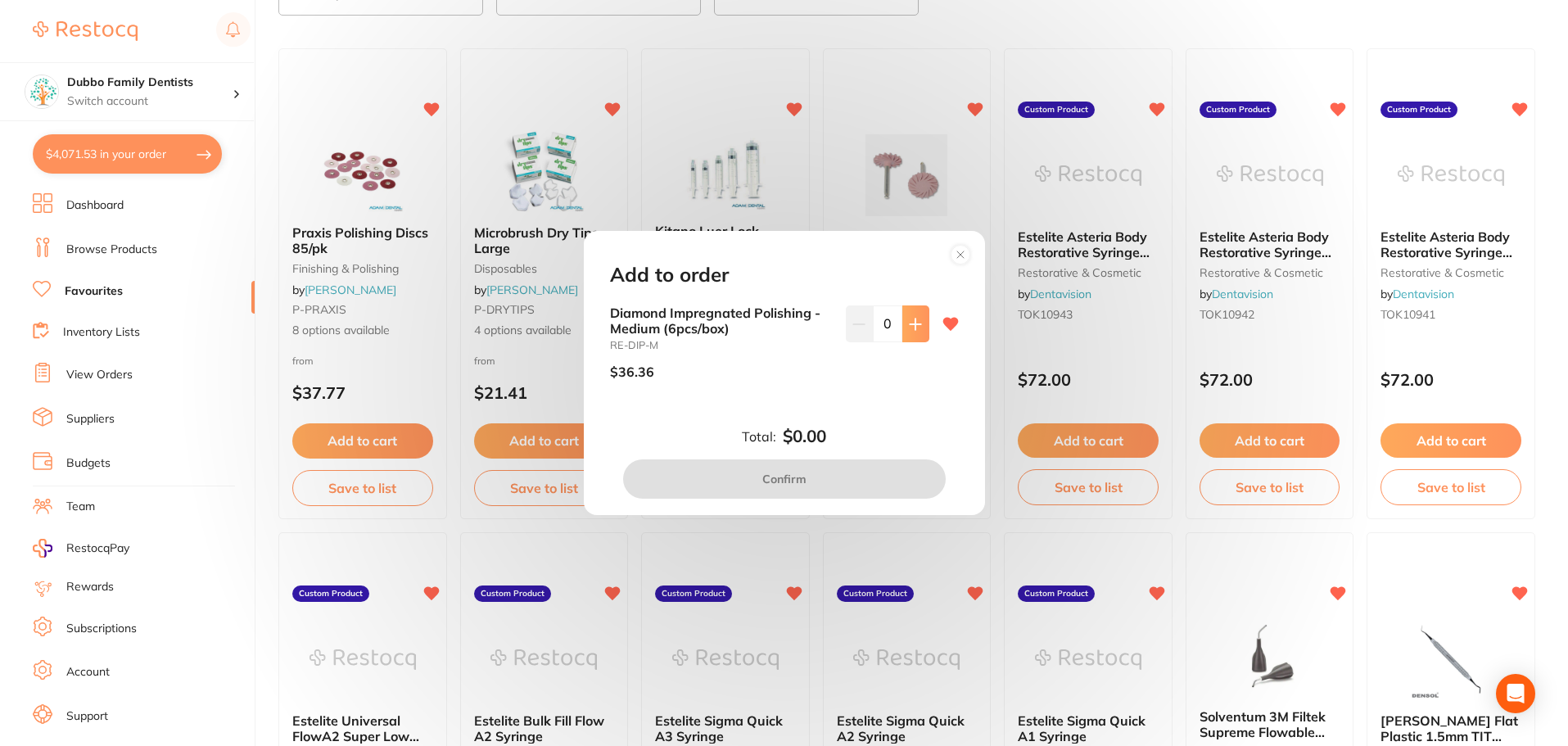
click at [916, 324] on icon at bounding box center [915, 324] width 11 height 11
click at [917, 313] on button at bounding box center [916, 323] width 27 height 36
type input "2"
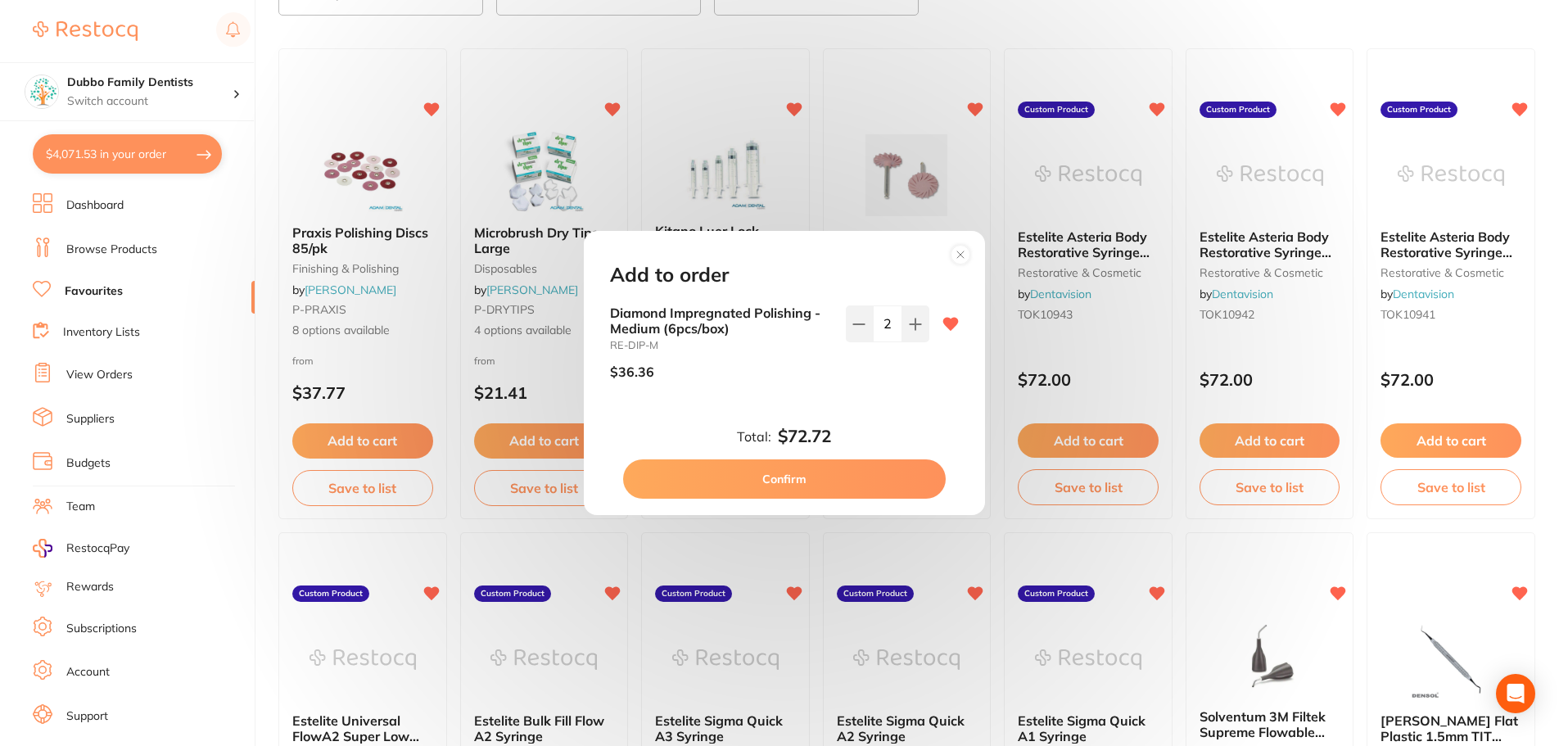
click at [871, 480] on button "Confirm" at bounding box center [784, 478] width 323 height 39
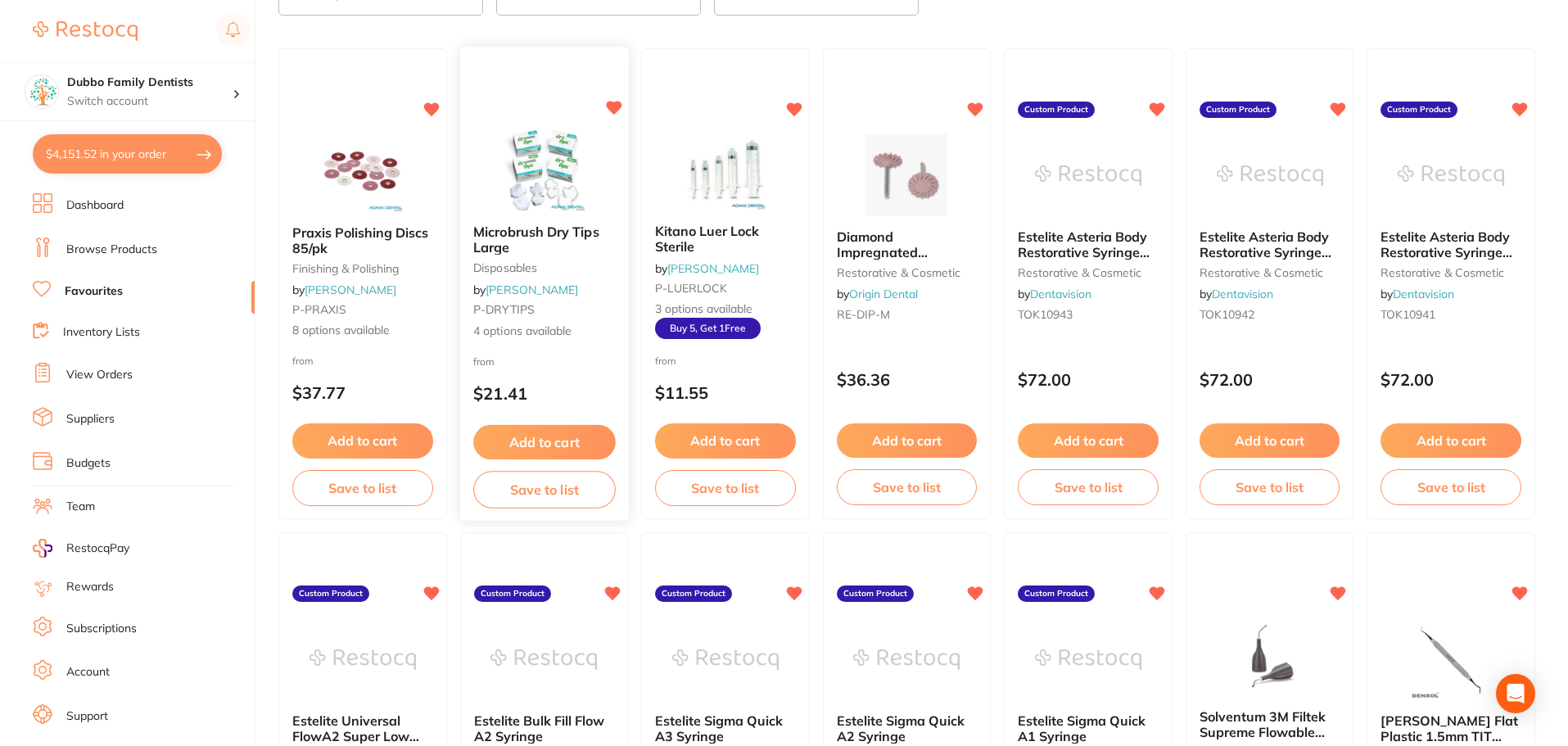
click at [539, 173] on img at bounding box center [544, 169] width 108 height 83
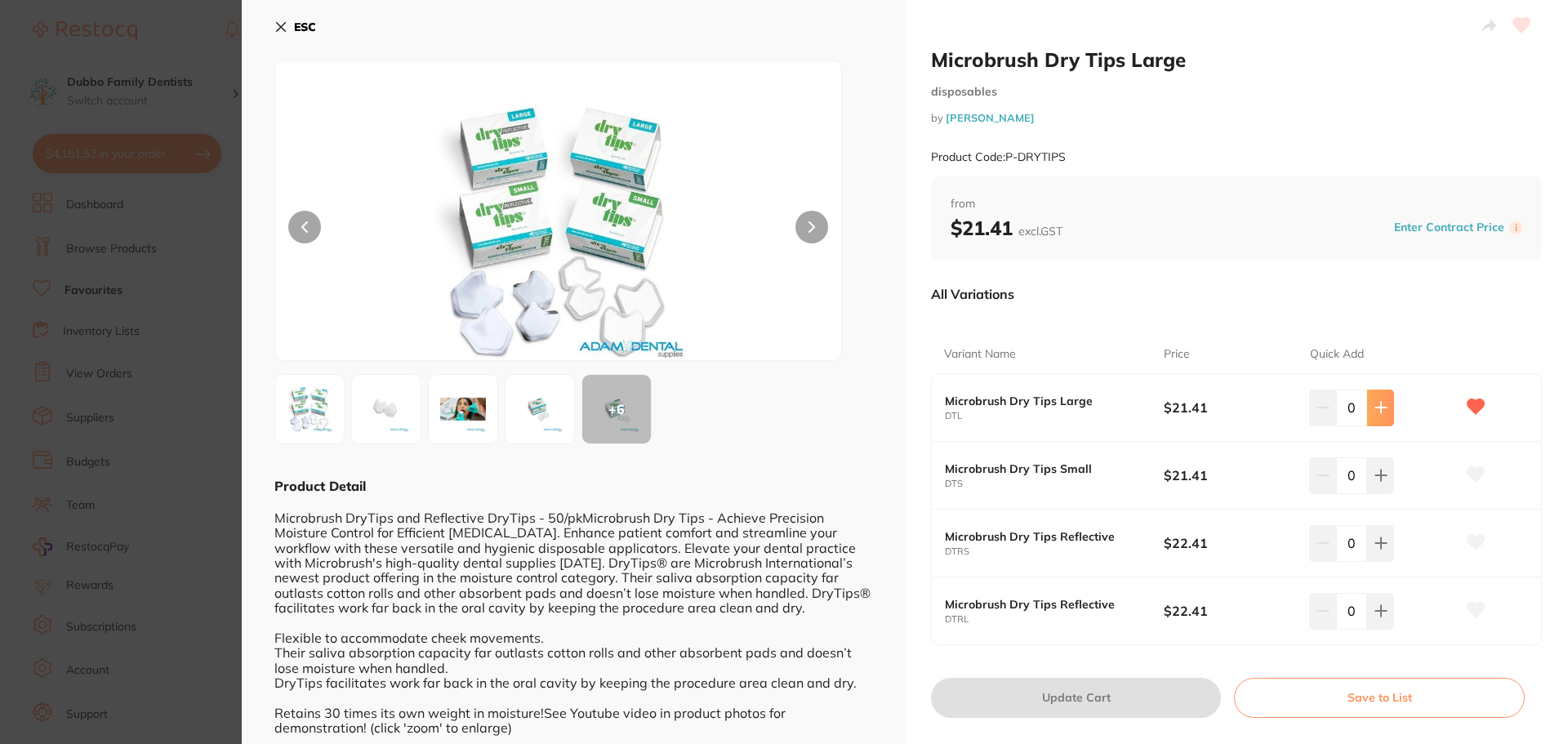
click at [1386, 399] on button at bounding box center [1381, 408] width 27 height 36
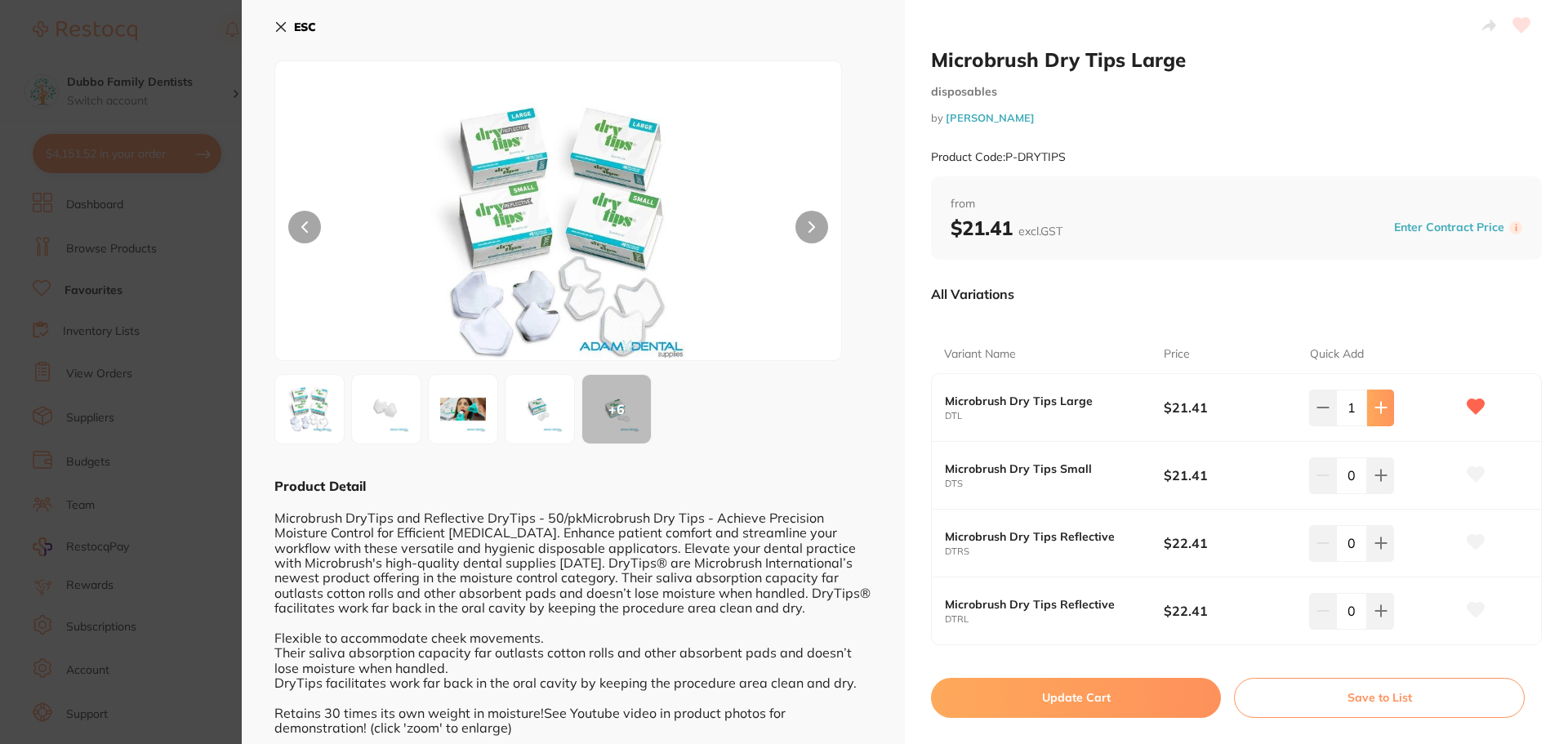
click at [1386, 399] on button at bounding box center [1381, 408] width 27 height 36
type input "3"
click at [1087, 696] on button "Update Cart" at bounding box center [1075, 697] width 290 height 39
checkbox input "false"
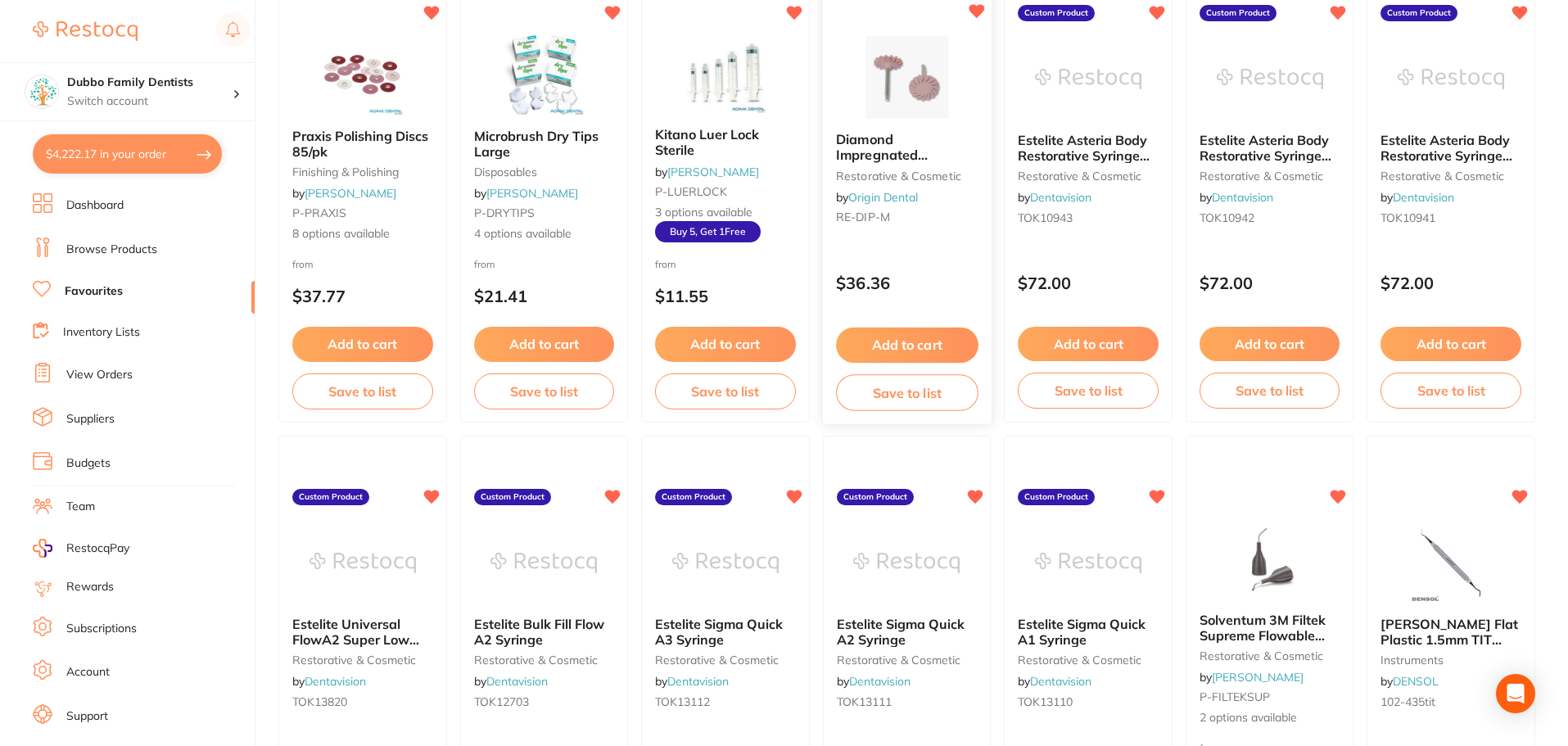
scroll to position [307, 0]
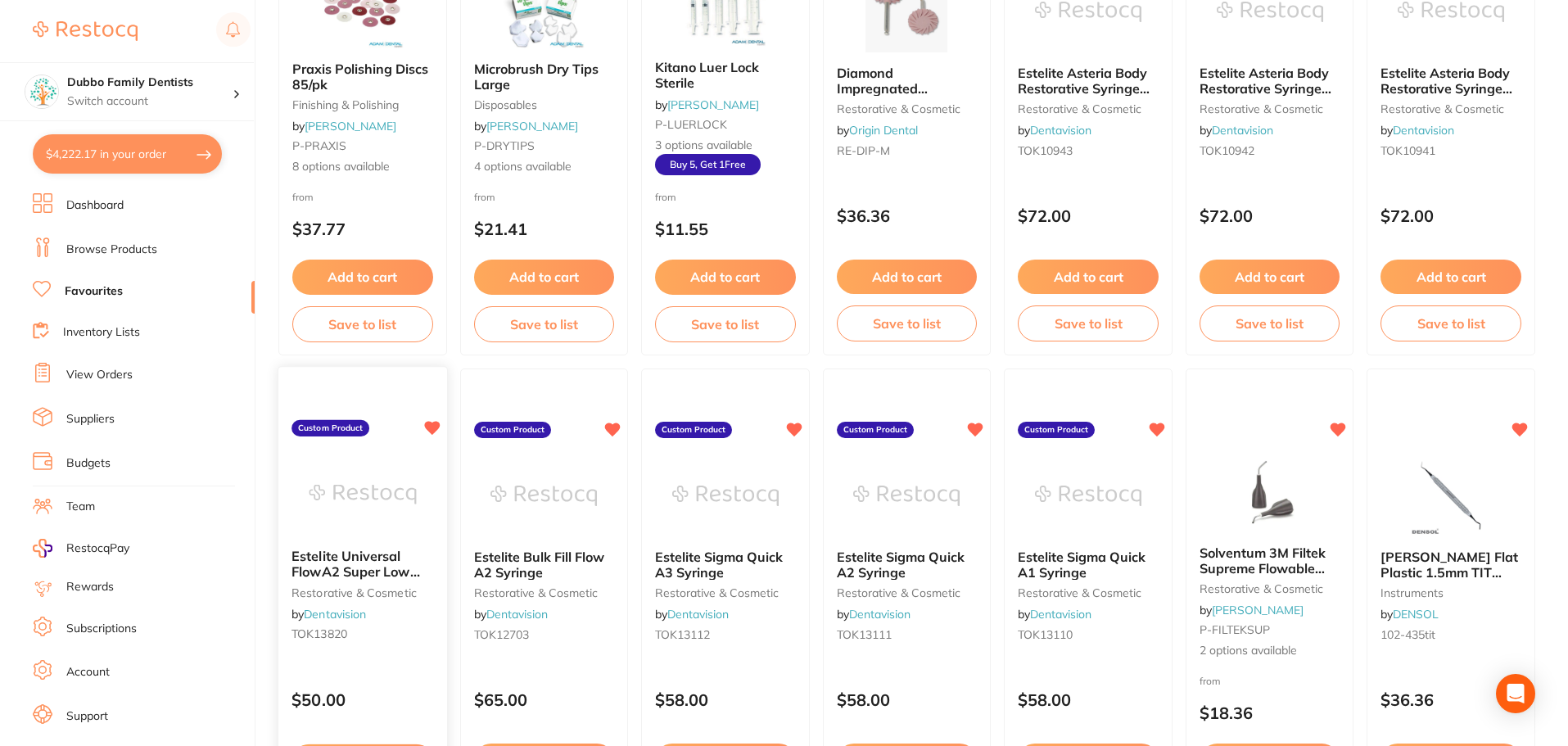
click at [391, 518] on img at bounding box center [363, 495] width 108 height 83
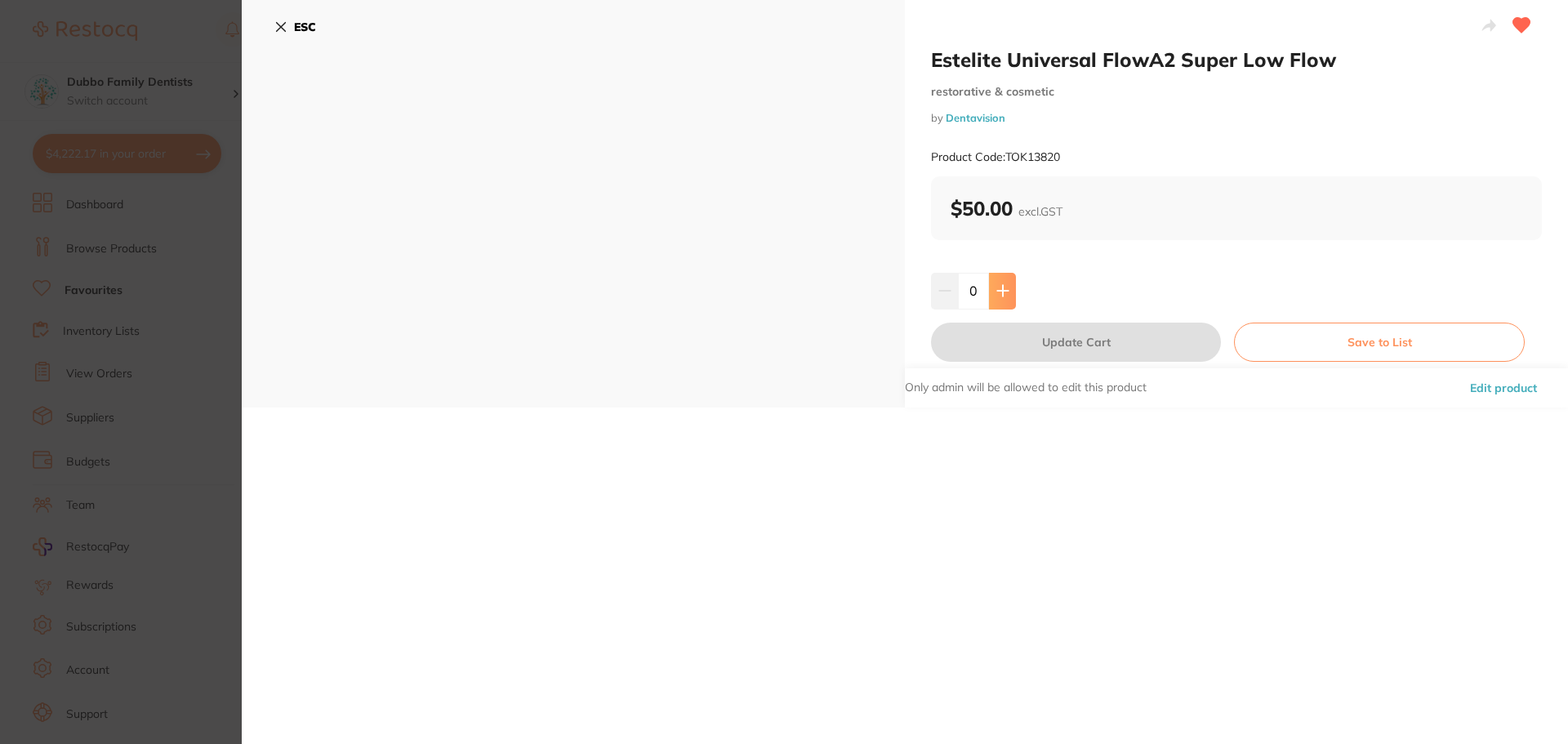
click at [1005, 286] on icon at bounding box center [1003, 291] width 13 height 13
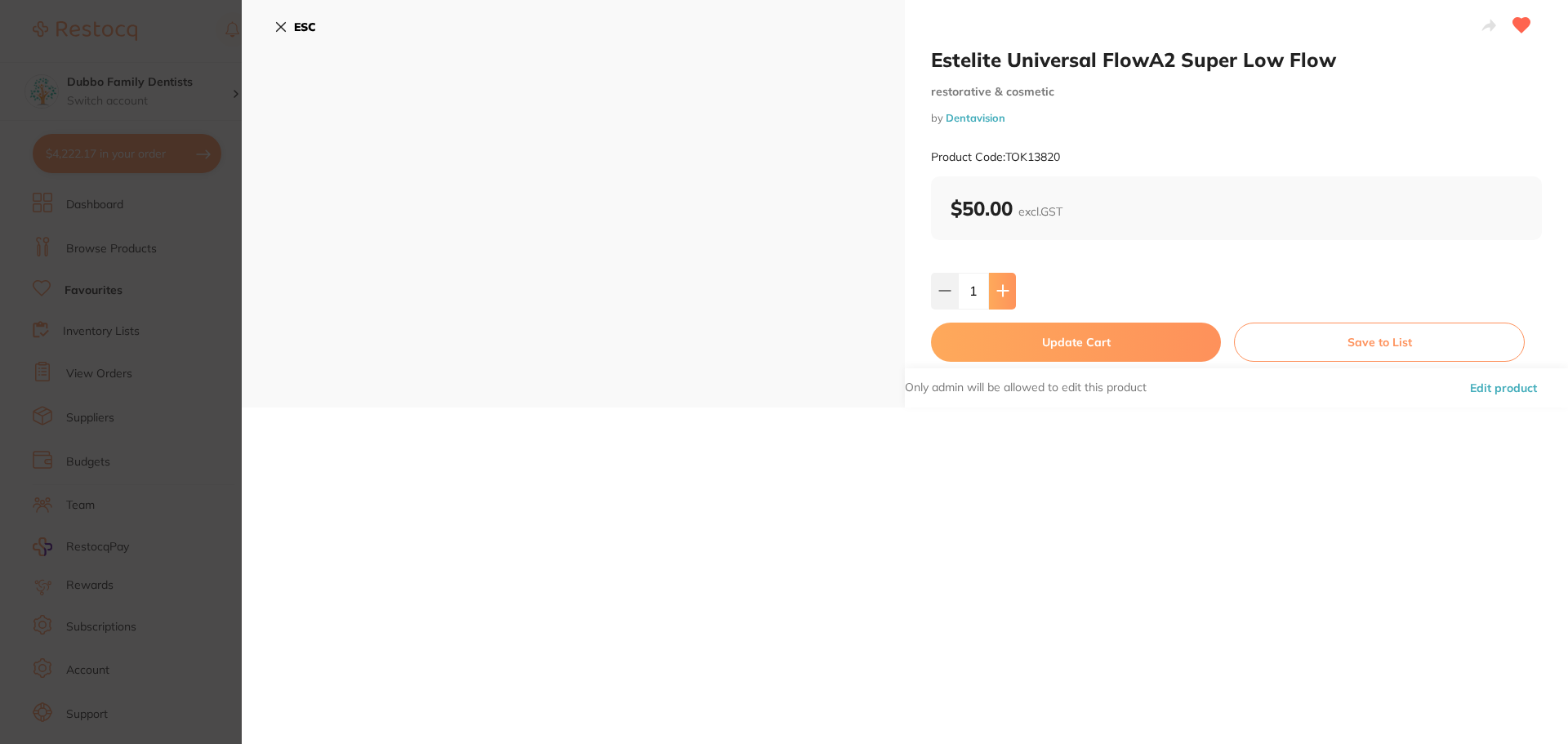
click at [1005, 286] on icon at bounding box center [1003, 291] width 13 height 13
type input "2"
click at [1025, 335] on button "Update Cart" at bounding box center [1075, 342] width 290 height 39
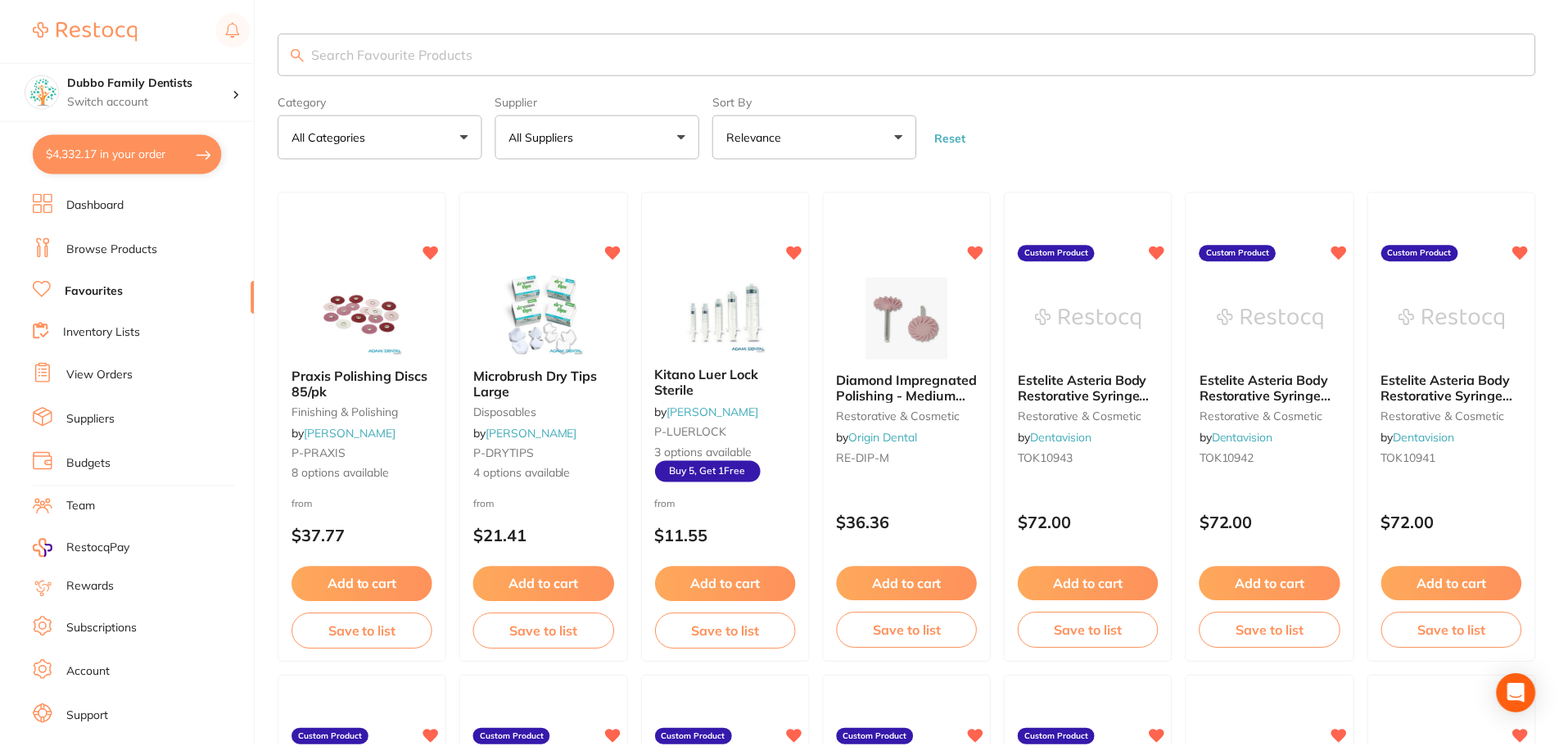
scroll to position [307, 0]
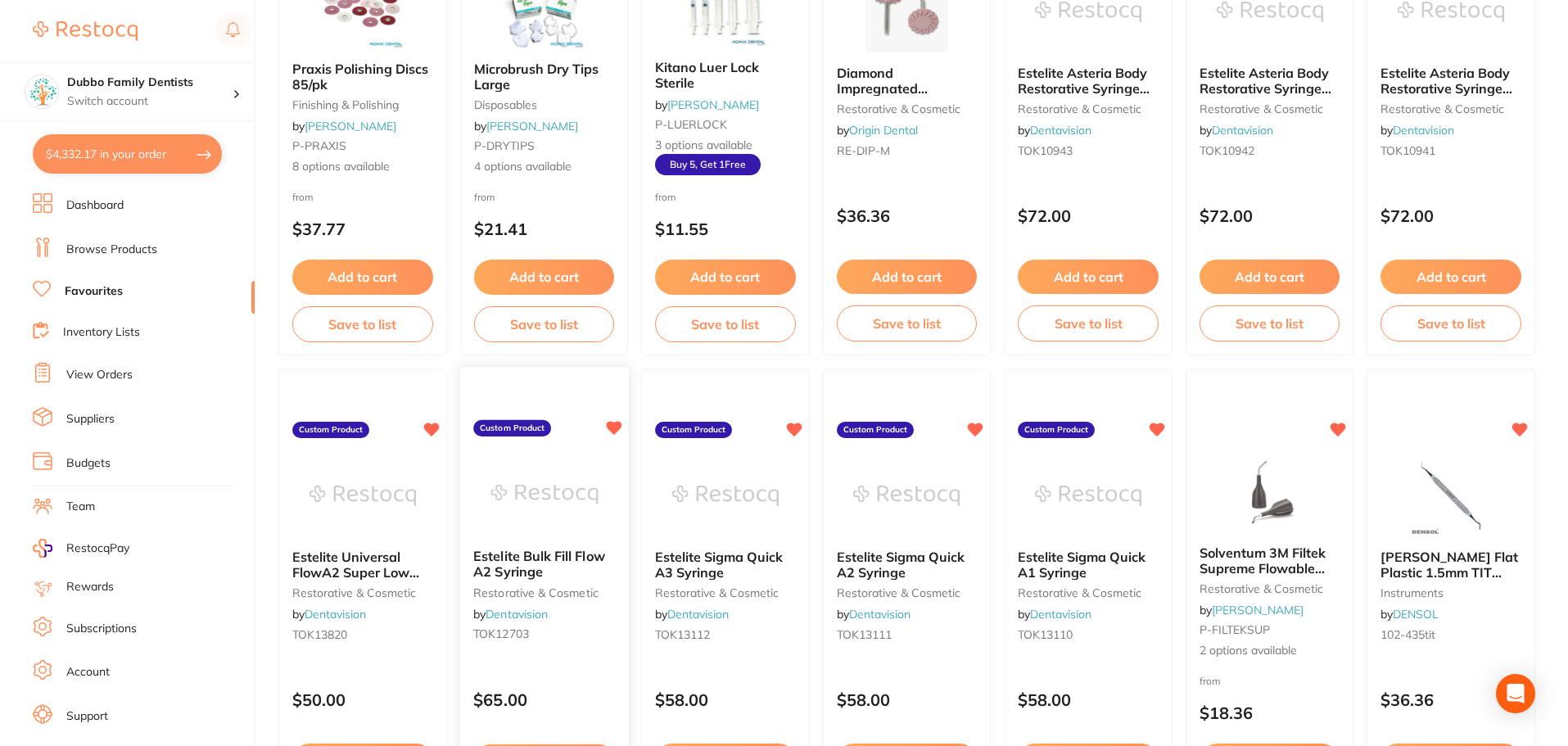
click at [511, 523] on img at bounding box center [544, 495] width 108 height 83
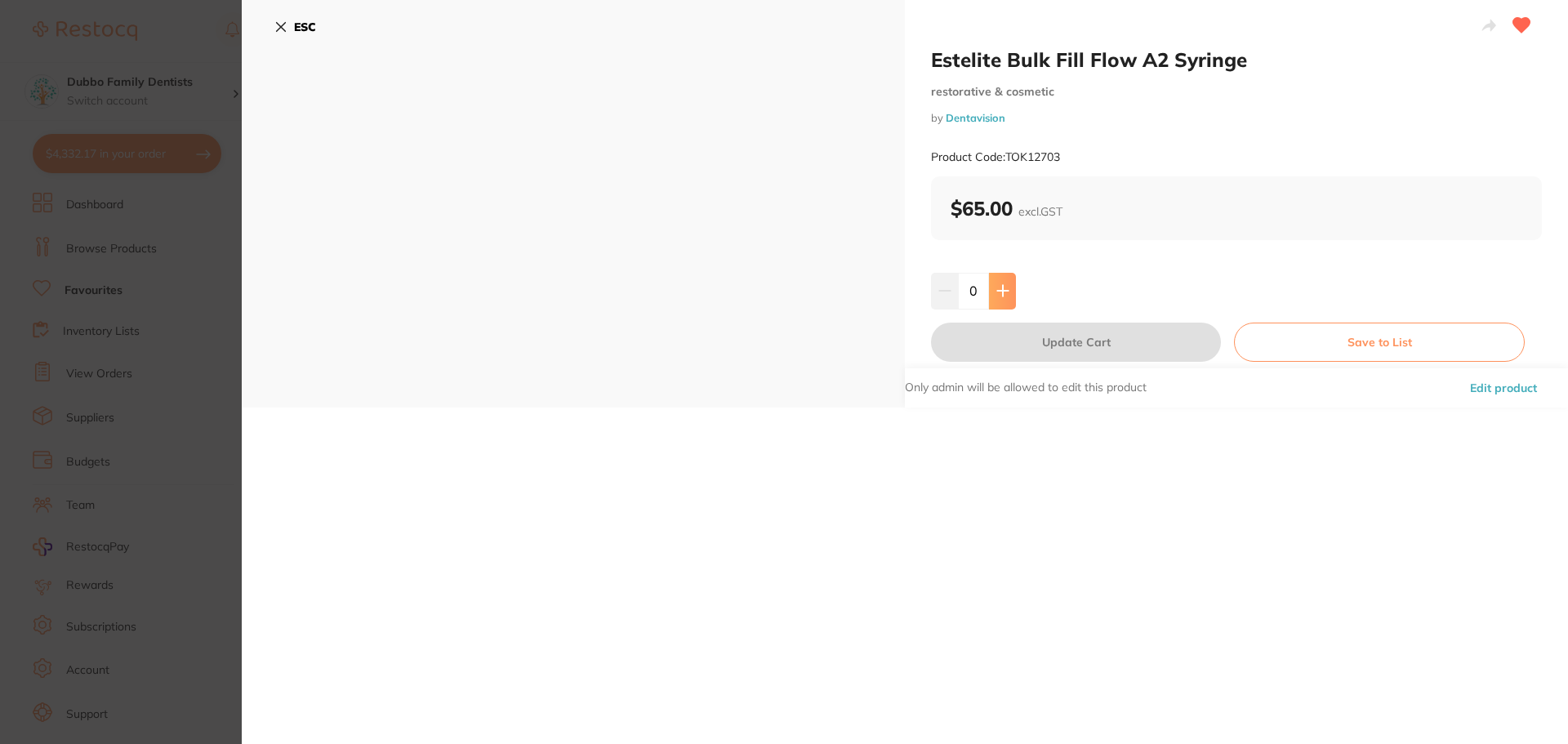
click at [994, 283] on button at bounding box center [1003, 291] width 27 height 36
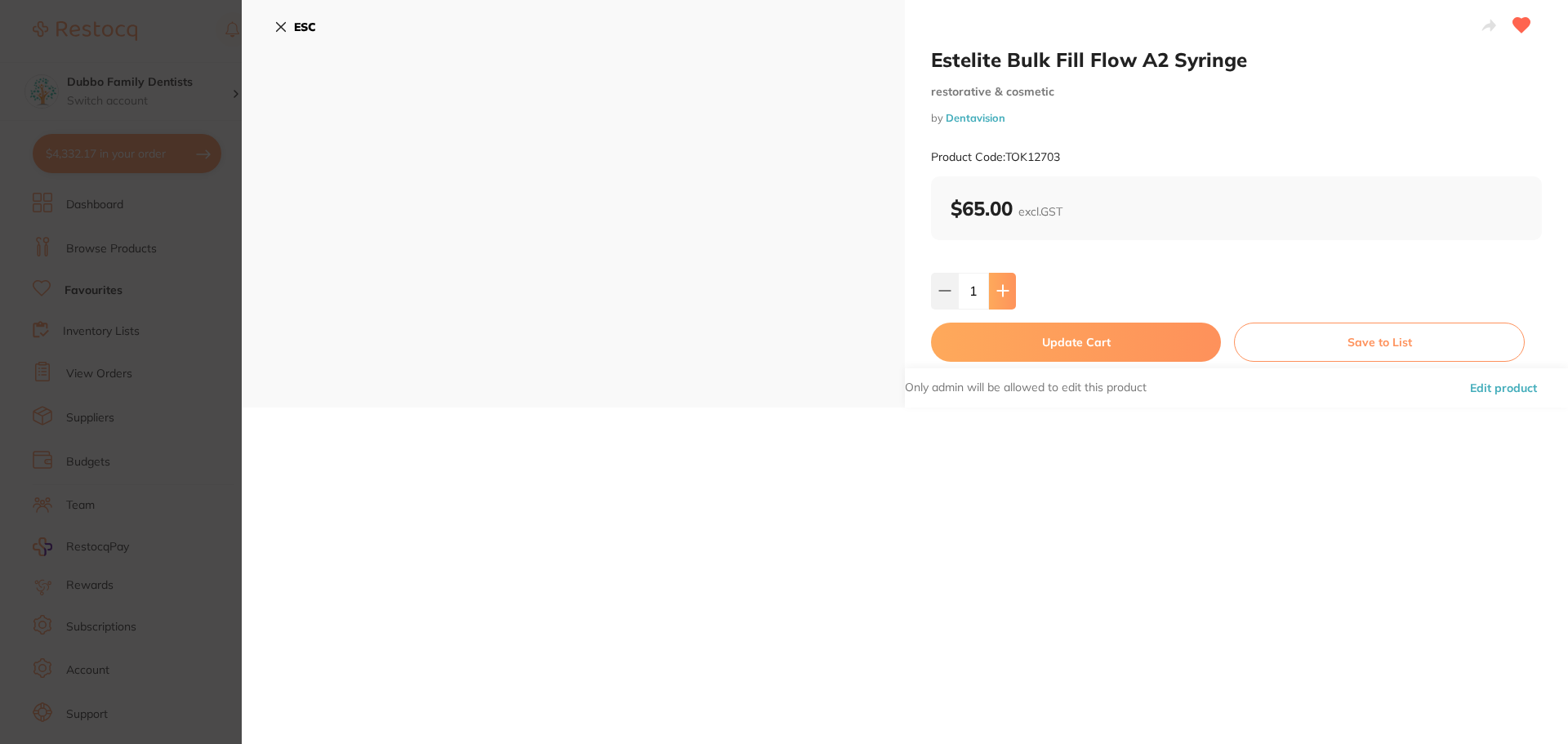
click at [994, 283] on button at bounding box center [1003, 291] width 27 height 36
click at [1012, 289] on button at bounding box center [1003, 291] width 27 height 36
type input "5"
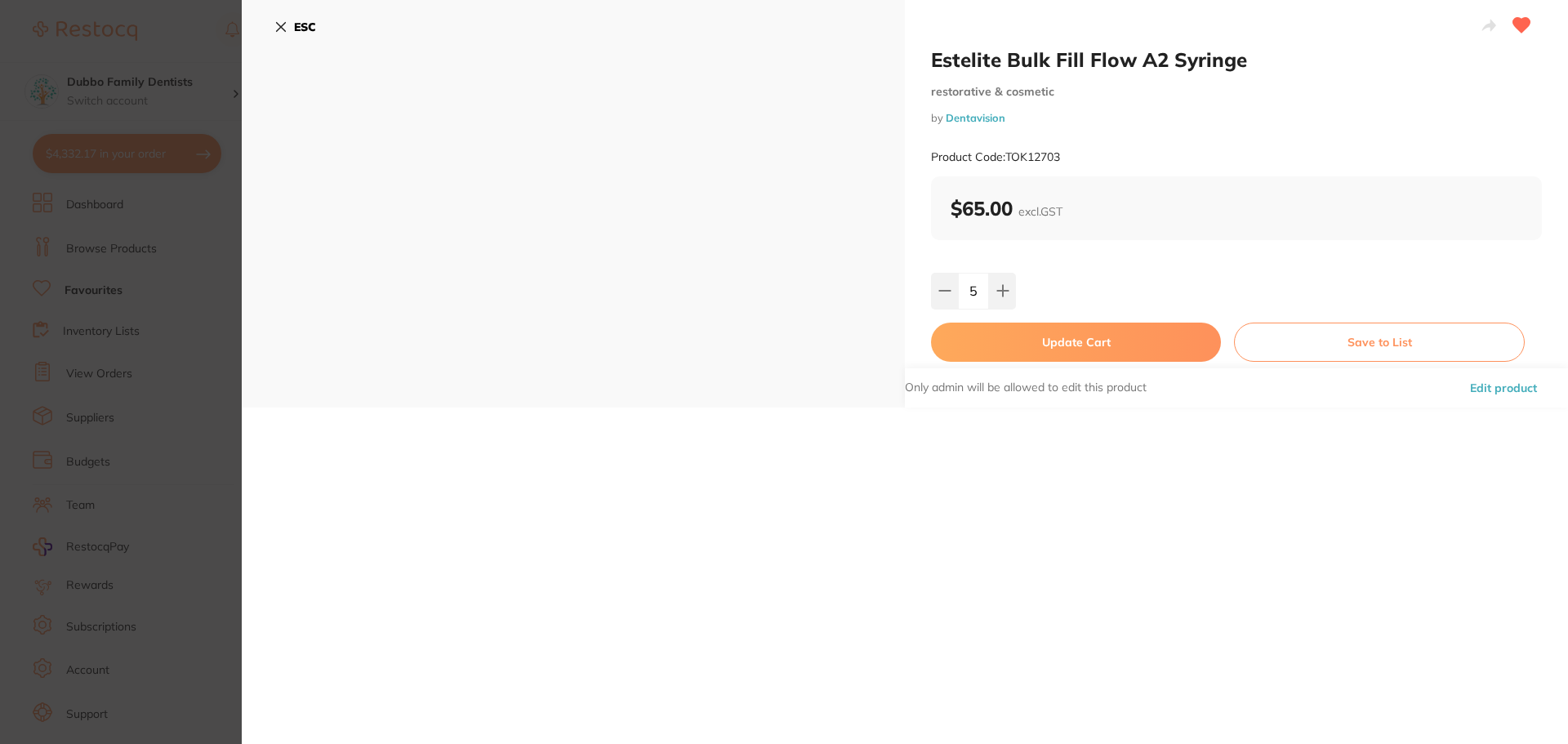
click at [1016, 342] on button "Update Cart" at bounding box center [1075, 342] width 290 height 39
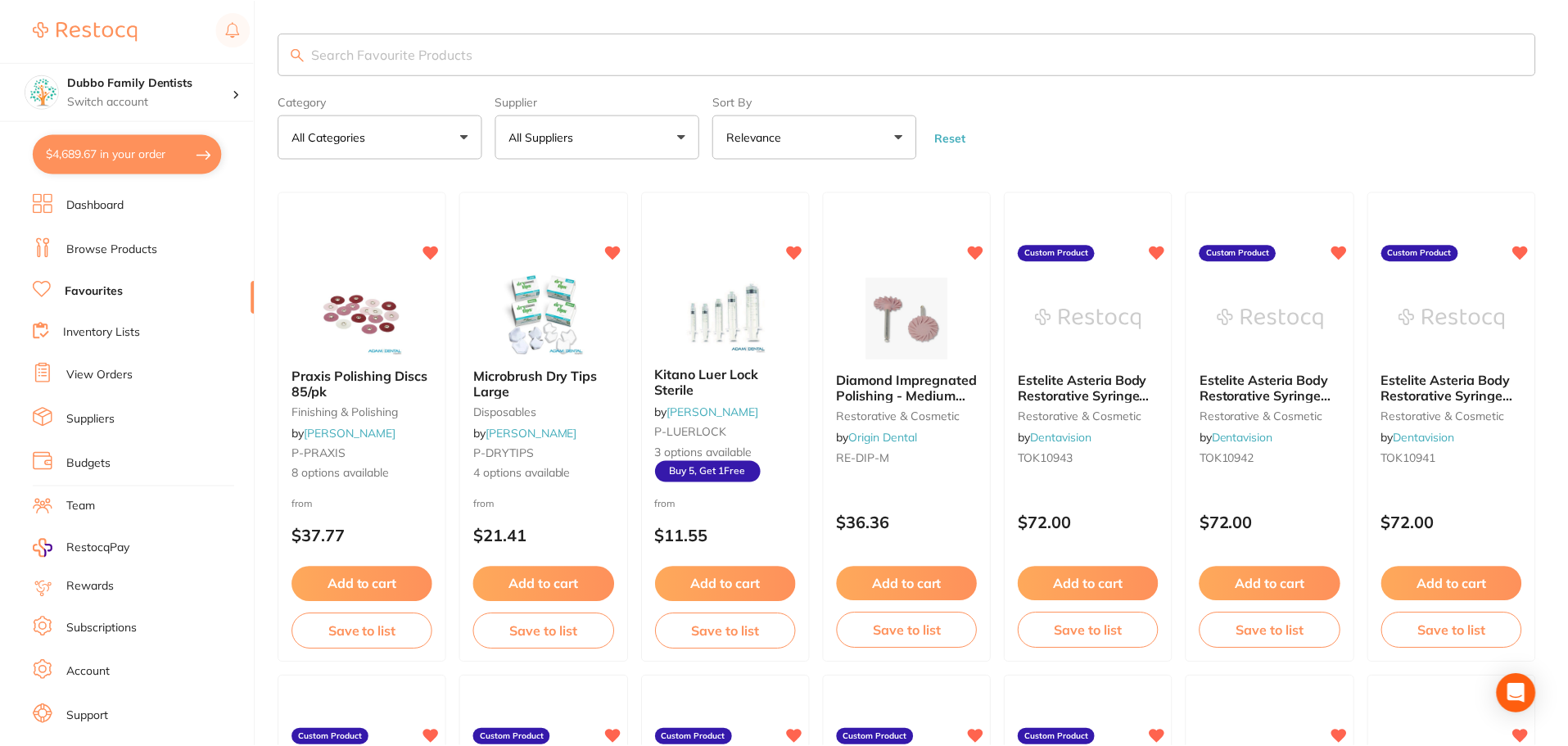
scroll to position [307, 0]
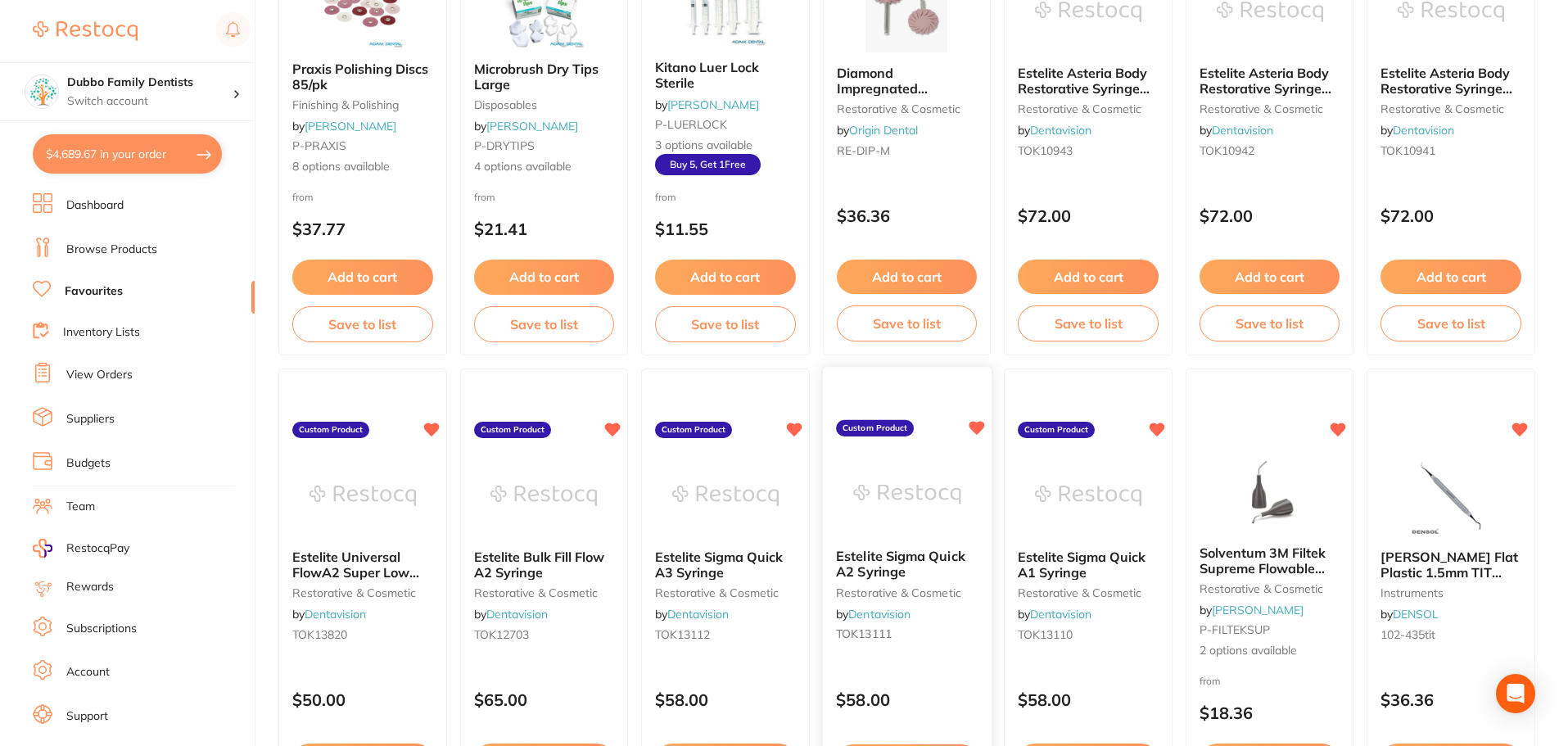
click at [851, 467] on div at bounding box center [907, 495] width 169 height 83
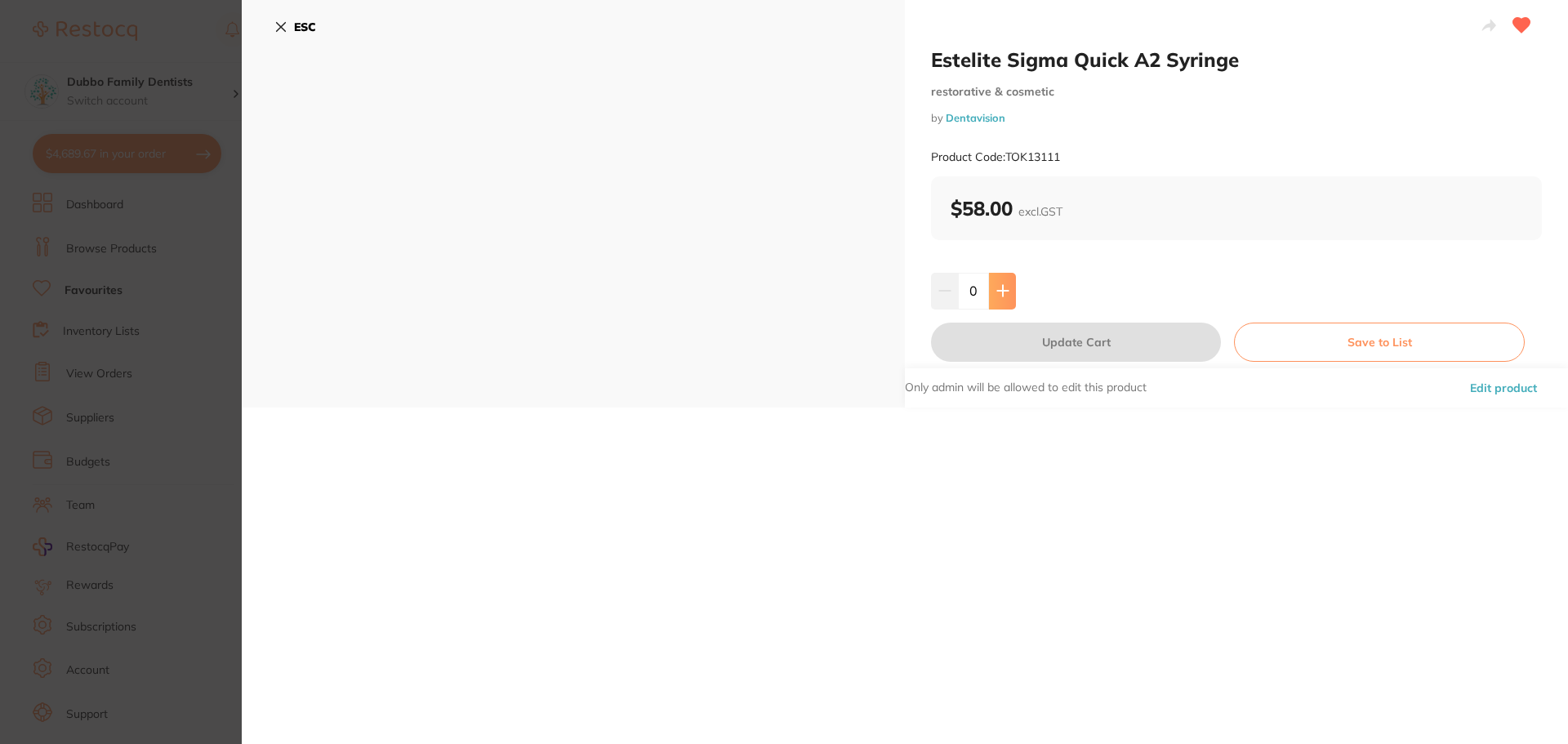
click at [994, 294] on button at bounding box center [1003, 291] width 27 height 36
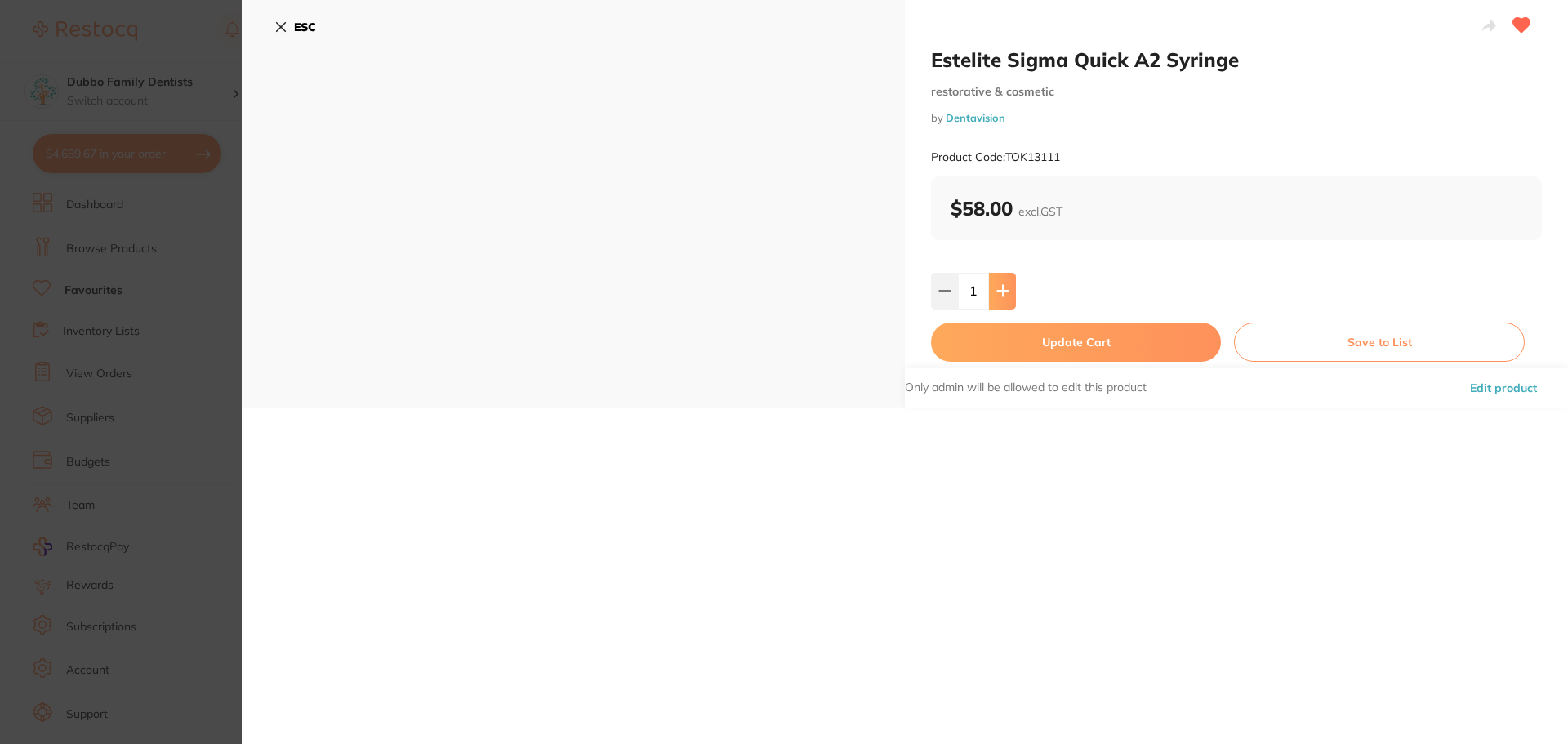
click at [994, 294] on button at bounding box center [1003, 291] width 27 height 36
click at [996, 294] on icon at bounding box center [1003, 291] width 13 height 13
type input "5"
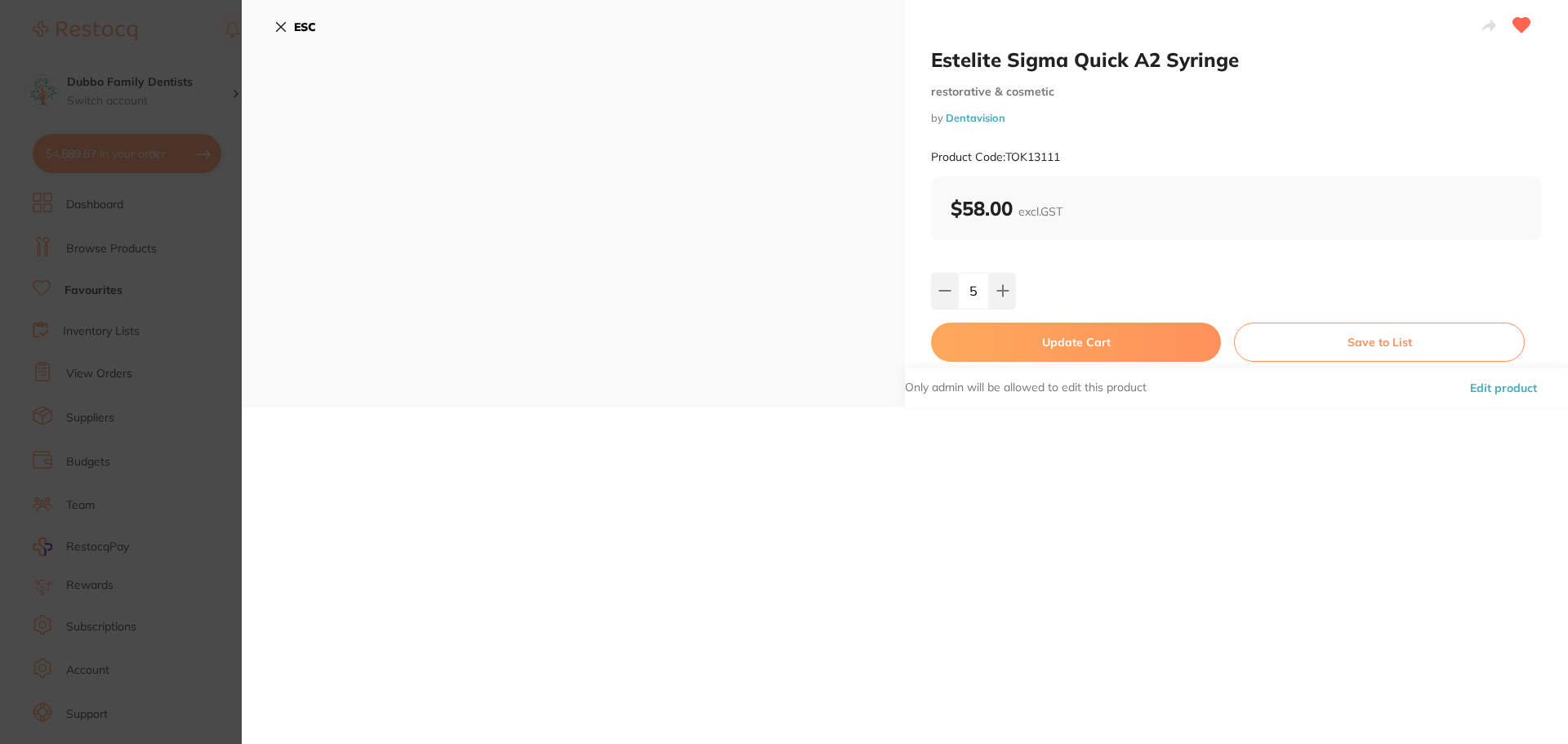
click at [1003, 325] on button "Update Cart" at bounding box center [1075, 342] width 290 height 39
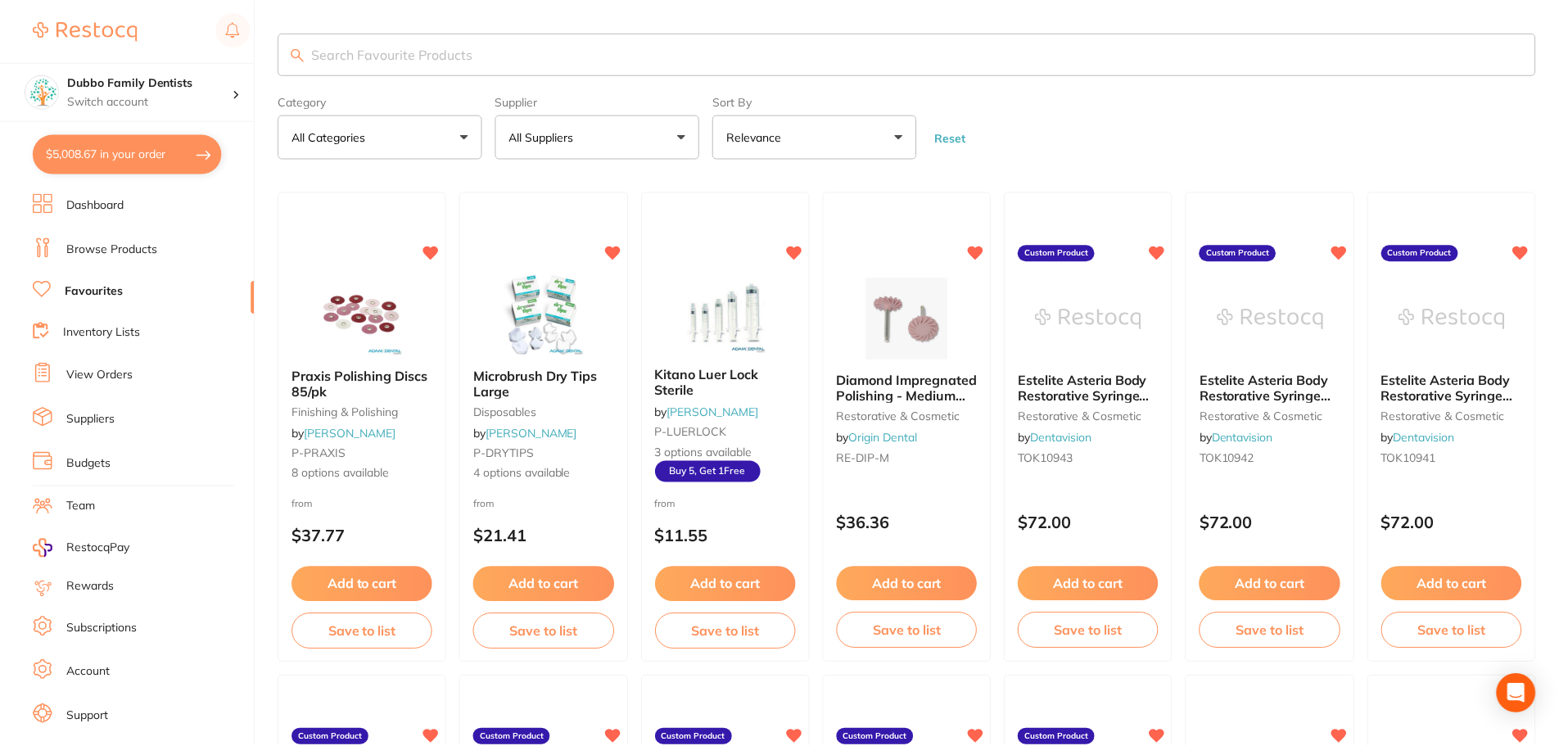
scroll to position [307, 0]
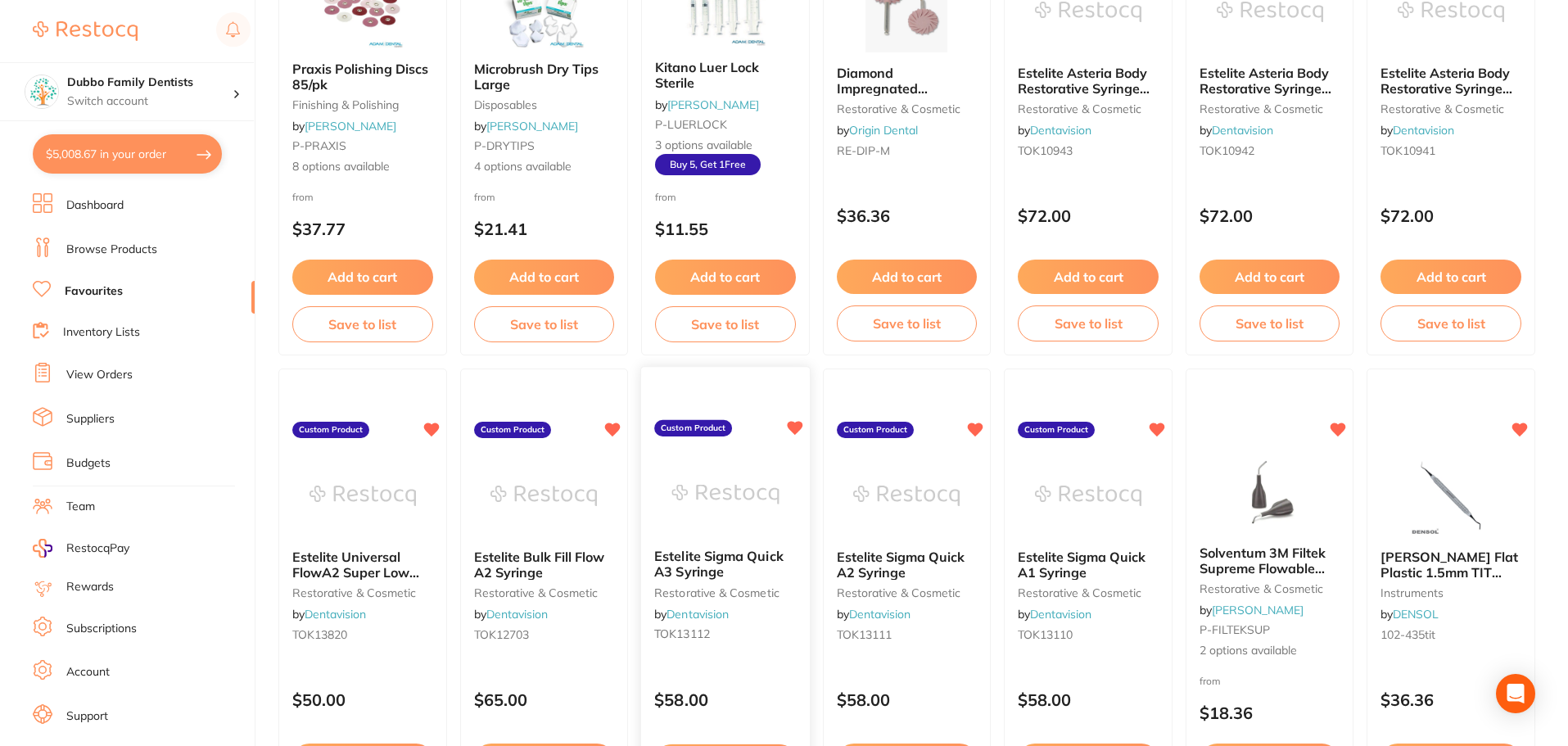
click at [692, 490] on img at bounding box center [725, 495] width 108 height 83
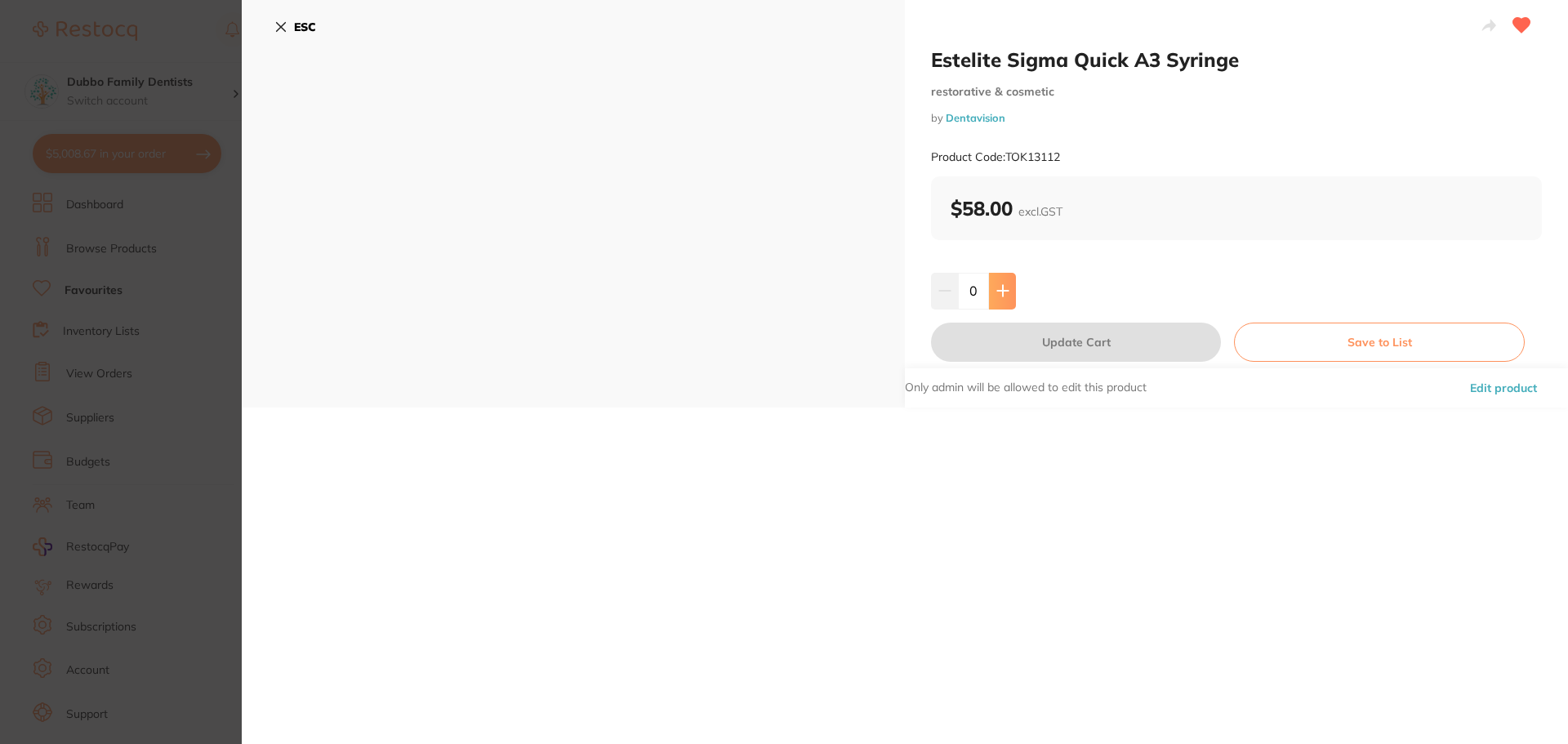
click at [1007, 282] on button at bounding box center [1003, 291] width 27 height 36
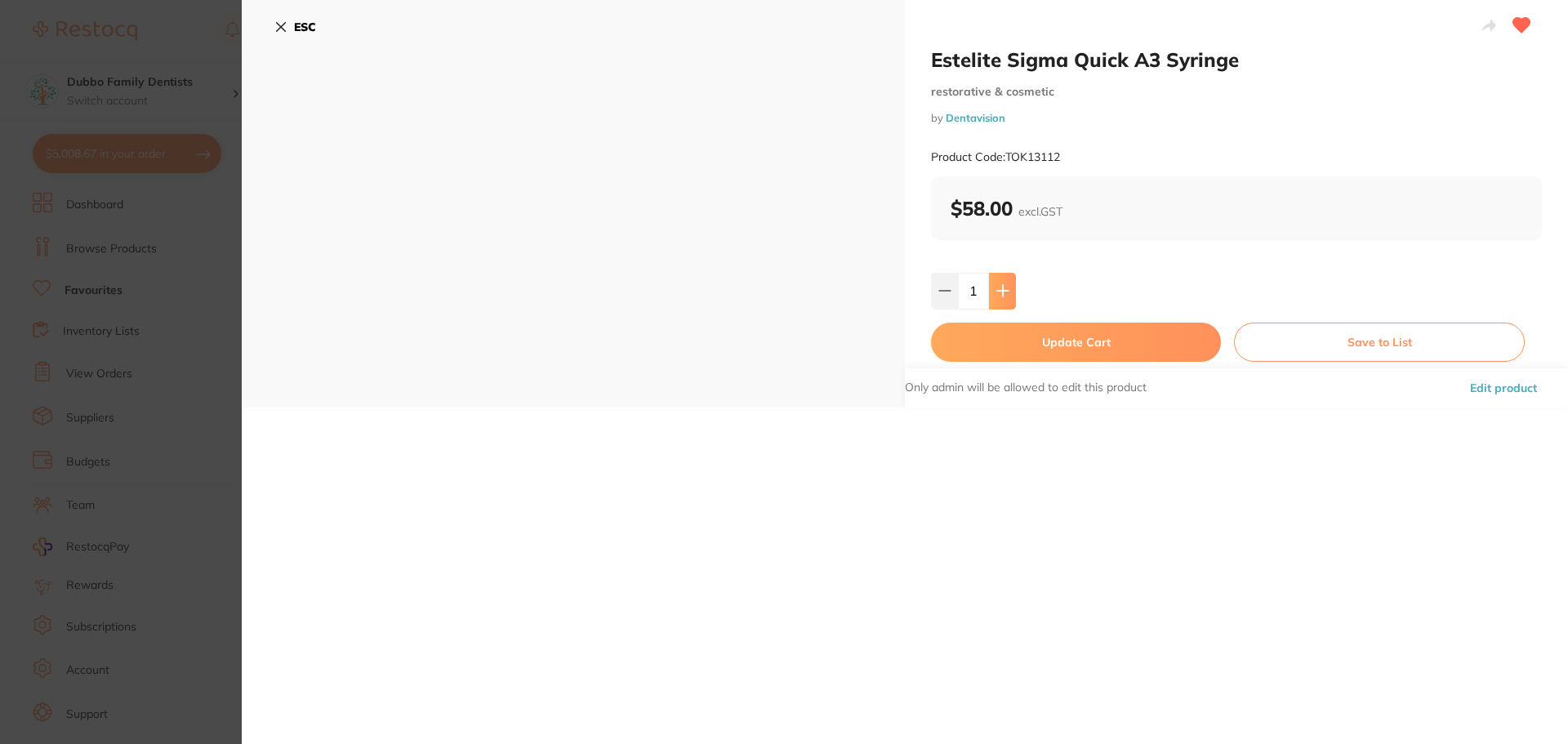
click at [1007, 282] on button at bounding box center [1003, 291] width 27 height 36
type input "3"
click at [1018, 350] on button "Update Cart" at bounding box center [1075, 342] width 290 height 39
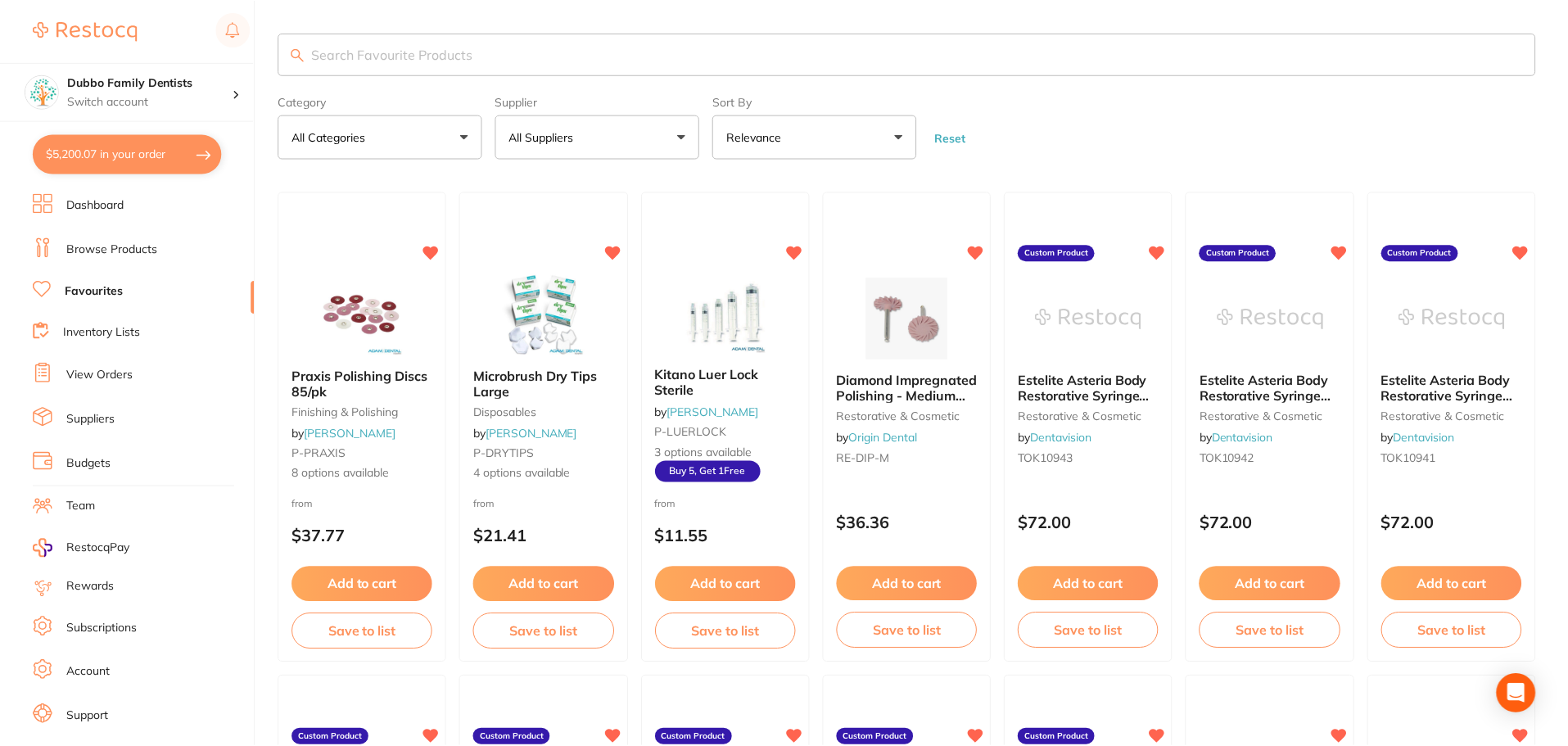
scroll to position [307, 0]
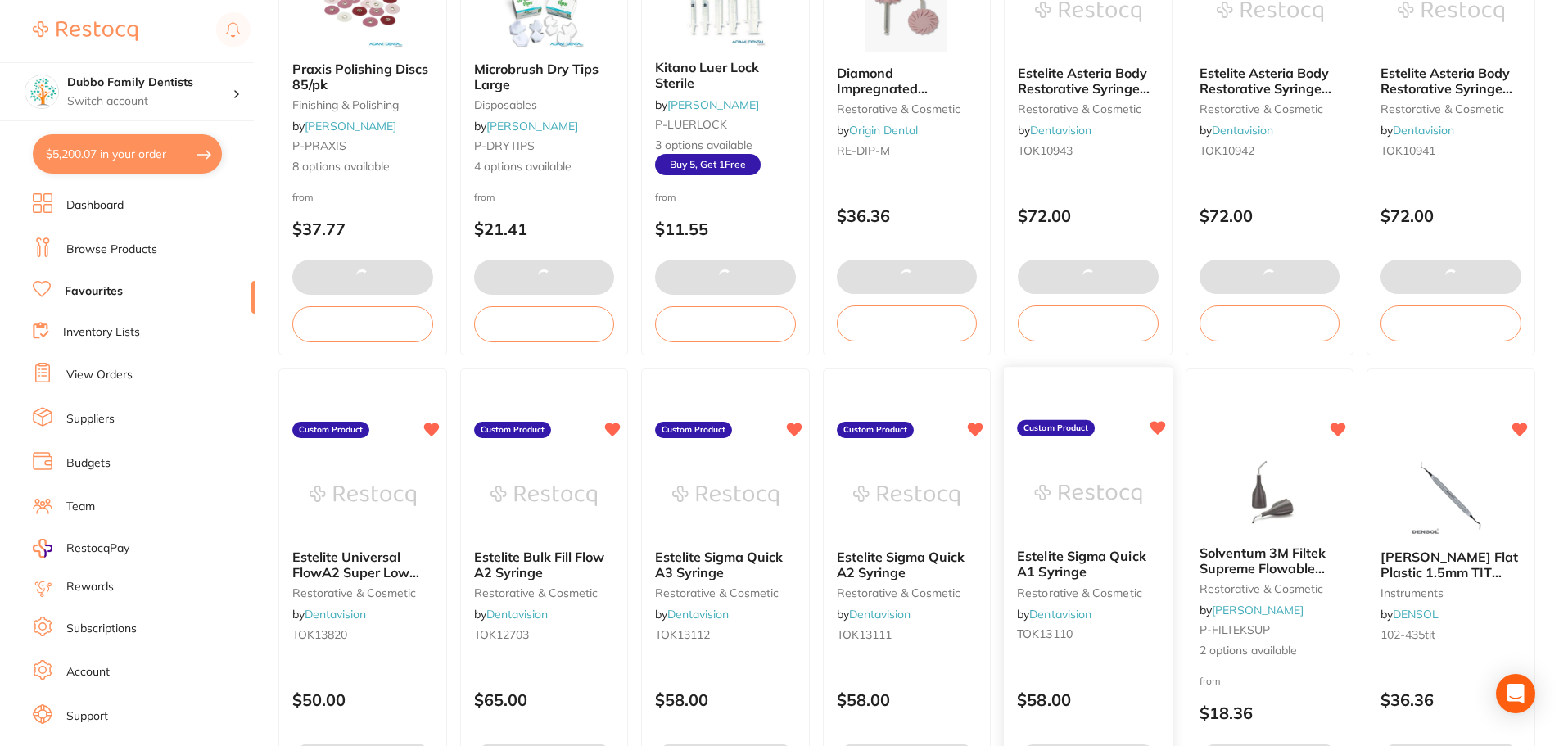
click at [1070, 516] on img at bounding box center [1088, 495] width 108 height 83
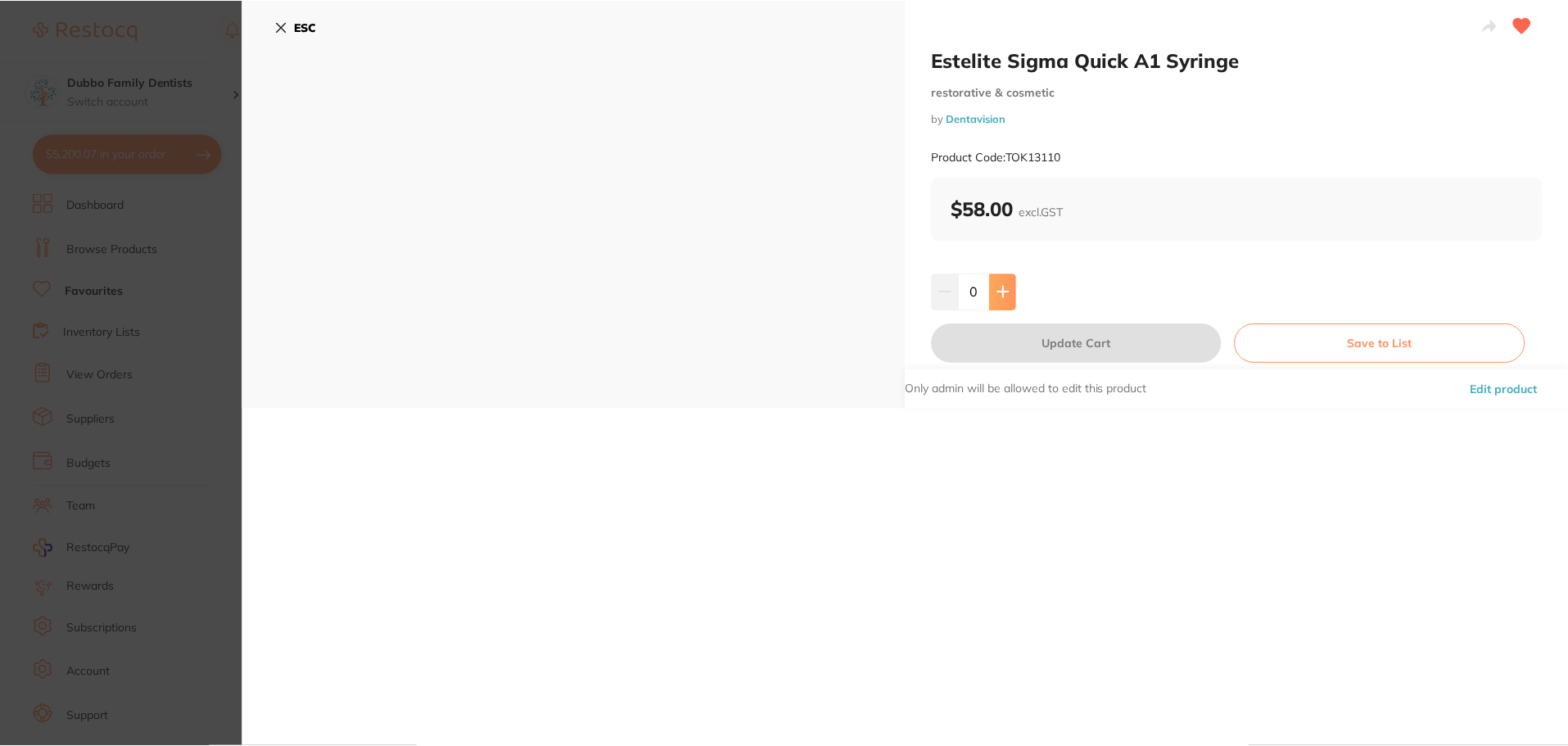
scroll to position [307, 0]
click at [1007, 291] on button at bounding box center [1003, 291] width 27 height 36
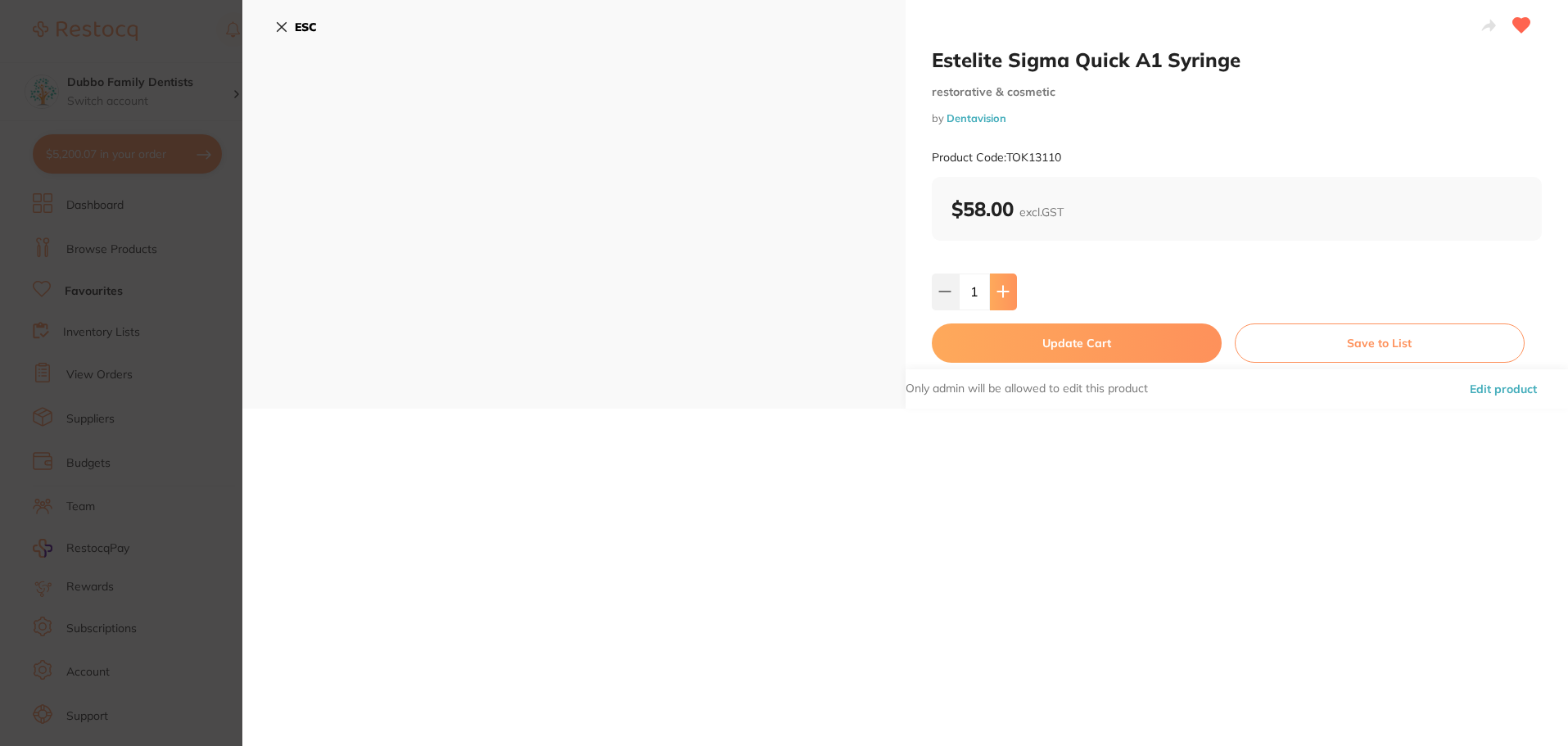
click at [1007, 291] on button at bounding box center [1003, 291] width 27 height 36
type input "3"
click at [1011, 342] on button "Update Cart" at bounding box center [1077, 342] width 290 height 39
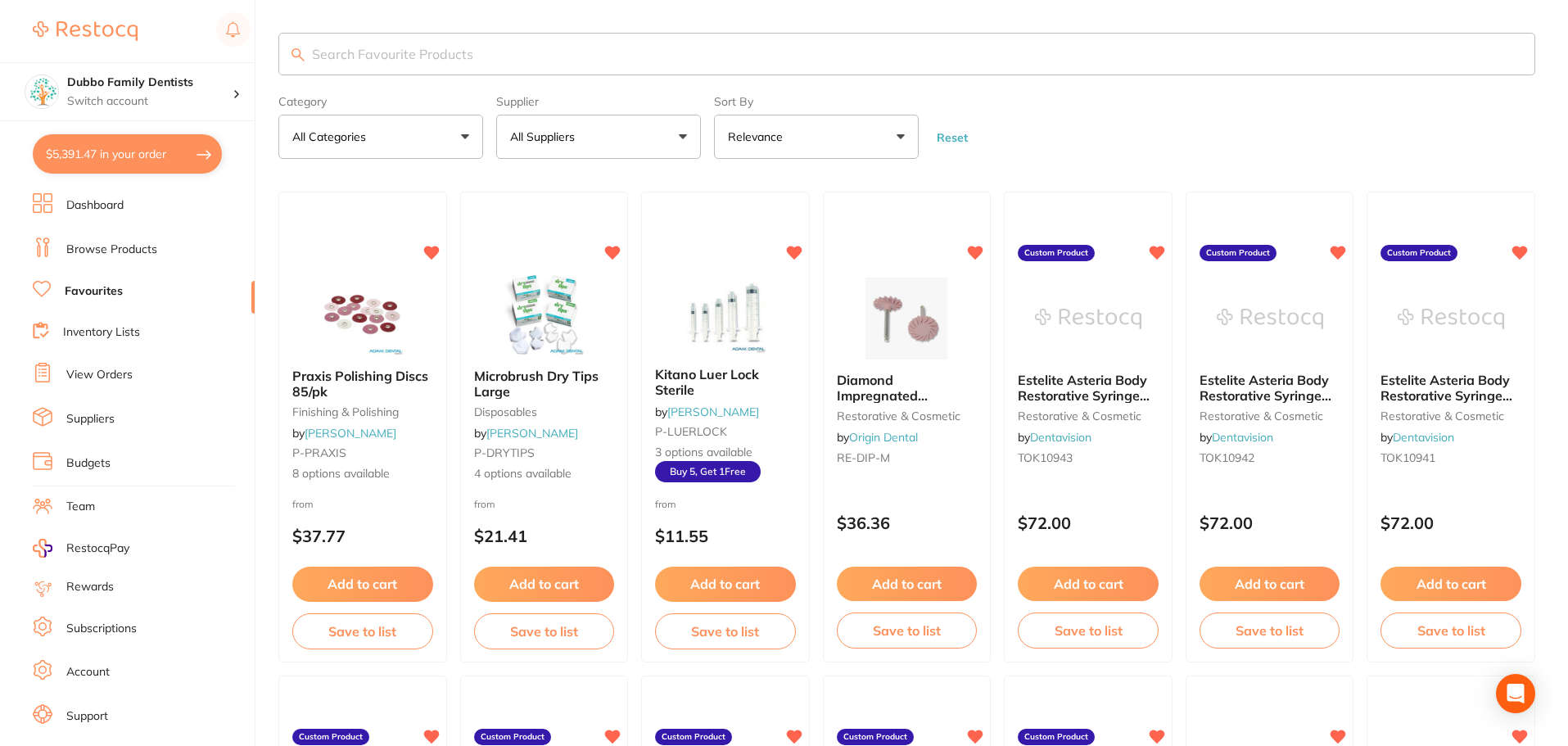
click at [108, 255] on link "Browse Products" at bounding box center [112, 250] width 91 height 16
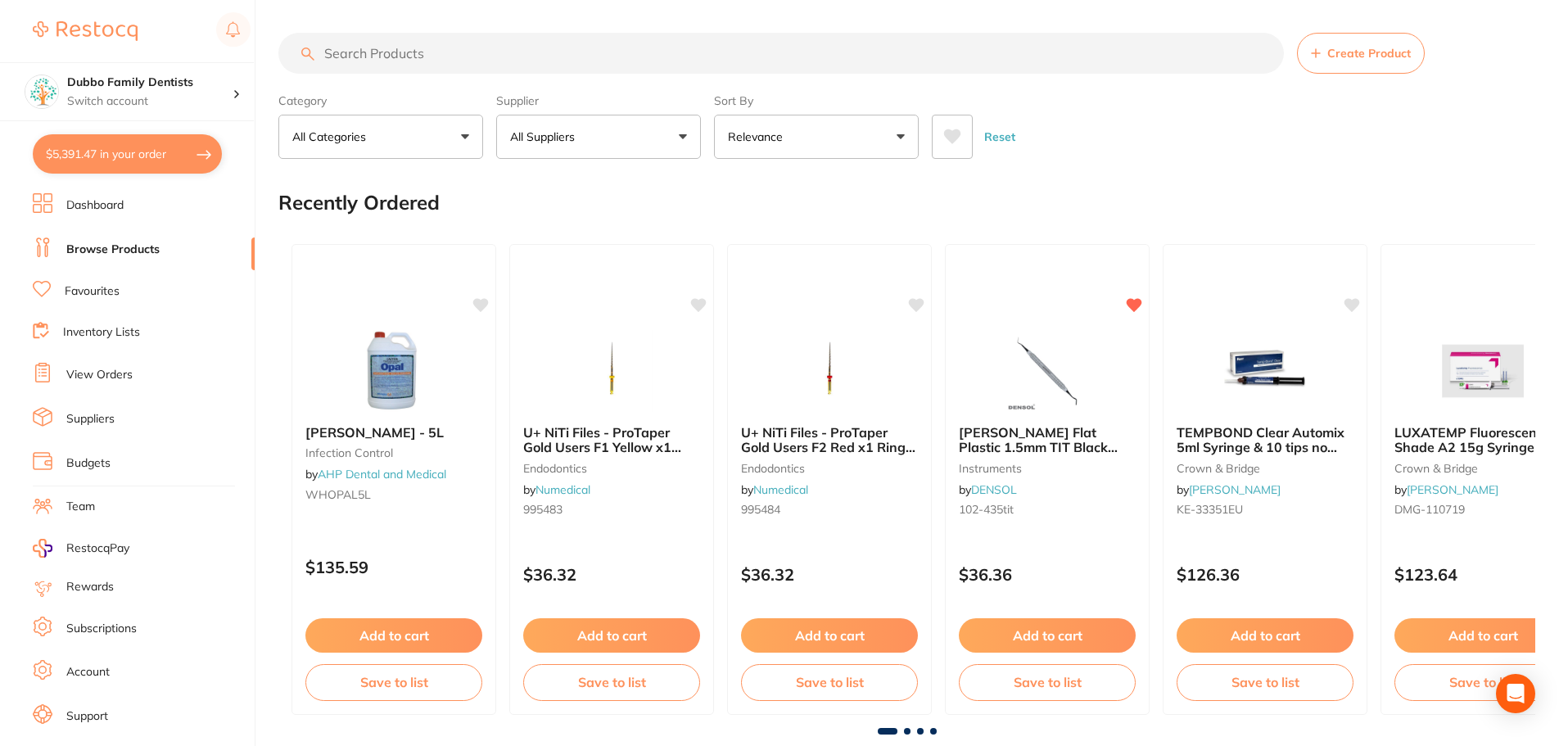
click at [456, 54] on input "search" at bounding box center [781, 53] width 1005 height 41
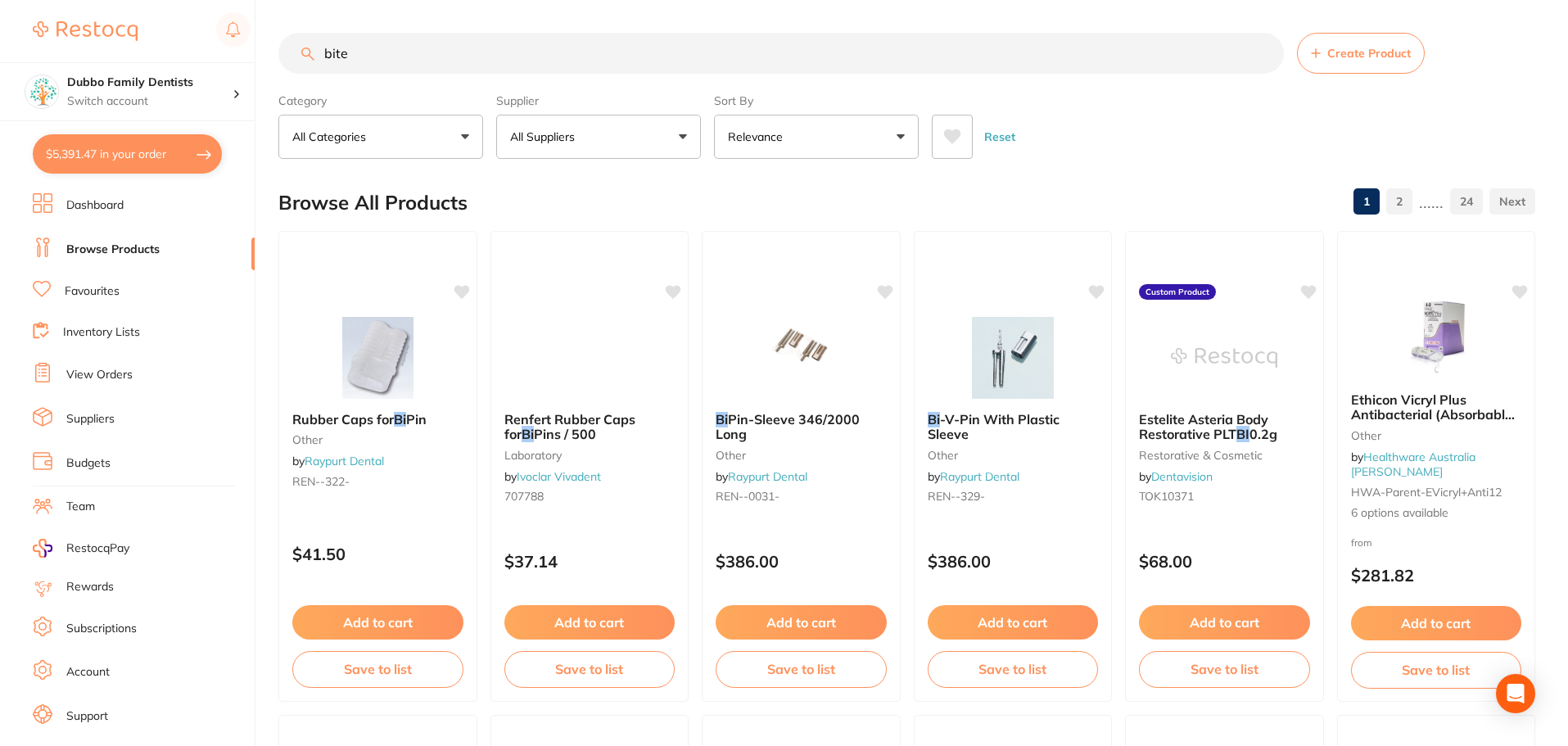
type input "bite"
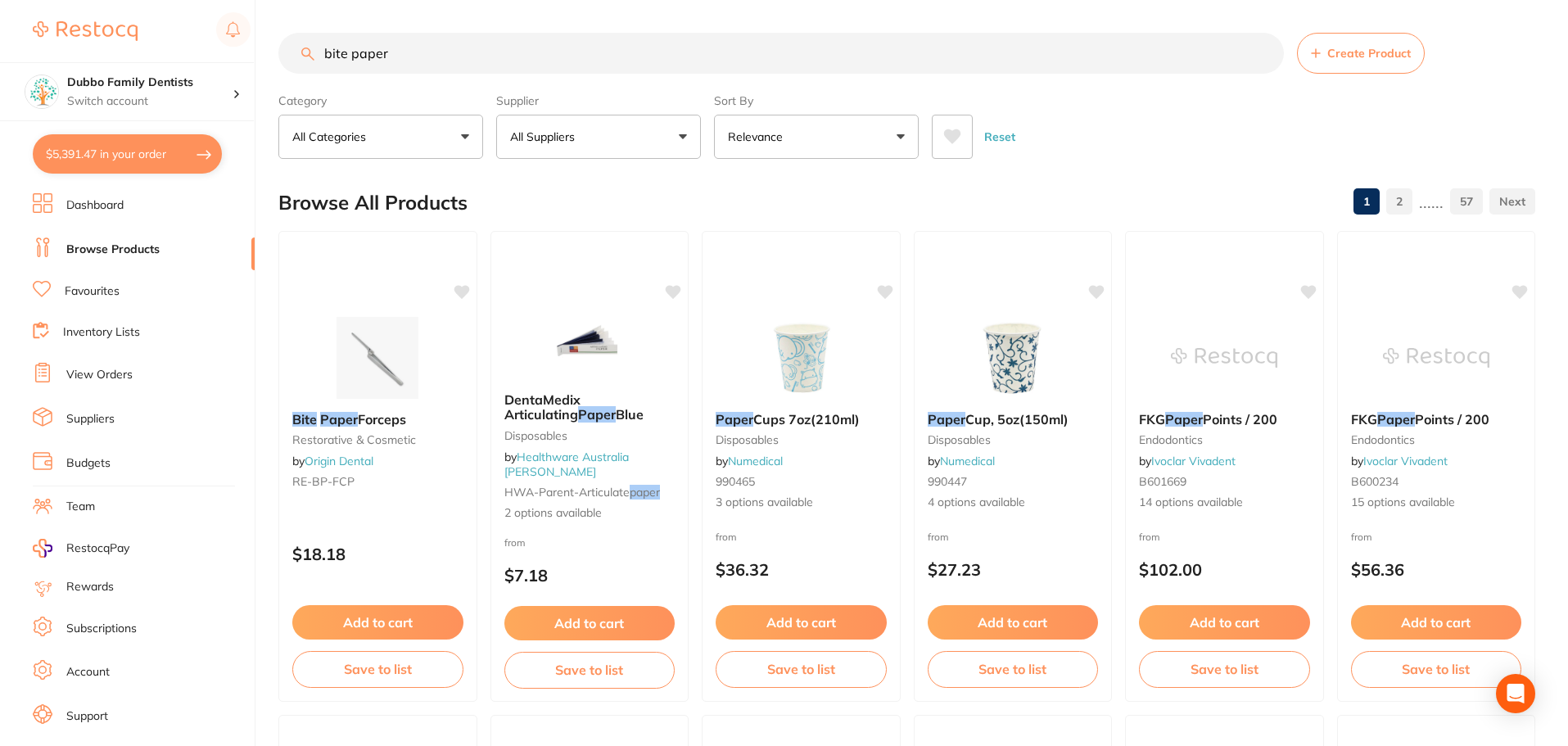
drag, startPoint x: 346, startPoint y: 49, endPoint x: 296, endPoint y: 45, distance: 50.2
click at [296, 45] on input "bite paper" at bounding box center [781, 53] width 1005 height 41
type input "articulating paper"
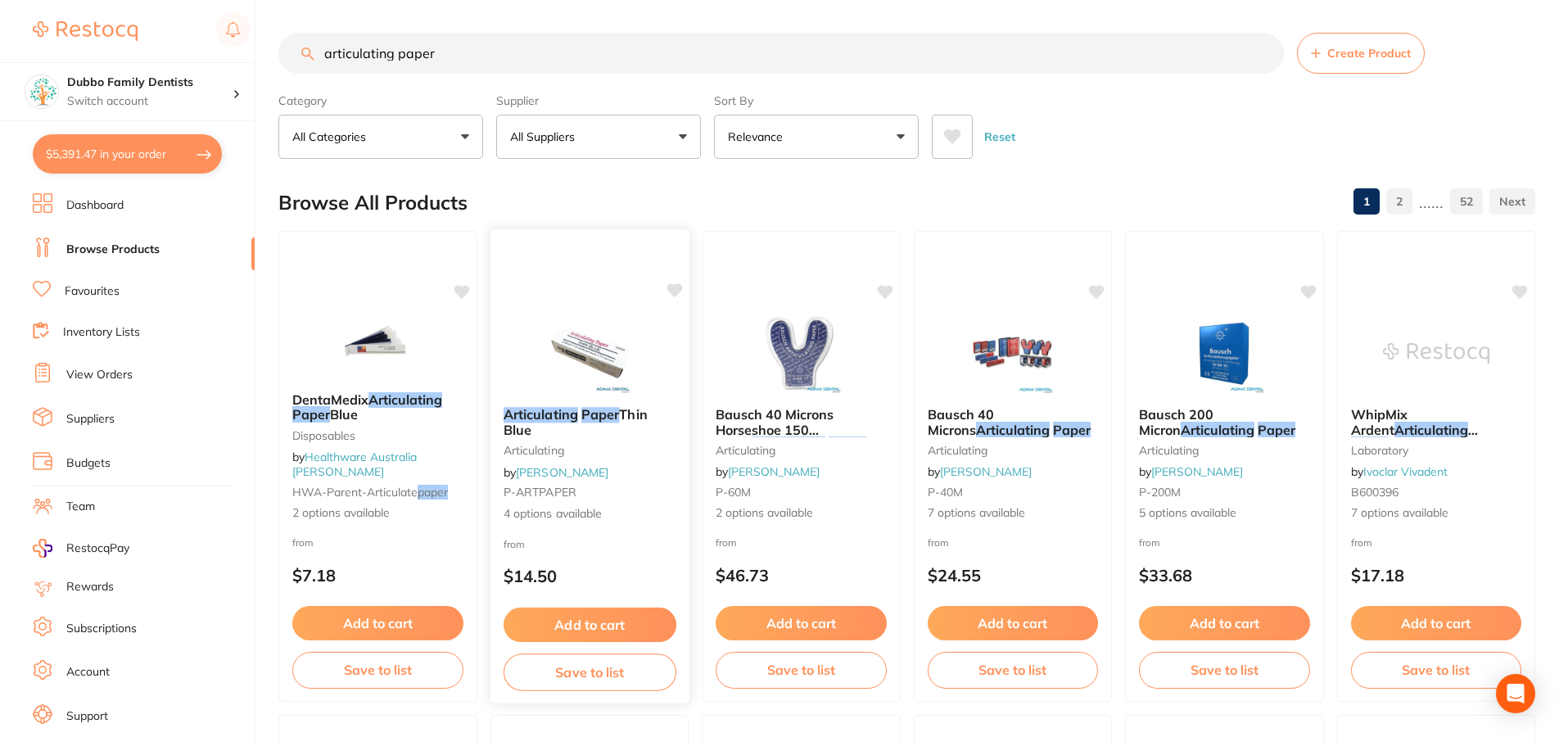
click at [589, 369] on img at bounding box center [589, 352] width 108 height 83
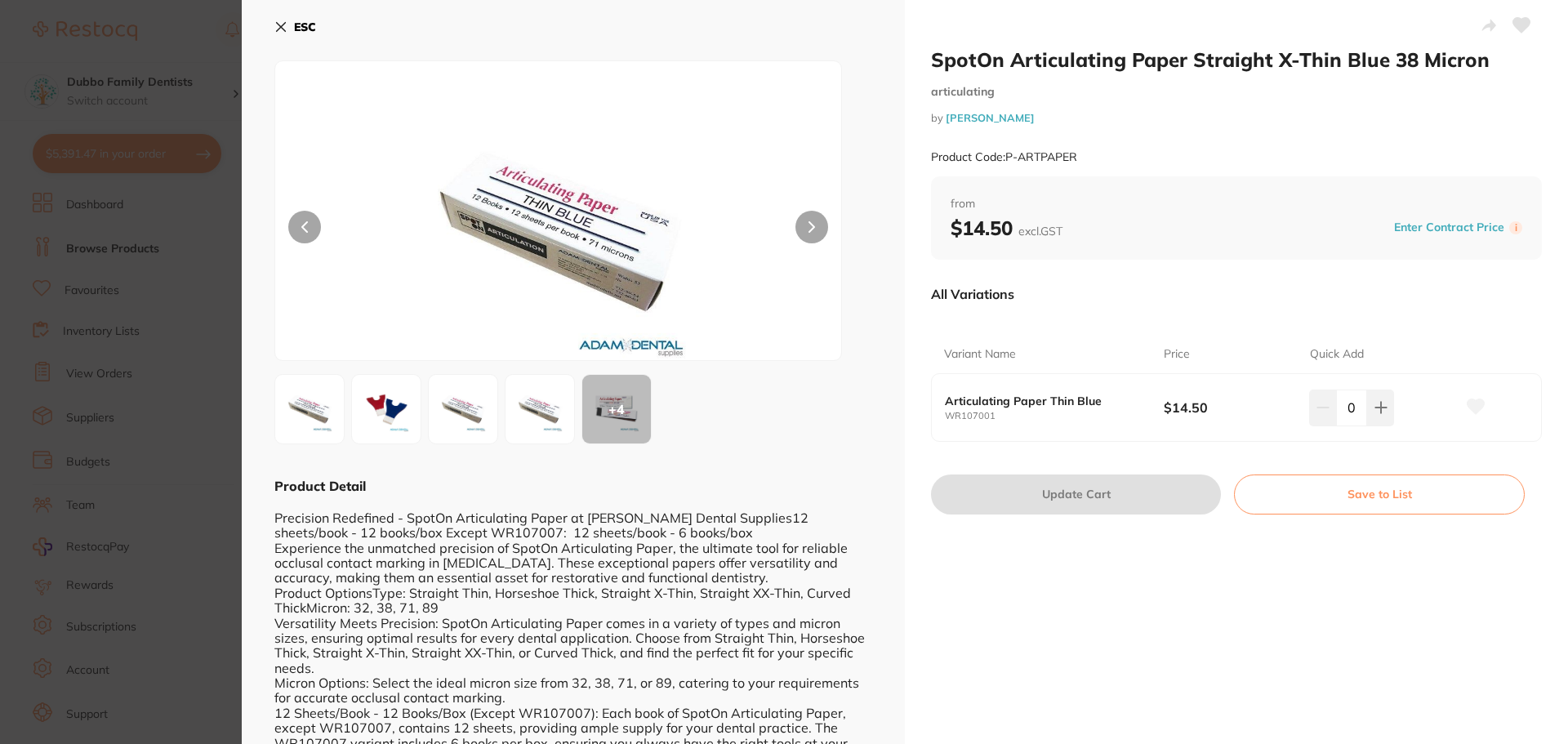
click at [1468, 405] on icon at bounding box center [1476, 406] width 17 height 15
click at [1377, 411] on icon at bounding box center [1381, 408] width 11 height 11
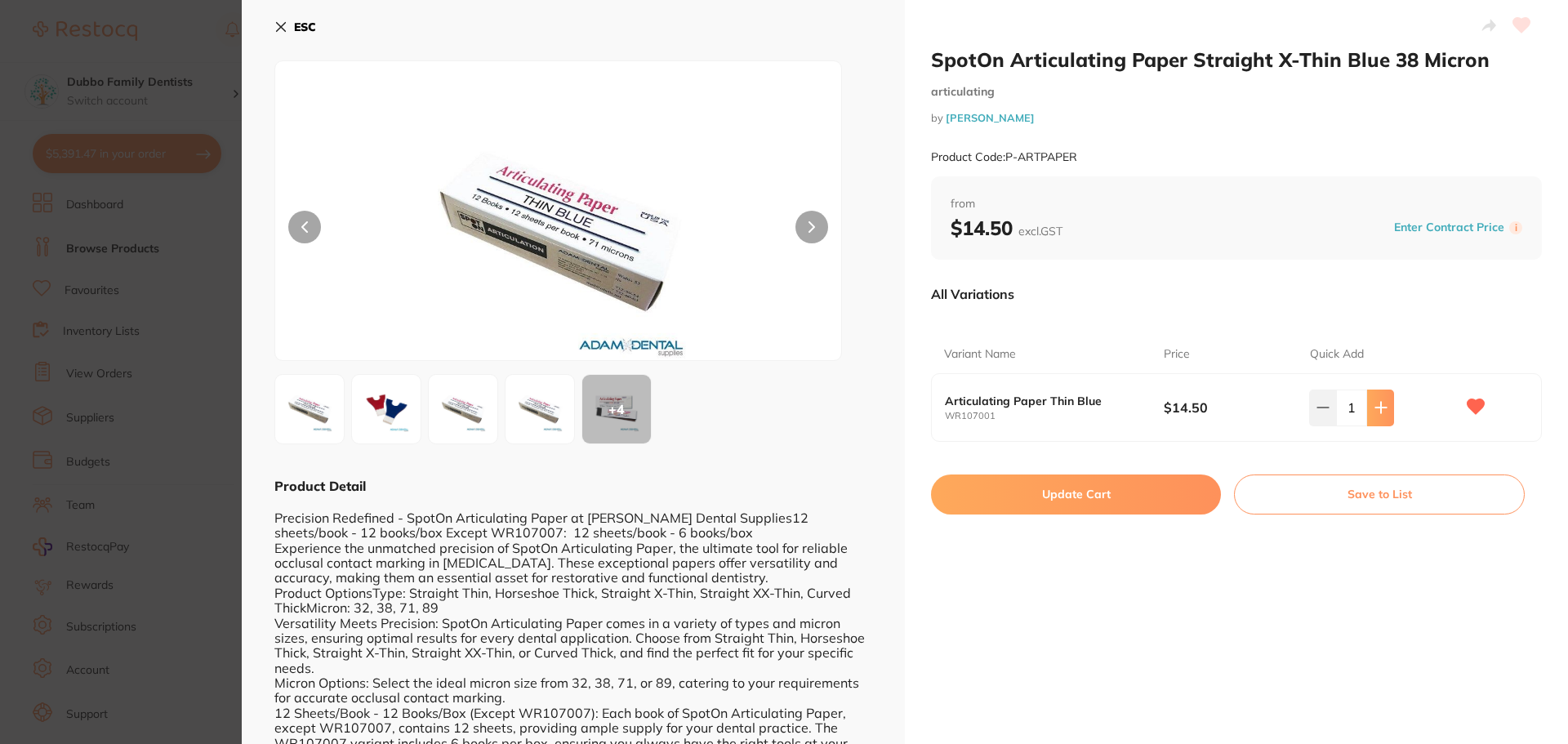
click at [1377, 411] on icon at bounding box center [1381, 408] width 11 height 11
type input "5"
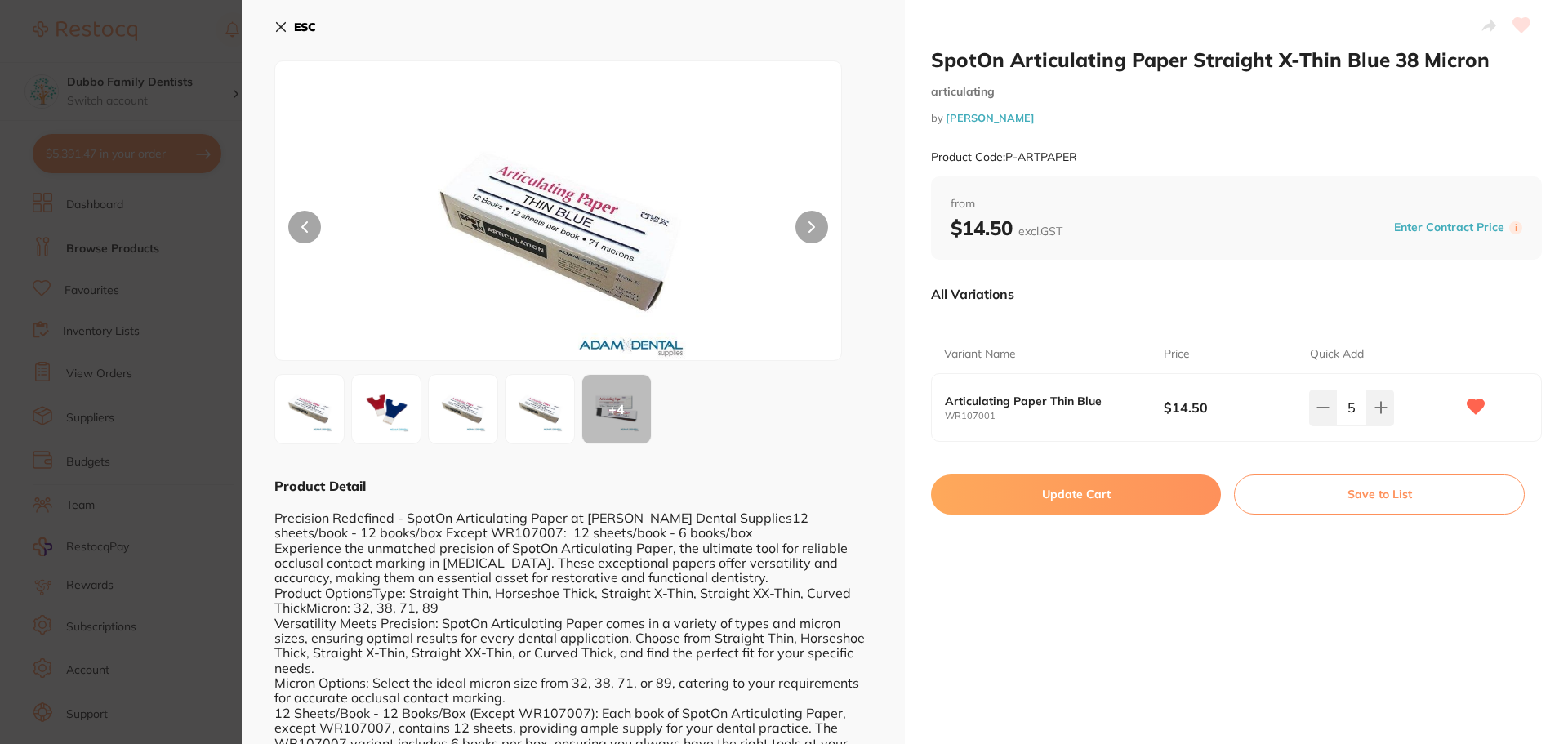
click at [1097, 506] on button "Update Cart" at bounding box center [1075, 493] width 290 height 39
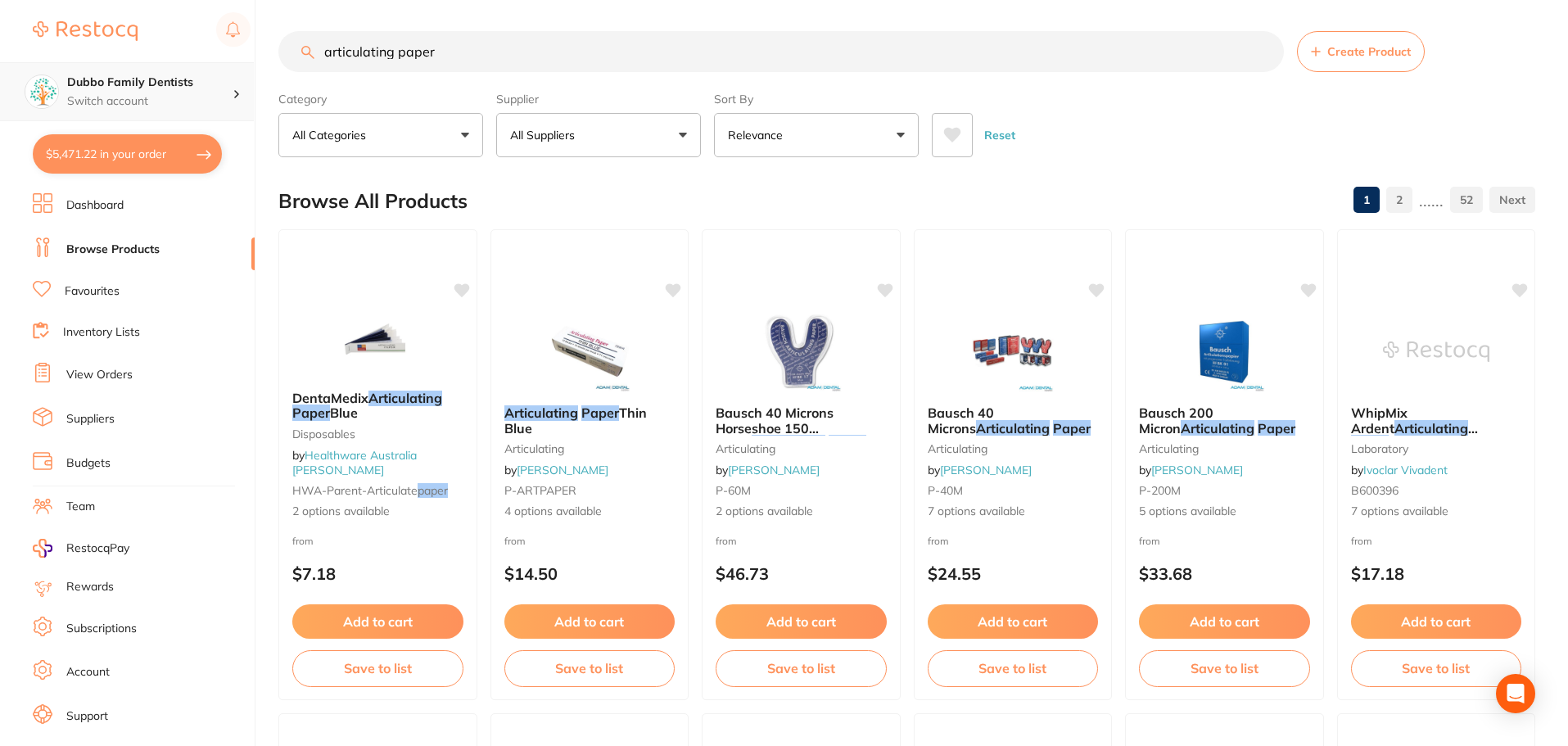
scroll to position [1, 0]
drag, startPoint x: 497, startPoint y: 50, endPoint x: 0, endPoint y: 77, distance: 497.7
click at [0, 77] on div "$5,471.22 Dubbo Family Dentists Switch account Dubbo Family Dentists $5,471.22 …" at bounding box center [784, 371] width 1568 height 746
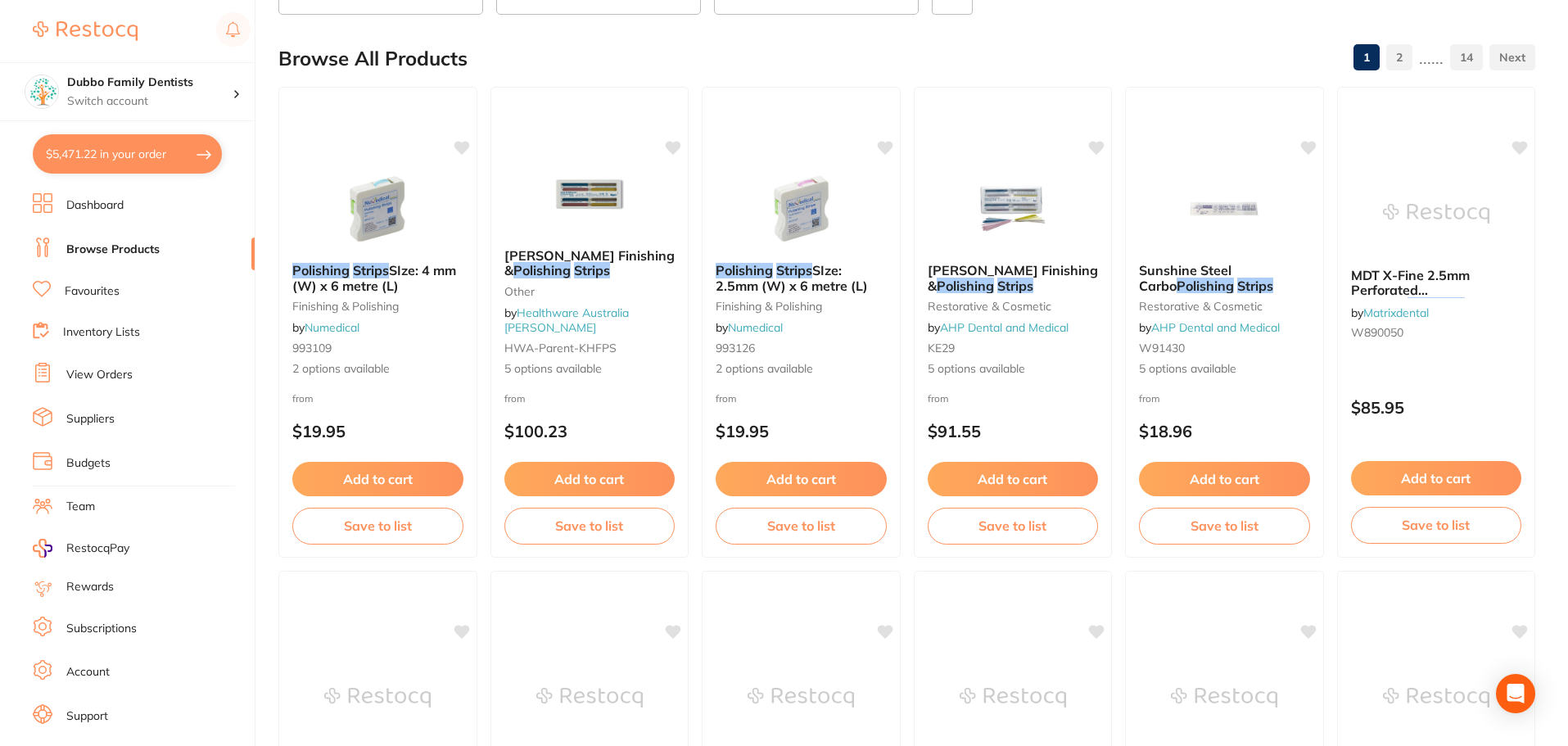
scroll to position [0, 0]
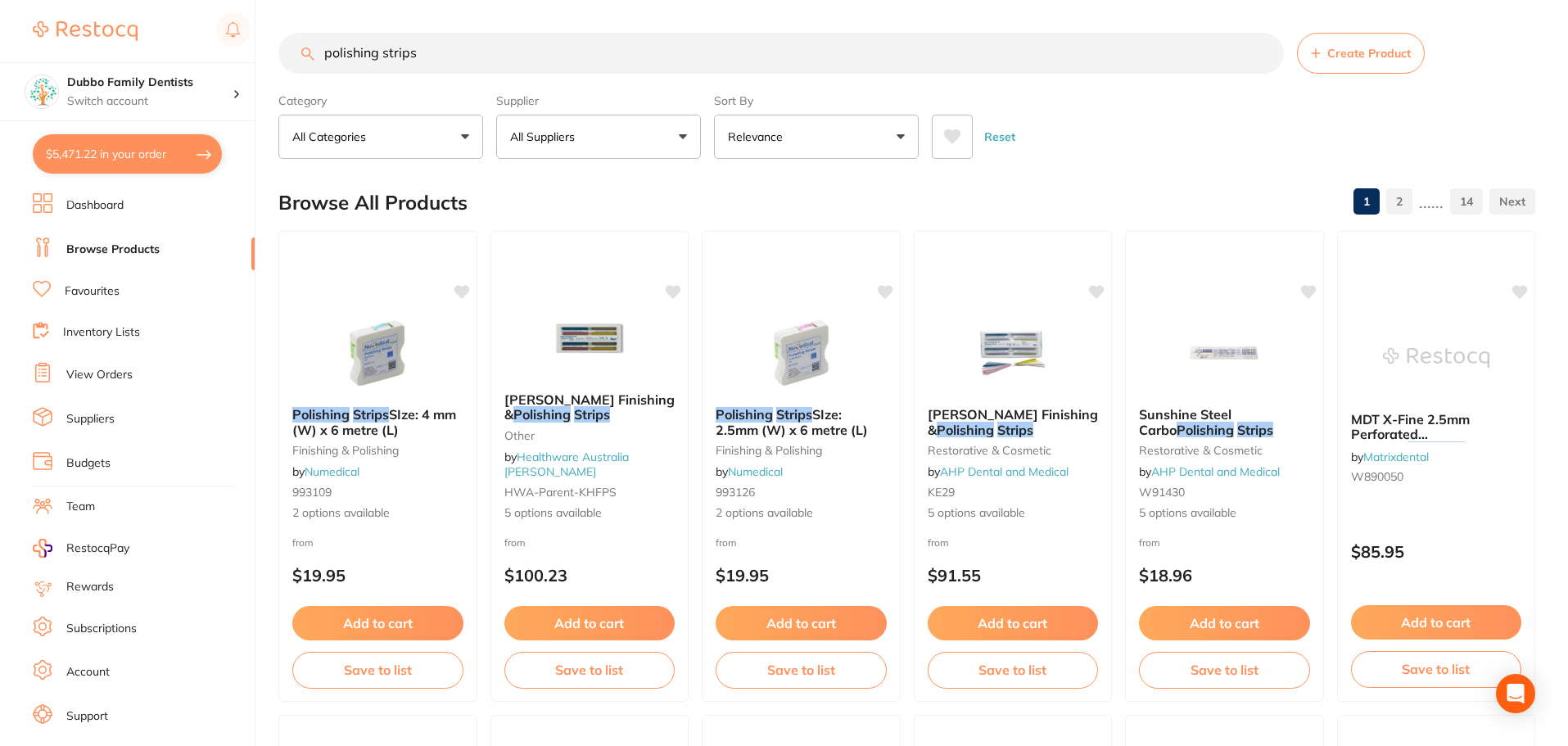
click at [323, 57] on input "polishing strips" at bounding box center [781, 53] width 1005 height 41
drag, startPoint x: 349, startPoint y: 54, endPoint x: 620, endPoint y: 61, distance: 271.1
click at [620, 61] on input "3m polishing strips" at bounding box center [781, 53] width 1005 height 41
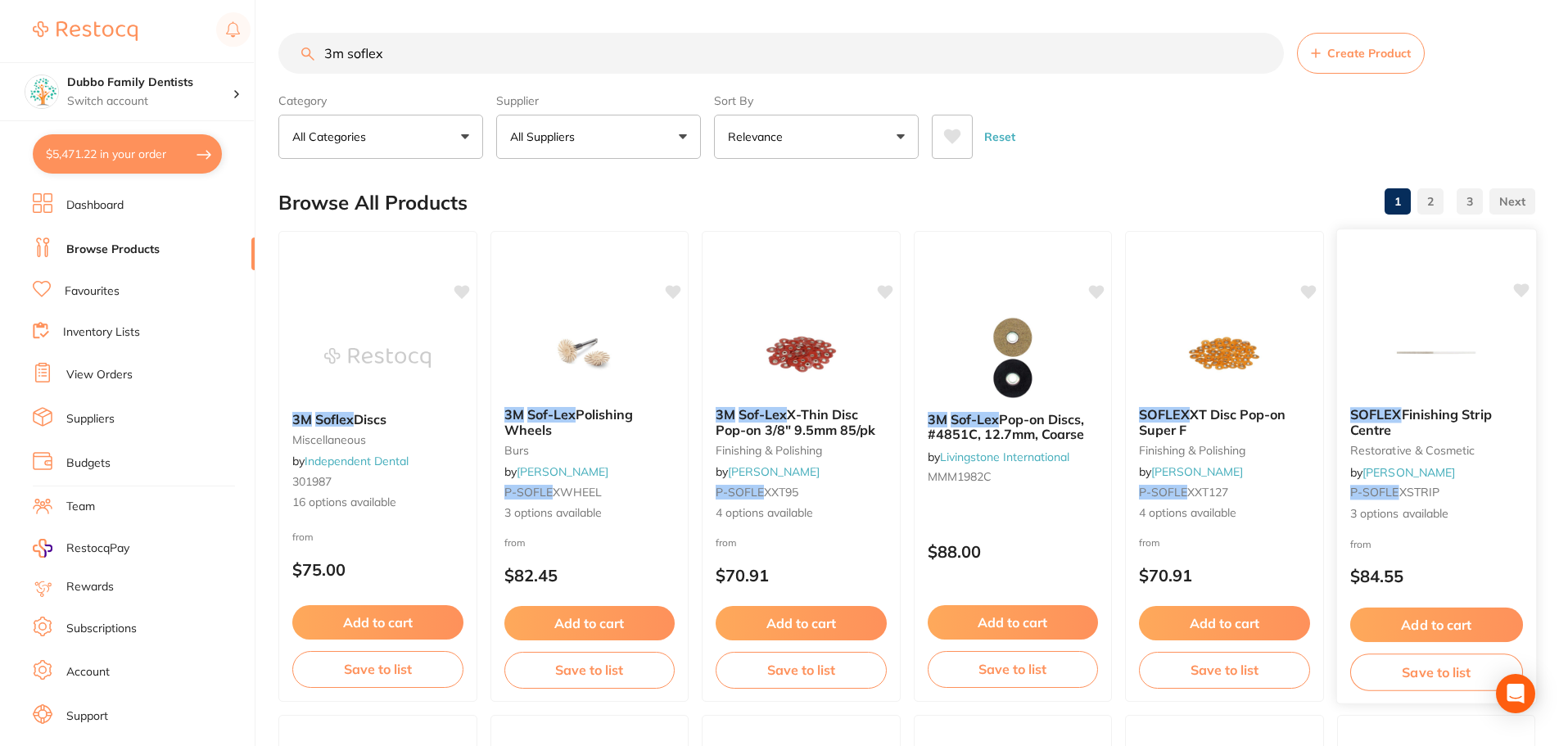
type input "3m soflex"
click at [1457, 413] on span "Finishing Strip Centre" at bounding box center [1419, 422] width 141 height 32
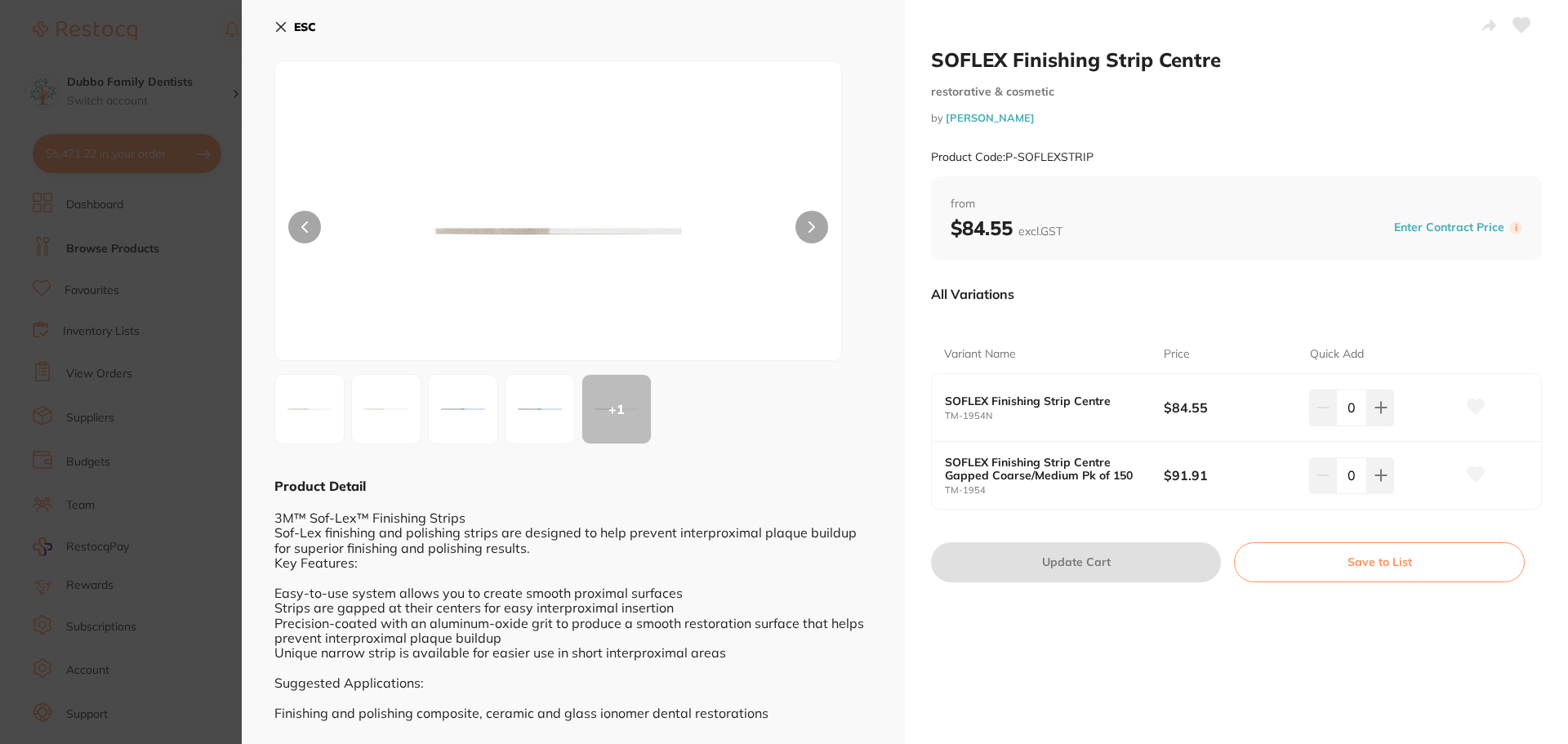
click at [545, 418] on img at bounding box center [540, 409] width 59 height 59
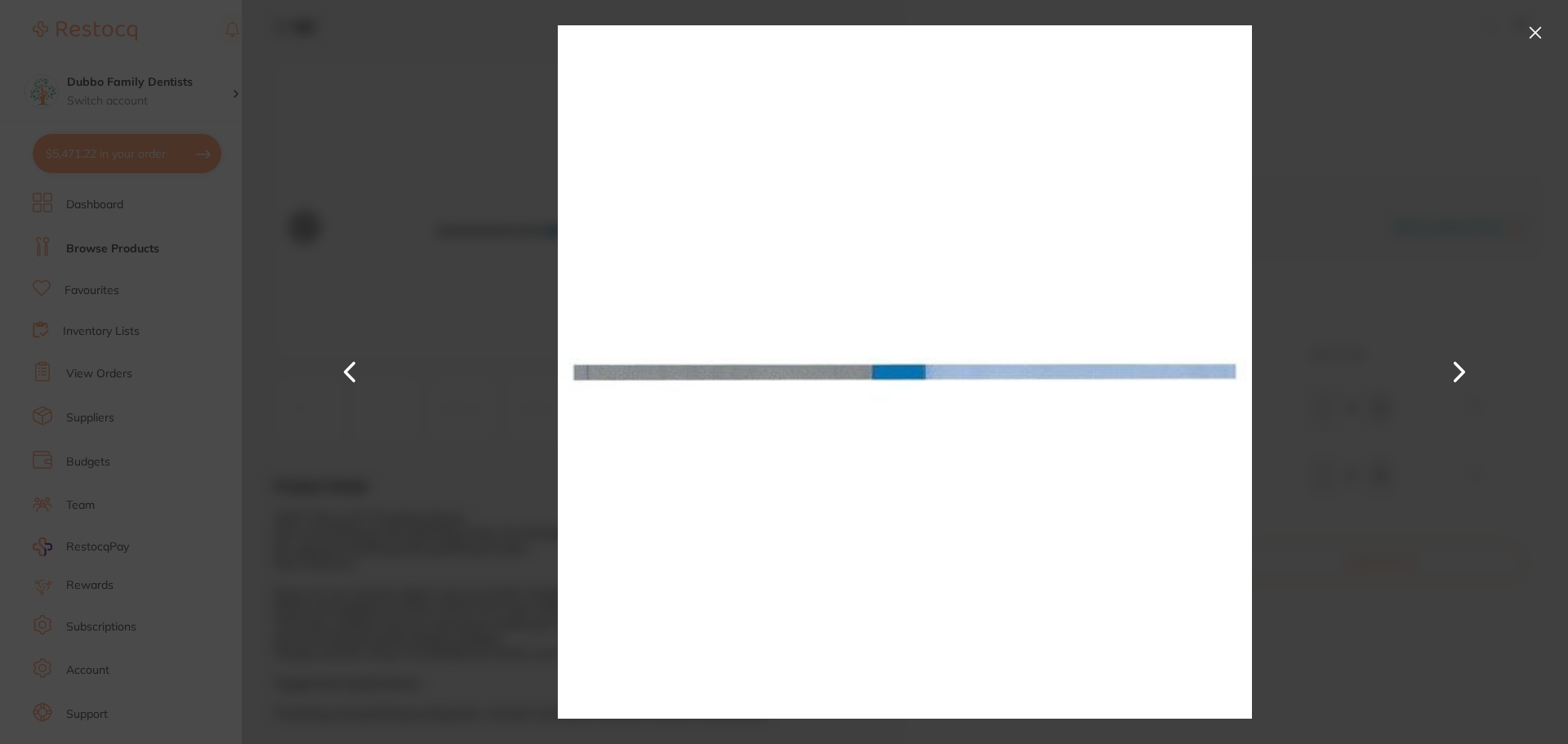
click at [1529, 16] on div at bounding box center [904, 372] width 1326 height 744
click at [1535, 28] on button at bounding box center [1535, 33] width 26 height 26
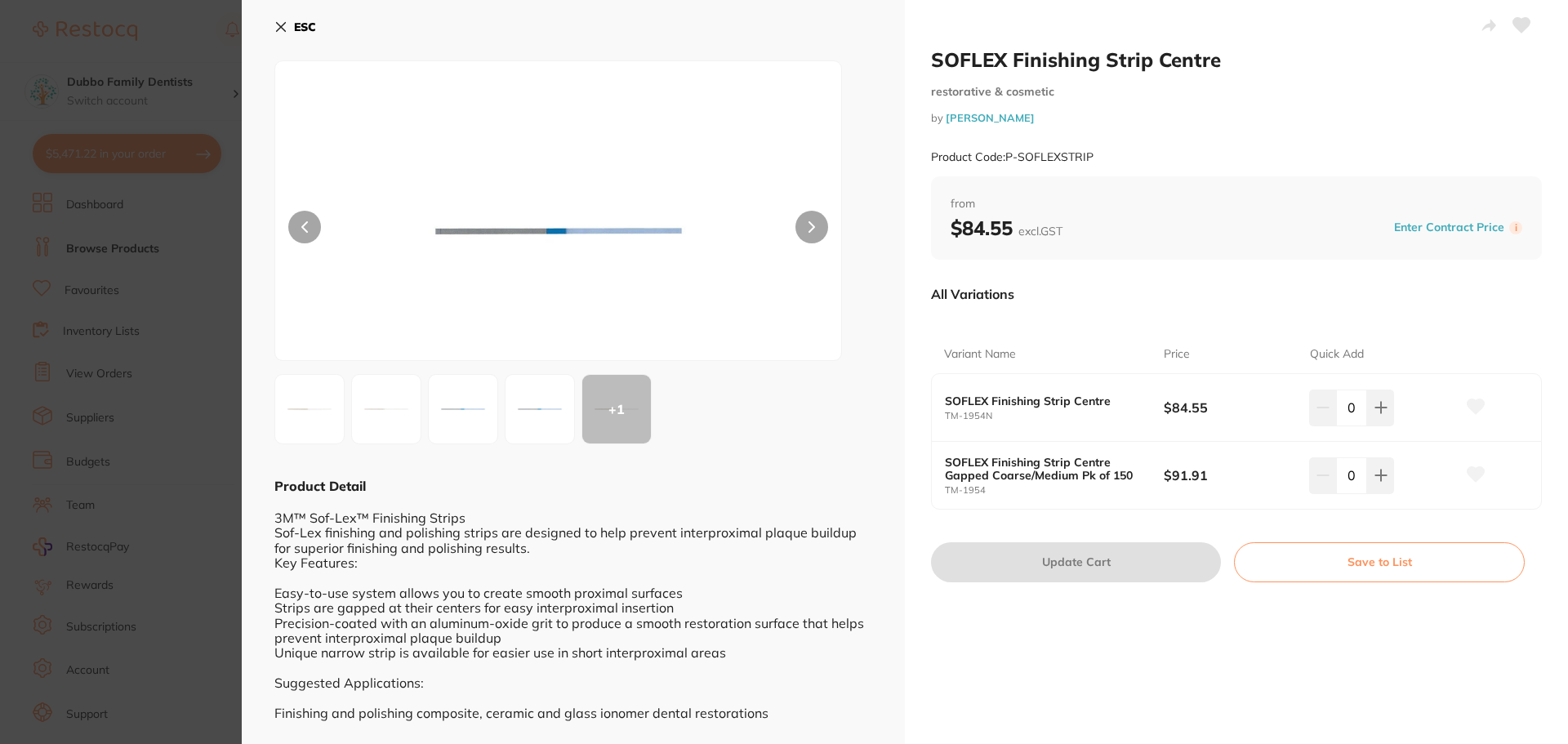
click at [1058, 401] on b "SOFLEX Finishing Strip Centre" at bounding box center [1044, 401] width 197 height 13
click at [284, 412] on img at bounding box center [309, 409] width 59 height 59
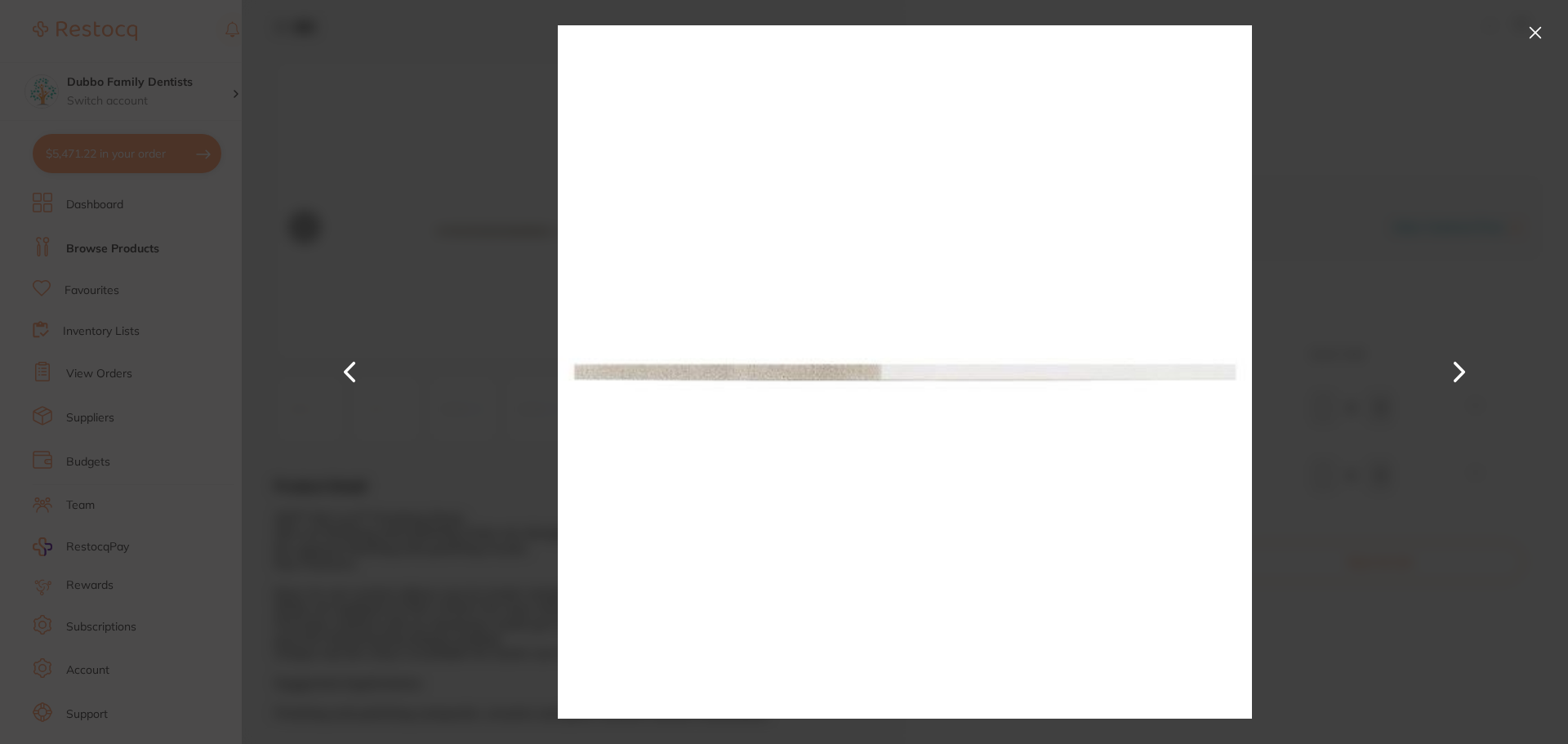
click at [1525, 22] on button at bounding box center [1535, 33] width 26 height 26
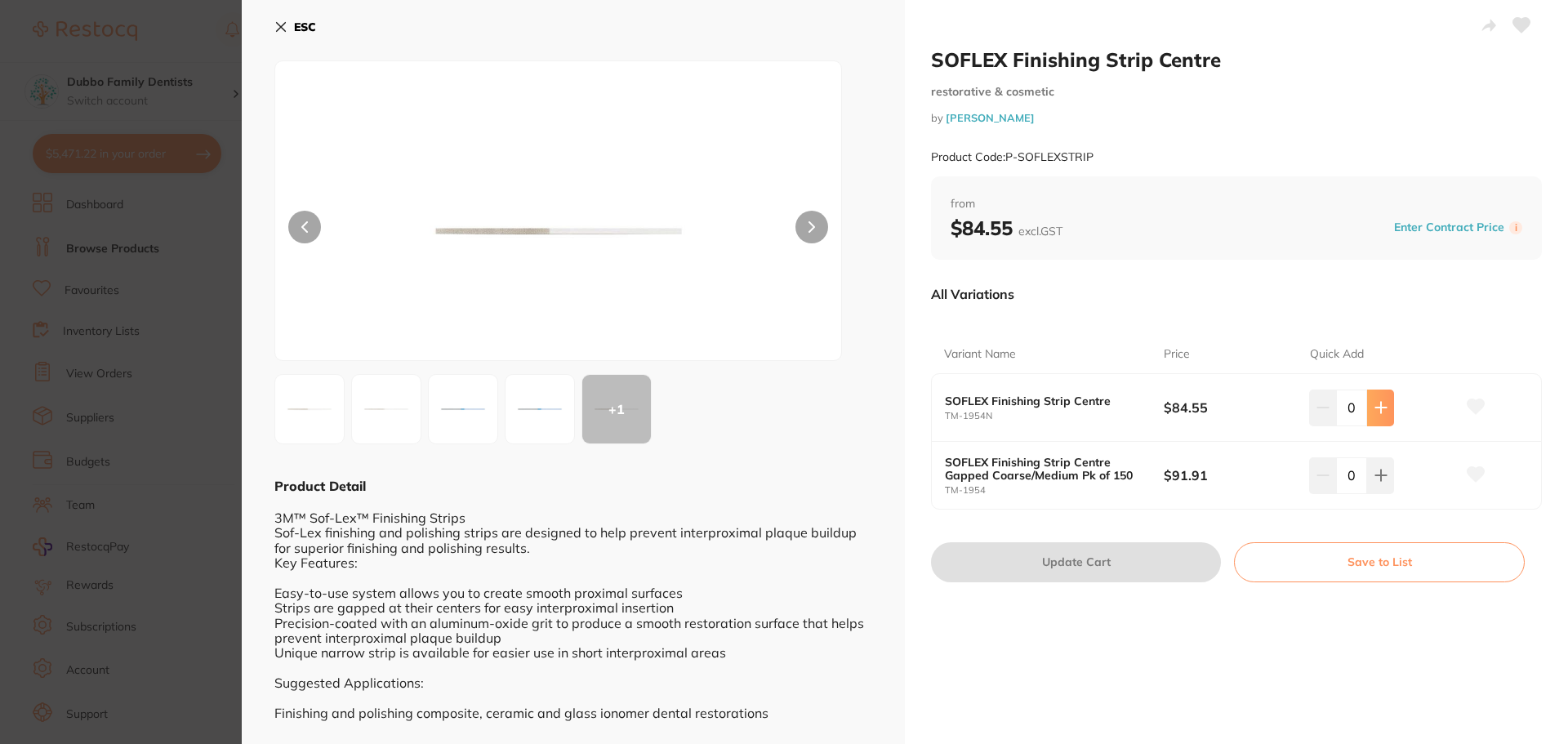
click at [1367, 405] on button at bounding box center [1381, 408] width 27 height 36
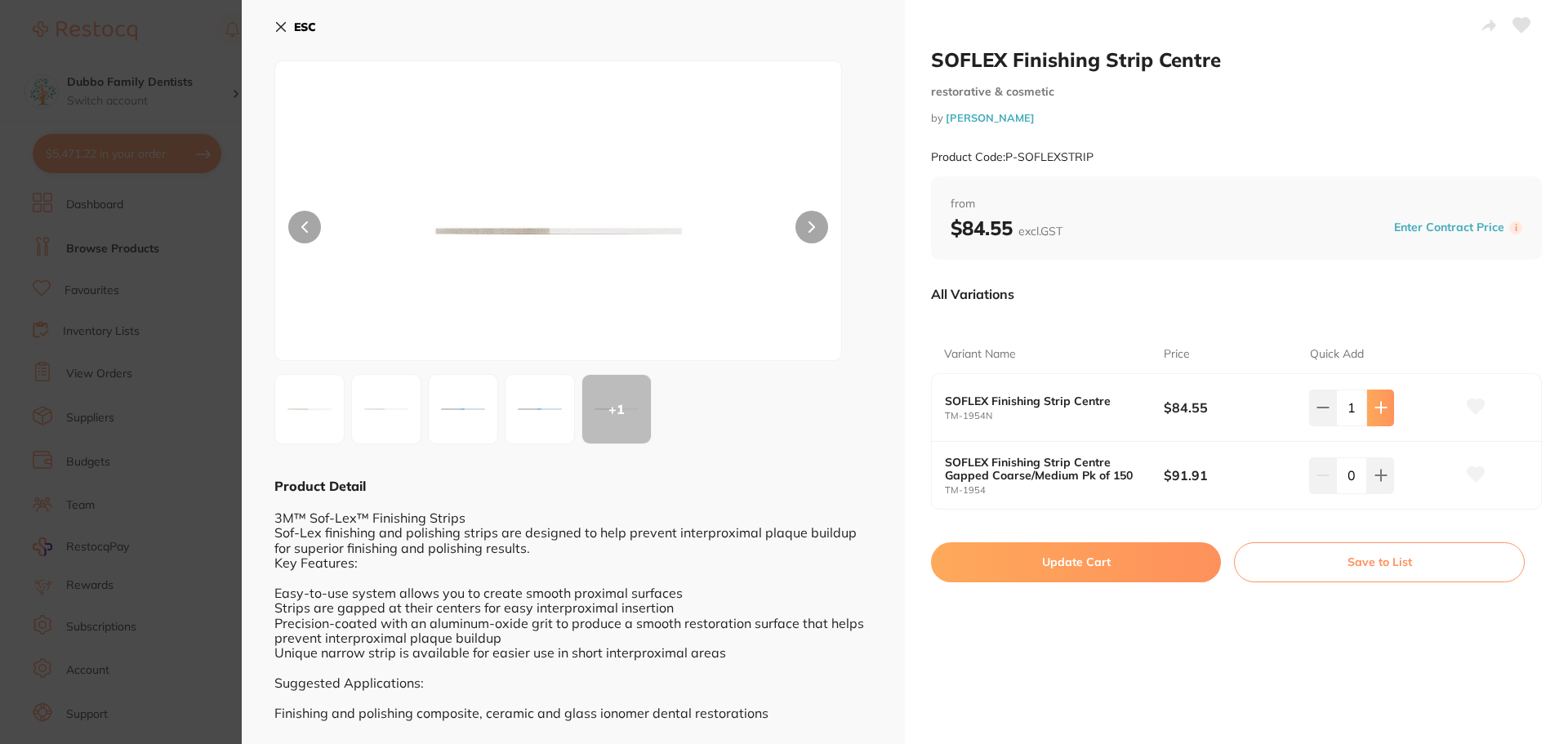
click at [1367, 405] on button at bounding box center [1381, 408] width 27 height 36
type input "2"
click at [1465, 414] on button at bounding box center [1475, 407] width 41 height 41
click at [1151, 562] on button "Update Cart" at bounding box center [1075, 561] width 290 height 39
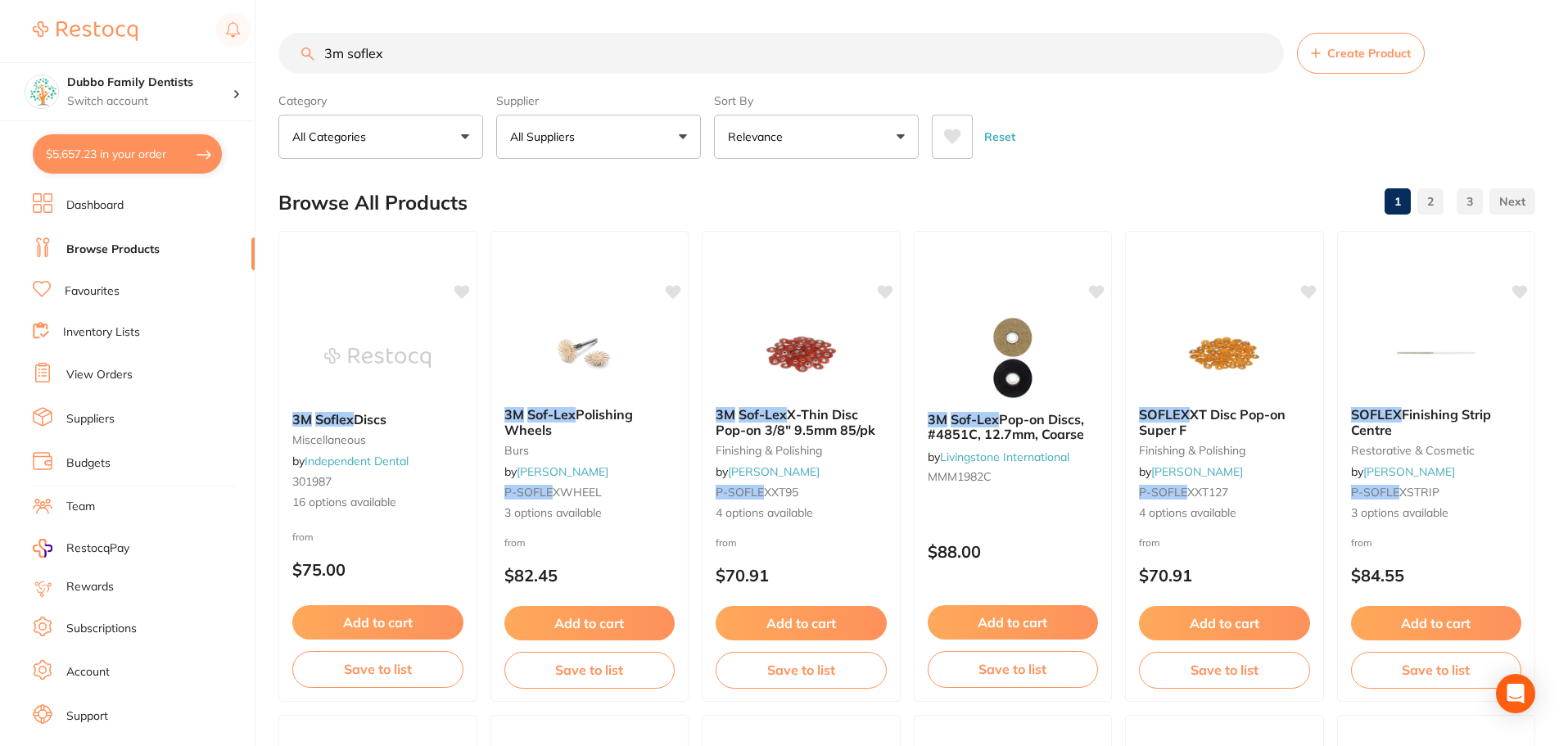
drag, startPoint x: 559, startPoint y: 36, endPoint x: 0, endPoint y: 36, distance: 559.0
click at [0, 36] on div "$5,657.23 Dubbo Family Dentists Switch account Dubbo Family Dentists $5,657.23 …" at bounding box center [784, 373] width 1568 height 746
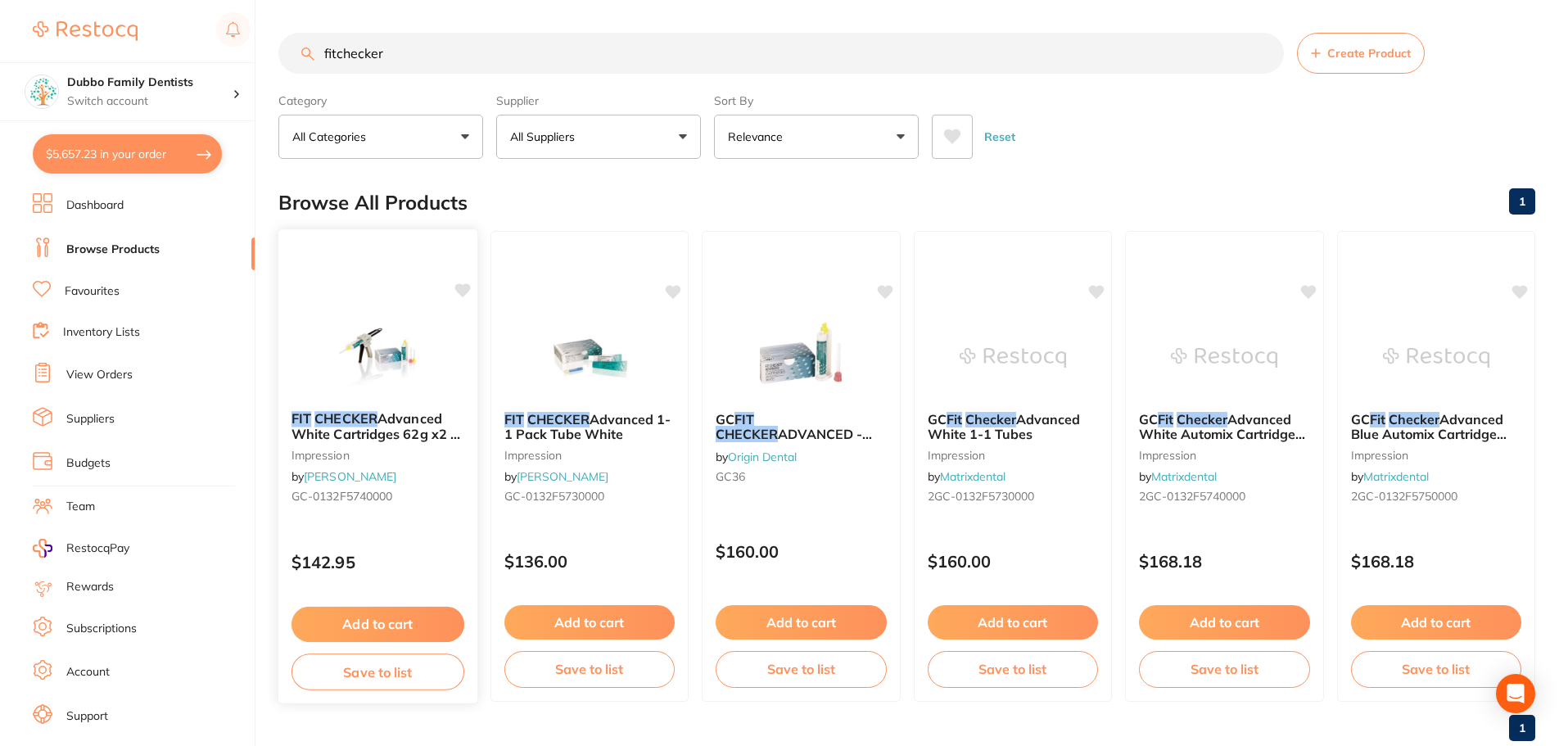
type input "fitchecker"
click at [398, 337] on img at bounding box center [378, 356] width 108 height 83
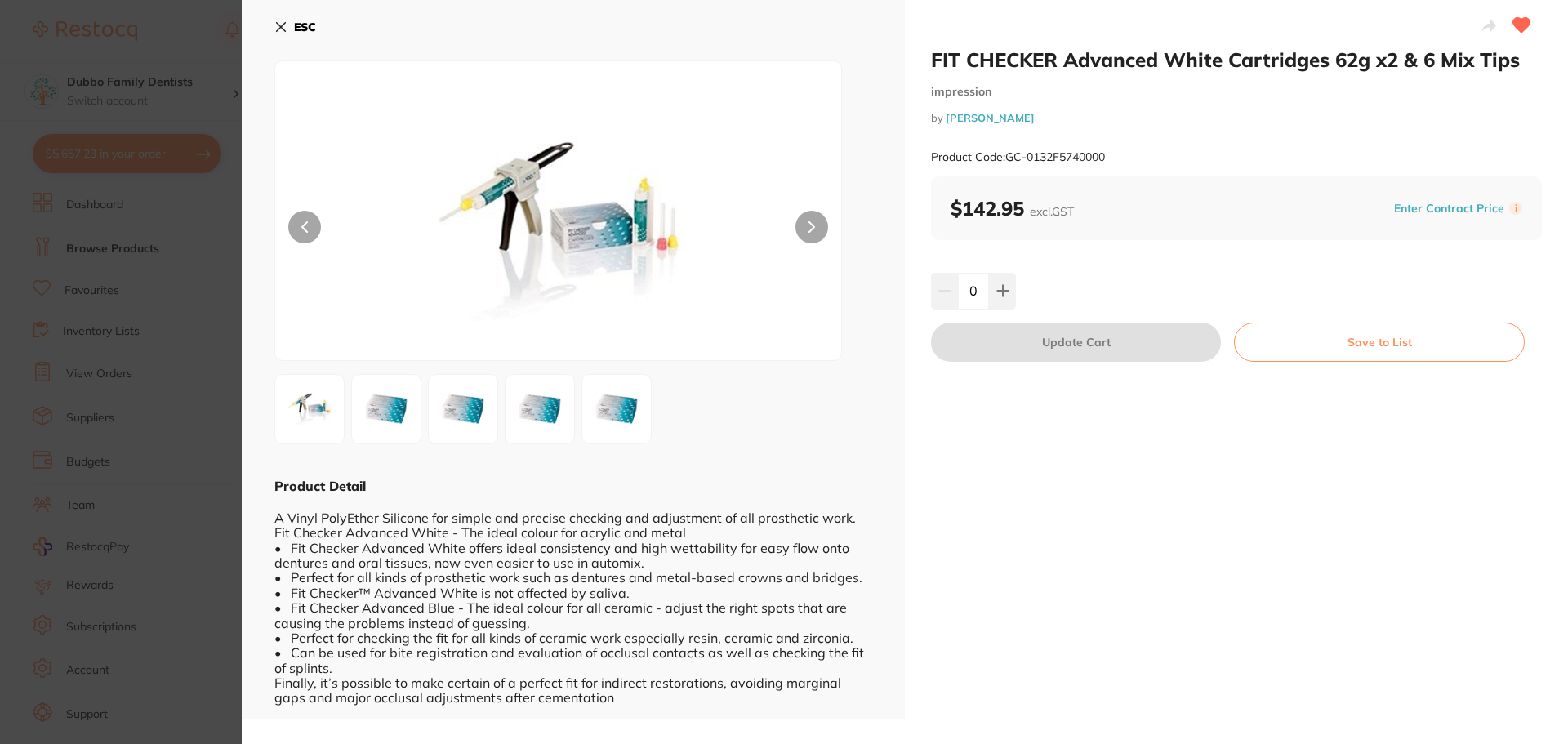
click at [383, 410] on img at bounding box center [386, 409] width 59 height 59
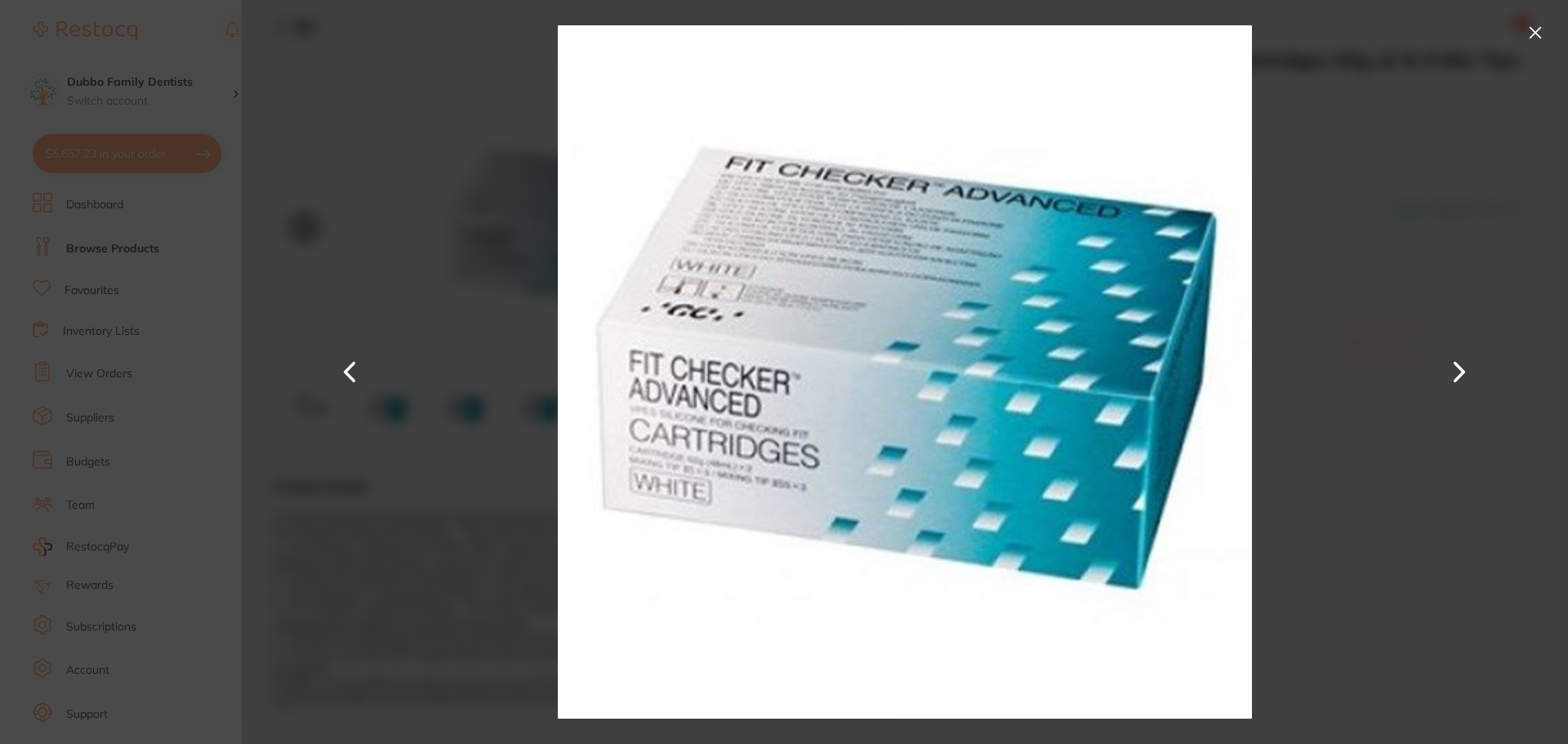
click at [1533, 22] on button at bounding box center [1535, 33] width 26 height 26
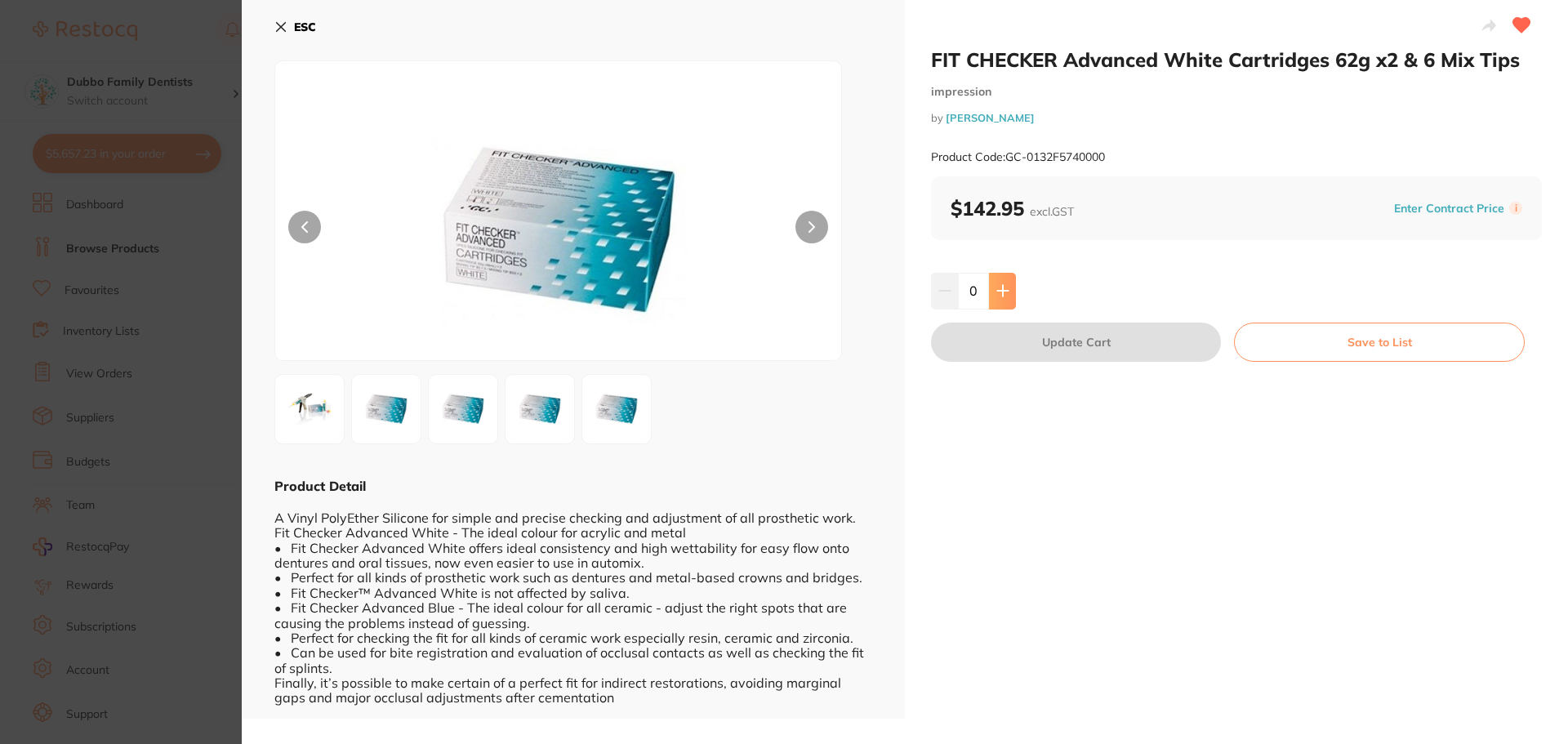
click at [1000, 278] on button at bounding box center [1003, 291] width 27 height 36
type input "1"
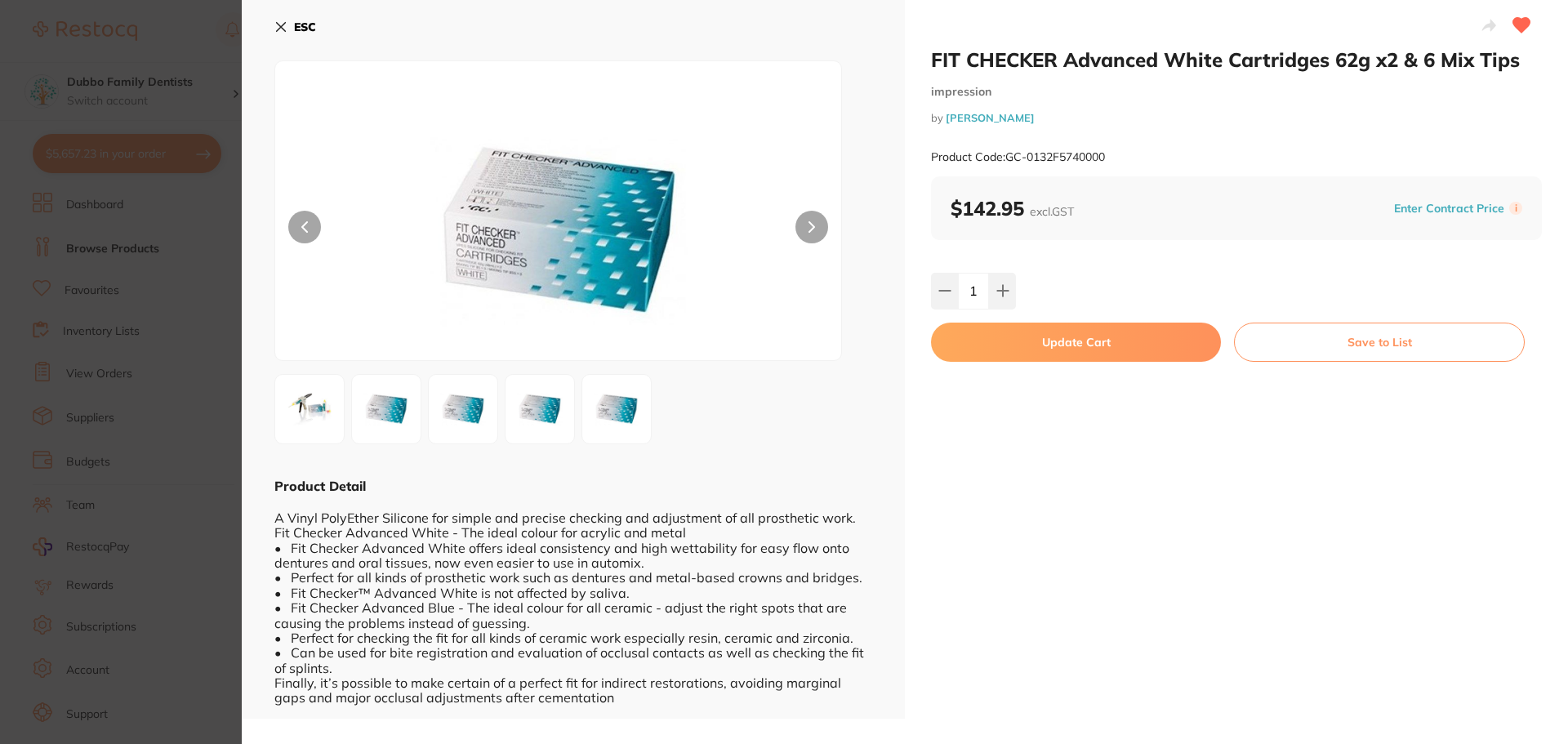
click at [1058, 355] on button "Update Cart" at bounding box center [1075, 342] width 290 height 39
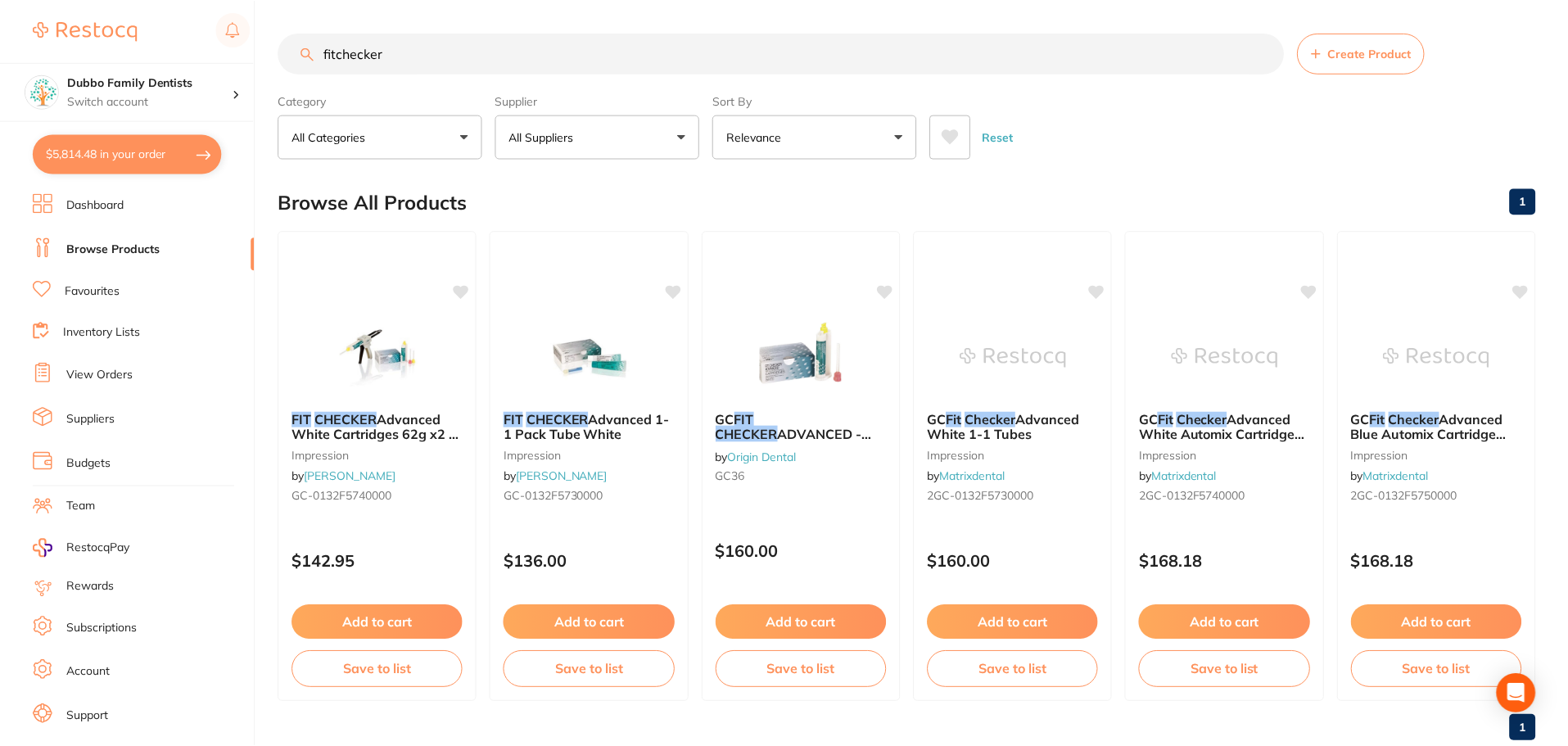
scroll to position [1, 0]
drag, startPoint x: 428, startPoint y: 51, endPoint x: 97, endPoint y: 54, distance: 331.0
click at [97, 54] on div "$5,814.48 Dubbo Family Dentists Switch account Dubbo Family Dentists $5,814.48 …" at bounding box center [784, 372] width 1568 height 746
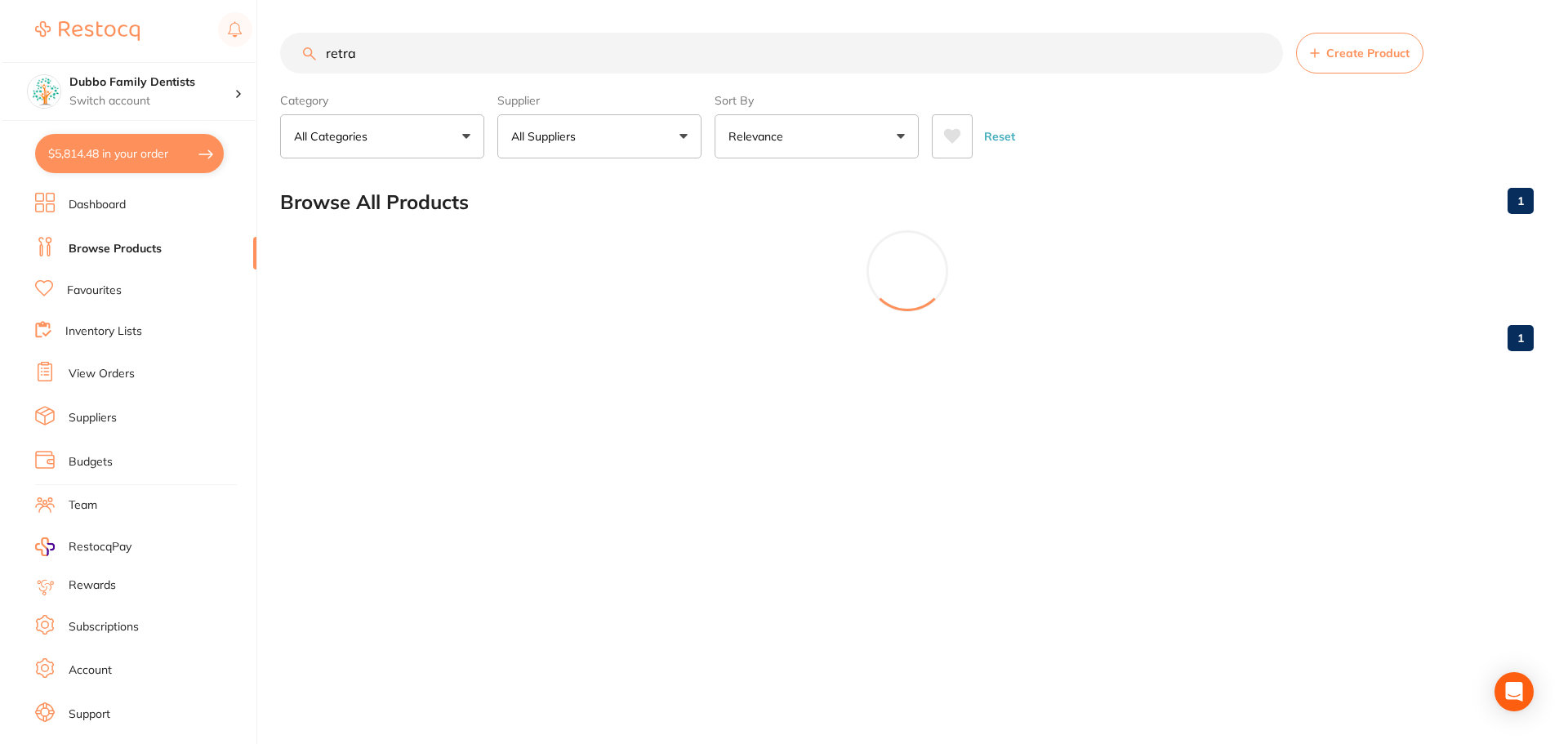
scroll to position [0, 0]
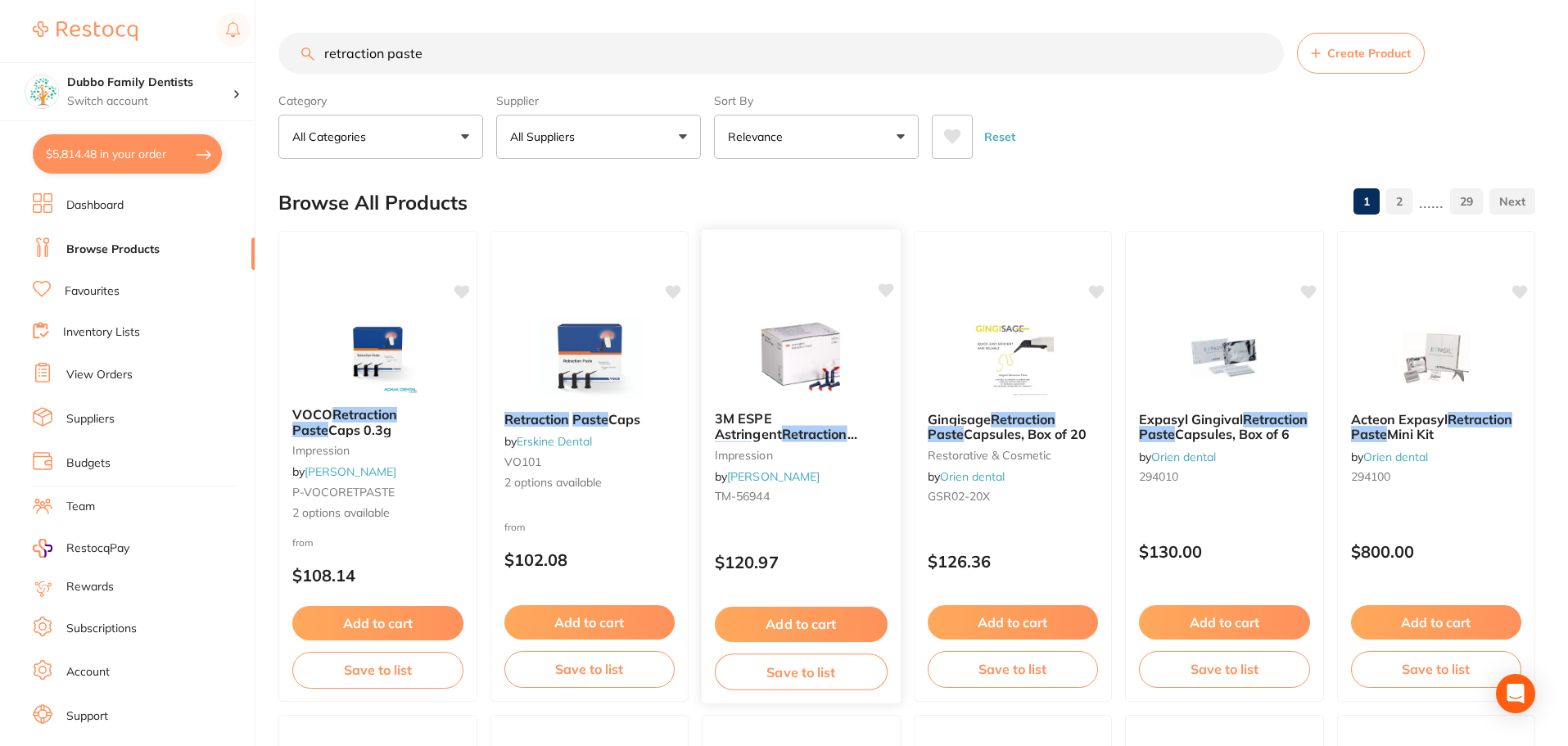
type input "retraction paste"
click at [831, 327] on img at bounding box center [801, 356] width 108 height 83
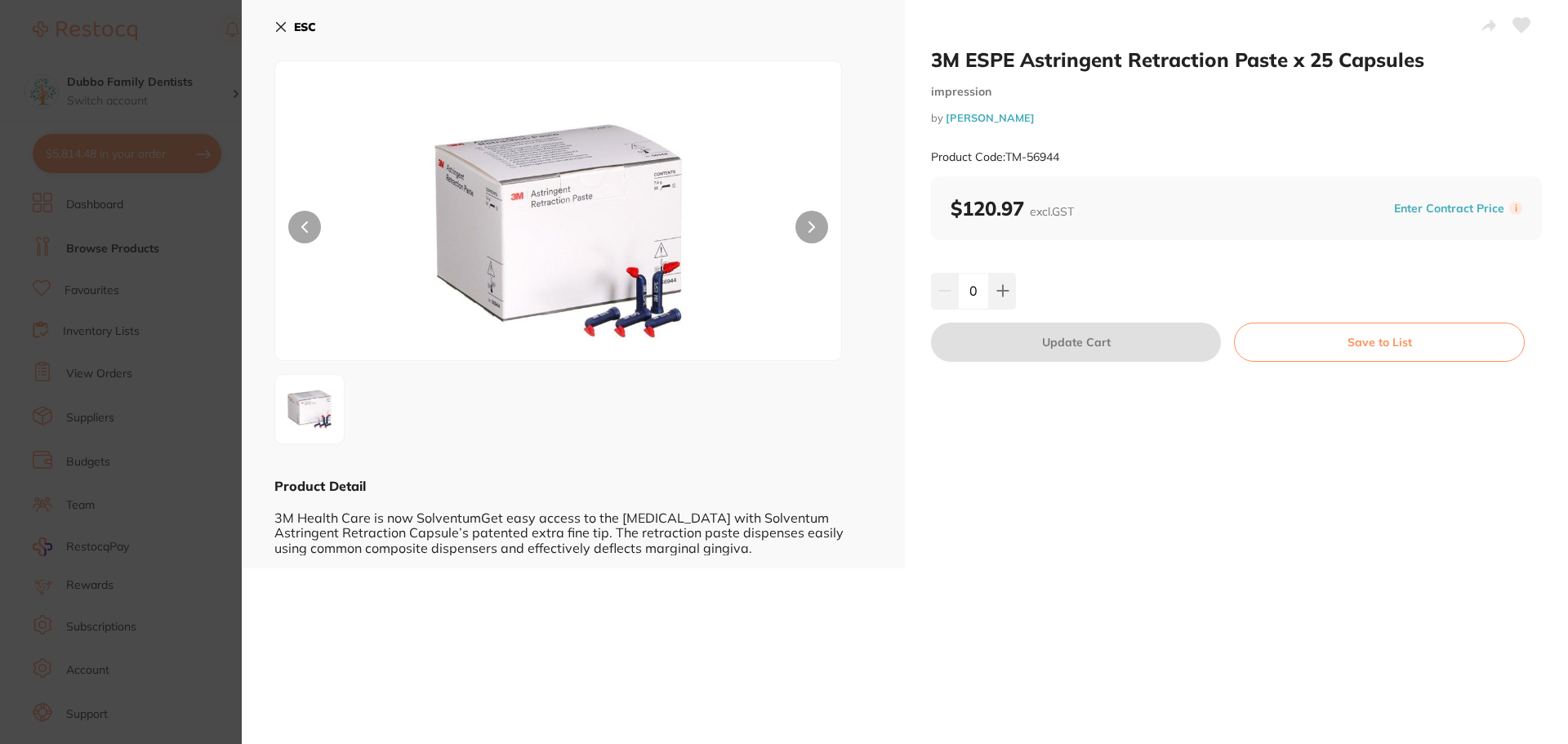
click at [209, 200] on section "3M ESPE Astringent Retraction Paste x 25 Capsules impression by Henry Schein Ha…" at bounding box center [784, 372] width 1568 height 744
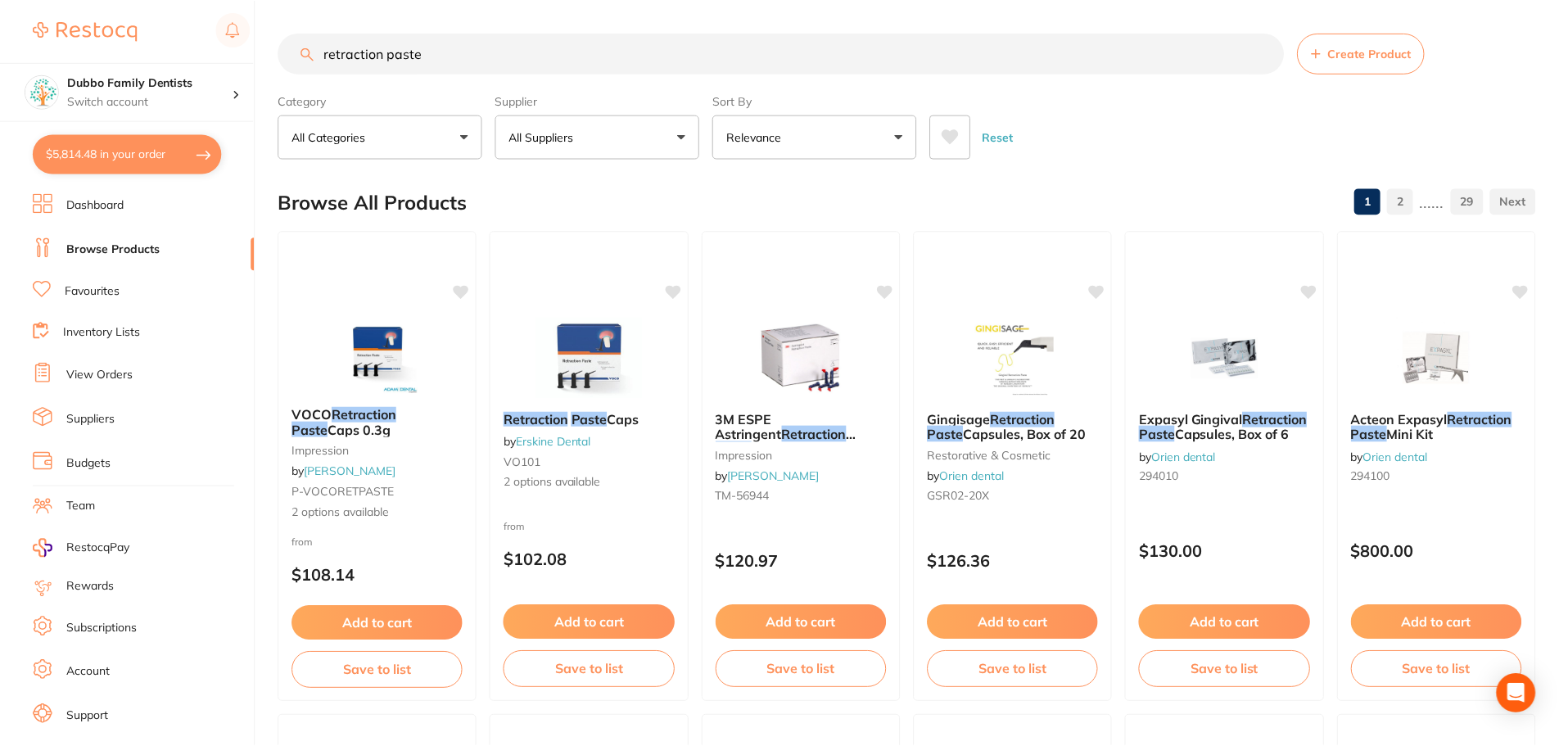
scroll to position [1, 0]
click at [391, 354] on img at bounding box center [378, 352] width 108 height 83
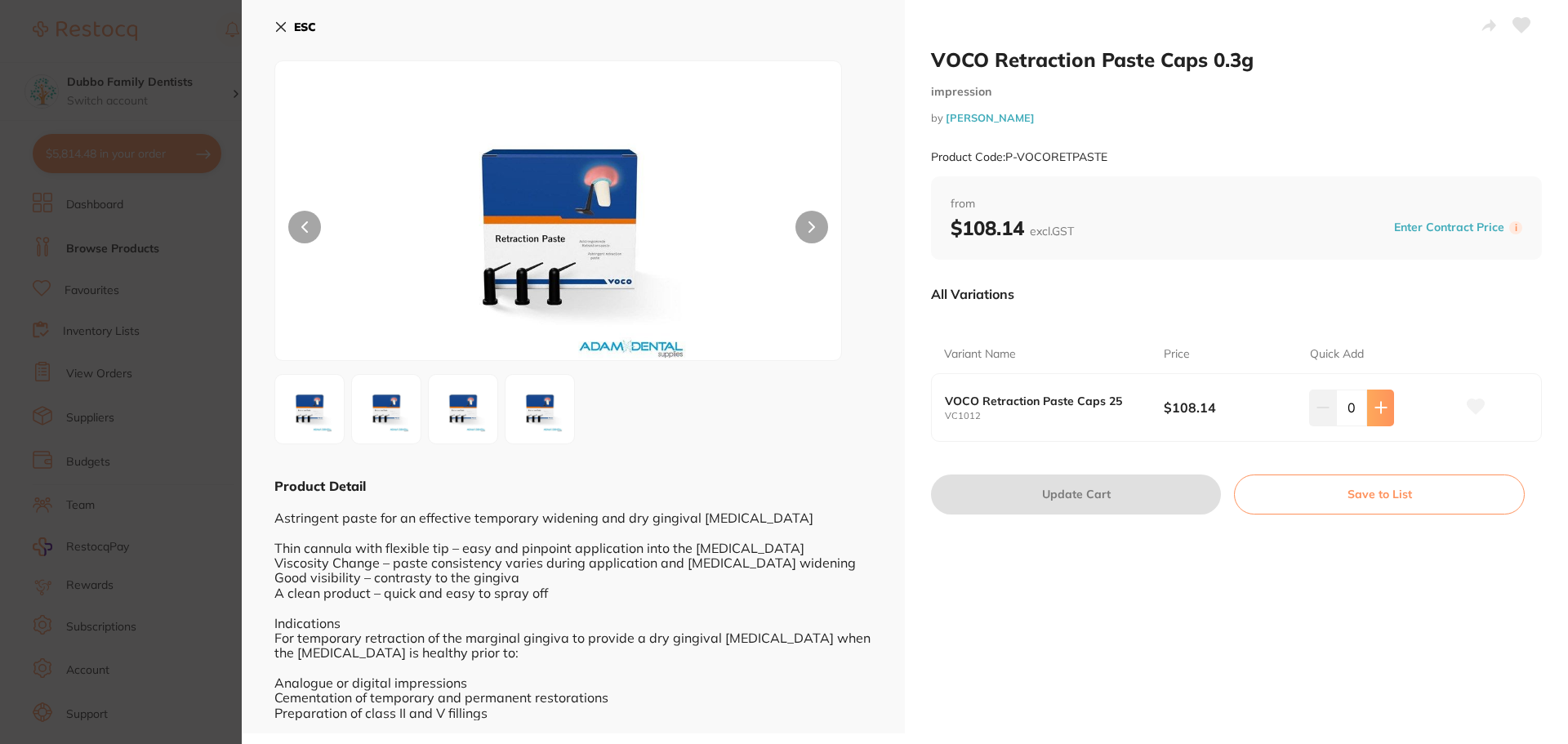
click at [1380, 406] on icon at bounding box center [1381, 407] width 13 height 13
type input "1"
click at [1149, 491] on button "Update Cart" at bounding box center [1075, 493] width 290 height 39
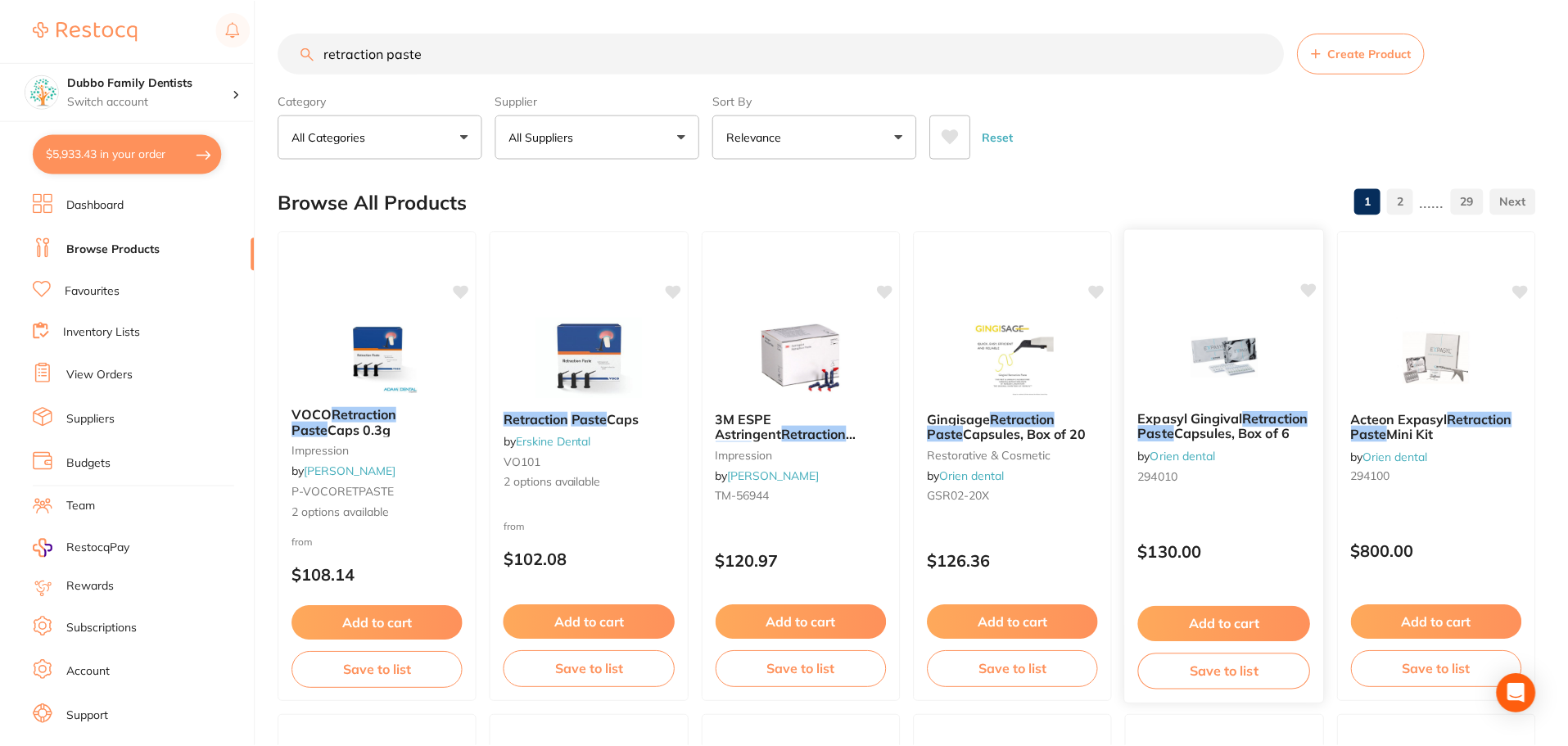
scroll to position [1, 0]
click at [458, 287] on icon at bounding box center [462, 289] width 15 height 14
drag, startPoint x: 455, startPoint y: 55, endPoint x: 79, endPoint y: 46, distance: 376.1
click at [79, 46] on div "$5,933.43 Dubbo Family Dentists Switch account Dubbo Family Dentists $5,933.43 …" at bounding box center [784, 372] width 1568 height 746
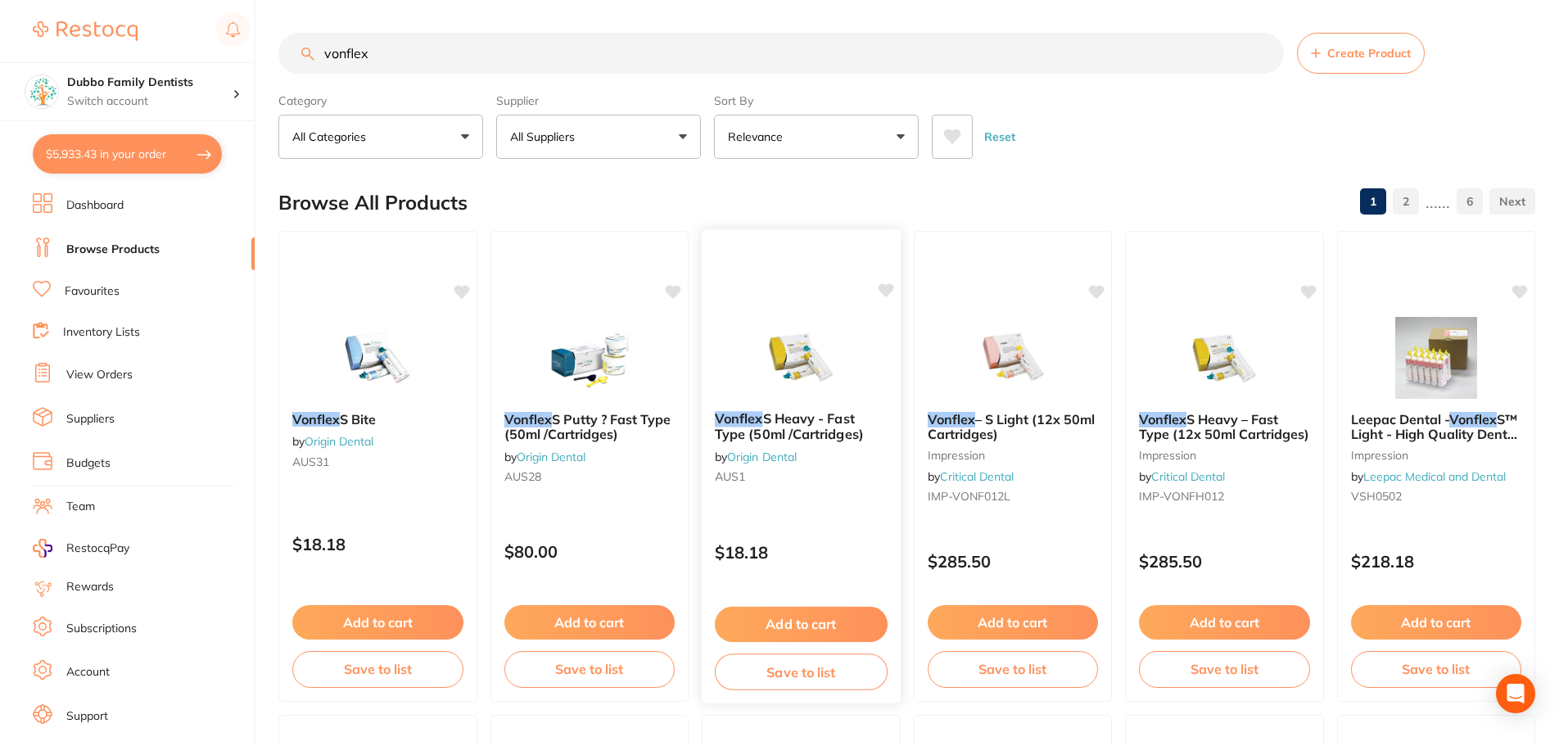
type input "vonflex"
click at [801, 377] on img at bounding box center [801, 356] width 108 height 83
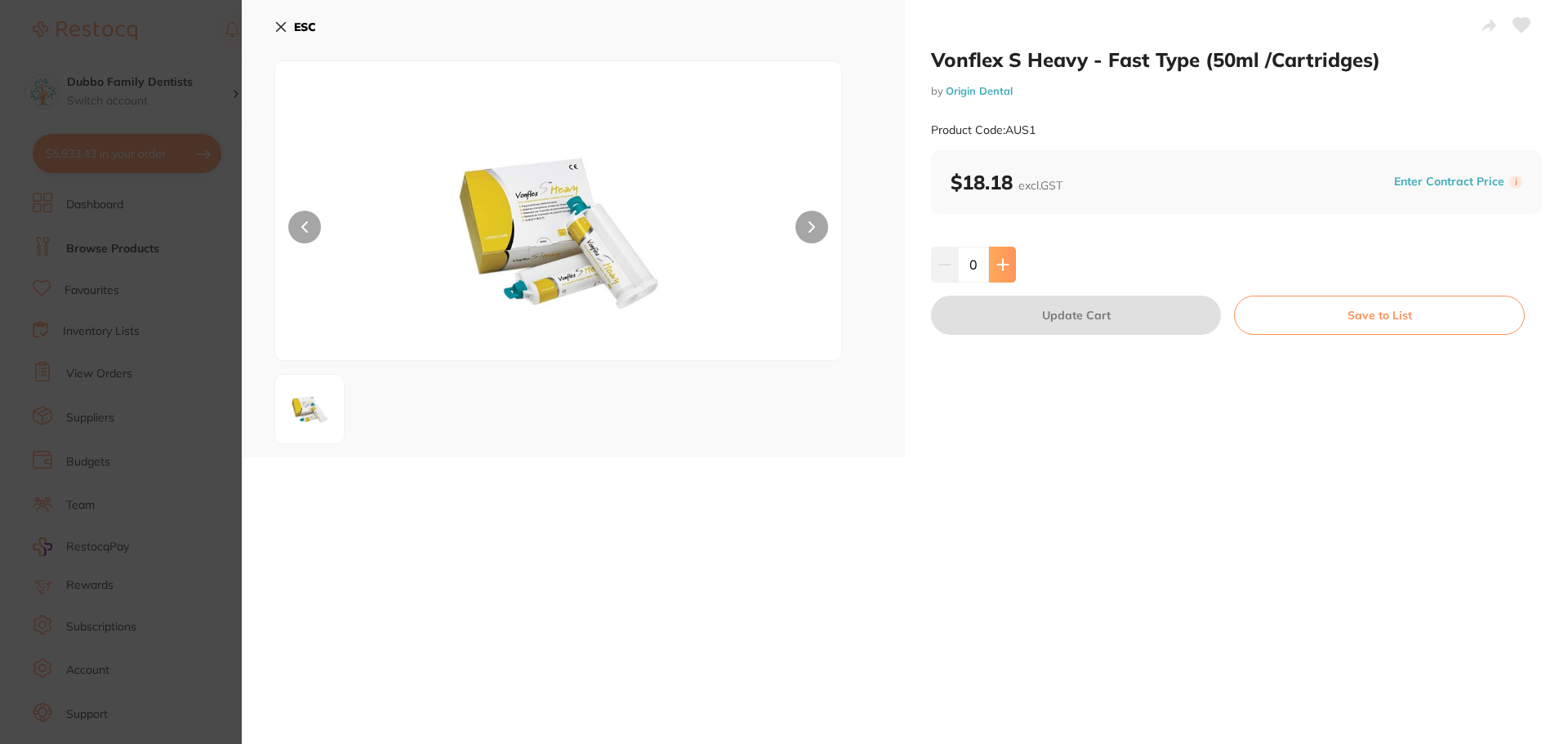
click at [992, 256] on button at bounding box center [1003, 264] width 27 height 36
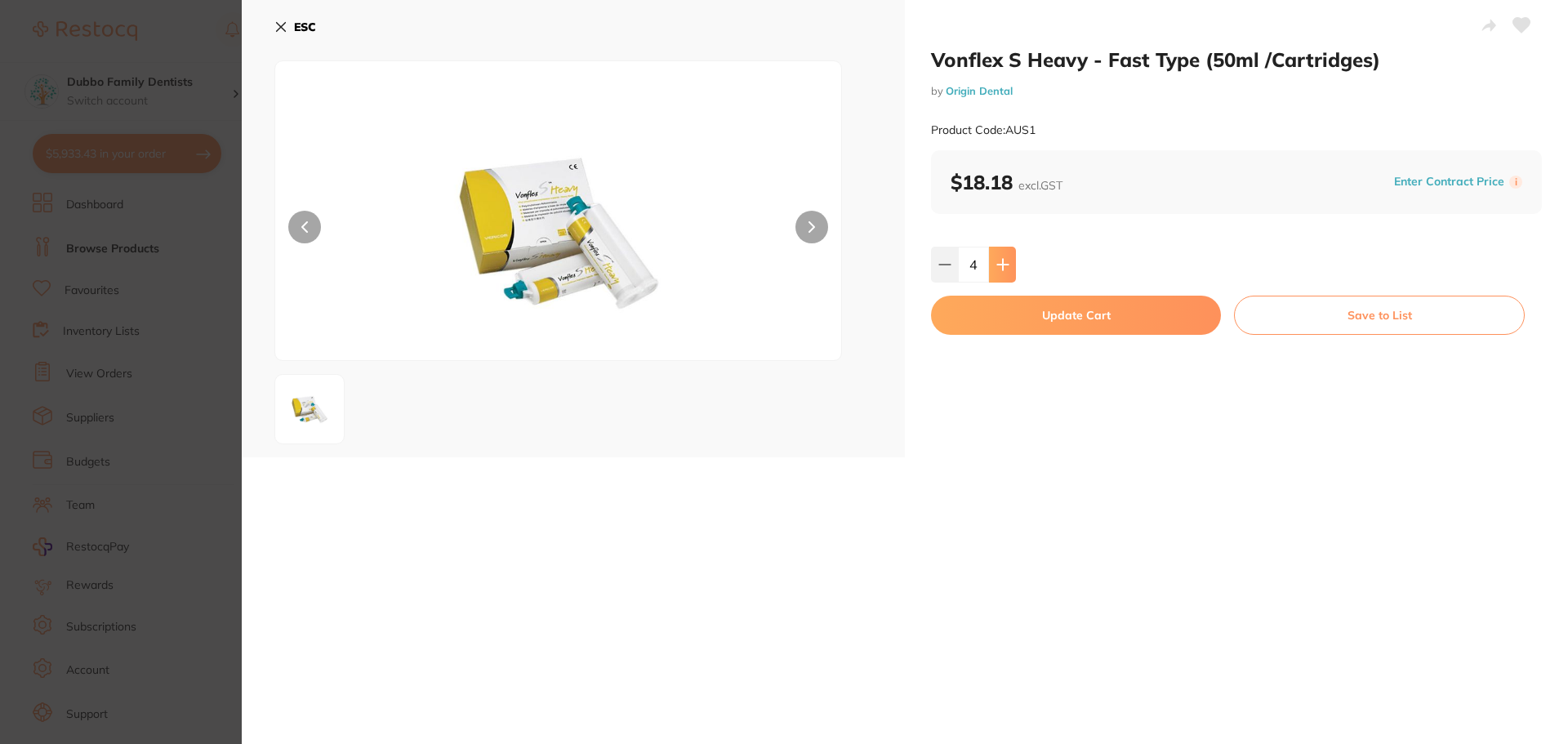
type input "5"
drag, startPoint x: 1034, startPoint y: 313, endPoint x: 1034, endPoint y: 328, distance: 15.0
click at [1034, 313] on button "Update Cart" at bounding box center [1075, 314] width 290 height 39
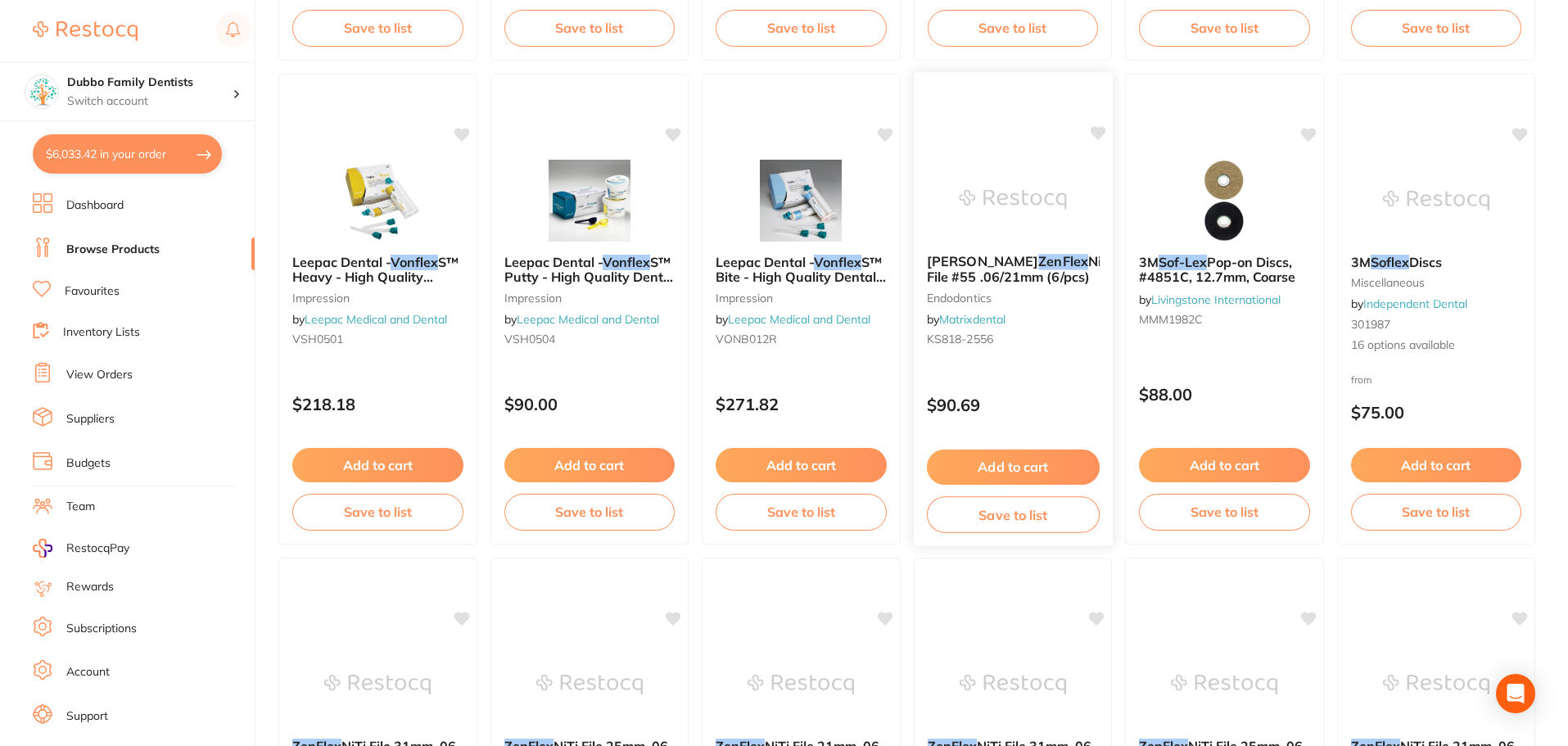
scroll to position [738, 0]
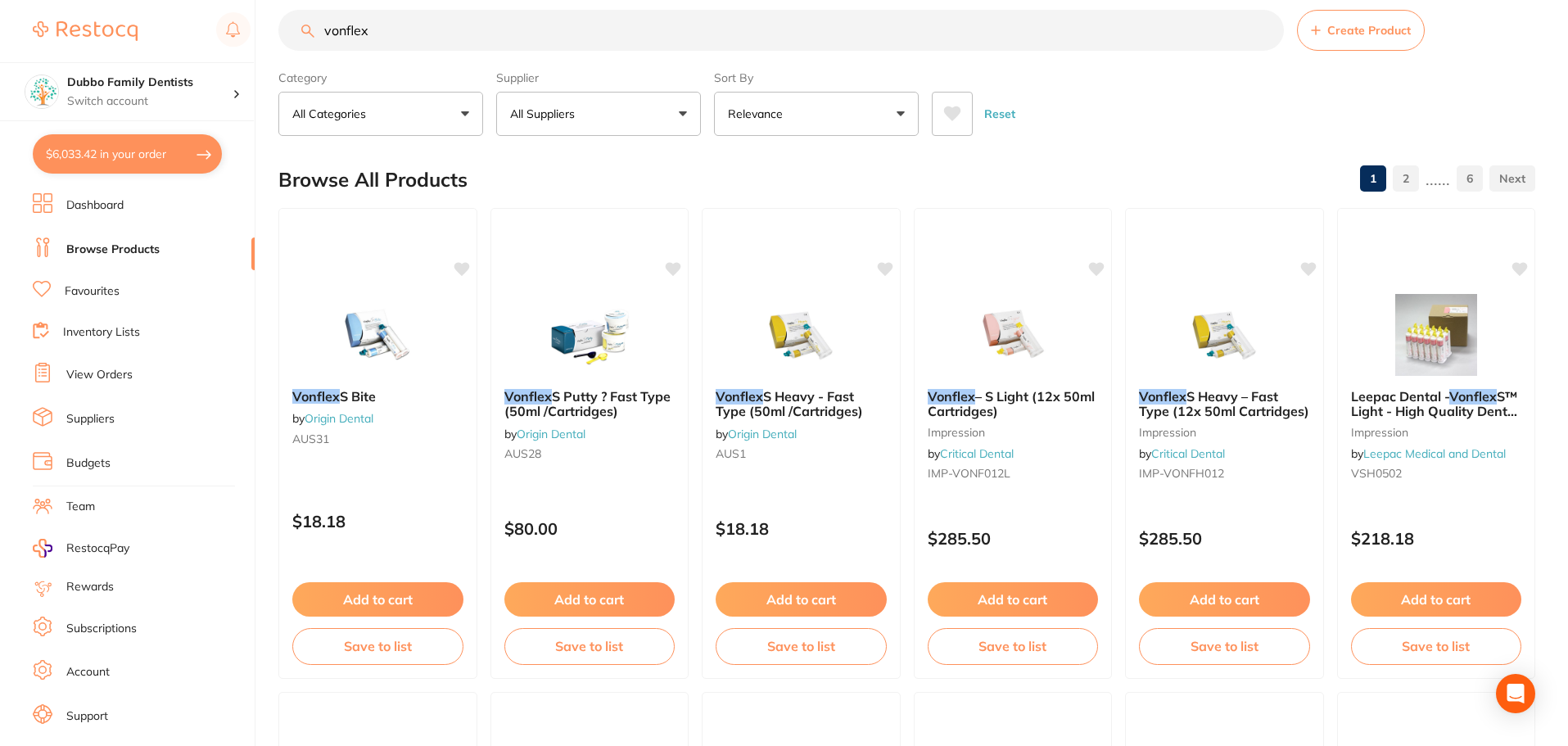
scroll to position [0, 0]
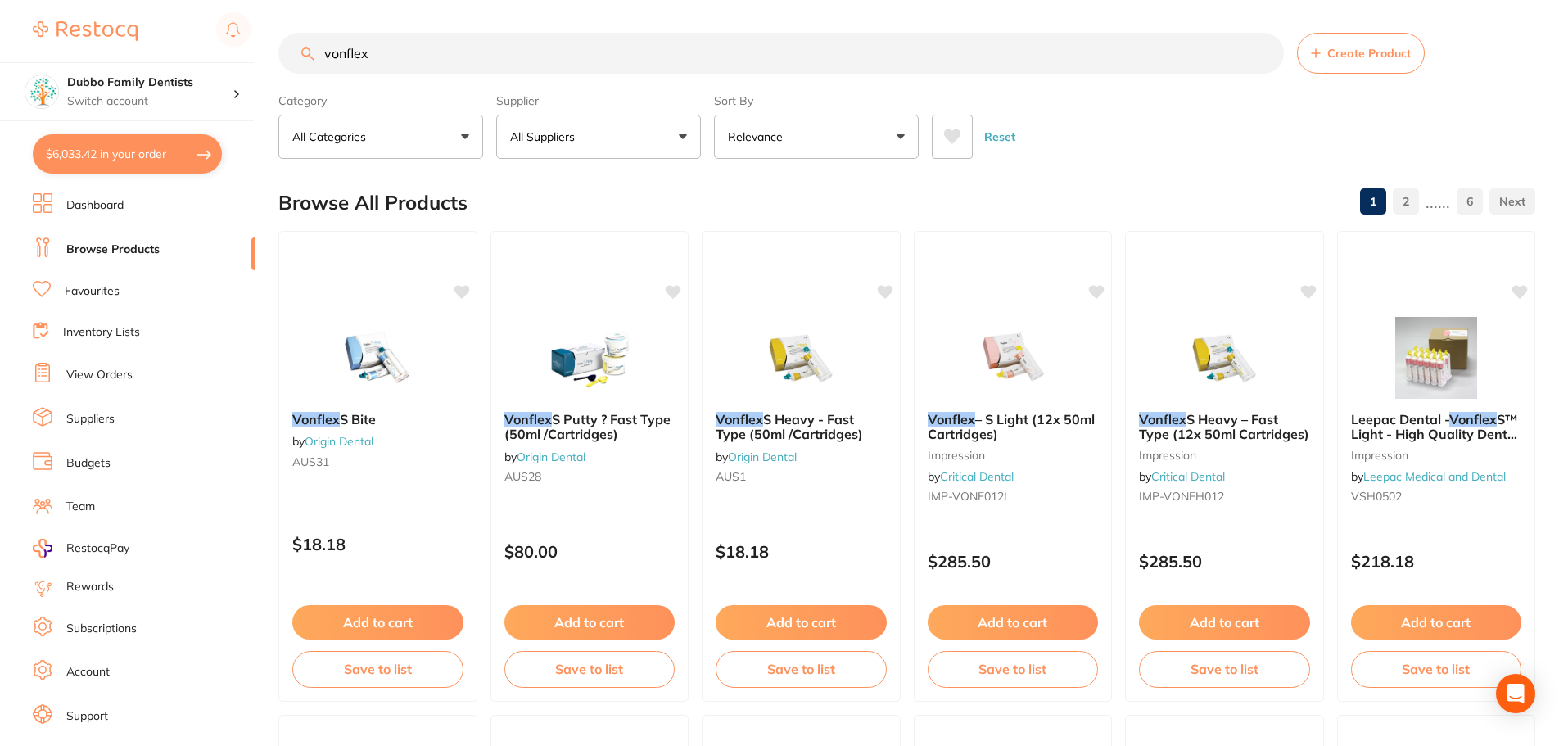
drag, startPoint x: 391, startPoint y: 54, endPoint x: 111, endPoint y: 46, distance: 280.1
click at [111, 46] on div "$6,033.42 Dubbo Family Dentists Switch account Dubbo Family Dentists $6,033.42 …" at bounding box center [784, 373] width 1568 height 746
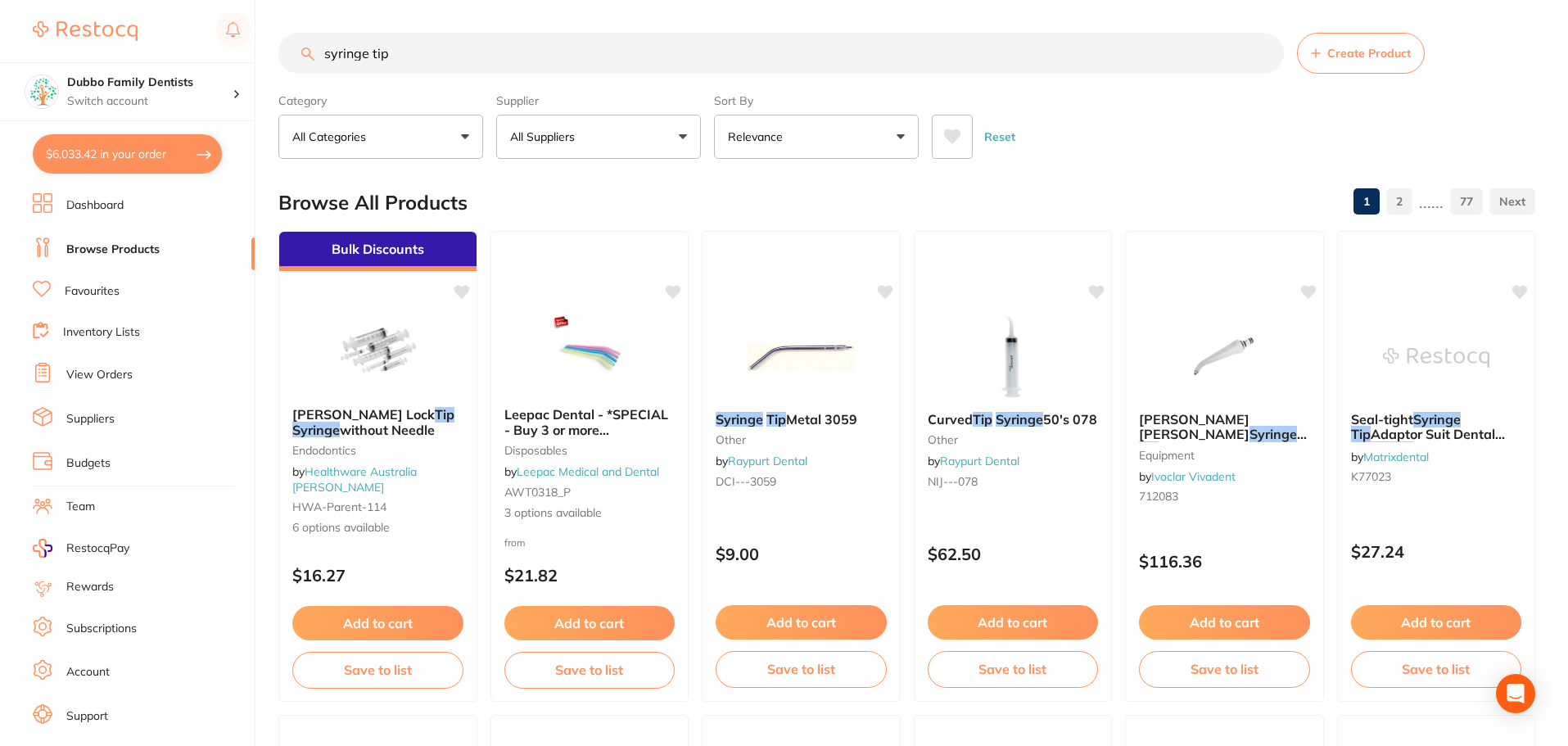
click at [322, 56] on input "syringe tip" at bounding box center [781, 53] width 1005 height 41
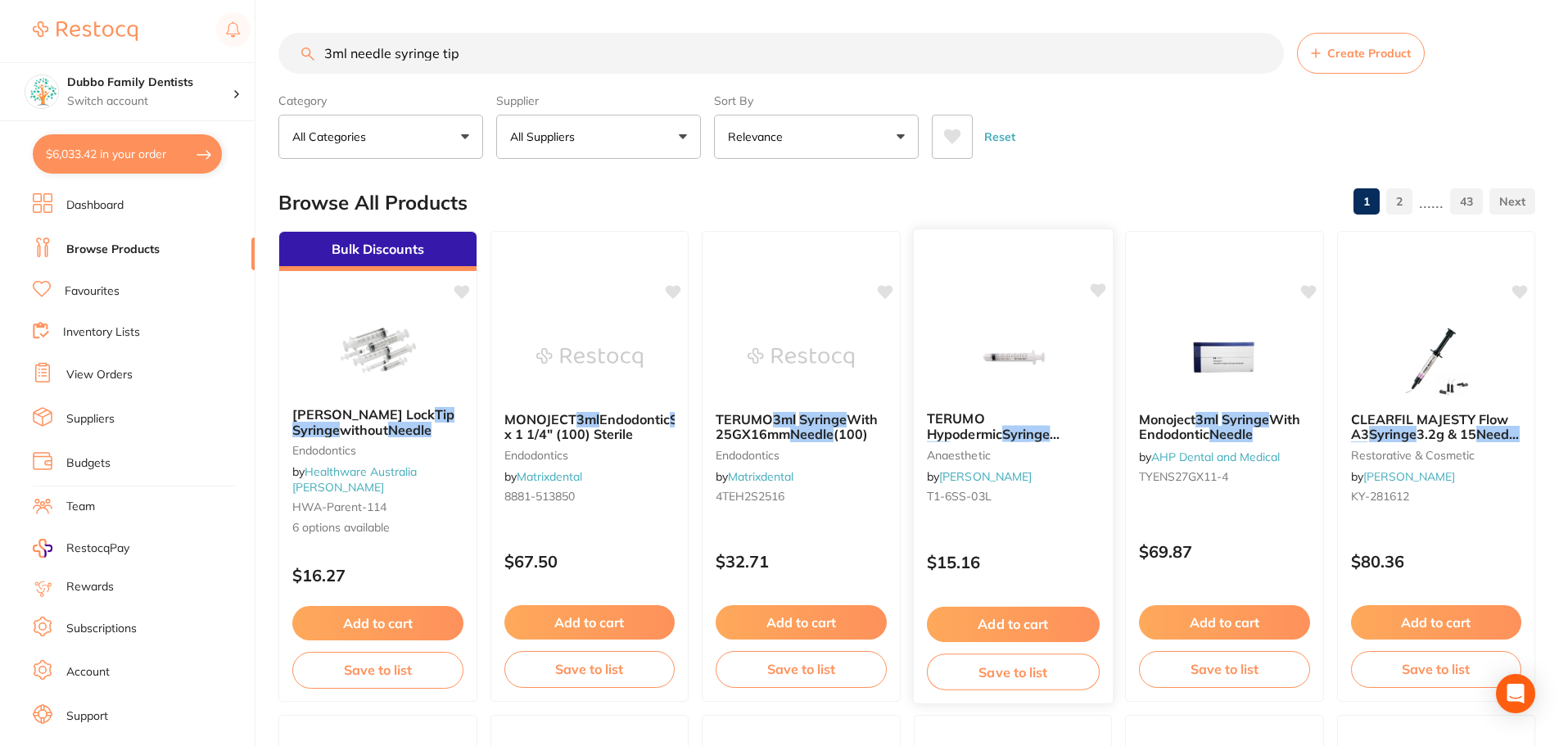
click at [1018, 315] on img at bounding box center [1012, 356] width 108 height 83
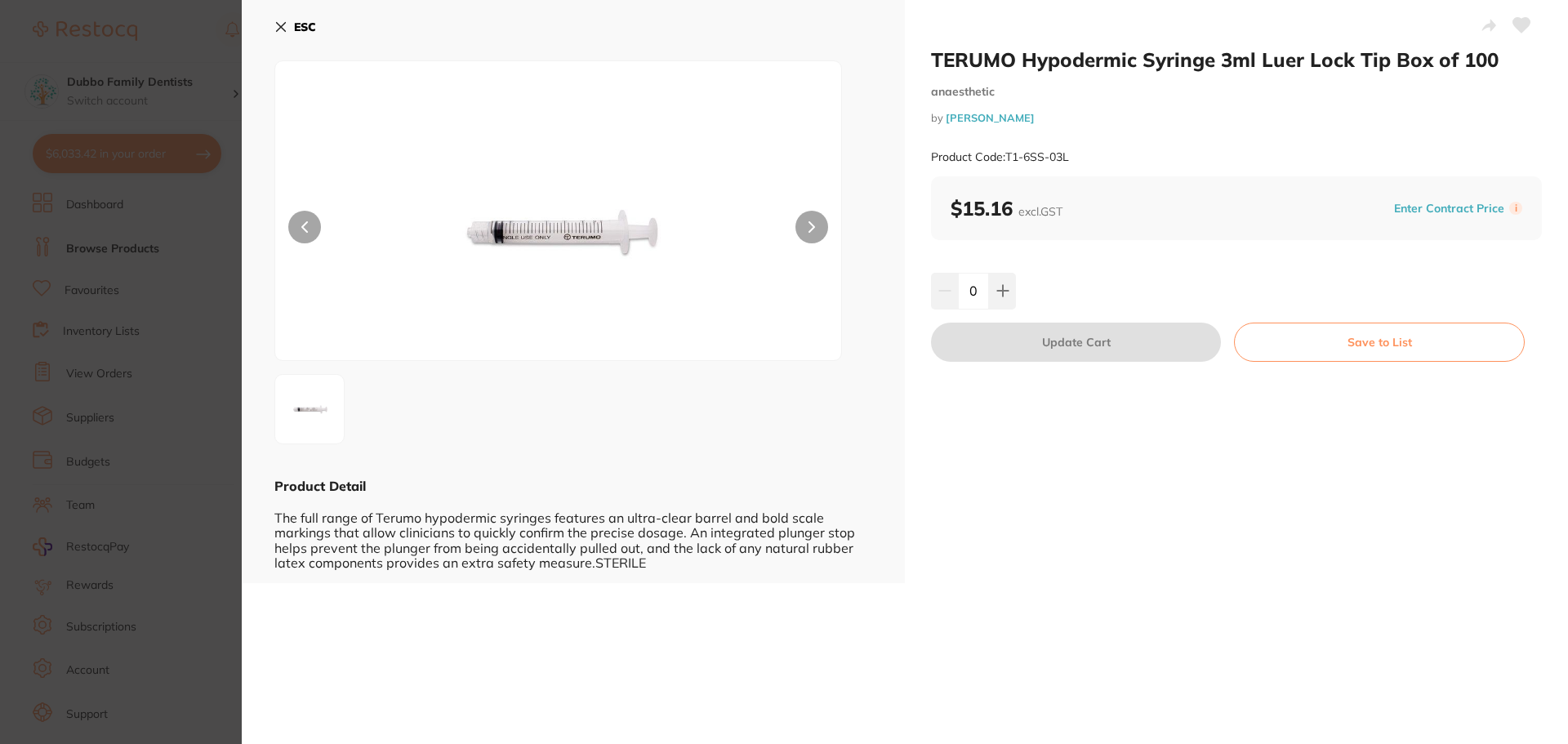
click at [110, 230] on section "TERUMO Hypodermic Syringe 3ml Luer Lock Tip Box of 100 anaesthetic by Henry Sch…" at bounding box center [784, 372] width 1568 height 744
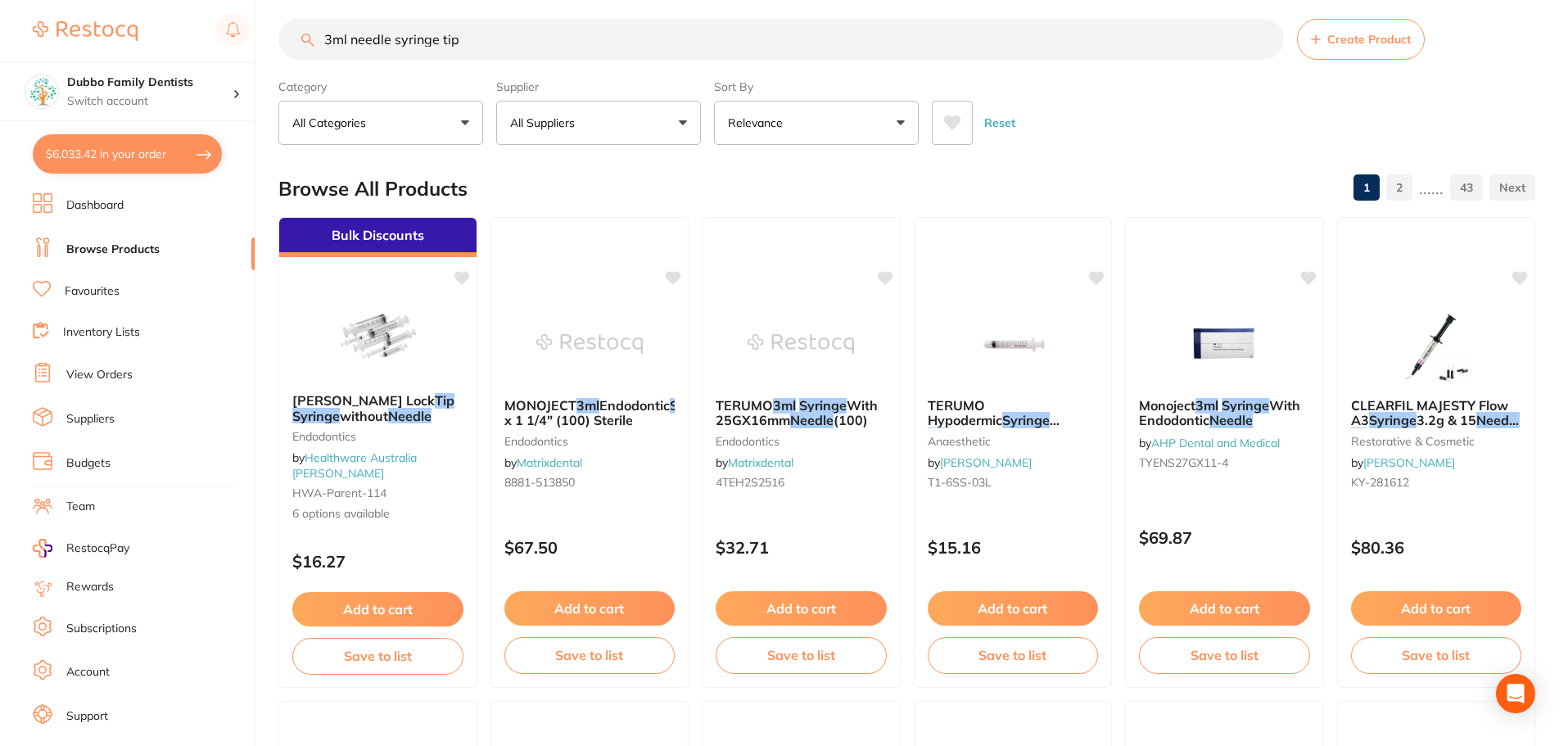
scroll to position [1, 0]
drag, startPoint x: 393, startPoint y: 42, endPoint x: 523, endPoint y: 65, distance: 132.0
click at [523, 65] on section "3ml needle syringe tip Create Product Category All Categories All Categories 3D…" at bounding box center [907, 82] width 1256 height 126
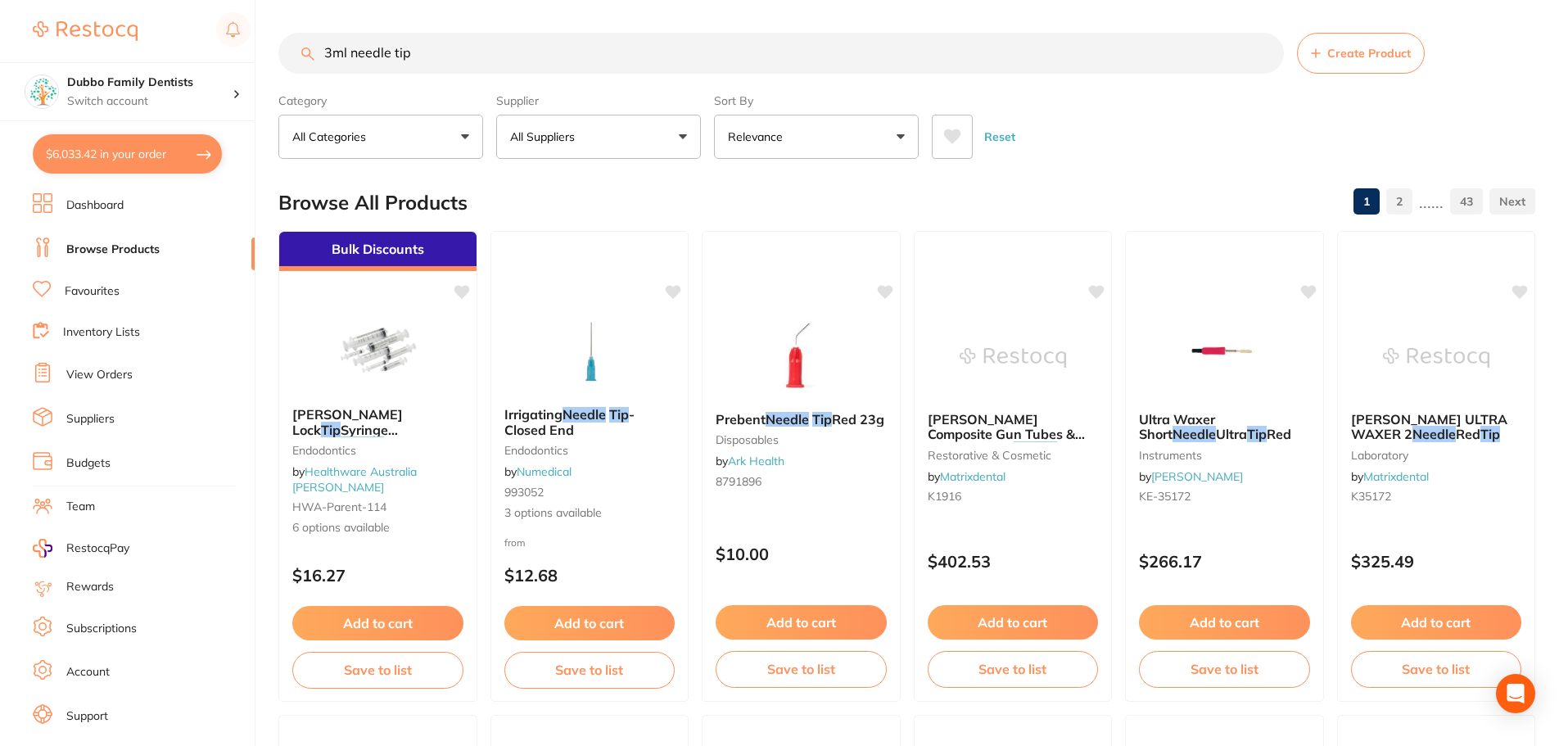
scroll to position [0, 0]
drag, startPoint x: 476, startPoint y: 55, endPoint x: 68, endPoint y: 60, distance: 408.0
click at [68, 60] on div "$6,033.42 Dubbo Family Dentists Switch account Dubbo Family Dentists $6,033.42 …" at bounding box center [784, 373] width 1568 height 746
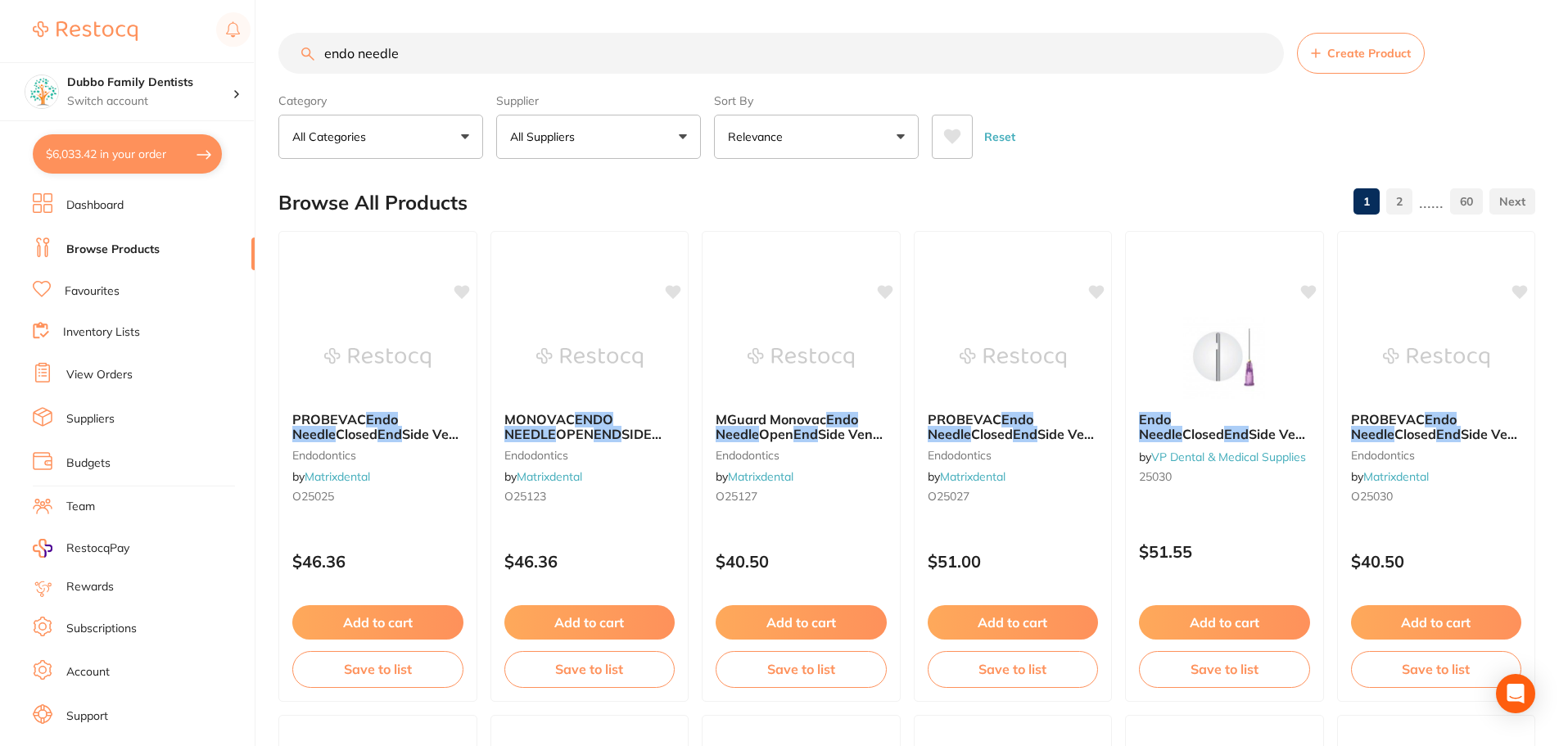
drag, startPoint x: 431, startPoint y: 60, endPoint x: 0, endPoint y: 45, distance: 431.3
click at [0, 45] on div "$6,033.42 Dubbo Family Dentists Switch account Dubbo Family Dentists $6,033.42 …" at bounding box center [784, 373] width 1568 height 746
type input "kitano"
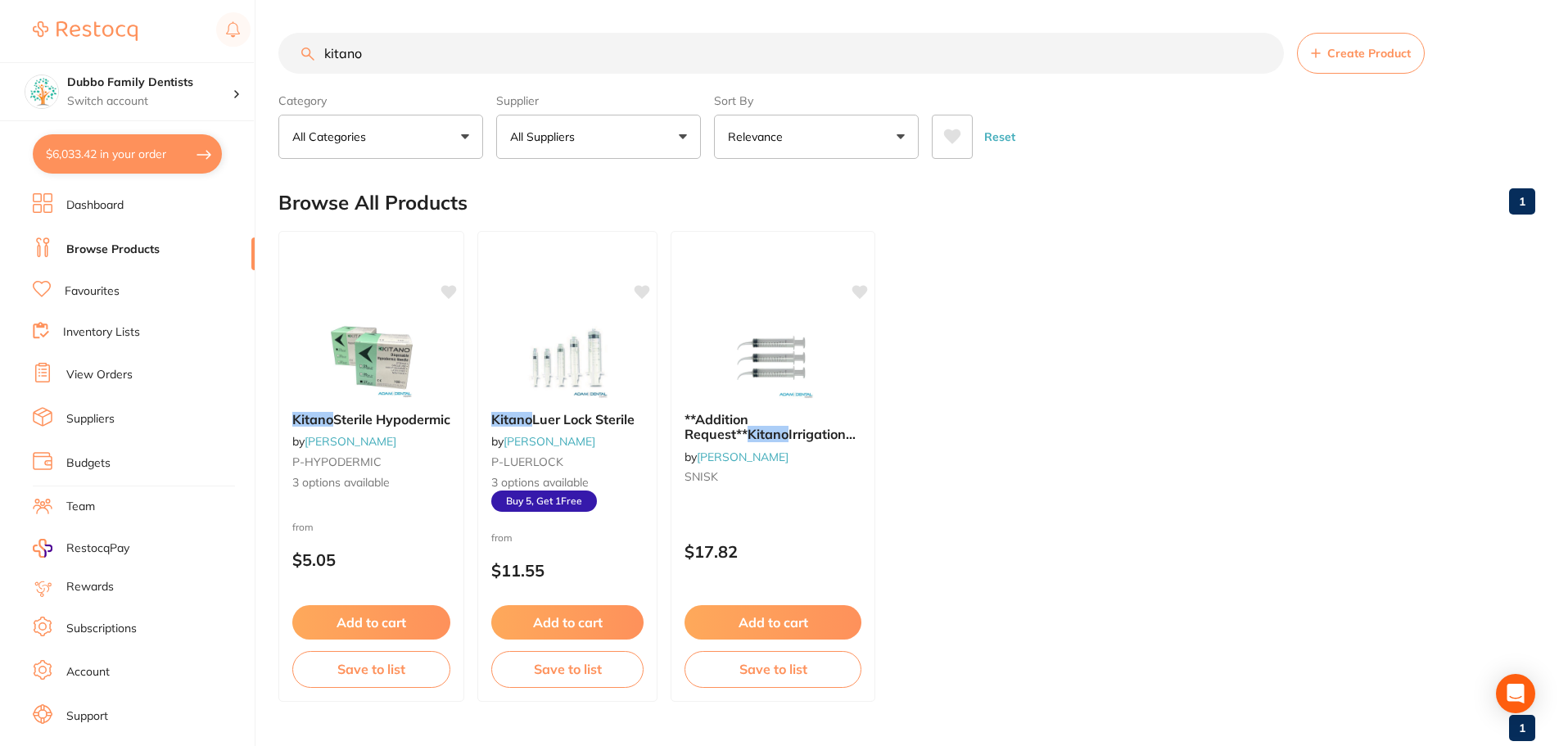
drag, startPoint x: 372, startPoint y: 52, endPoint x: 235, endPoint y: 54, distance: 137.0
click at [235, 54] on div "$6,033.42 Dubbo Family Dentists Switch account Dubbo Family Dentists $6,033.42 …" at bounding box center [784, 373] width 1568 height 746
click at [1140, 275] on ul "Kitano Sterile Hypodermic by Adam Dental P-HYPODERMIC 3 options available from …" at bounding box center [907, 465] width 1256 height 471
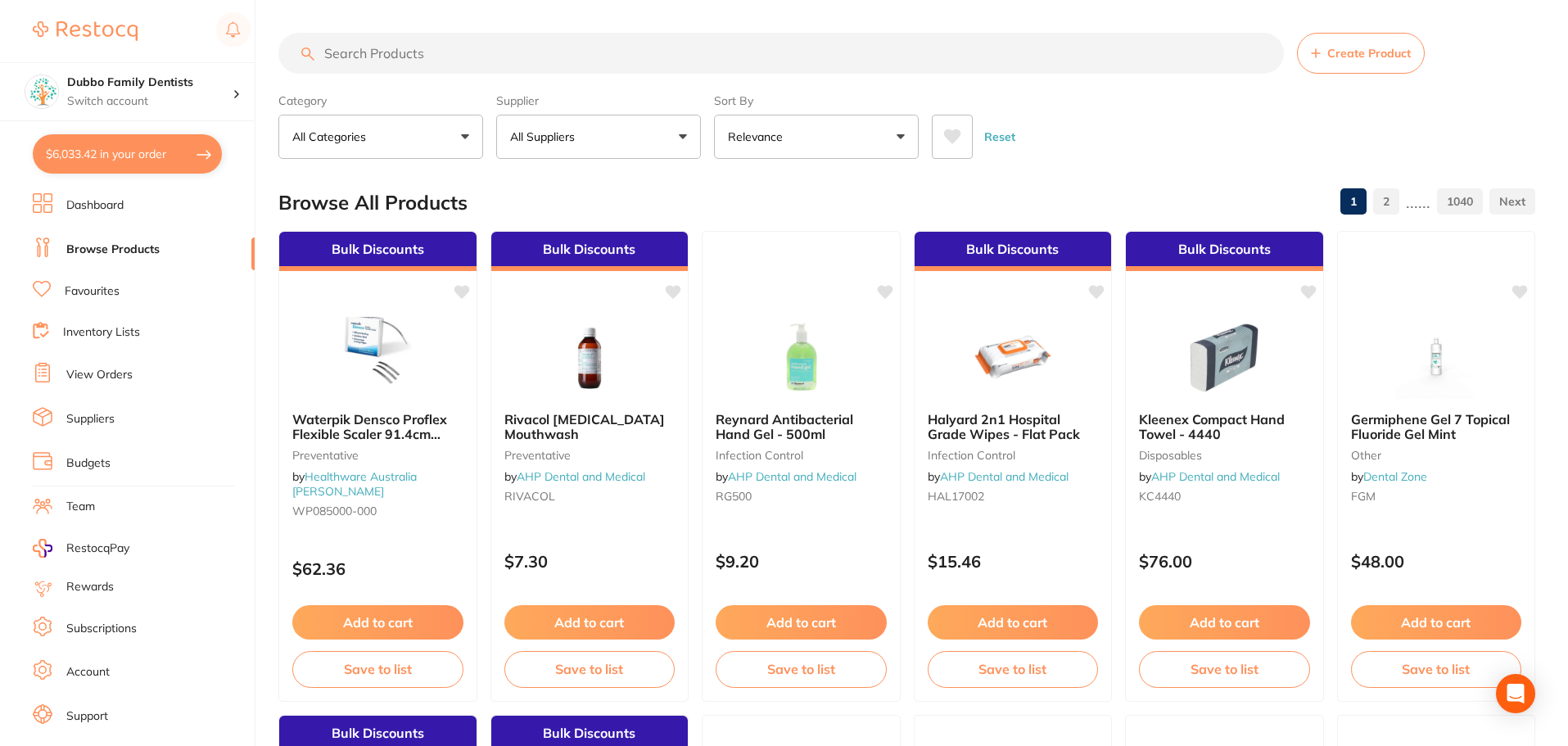
click at [454, 66] on input "search" at bounding box center [781, 53] width 1005 height 41
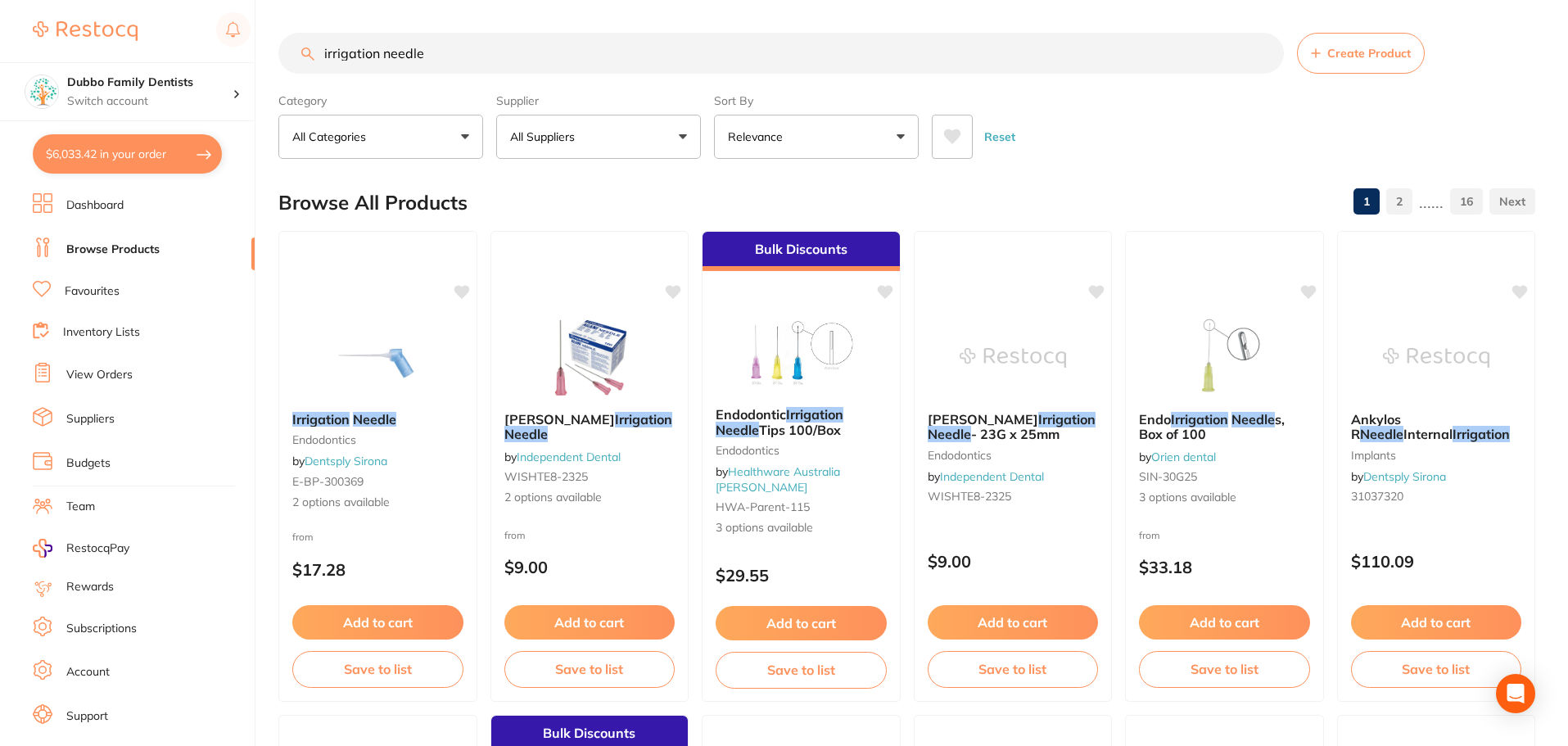
type input "irrigation needle"
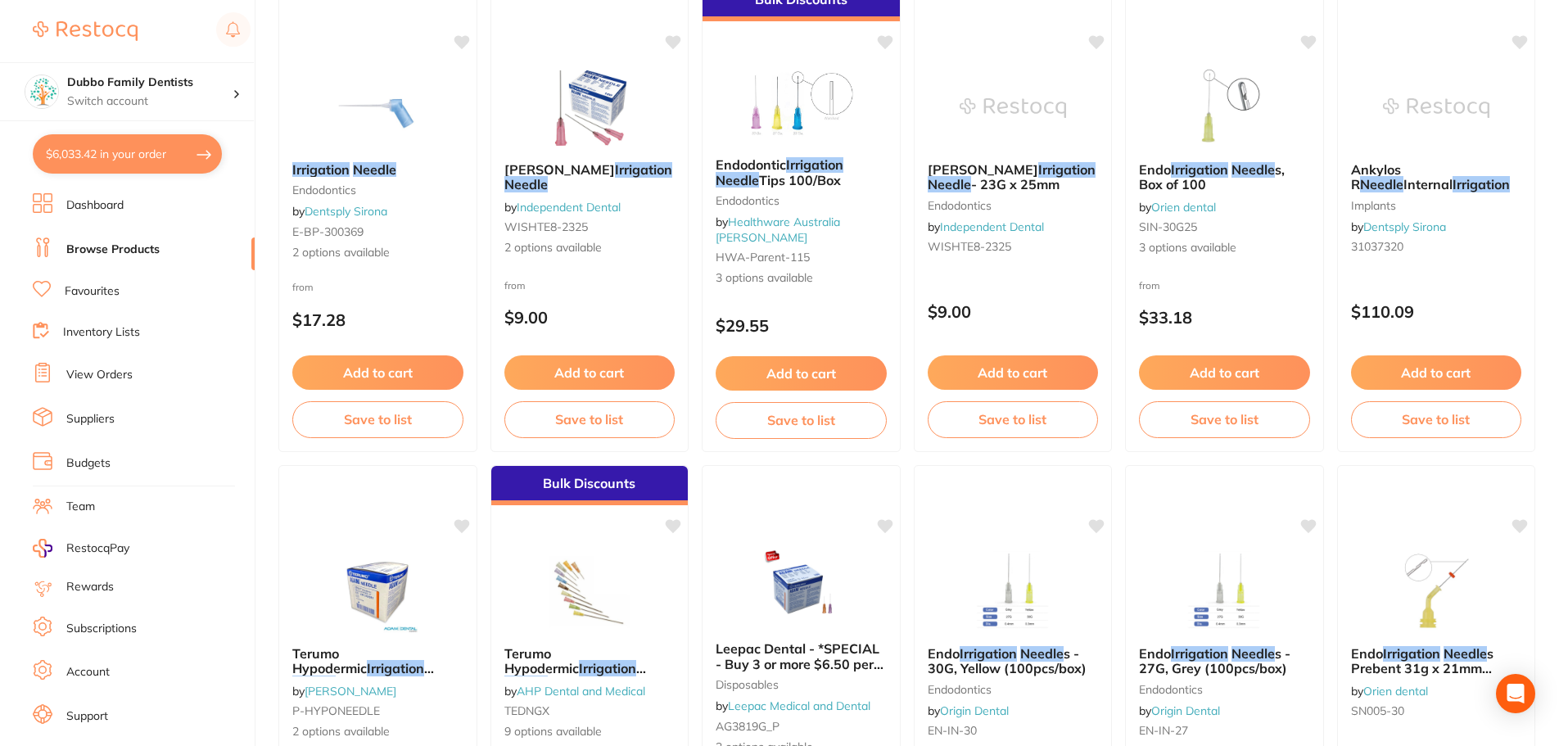
scroll to position [327, 0]
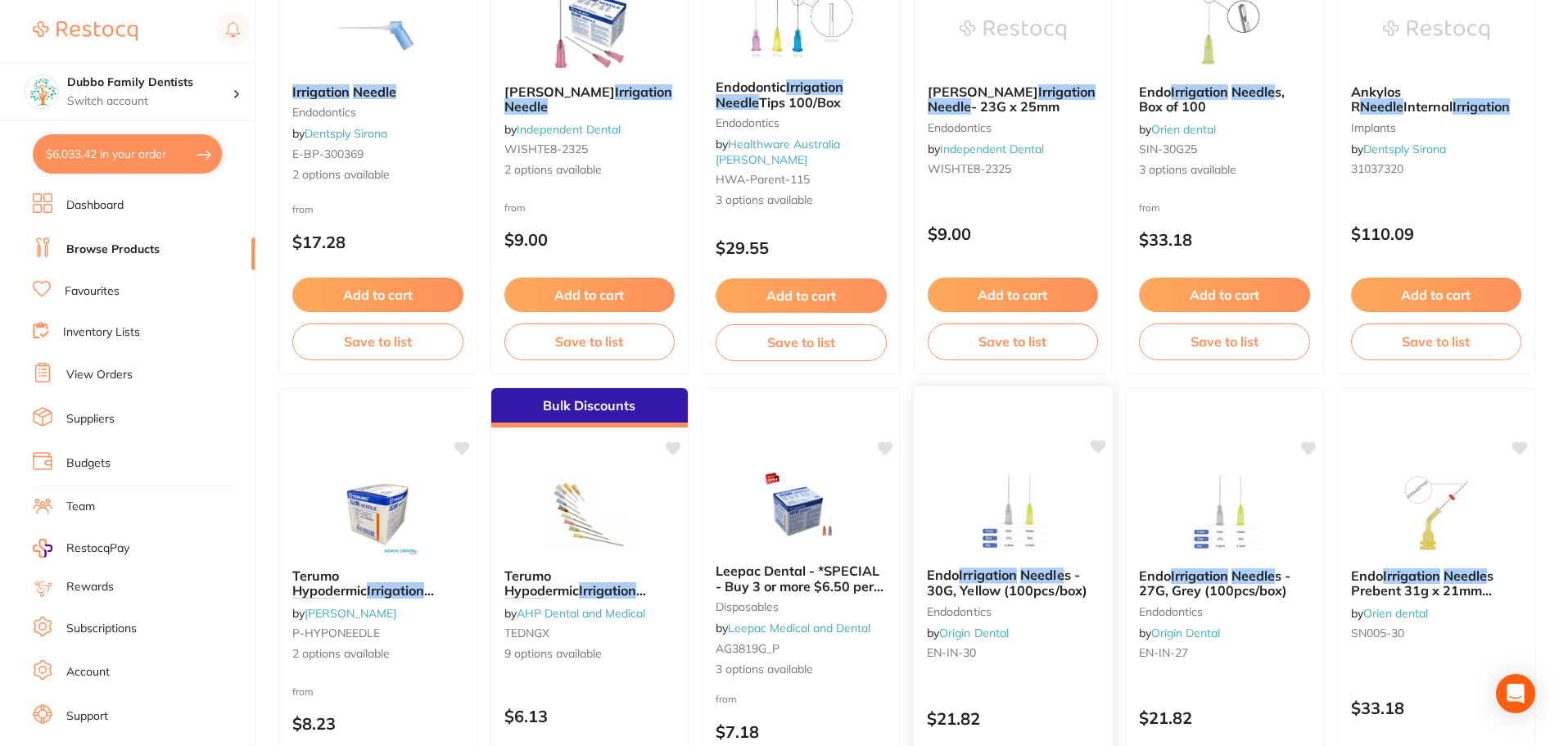
click at [1000, 494] on img at bounding box center [1012, 513] width 108 height 83
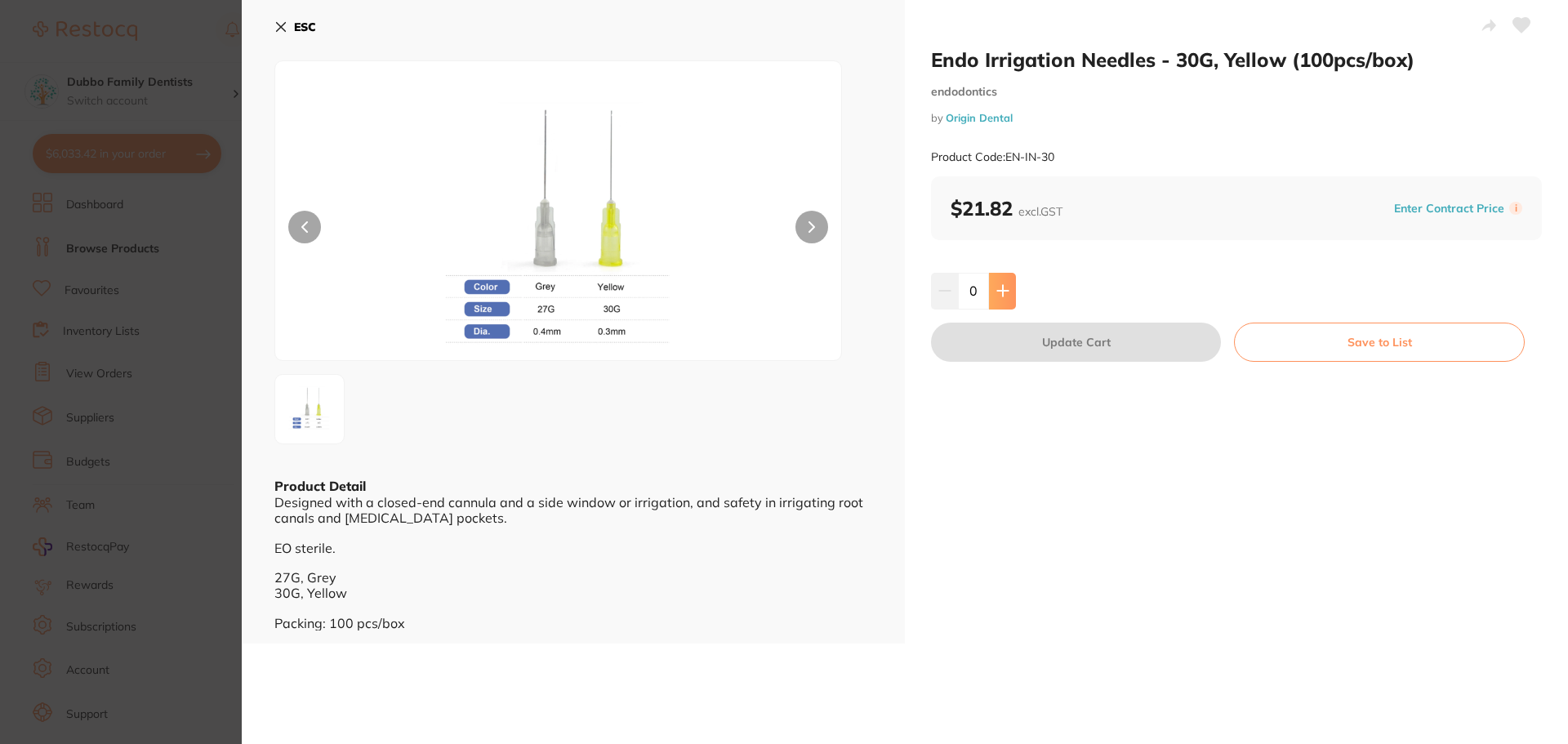
click at [997, 284] on icon at bounding box center [1003, 291] width 13 height 13
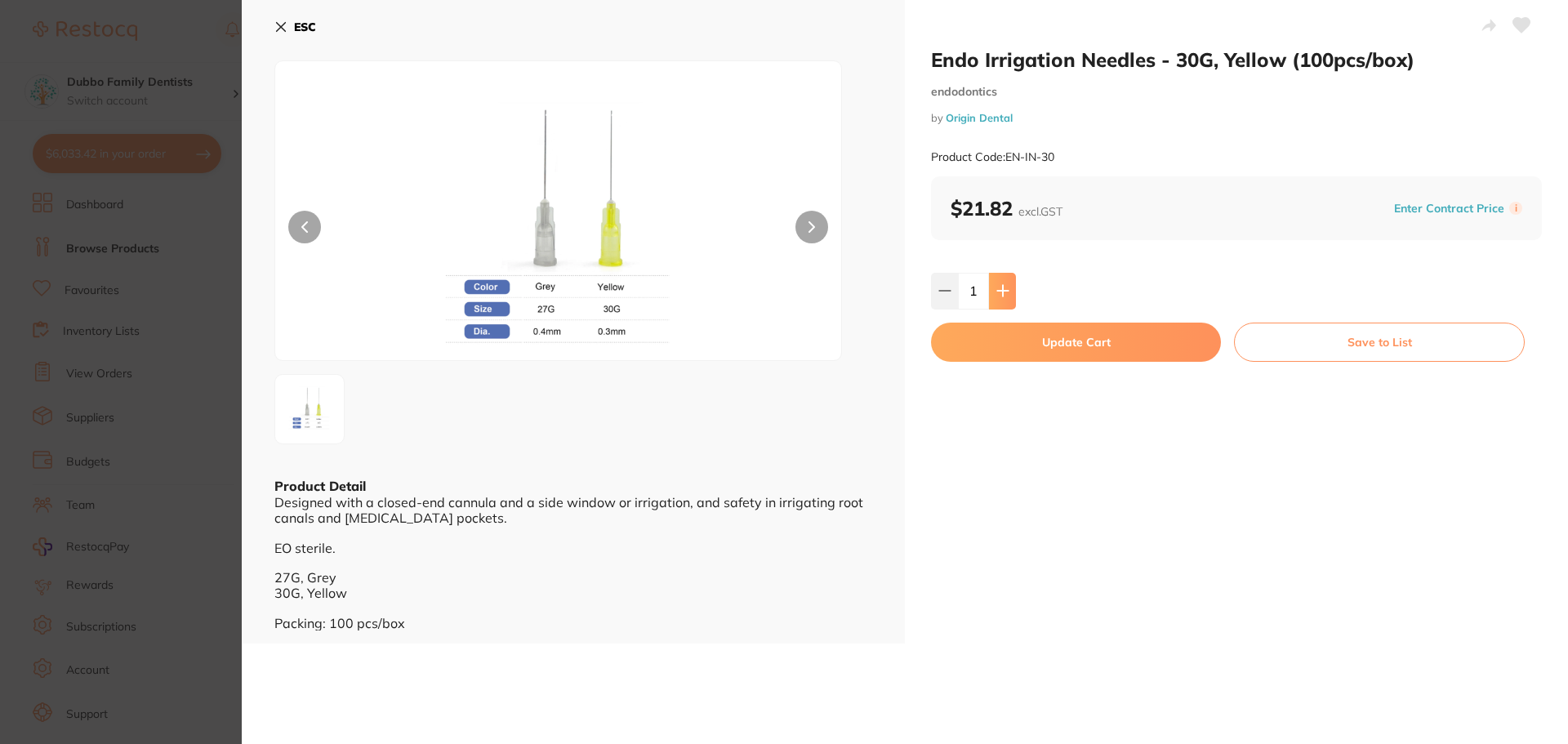
click at [996, 284] on icon at bounding box center [1003, 291] width 13 height 13
type input "2"
click at [1017, 339] on button "Update Cart" at bounding box center [1075, 342] width 290 height 39
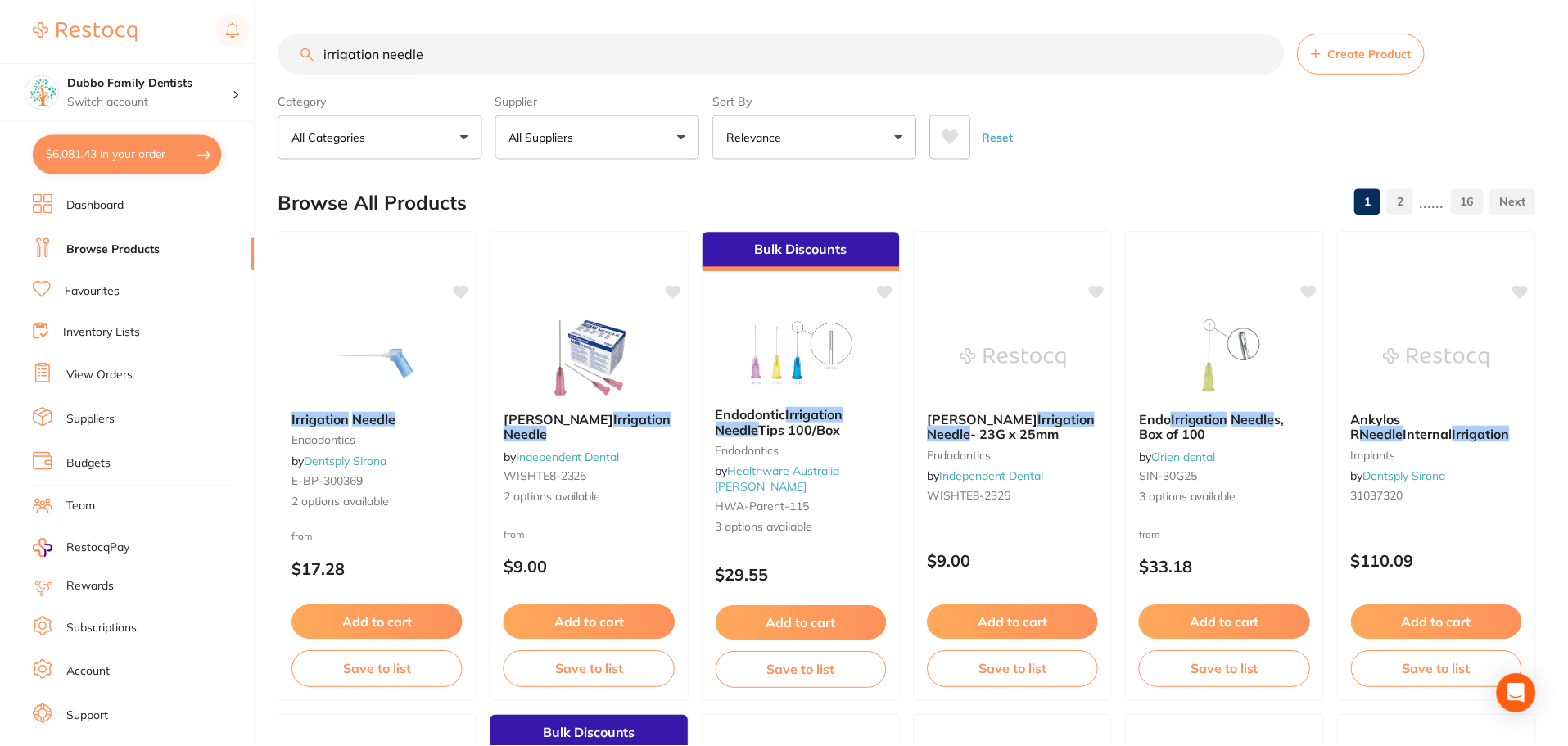
scroll to position [327, 0]
drag, startPoint x: 451, startPoint y: 50, endPoint x: 0, endPoint y: 19, distance: 452.1
click at [0, 19] on div "$6,081.43 Dubbo Family Dentists Switch account Dubbo Family Dentists $6,081.43 …" at bounding box center [784, 373] width 1568 height 746
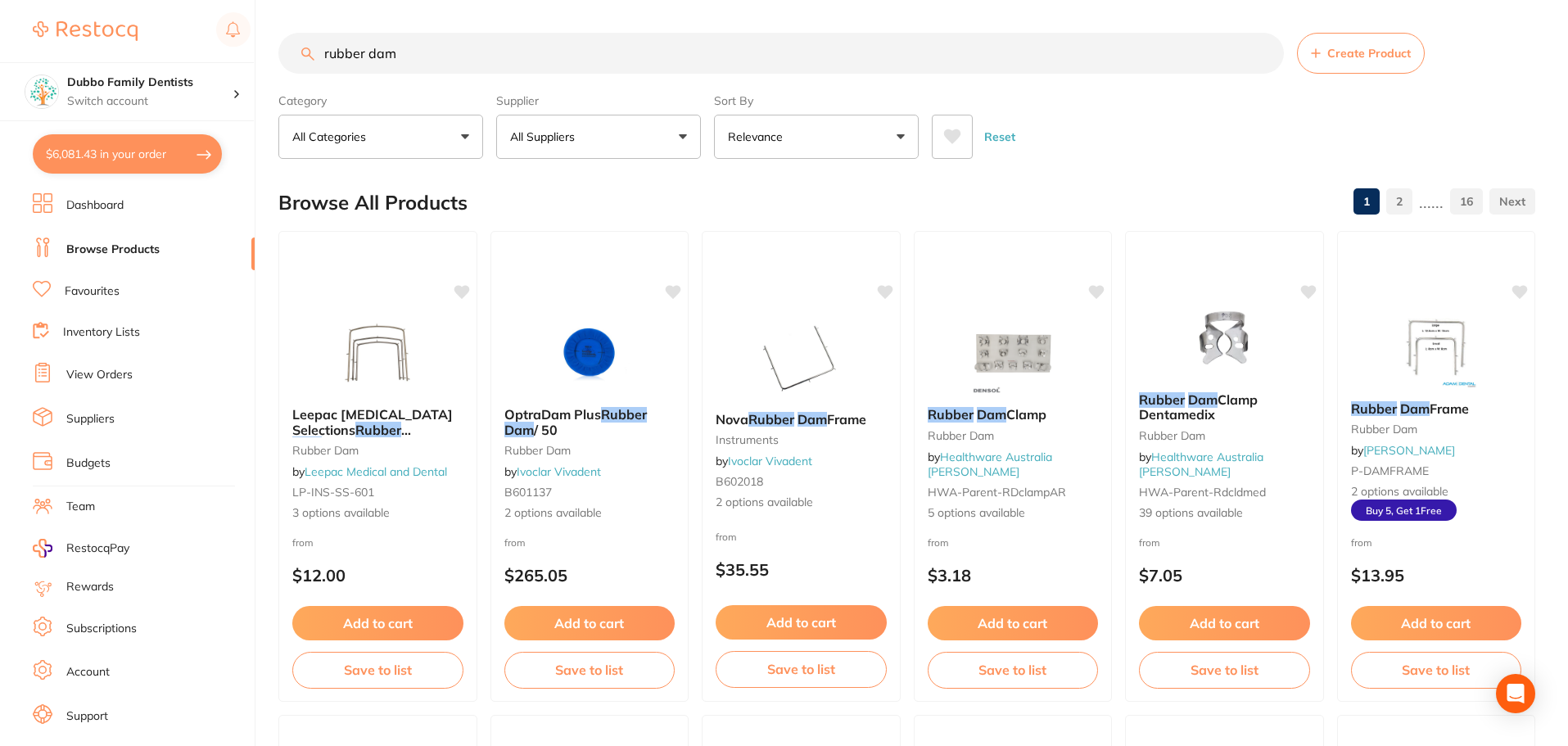
type input "rubber dam"
click at [559, 137] on p "All Suppliers" at bounding box center [546, 137] width 71 height 16
type input "hen"
click at [615, 277] on p "[PERSON_NAME]" at bounding box center [608, 278] width 106 height 15
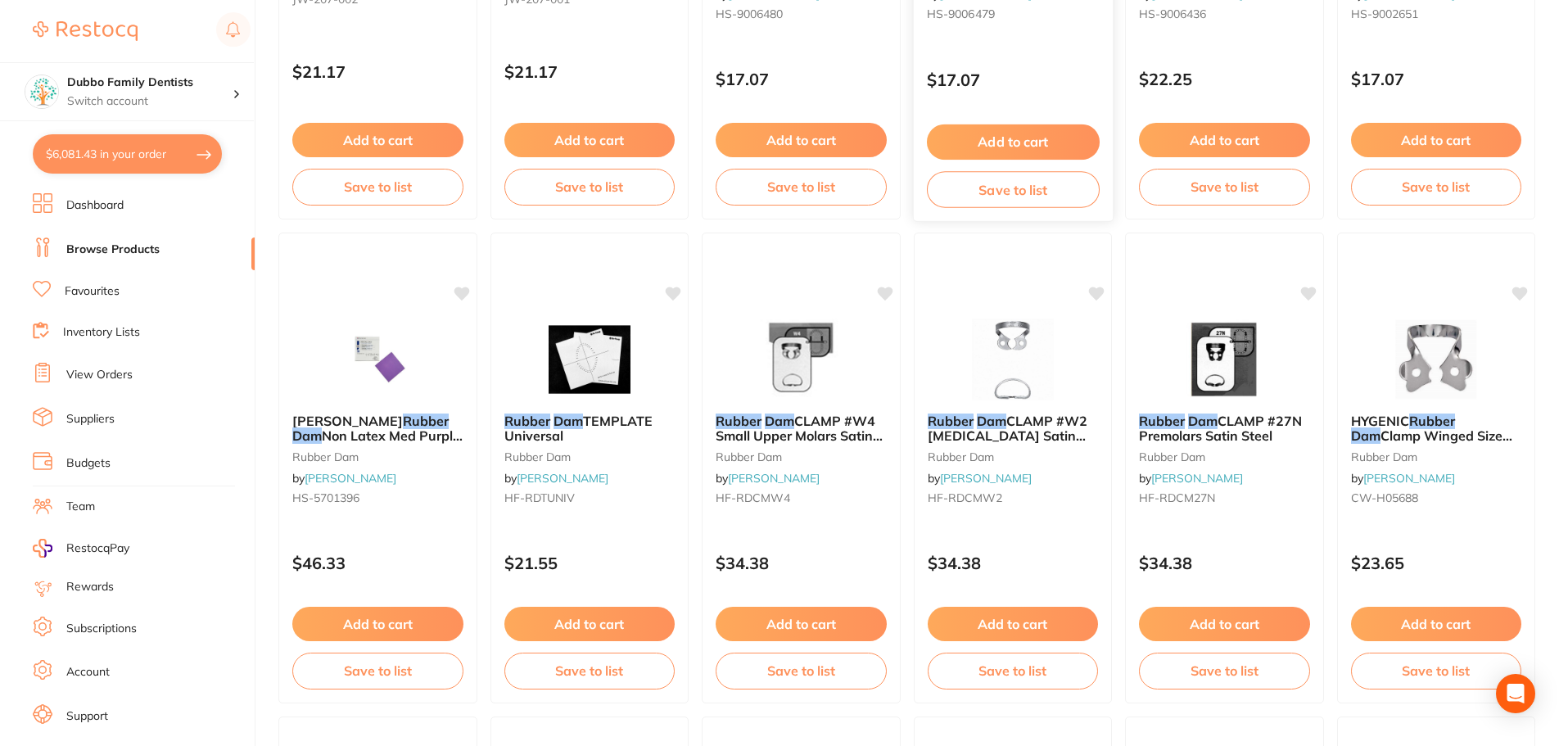
scroll to position [982, 0]
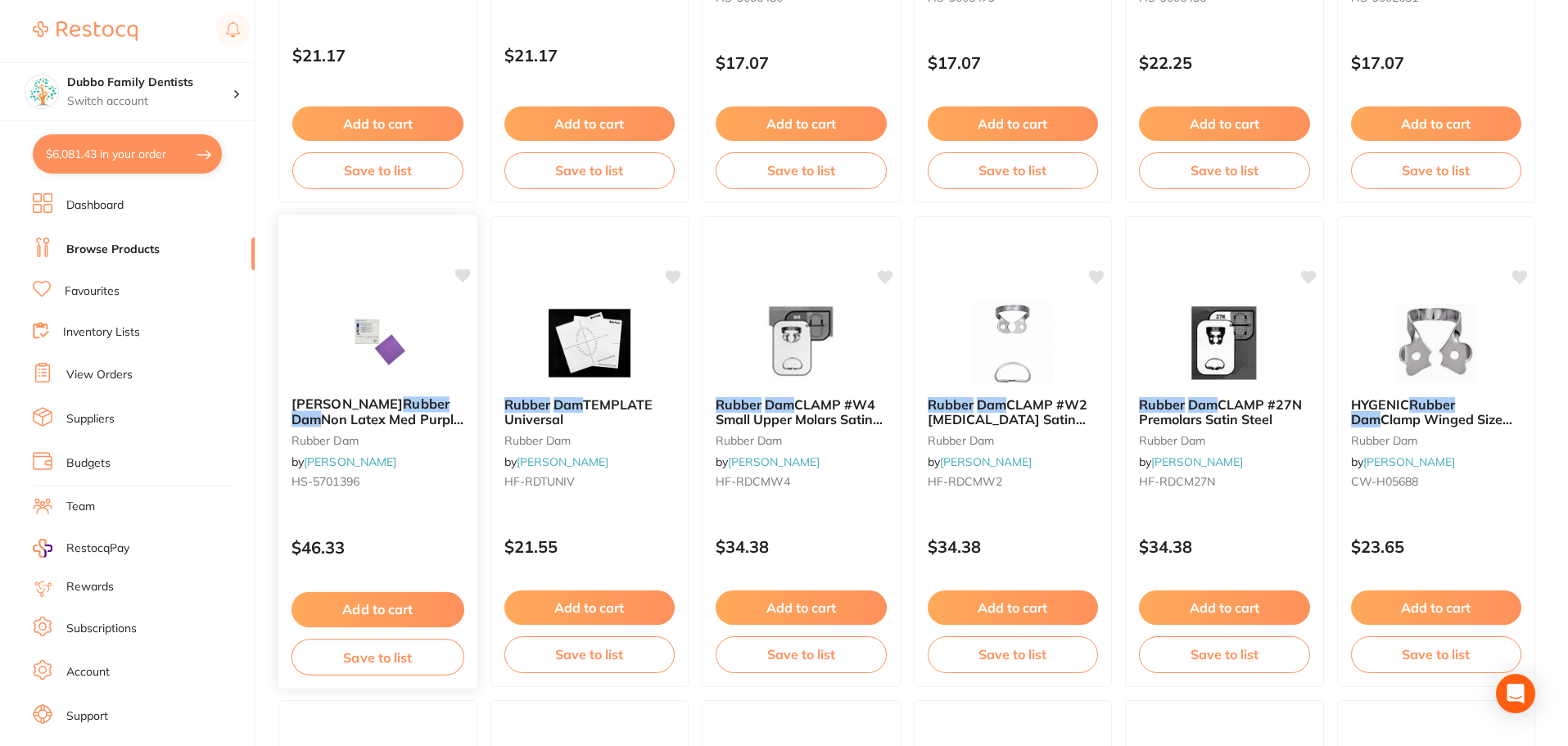
click at [352, 301] on img at bounding box center [378, 342] width 108 height 83
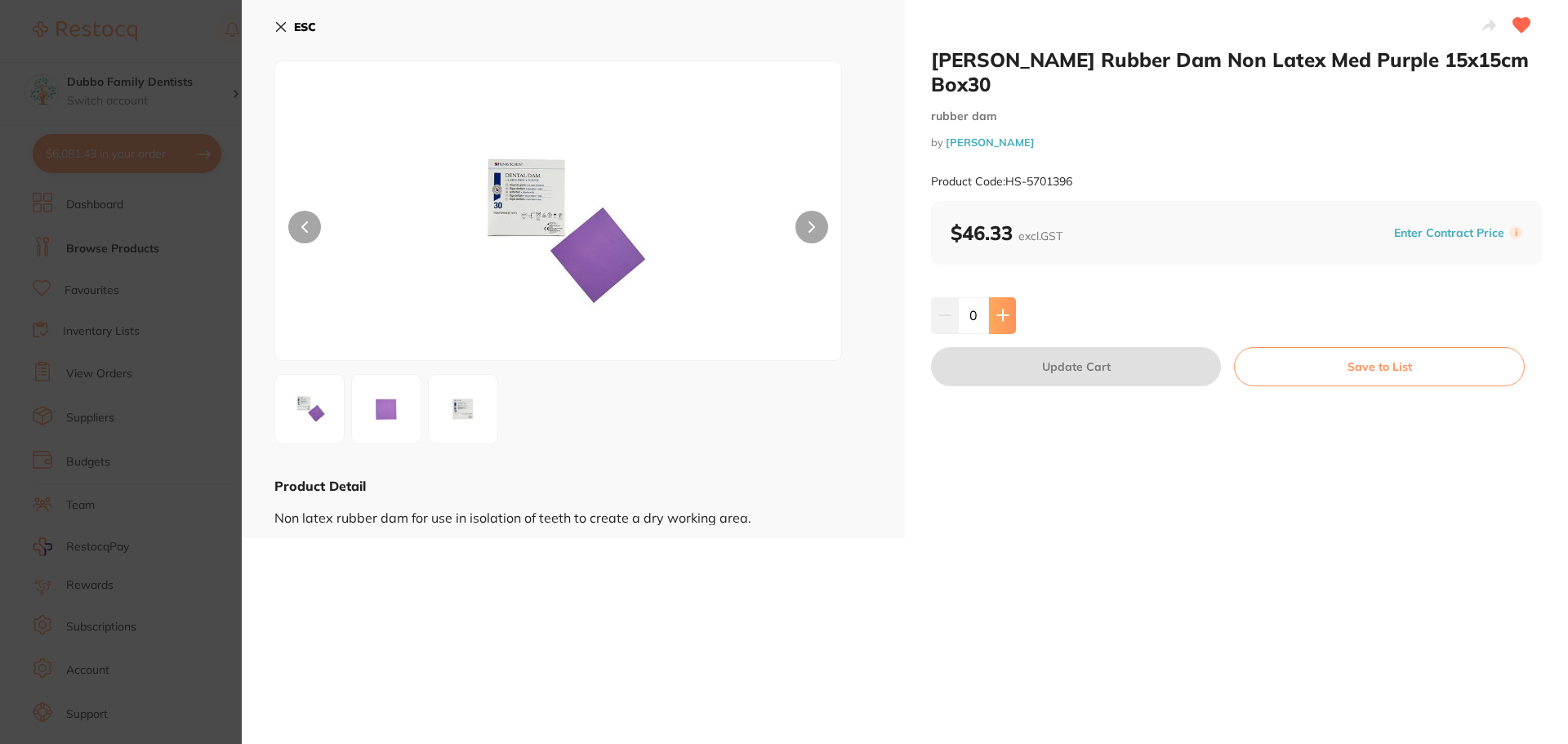
click at [994, 307] on button at bounding box center [1003, 315] width 27 height 36
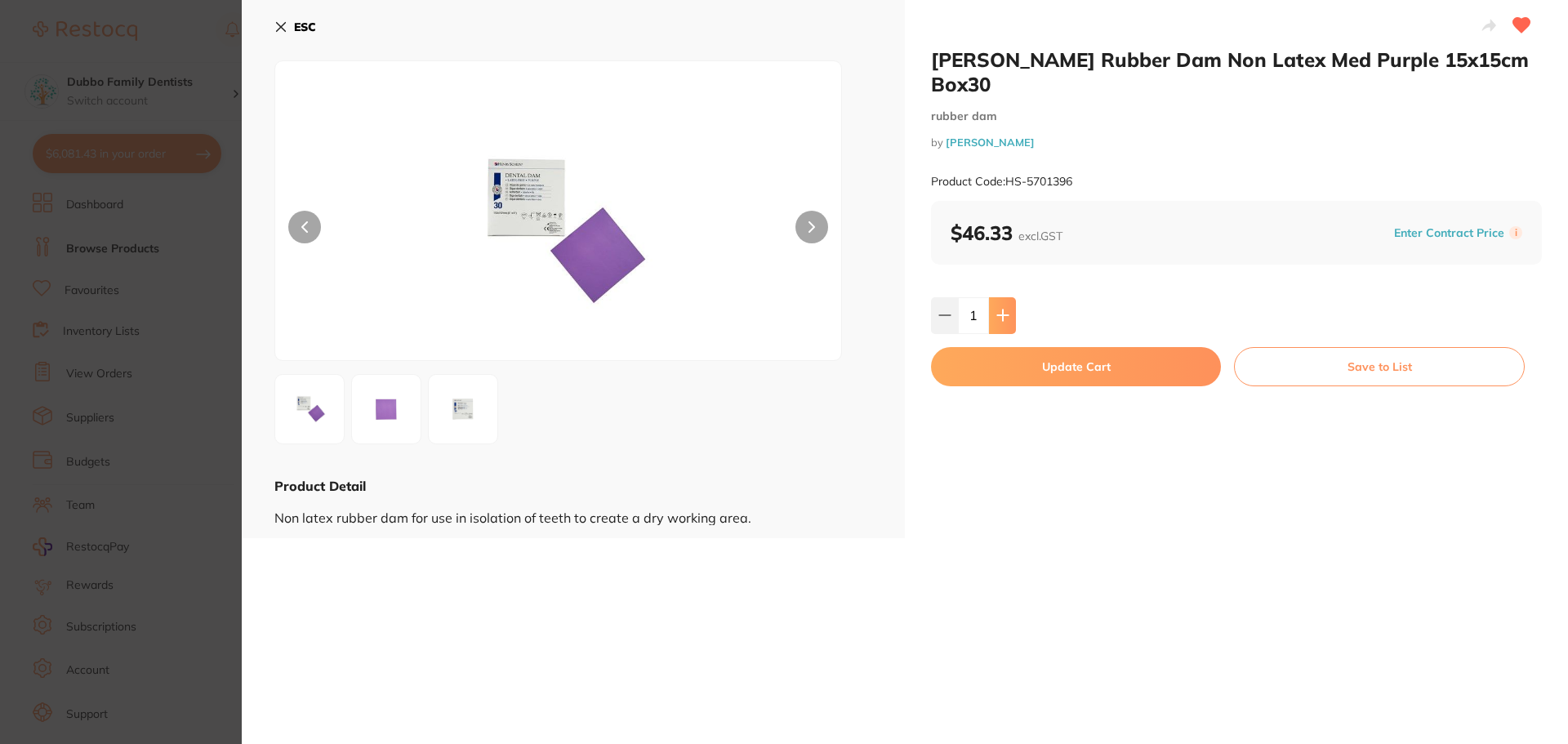
click at [994, 307] on button at bounding box center [1003, 315] width 27 height 36
type input "4"
click at [1099, 306] on div "4" at bounding box center [1236, 315] width 611 height 36
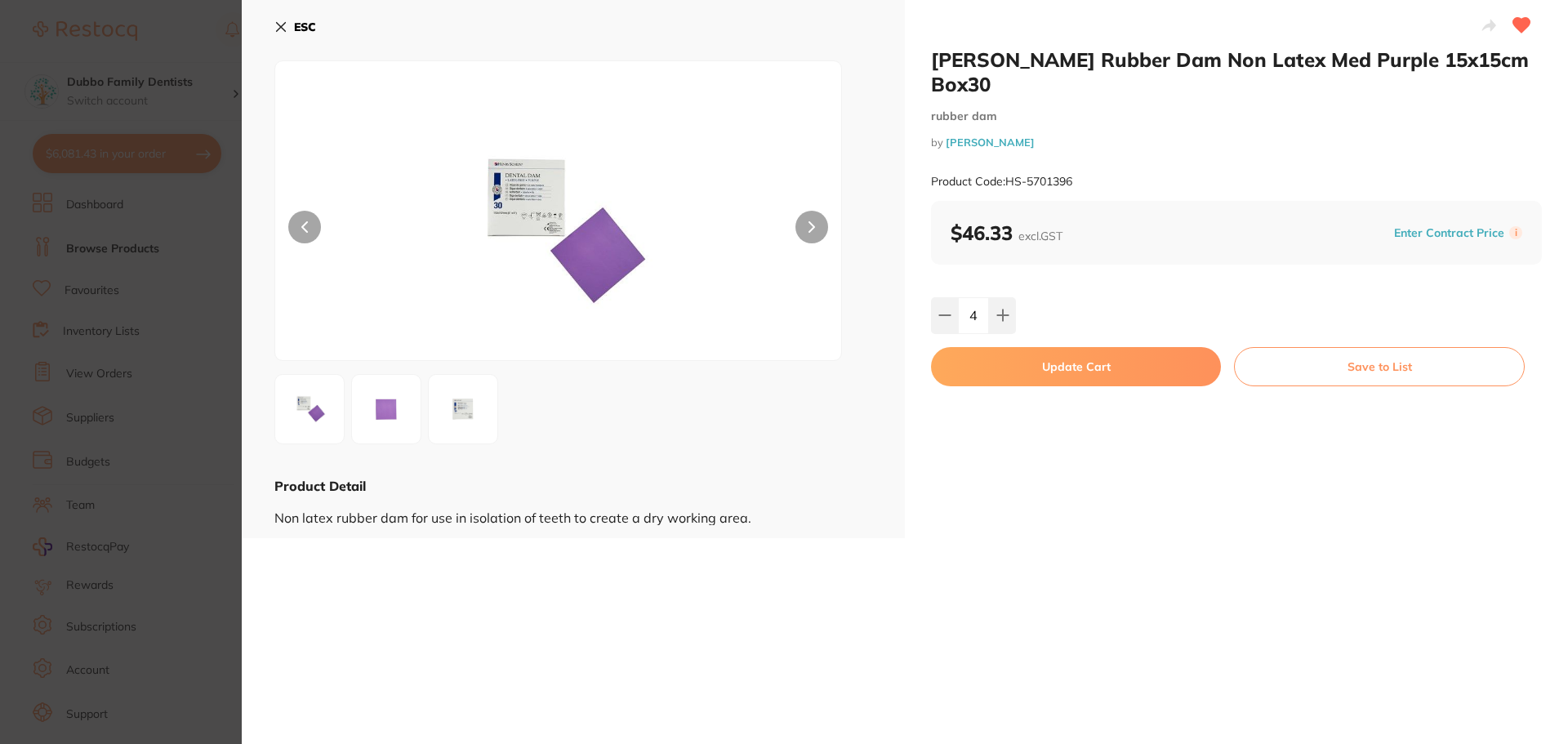
click at [1071, 368] on button "Update Cart" at bounding box center [1075, 366] width 290 height 39
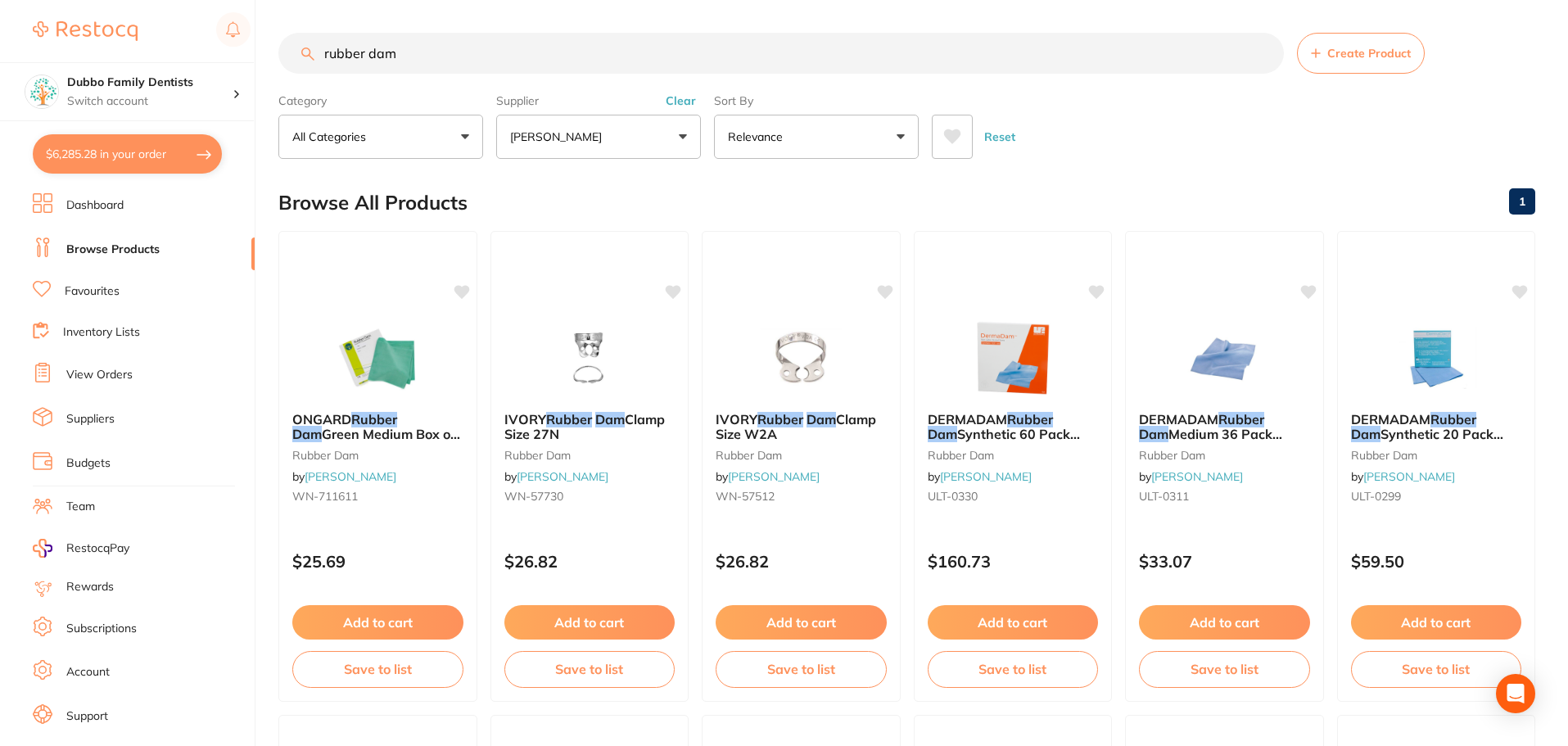
click at [686, 100] on button "Clear" at bounding box center [681, 100] width 40 height 15
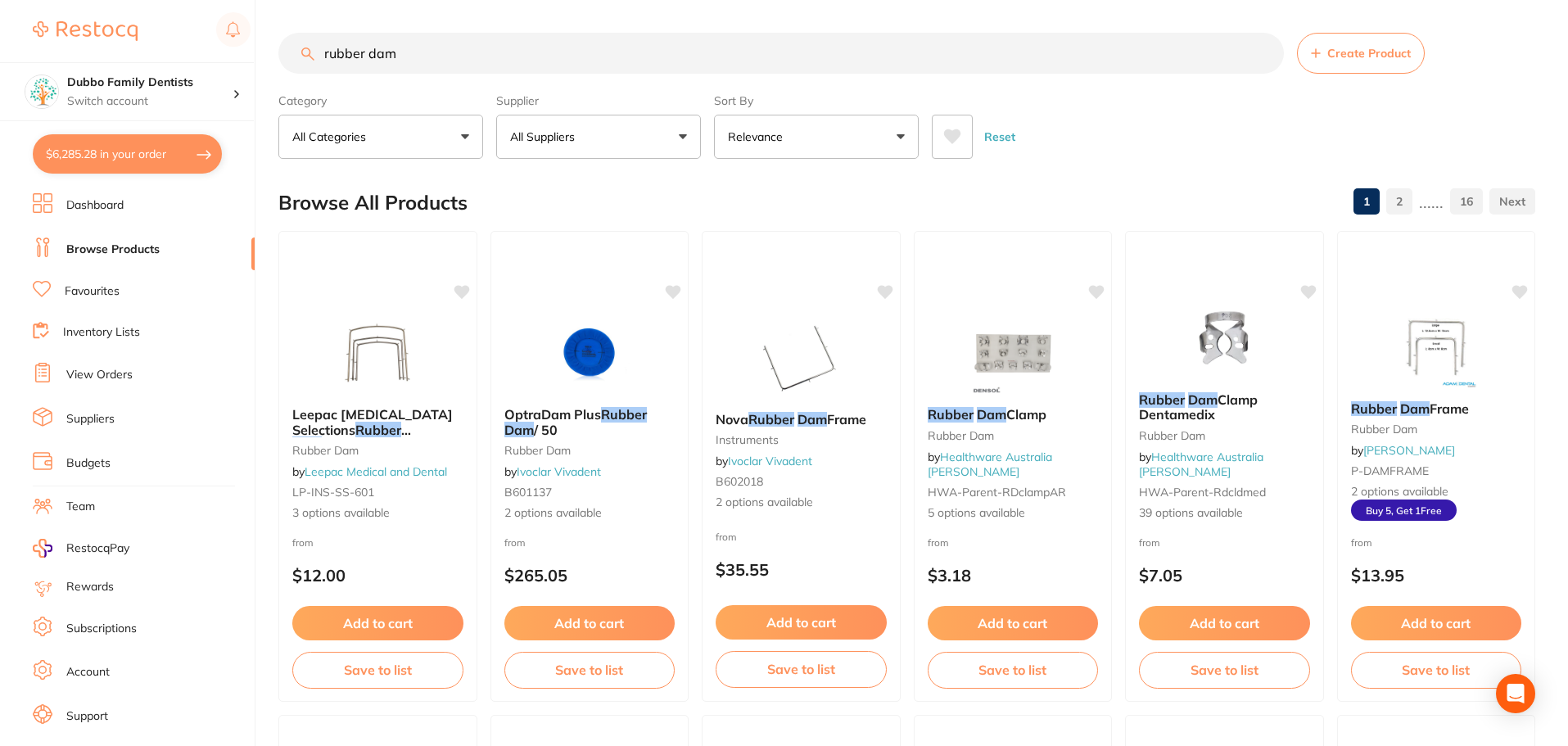
drag, startPoint x: 136, startPoint y: 61, endPoint x: 0, endPoint y: 48, distance: 136.6
click at [0, 48] on div "$6,285.28 Dubbo Family Dentists Switch account Dubbo Family Dentists $6,285.28 …" at bounding box center [784, 373] width 1568 height 746
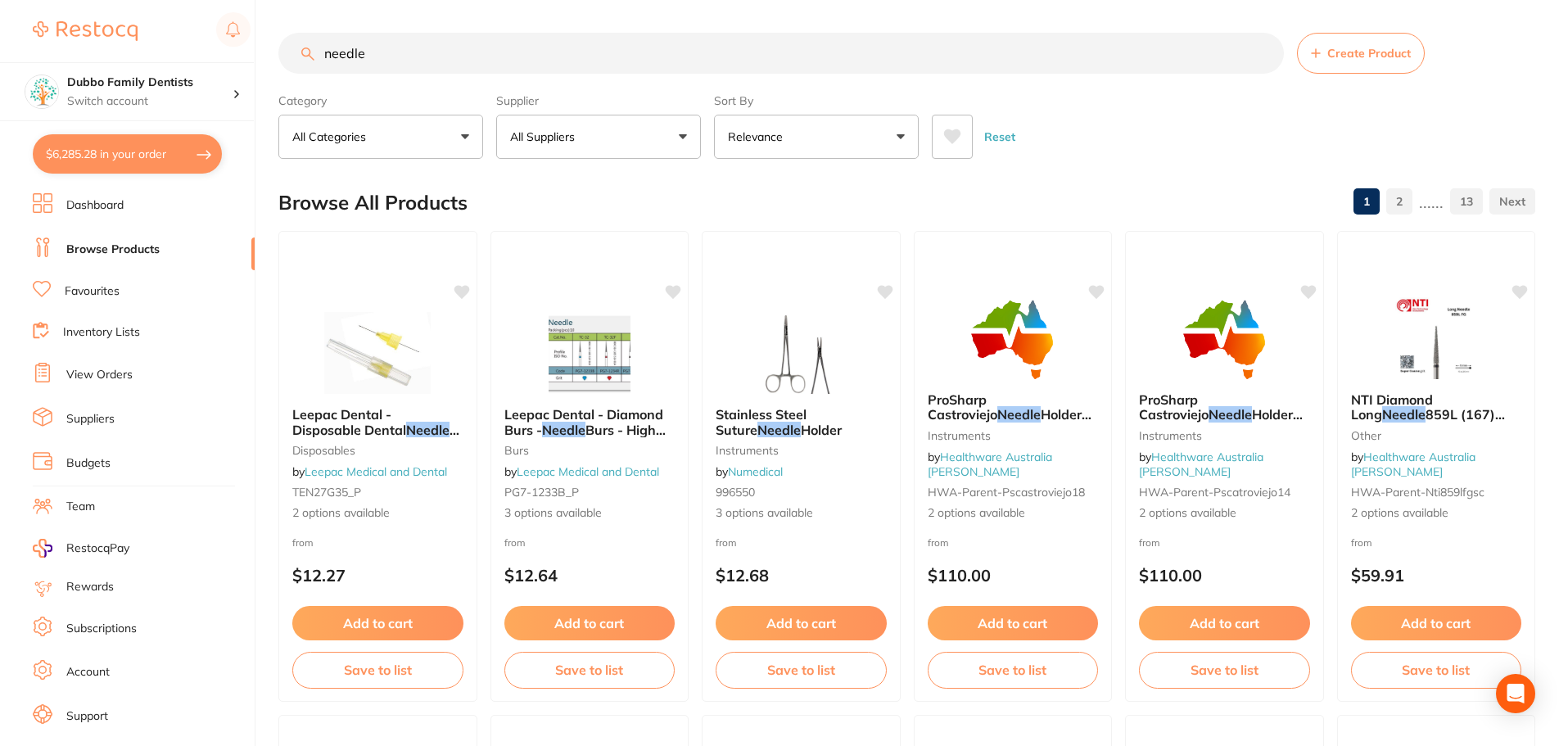
type input "needle"
click at [595, 138] on button "All Suppliers" at bounding box center [599, 137] width 205 height 45
type input "origi"
click at [537, 279] on img at bounding box center [528, 278] width 21 height 21
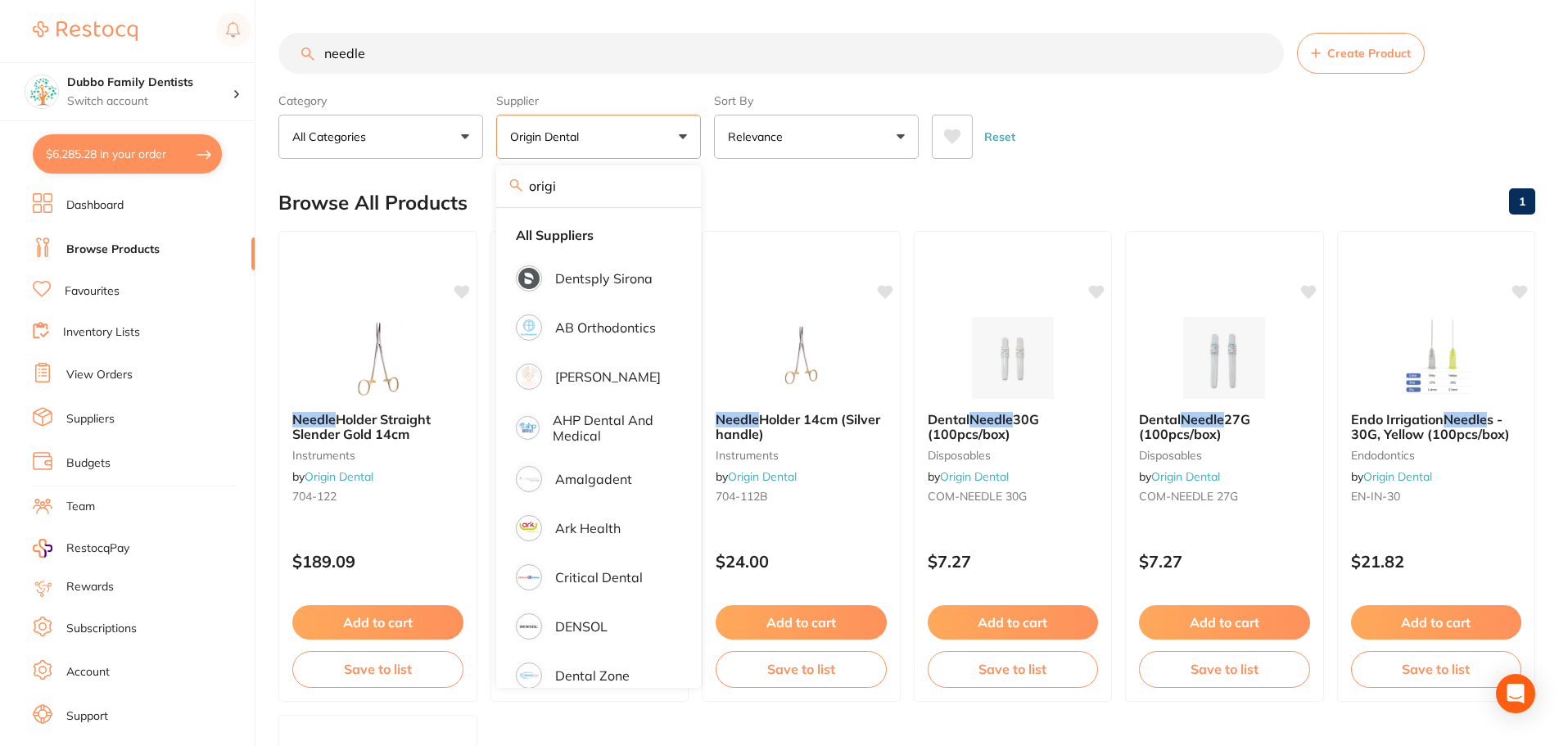
click at [999, 193] on div "Browse All Products 1" at bounding box center [907, 202] width 1256 height 55
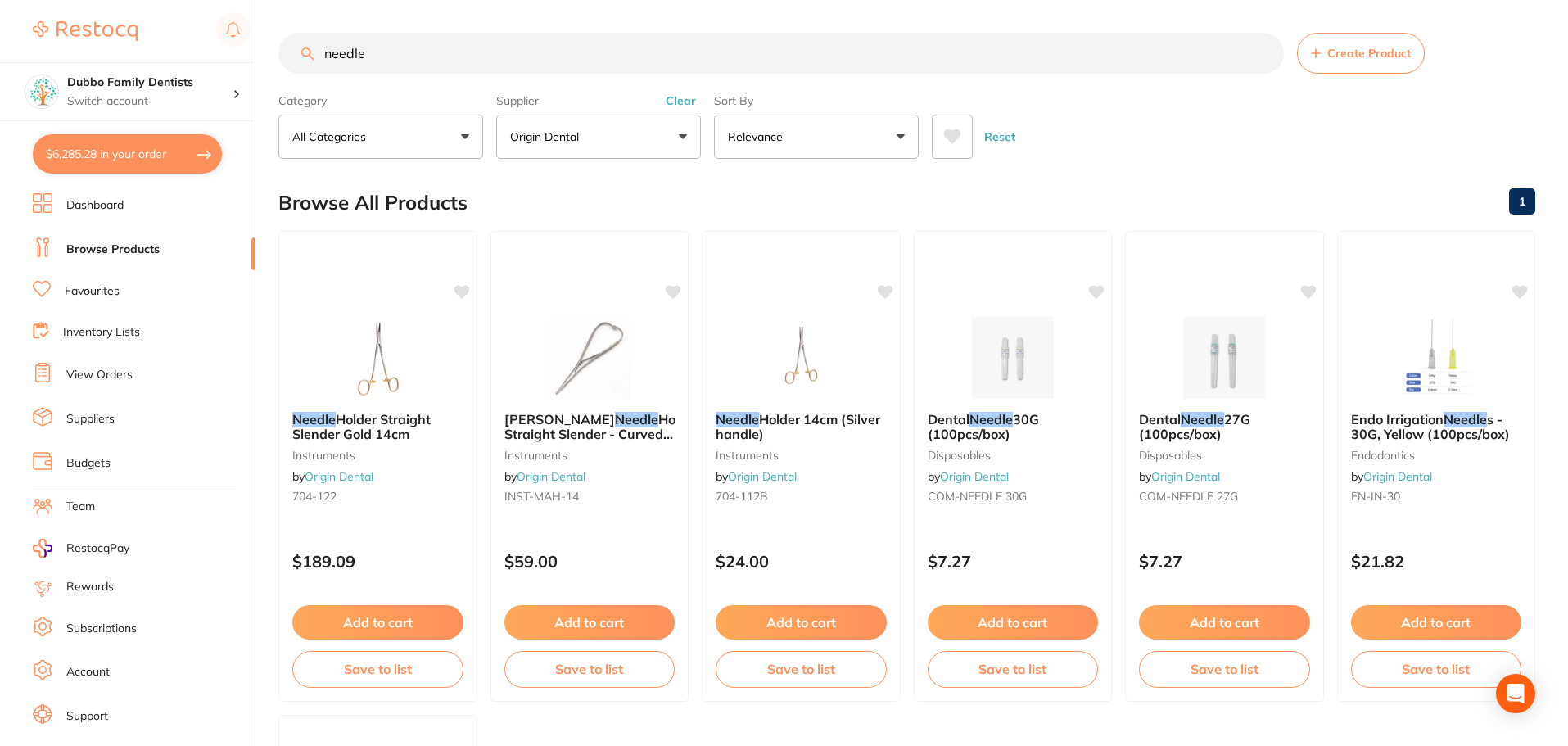
click at [448, 58] on input "needle" at bounding box center [781, 53] width 1005 height 41
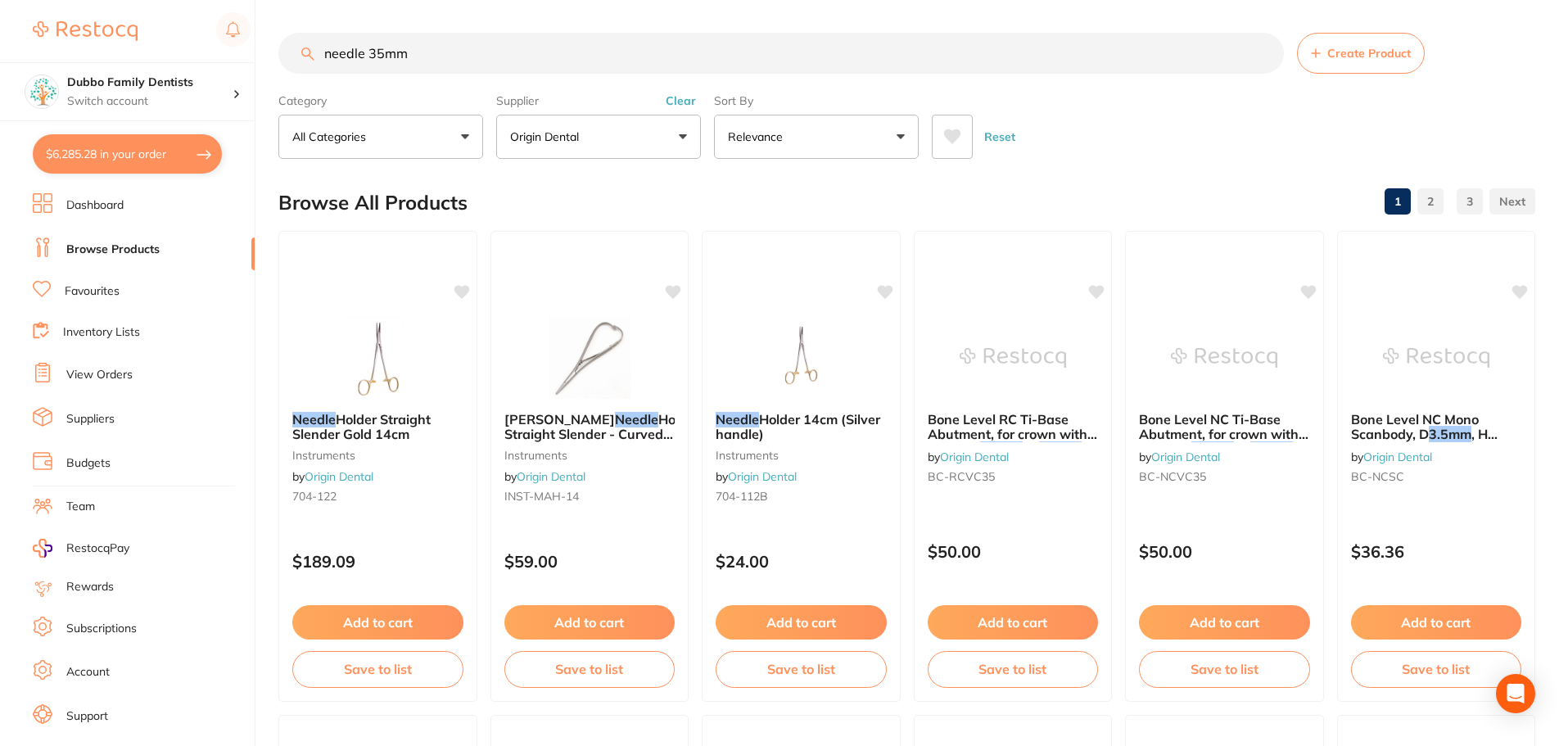
type input "needle 35mm"
click at [675, 97] on button "Clear" at bounding box center [681, 100] width 40 height 15
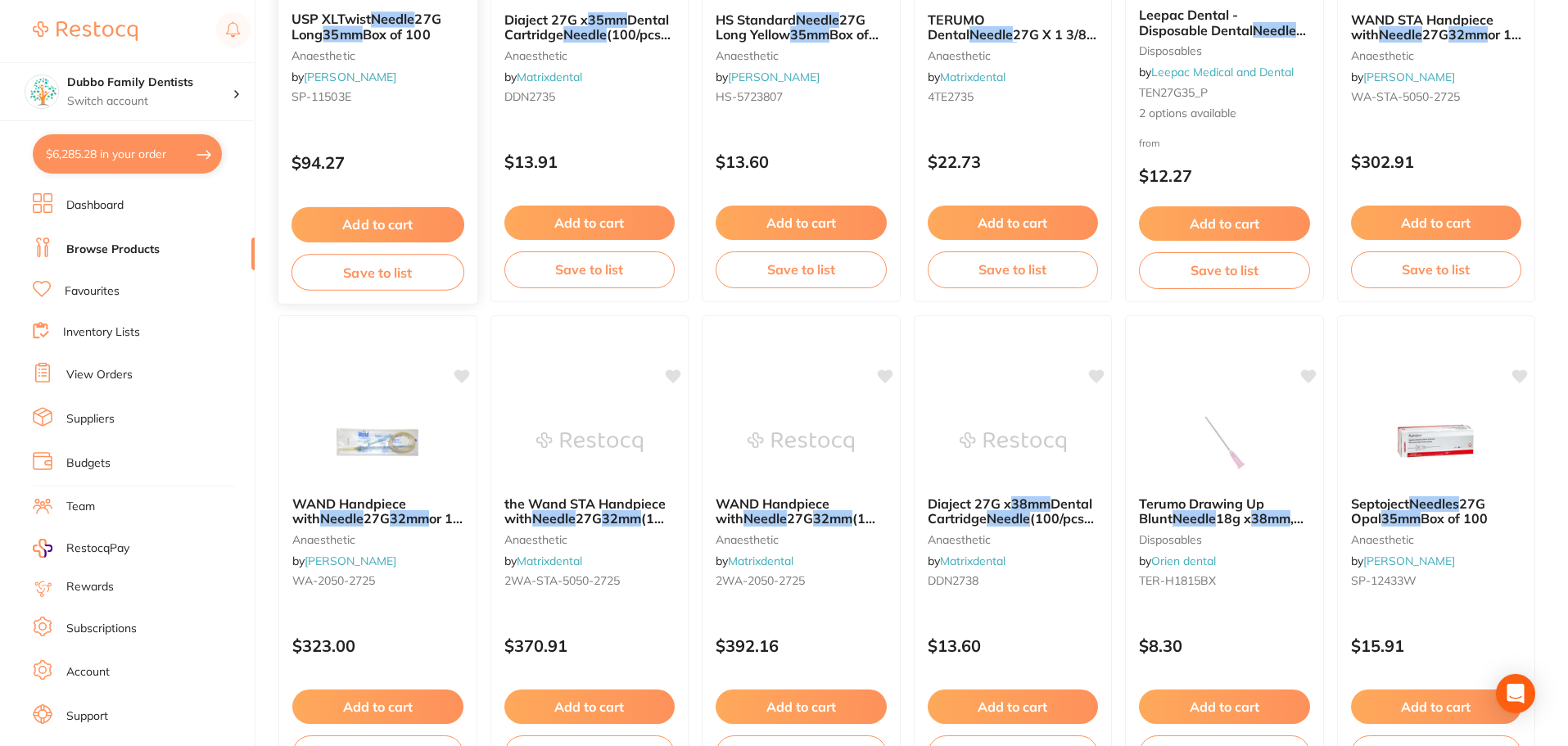
scroll to position [164, 0]
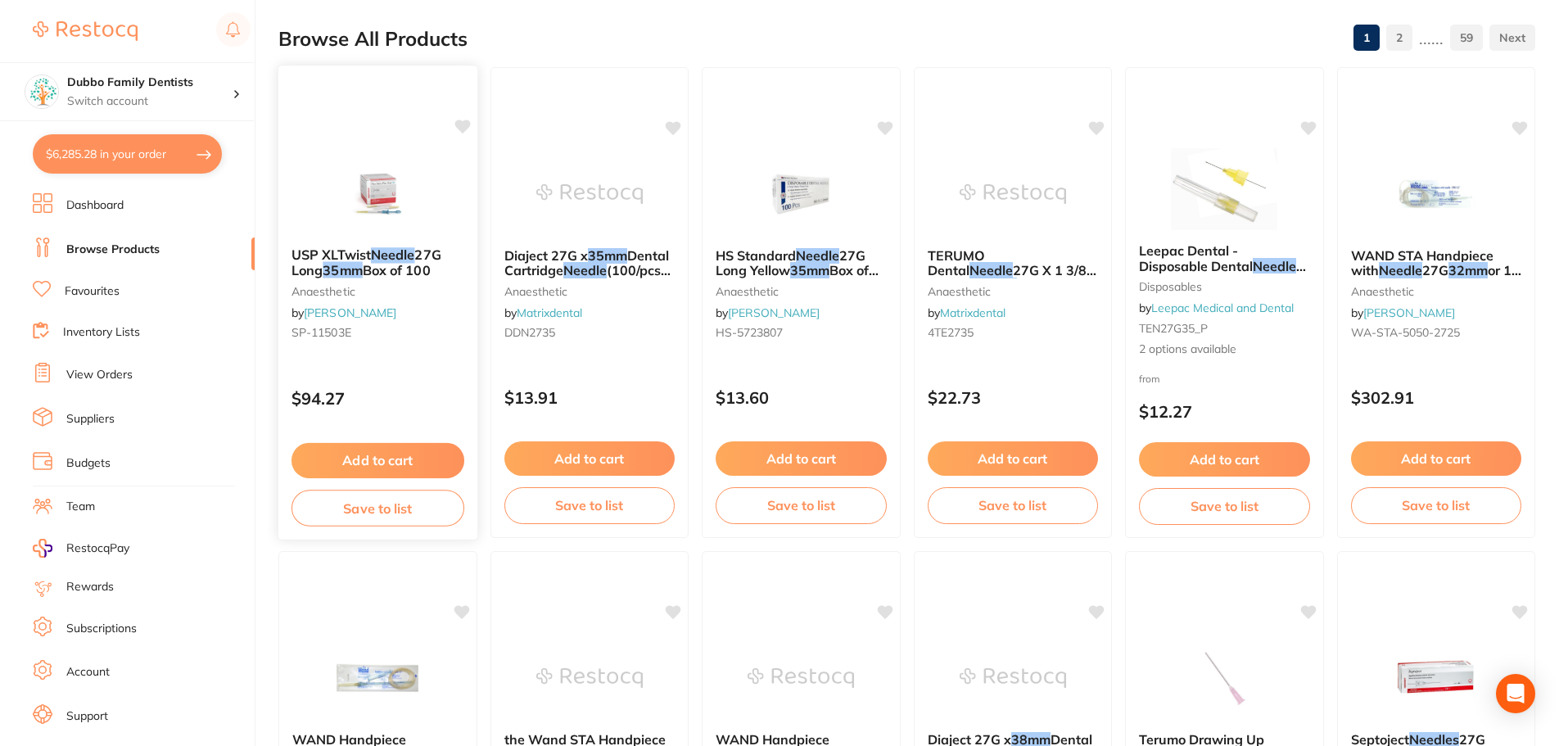
click at [354, 279] on div "USP XLTwist Needle 27G Long 35mm Box of 100 anaesthetic by Henry Schein Halas S…" at bounding box center [378, 296] width 199 height 125
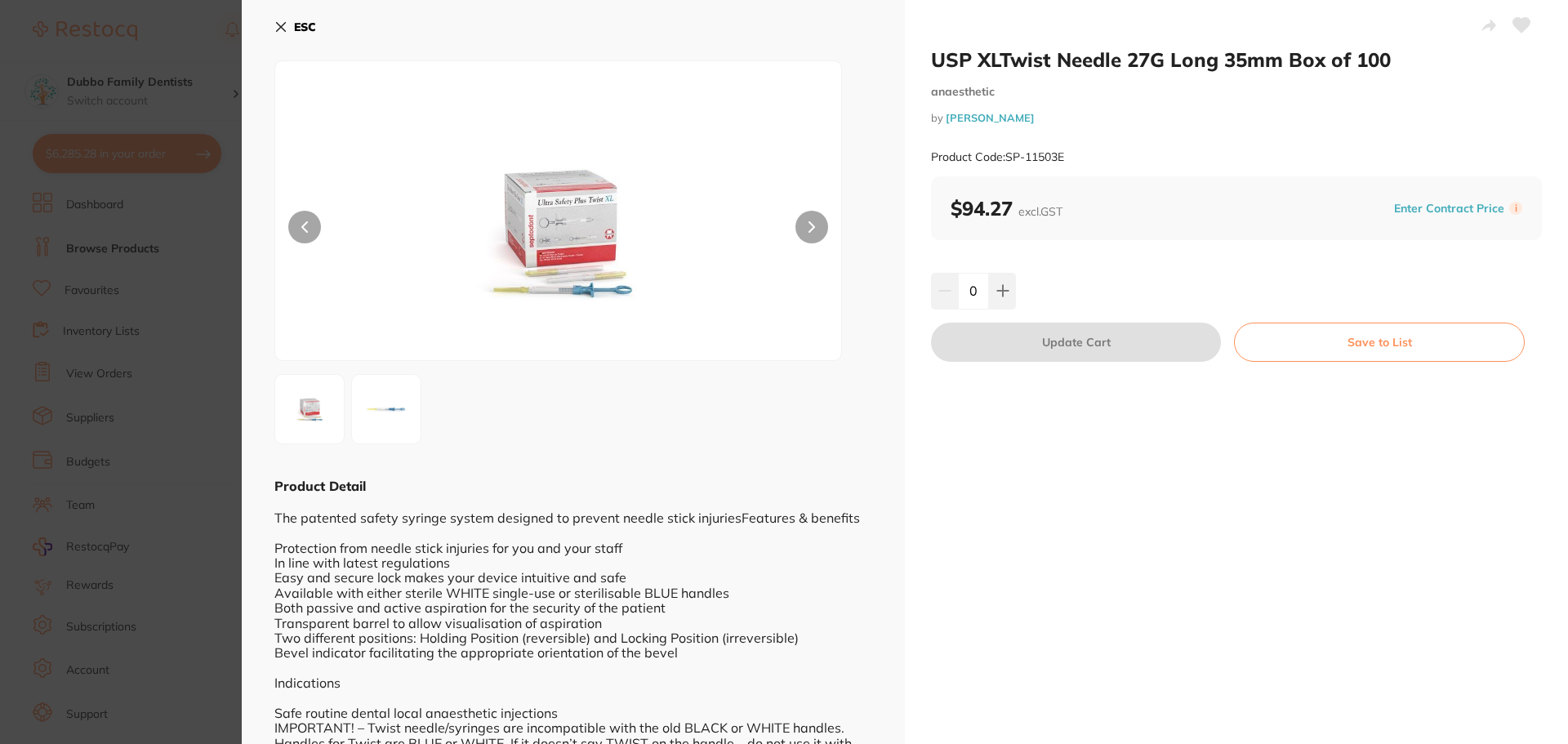
click at [365, 419] on img at bounding box center [386, 409] width 59 height 59
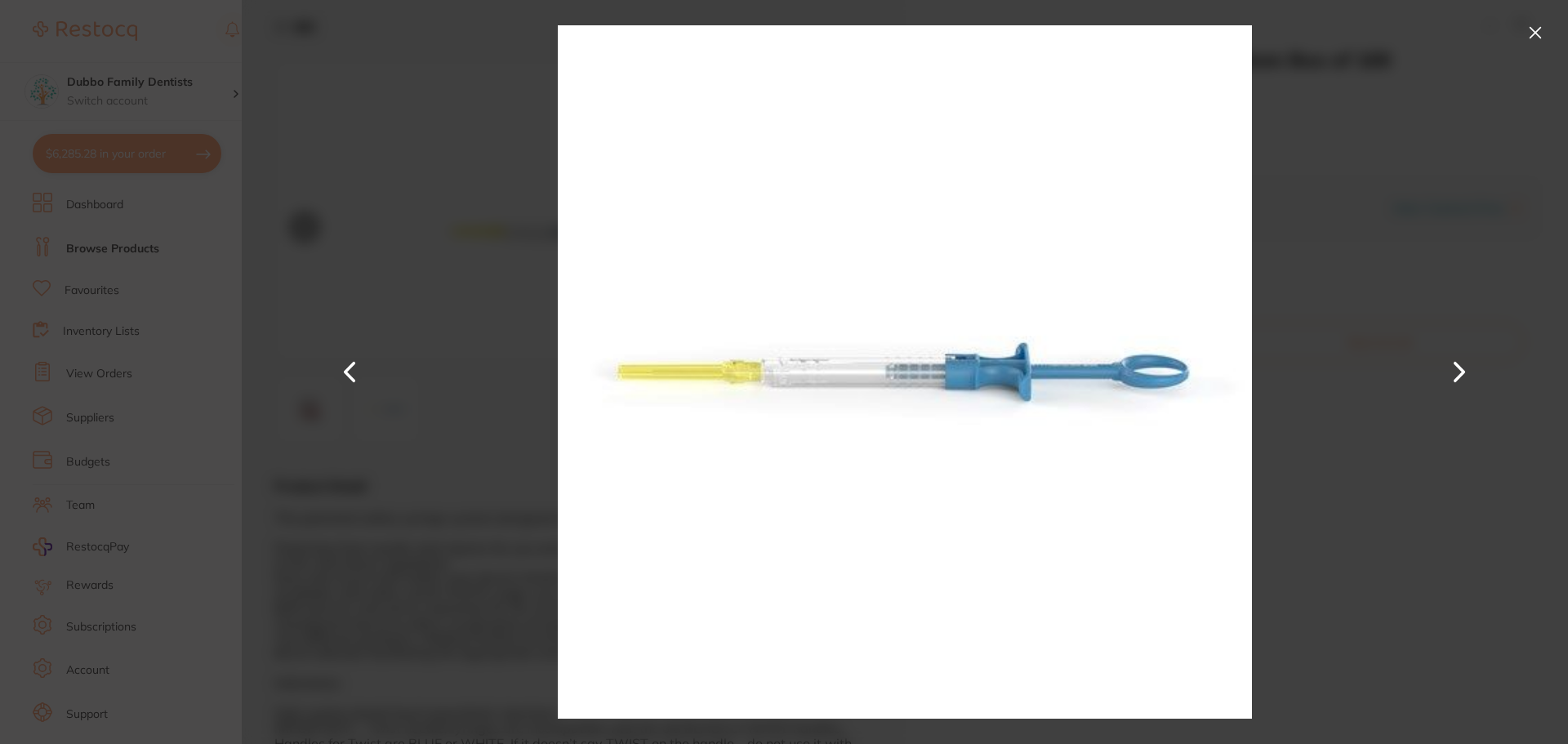
click at [175, 443] on section "USP XLTwist Needle 27G Long 35mm Box of 100 anaesthetic by Henry Schein Halas P…" at bounding box center [784, 372] width 1568 height 744
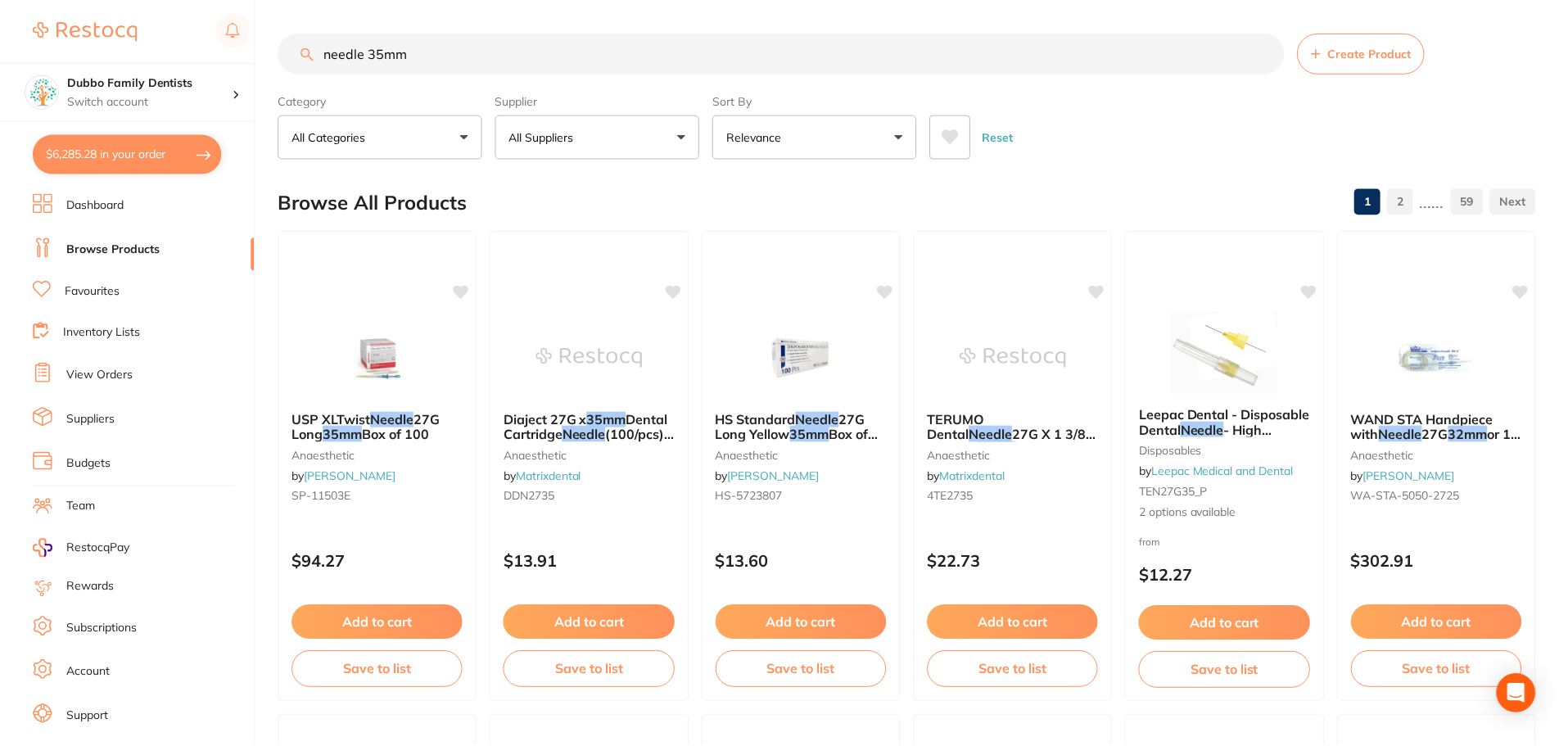
scroll to position [164, 0]
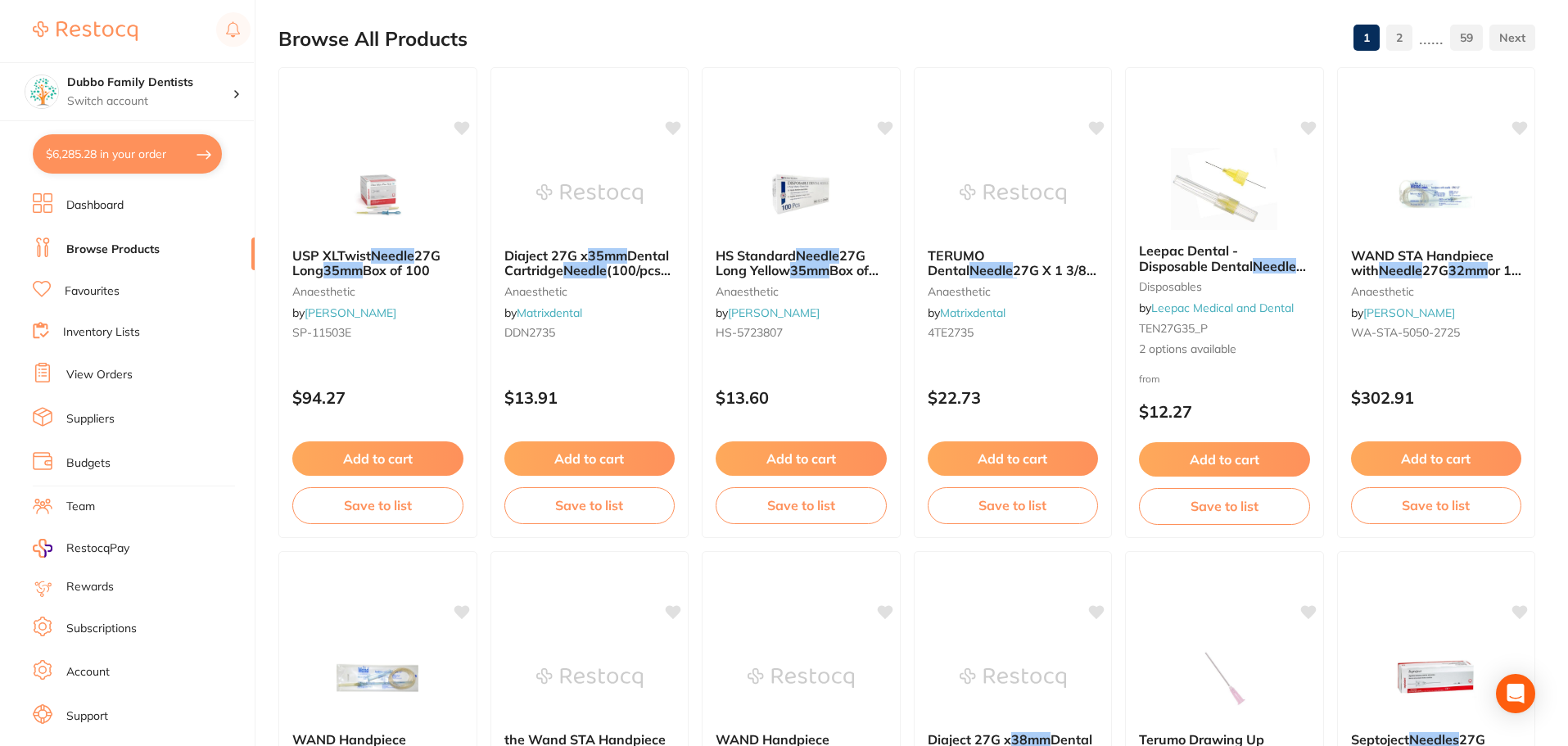
click at [159, 353] on ul "Dashboard Browse Products Favourites Inventory Lists View Orders Suppliers Budg…" at bounding box center [144, 475] width 222 height 565
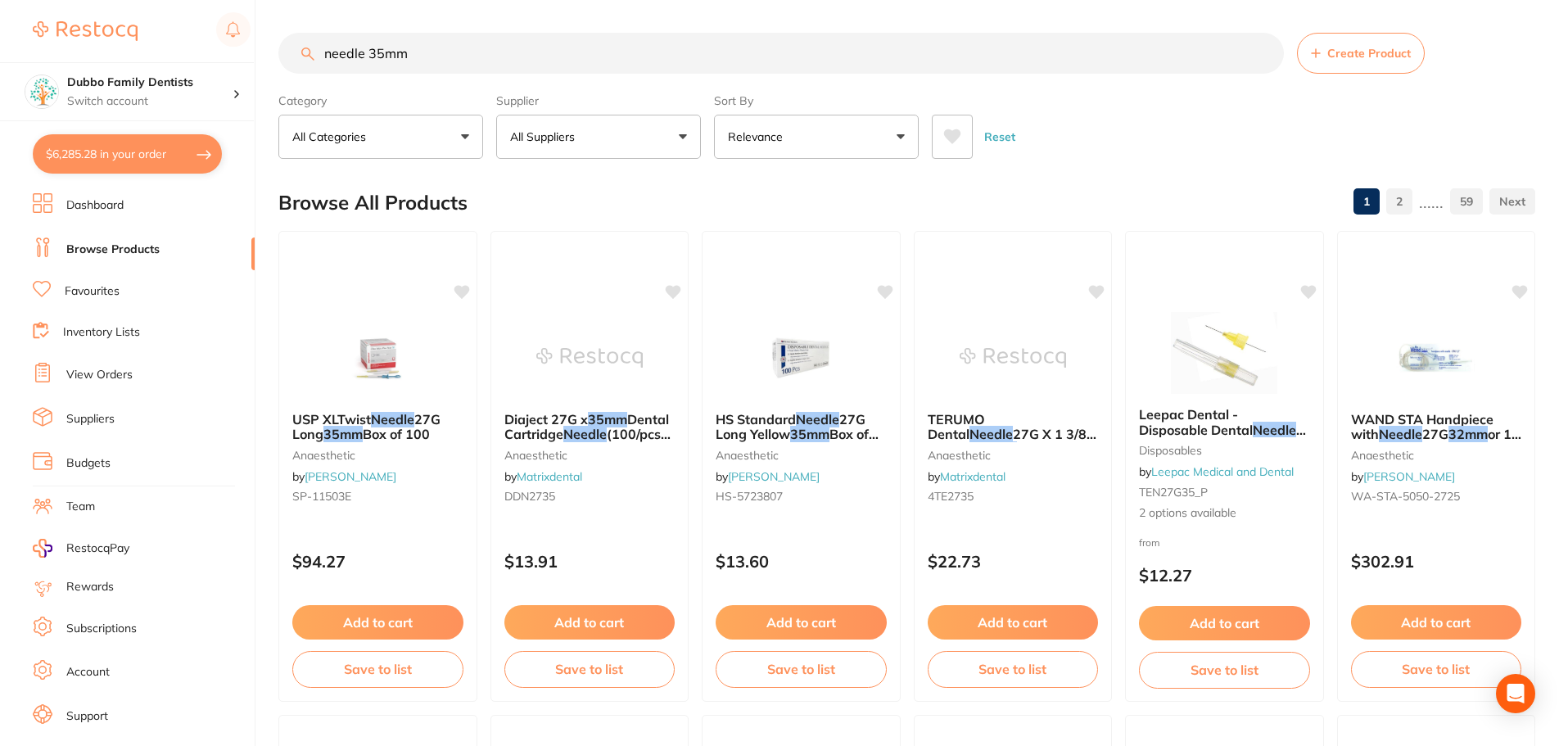
drag, startPoint x: 472, startPoint y: 54, endPoint x: 0, endPoint y: 15, distance: 473.6
click at [0, 15] on div "$6,285.28 Dubbo Family Dentists Switch account Dubbo Family Dentists $6,285.28 …" at bounding box center [784, 373] width 1568 height 746
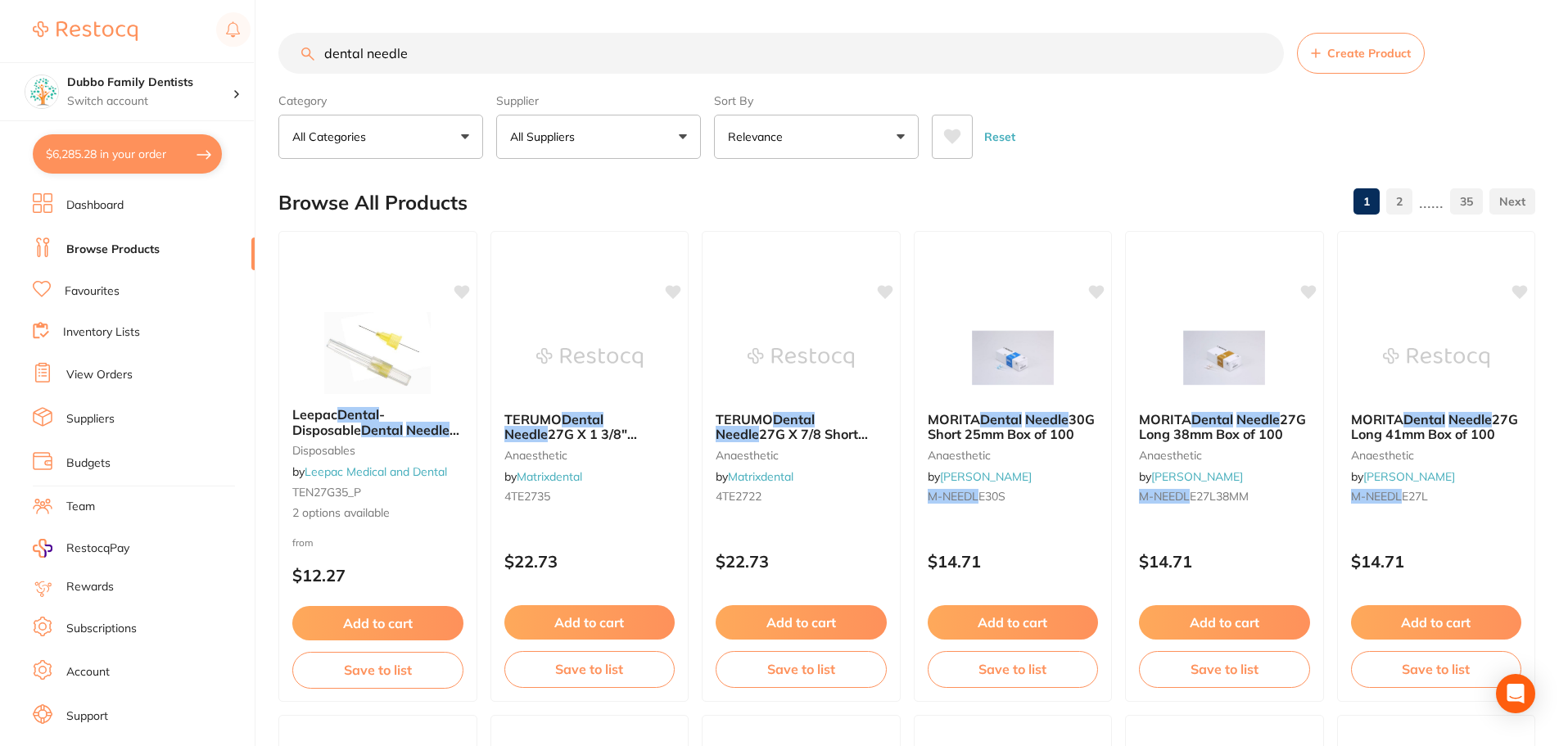
type input "dental needle"
click at [539, 141] on p "All Suppliers" at bounding box center [546, 137] width 71 height 16
type input "origin"
click at [632, 273] on p "Origin Dental" at bounding box center [595, 278] width 81 height 15
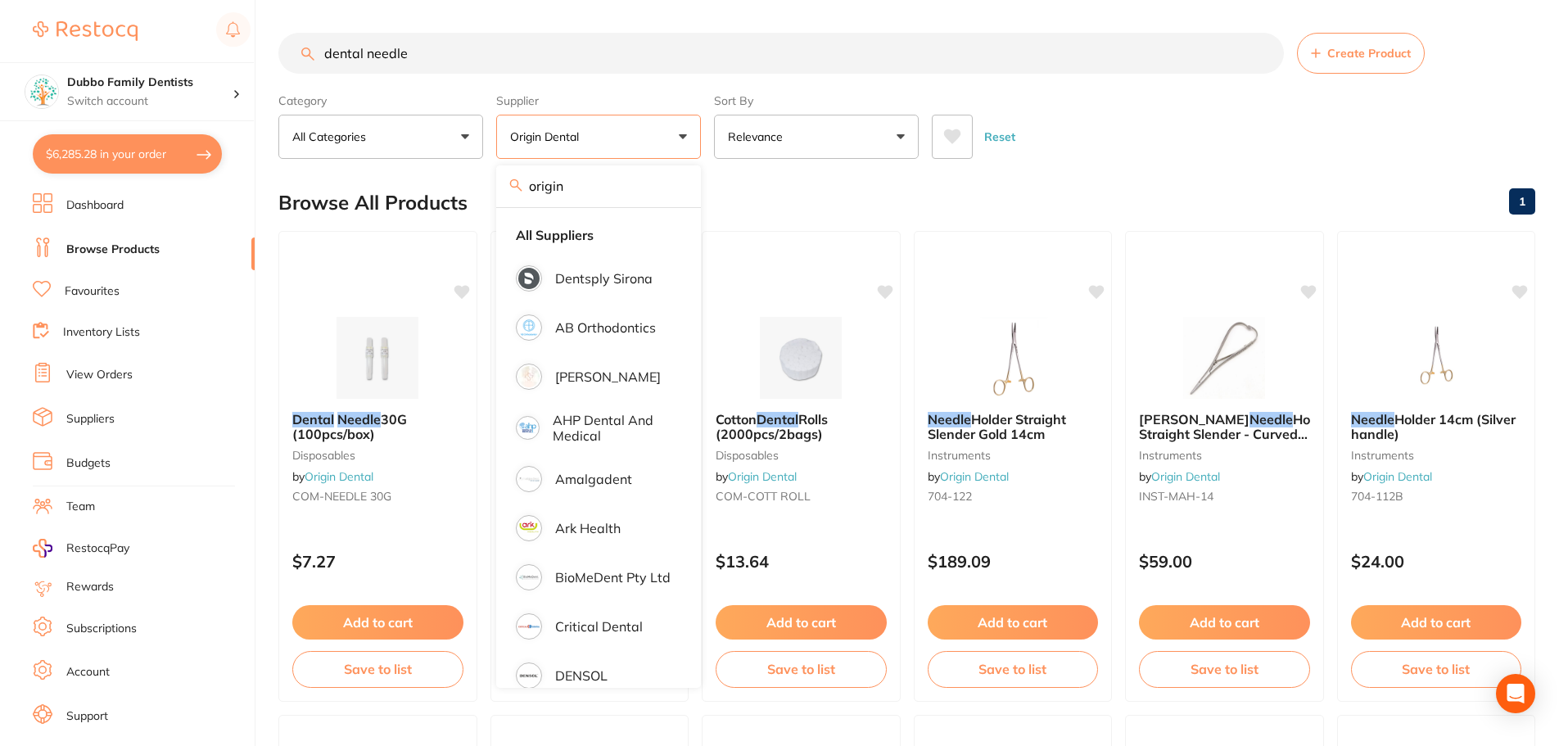
click at [1072, 145] on div "Reset" at bounding box center [1227, 129] width 590 height 57
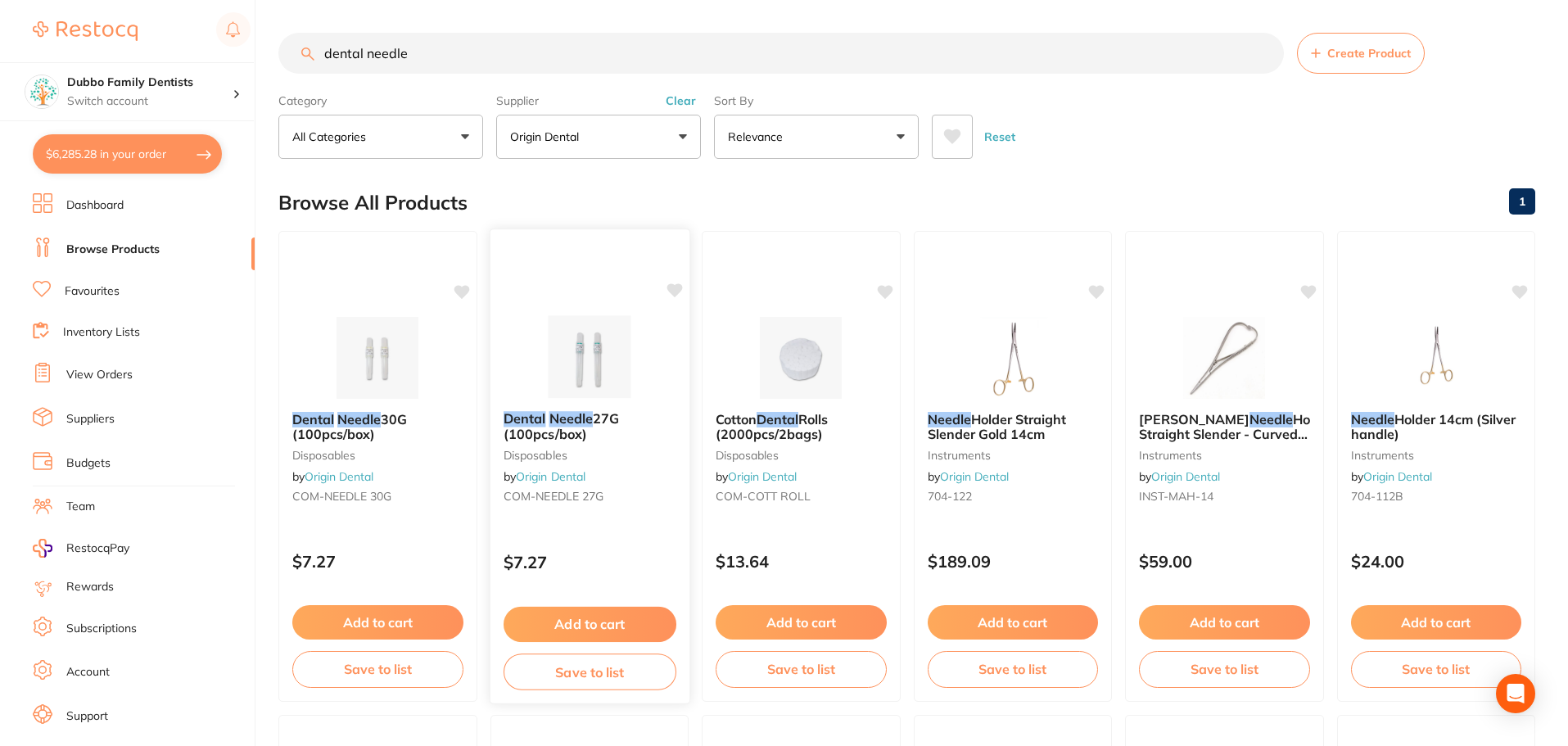
click at [565, 356] on img at bounding box center [589, 356] width 108 height 83
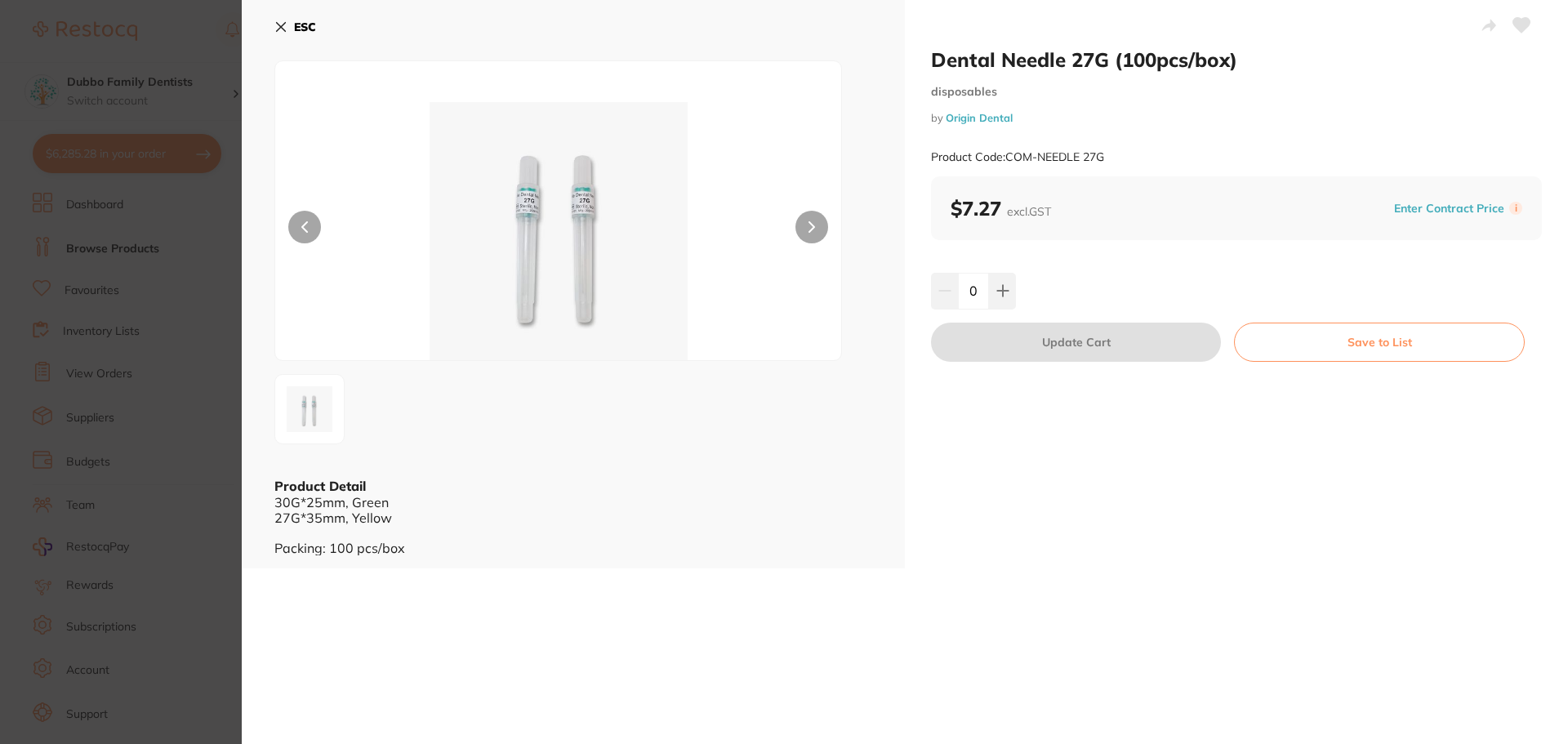
click at [189, 526] on section "Dental Needle 27G (100pcs/box) disposables by Origin Dental Product Code: COM-N…" at bounding box center [784, 372] width 1568 height 744
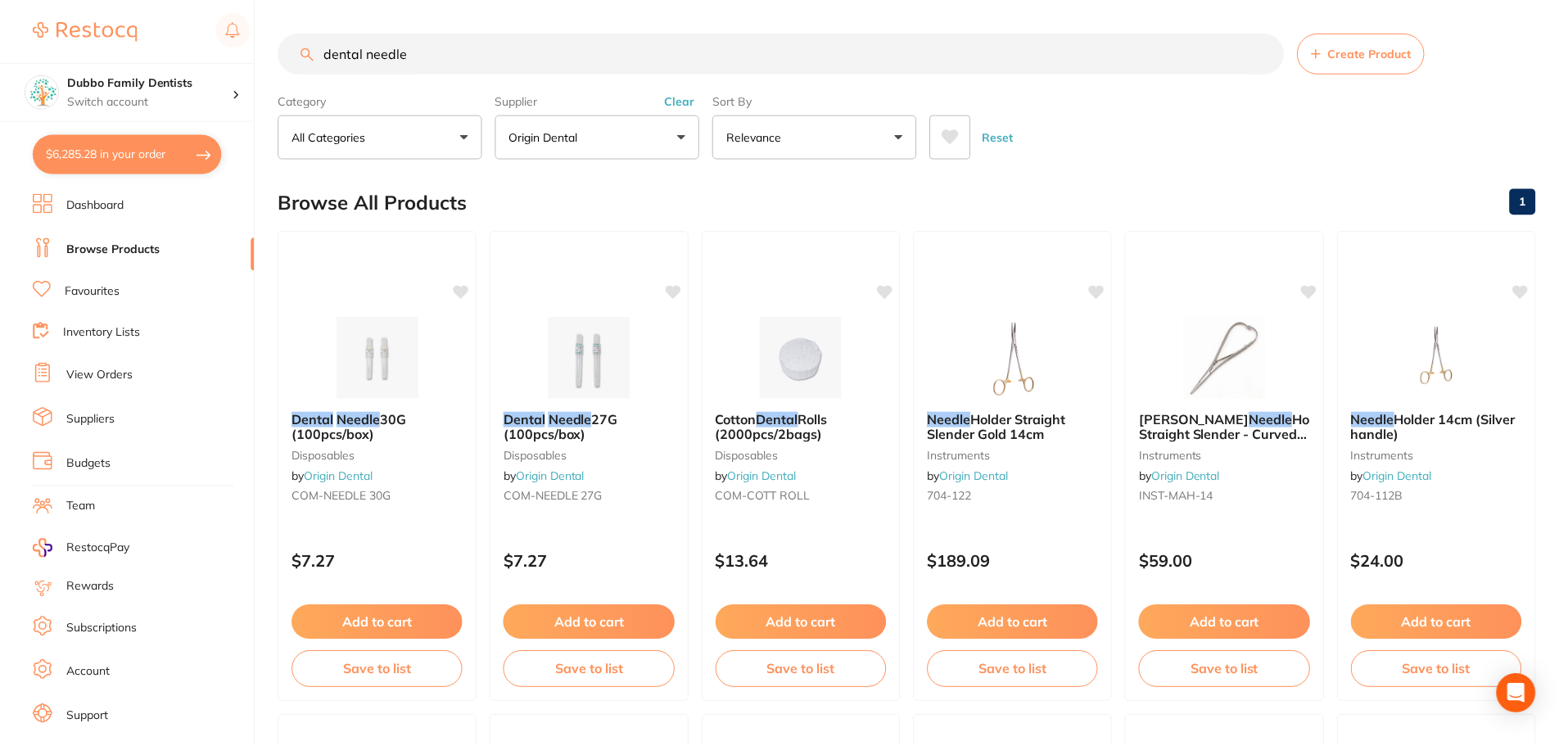
scroll to position [3, 0]
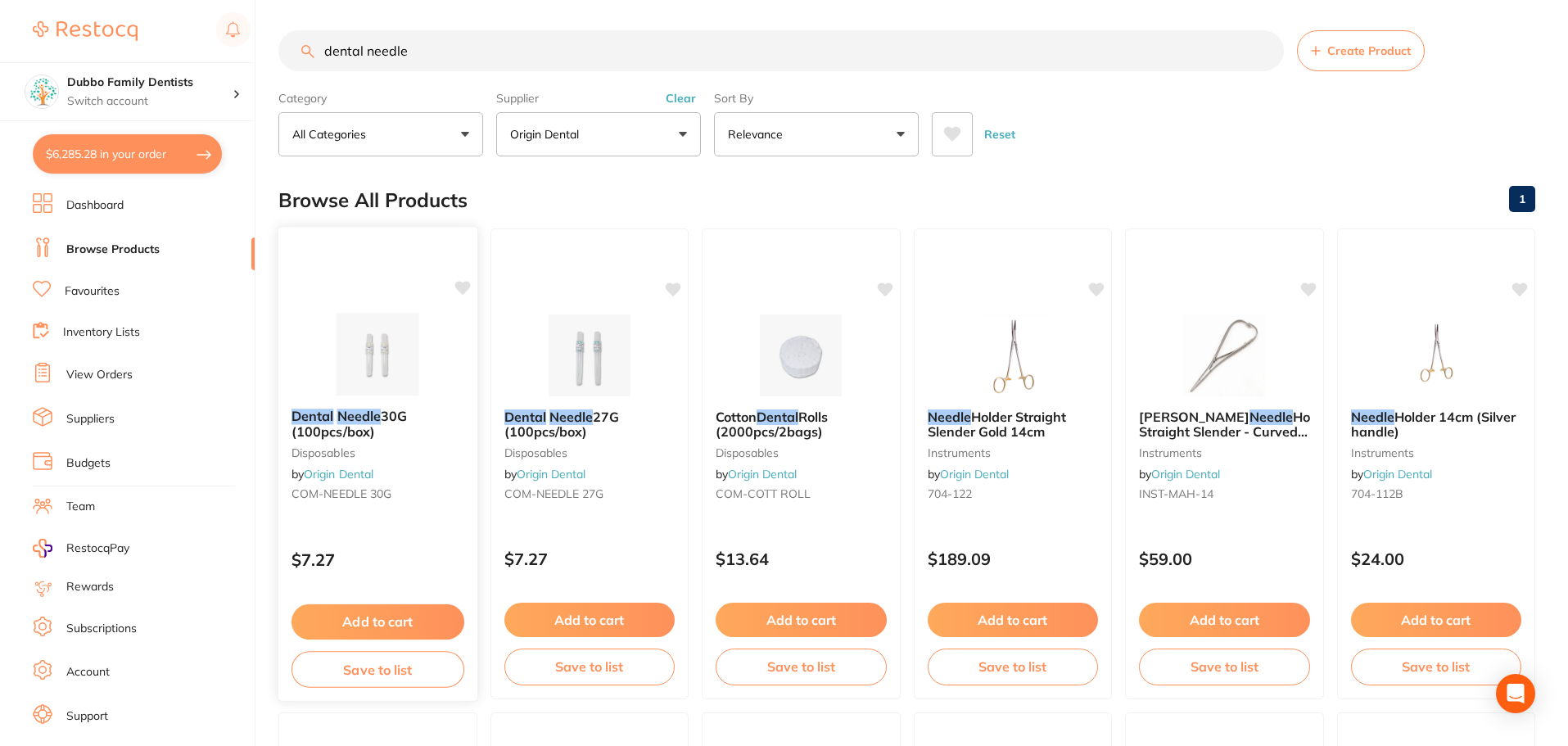
click at [328, 404] on div "Dental Needle 30G (100pcs/box) disposables by Origin Dental COM-NEEDLE 30G" at bounding box center [378, 457] width 199 height 125
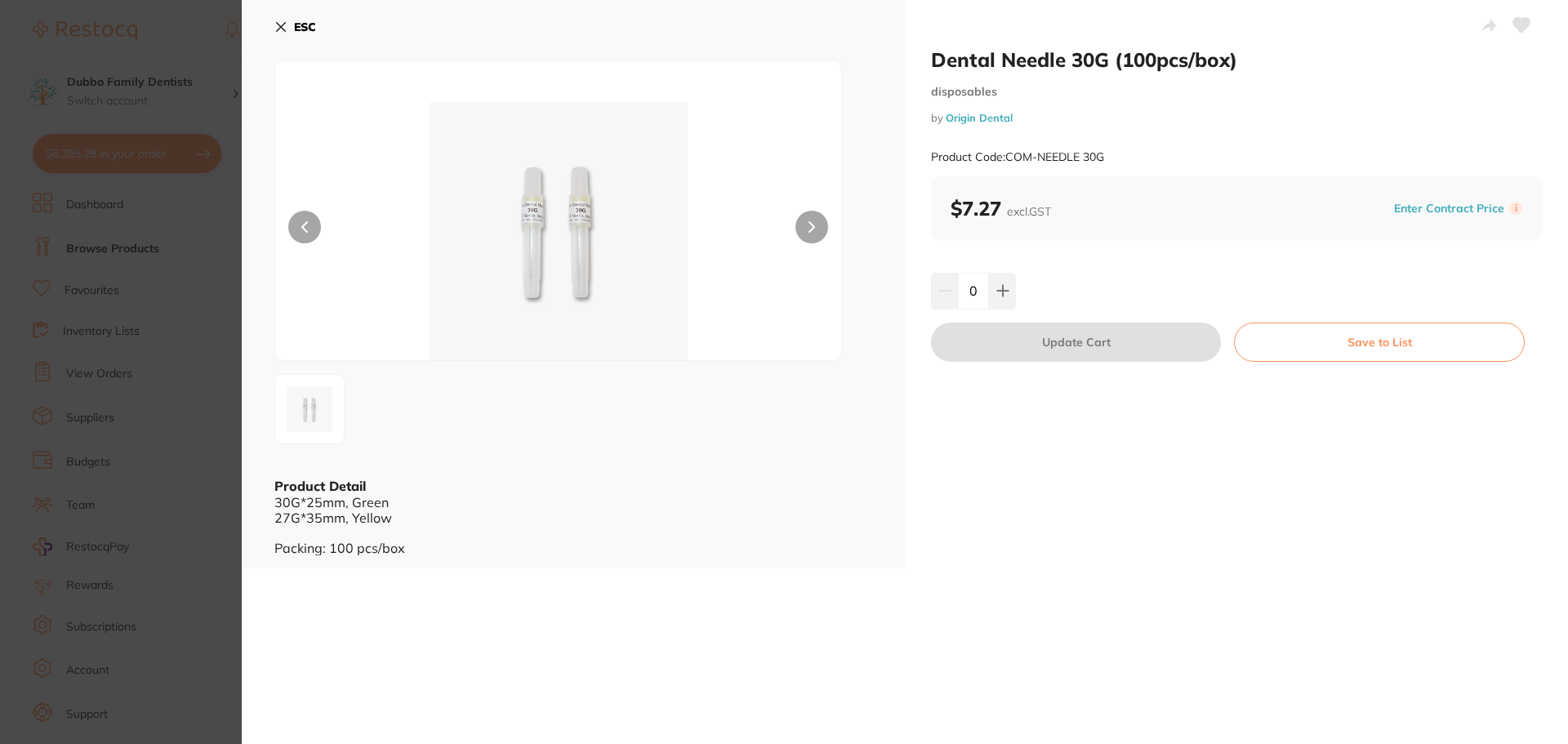
click at [211, 510] on section "Dental Needle 30G (100pcs/box) disposables by Origin Dental Product Code: COM-N…" at bounding box center [784, 372] width 1568 height 744
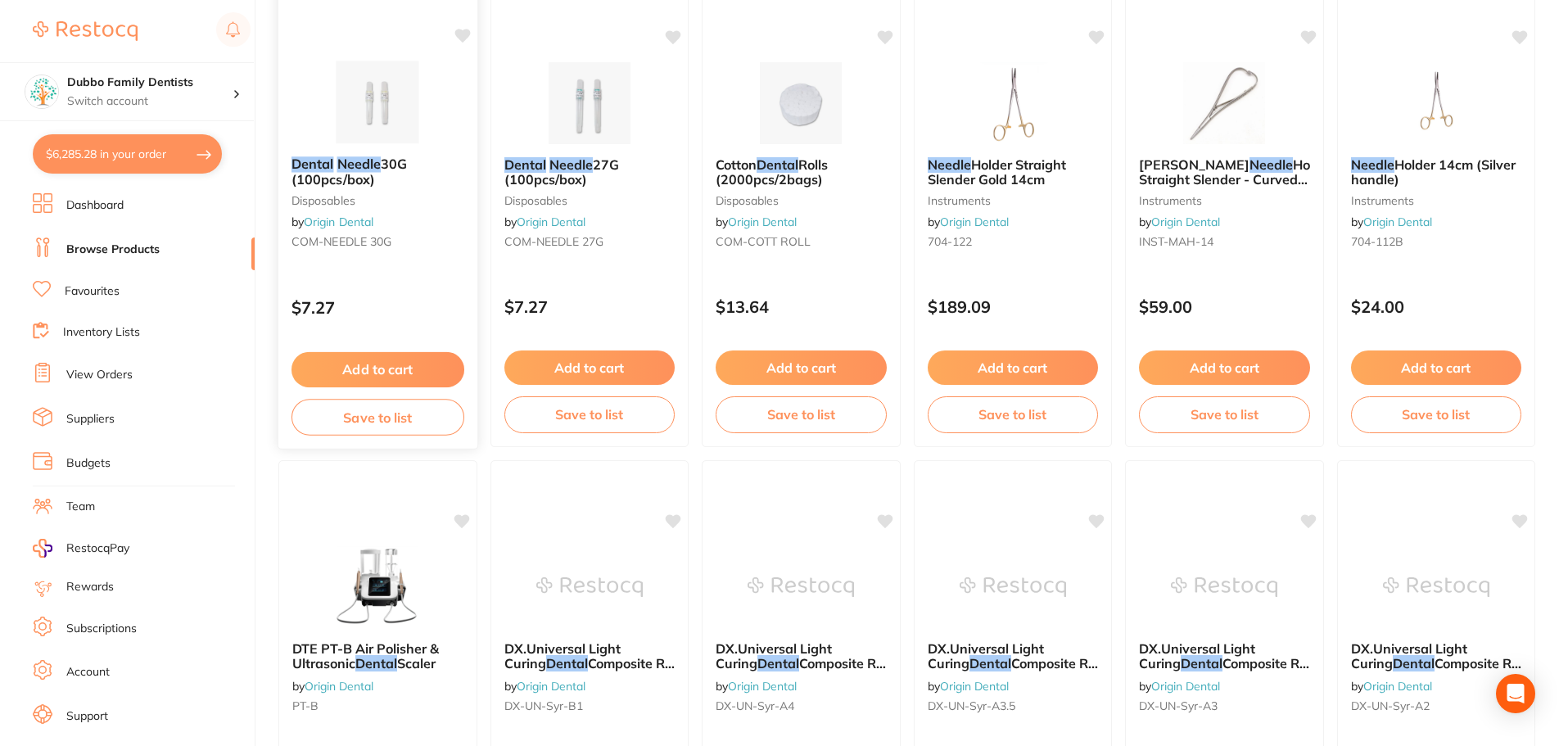
scroll to position [3, 0]
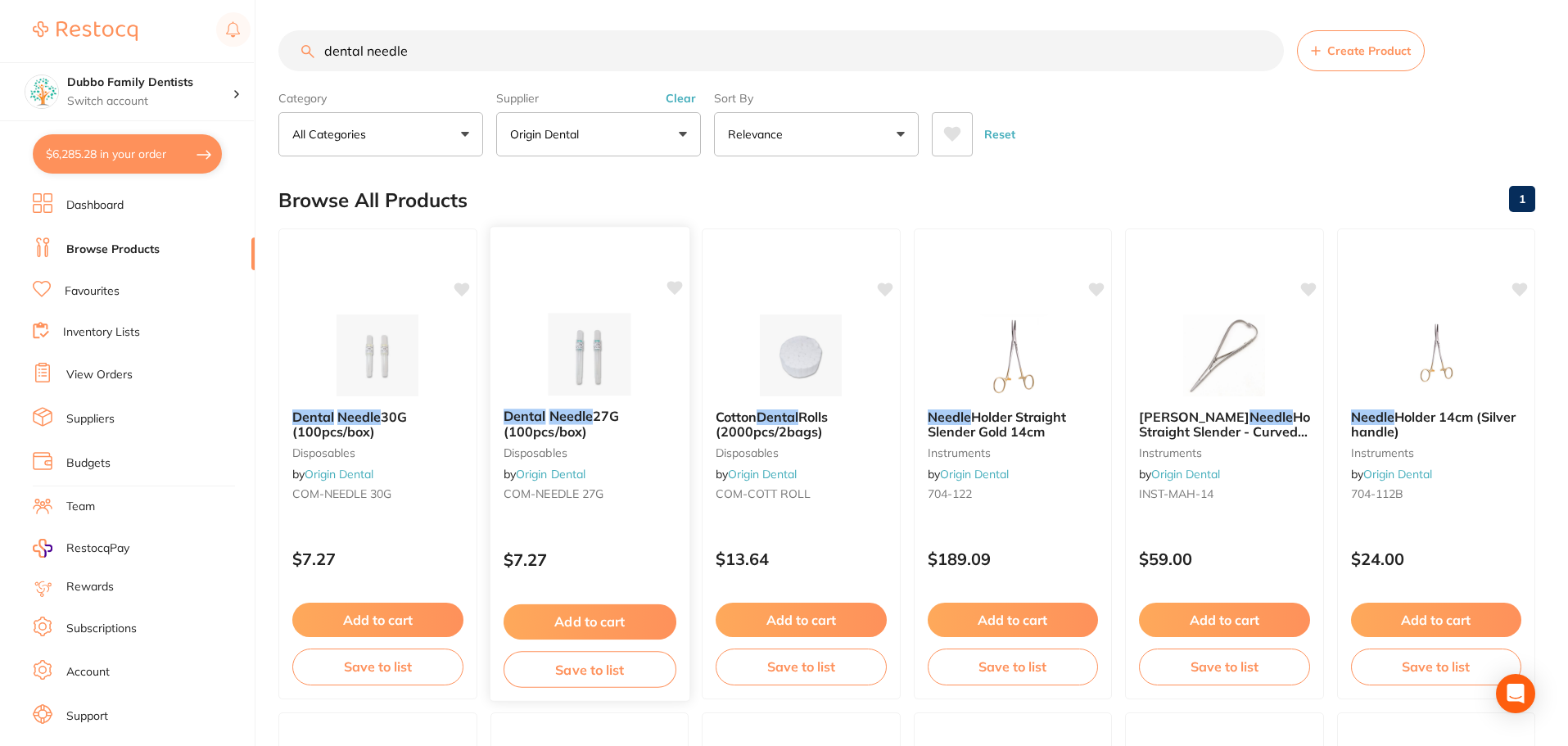
click at [595, 418] on span "27G (100pcs/box)" at bounding box center [560, 423] width 116 height 32
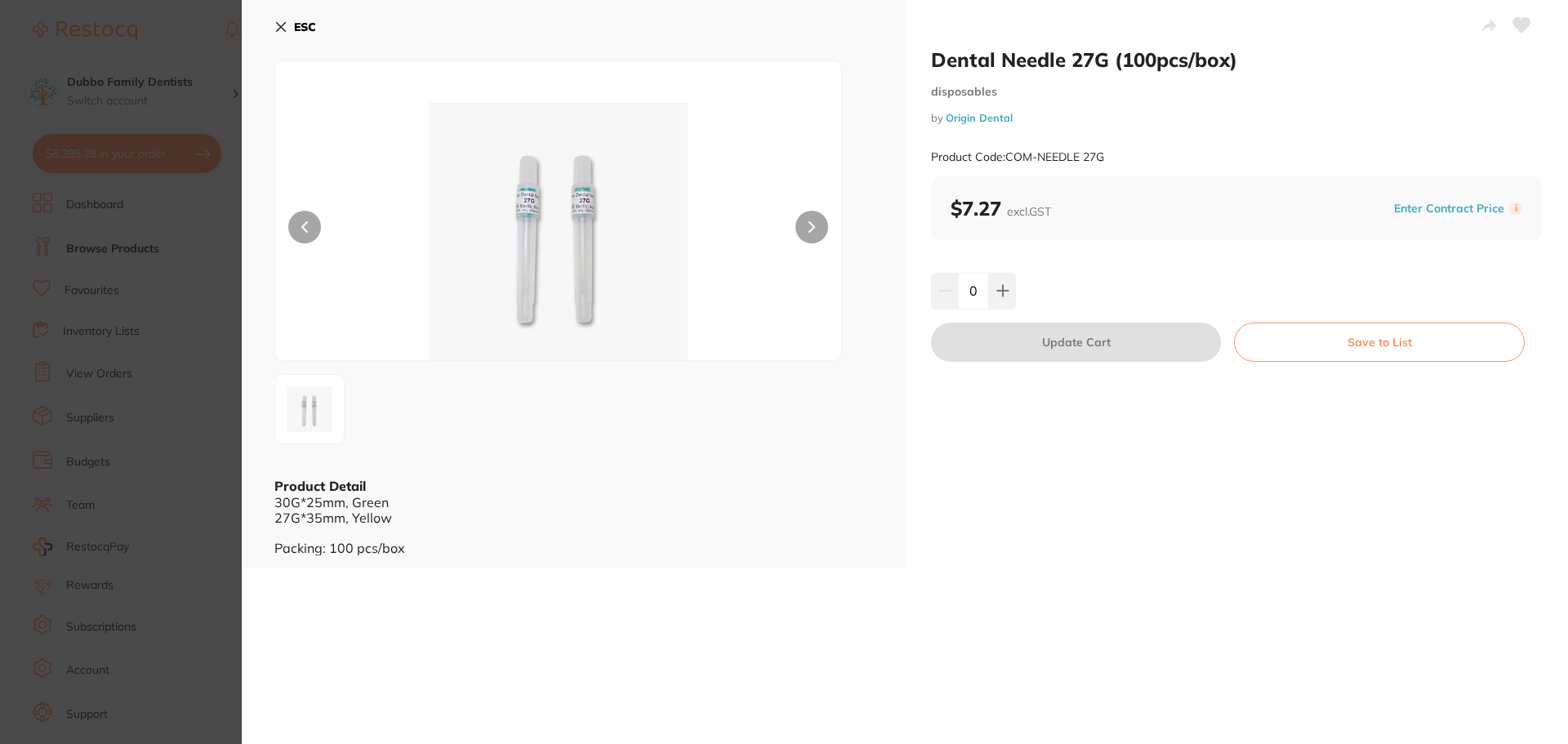
click at [166, 522] on section "Dental Needle 27G (100pcs/box) disposables by Origin Dental Product Code: COM-N…" at bounding box center [784, 372] width 1568 height 744
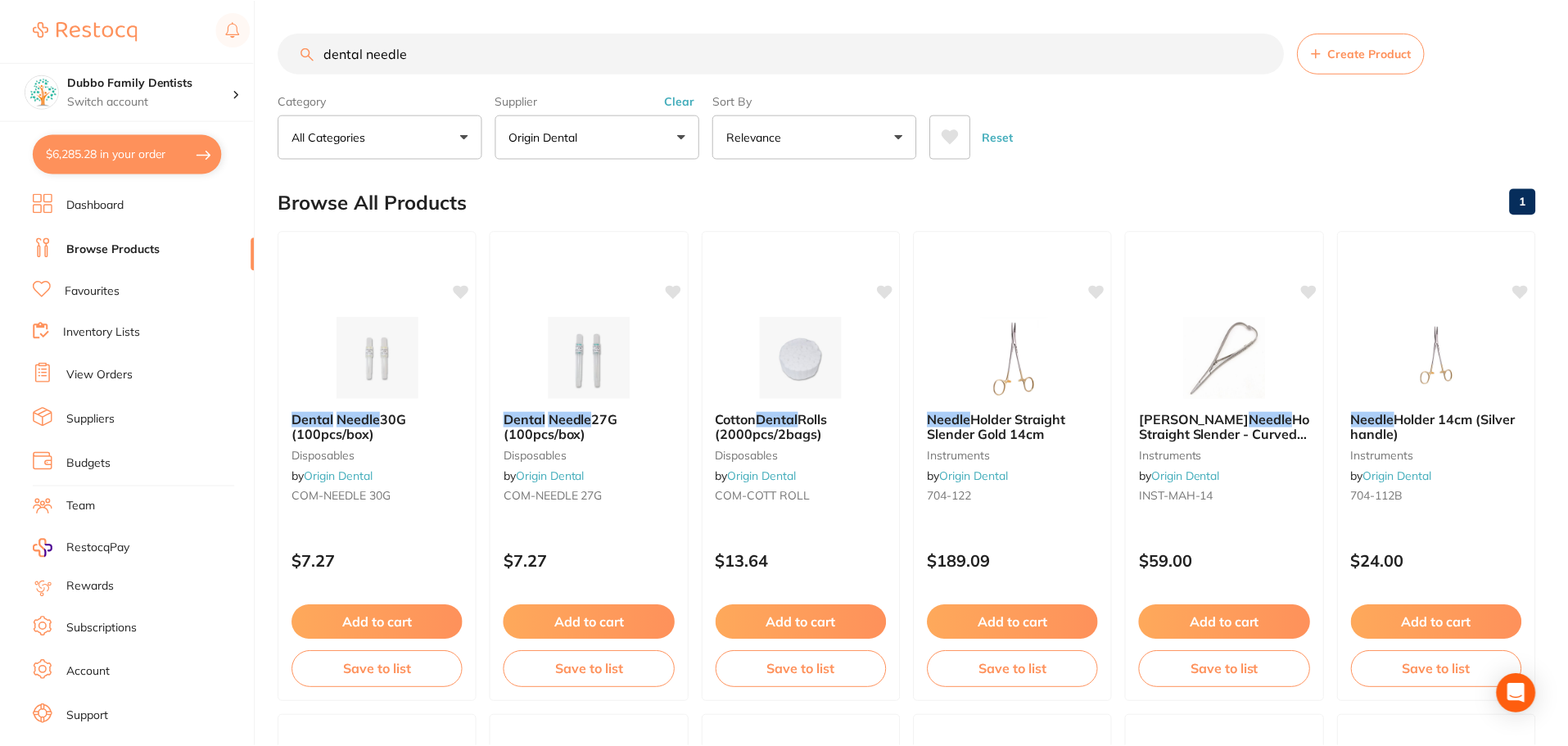
scroll to position [3, 0]
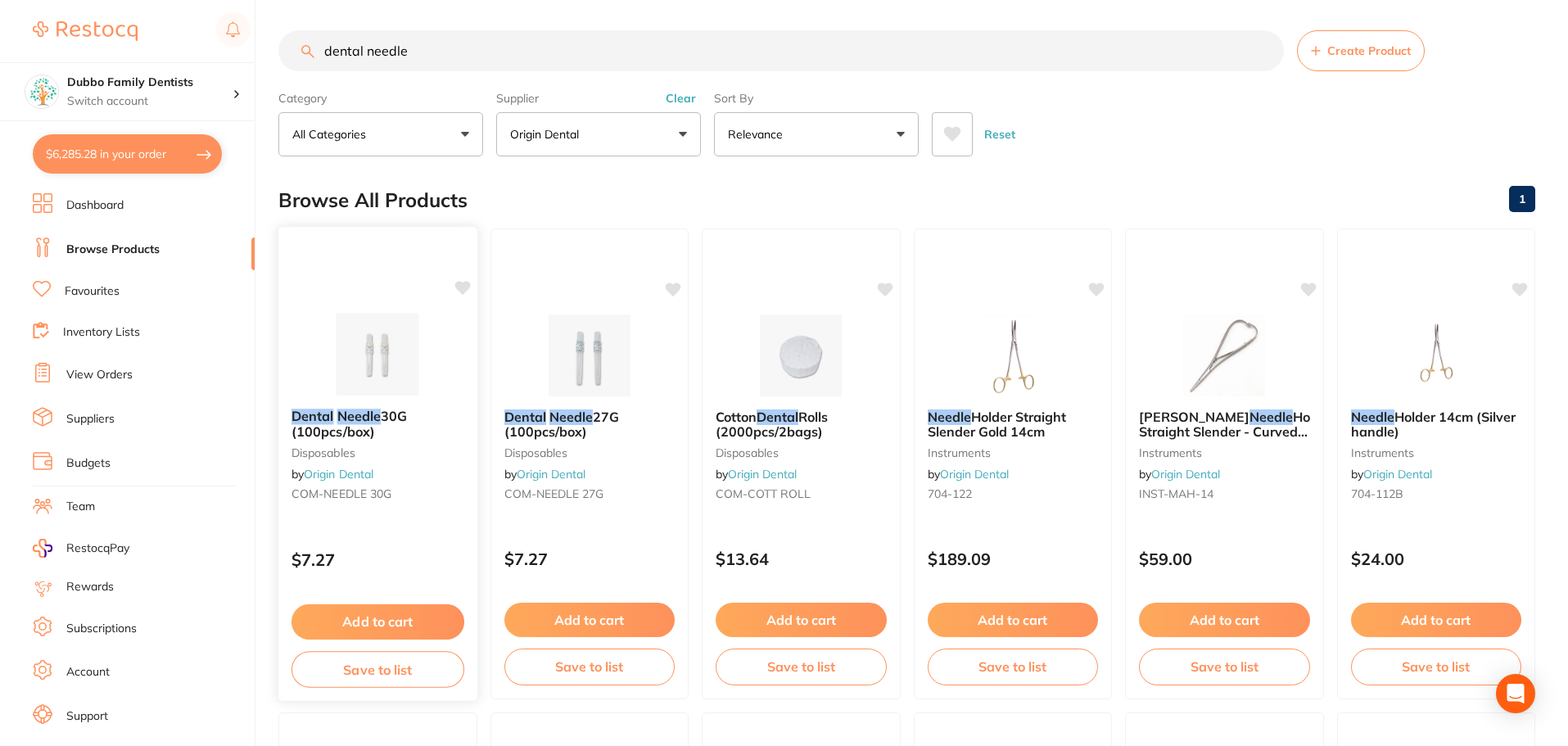
click at [327, 354] on img at bounding box center [378, 353] width 108 height 83
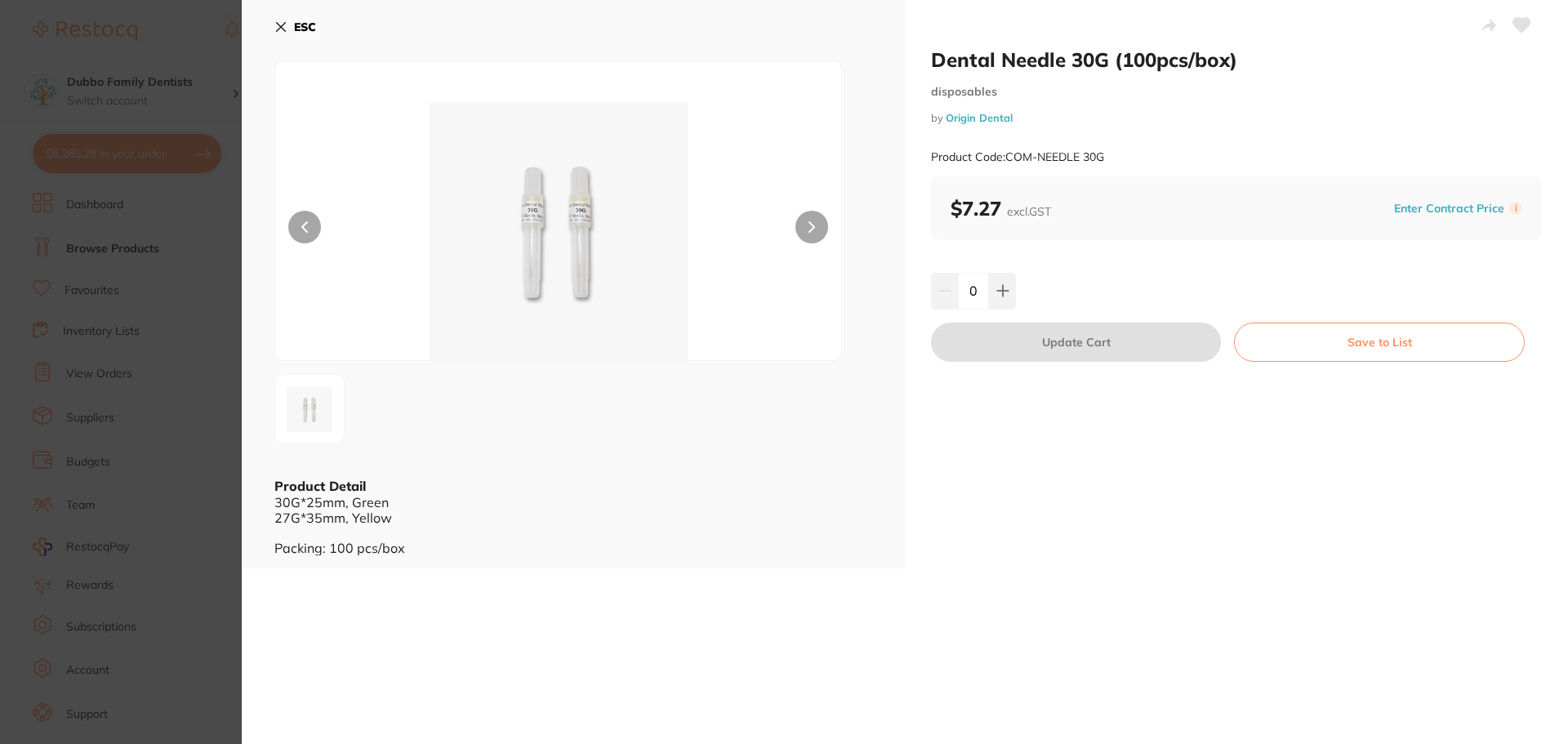
scroll to position [1, 0]
click at [102, 545] on section "Dental Needle 30G (100pcs/box) disposables by Origin Dental Product Code: COM-N…" at bounding box center [784, 372] width 1568 height 744
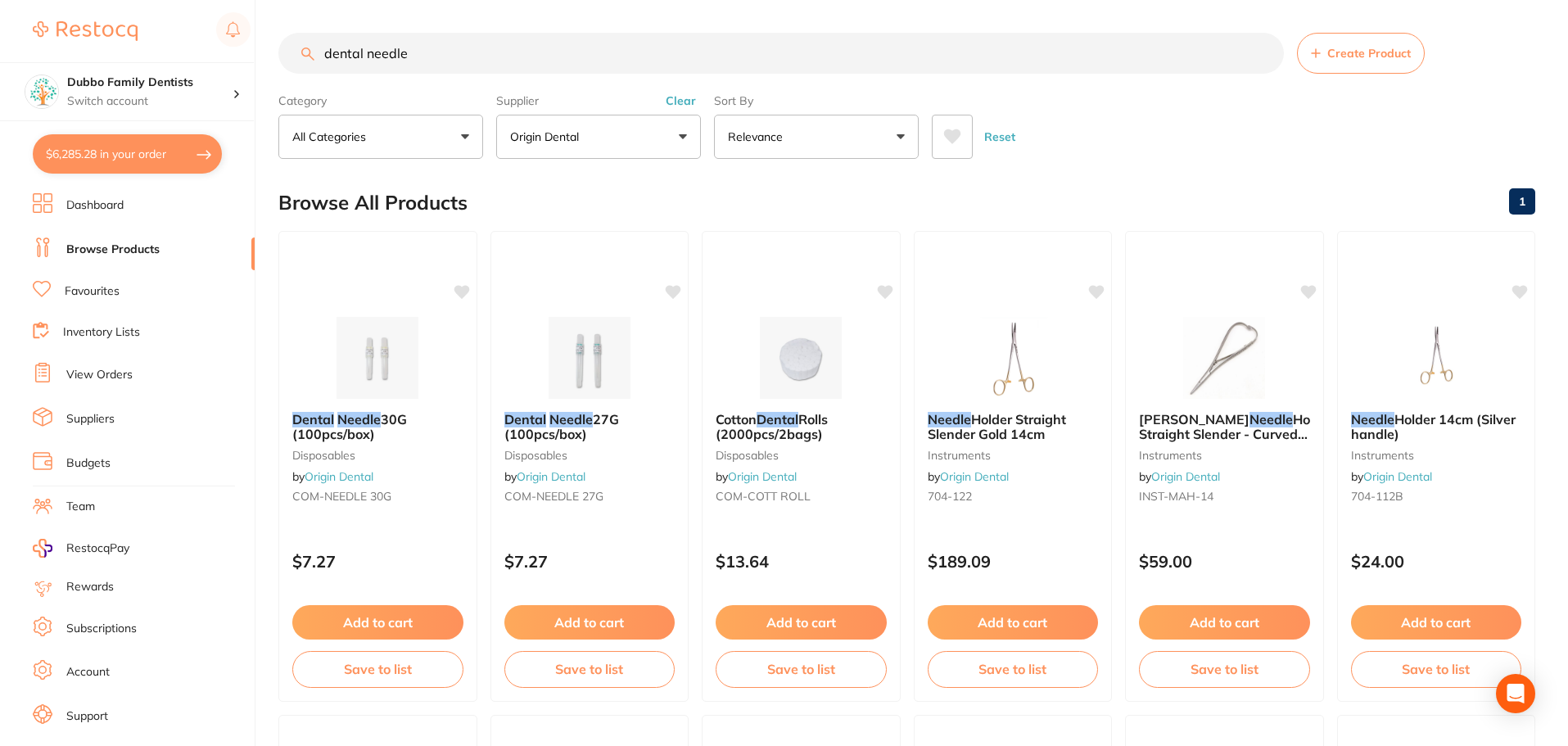
click at [435, 52] on input "dental needle" at bounding box center [781, 53] width 1005 height 41
click at [686, 97] on button "Clear" at bounding box center [681, 100] width 40 height 15
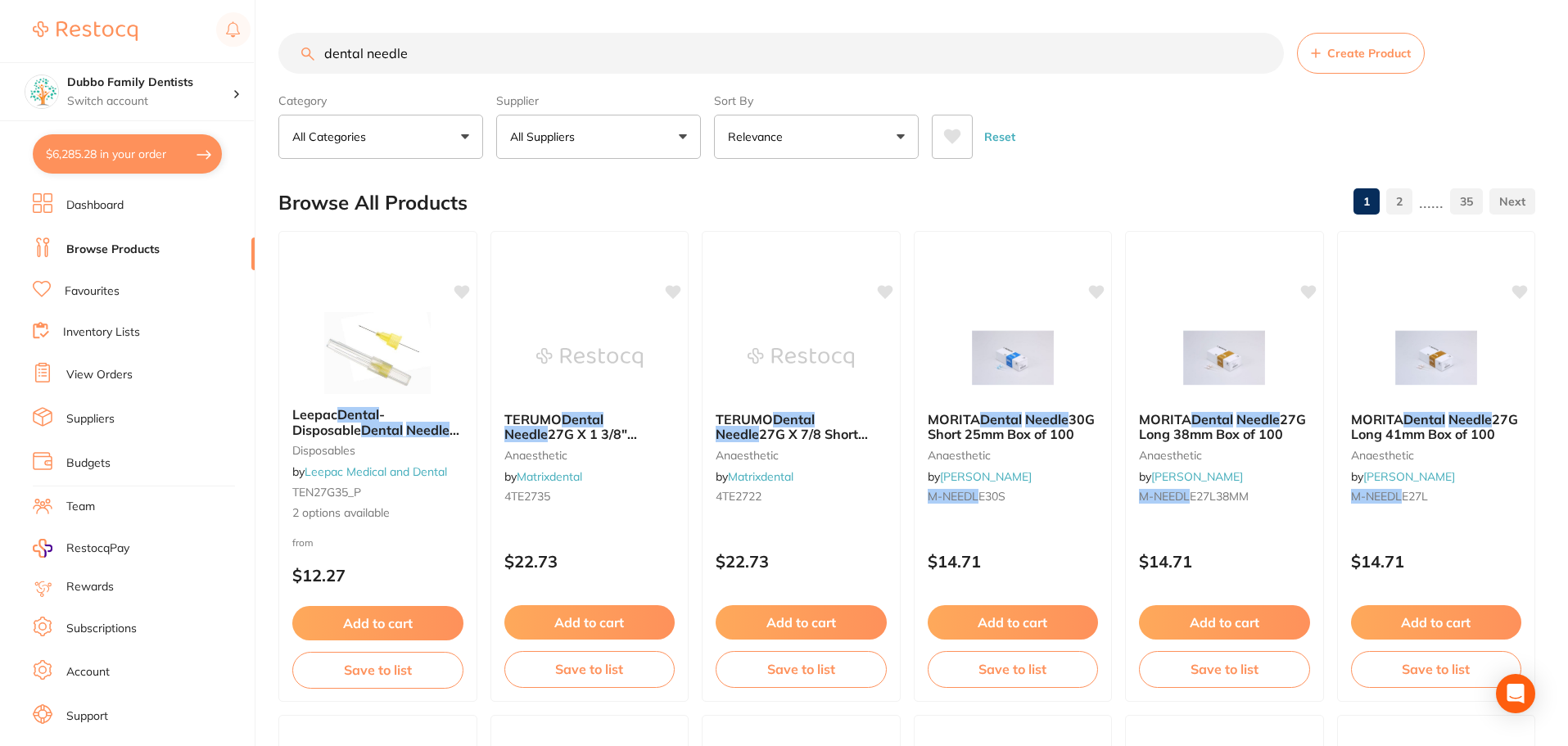
click at [510, 56] on input "dental needle" at bounding box center [781, 53] width 1005 height 41
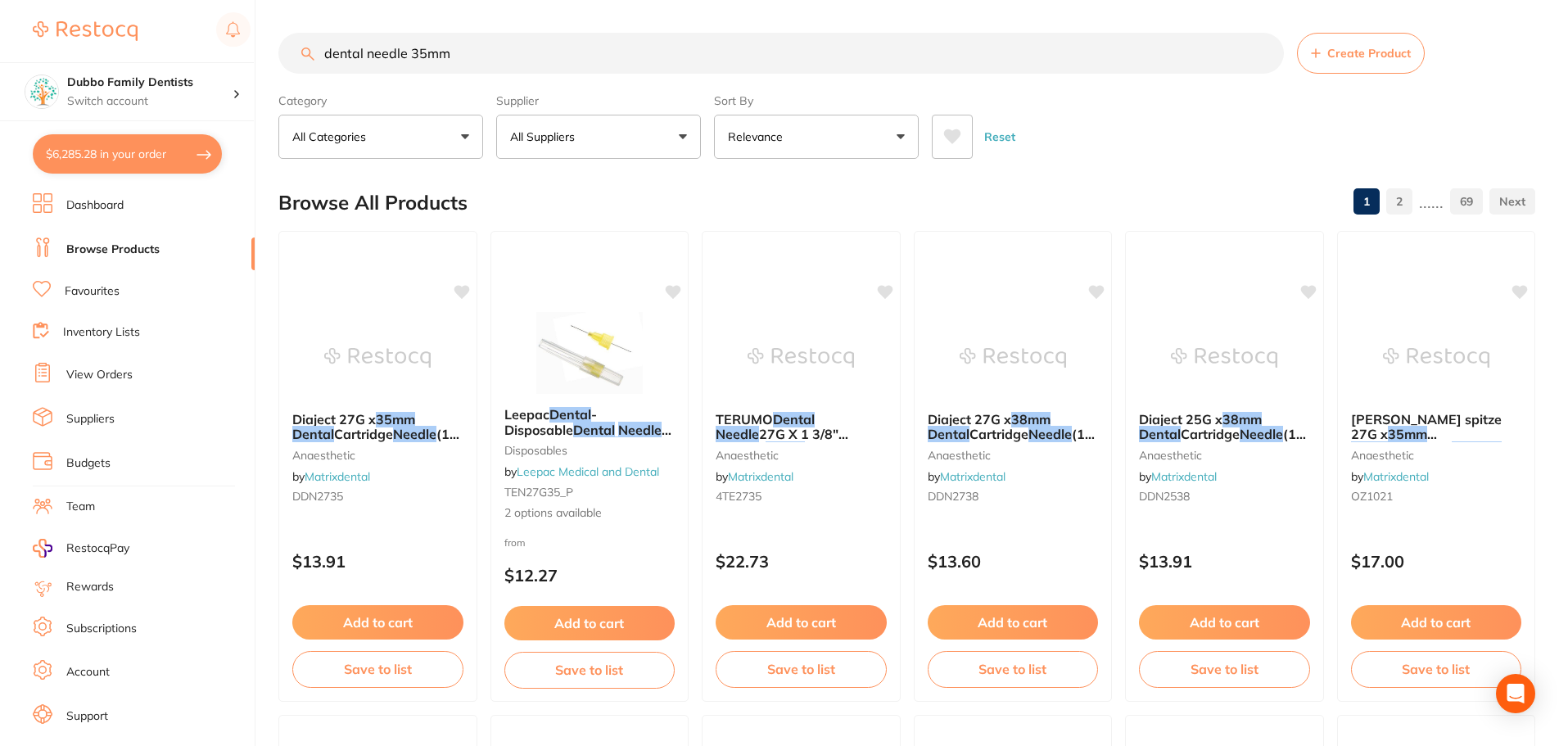
type input "dental needle 35mm"
click at [592, 144] on button "All Suppliers" at bounding box center [599, 137] width 205 height 45
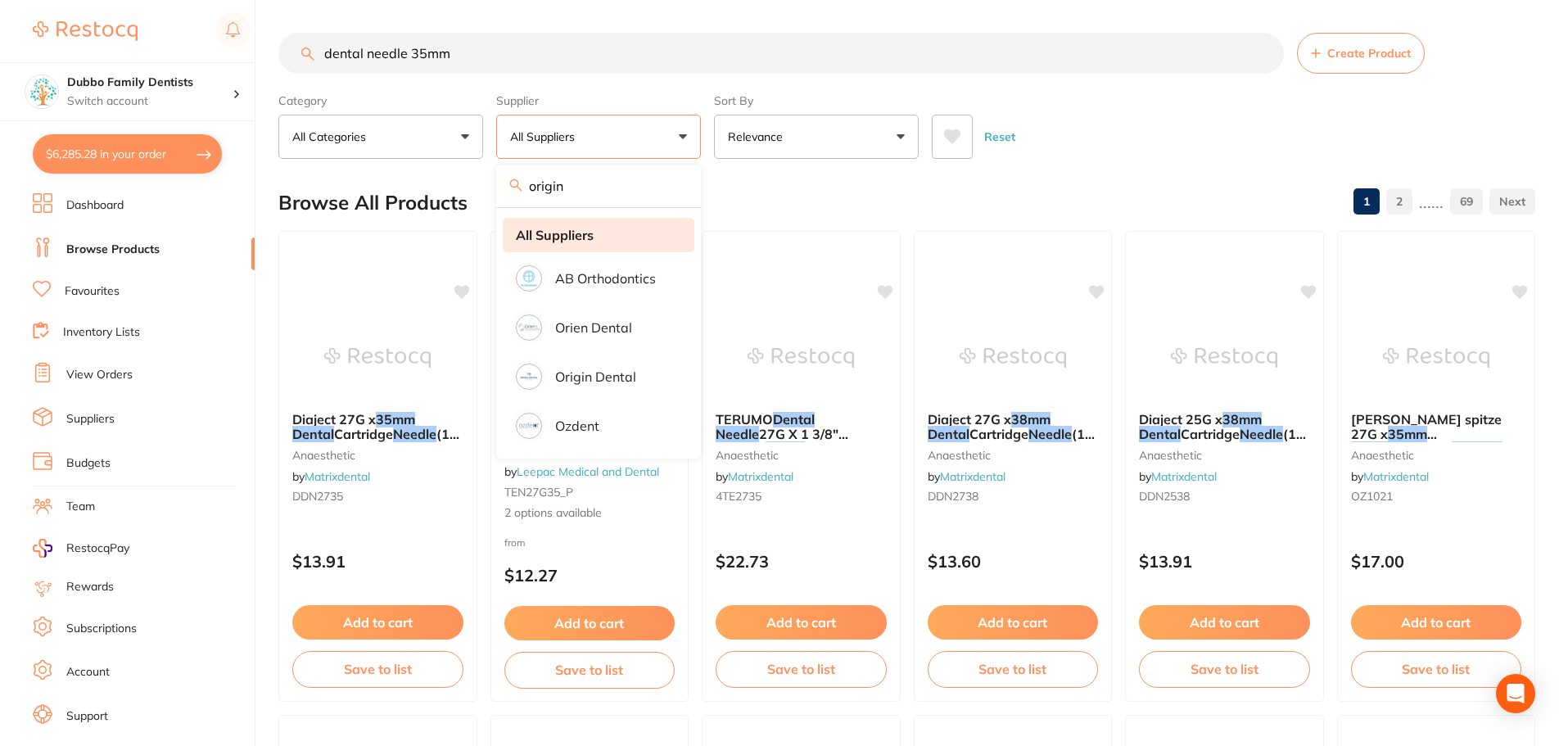
type input "origin"
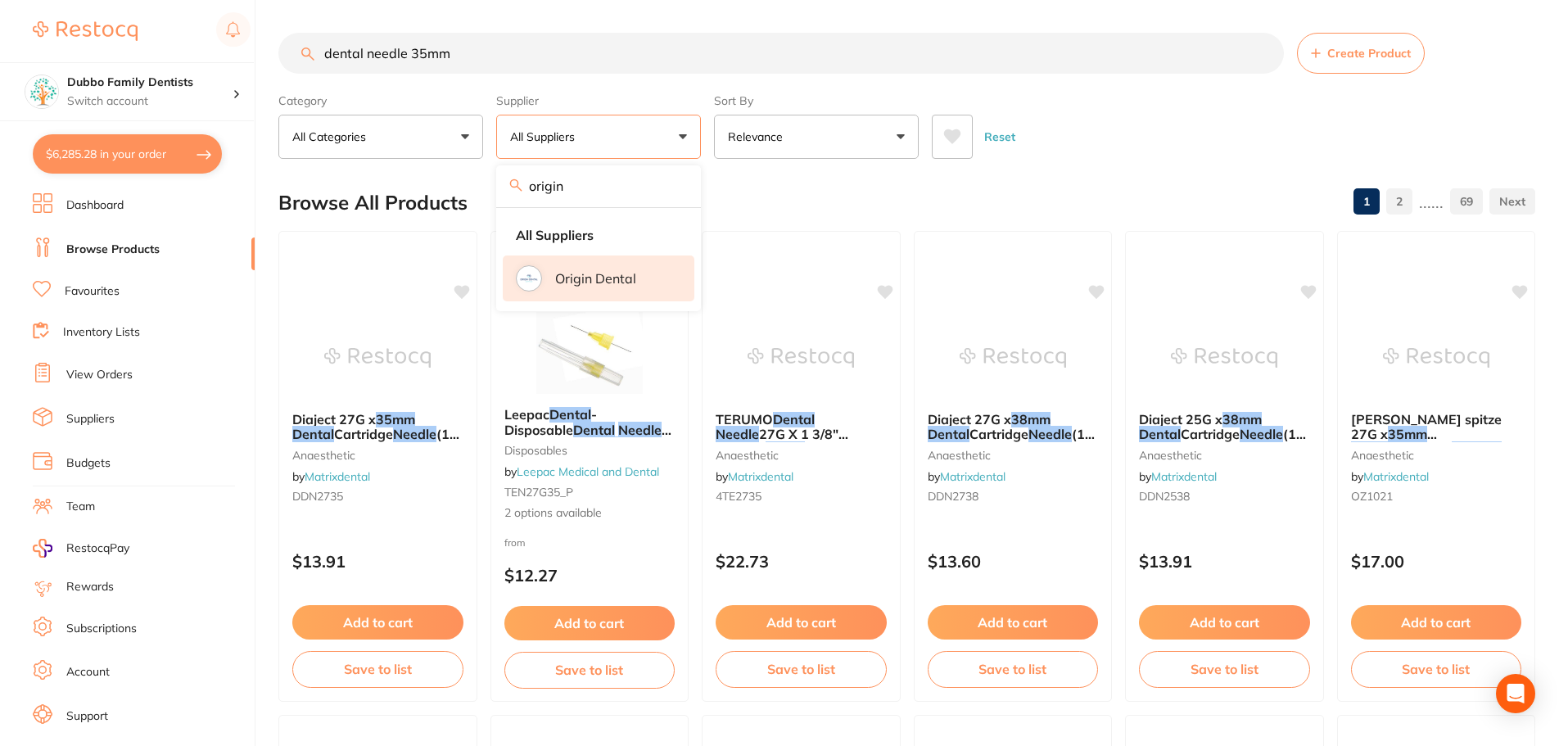
click at [590, 286] on li "Origin Dental" at bounding box center [599, 278] width 191 height 46
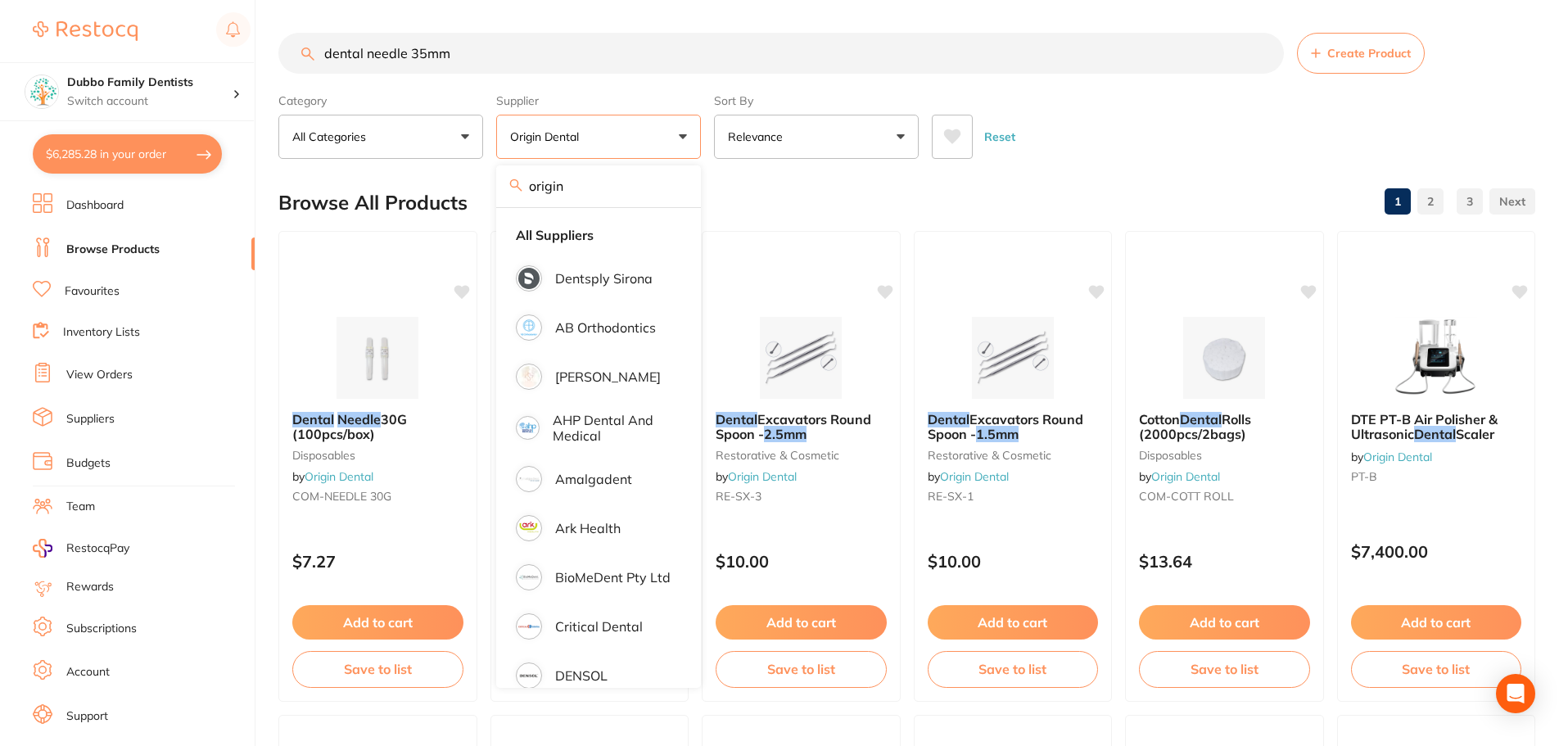
click at [1163, 158] on div "Reset" at bounding box center [1227, 129] width 590 height 57
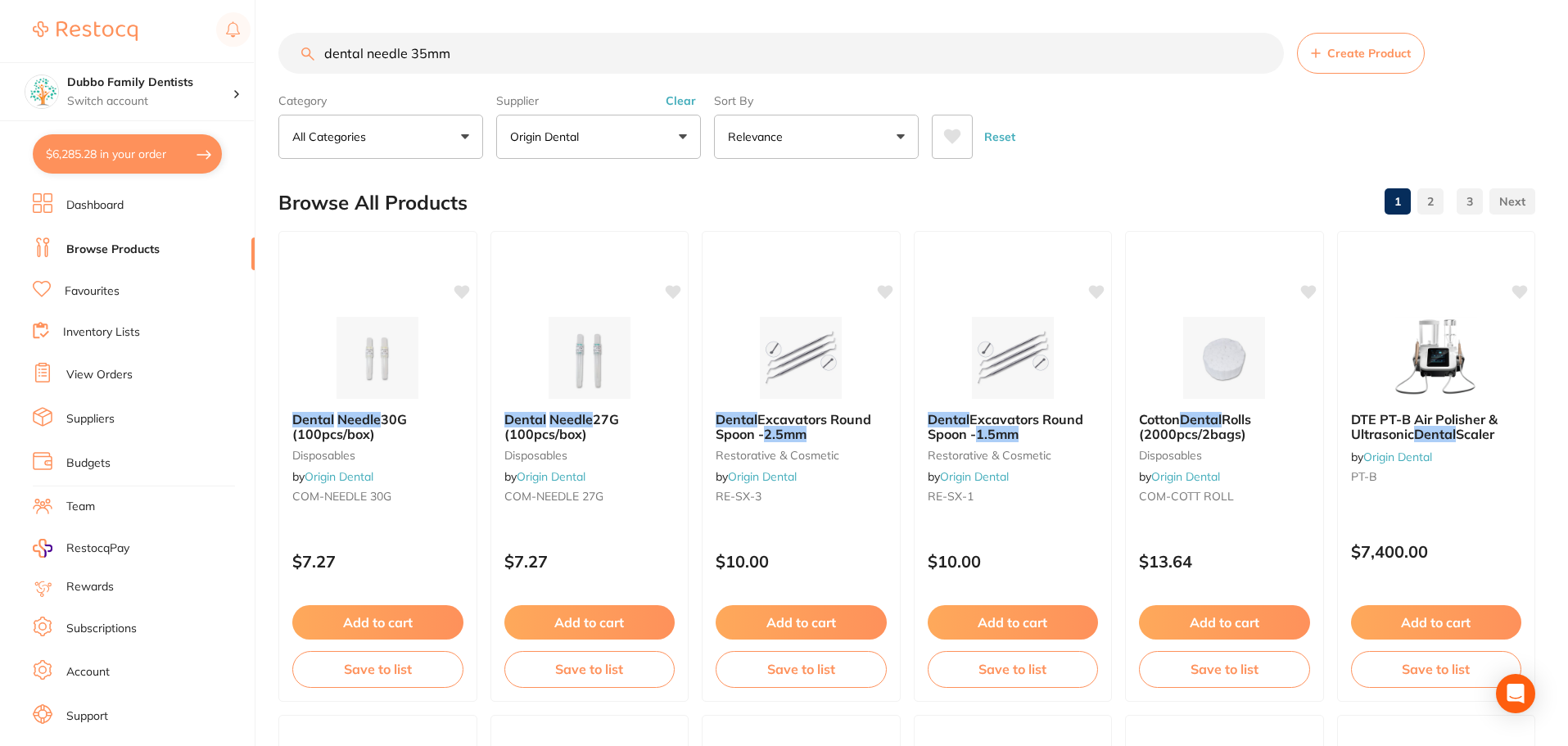
click at [353, 393] on img at bounding box center [378, 356] width 108 height 83
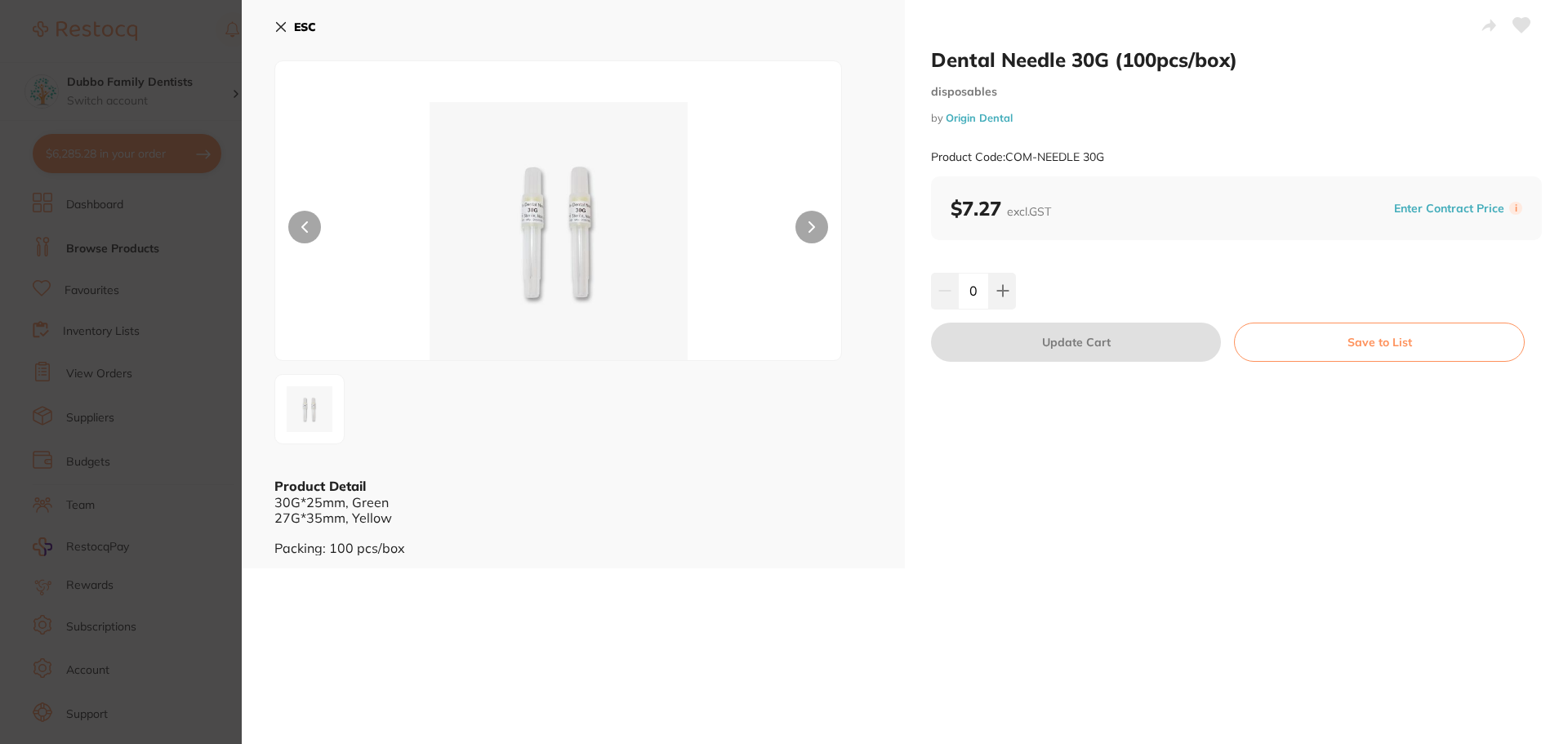
click at [212, 622] on section "Dental Needle 30G (100pcs/box) disposables by Origin Dental Product Code: COM-N…" at bounding box center [784, 372] width 1568 height 744
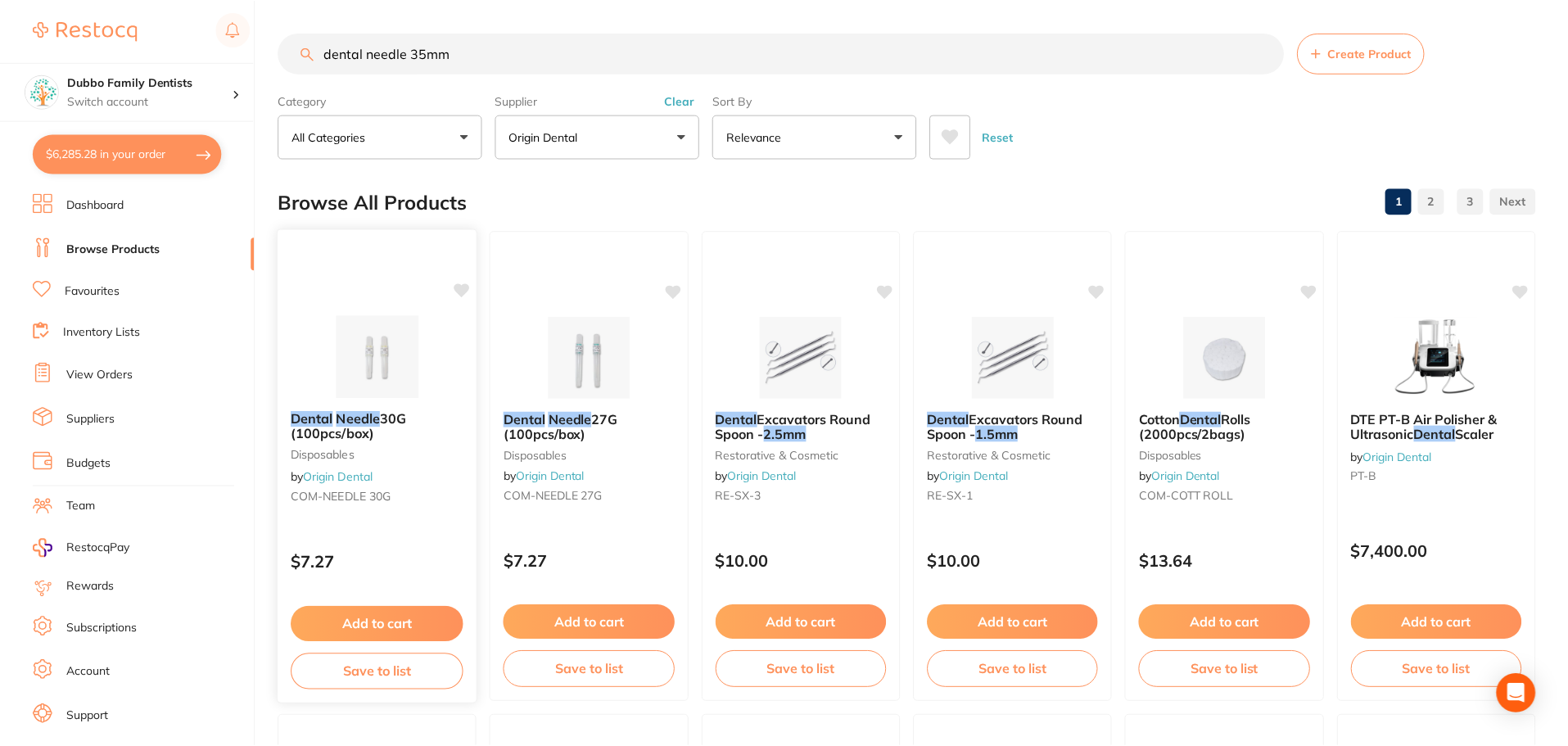
scroll to position [2, 0]
click at [601, 378] on img at bounding box center [589, 354] width 108 height 83
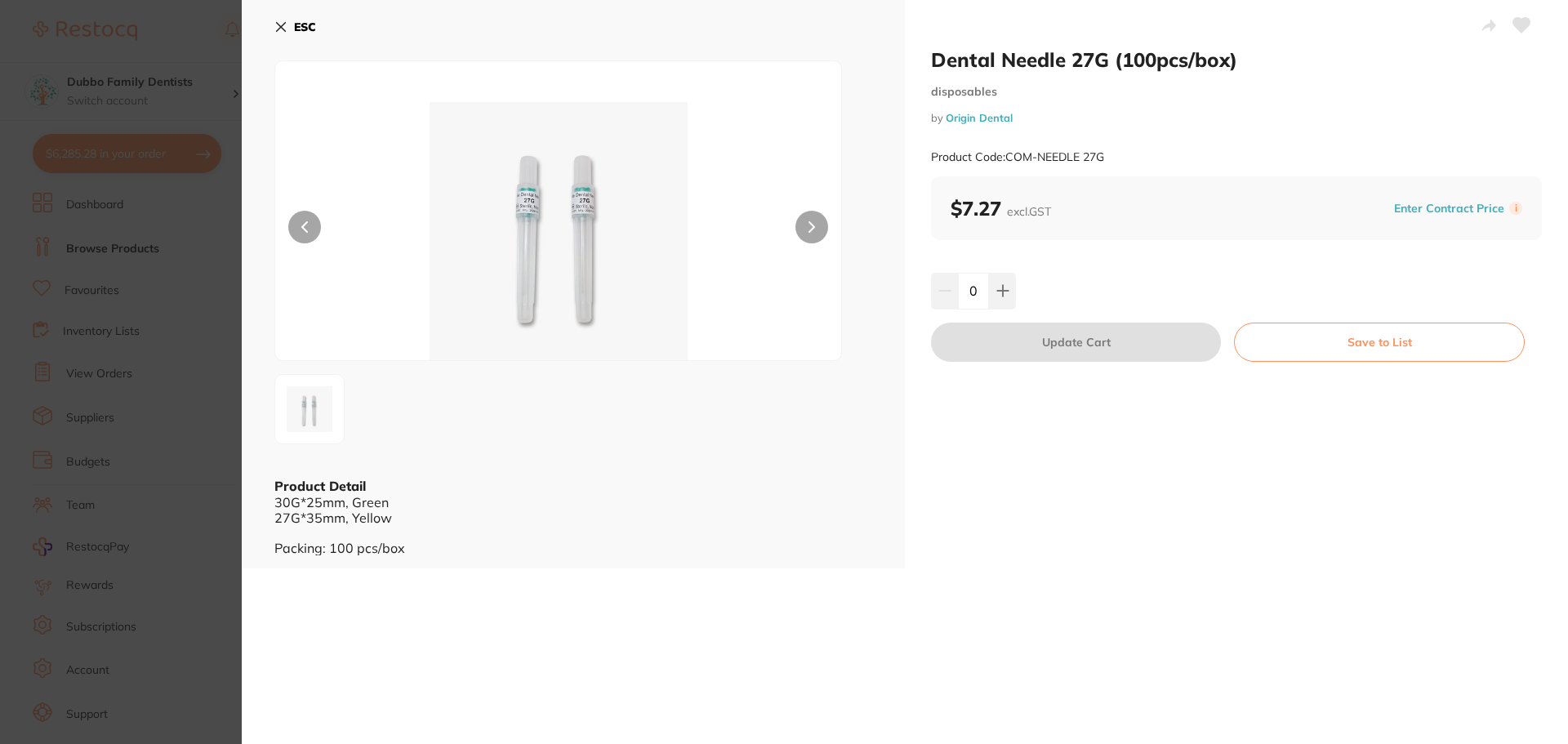
click at [282, 31] on icon at bounding box center [281, 26] width 13 height 13
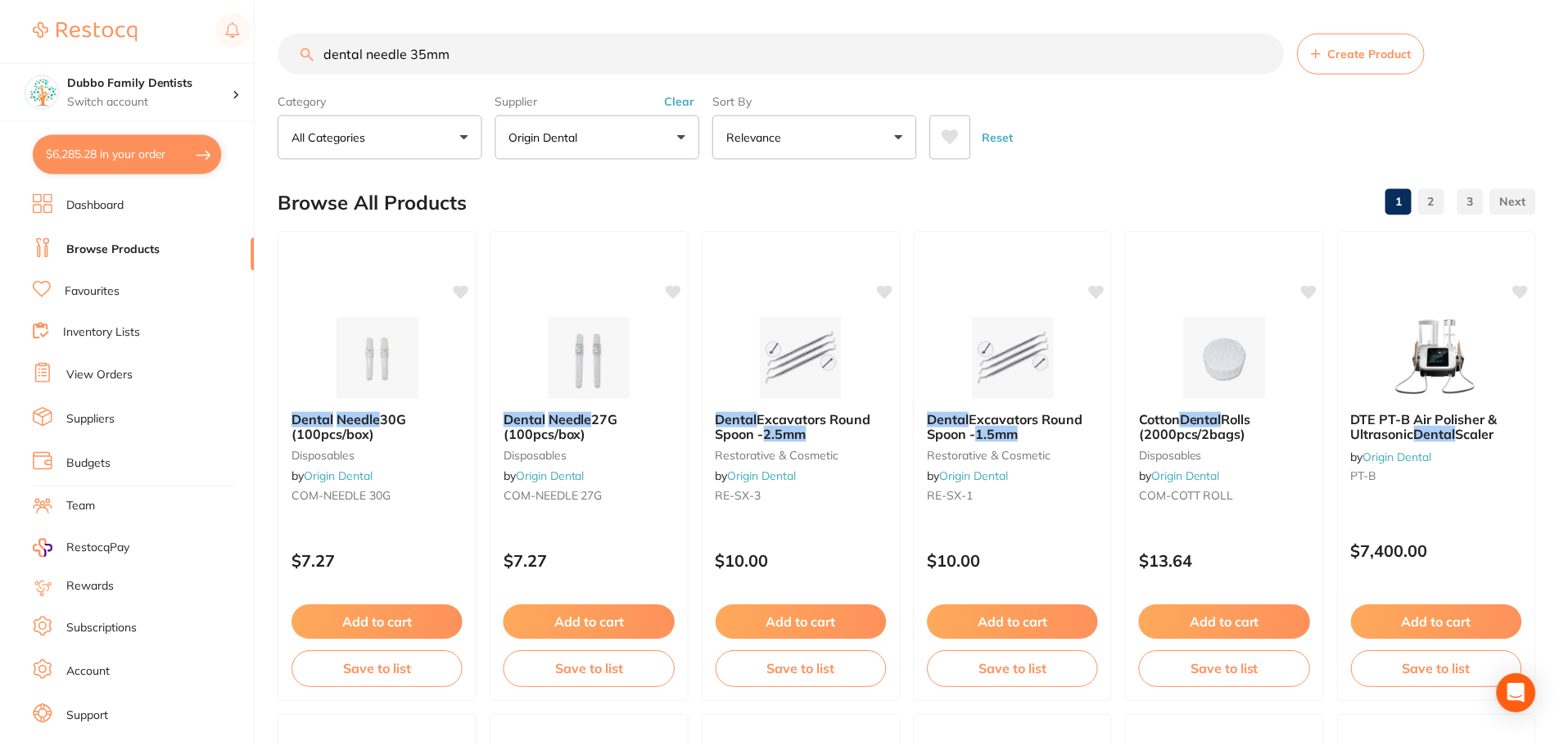
scroll to position [2, 0]
